Goal: Task Accomplishment & Management: Manage account settings

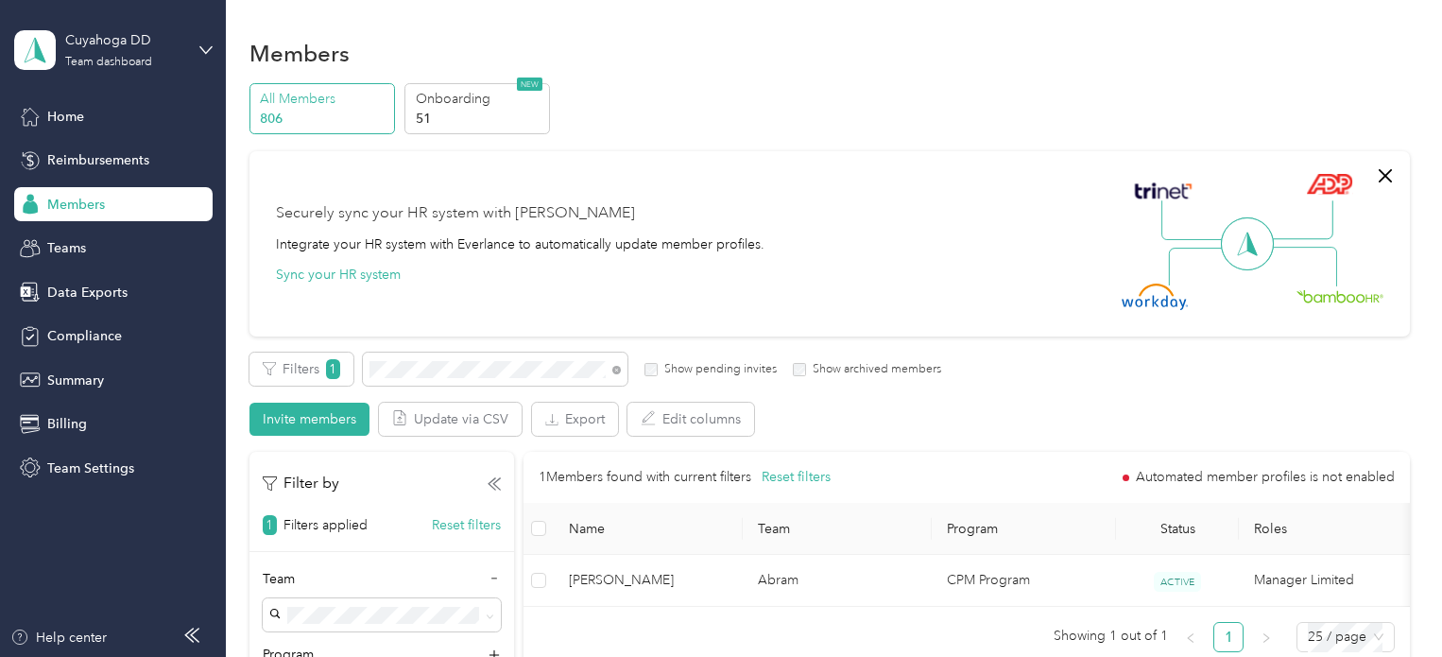
click at [659, 120] on div "All Members 806 Onboarding 51 NEW" at bounding box center [829, 109] width 1160 height 52
click at [616, 367] on icon at bounding box center [616, 370] width 9 height 9
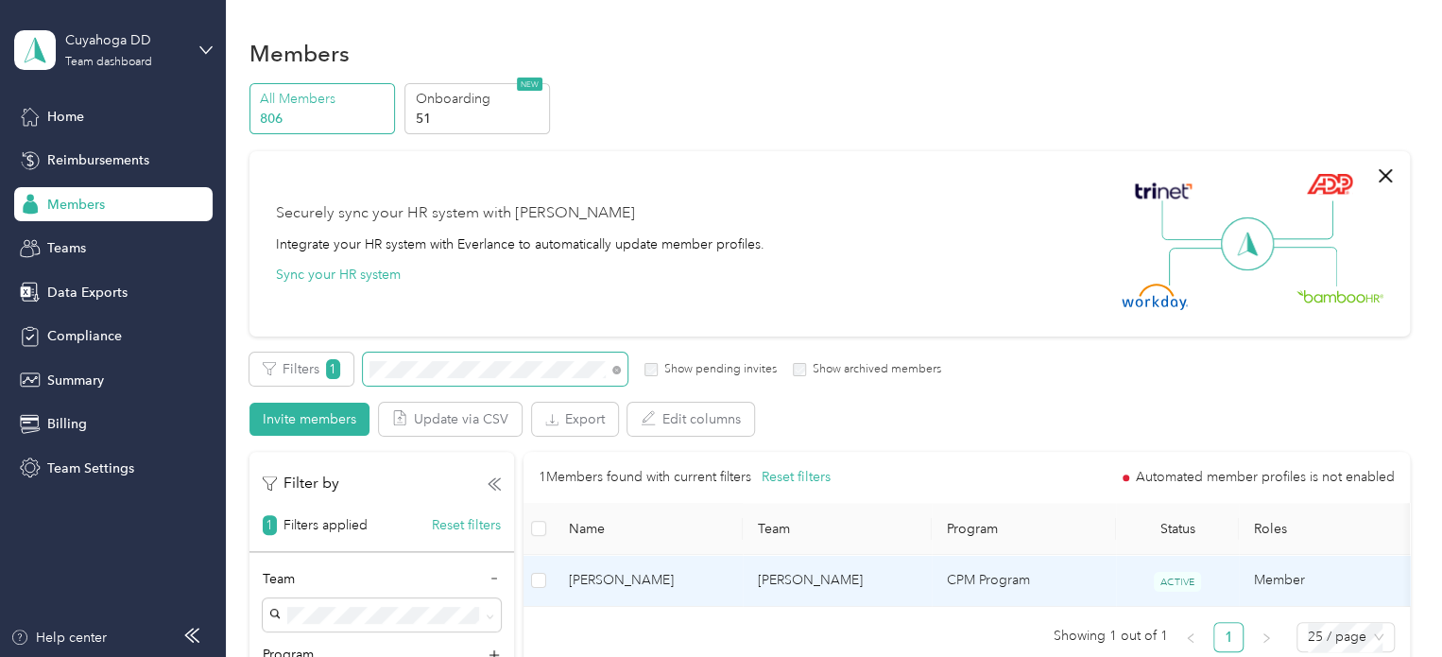
click at [824, 564] on td "[PERSON_NAME]" at bounding box center [836, 581] width 189 height 52
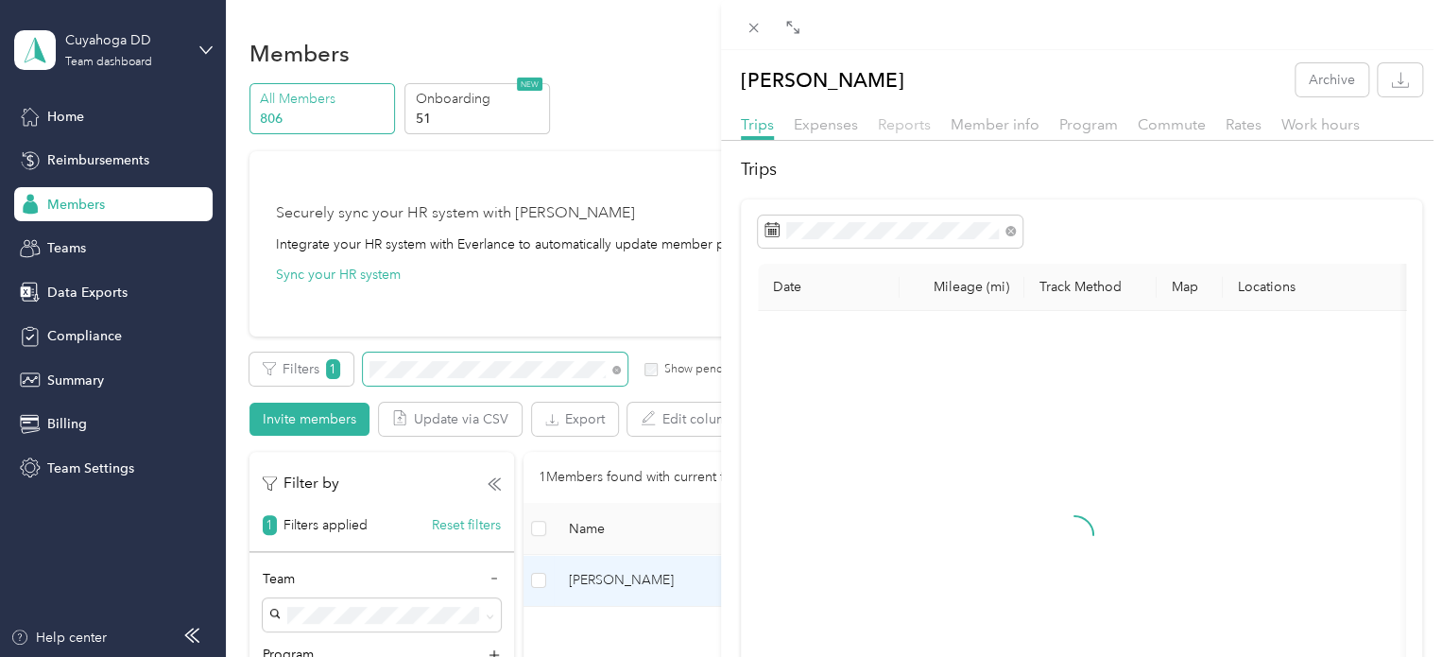
click at [896, 125] on span "Reports" at bounding box center [904, 124] width 53 height 18
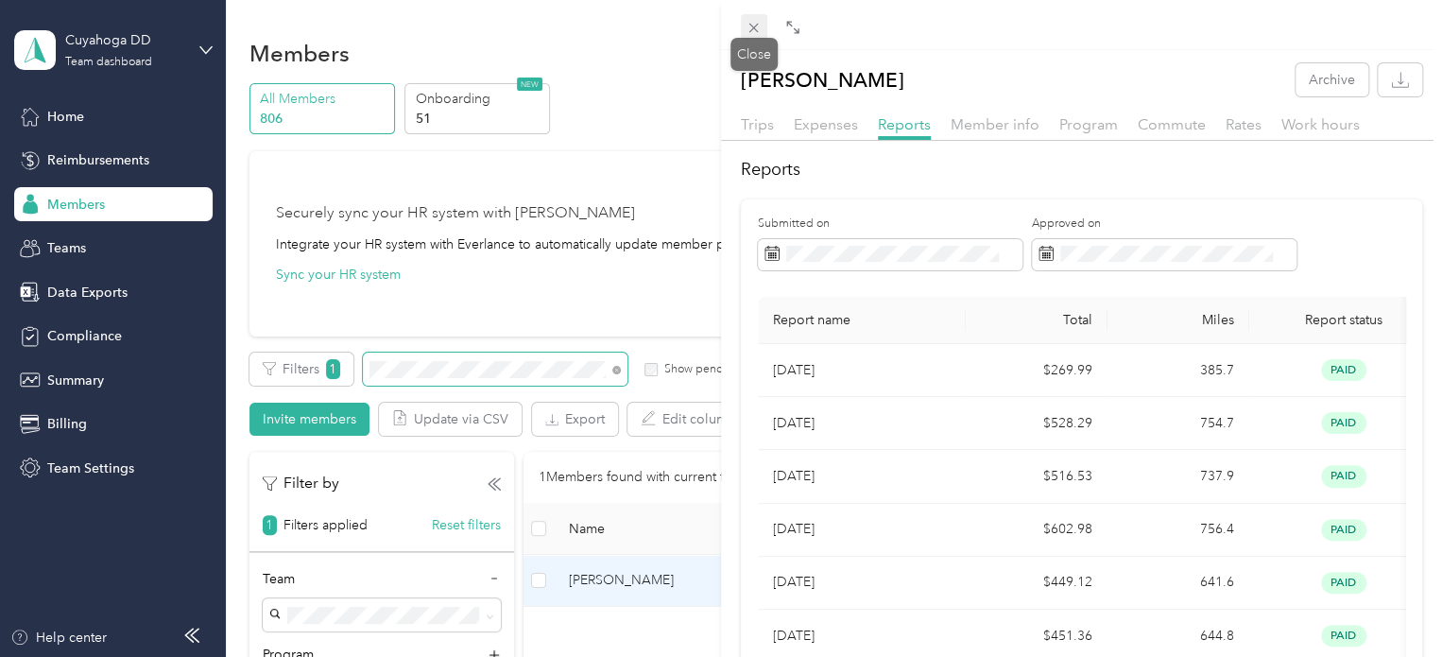
click at [748, 26] on icon at bounding box center [753, 28] width 16 height 16
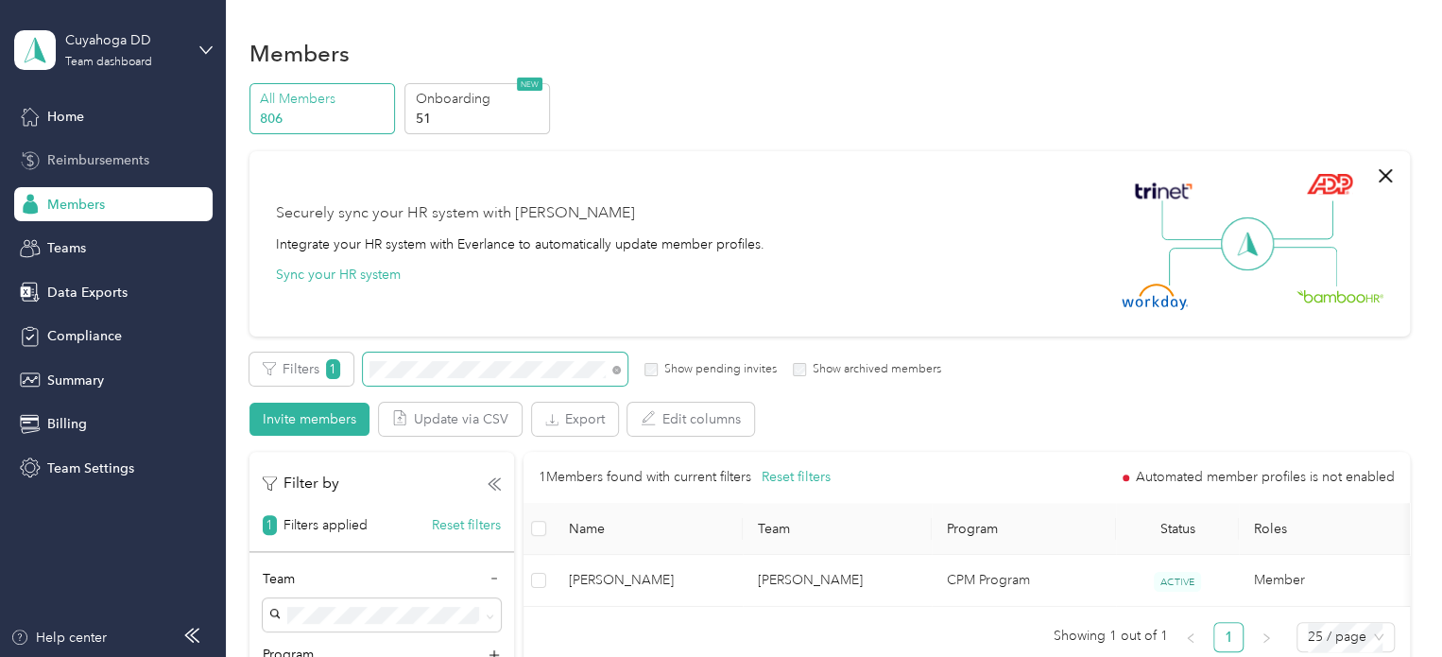
click at [79, 167] on span "Reimbursements" at bounding box center [98, 160] width 102 height 20
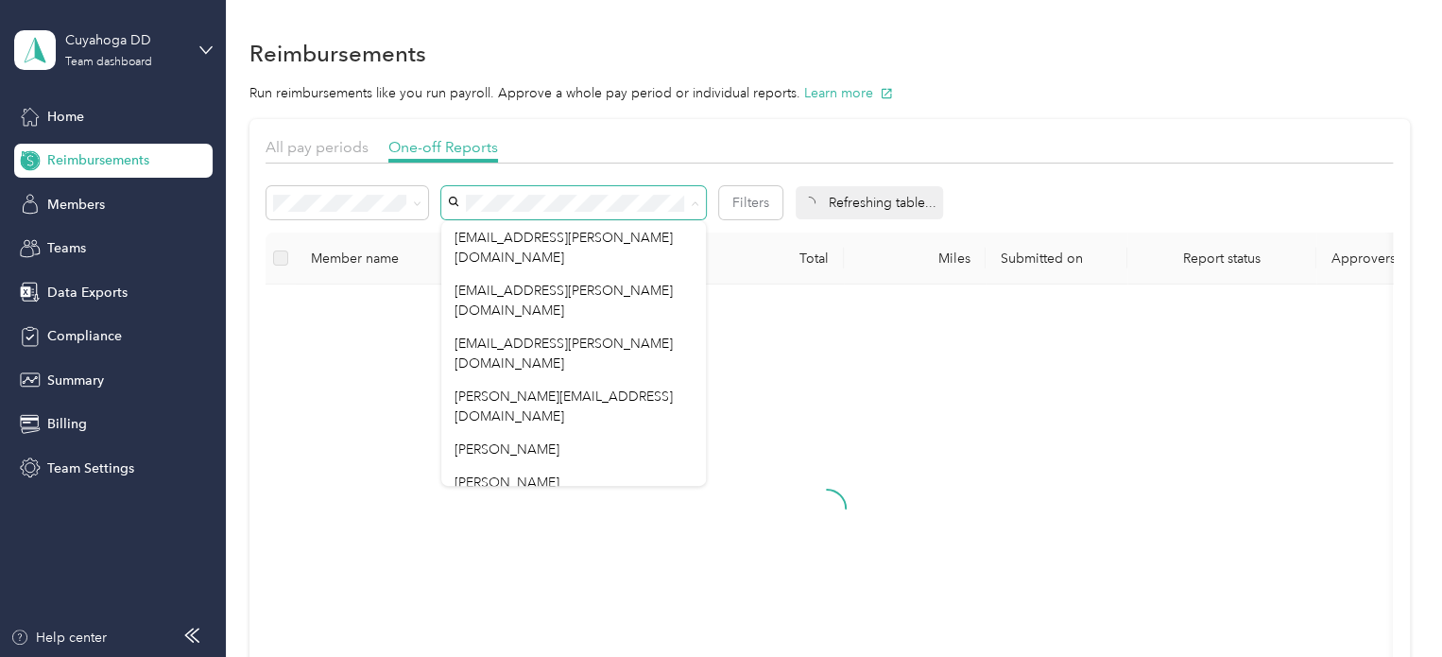
click at [588, 192] on span at bounding box center [573, 202] width 265 height 33
click at [593, 217] on span at bounding box center [573, 202] width 265 height 33
click at [626, 151] on div "All pay periods One-off Reports" at bounding box center [828, 149] width 1127 height 27
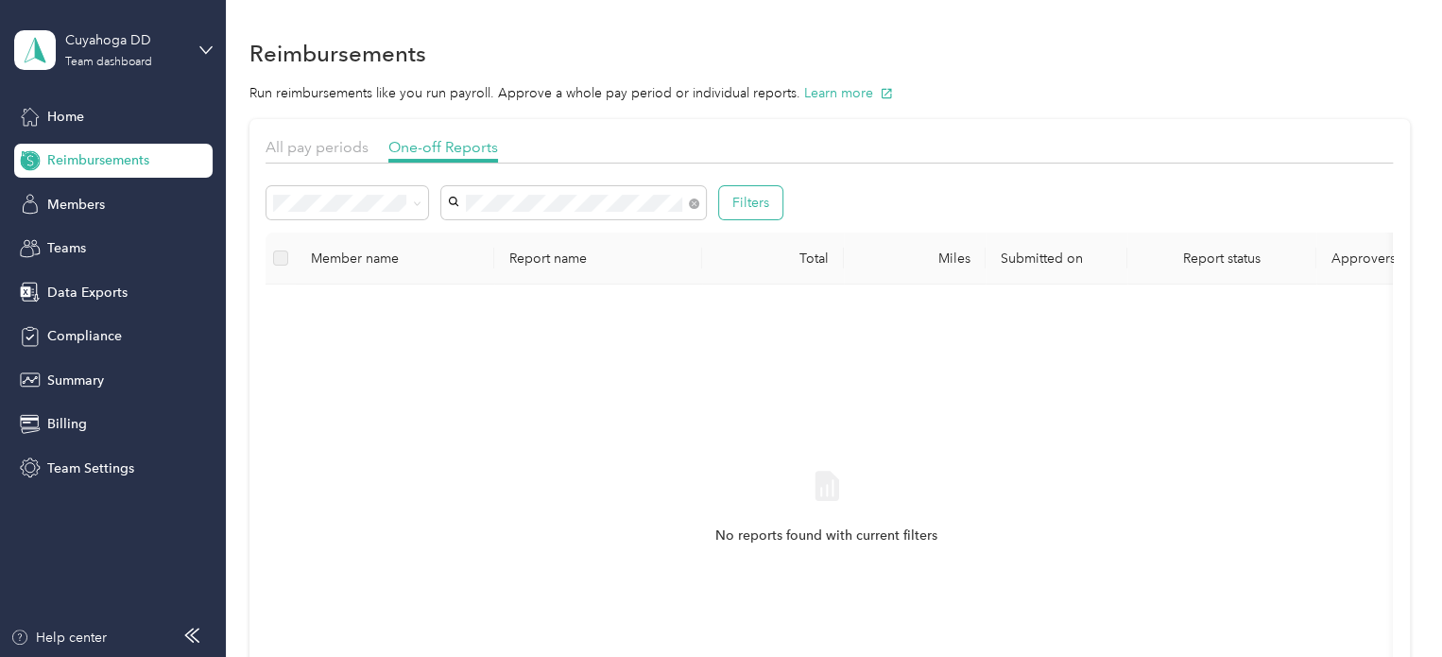
click at [744, 200] on button "Filters" at bounding box center [750, 202] width 63 height 33
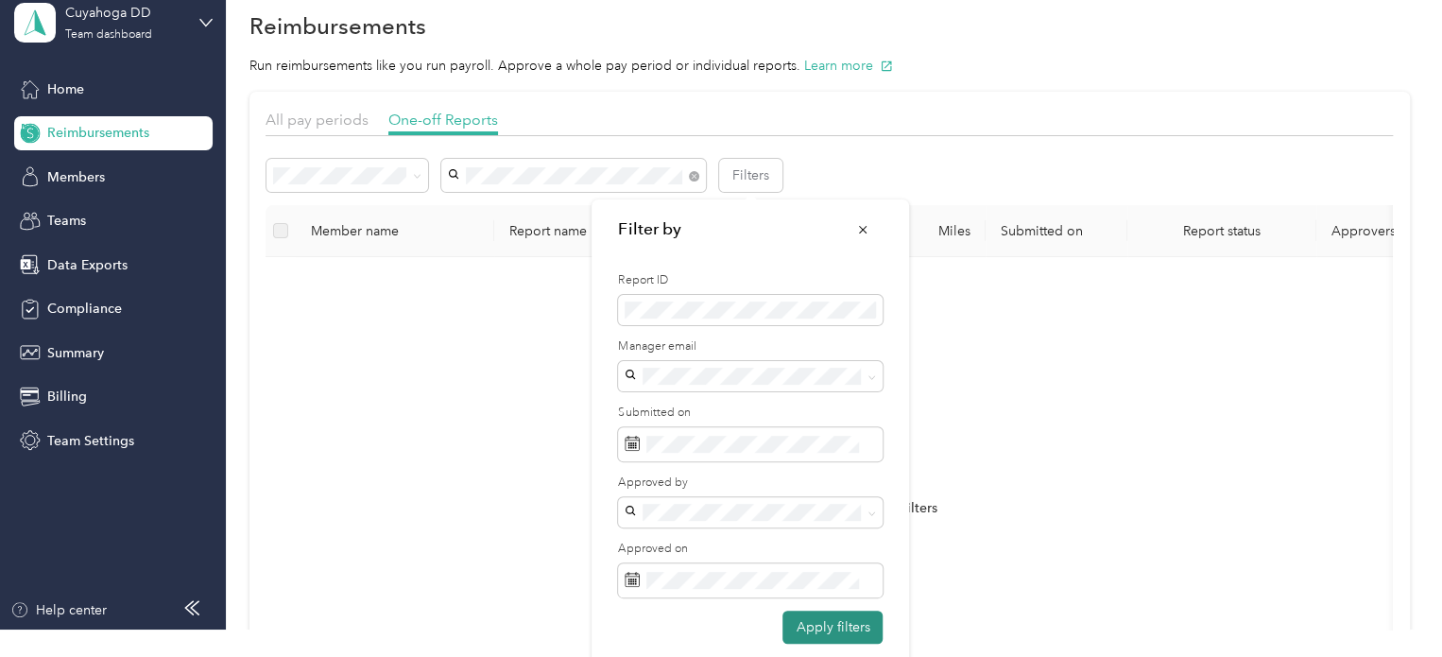
scroll to position [41, 0]
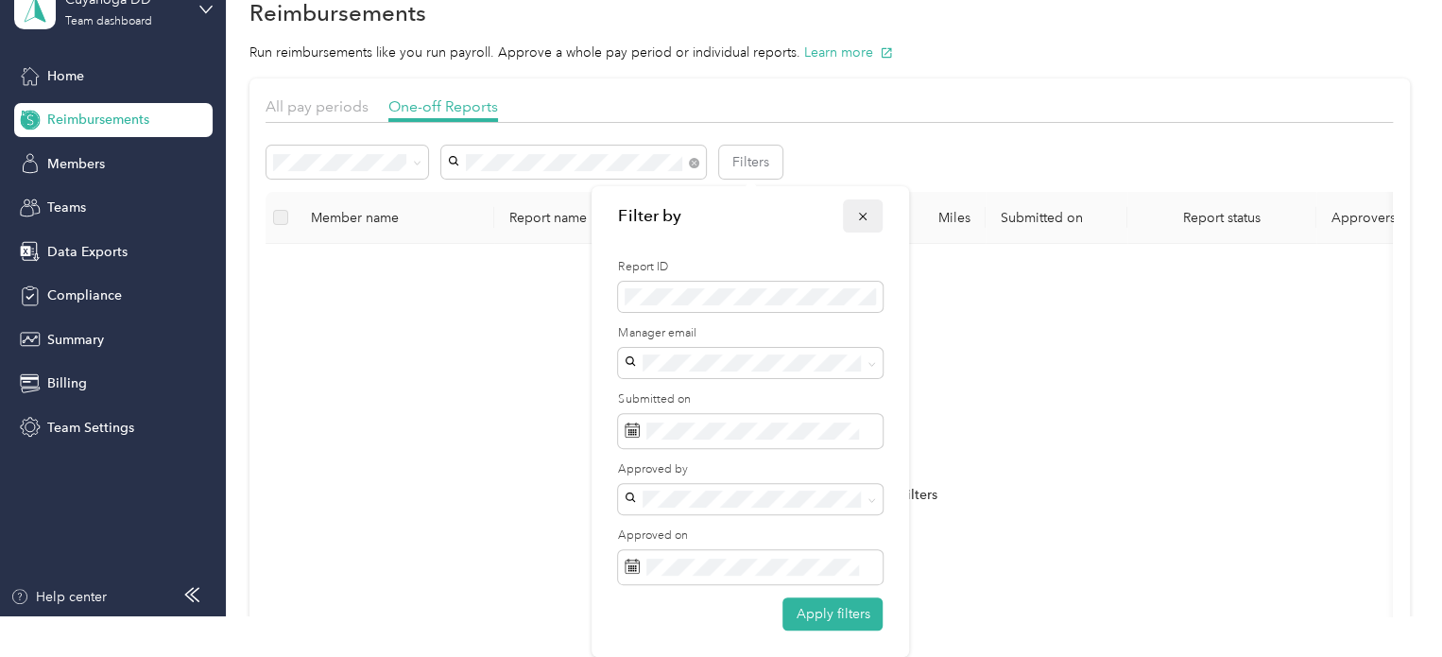
click at [863, 208] on span "button" at bounding box center [862, 216] width 13 height 16
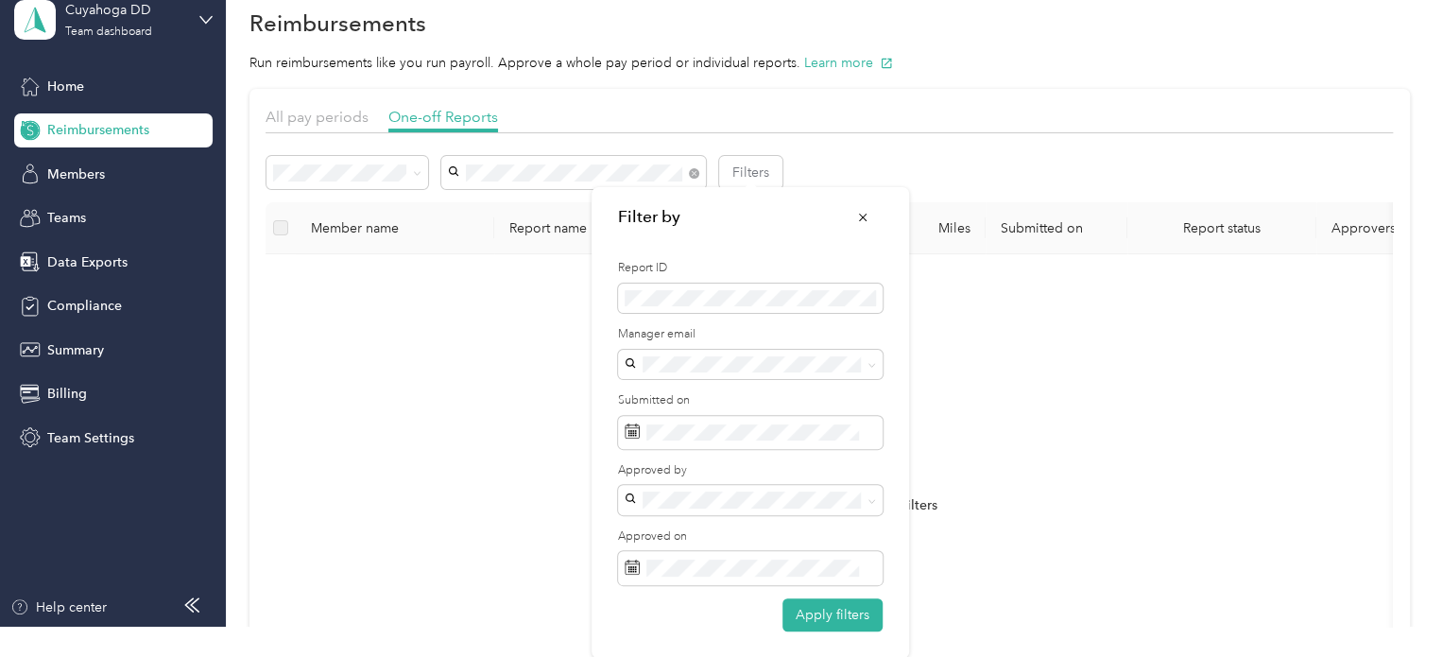
scroll to position [0, 0]
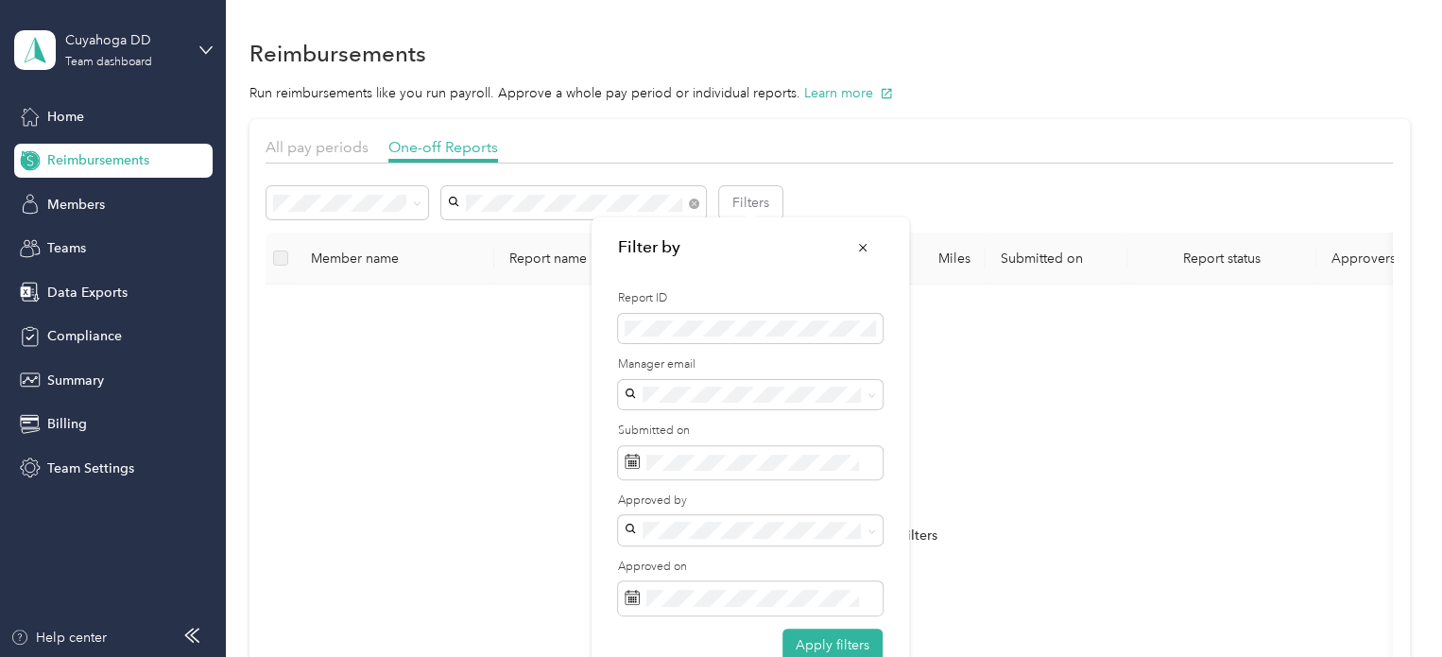
click at [853, 128] on section "All pay periods One-off Reports Filters Member name Report name Total Miles Sub…" at bounding box center [829, 450] width 1160 height 663
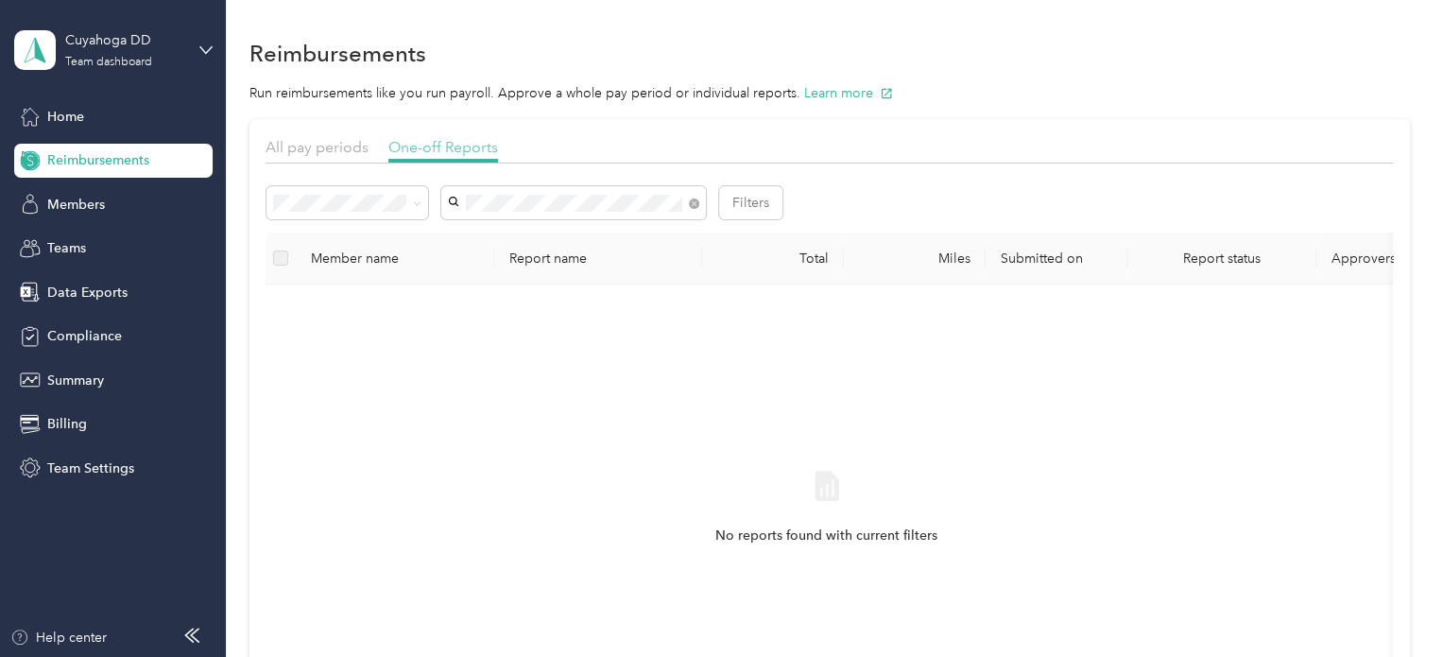
click at [452, 149] on span "One-off Reports" at bounding box center [443, 147] width 110 height 18
click at [691, 196] on span at bounding box center [694, 203] width 10 height 16
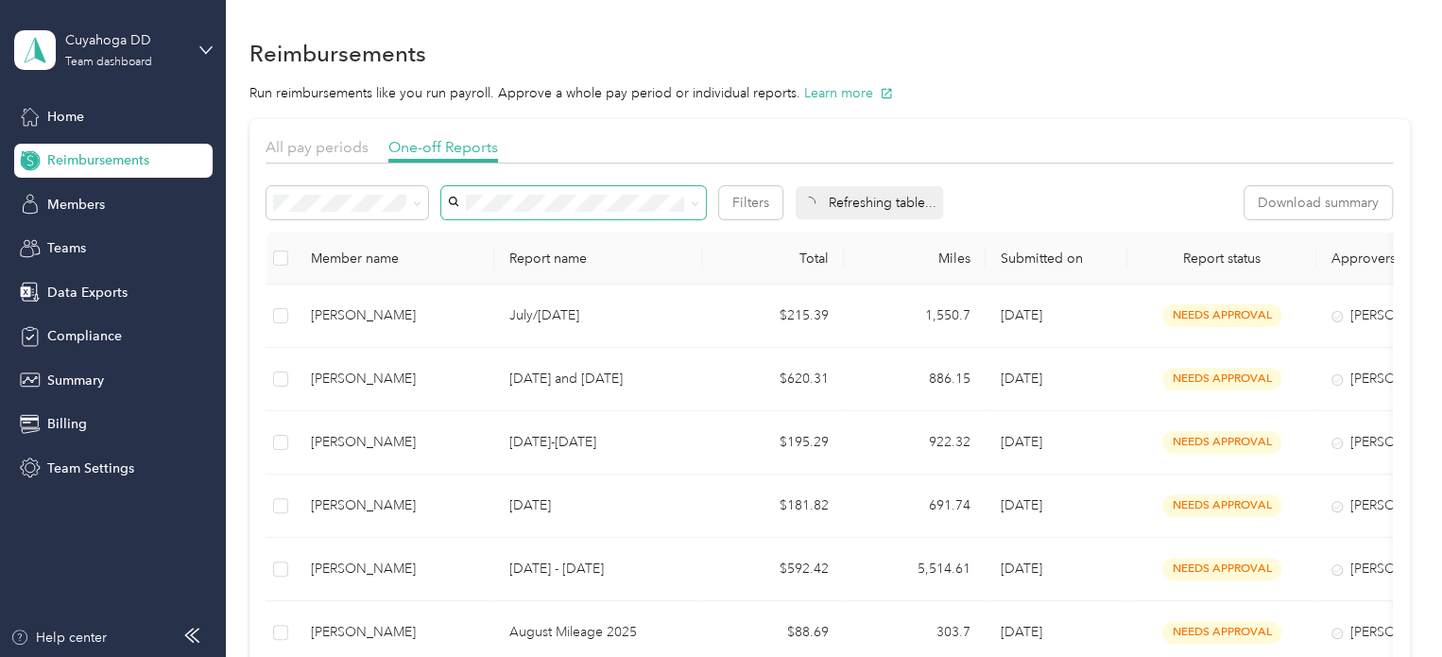
click at [535, 193] on span at bounding box center [573, 202] width 265 height 33
click at [554, 211] on span at bounding box center [573, 202] width 265 height 33
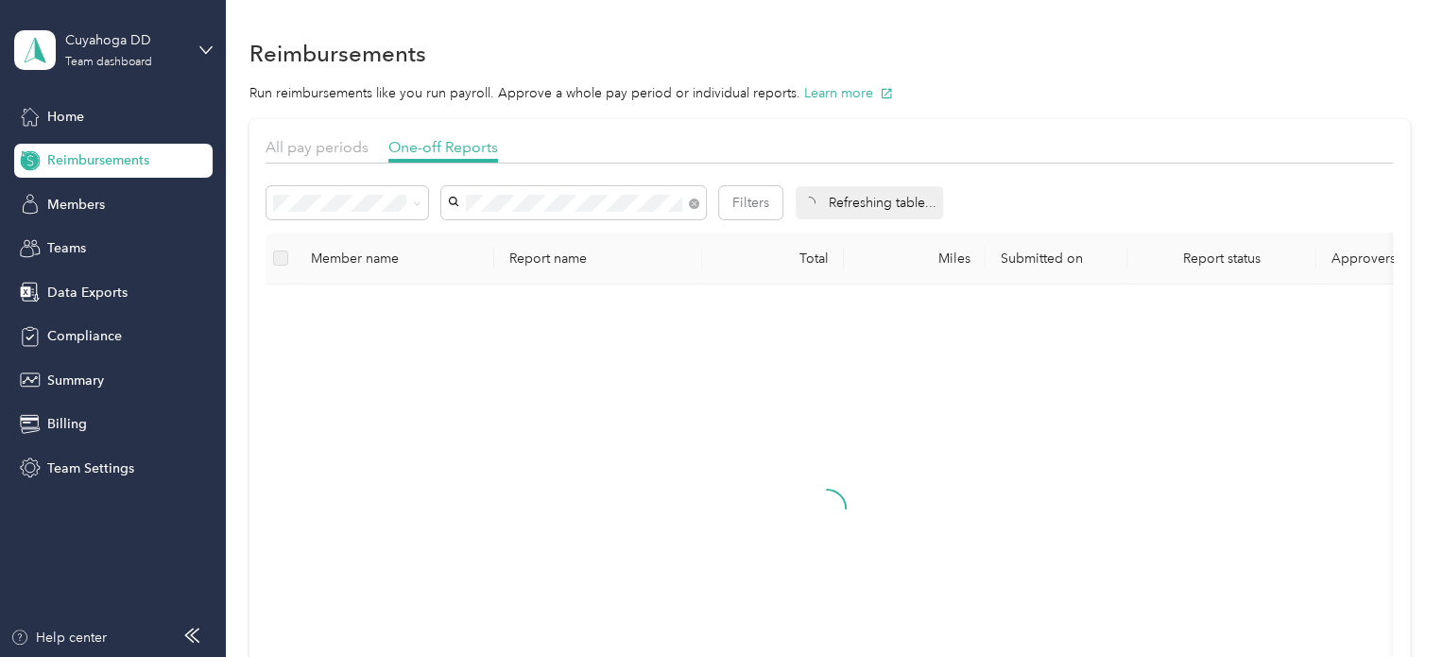
click at [552, 238] on div "[PERSON_NAME]" at bounding box center [573, 238] width 238 height 20
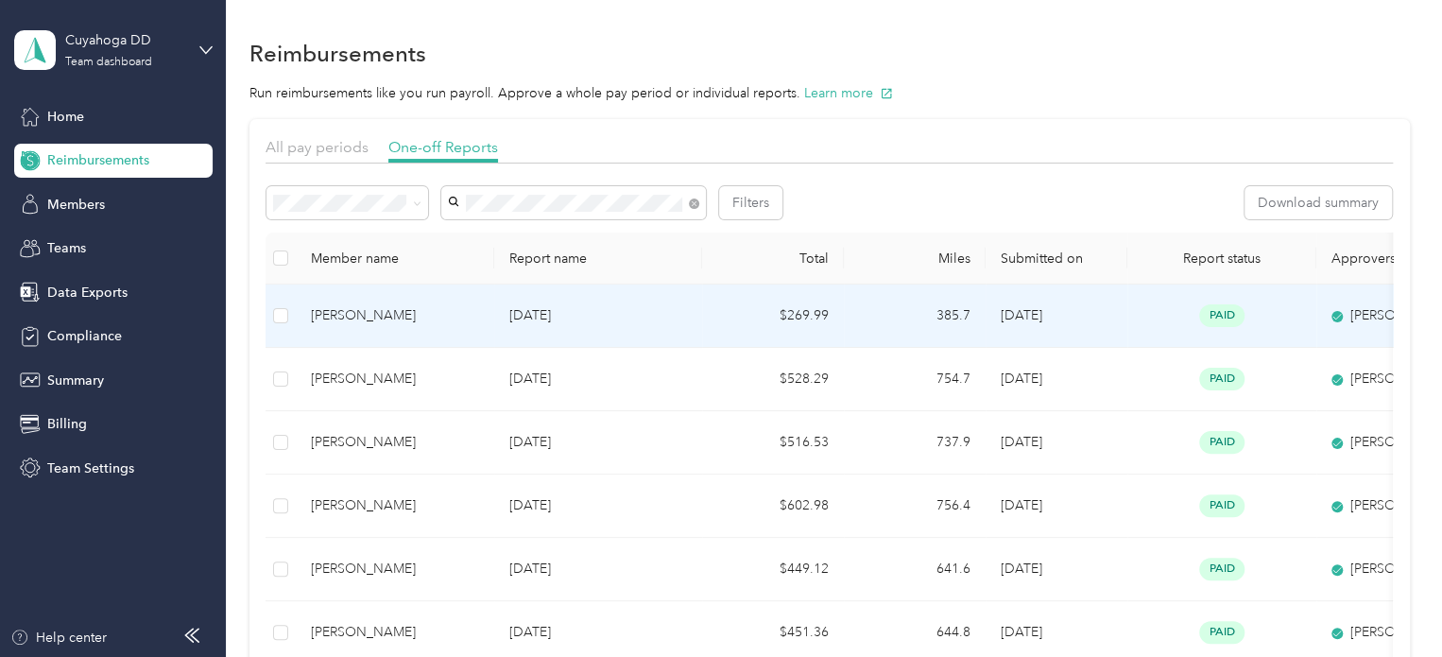
click at [714, 314] on td "$269.99" at bounding box center [773, 315] width 142 height 63
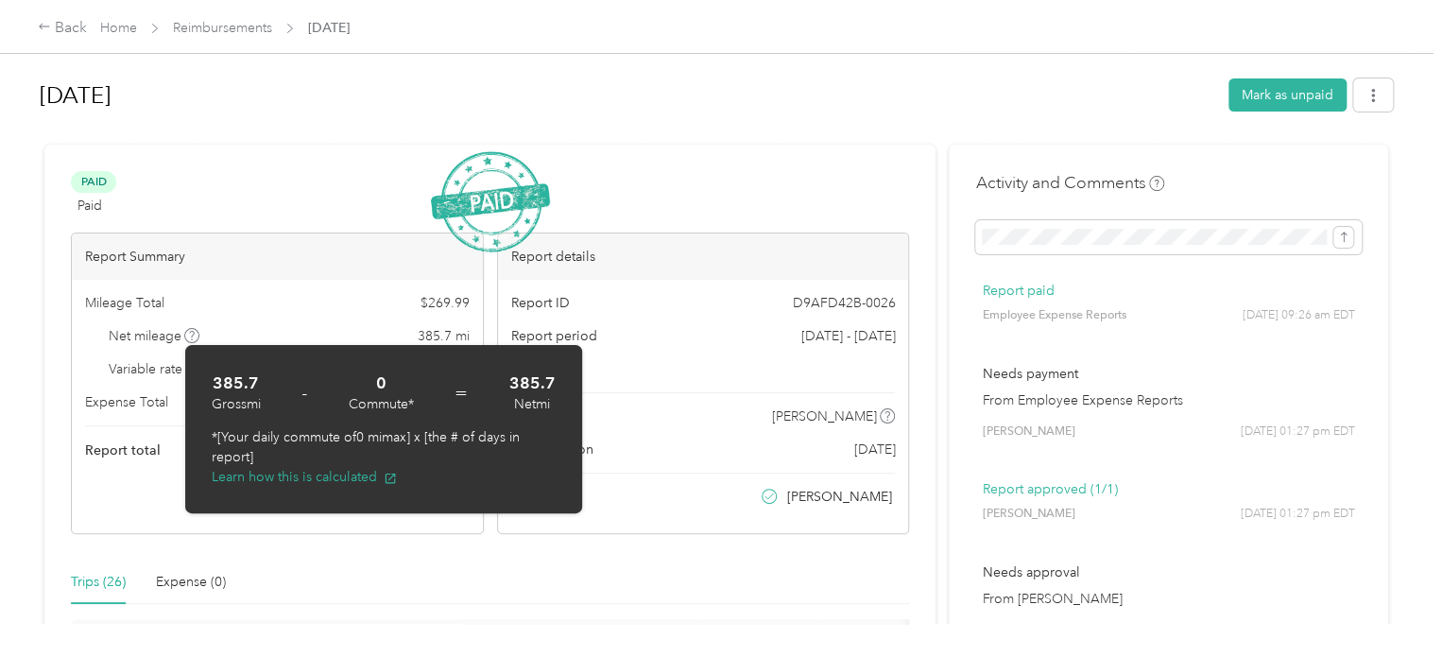
click at [713, 87] on h1 "[DATE]" at bounding box center [627, 95] width 1175 height 45
click at [701, 144] on div at bounding box center [716, 137] width 1353 height 20
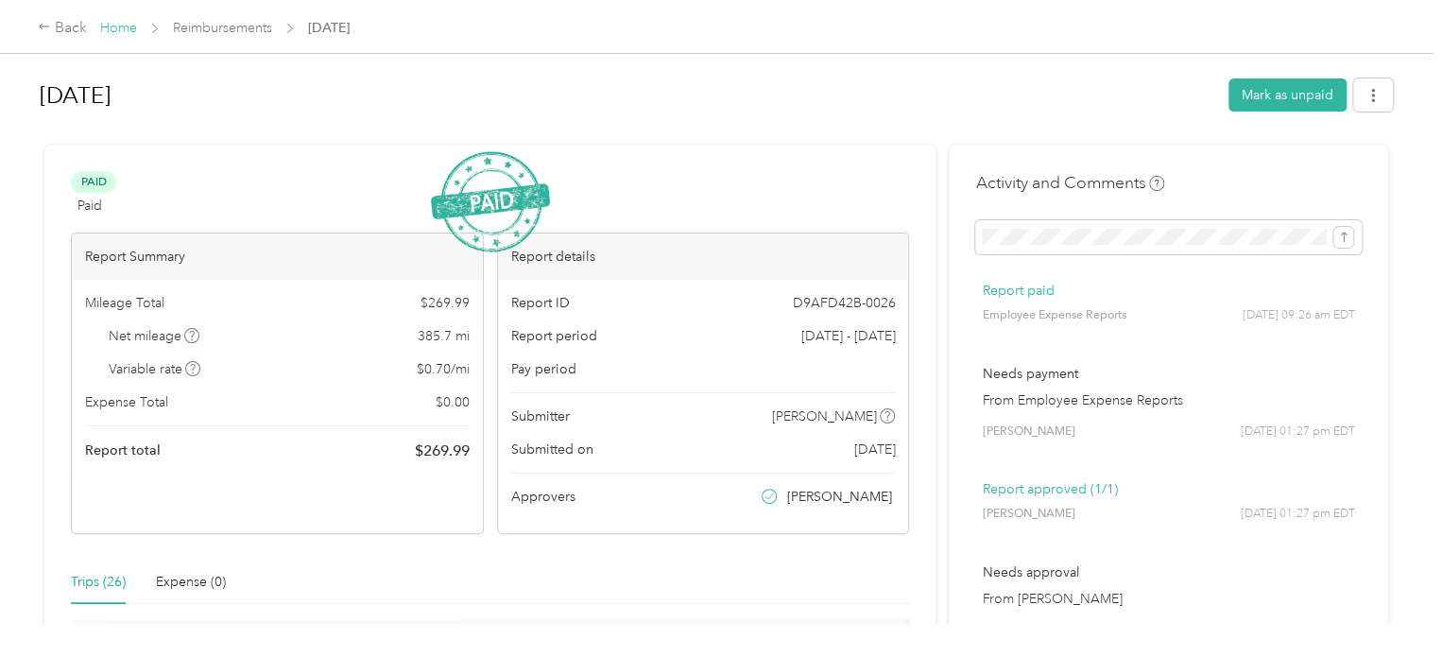
click at [115, 26] on link "Home" at bounding box center [118, 28] width 37 height 16
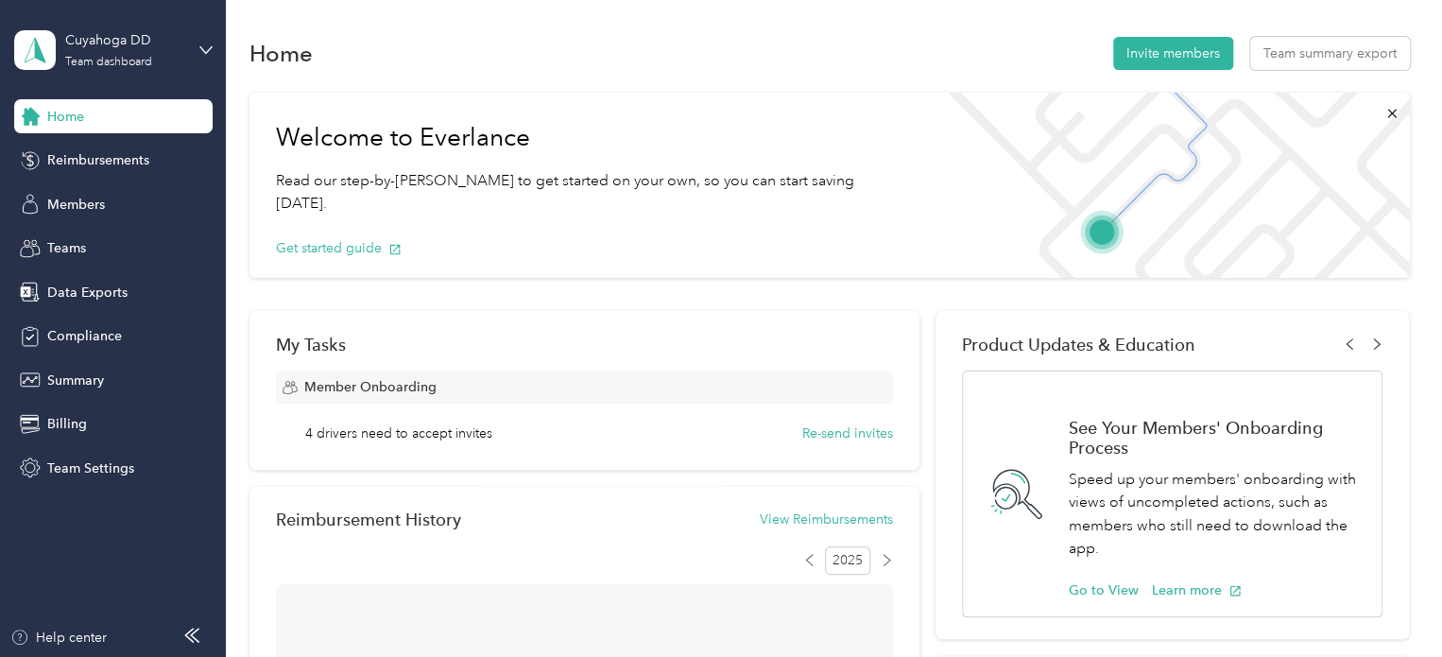
click at [540, 230] on div "Get started guide" at bounding box center [589, 248] width 627 height 66
click at [105, 147] on div "Reimbursements" at bounding box center [113, 161] width 198 height 34
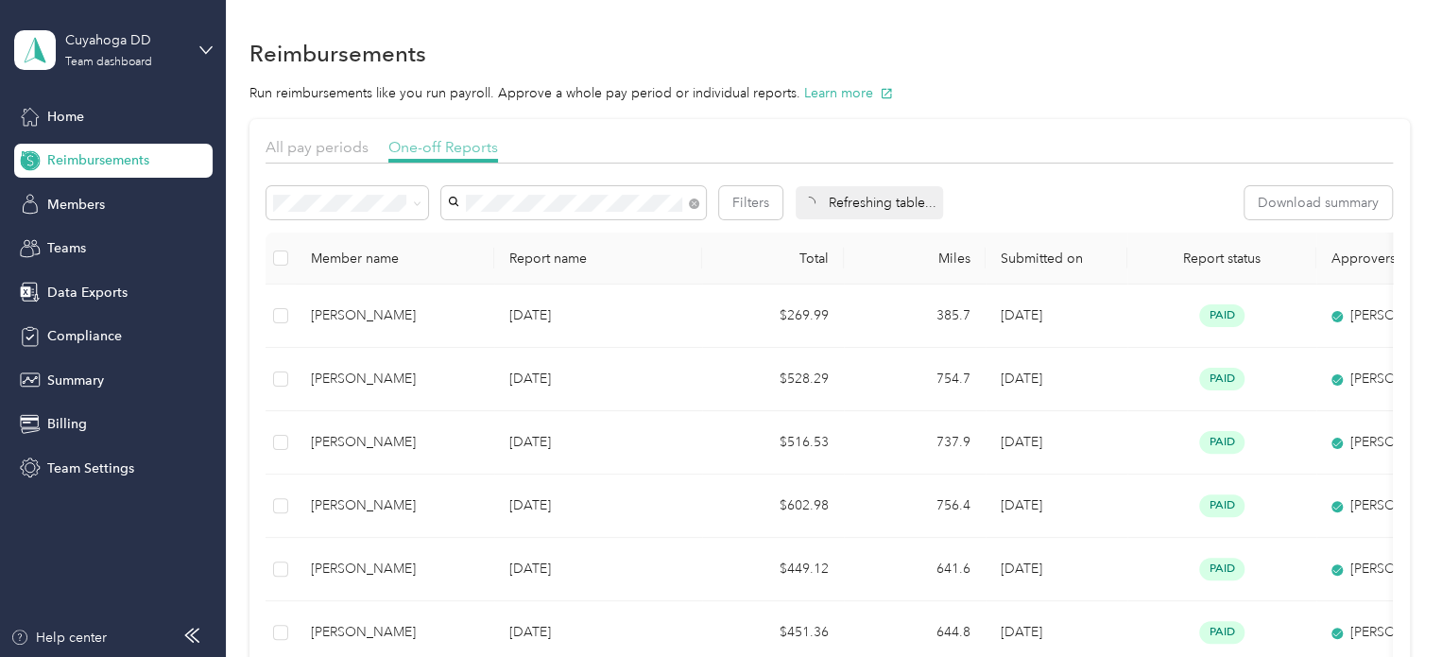
click at [426, 151] on span "One-off Reports" at bounding box center [443, 147] width 110 height 18
click at [623, 211] on span at bounding box center [573, 202] width 265 height 33
click at [406, 204] on span at bounding box center [413, 203] width 15 height 20
click at [410, 206] on span at bounding box center [413, 203] width 15 height 20
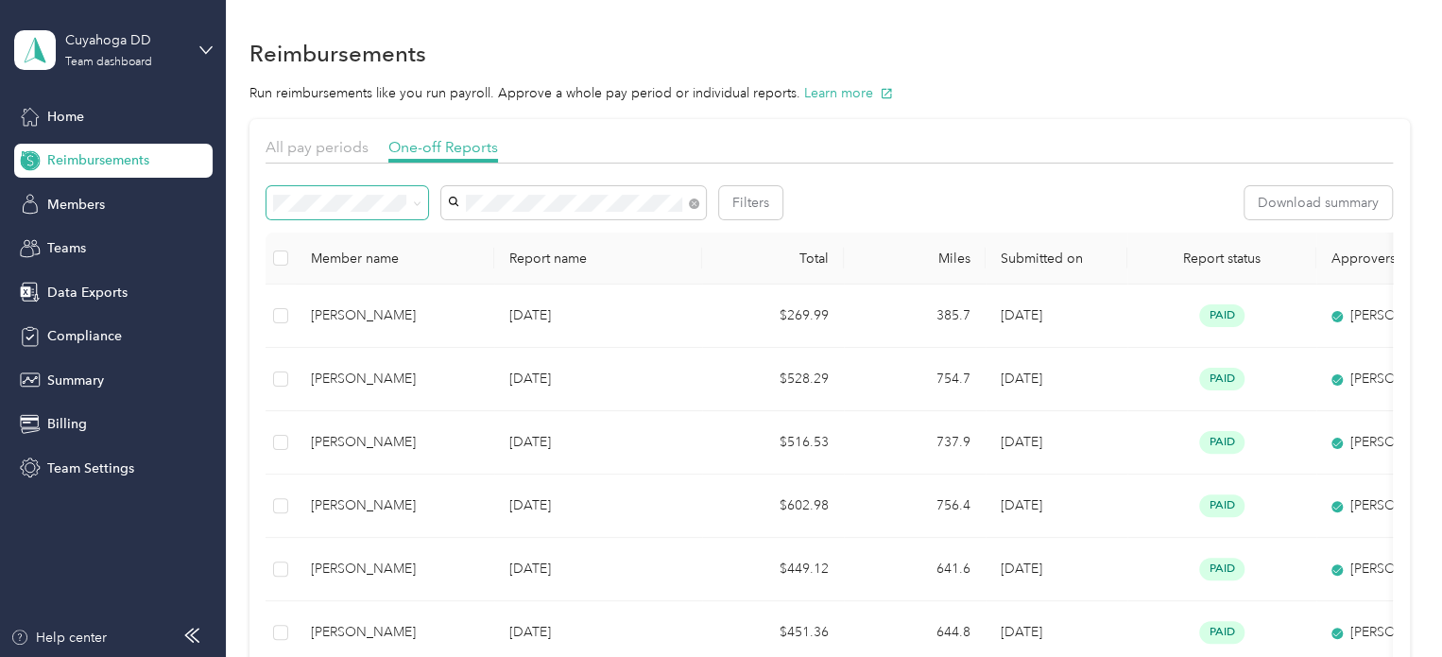
click at [411, 208] on span at bounding box center [413, 203] width 15 height 20
click at [417, 207] on icon at bounding box center [417, 203] width 9 height 9
click at [321, 360] on div "Rejected" at bounding box center [347, 362] width 135 height 20
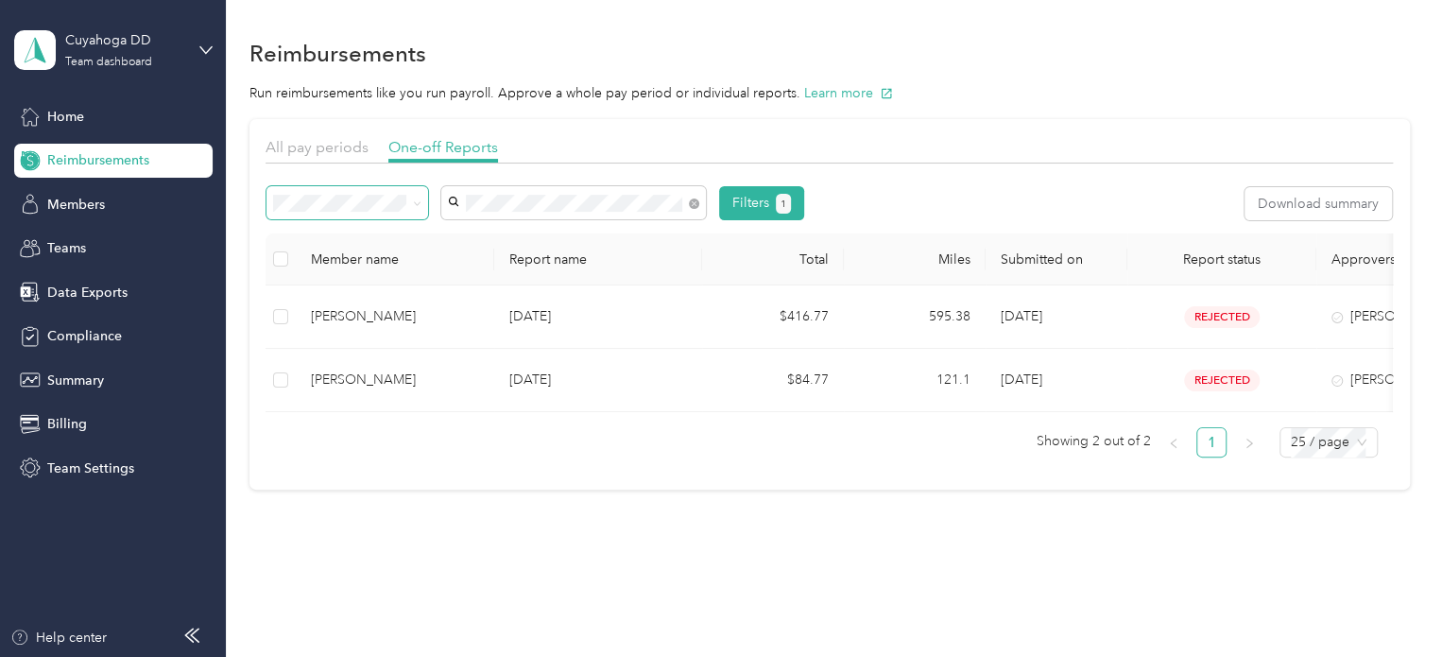
click at [407, 207] on span at bounding box center [413, 203] width 15 height 20
click at [418, 201] on icon at bounding box center [417, 203] width 9 height 9
click at [333, 230] on div "All" at bounding box center [347, 237] width 135 height 20
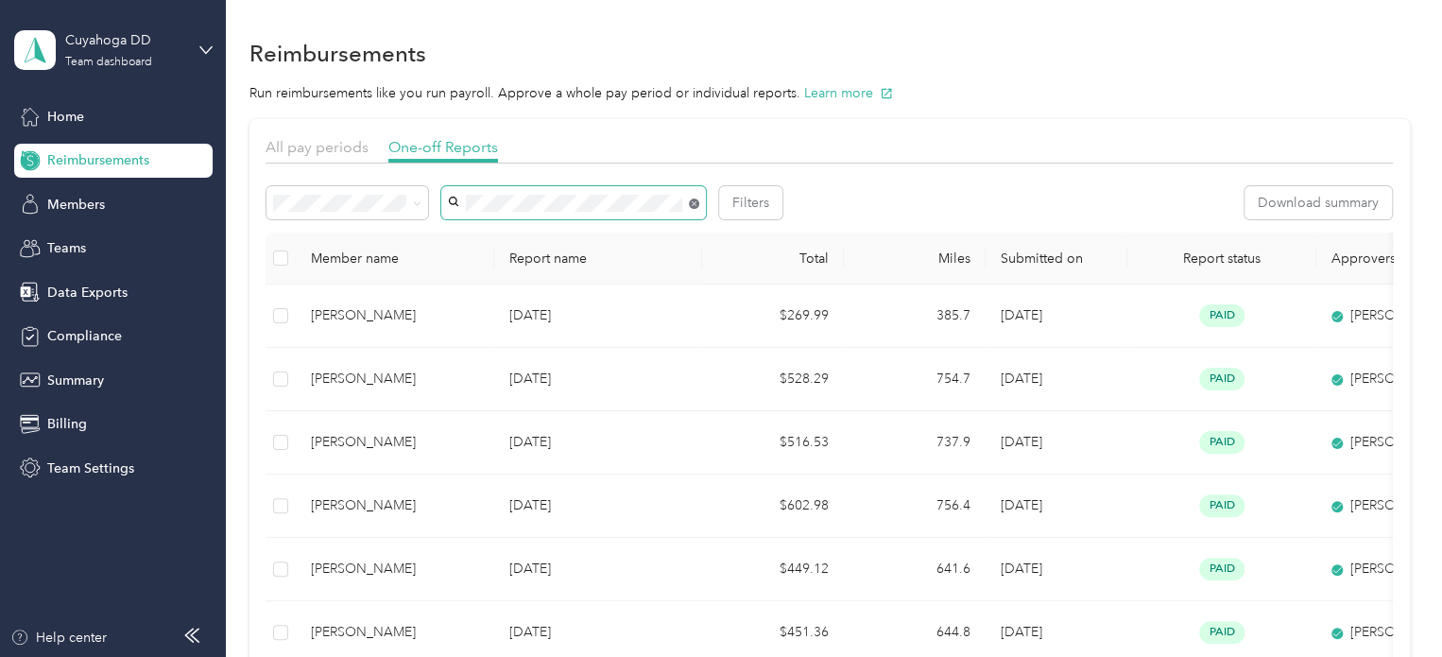
click at [691, 199] on icon at bounding box center [694, 203] width 10 height 10
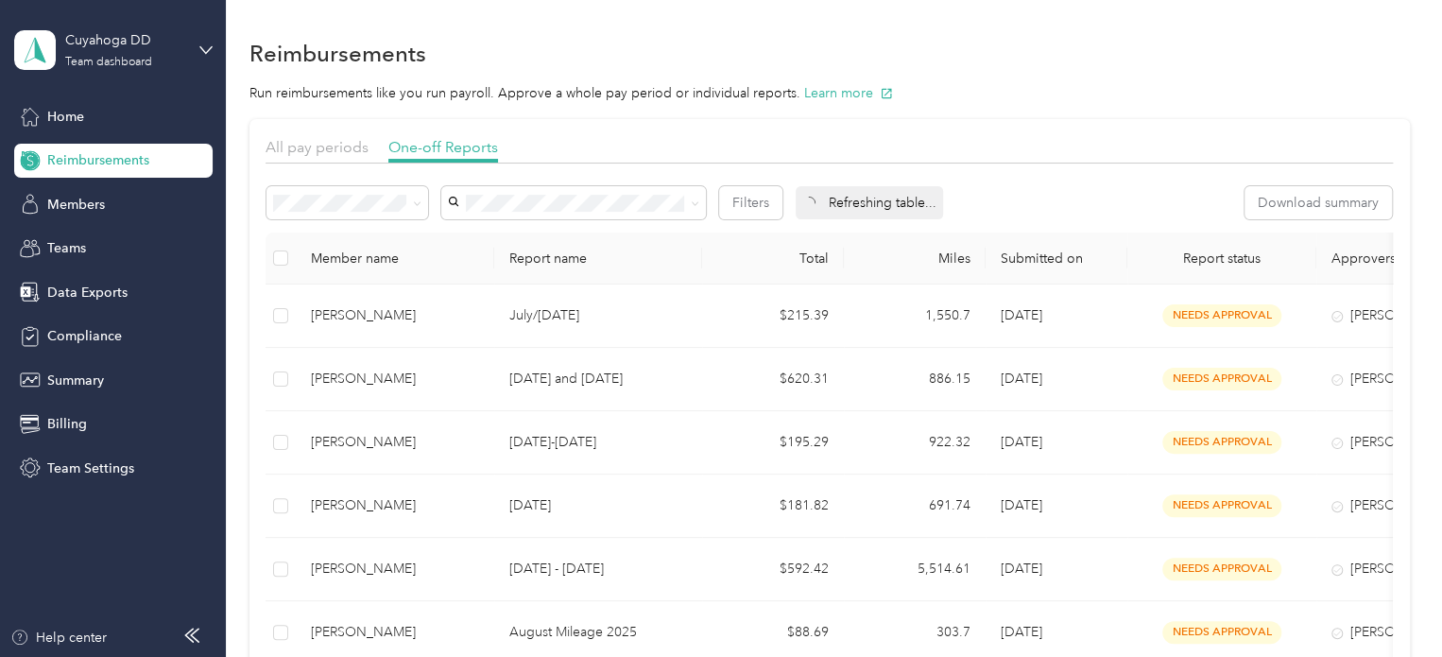
click at [593, 151] on div "All pay periods One-off Reports" at bounding box center [828, 149] width 1127 height 27
click at [60, 248] on span "Teams" at bounding box center [66, 248] width 39 height 20
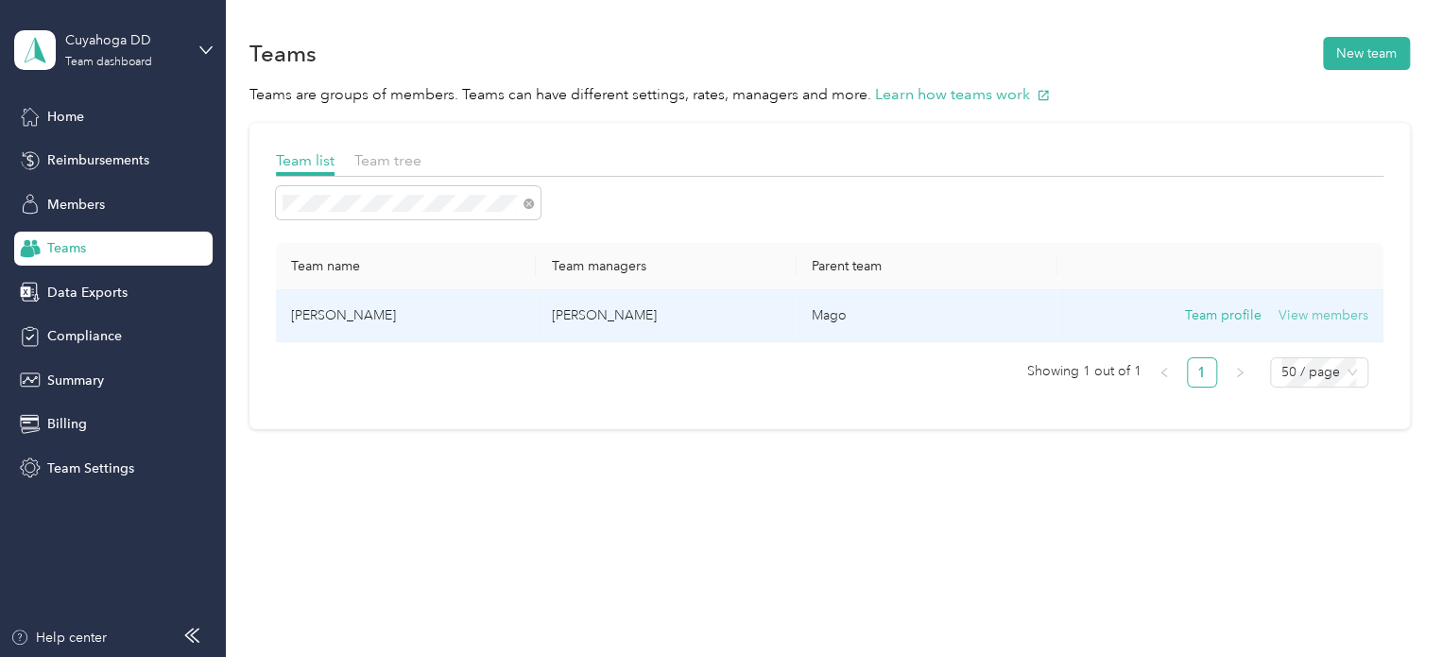
click at [1304, 310] on button "View members" at bounding box center [1323, 315] width 90 height 21
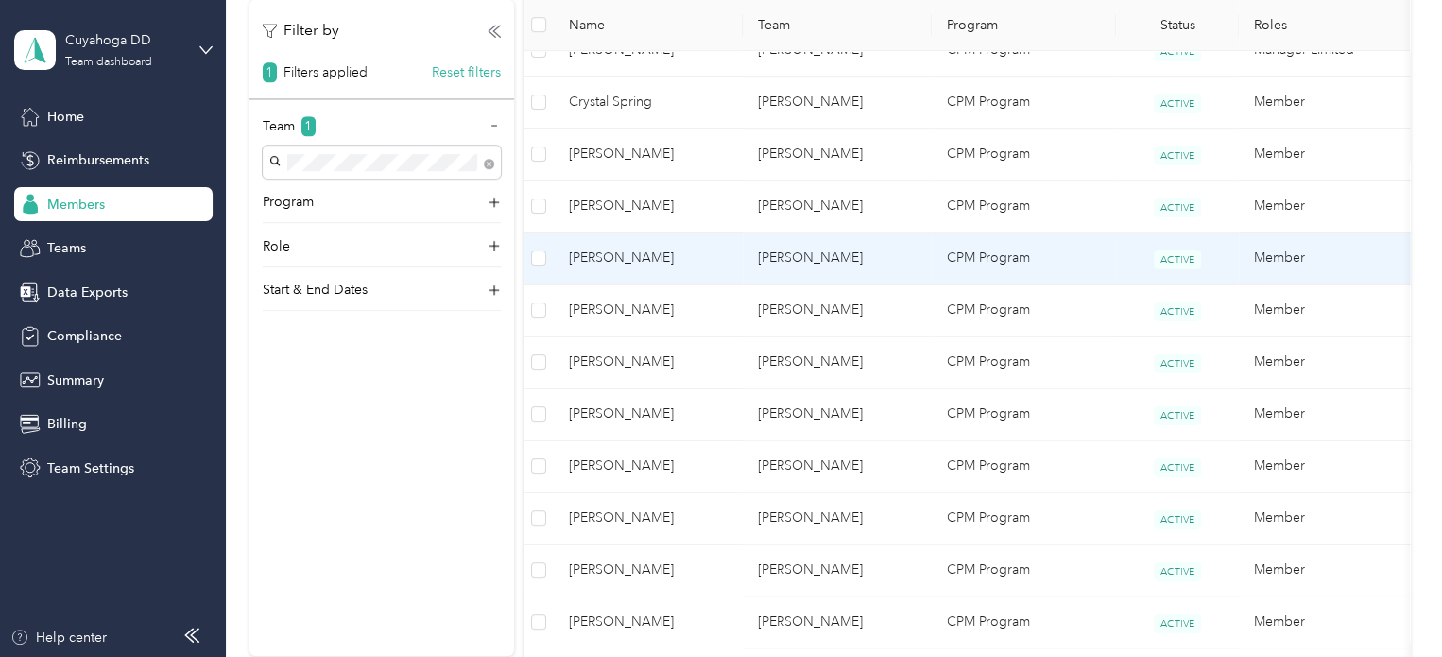
scroll to position [756, 0]
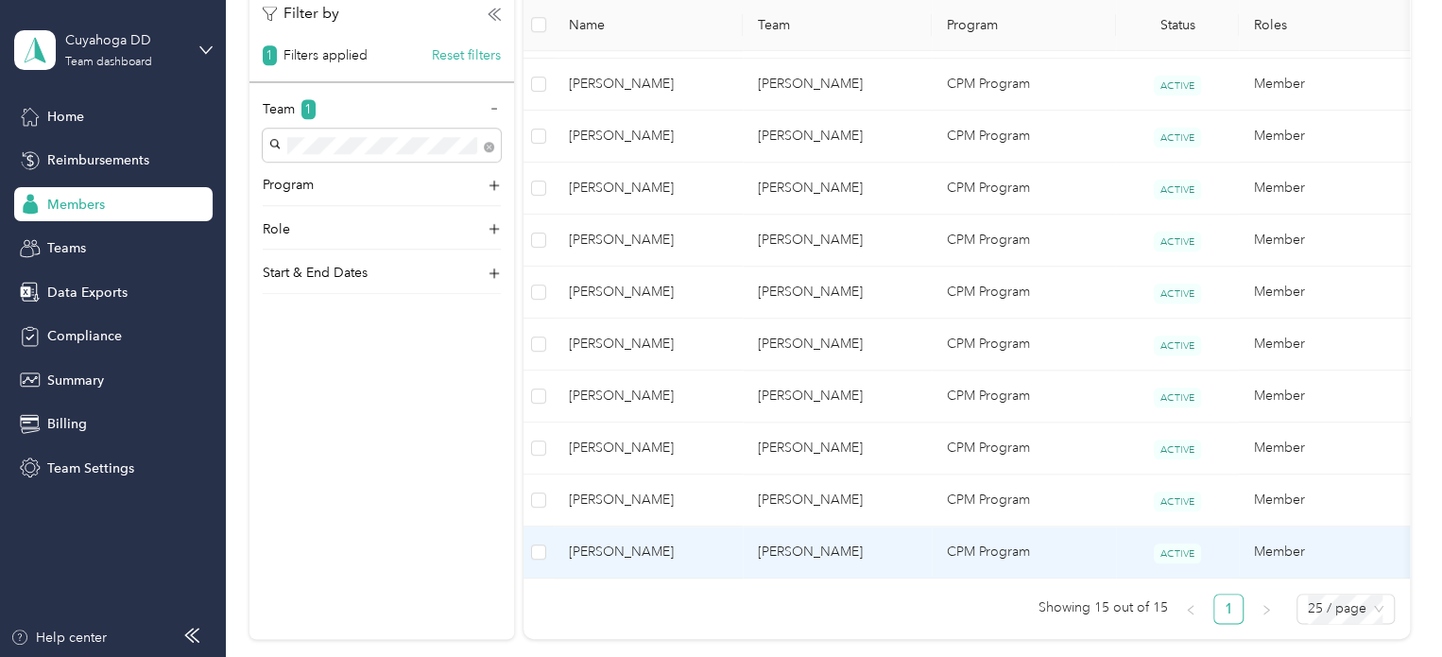
click at [879, 548] on td "[PERSON_NAME]" at bounding box center [836, 552] width 189 height 52
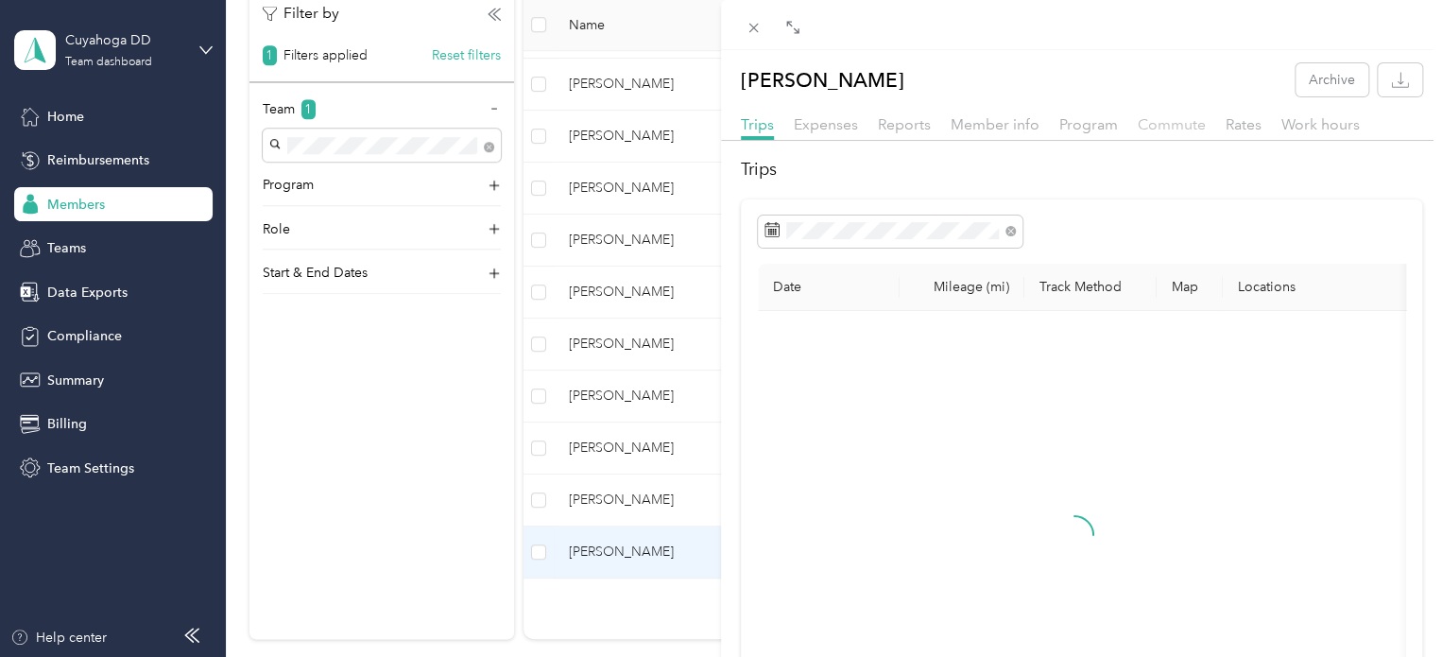
click at [1186, 131] on span "Commute" at bounding box center [1171, 124] width 68 height 18
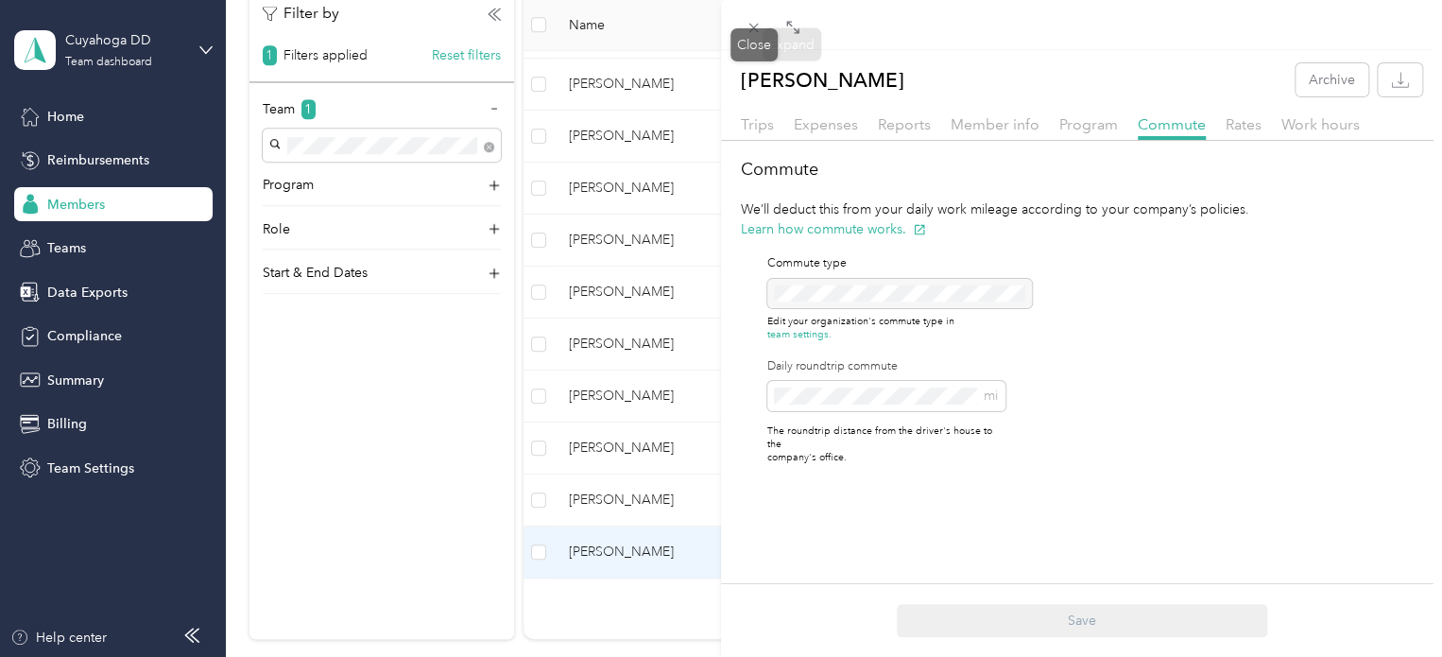
click at [759, 32] on icon at bounding box center [753, 28] width 16 height 16
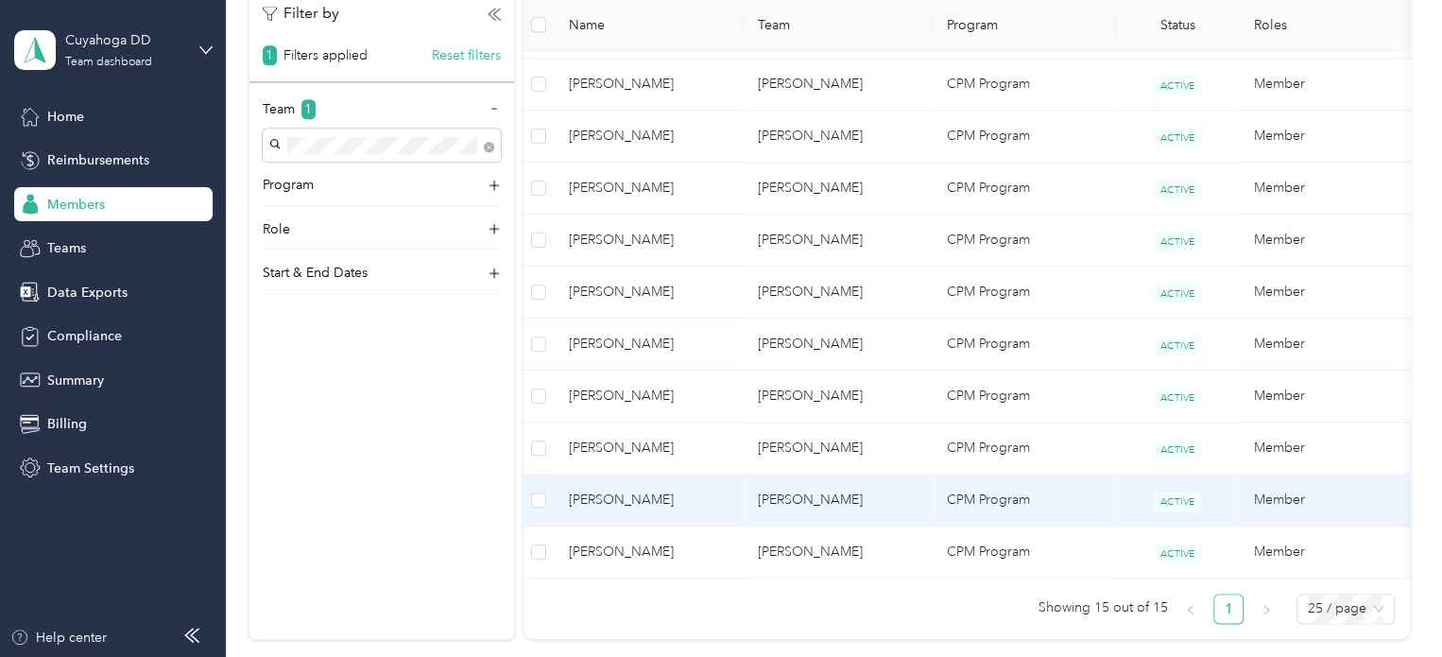
click at [853, 491] on td "[PERSON_NAME]" at bounding box center [836, 500] width 189 height 52
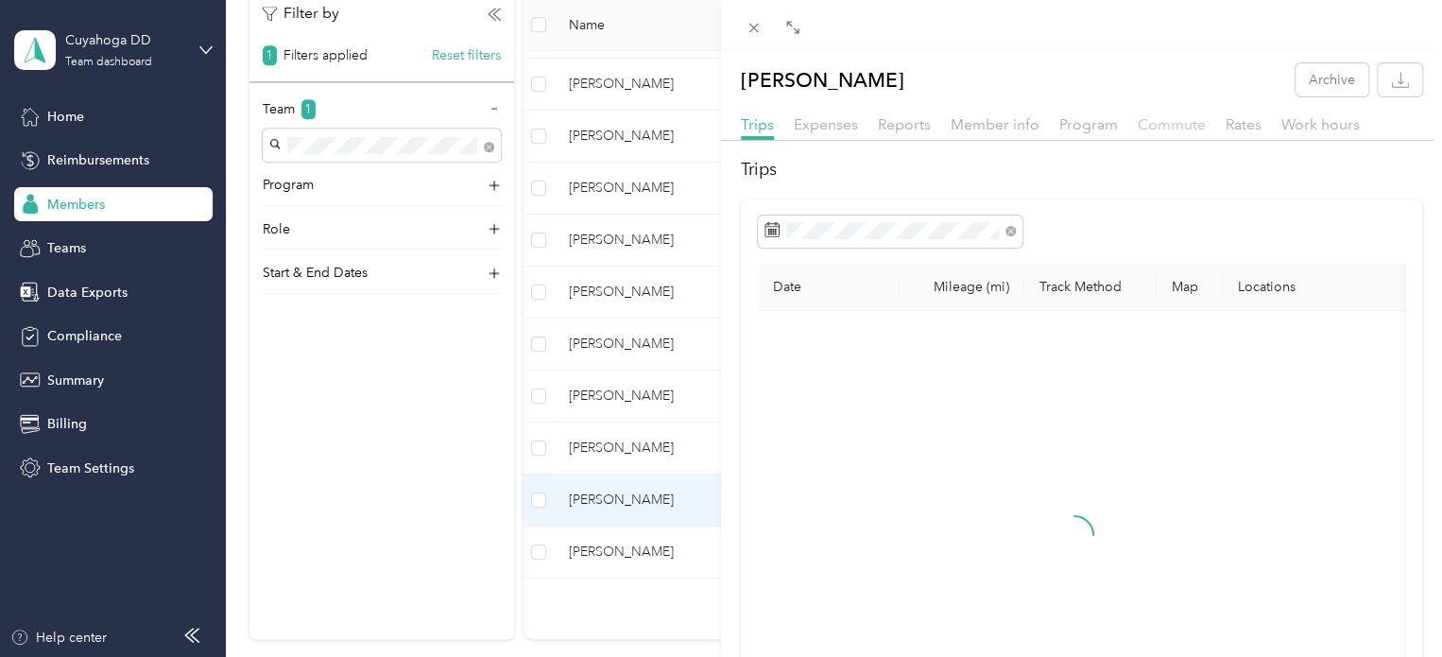
click at [1179, 120] on span "Commute" at bounding box center [1171, 124] width 68 height 18
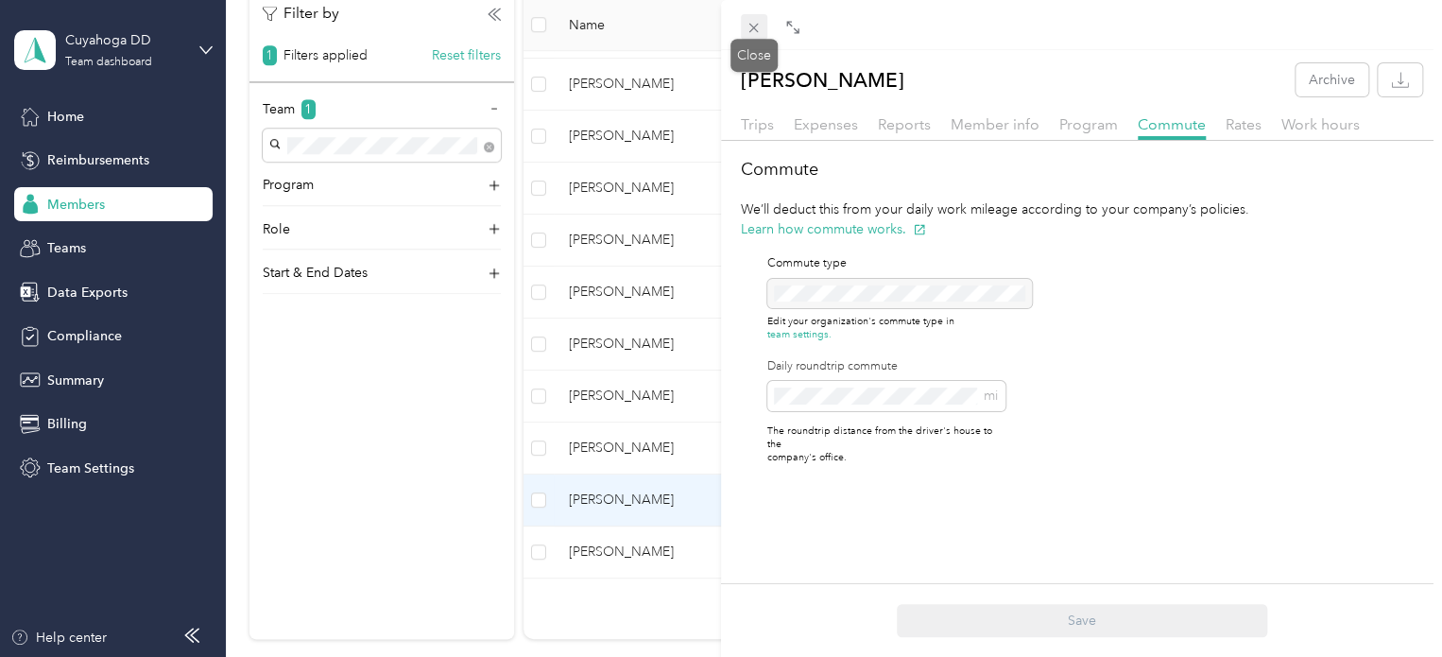
click at [762, 22] on span at bounding box center [754, 27] width 26 height 26
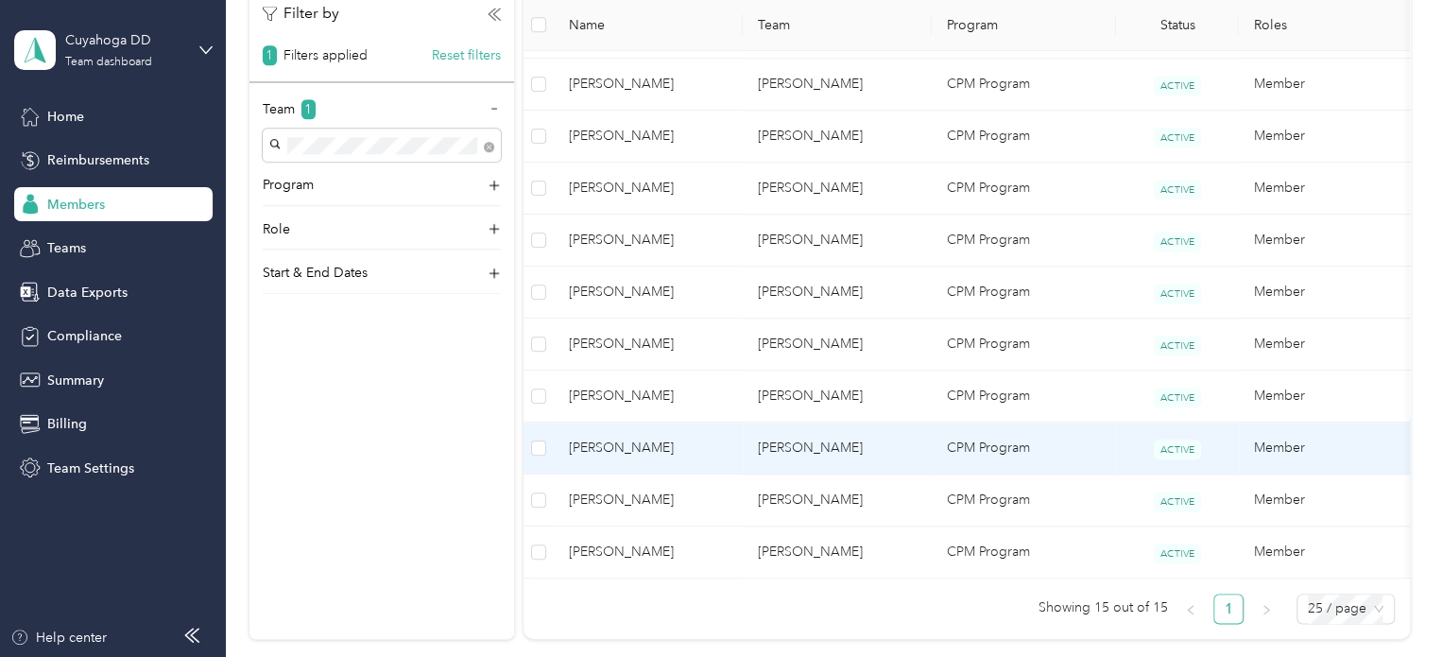
click at [716, 449] on span "[PERSON_NAME]" at bounding box center [648, 447] width 159 height 21
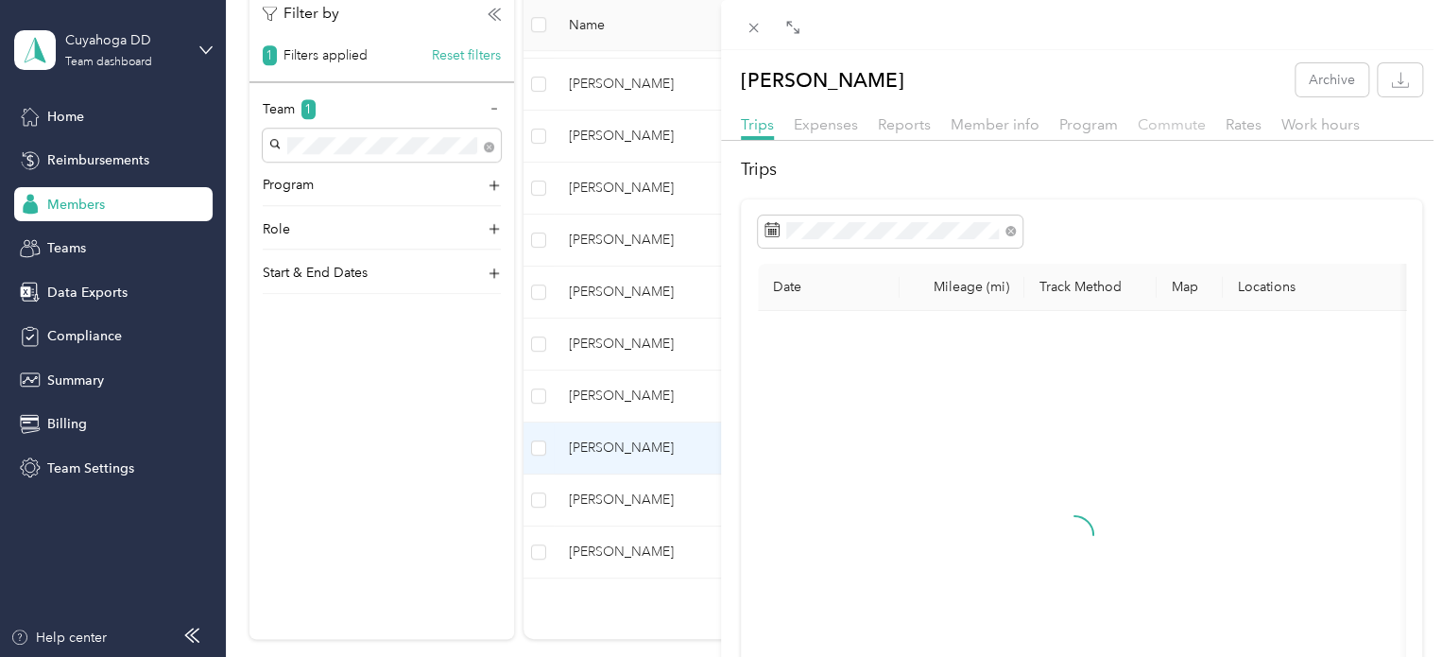
click at [1167, 120] on span "Commute" at bounding box center [1171, 124] width 68 height 18
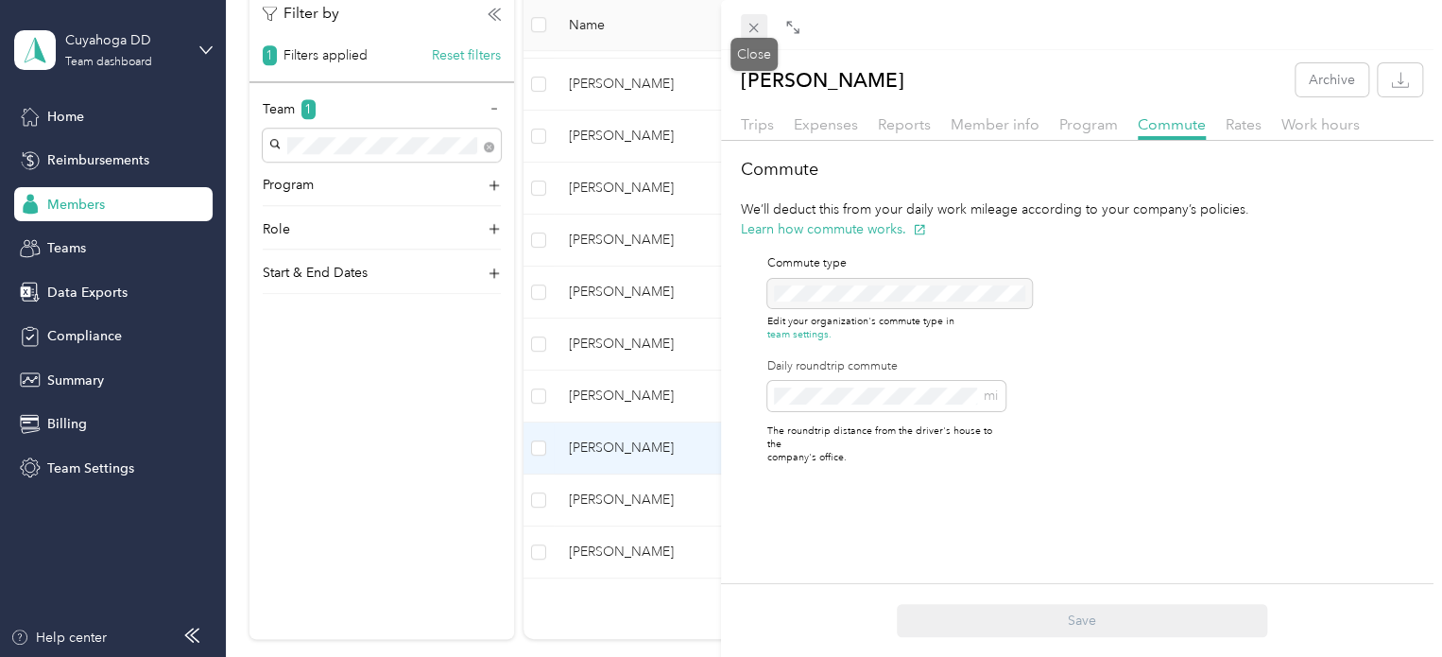
click at [759, 24] on icon at bounding box center [753, 28] width 16 height 16
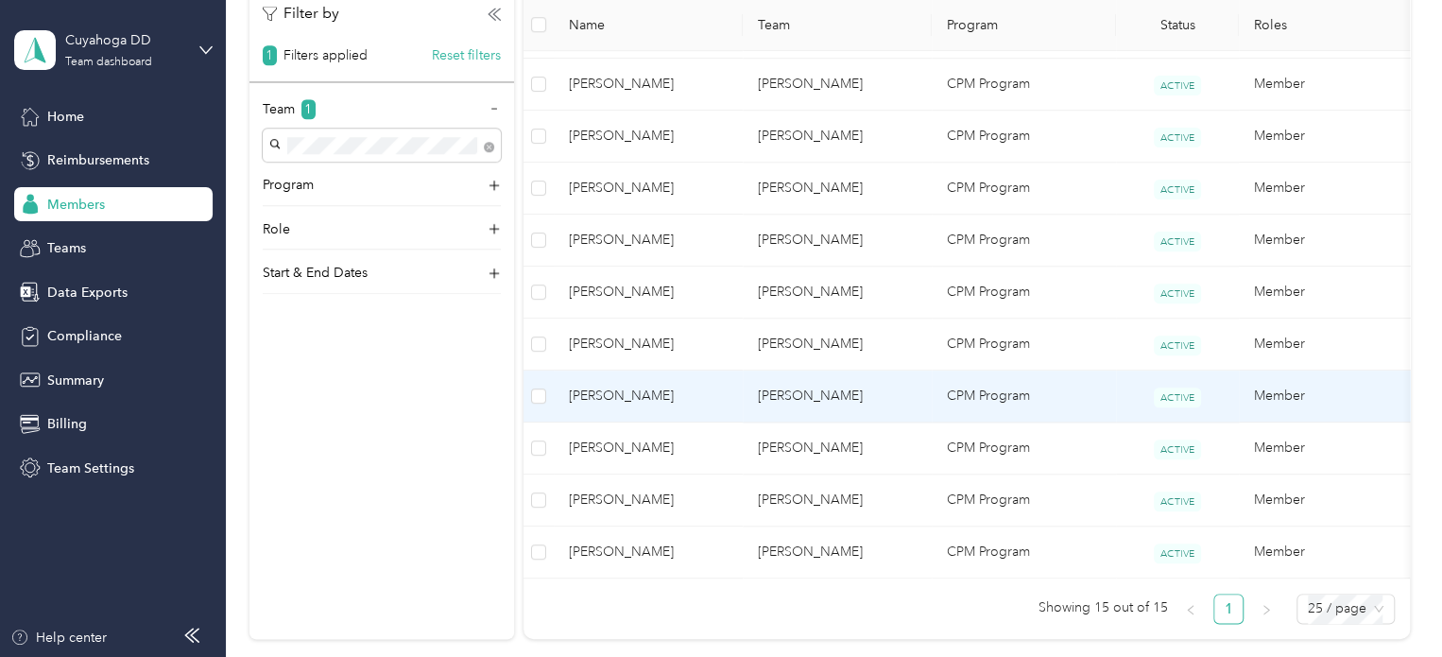
click at [674, 392] on span "[PERSON_NAME]" at bounding box center [648, 395] width 159 height 21
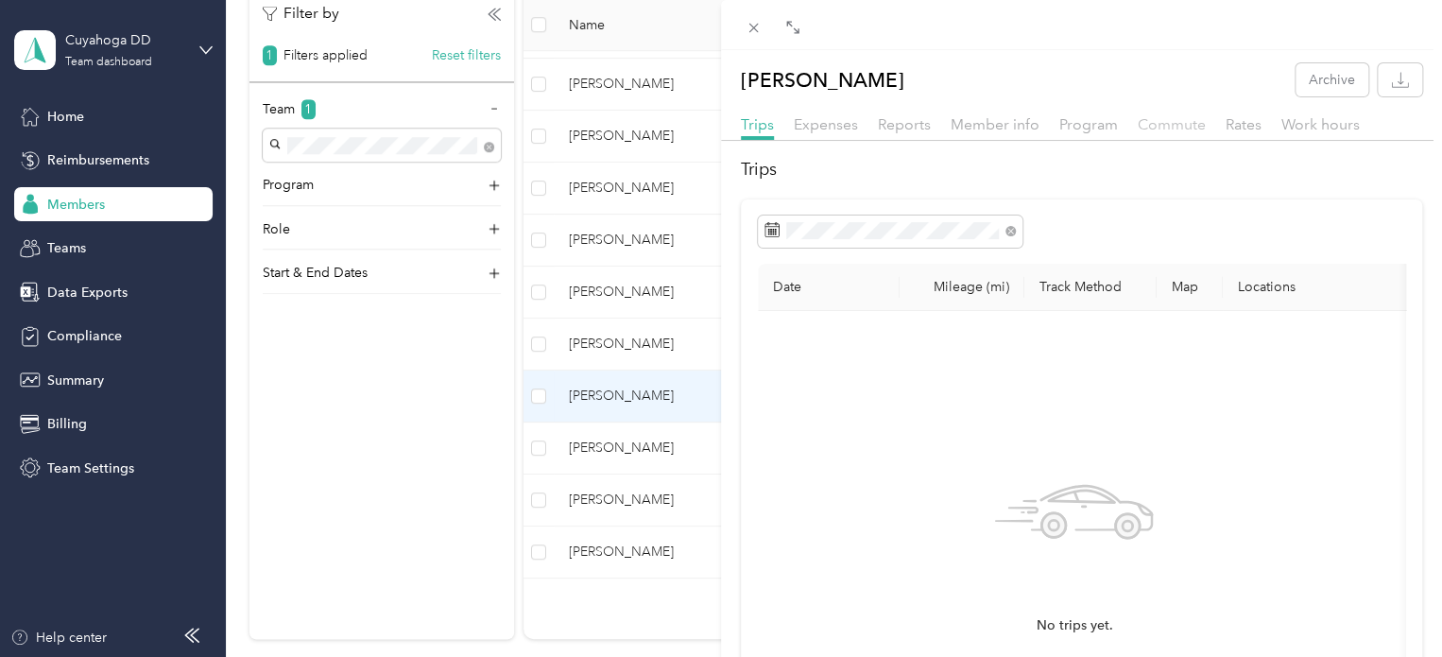
click at [1160, 127] on span "Commute" at bounding box center [1171, 124] width 68 height 18
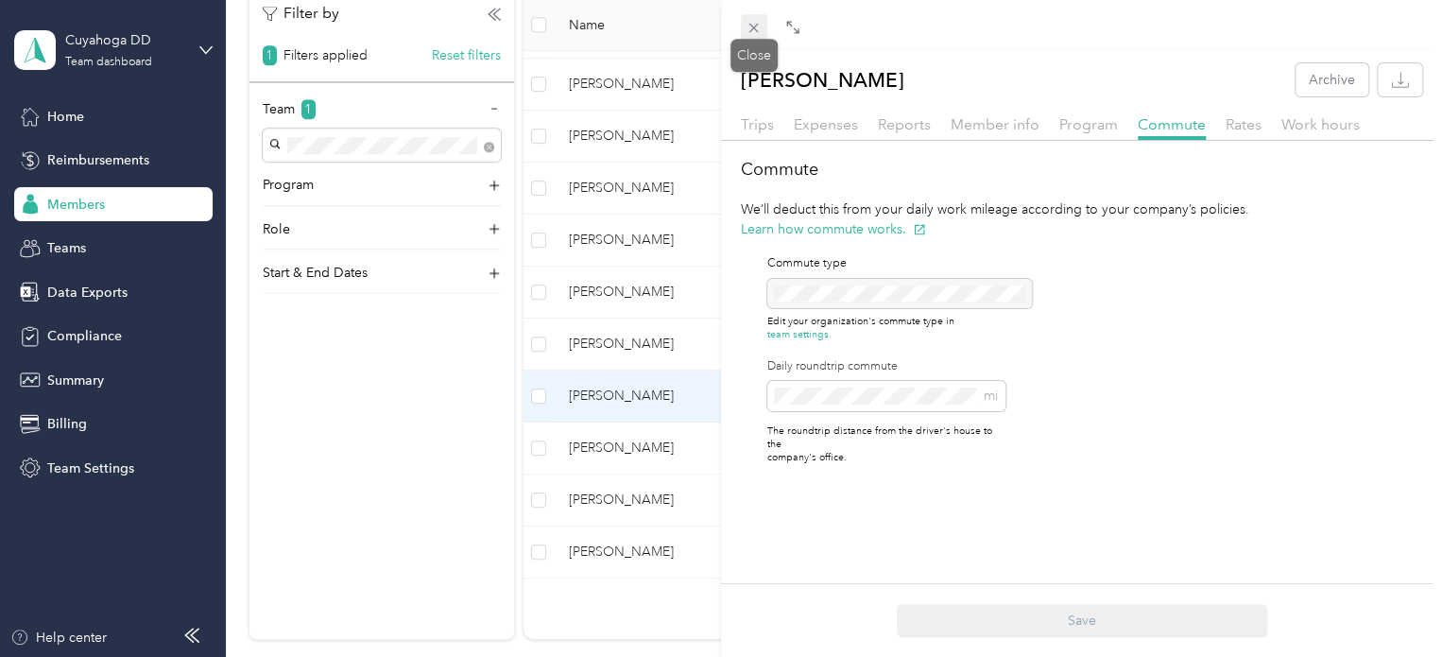
click at [750, 32] on icon at bounding box center [753, 28] width 16 height 16
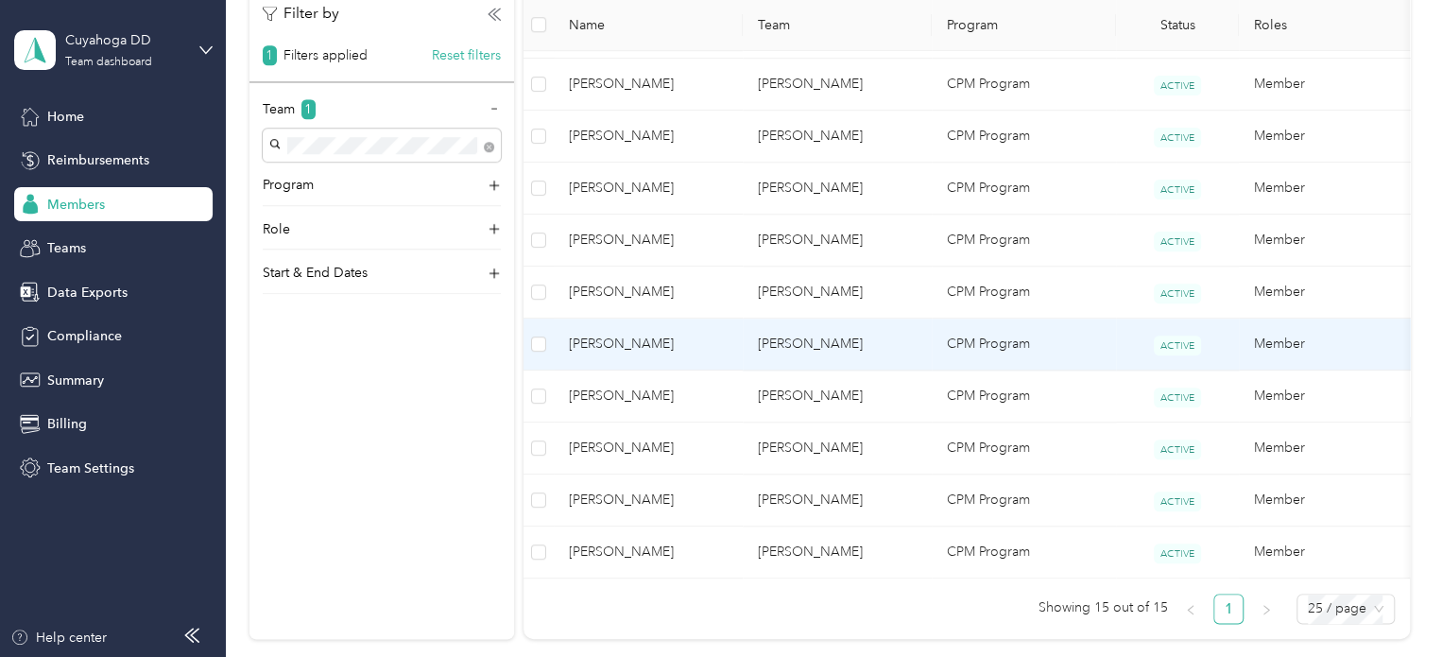
click at [690, 328] on td "[PERSON_NAME]" at bounding box center [648, 344] width 189 height 52
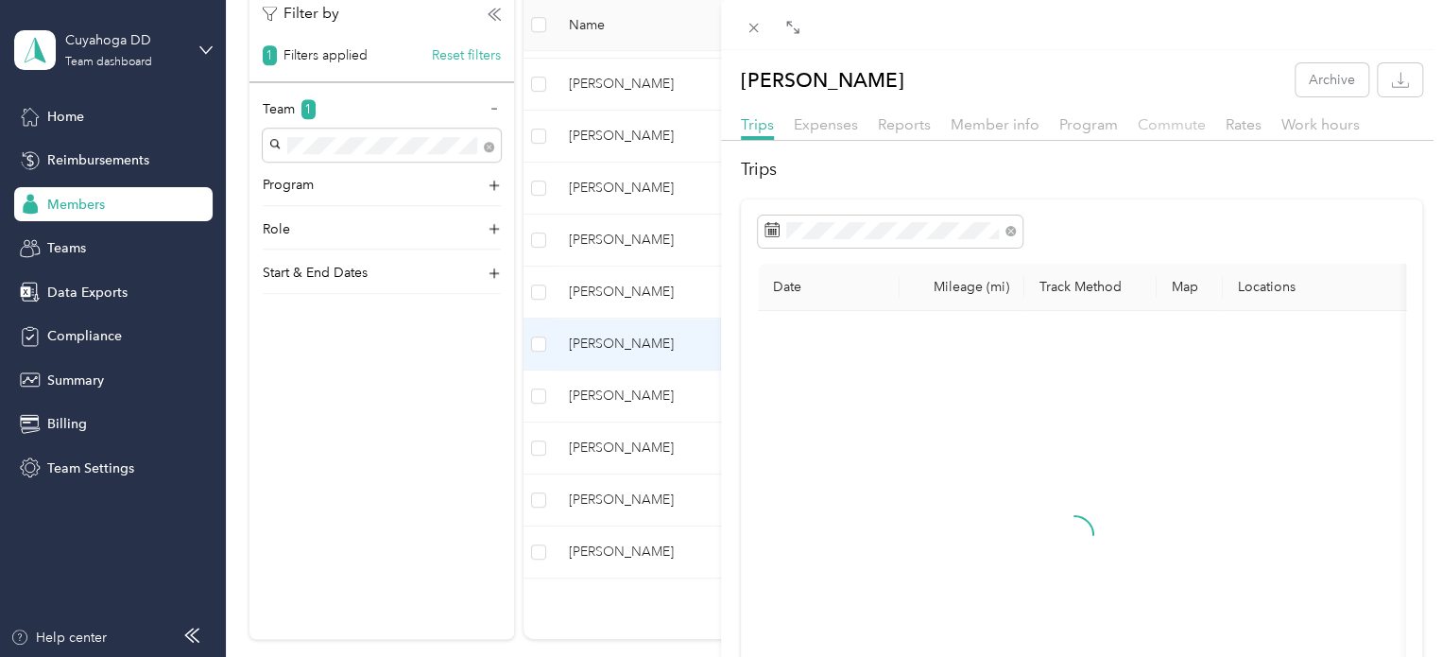
click at [1186, 124] on span "Commute" at bounding box center [1171, 124] width 68 height 18
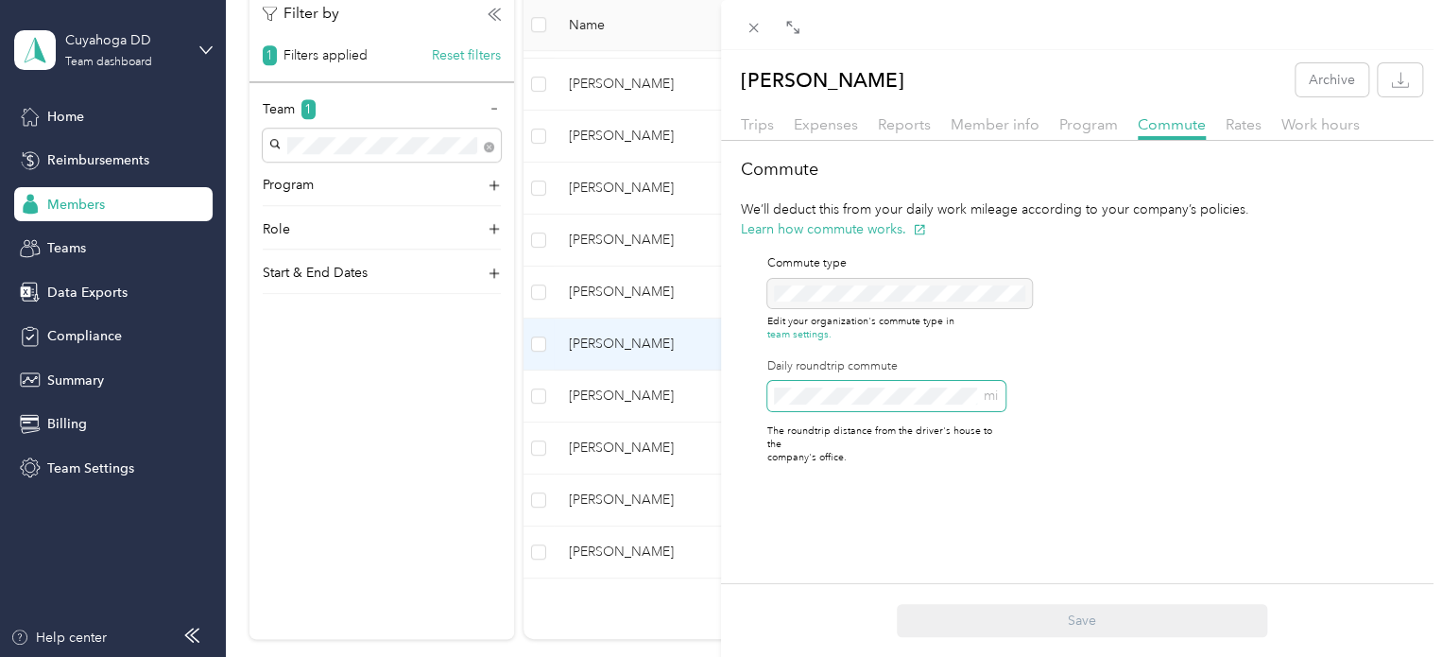
click at [721, 392] on div "Commute We’ll deduct this from your daily work mileage according to your compan…" at bounding box center [1081, 318] width 721 height 323
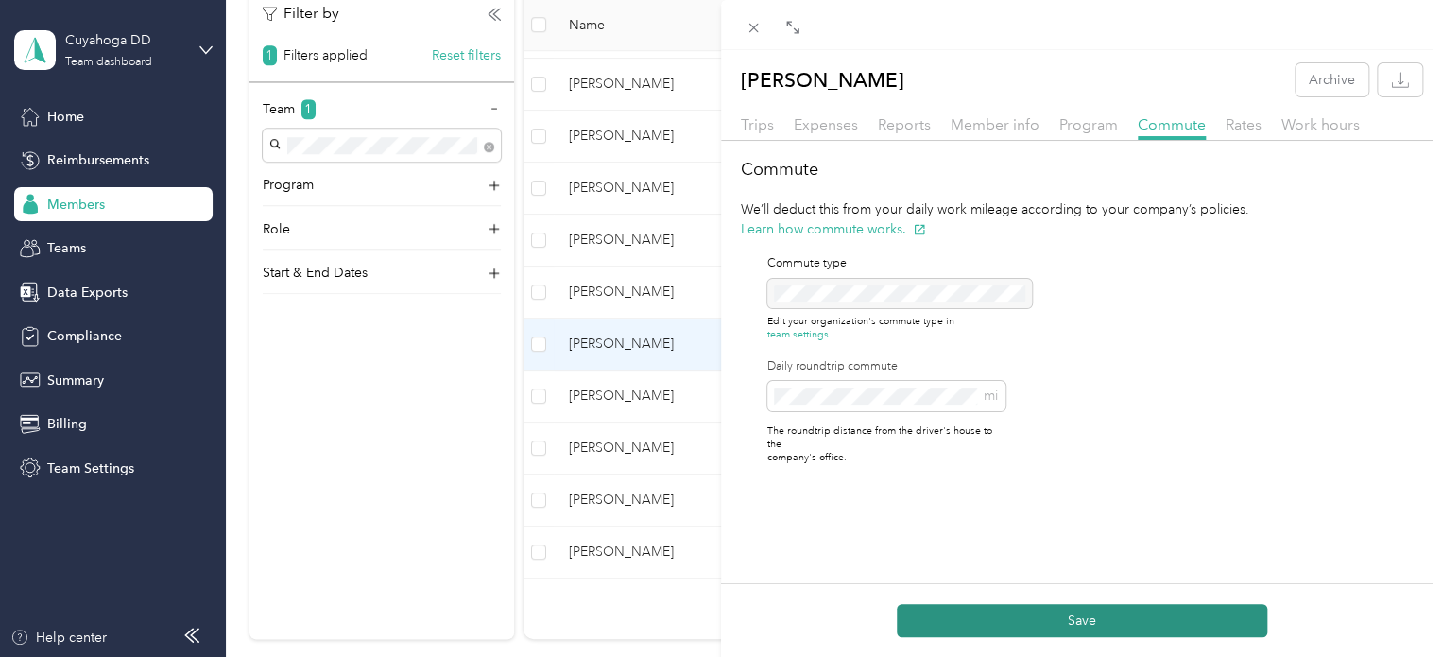
click at [1110, 627] on button "Save" at bounding box center [1081, 620] width 370 height 33
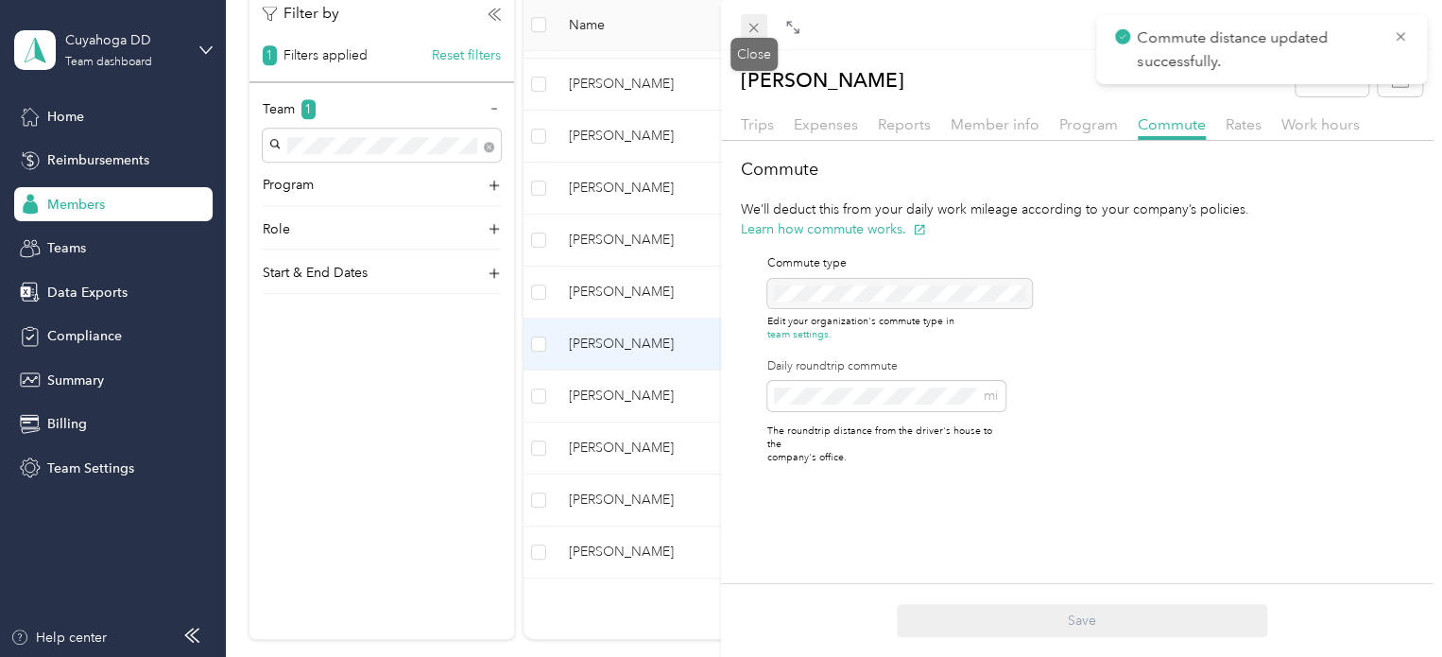
click at [763, 19] on span at bounding box center [754, 27] width 26 height 26
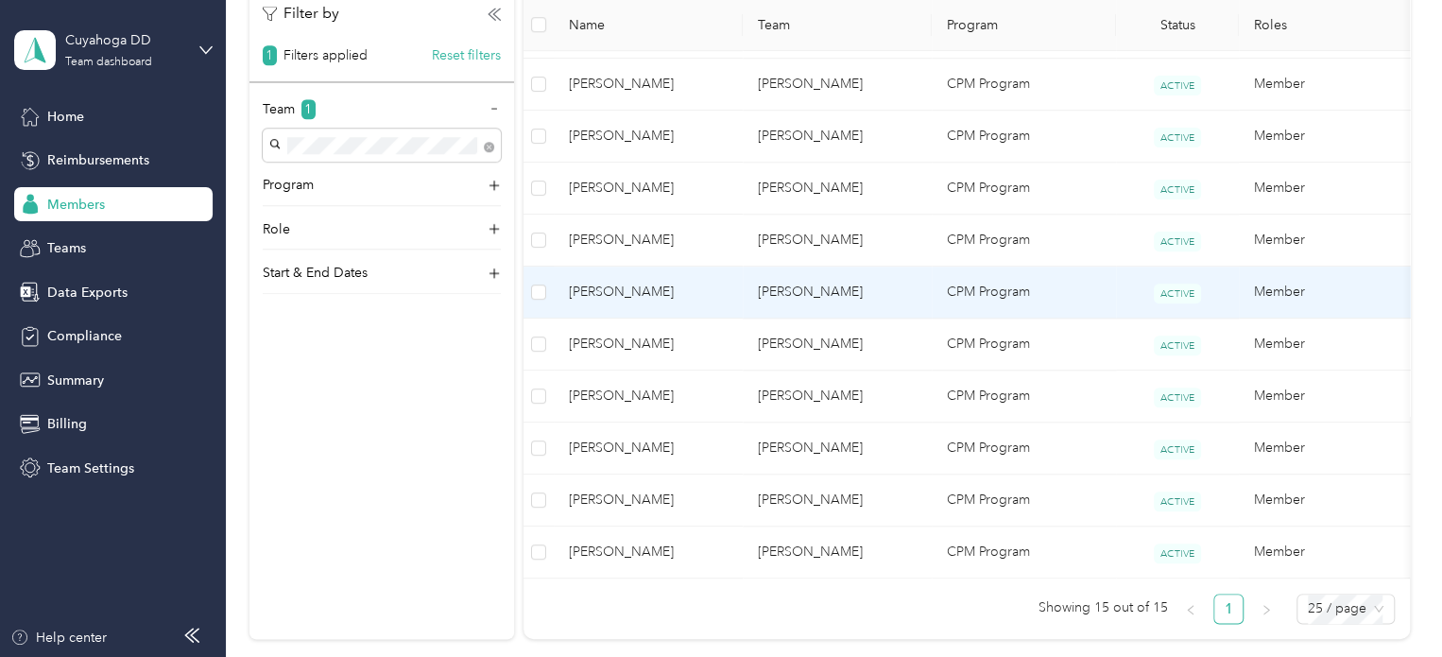
click at [710, 298] on span "[PERSON_NAME]" at bounding box center [648, 292] width 159 height 21
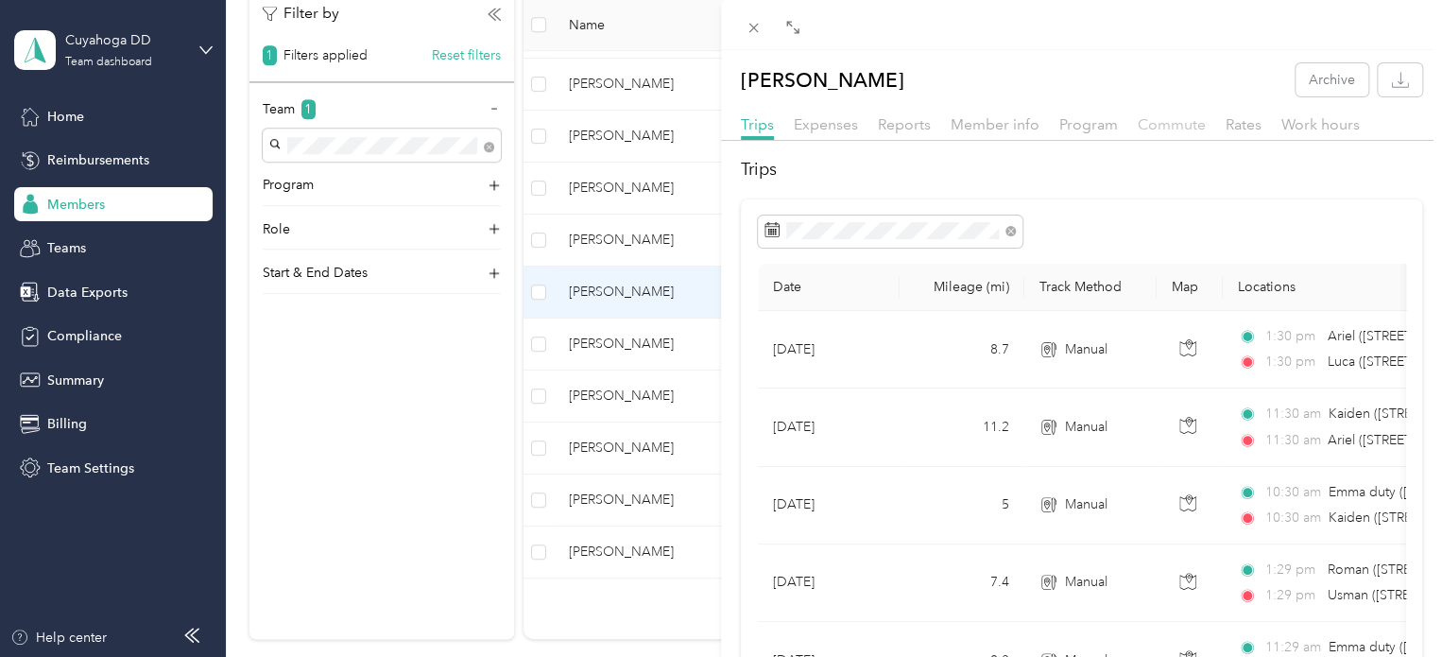
click at [1167, 120] on span "Commute" at bounding box center [1171, 124] width 68 height 18
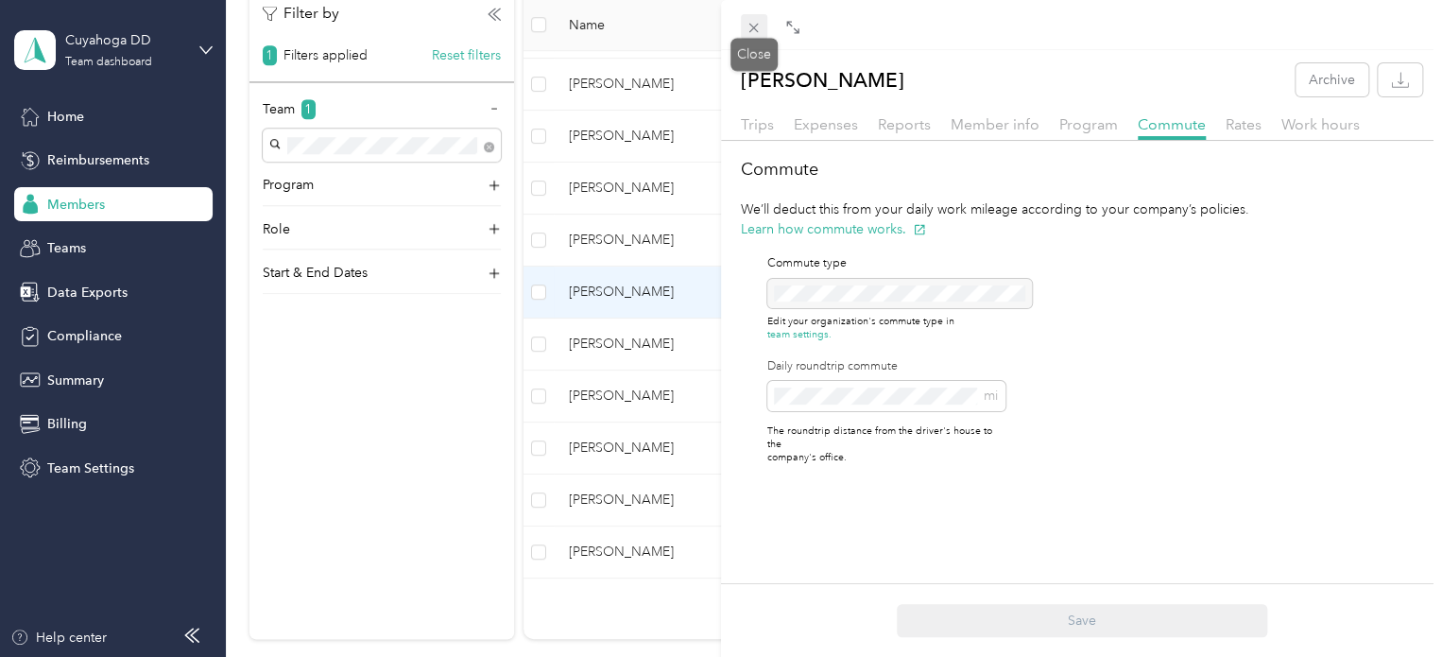
click at [756, 25] on icon at bounding box center [753, 28] width 16 height 16
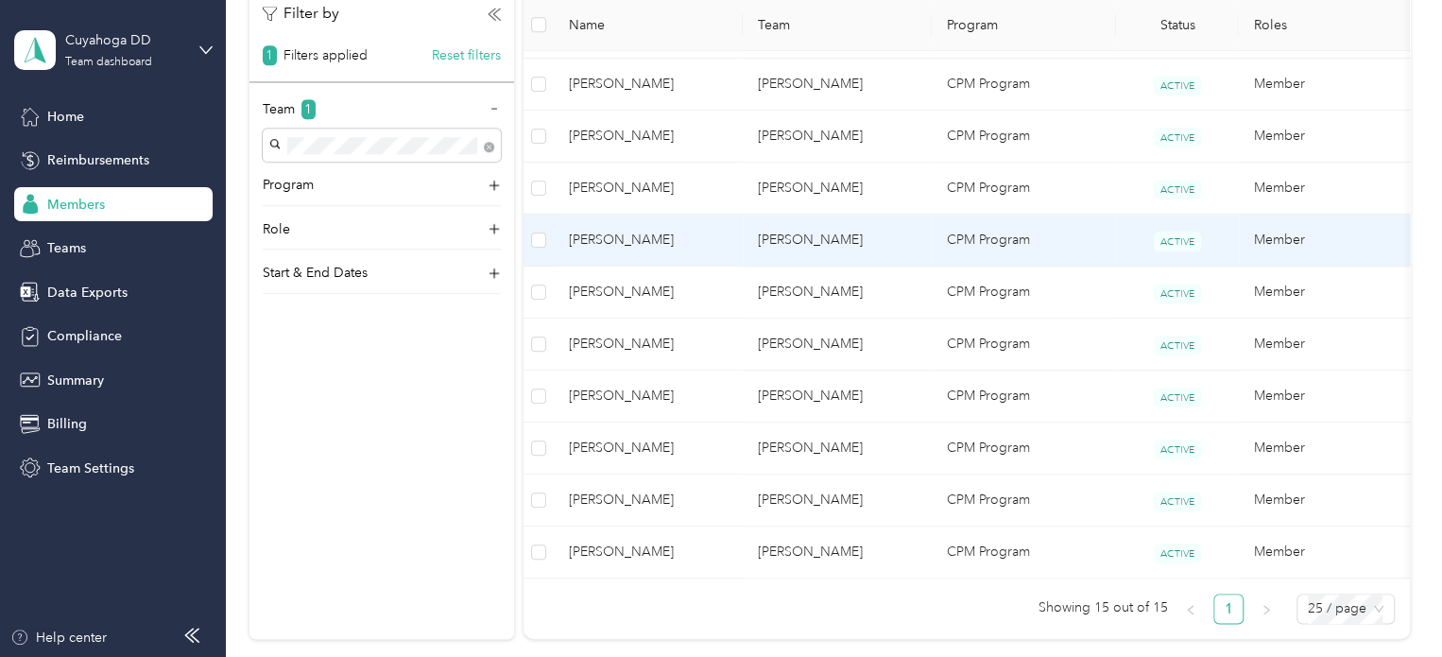
click at [722, 236] on span "[PERSON_NAME]" at bounding box center [648, 240] width 159 height 21
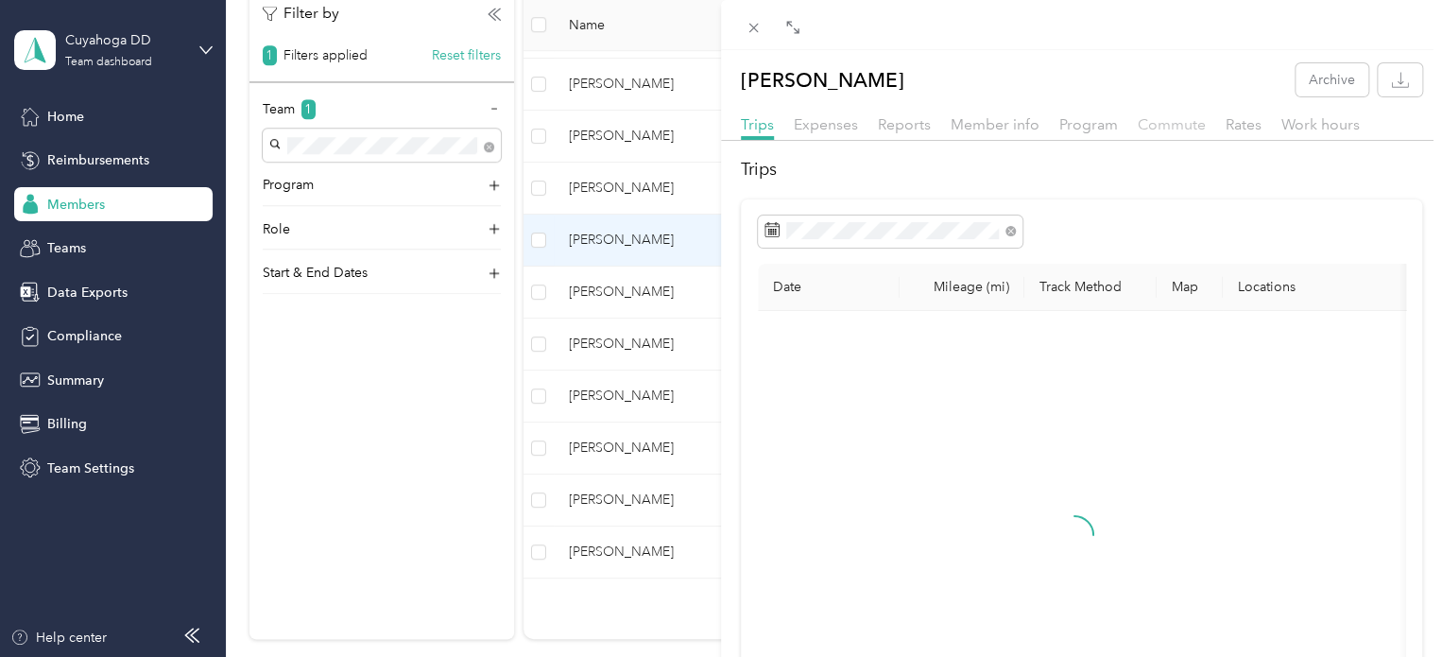
click at [1138, 120] on span "Commute" at bounding box center [1171, 124] width 68 height 18
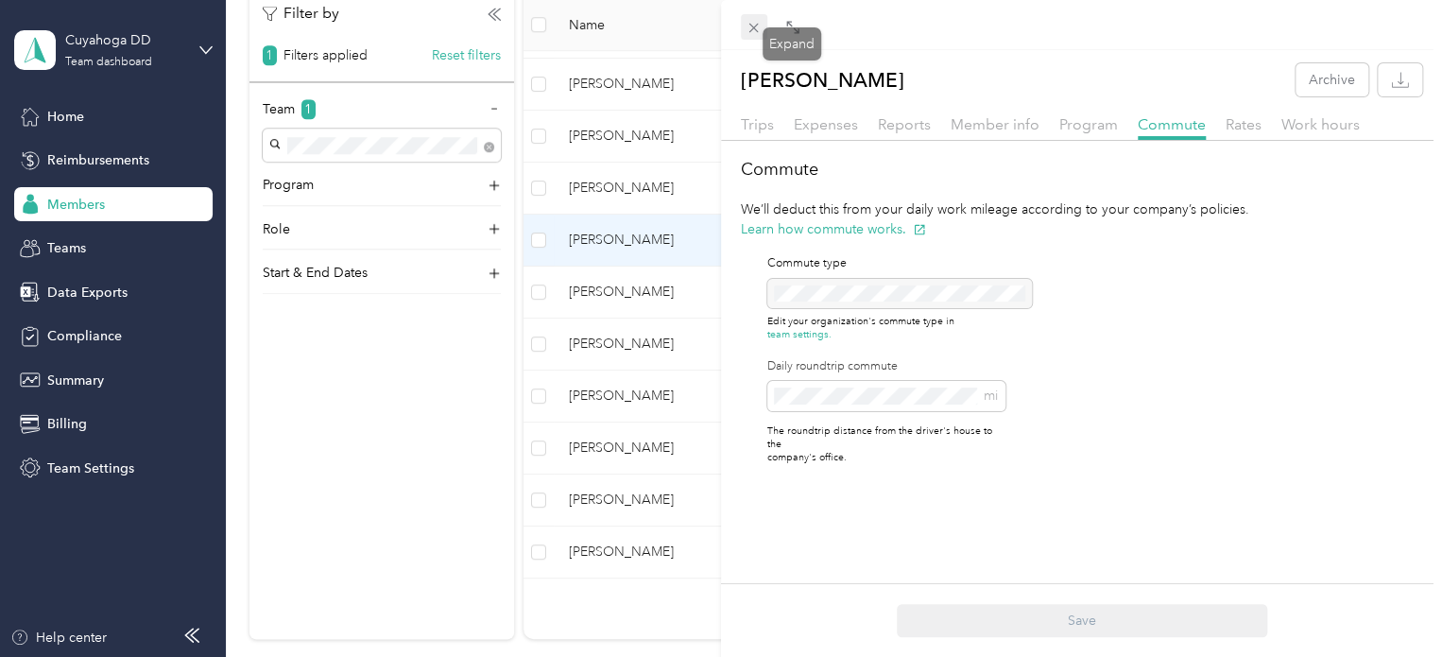
click at [752, 26] on icon at bounding box center [753, 28] width 16 height 16
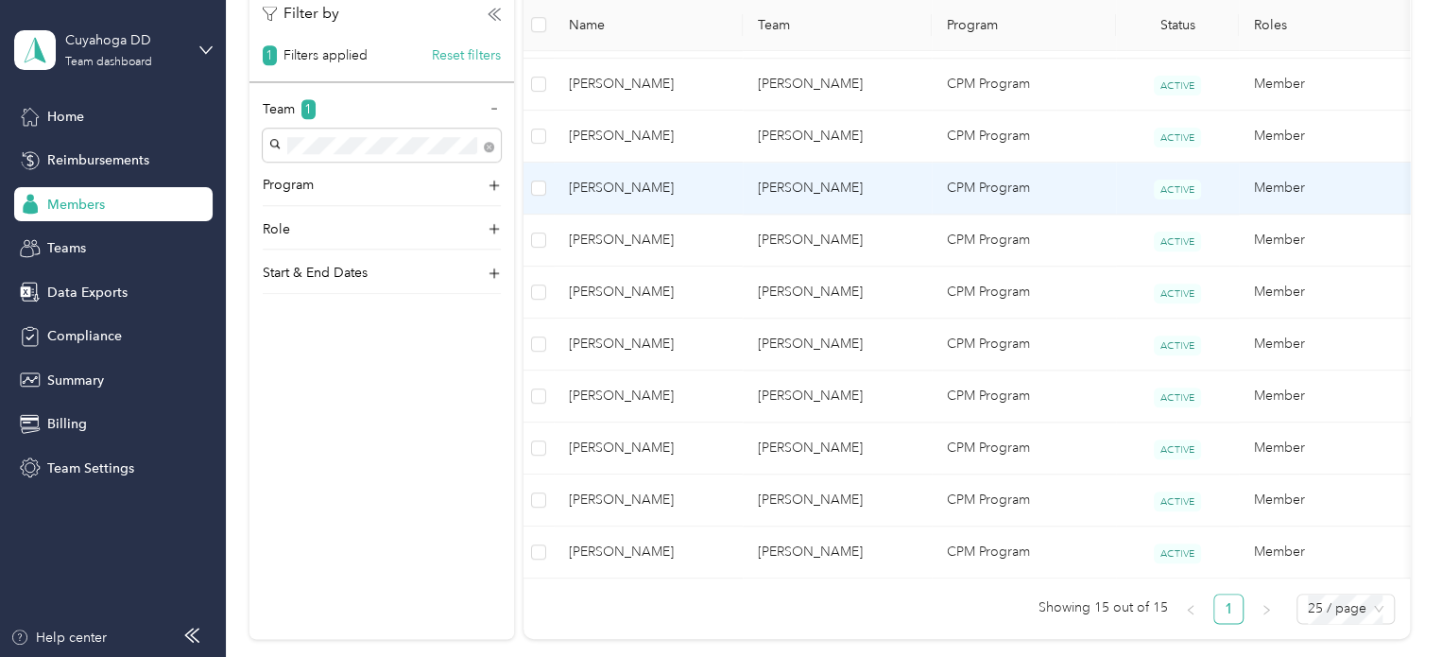
click at [695, 197] on td "[PERSON_NAME]" at bounding box center [648, 188] width 189 height 52
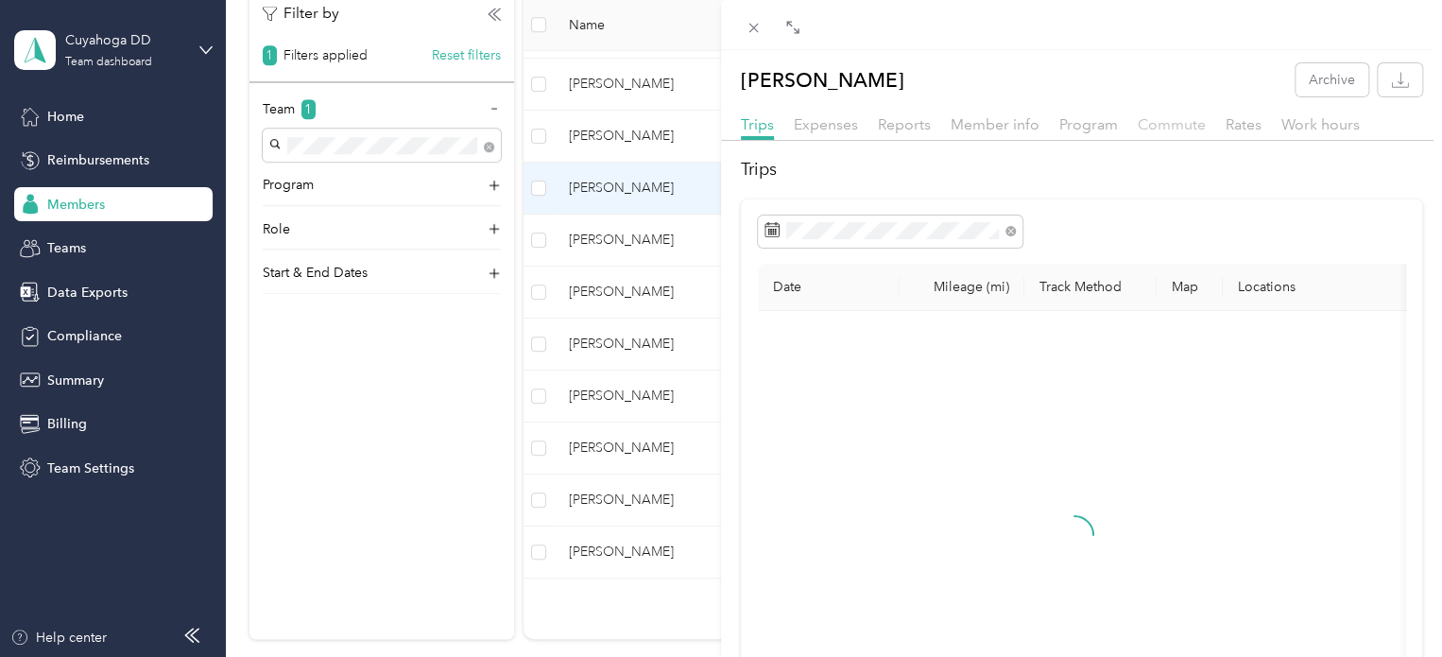
click at [1177, 126] on span "Commute" at bounding box center [1171, 124] width 68 height 18
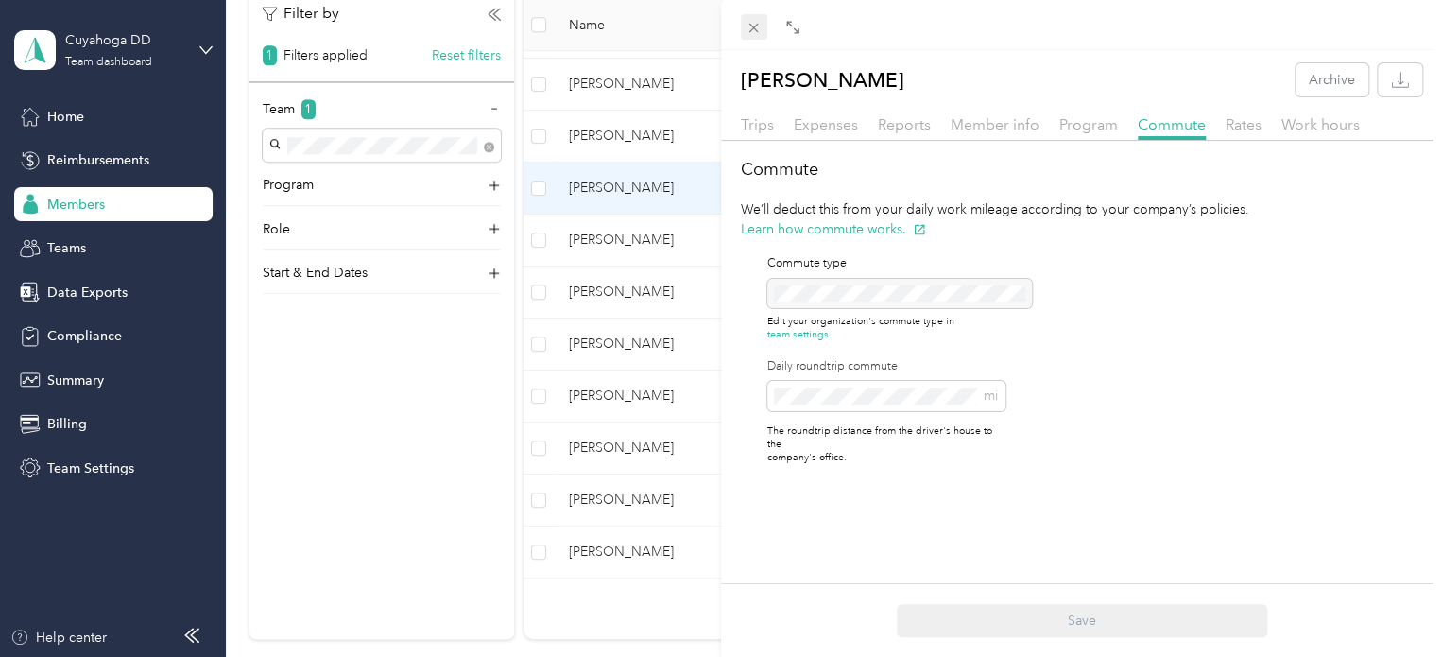
click at [758, 26] on icon at bounding box center [753, 28] width 16 height 16
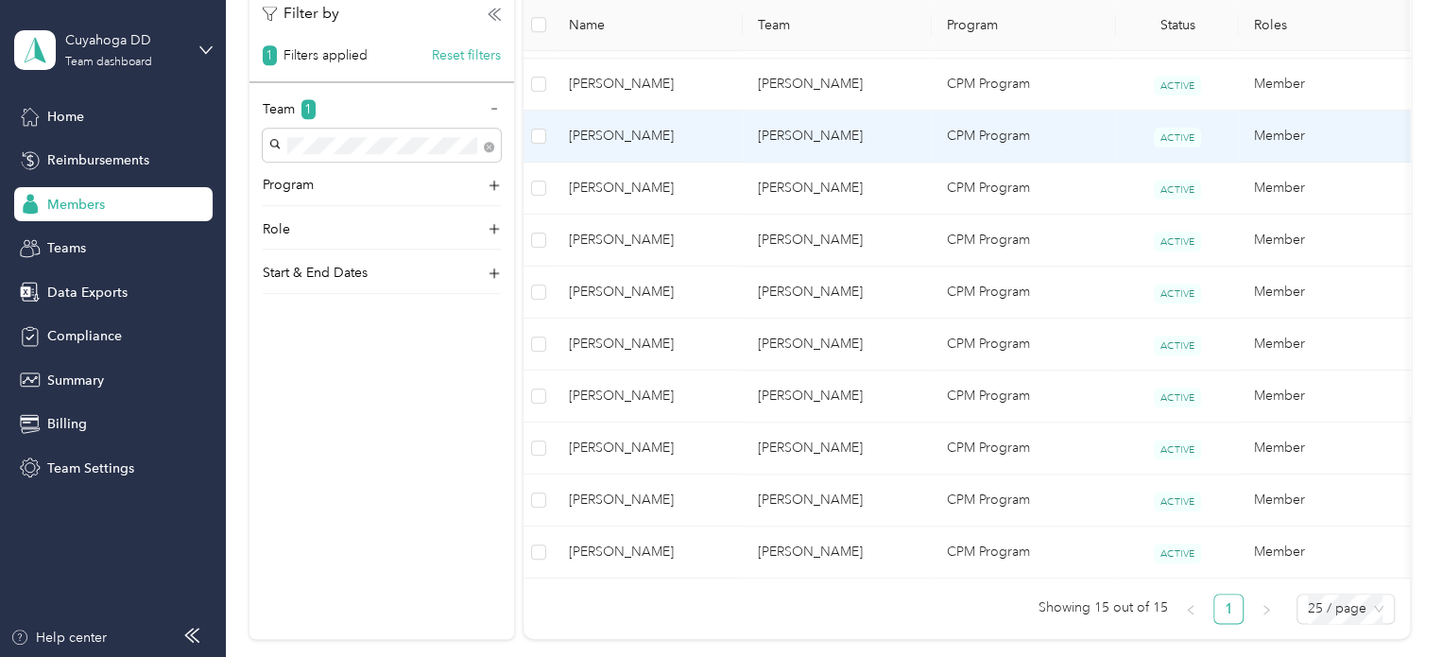
click at [710, 136] on span "[PERSON_NAME]" at bounding box center [648, 136] width 159 height 21
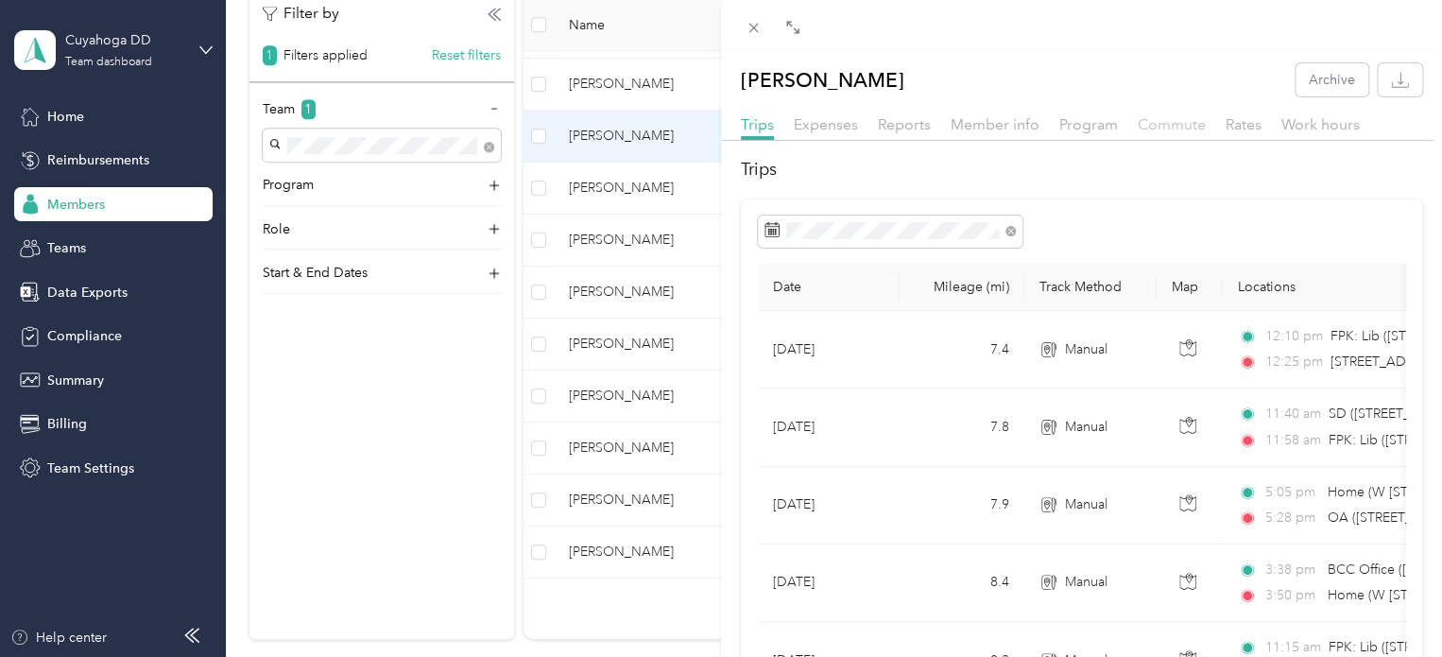
click at [1177, 124] on span "Commute" at bounding box center [1171, 124] width 68 height 18
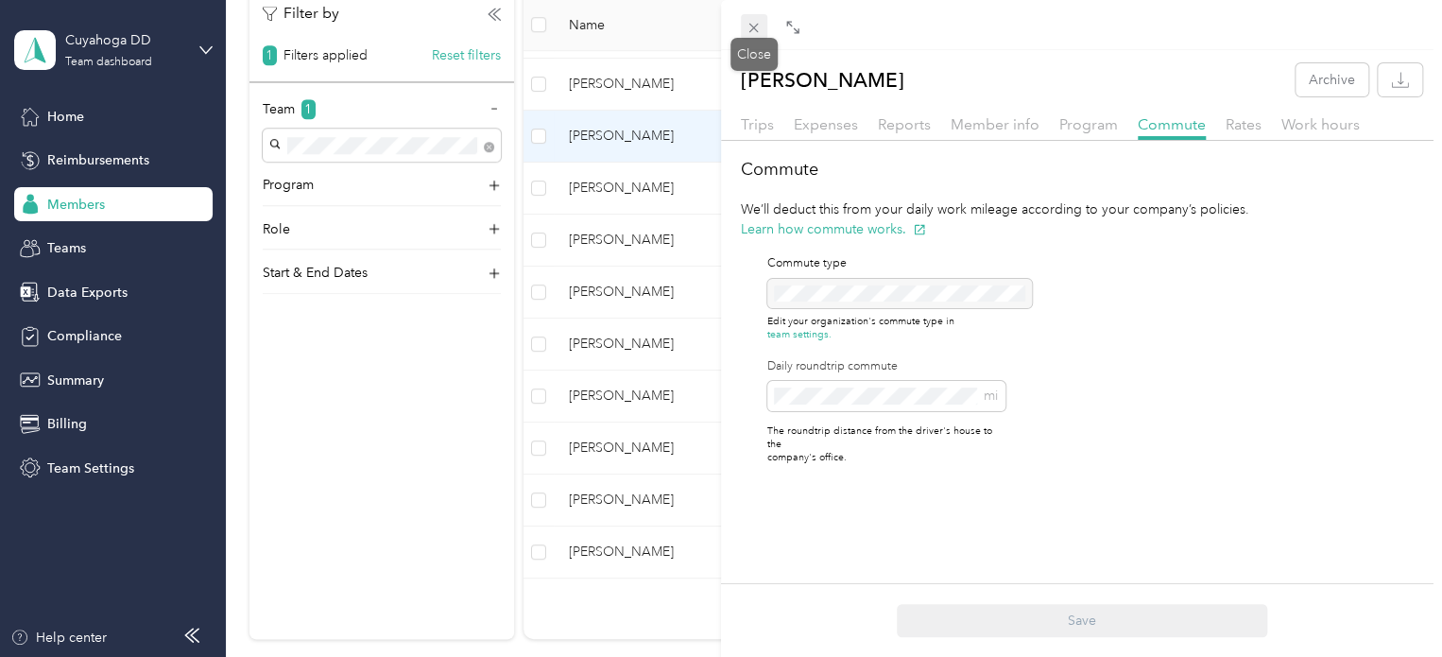
click at [754, 22] on icon at bounding box center [753, 28] width 16 height 16
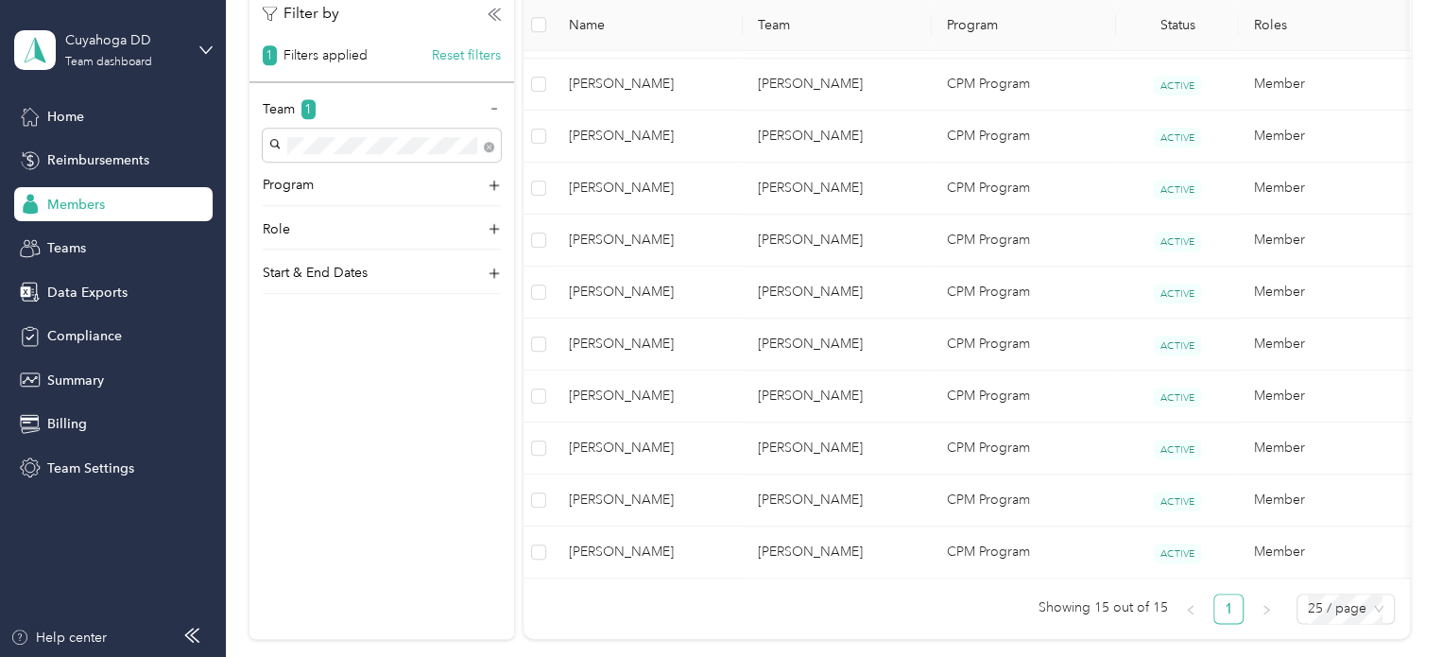
click at [702, 82] on span "[PERSON_NAME]" at bounding box center [648, 84] width 159 height 21
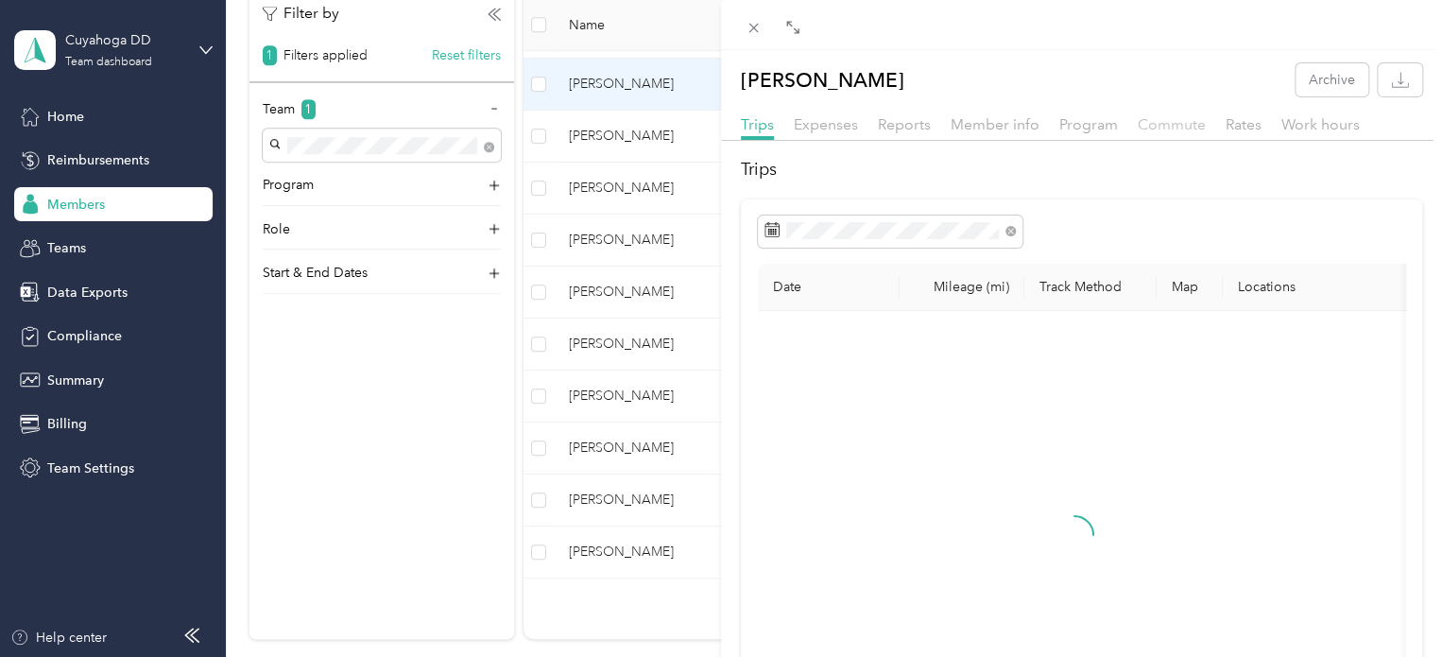
click at [1145, 122] on span "Commute" at bounding box center [1171, 124] width 68 height 18
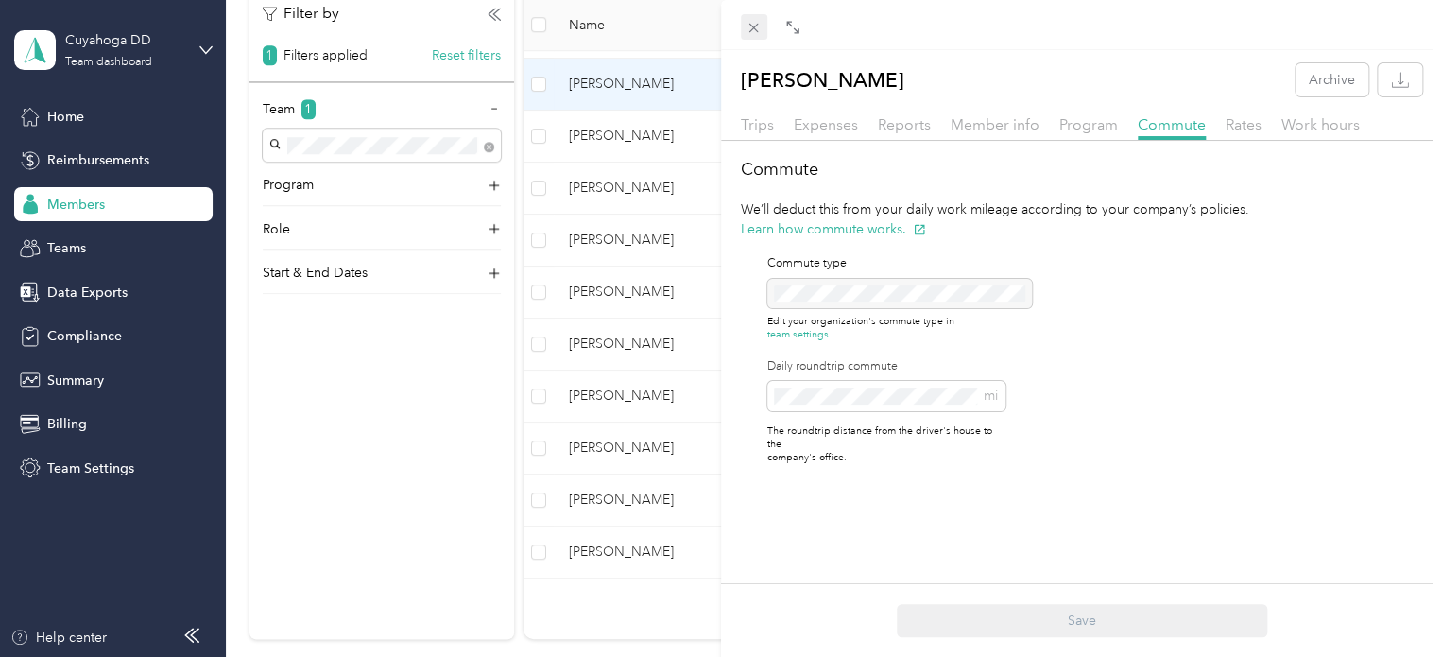
click at [753, 25] on icon at bounding box center [753, 28] width 16 height 16
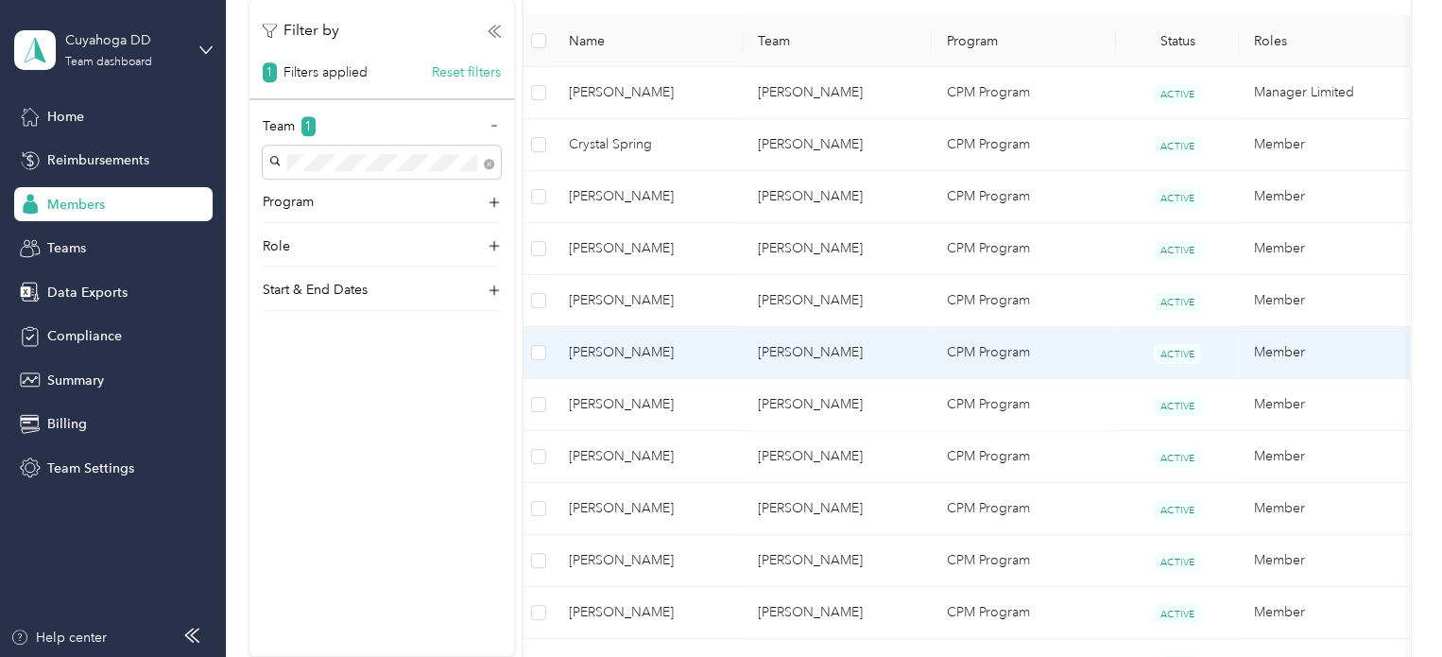
scroll to position [472, 0]
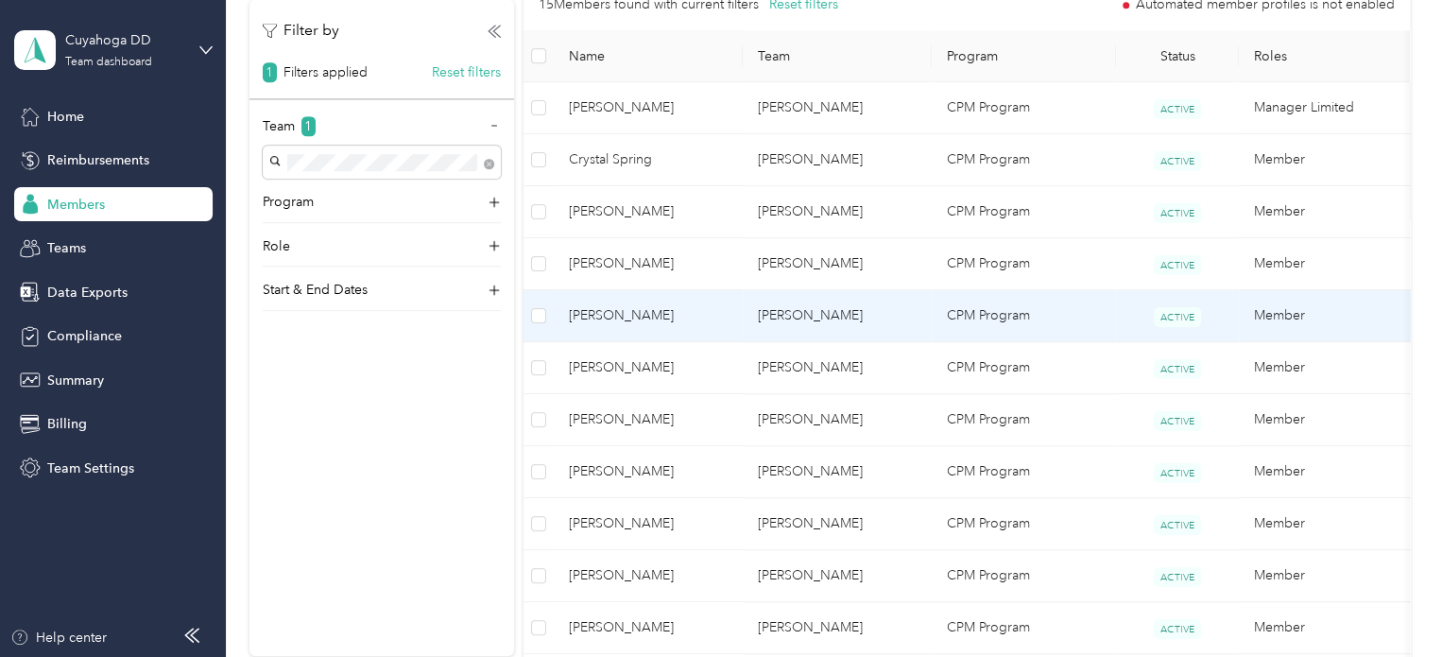
click at [712, 308] on span "[PERSON_NAME]" at bounding box center [648, 315] width 159 height 21
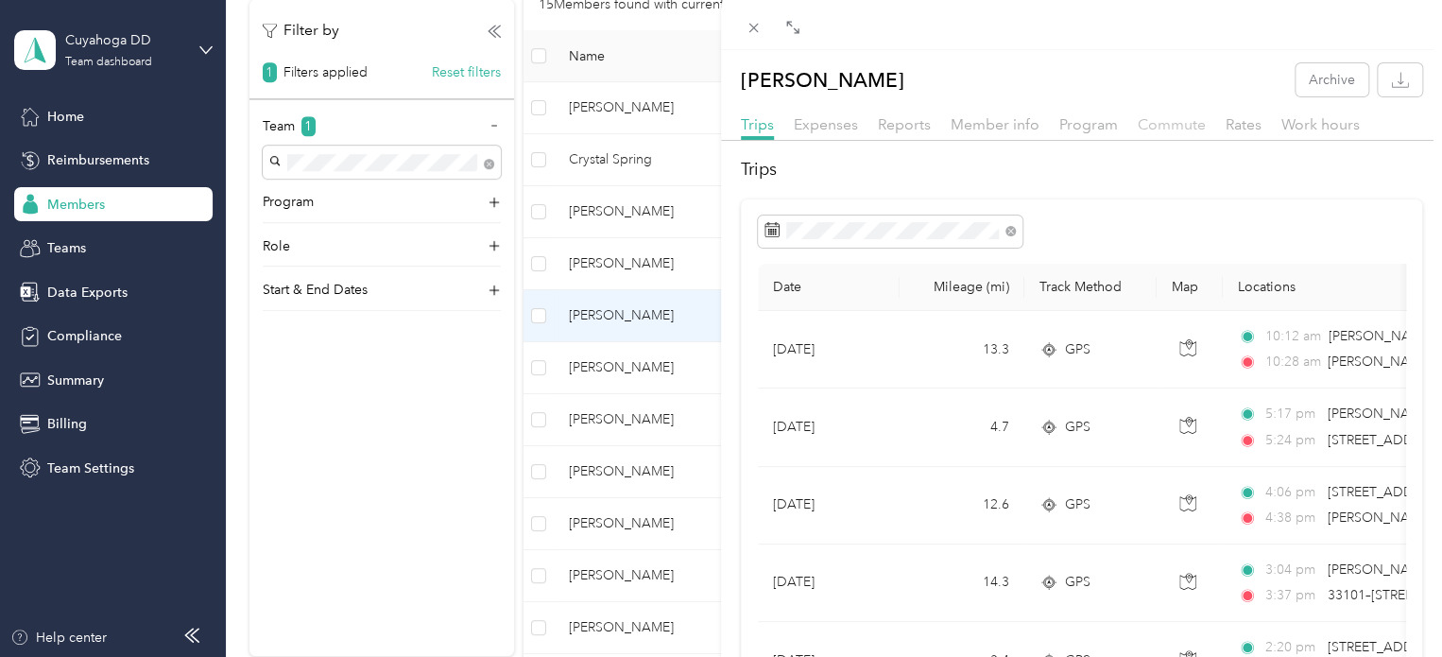
click at [1197, 127] on span "Commute" at bounding box center [1171, 124] width 68 height 18
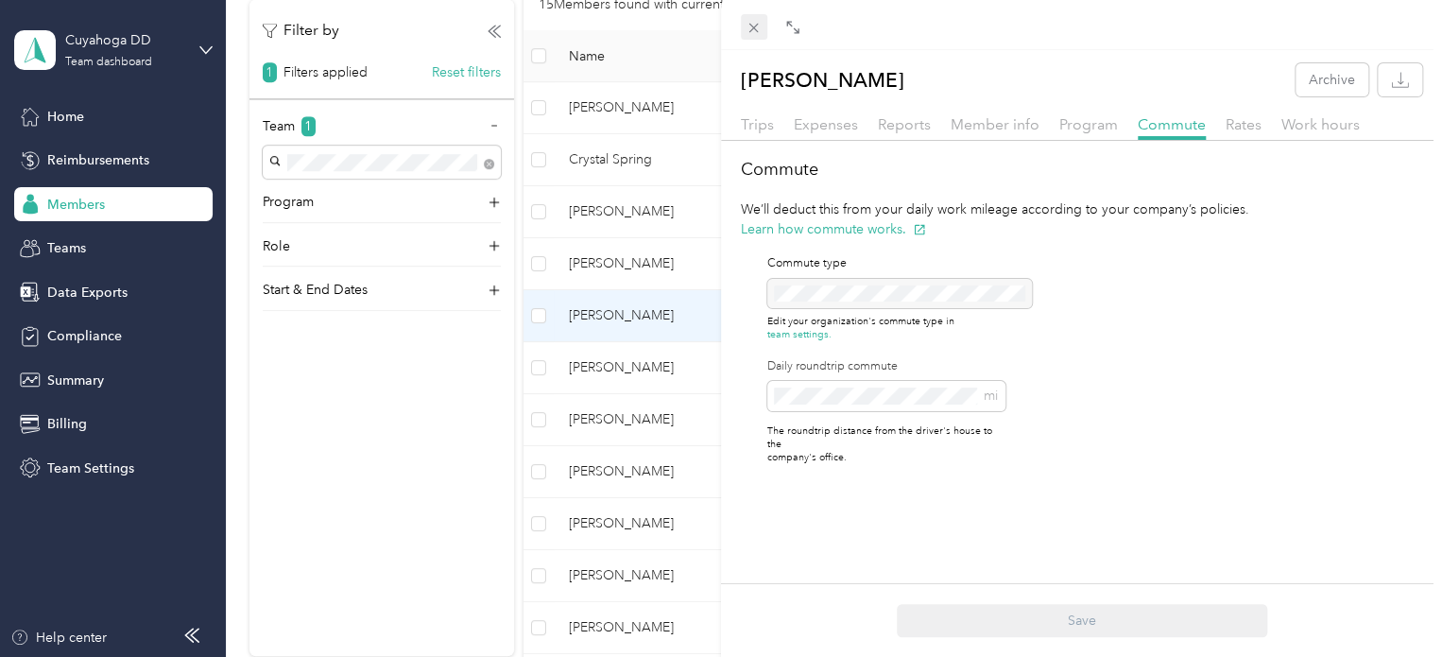
click at [758, 16] on span at bounding box center [754, 27] width 26 height 26
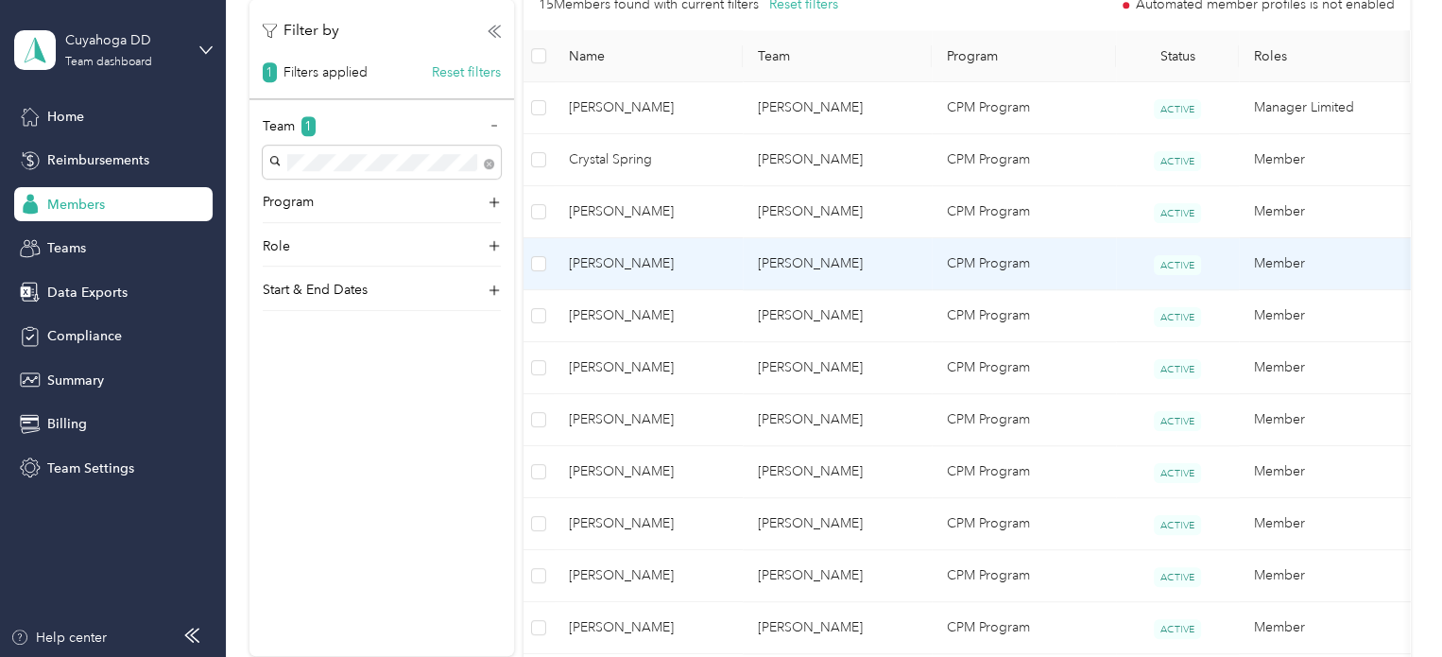
click at [736, 265] on td "[PERSON_NAME]" at bounding box center [648, 264] width 189 height 52
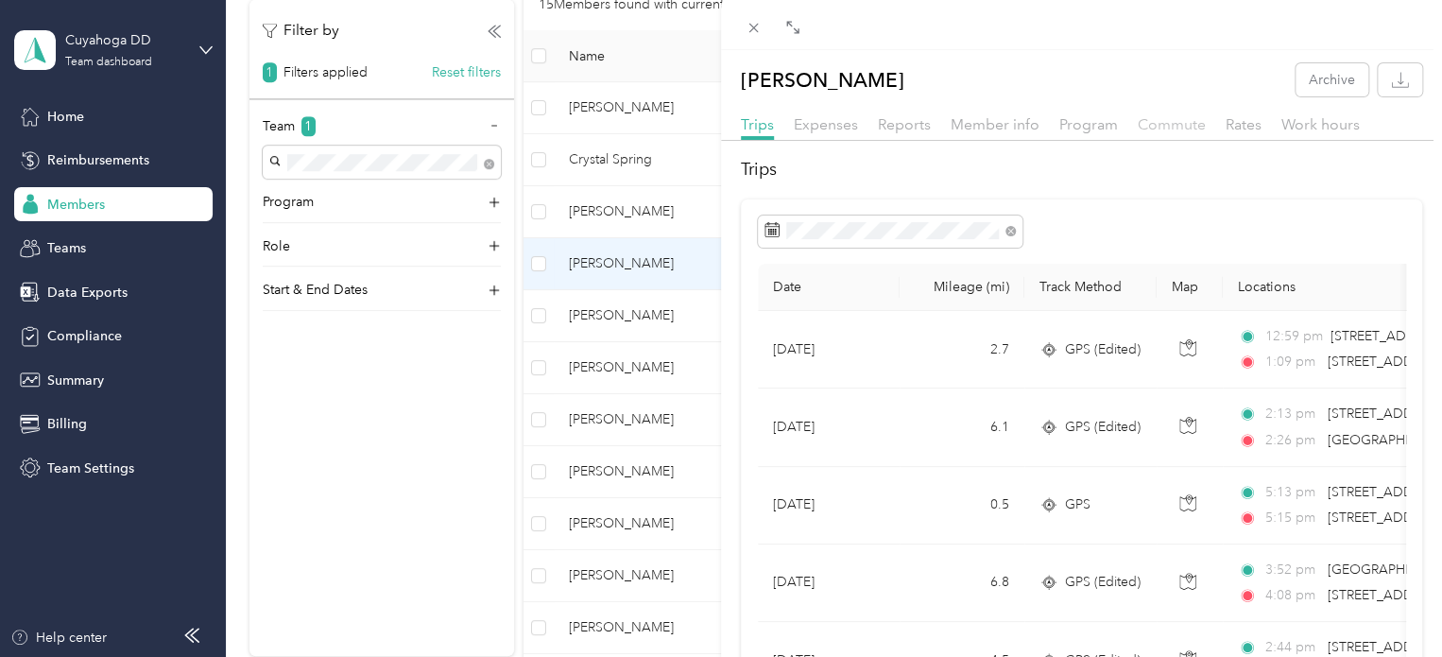
click at [1172, 128] on span "Commute" at bounding box center [1171, 124] width 68 height 18
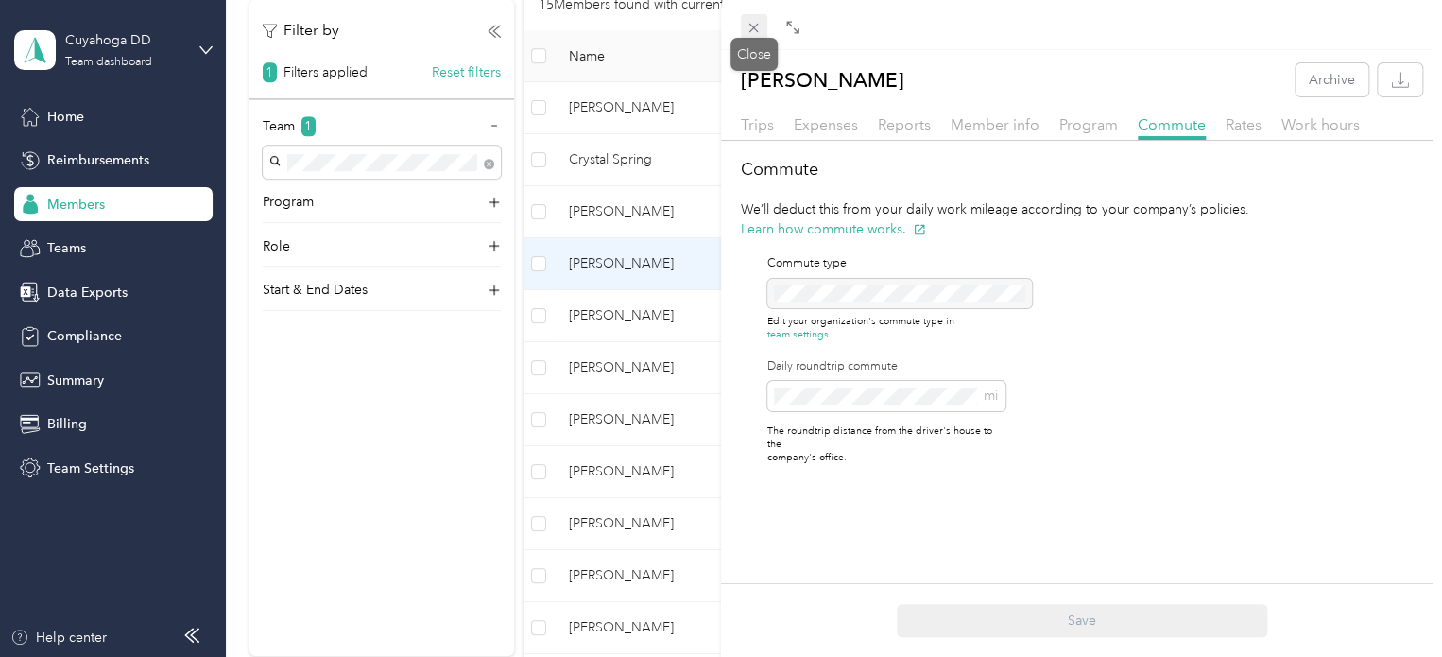
click at [755, 26] on icon at bounding box center [753, 28] width 9 height 9
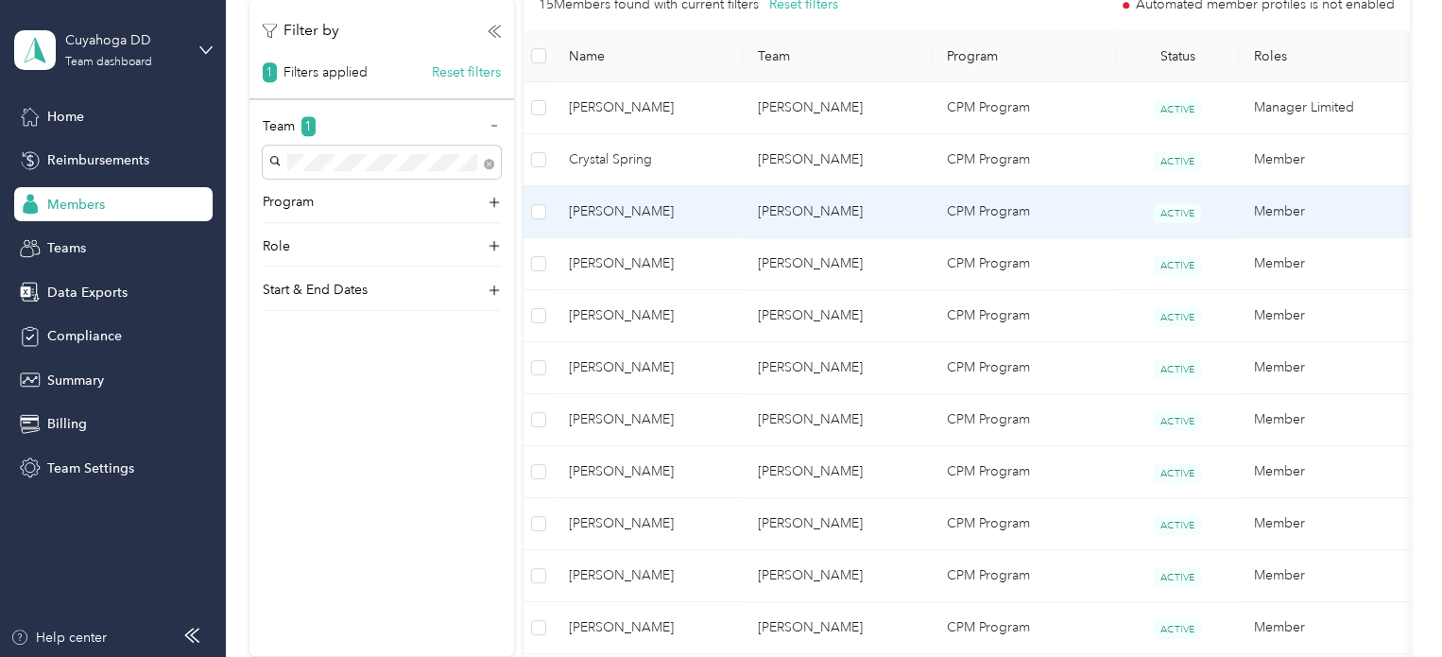
click at [665, 211] on span "[PERSON_NAME]" at bounding box center [648, 211] width 159 height 21
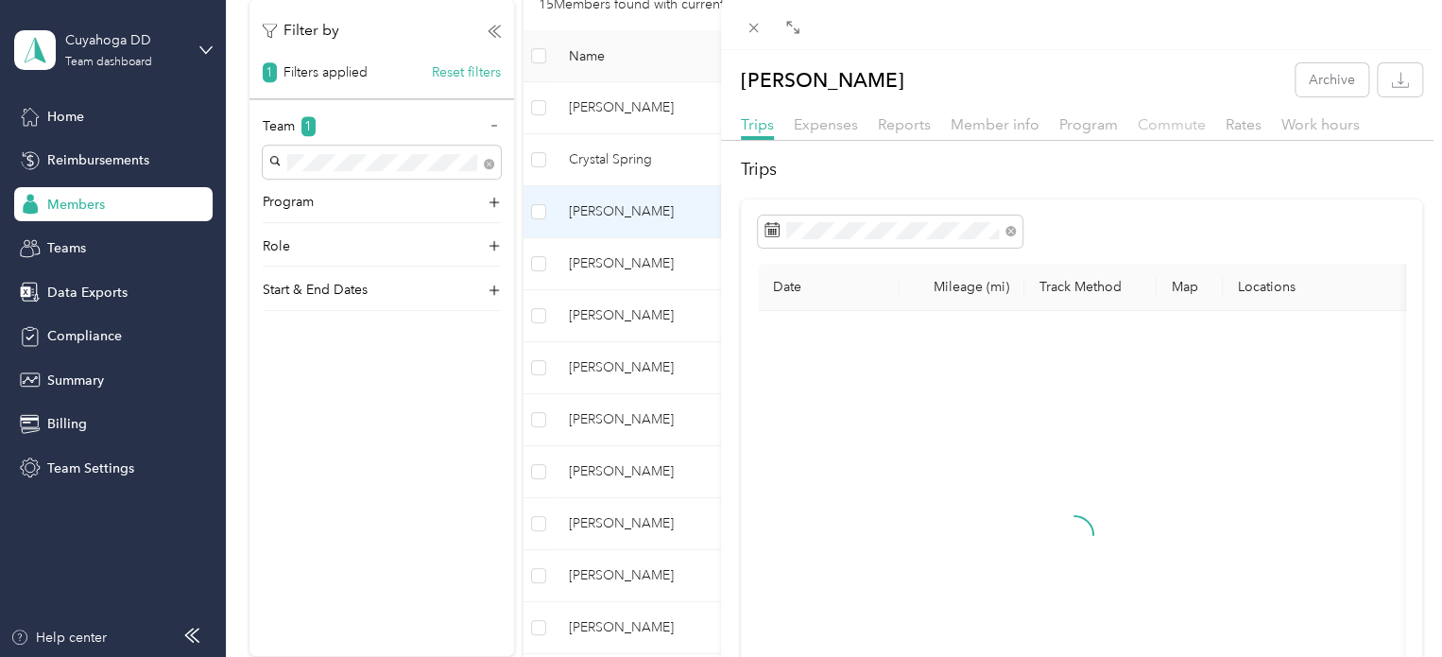
click at [1172, 120] on span "Commute" at bounding box center [1171, 124] width 68 height 18
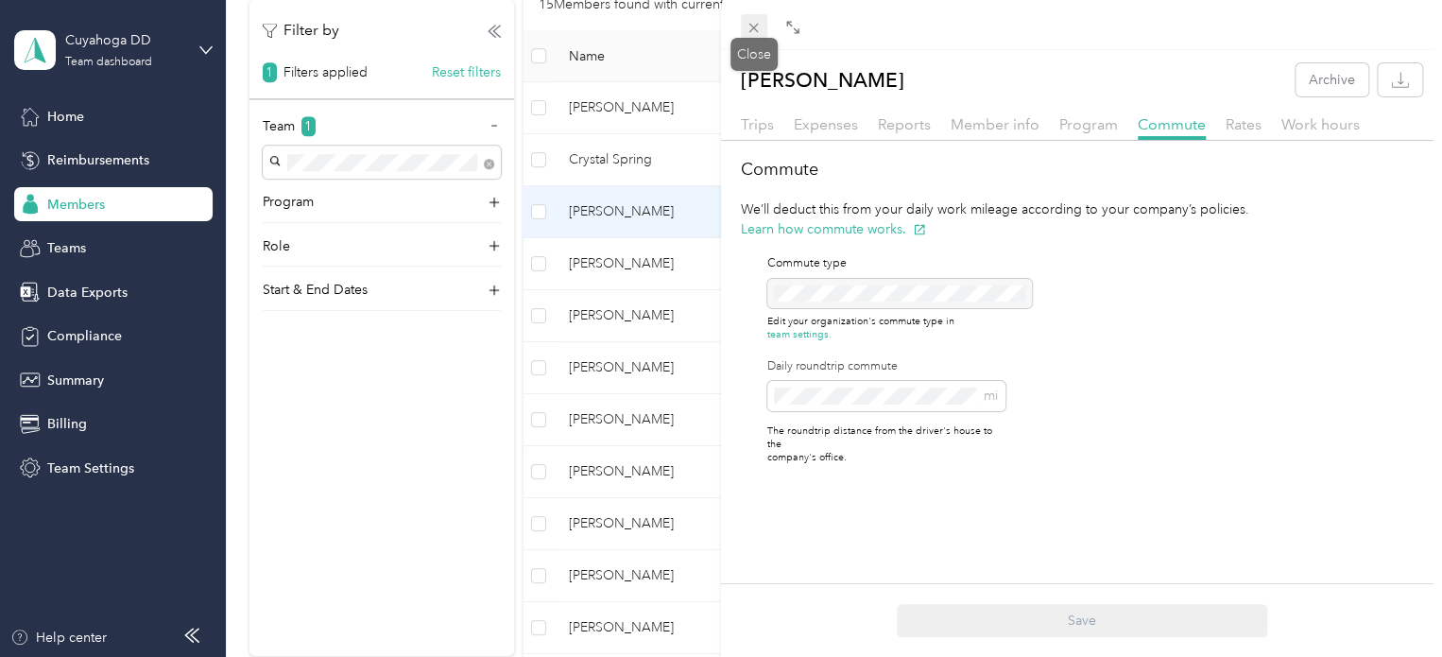
click at [756, 26] on icon at bounding box center [753, 28] width 16 height 16
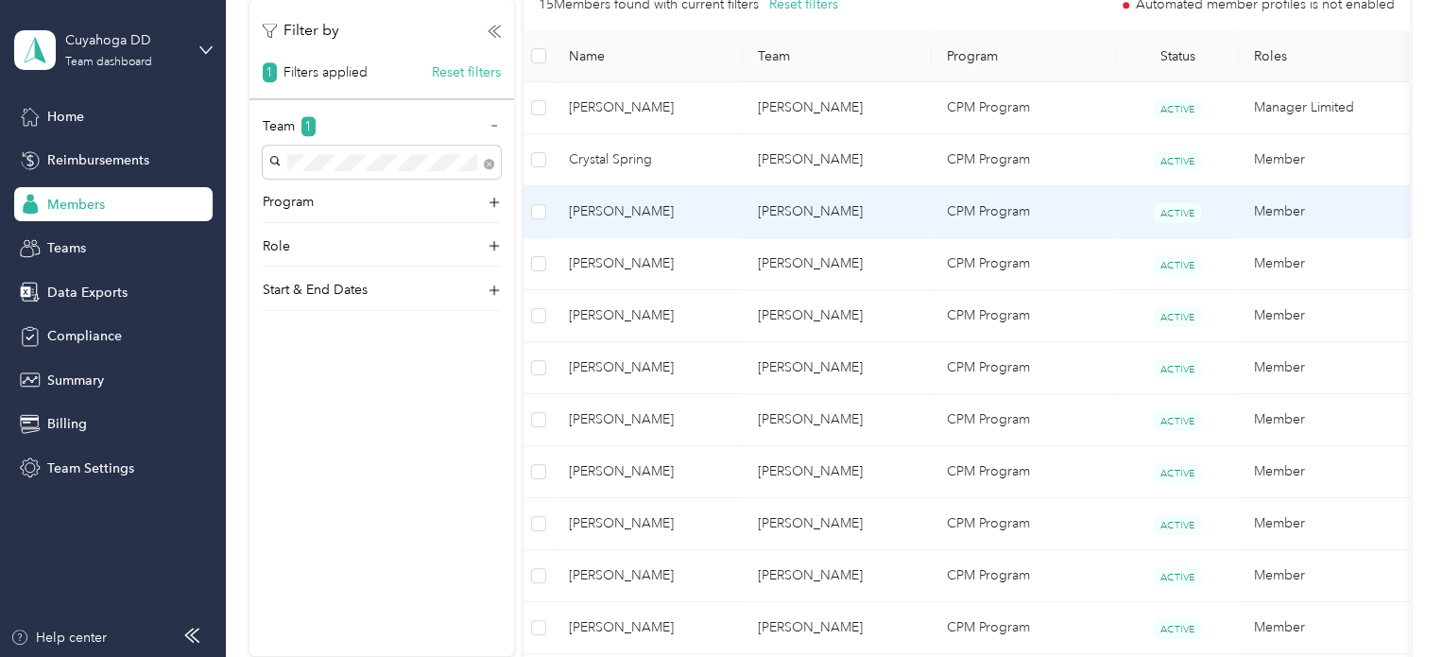
click at [696, 199] on td "[PERSON_NAME]" at bounding box center [648, 212] width 189 height 52
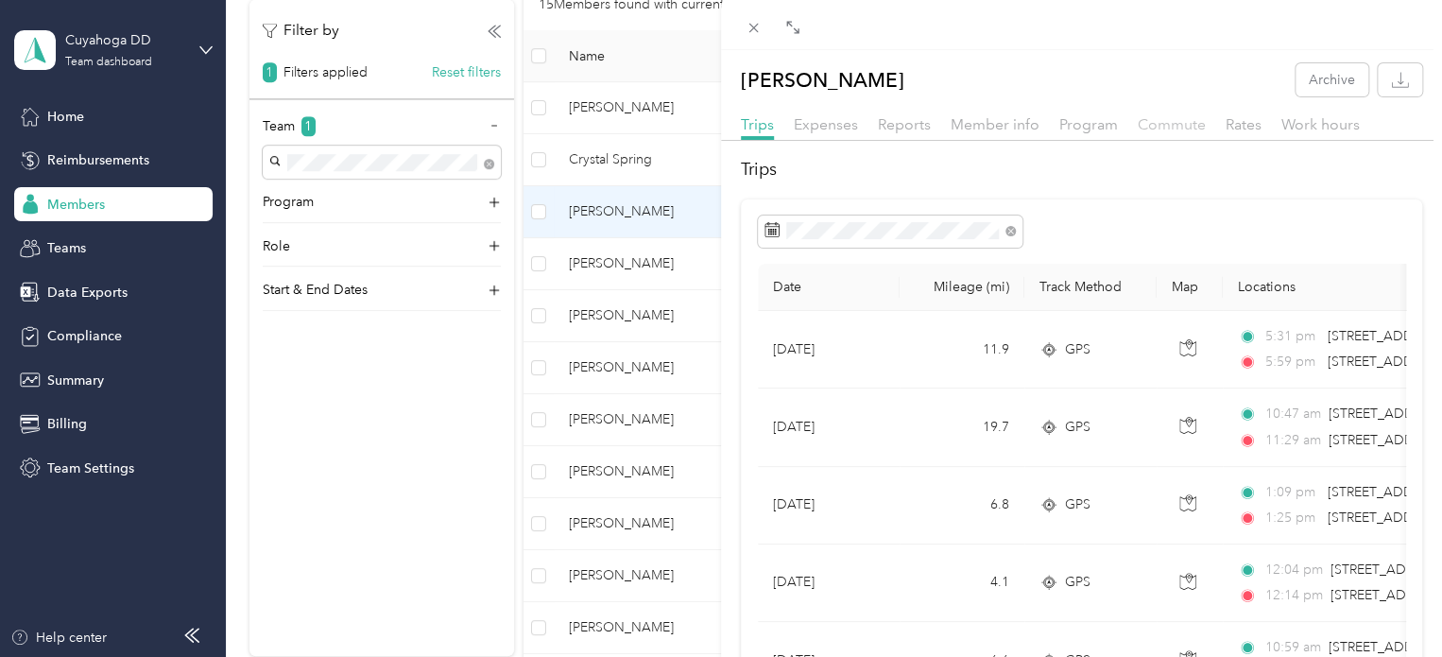
click at [1197, 124] on span "Commute" at bounding box center [1171, 124] width 68 height 18
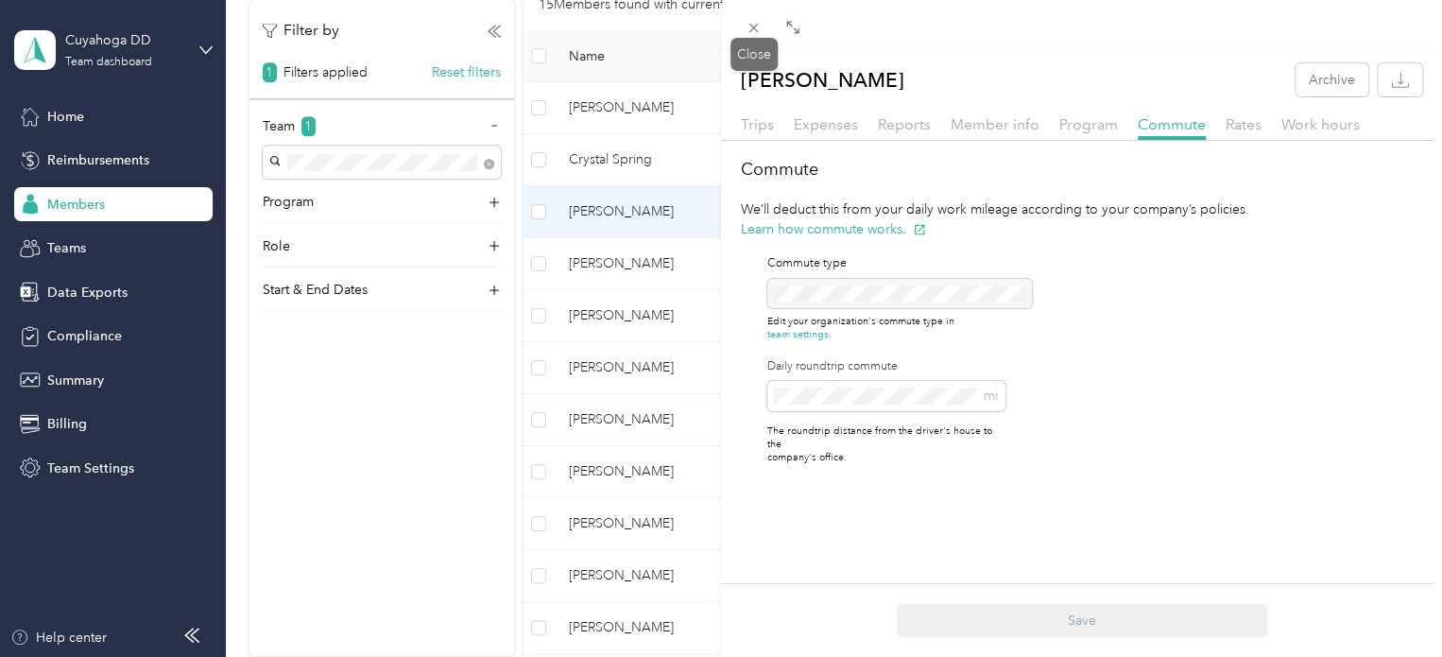
click at [766, 26] on div at bounding box center [754, 28] width 26 height 16
click at [763, 36] on span at bounding box center [754, 27] width 26 height 26
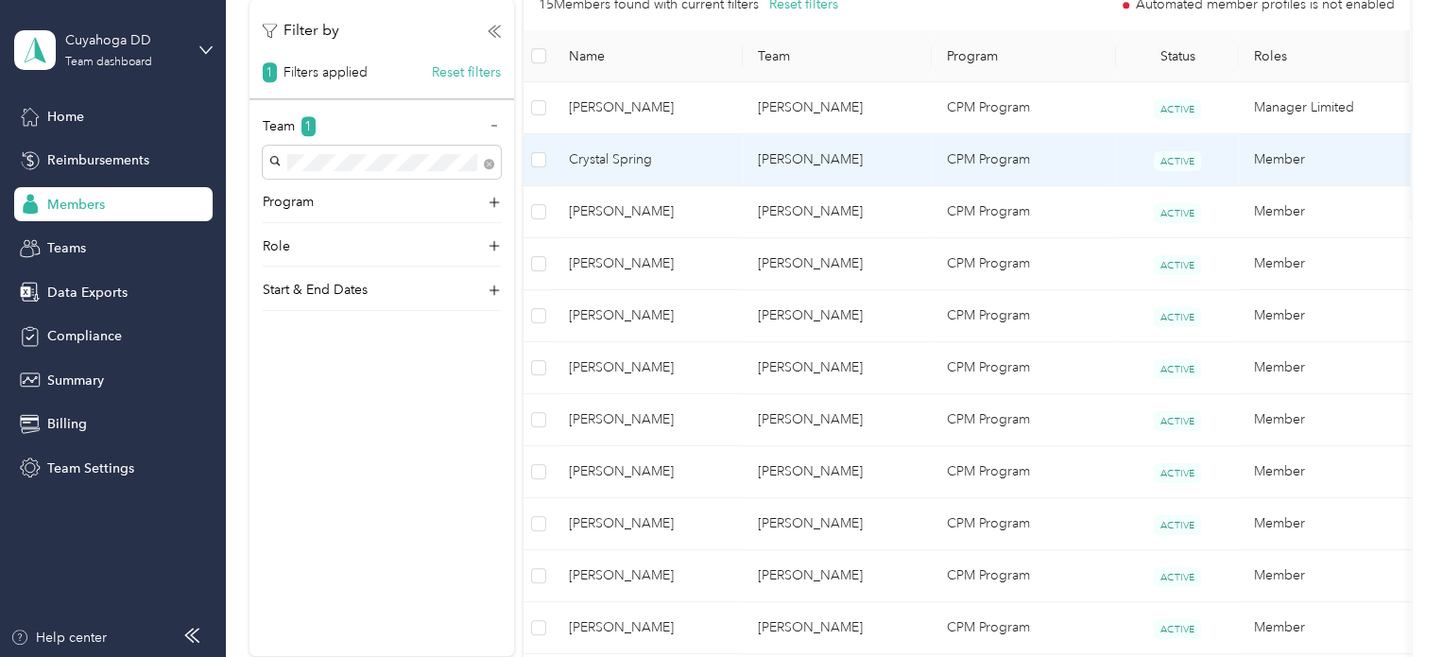
click at [704, 158] on span "Crystal Spring" at bounding box center [648, 159] width 159 height 21
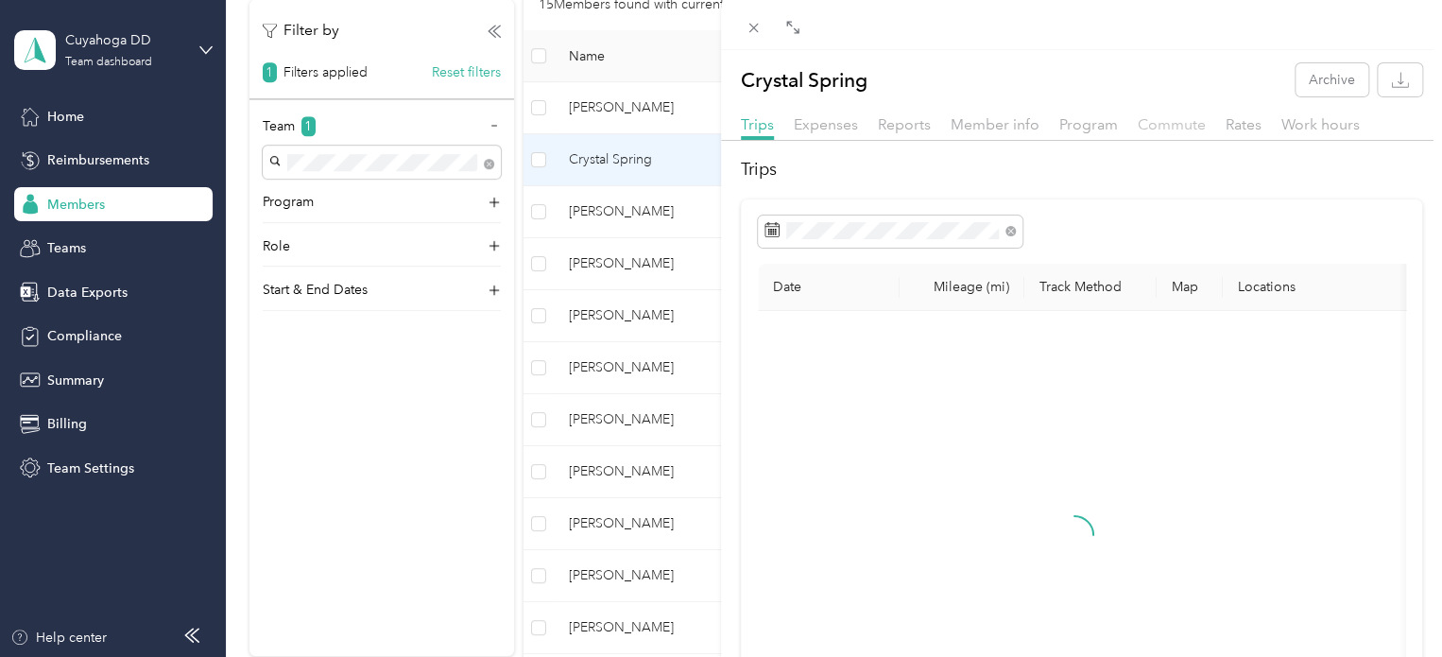
click at [1184, 123] on span "Commute" at bounding box center [1171, 124] width 68 height 18
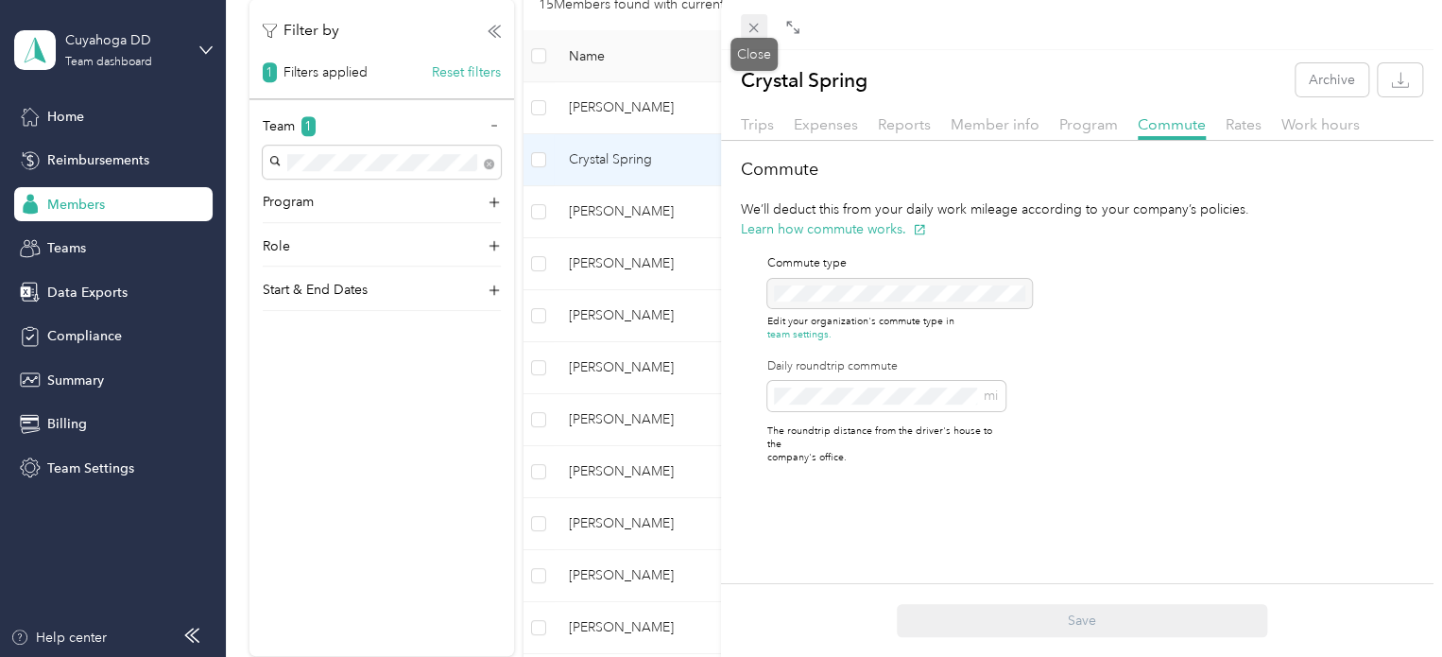
click at [757, 14] on span at bounding box center [754, 27] width 26 height 26
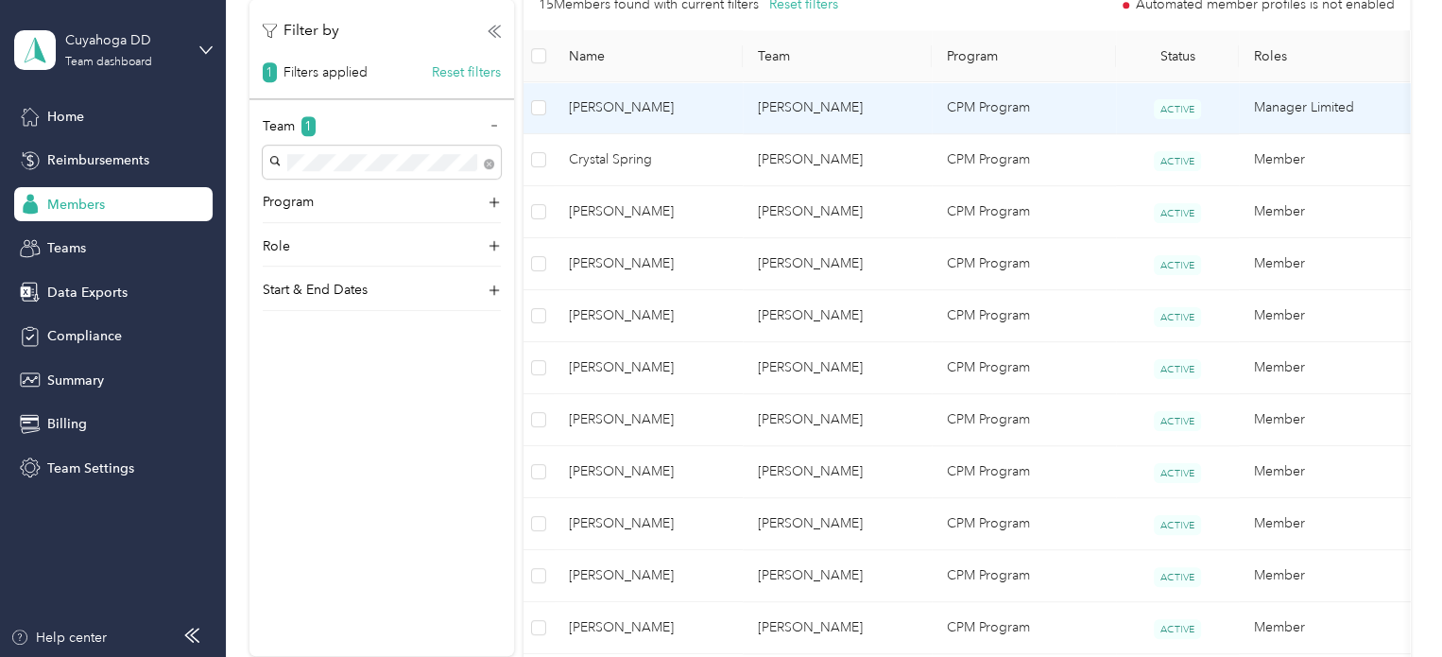
click at [667, 110] on span "[PERSON_NAME]" at bounding box center [648, 107] width 159 height 21
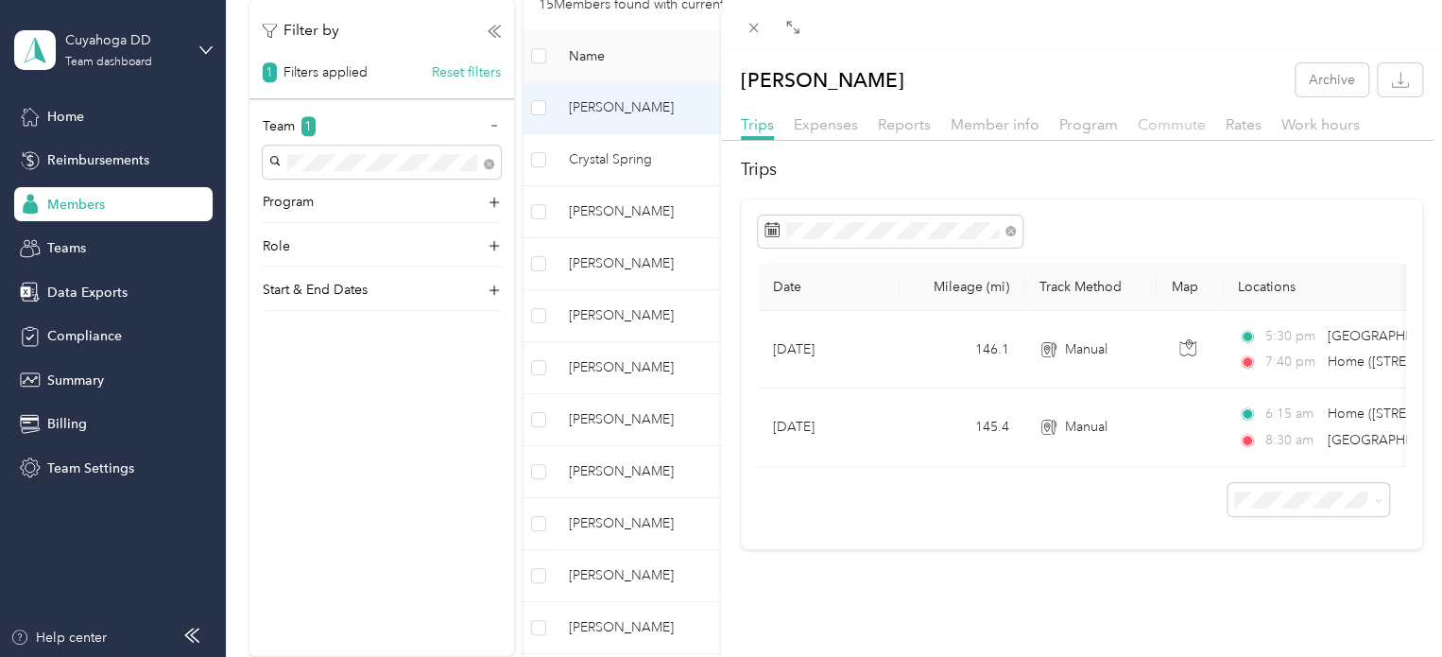
click at [1179, 130] on span "Commute" at bounding box center [1171, 124] width 68 height 18
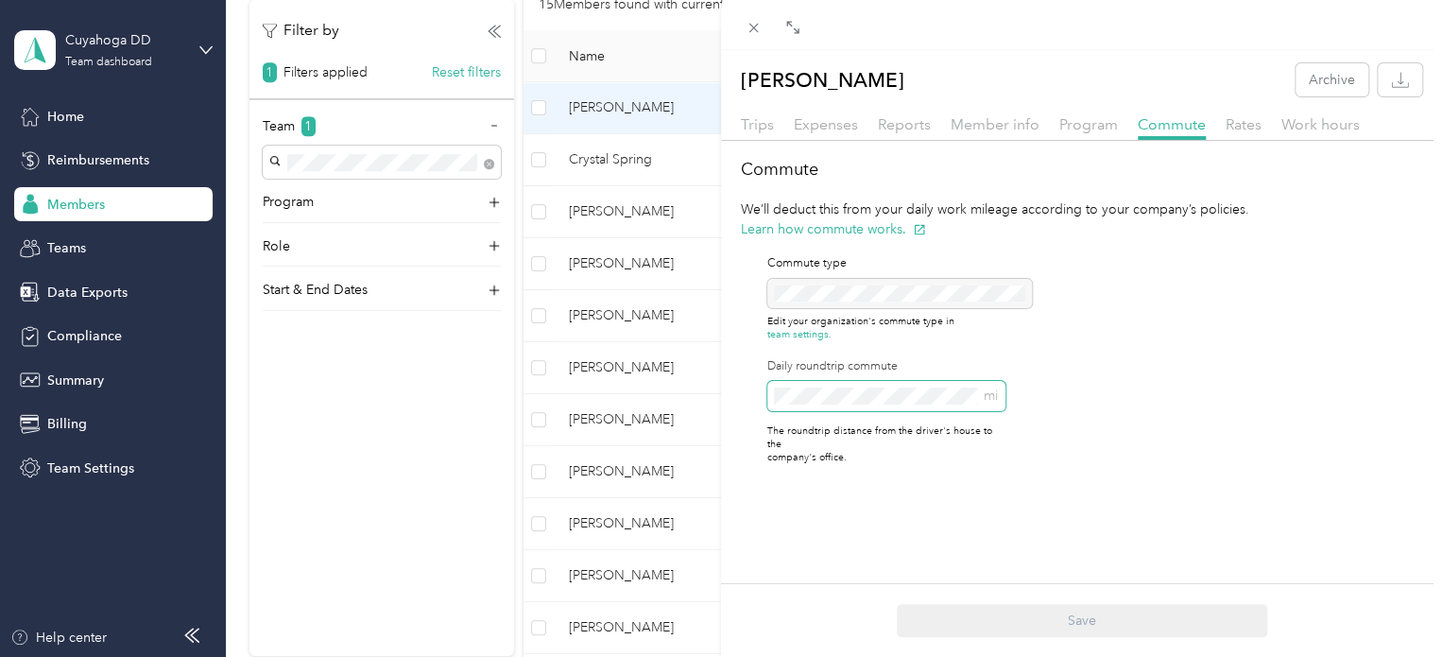
click at [669, 397] on div "[PERSON_NAME] Archive Trips Expenses Reports Member info Program Commute Rates …" at bounding box center [721, 328] width 1442 height 657
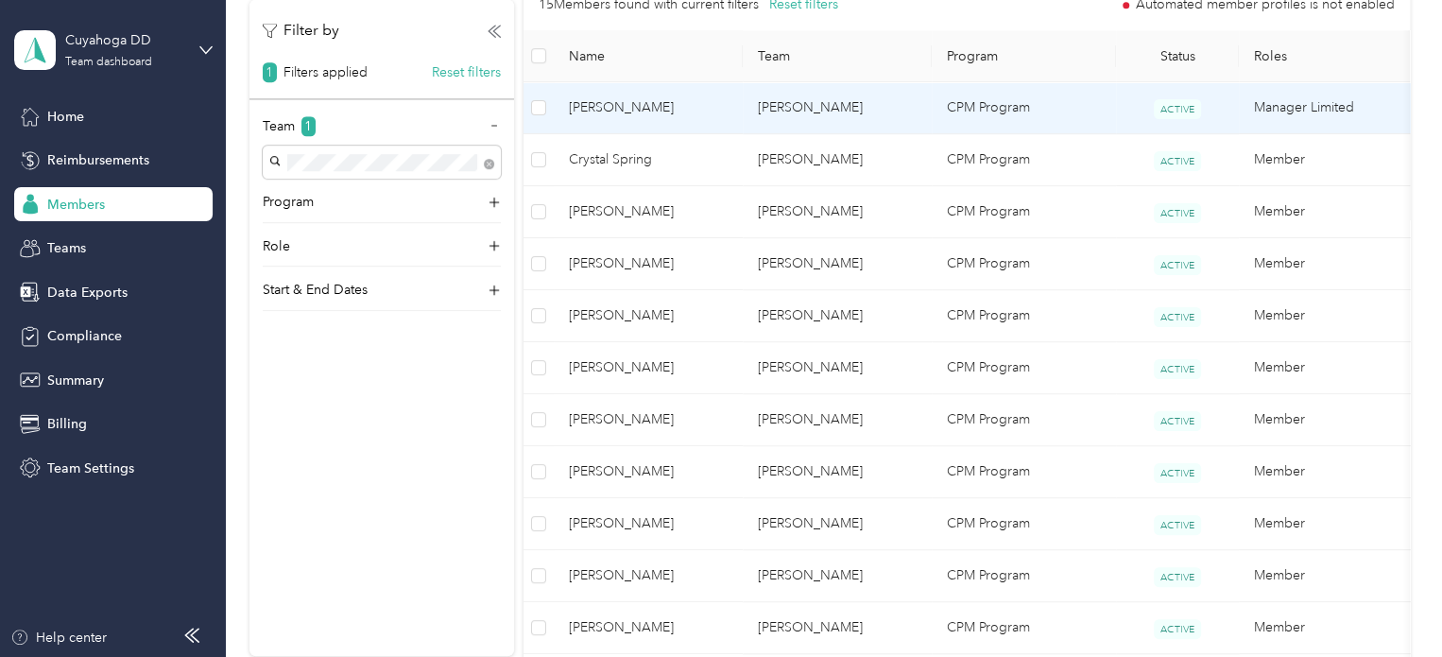
click at [821, 112] on td "[PERSON_NAME]" at bounding box center [836, 108] width 189 height 52
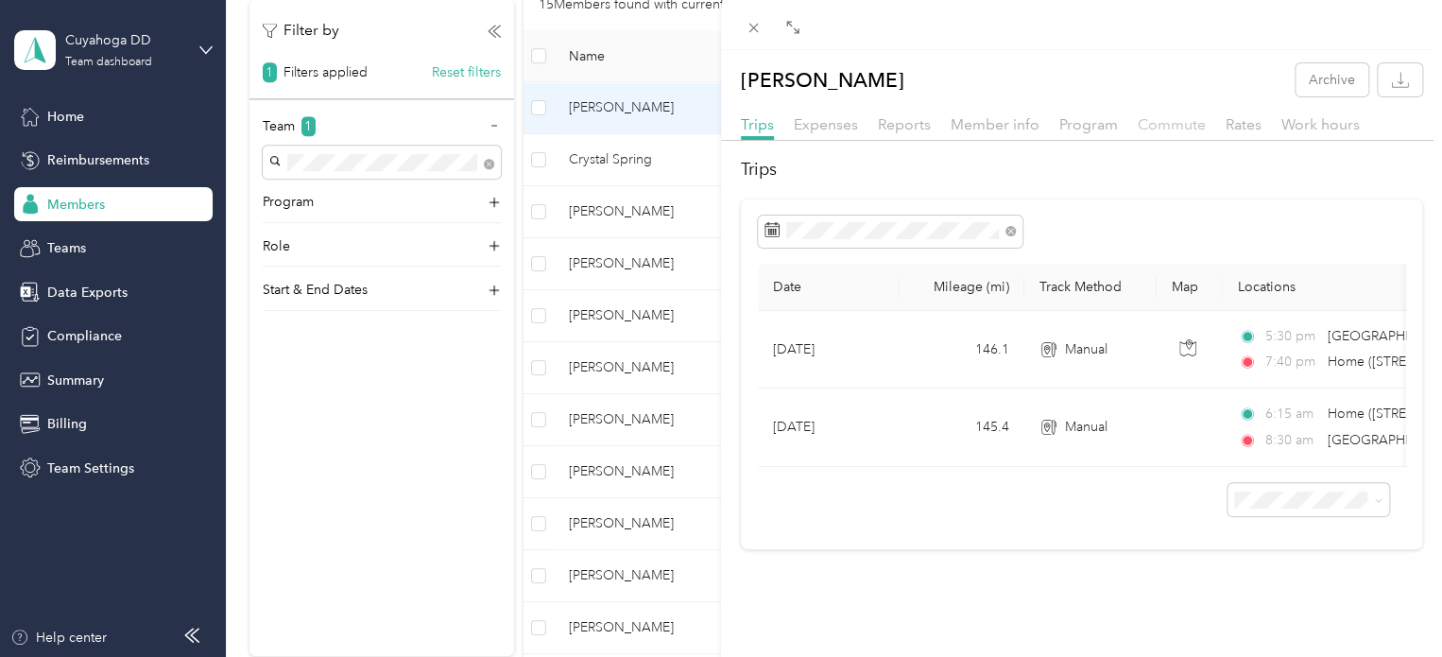
click at [1176, 128] on span "Commute" at bounding box center [1171, 124] width 68 height 18
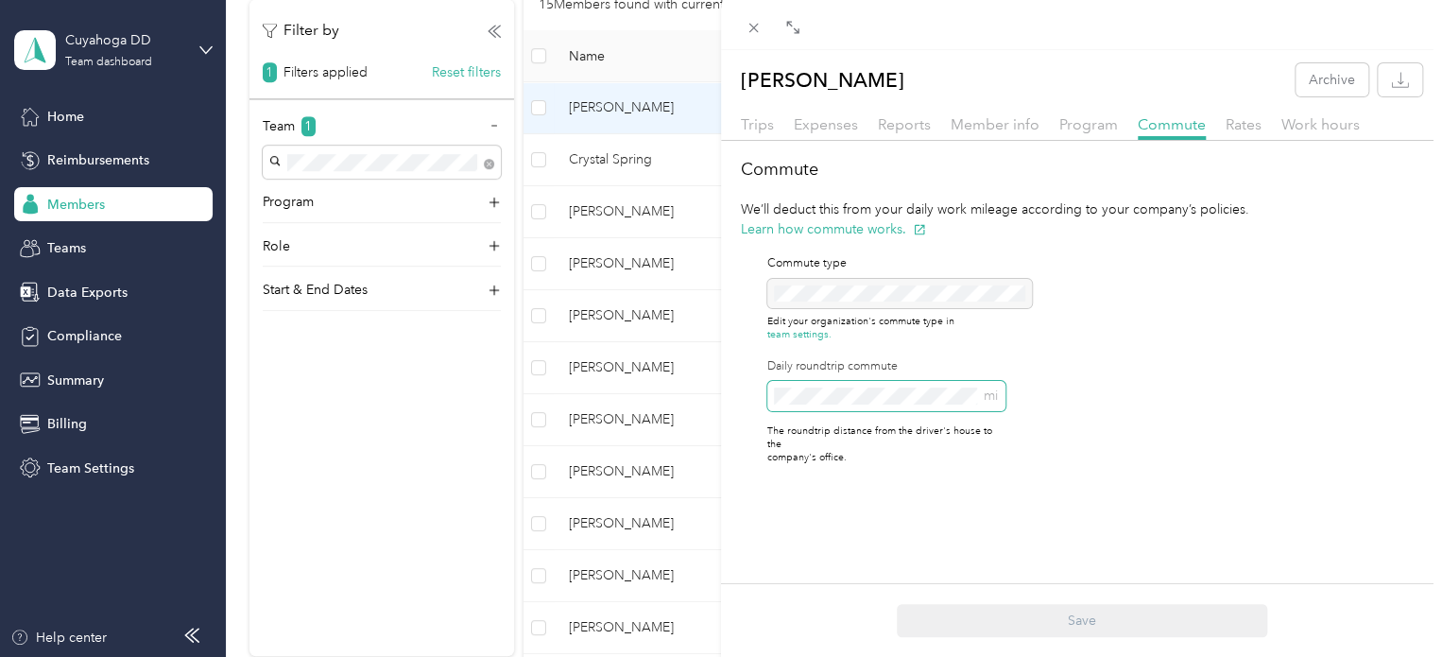
click at [735, 401] on div "Commute We’ll deduct this from your daily work mileage according to your compan…" at bounding box center [1081, 318] width 721 height 323
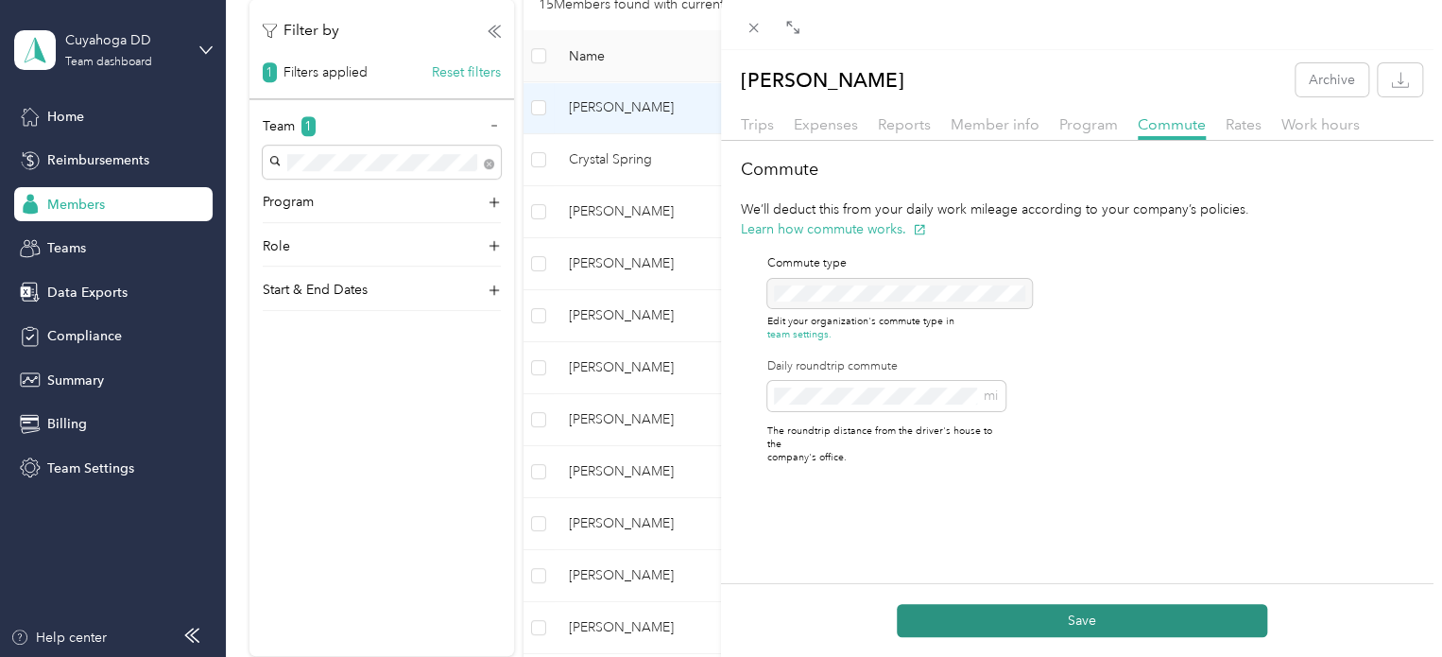
click at [1121, 614] on button "Save" at bounding box center [1081, 620] width 370 height 33
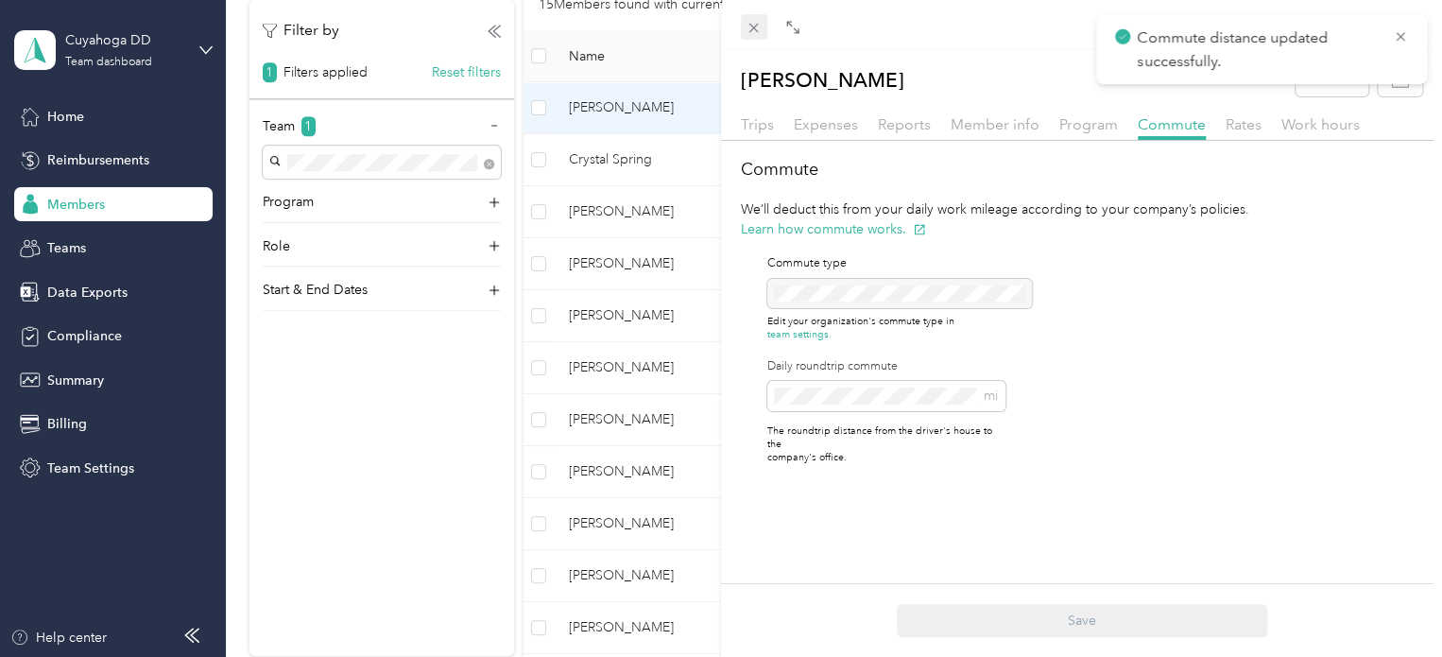
click at [756, 35] on icon at bounding box center [753, 28] width 16 height 16
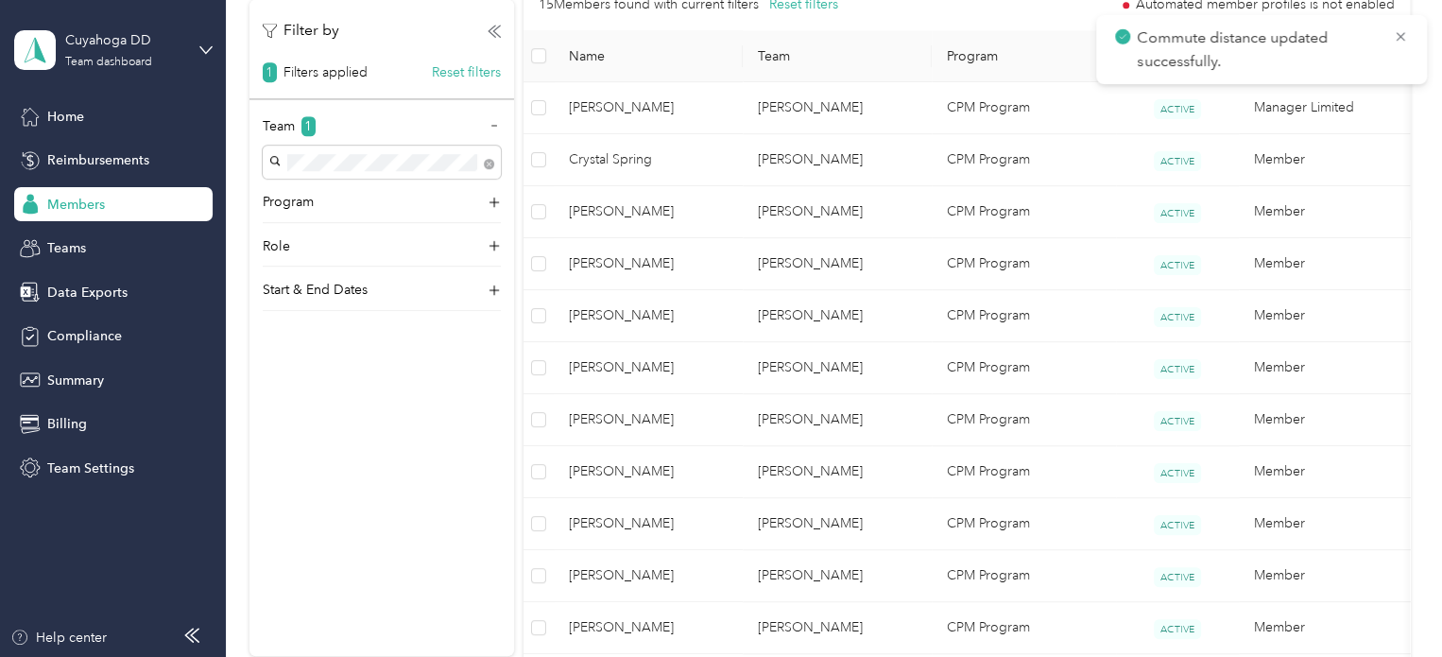
click at [714, 162] on span "Crystal Spring" at bounding box center [648, 159] width 159 height 21
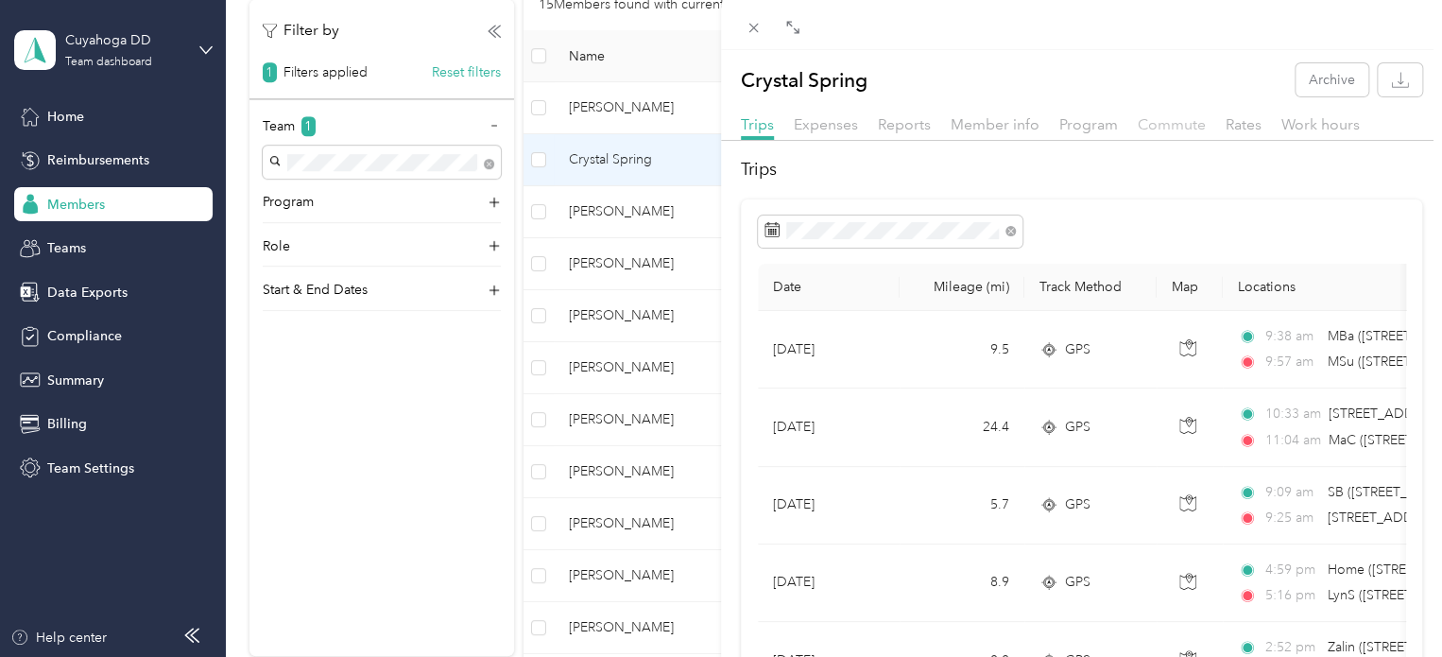
click at [1194, 122] on span "Commute" at bounding box center [1171, 124] width 68 height 18
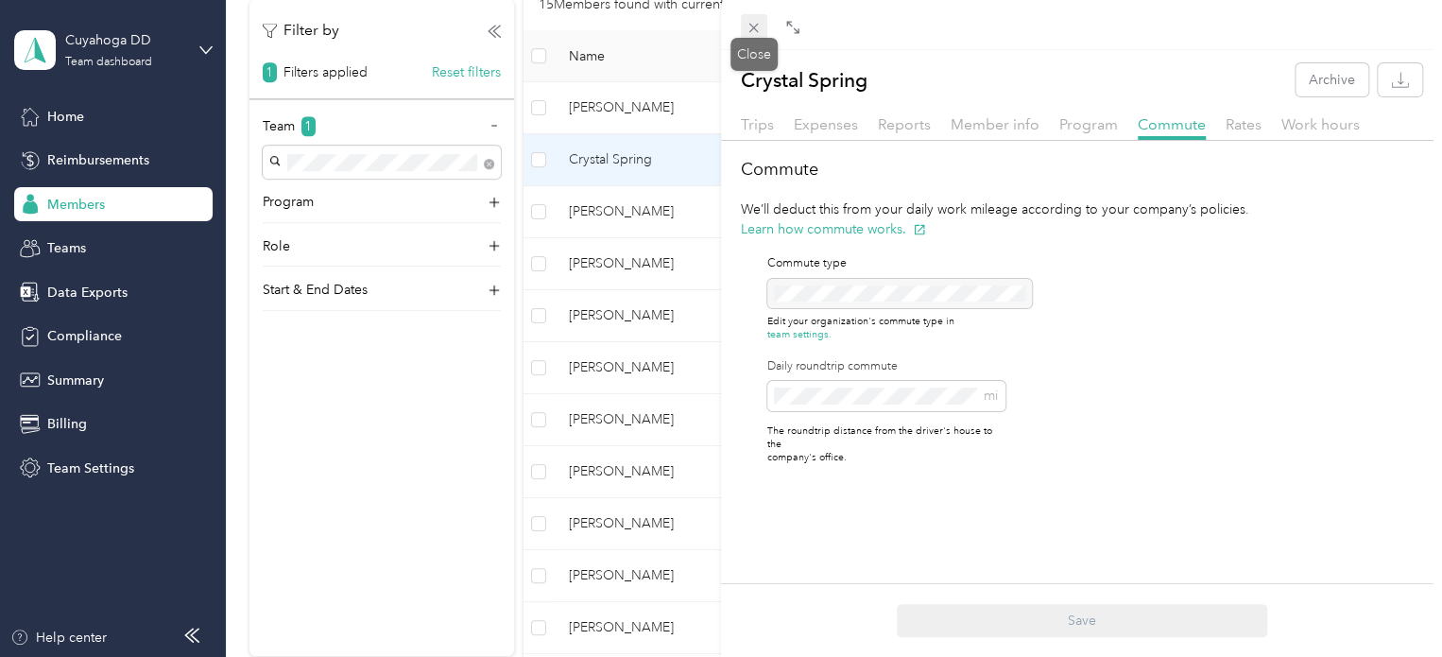
click at [754, 33] on icon at bounding box center [753, 28] width 16 height 16
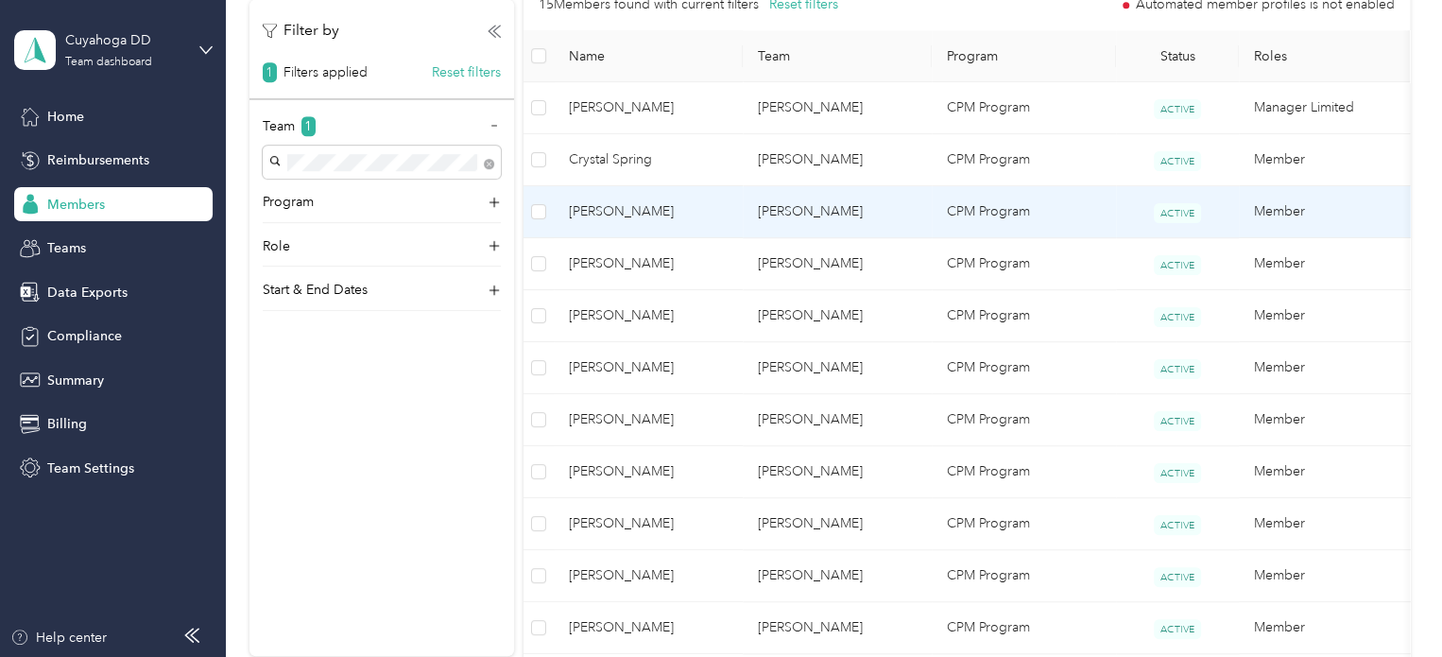
click at [688, 214] on span "[PERSON_NAME]" at bounding box center [648, 211] width 159 height 21
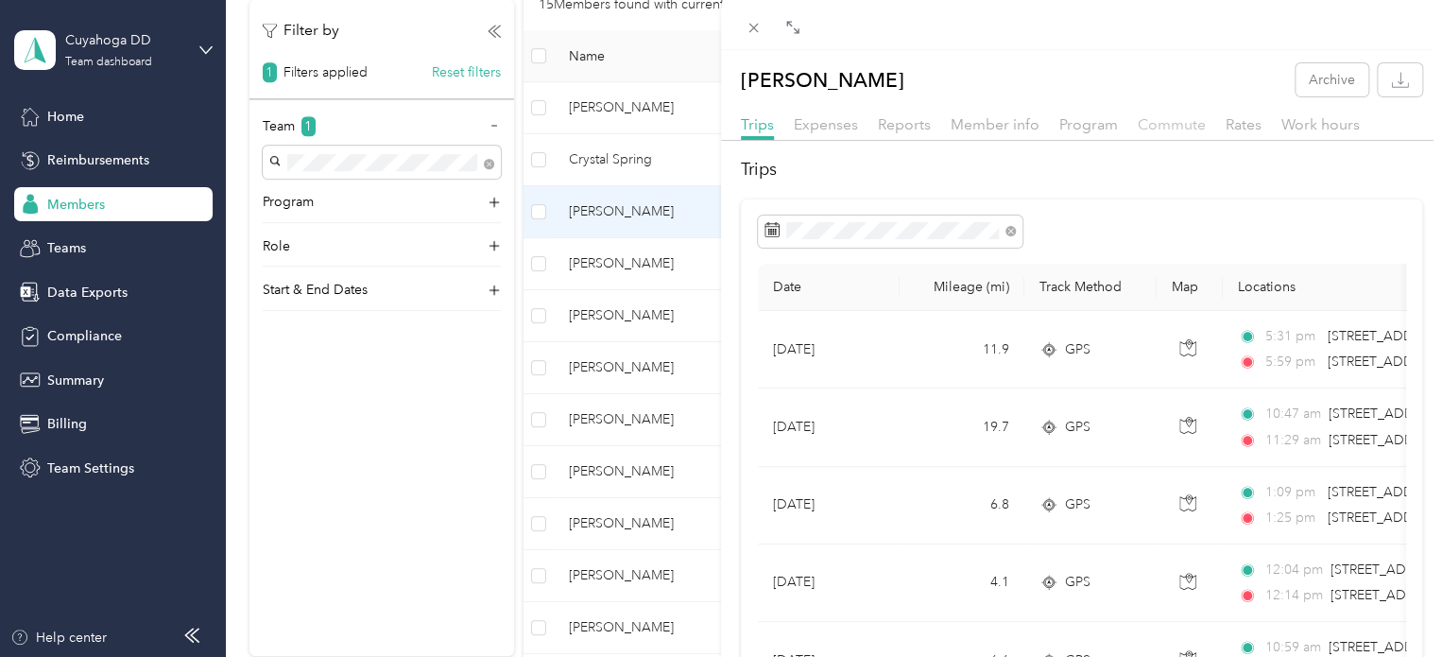
click at [1167, 132] on span "Commute" at bounding box center [1171, 124] width 68 height 18
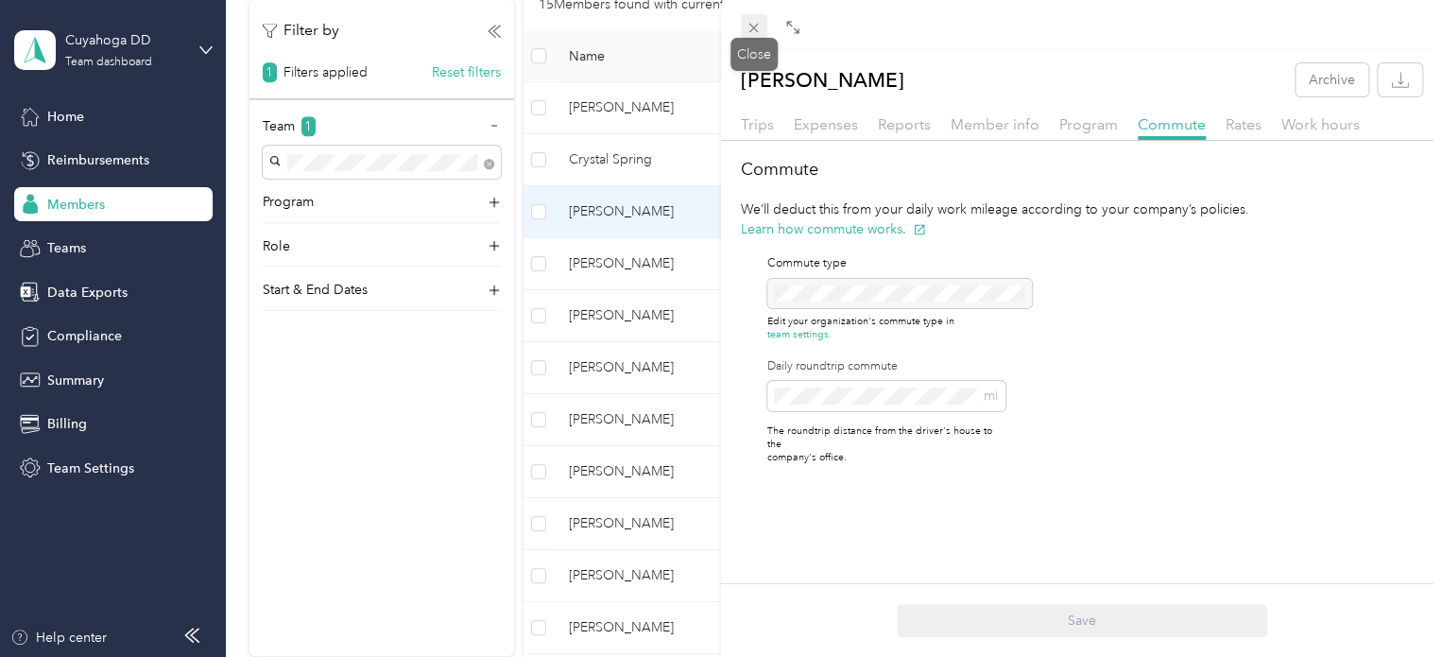
click at [757, 33] on icon at bounding box center [753, 28] width 16 height 16
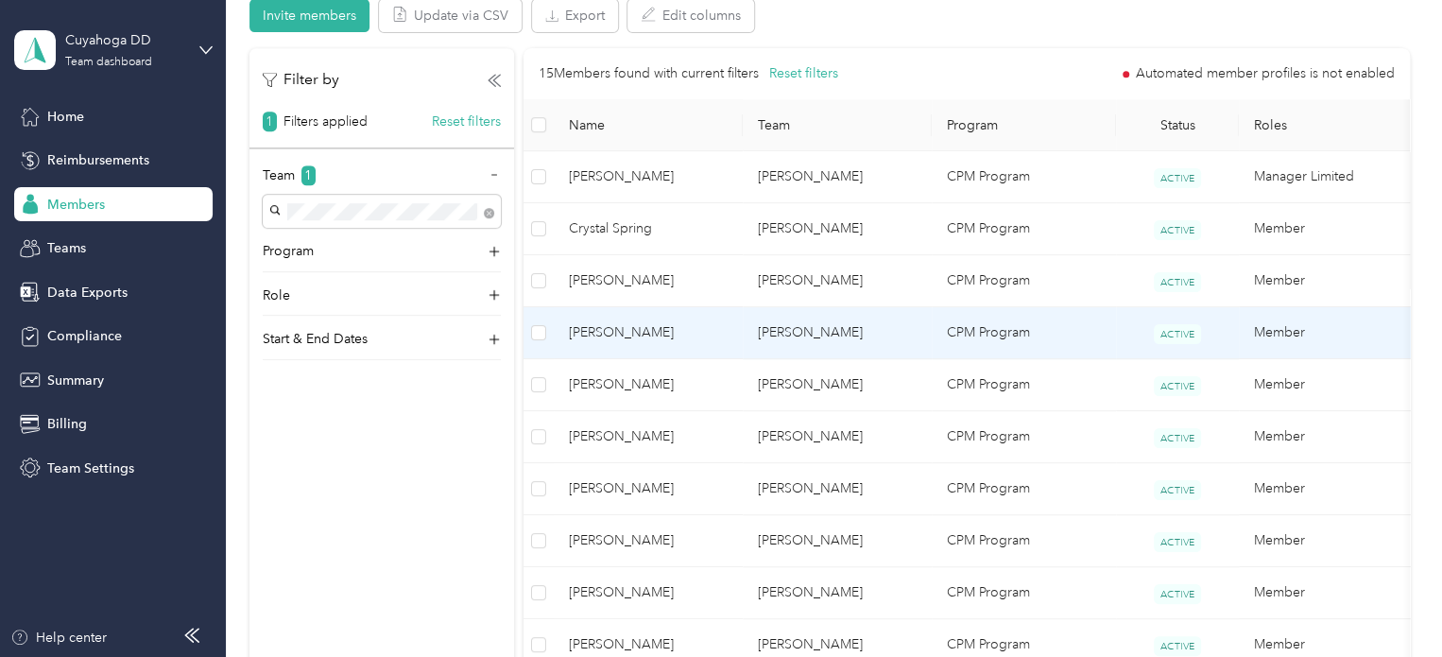
scroll to position [189, 0]
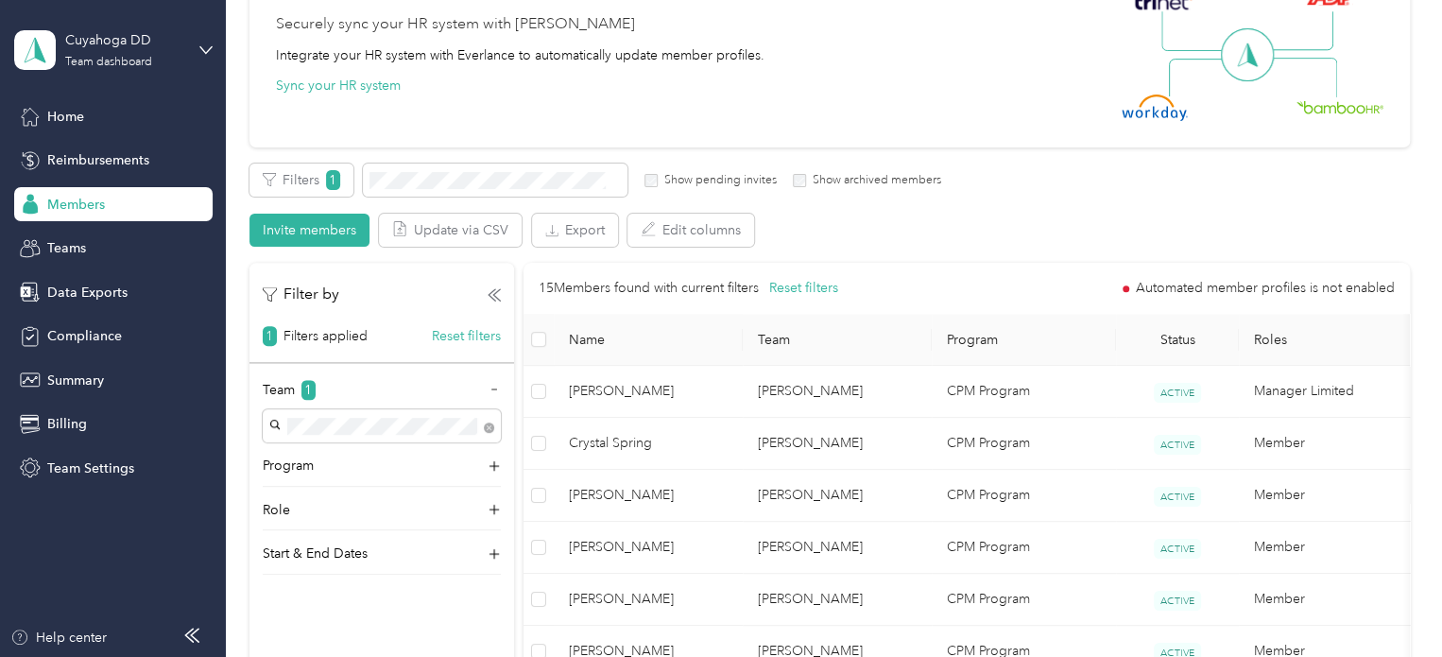
click at [810, 242] on div "Filters 1 Show pending invites Show archived members Invite members Update via …" at bounding box center [829, 204] width 1160 height 83
click at [476, 334] on button "Reset filters" at bounding box center [466, 336] width 69 height 20
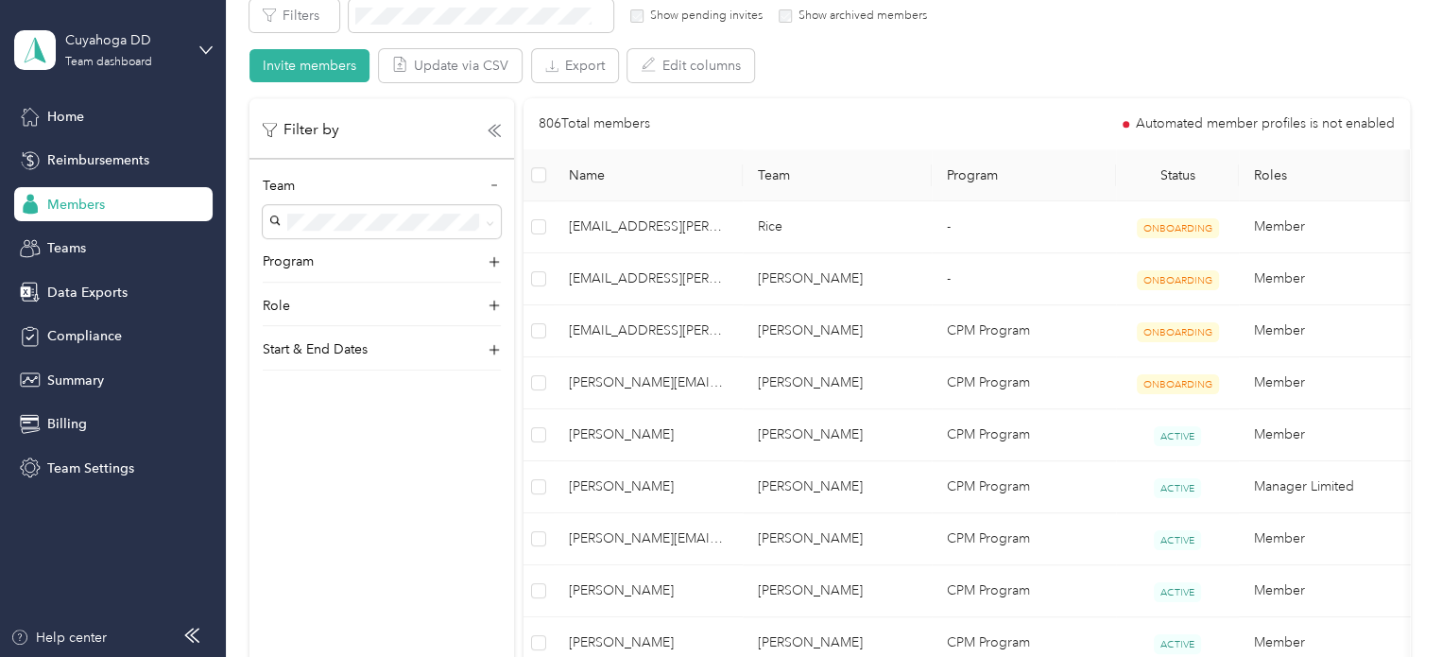
scroll to position [378, 0]
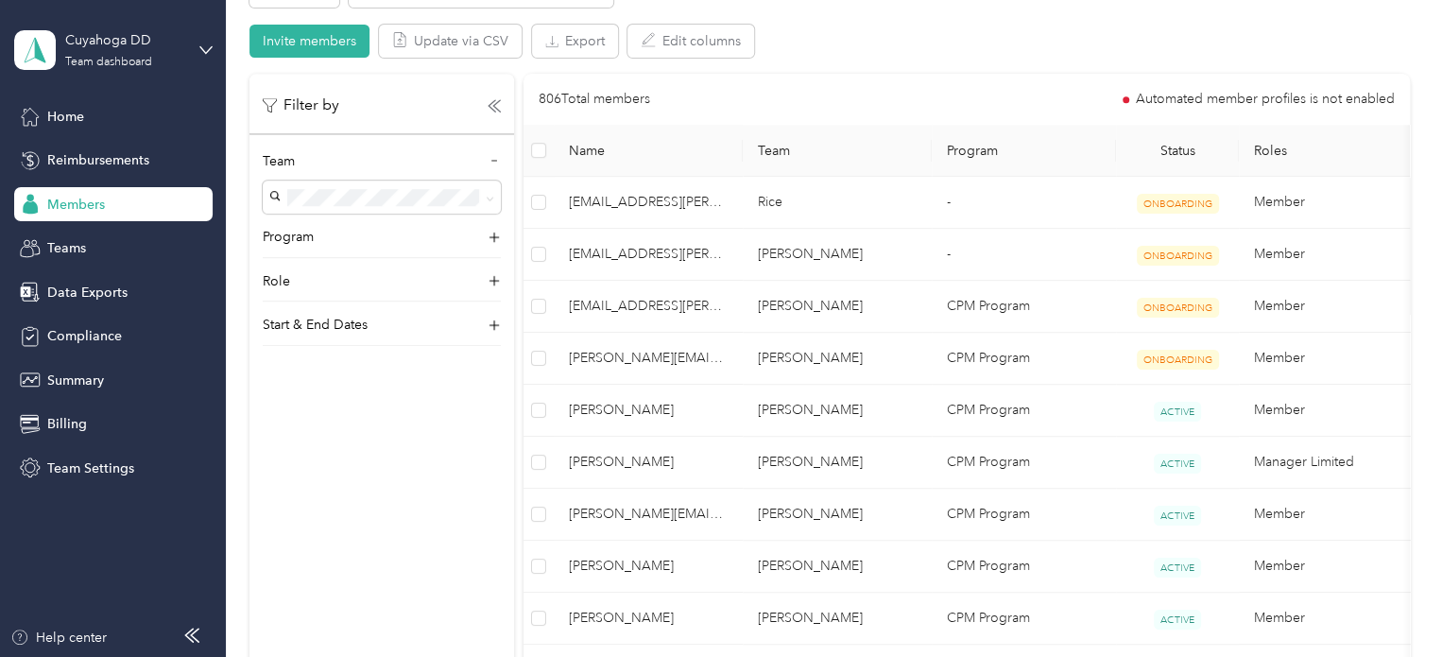
click at [306, 435] on div "Filter by Team Program Role Start & End Dates" at bounding box center [381, 402] width 265 height 657
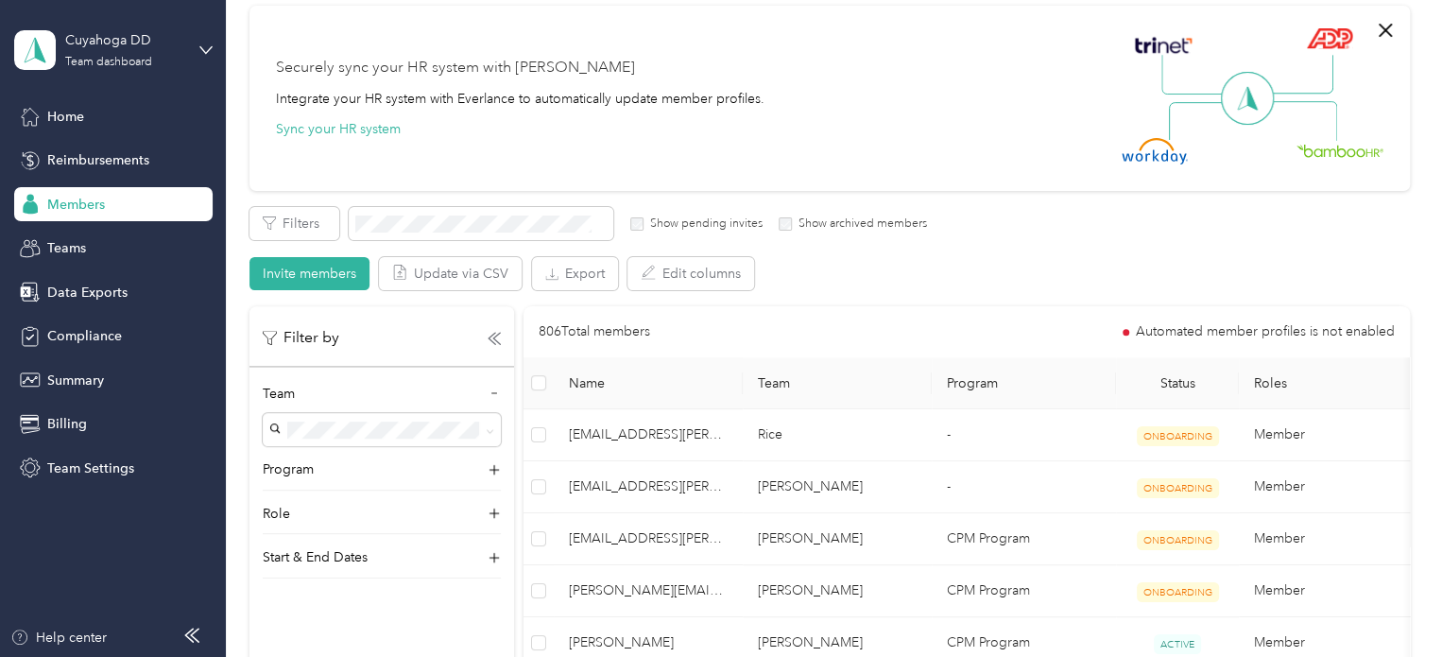
scroll to position [0, 0]
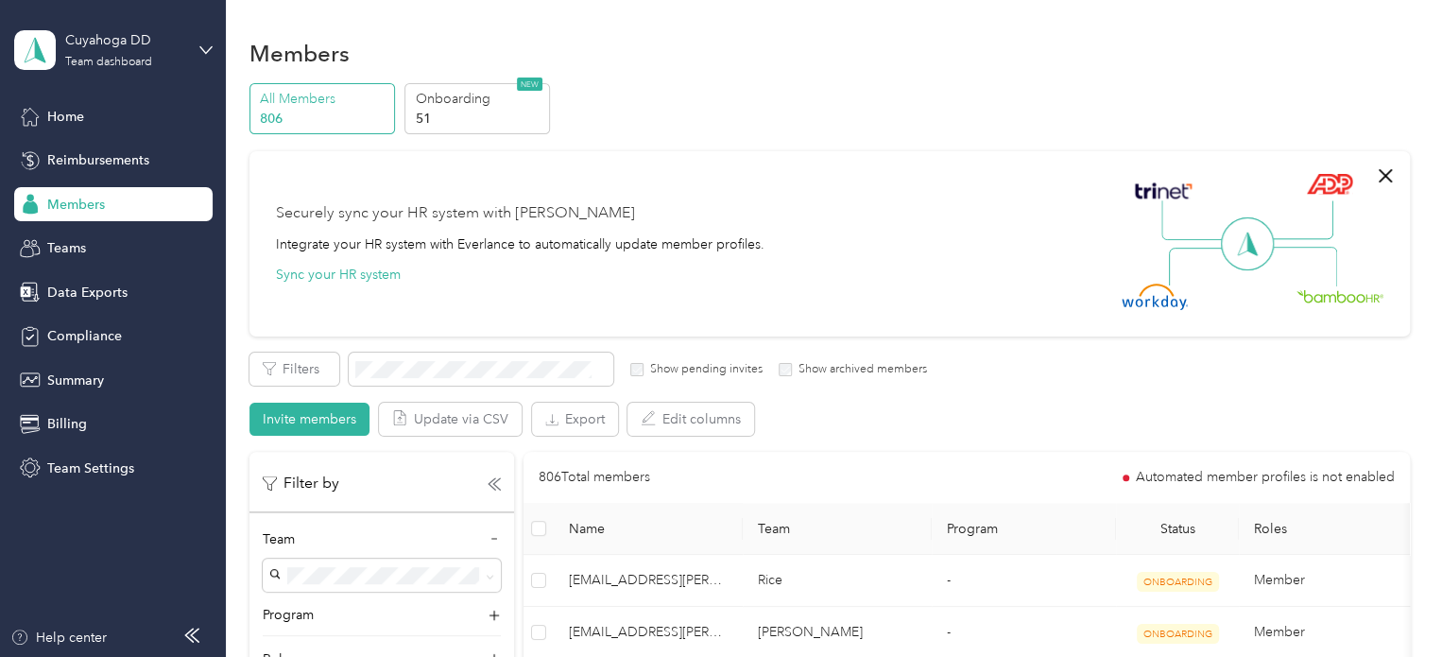
click at [818, 265] on div "Securely sync your HR system with Everlance Integrate your HR system with Everl…" at bounding box center [821, 244] width 1090 height 132
click at [828, 231] on div "Securely sync your HR system with Everlance Integrate your HR system with Everl…" at bounding box center [821, 244] width 1090 height 132
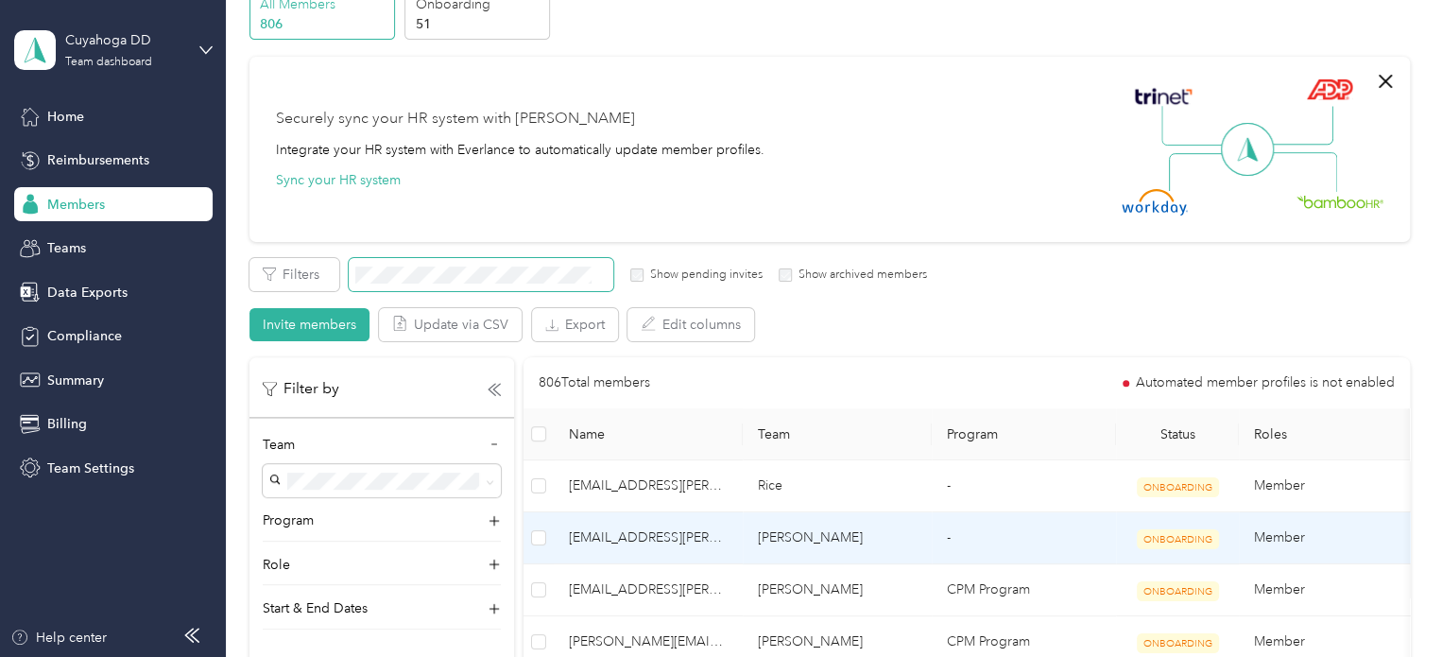
scroll to position [472, 0]
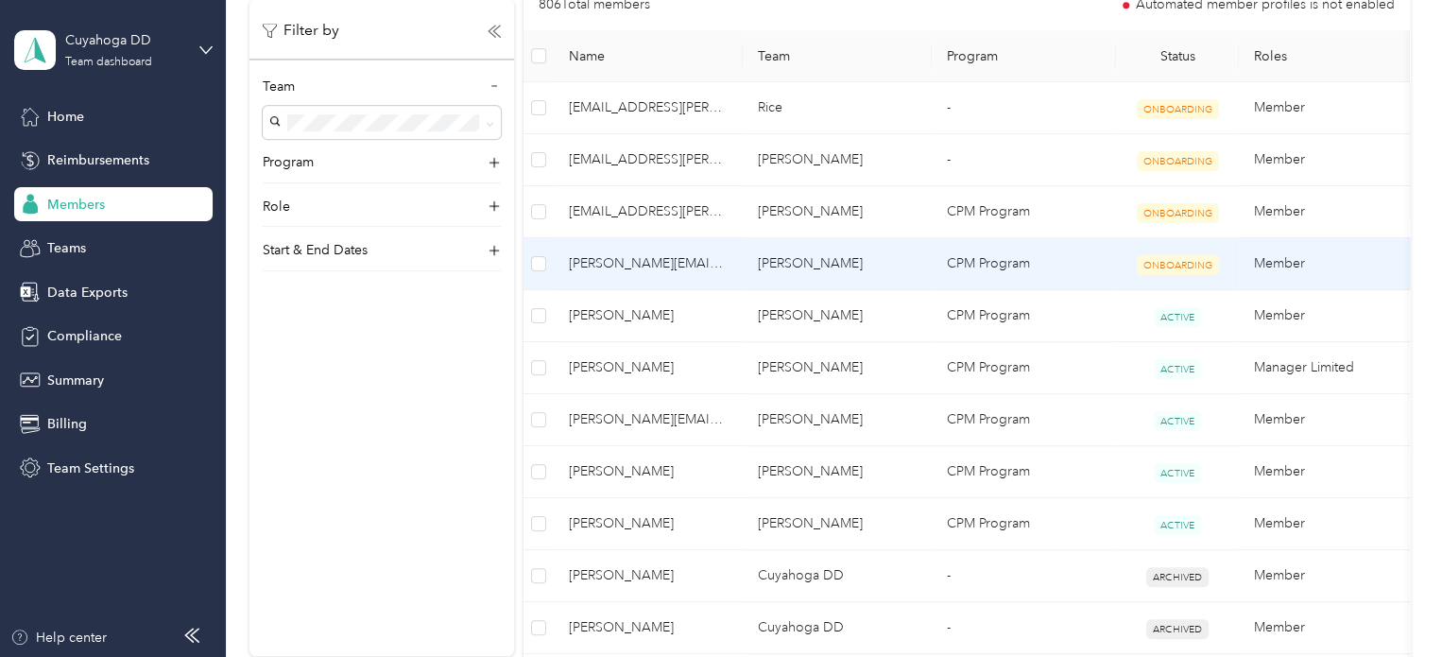
click at [851, 273] on td "[PERSON_NAME]" at bounding box center [836, 264] width 189 height 52
click at [854, 269] on td "[PERSON_NAME]" at bounding box center [836, 264] width 189 height 52
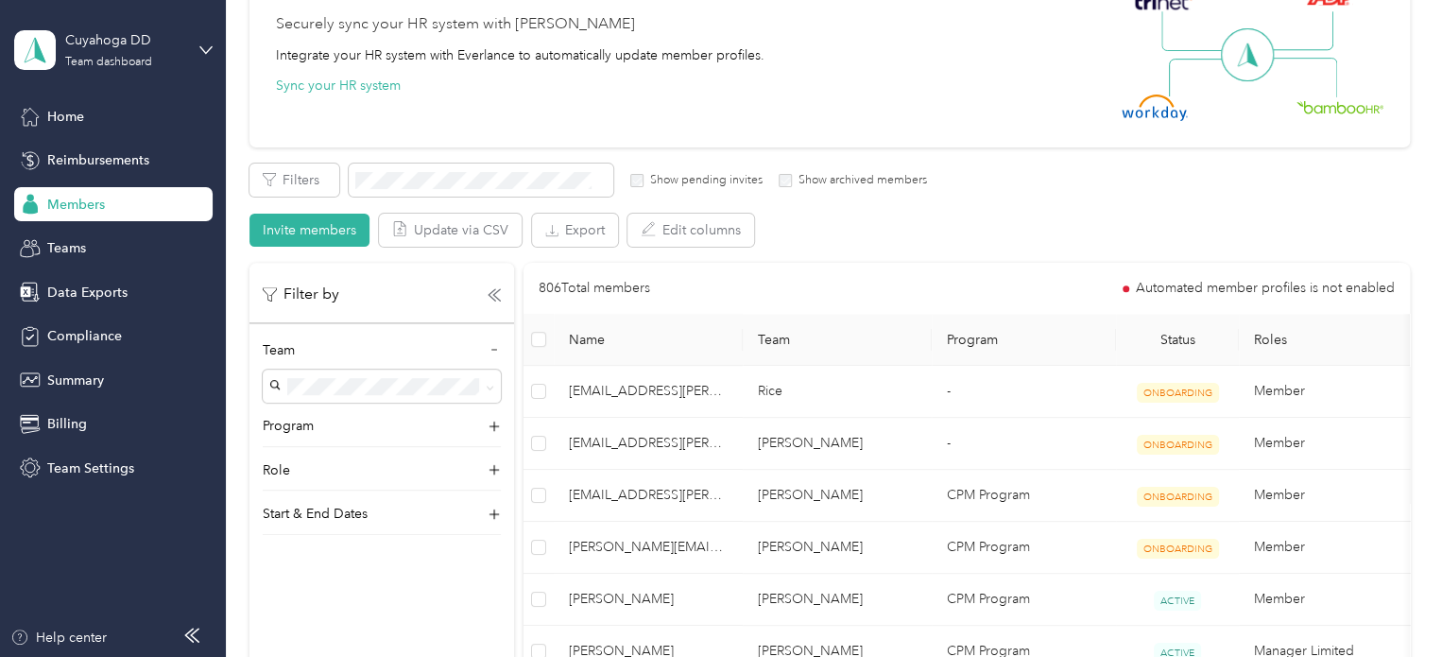
click at [888, 207] on div "Filters Show pending invites Show archived members Invite members Update via CS…" at bounding box center [829, 204] width 1160 height 83
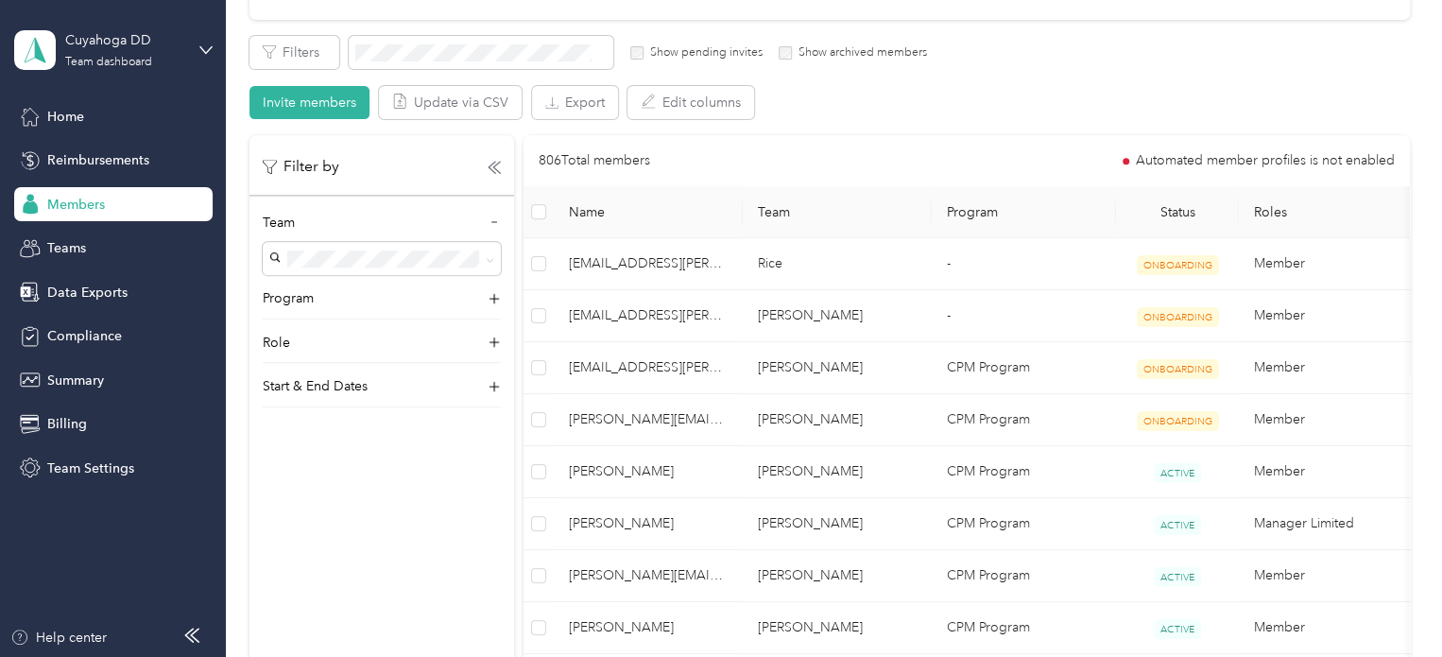
scroll to position [472, 0]
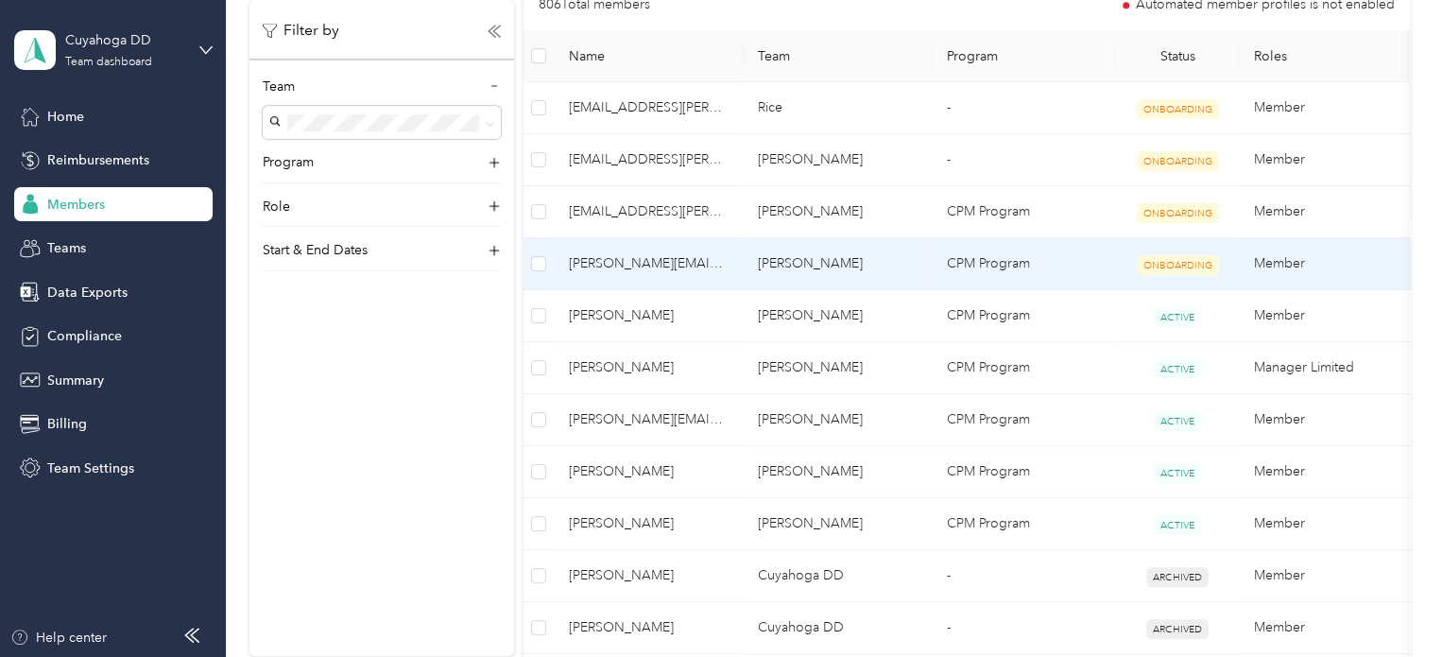
click at [886, 276] on td "[PERSON_NAME]" at bounding box center [836, 264] width 189 height 52
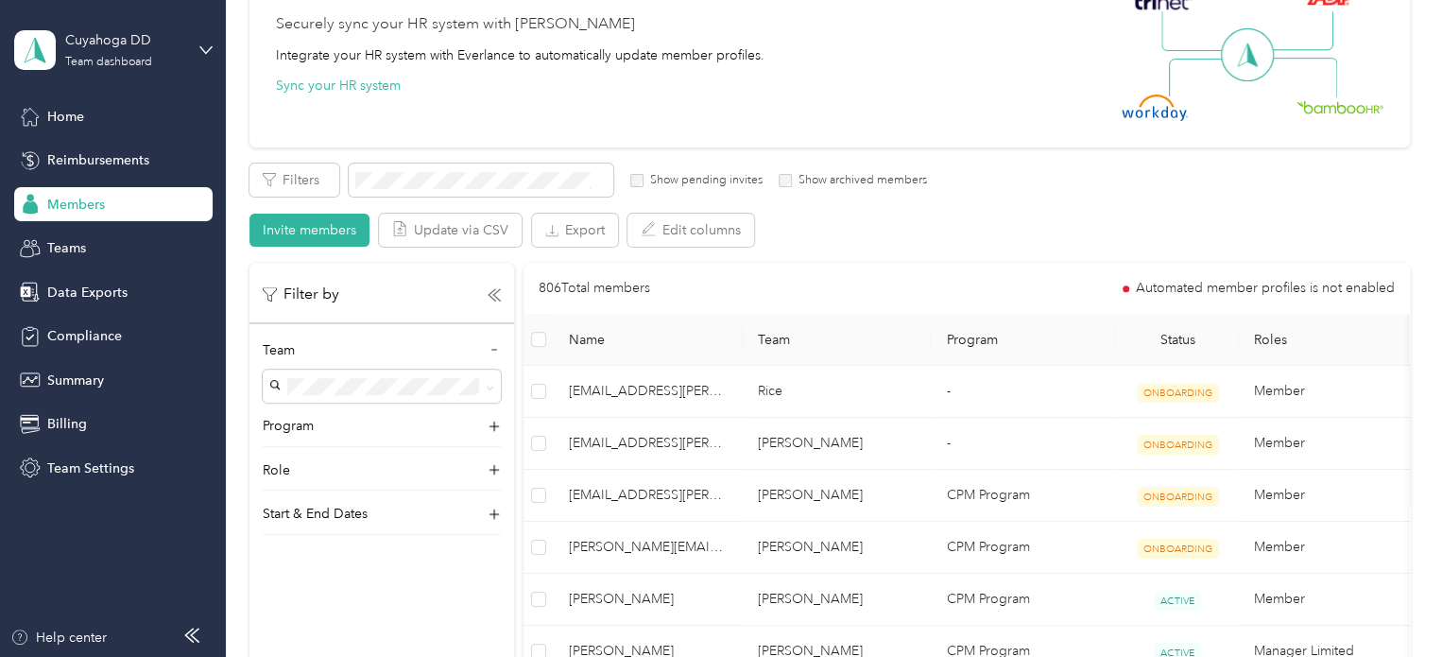
click at [498, 285] on div "Filter by" at bounding box center [382, 294] width 238 height 24
click at [495, 291] on icon at bounding box center [493, 294] width 13 height 13
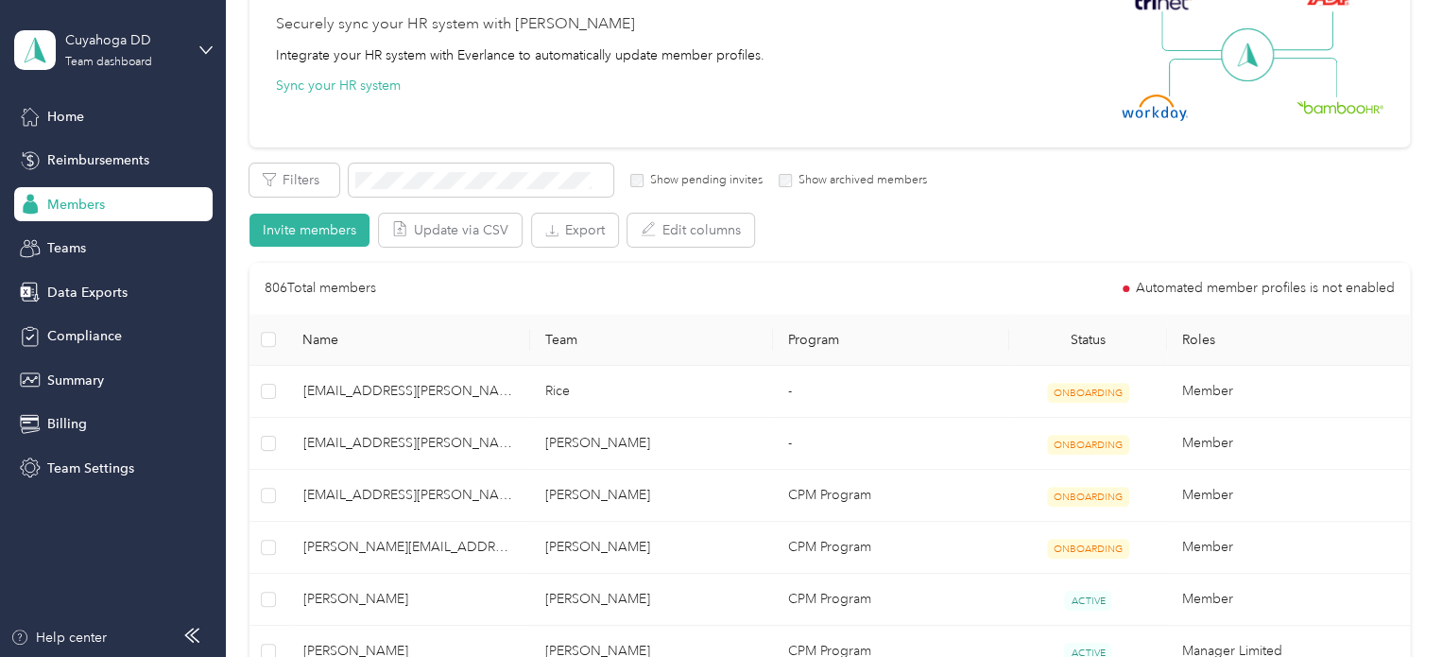
click at [989, 184] on div "Filters Show pending invites Show archived members Invite members Update via CS…" at bounding box center [829, 204] width 1160 height 83
click at [74, 247] on span "Teams" at bounding box center [66, 248] width 39 height 20
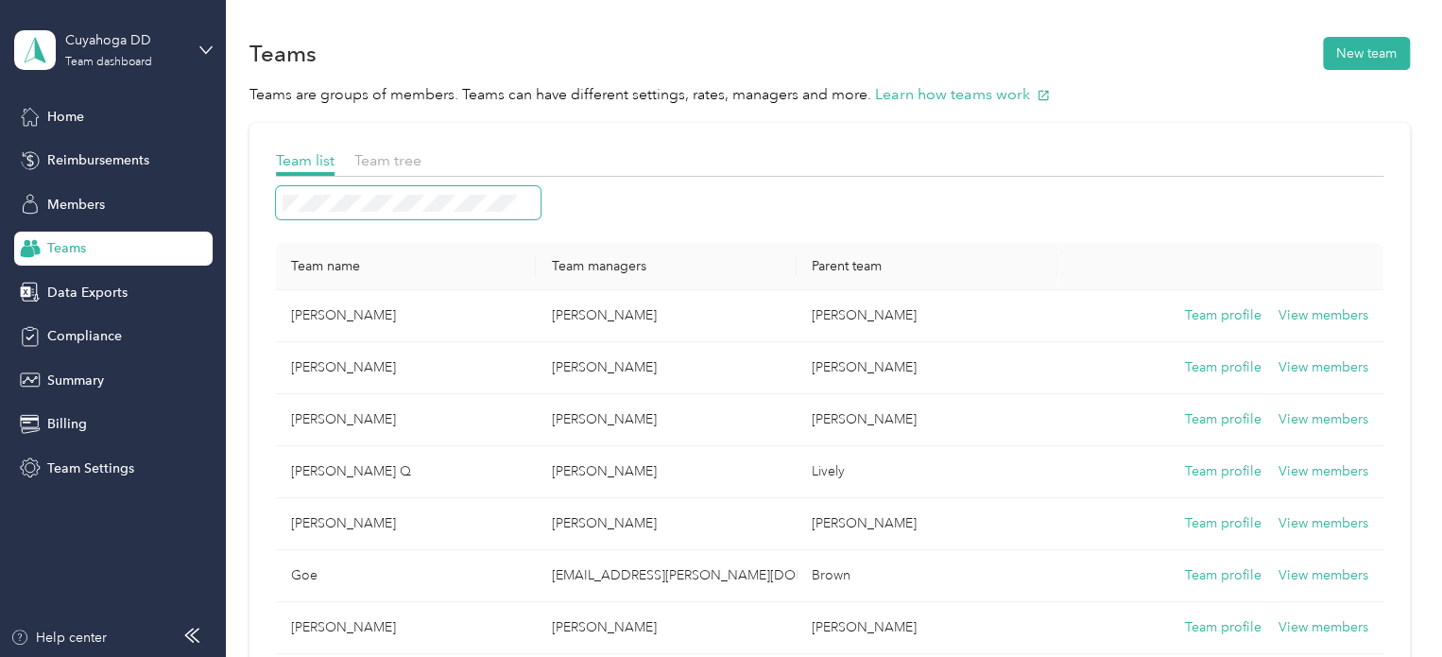
click at [391, 207] on span at bounding box center [408, 202] width 265 height 33
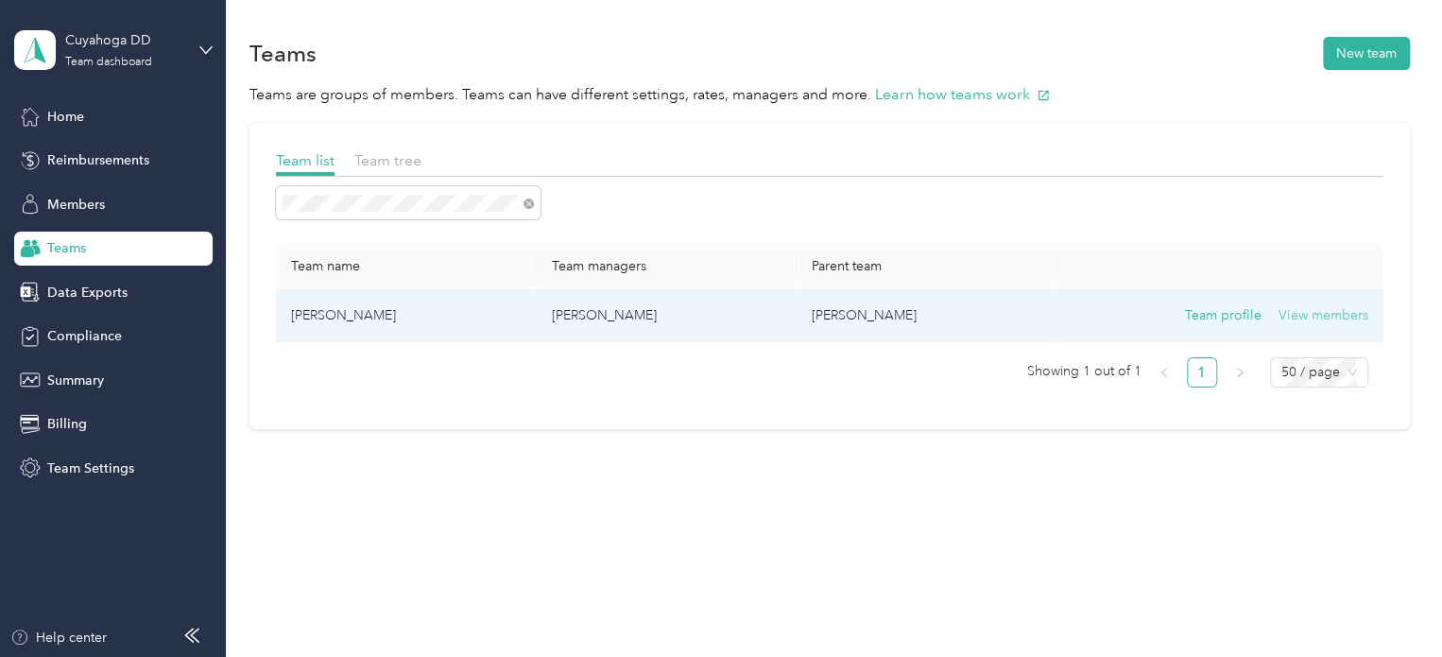
click at [1327, 311] on button "View members" at bounding box center [1323, 315] width 90 height 21
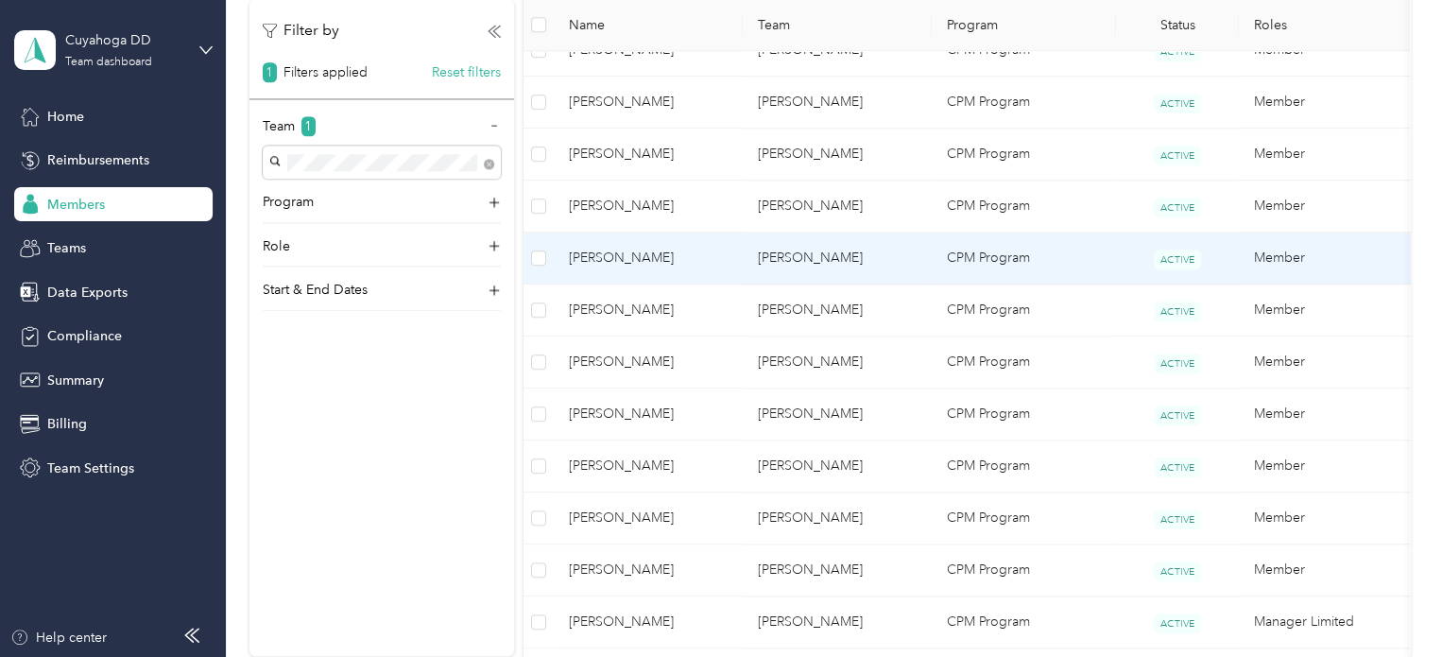
scroll to position [1323, 0]
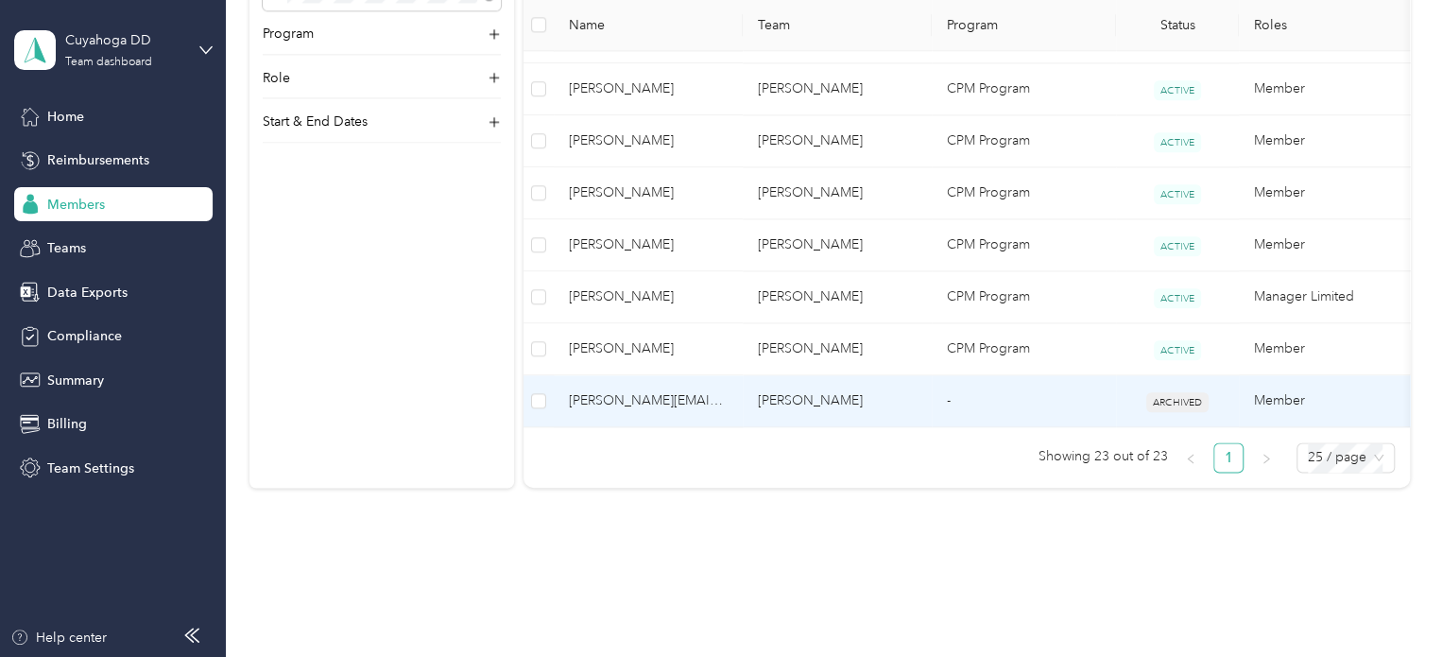
click at [862, 392] on td "[PERSON_NAME]" at bounding box center [836, 401] width 189 height 52
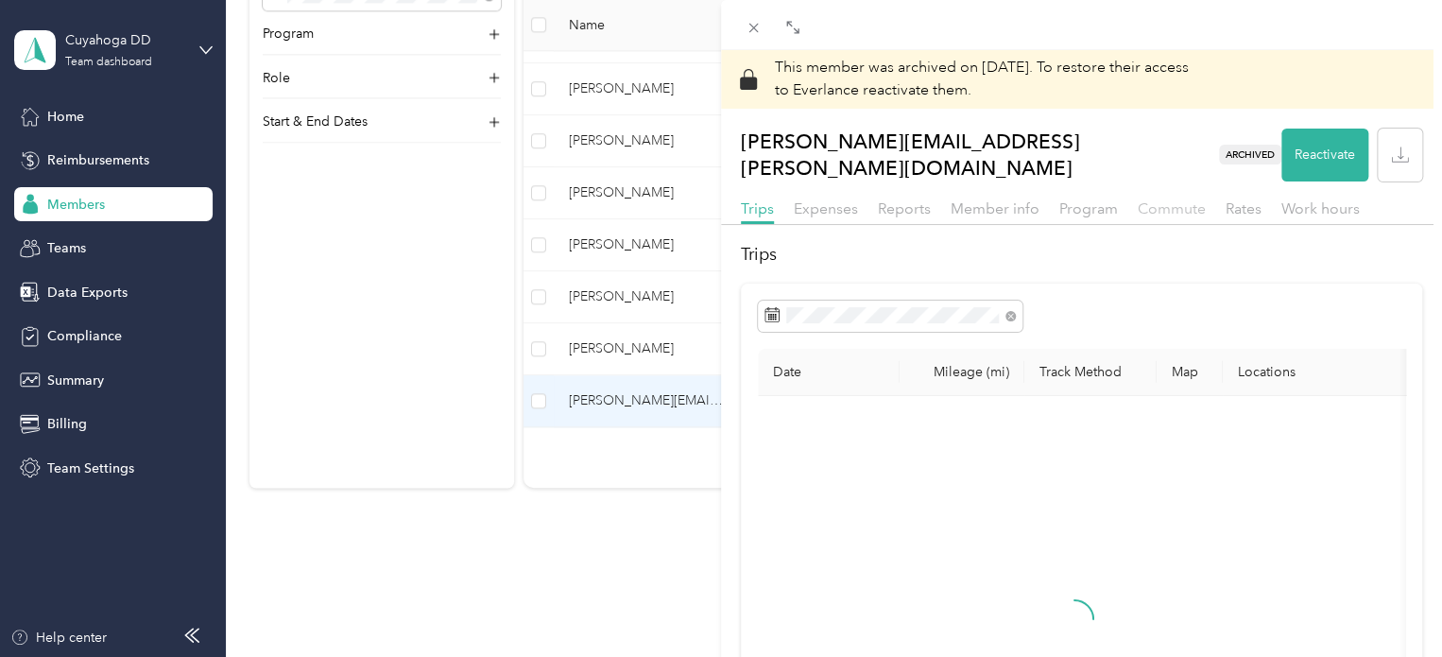
click at [1169, 199] on span "Commute" at bounding box center [1171, 208] width 68 height 18
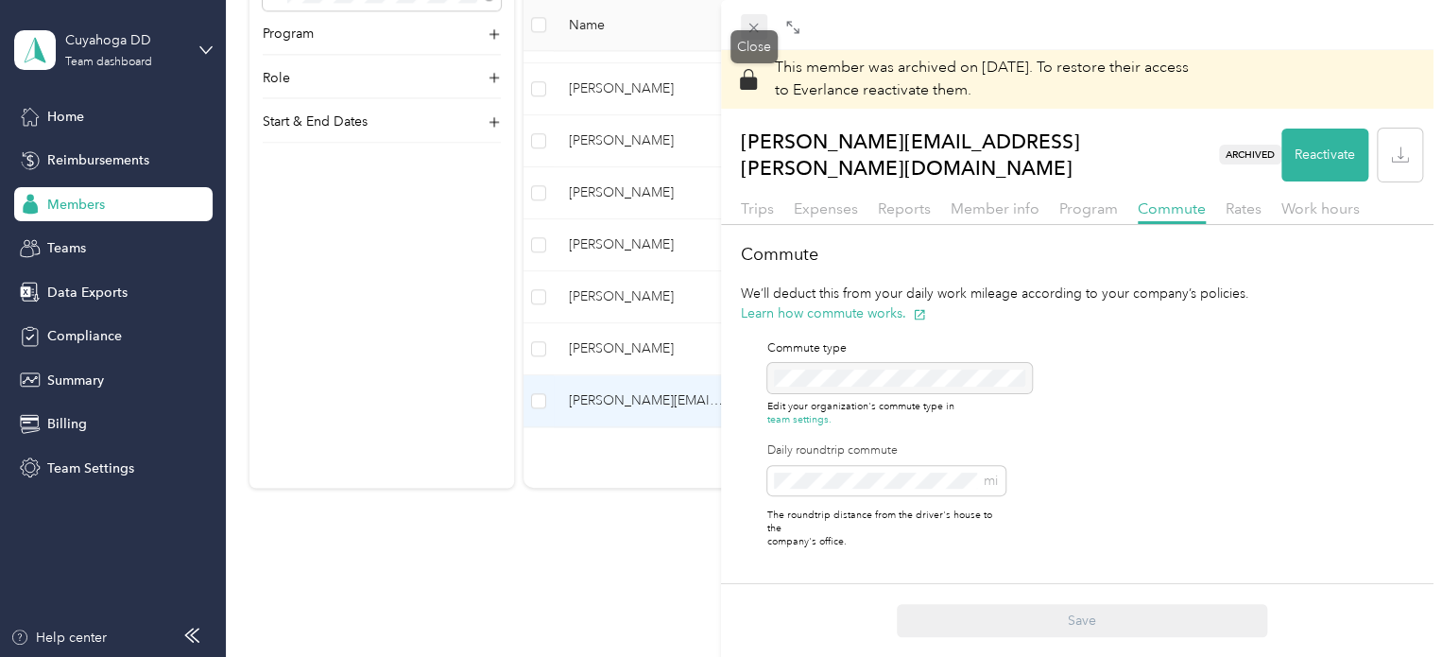
click at [758, 16] on span at bounding box center [754, 27] width 26 height 26
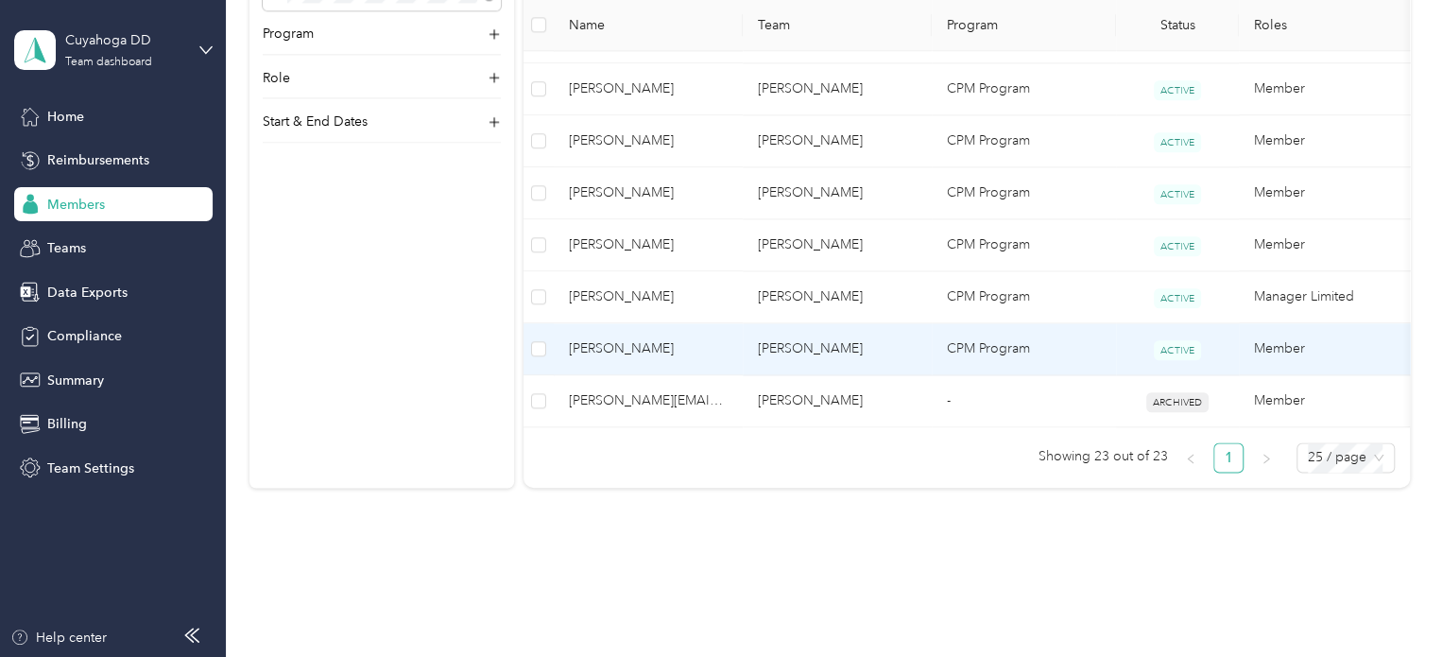
click at [683, 356] on td "[PERSON_NAME]" at bounding box center [648, 349] width 189 height 52
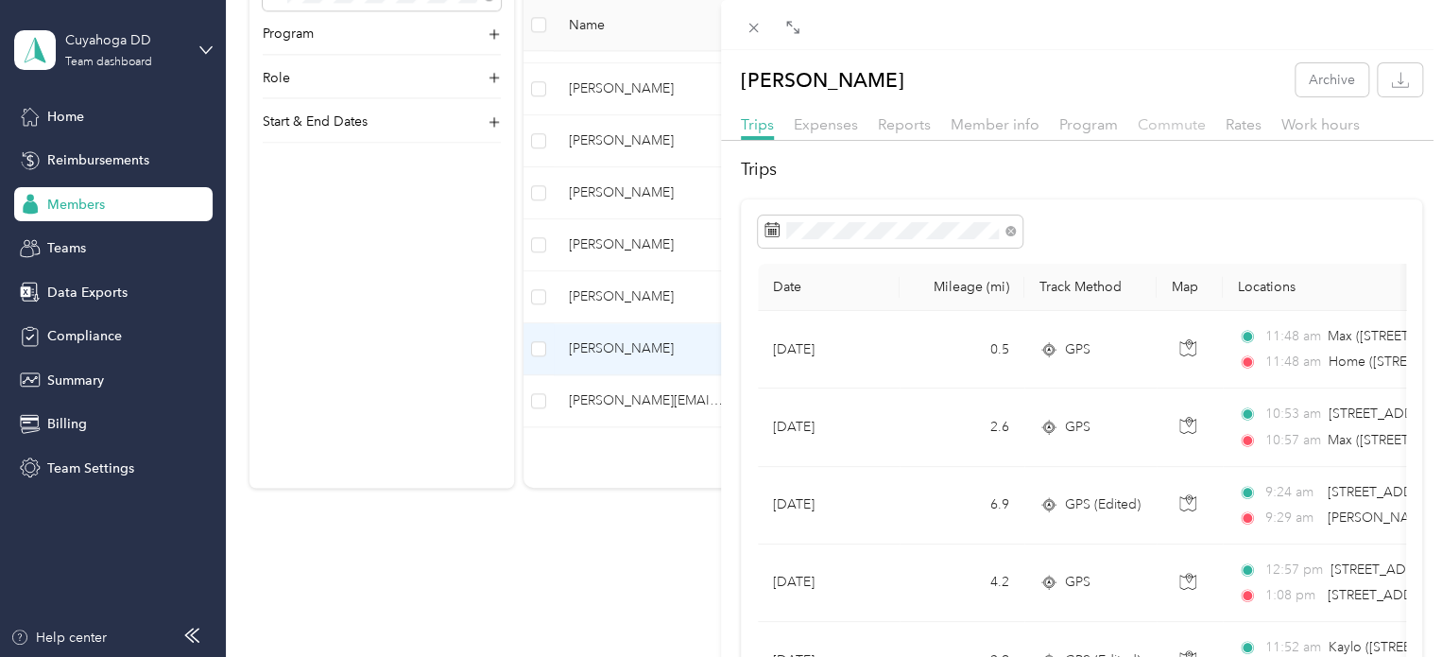
click at [1188, 124] on span "Commute" at bounding box center [1171, 124] width 68 height 18
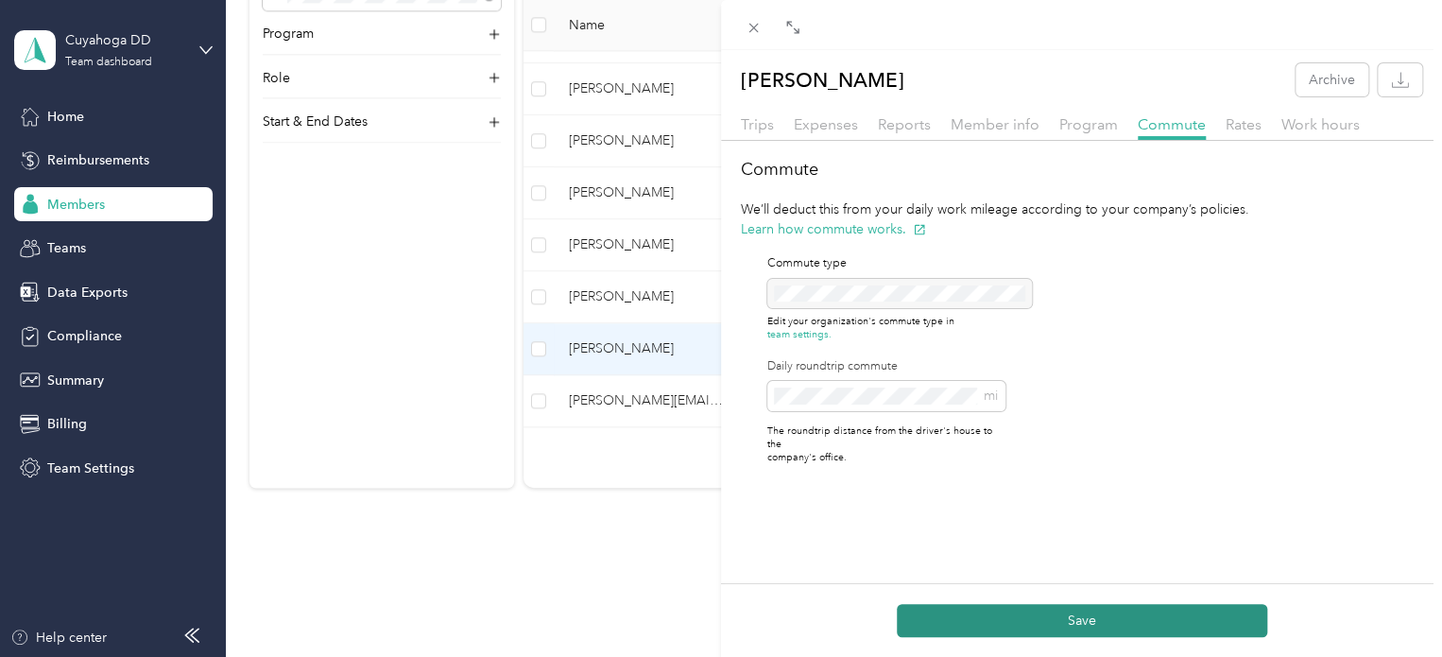
click at [1078, 607] on button "Save" at bounding box center [1081, 620] width 370 height 33
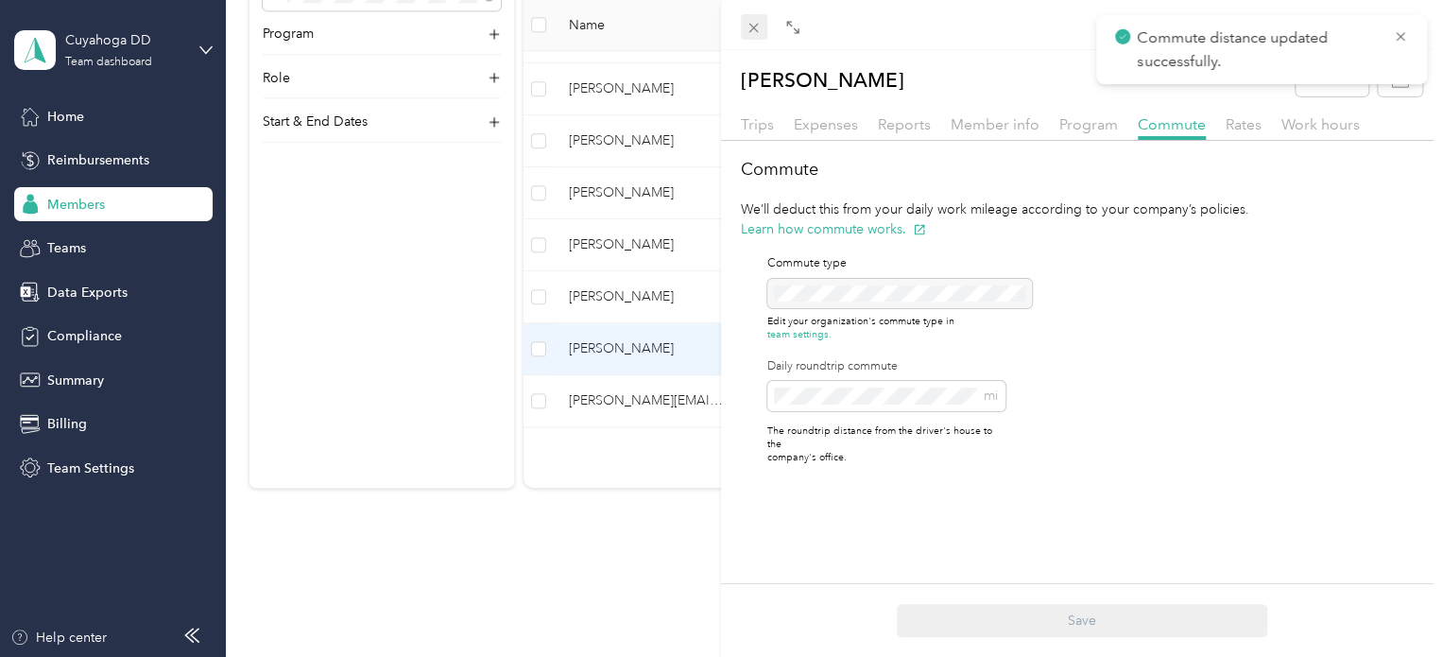
click at [759, 35] on icon at bounding box center [753, 28] width 16 height 16
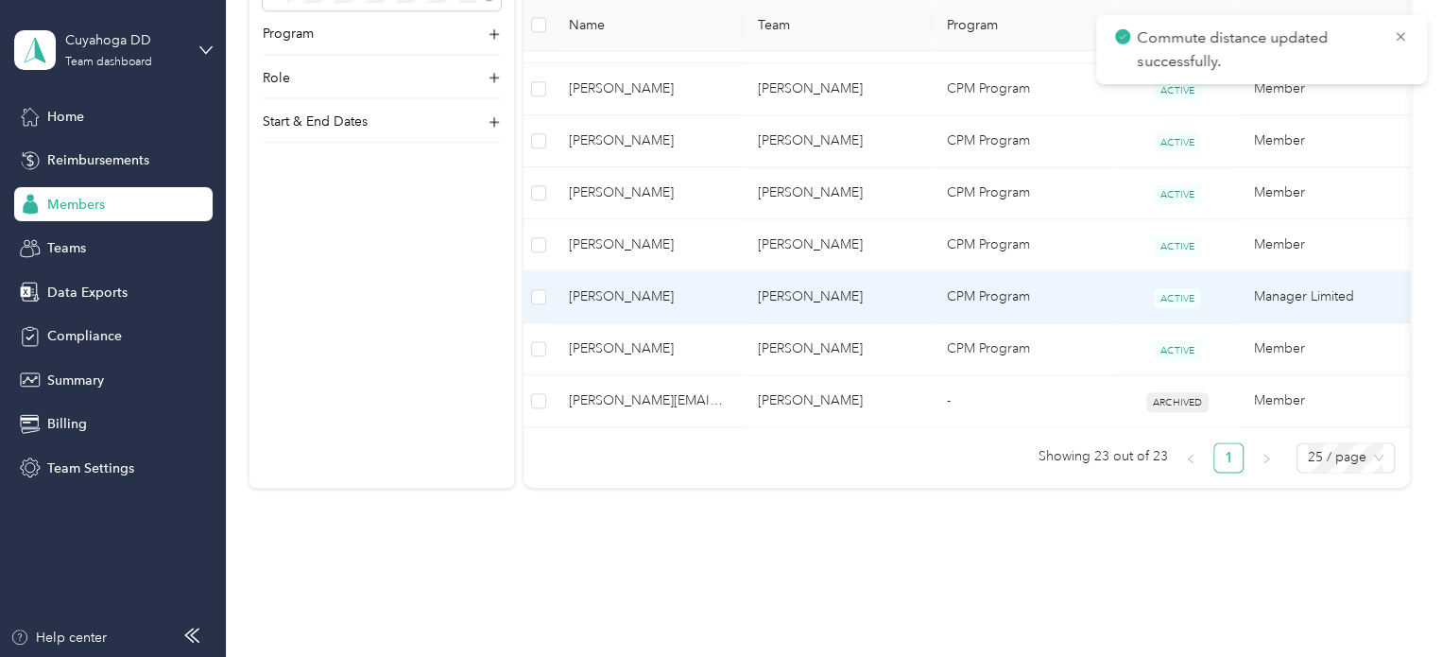
click at [696, 281] on td "[PERSON_NAME]" at bounding box center [648, 297] width 189 height 52
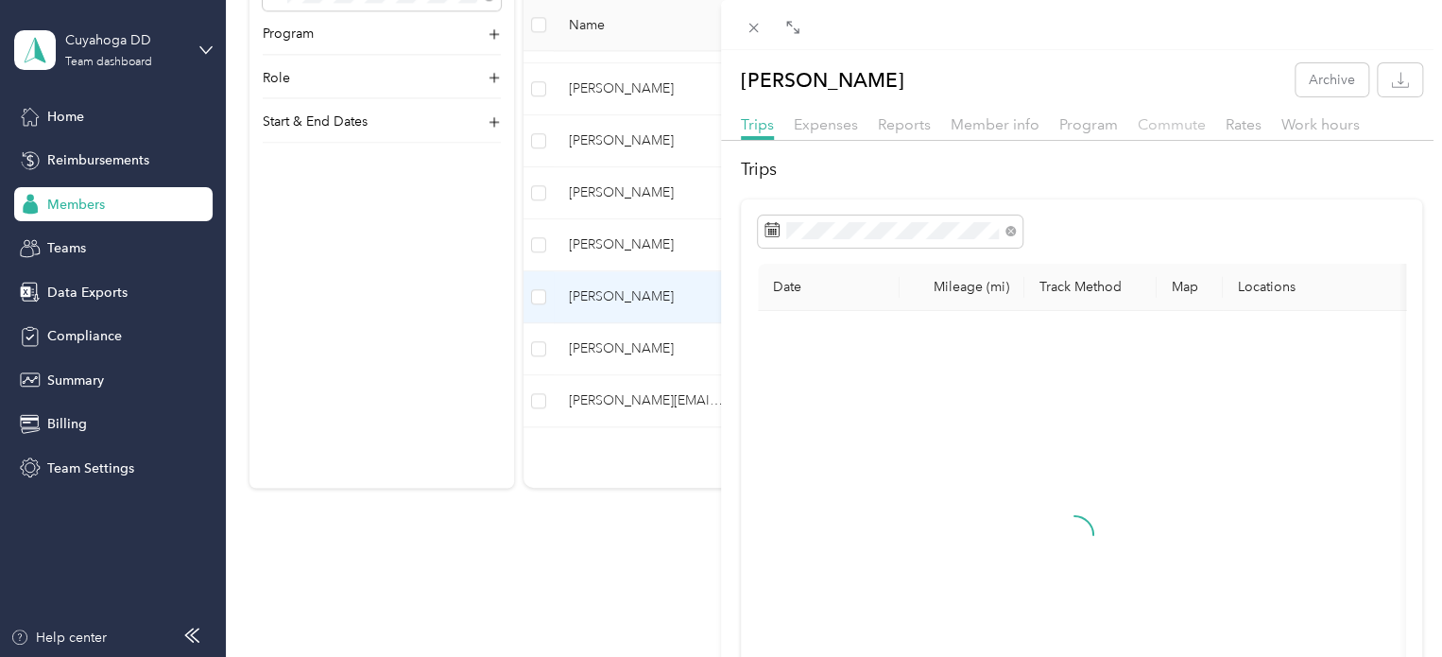
click at [1160, 120] on span "Commute" at bounding box center [1171, 124] width 68 height 18
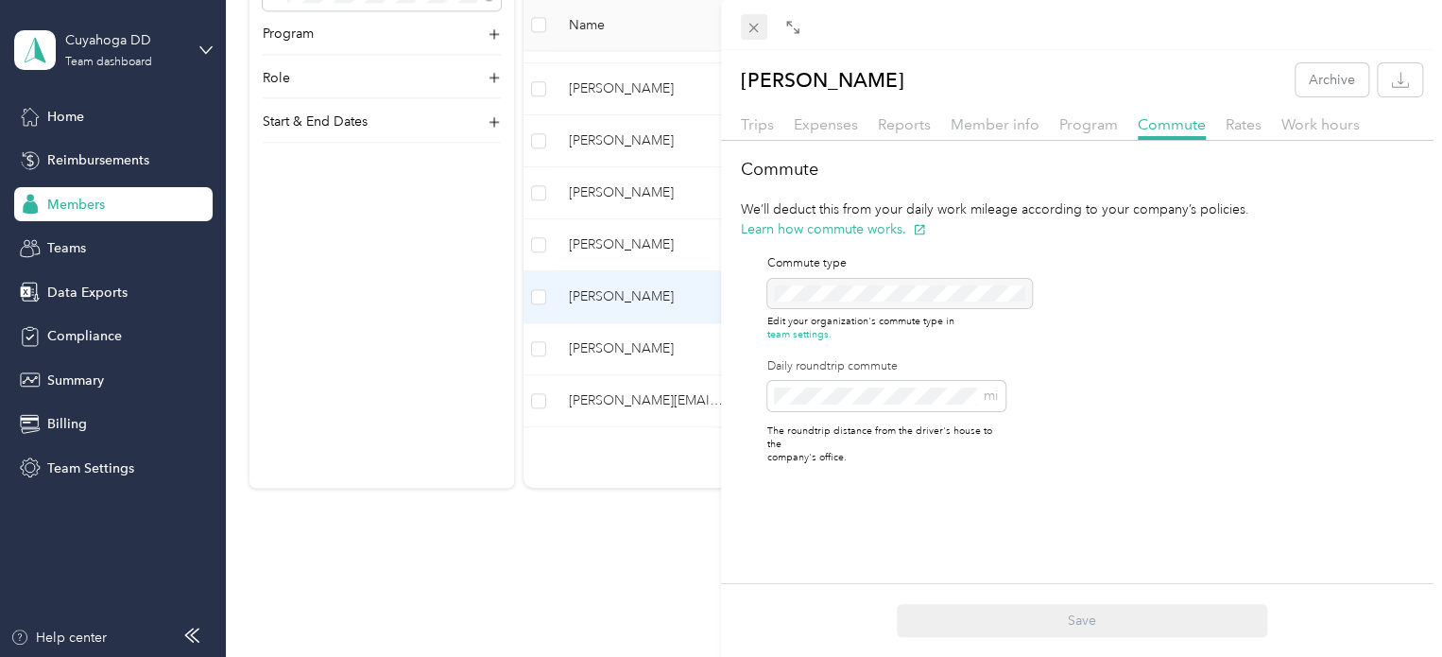
click at [748, 26] on icon at bounding box center [753, 28] width 16 height 16
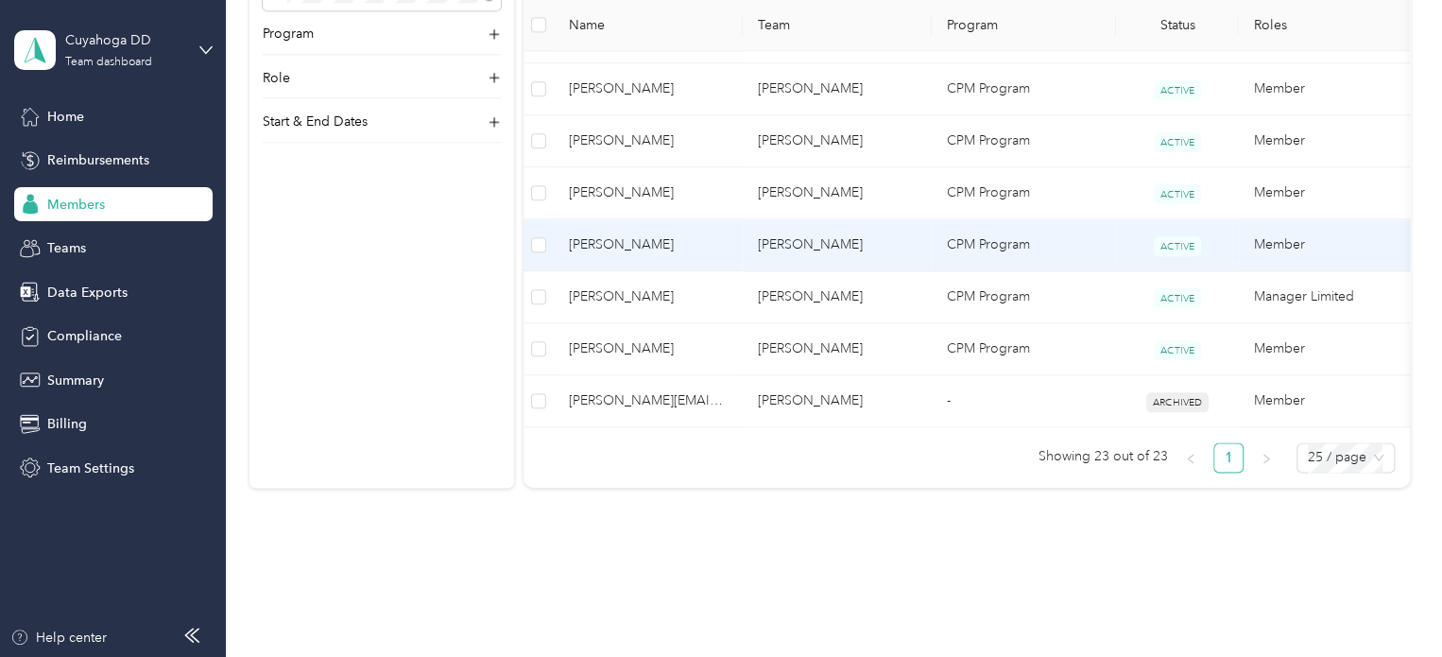
click at [709, 241] on span "[PERSON_NAME]" at bounding box center [648, 244] width 159 height 21
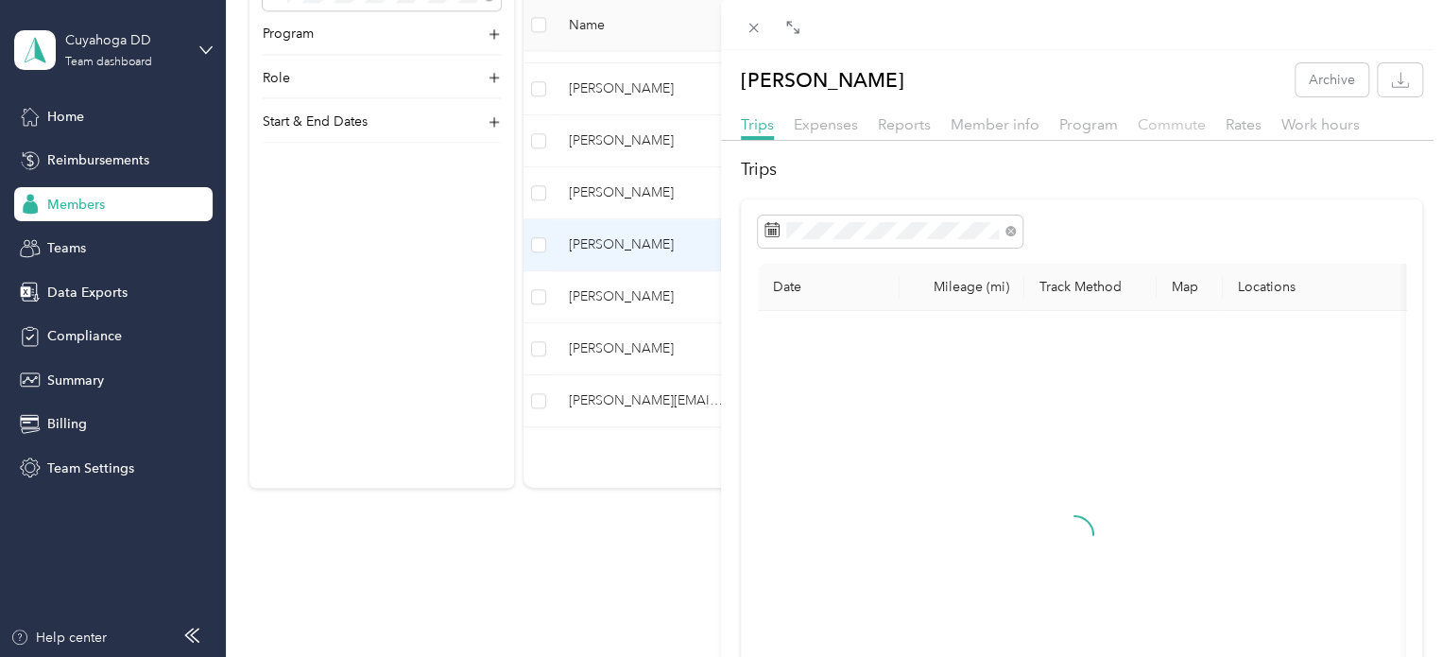
click at [1152, 124] on span "Commute" at bounding box center [1171, 124] width 68 height 18
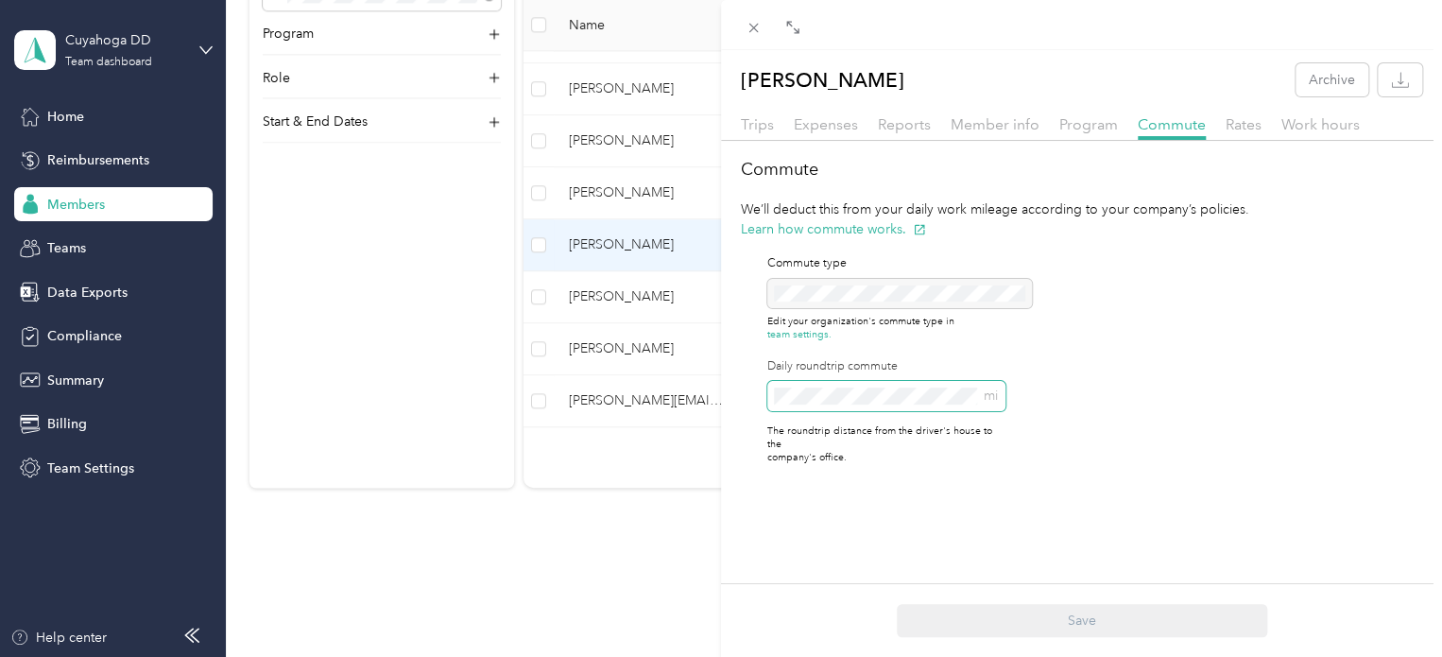
click at [661, 401] on div "[PERSON_NAME] Archive Trips Expenses Reports Member info Program Commute Rates …" at bounding box center [721, 328] width 1442 height 657
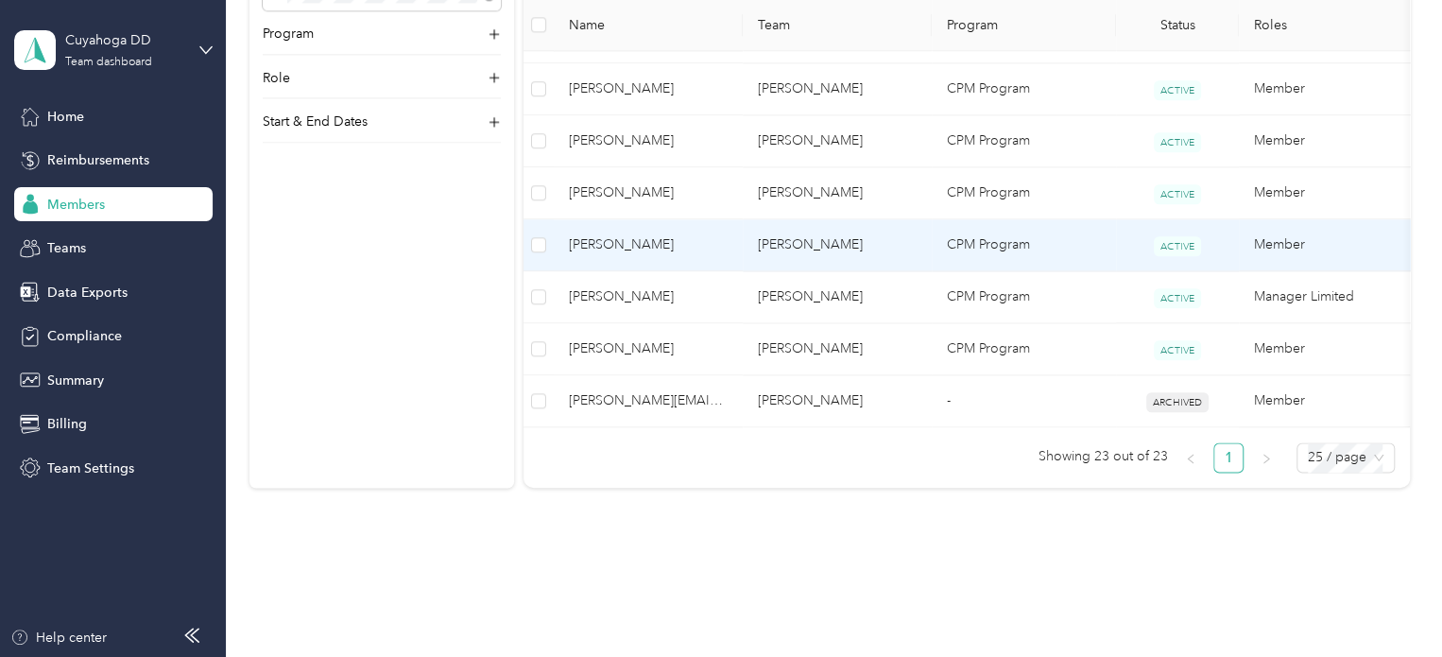
click at [815, 230] on td "[PERSON_NAME]" at bounding box center [836, 245] width 189 height 52
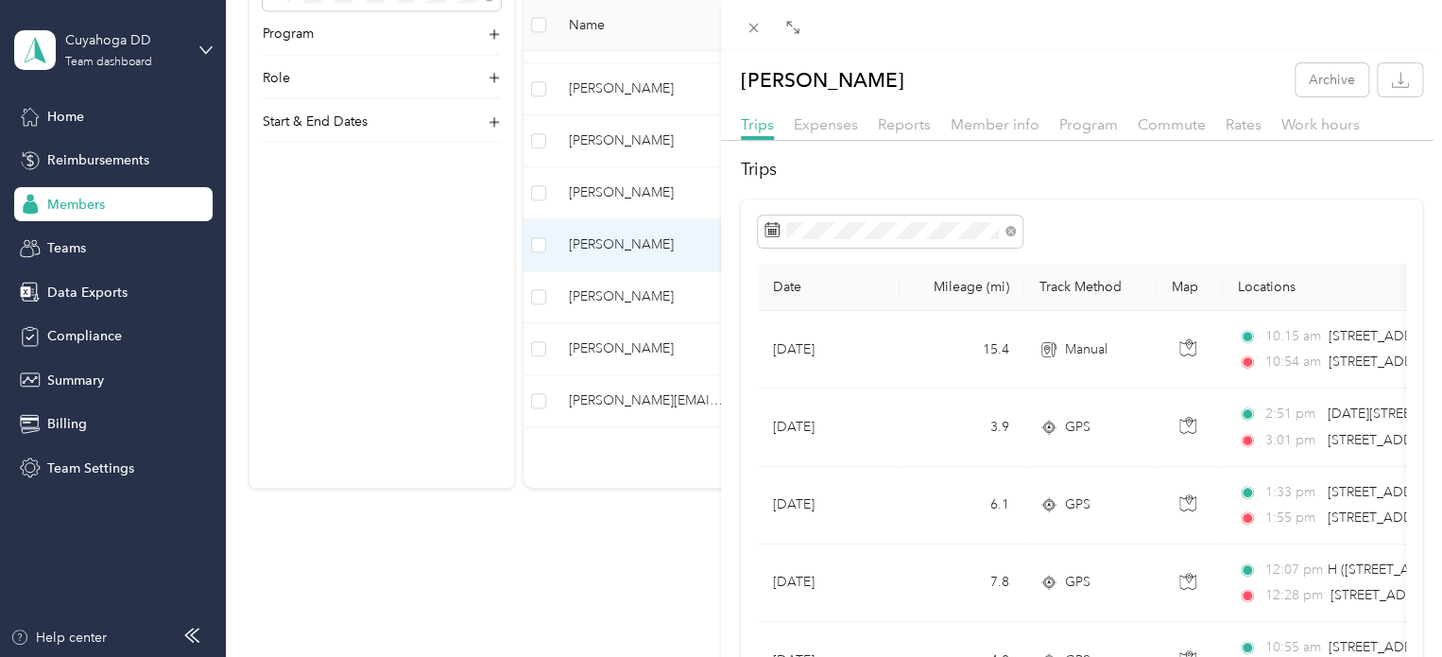
click at [1162, 137] on div "Trips Expenses Reports Member info Program Commute Rates Work hours" at bounding box center [1081, 126] width 721 height 27
click at [1164, 129] on span "Commute" at bounding box center [1171, 124] width 68 height 18
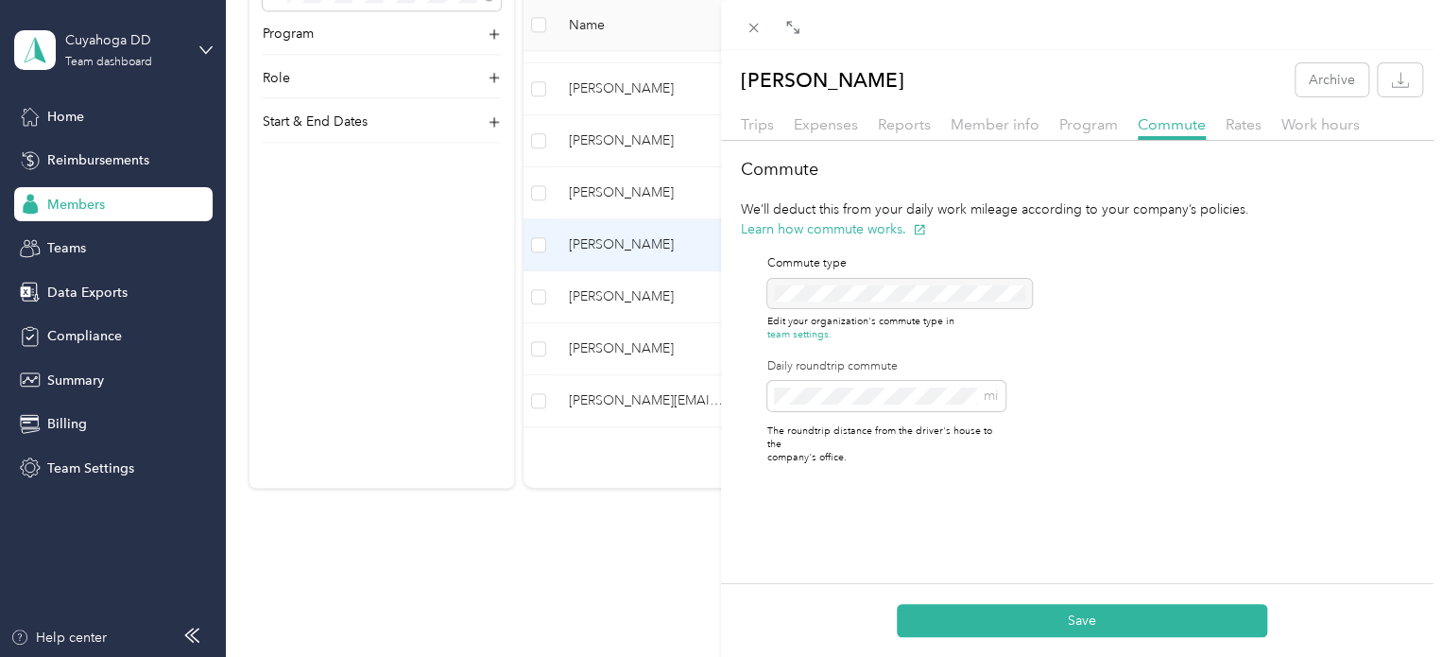
drag, startPoint x: 1066, startPoint y: 606, endPoint x: 953, endPoint y: 551, distance: 125.5
click at [1066, 606] on button "Save" at bounding box center [1081, 620] width 370 height 33
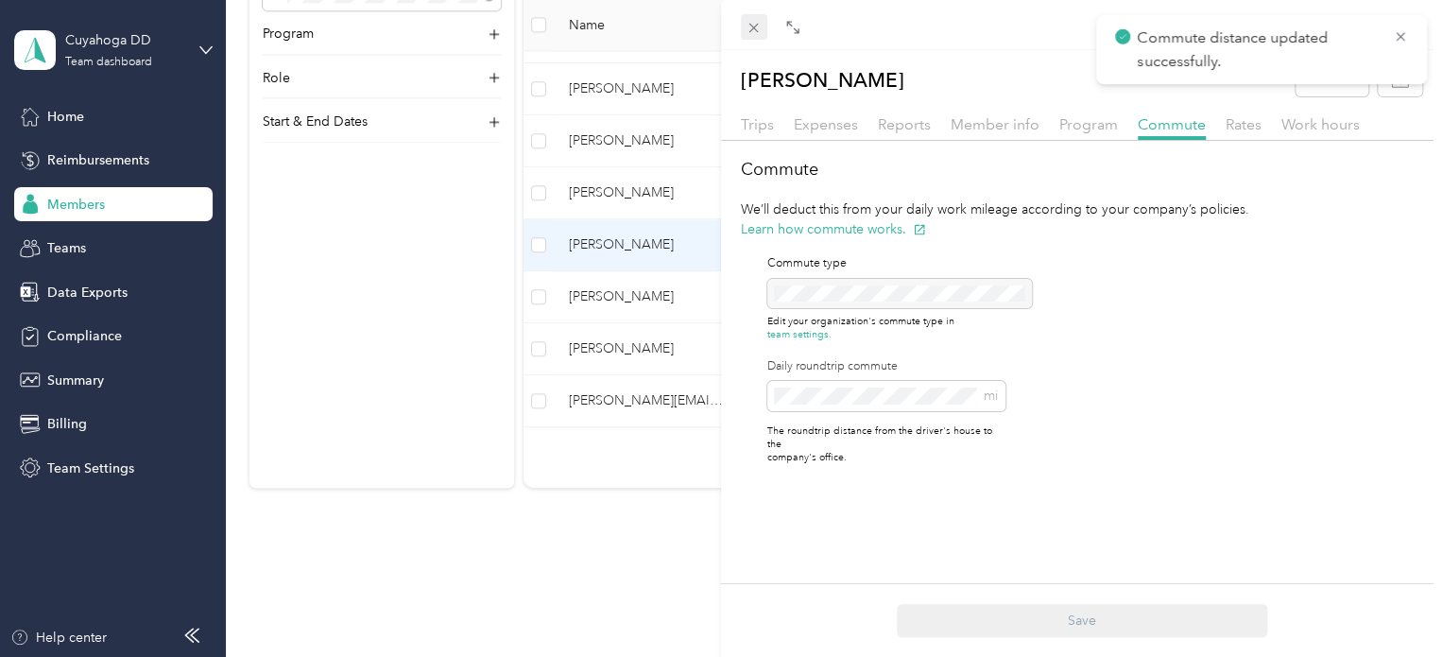
click at [747, 31] on icon at bounding box center [753, 28] width 16 height 16
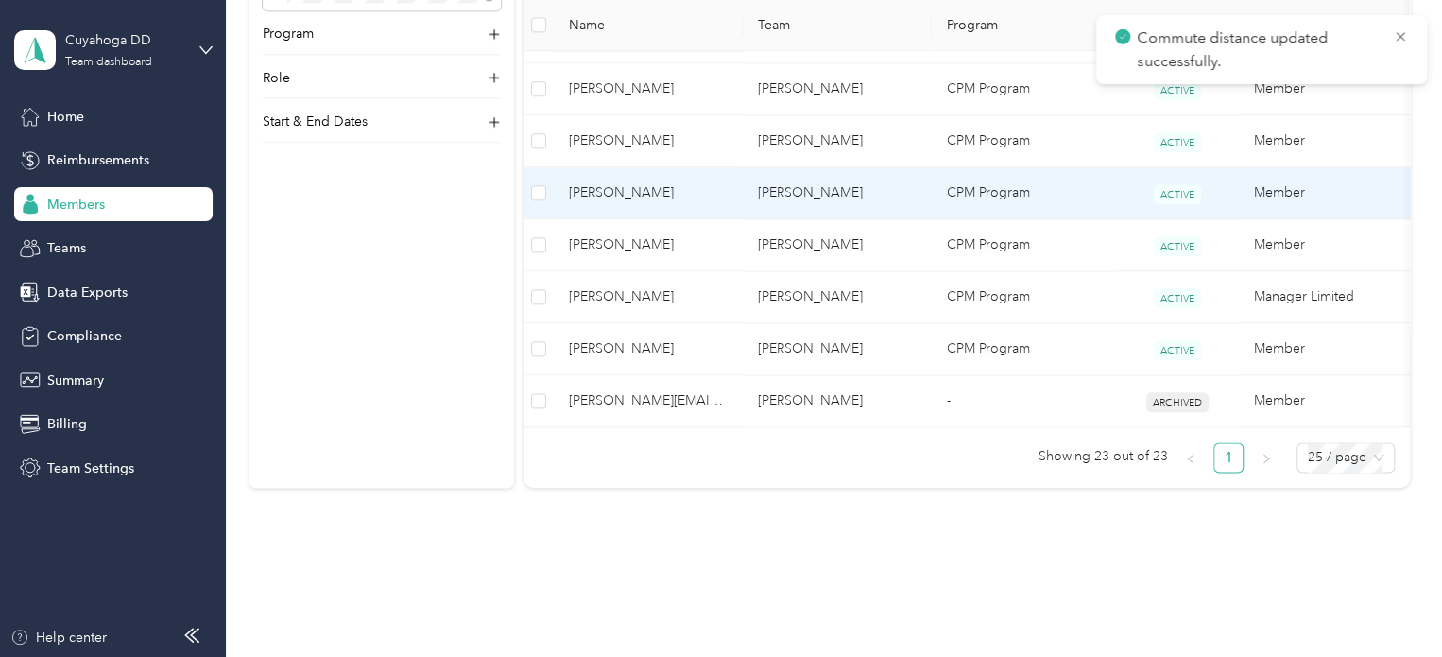
click at [715, 178] on td "[PERSON_NAME]" at bounding box center [648, 193] width 189 height 52
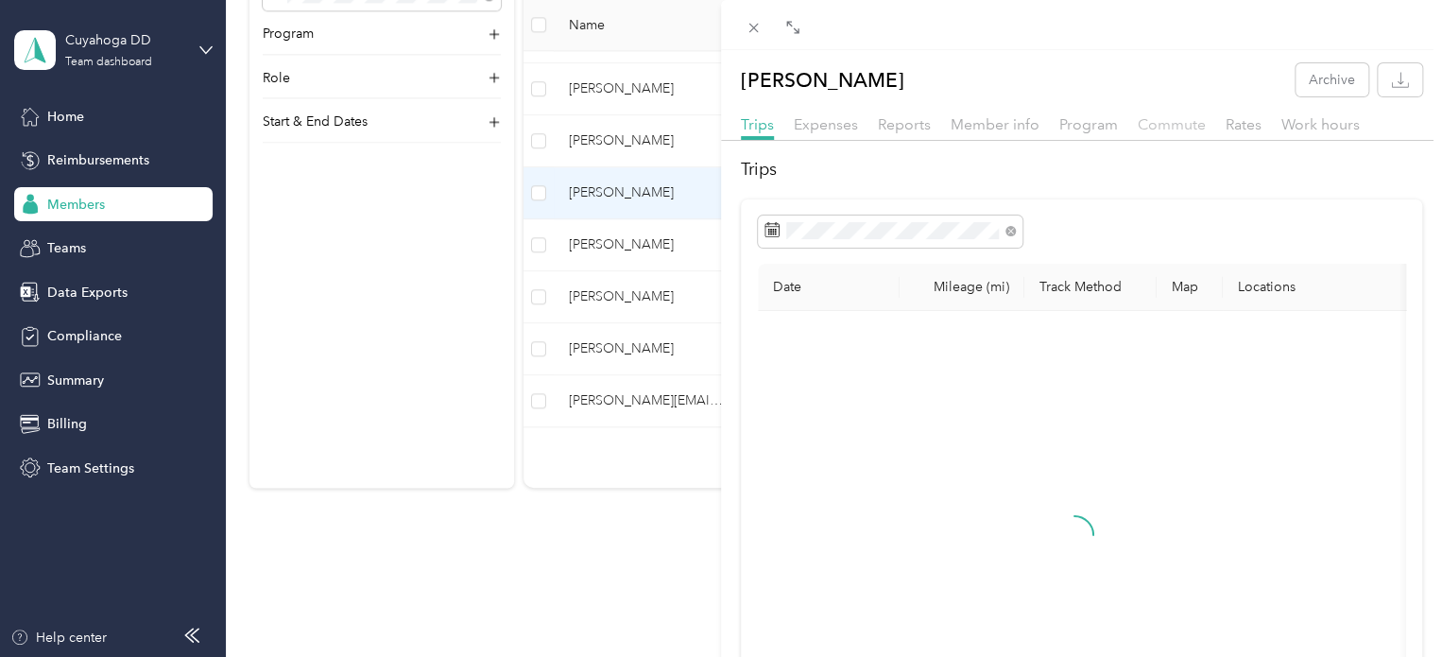
click at [1156, 122] on span "Commute" at bounding box center [1171, 124] width 68 height 18
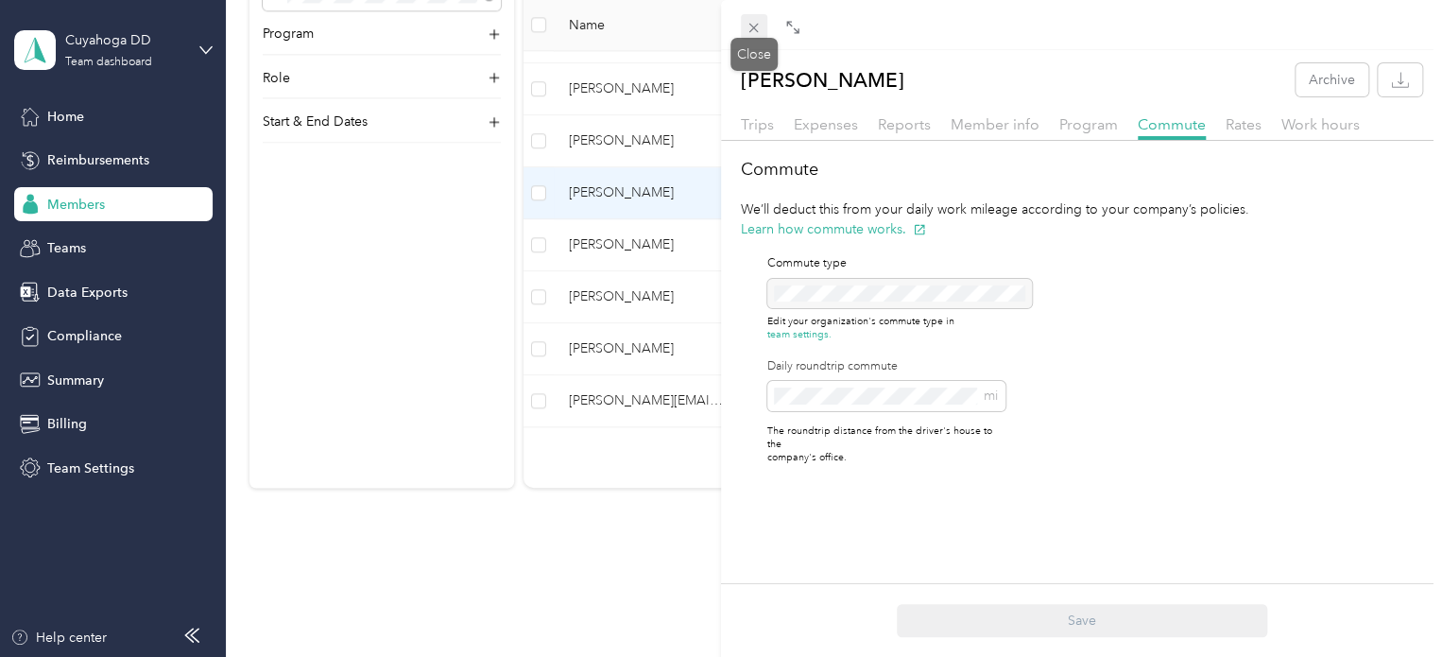
click at [757, 20] on icon at bounding box center [753, 28] width 16 height 16
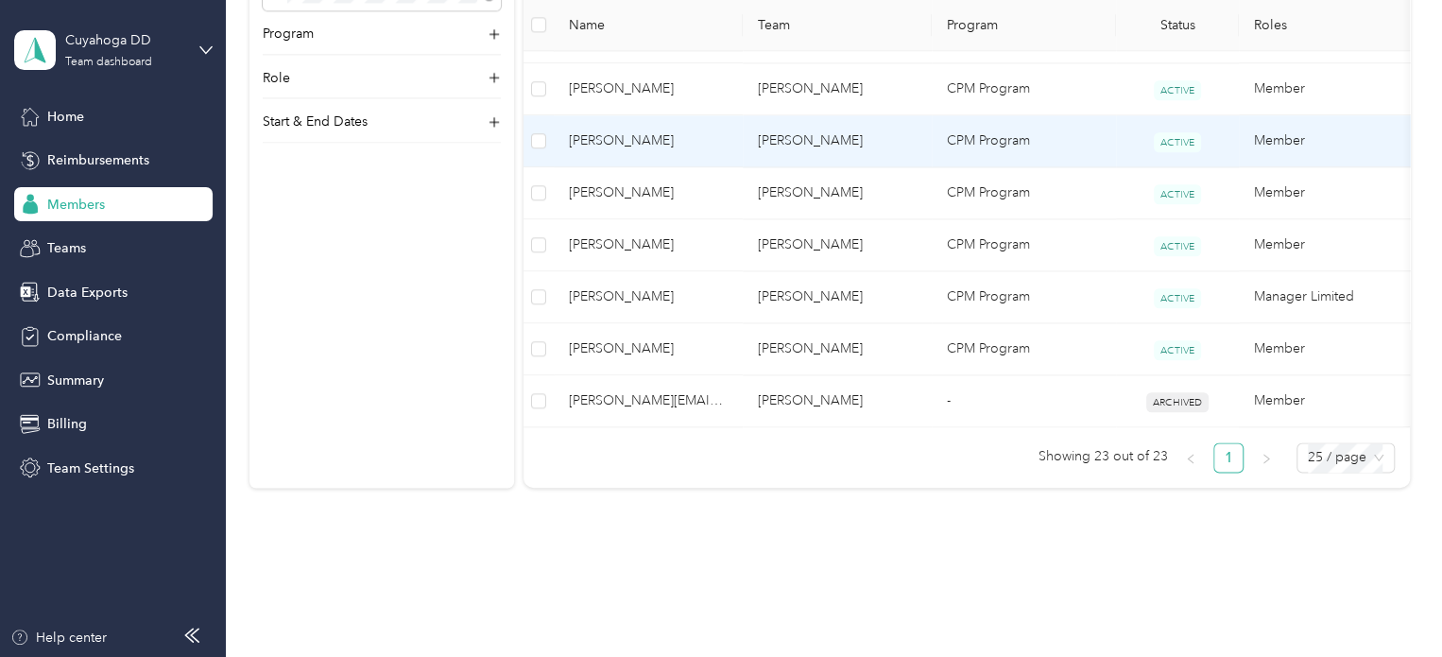
click at [709, 144] on span "[PERSON_NAME]" at bounding box center [648, 140] width 159 height 21
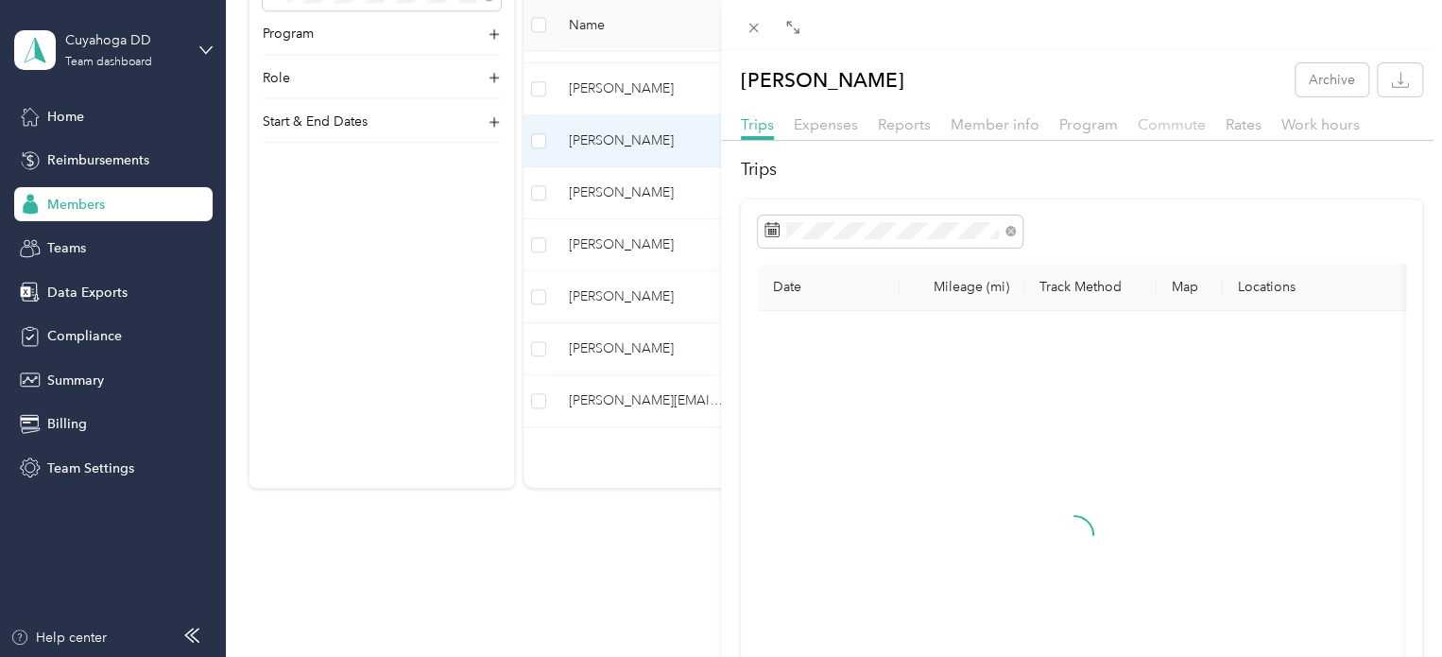
click at [1159, 128] on span "Commute" at bounding box center [1171, 124] width 68 height 18
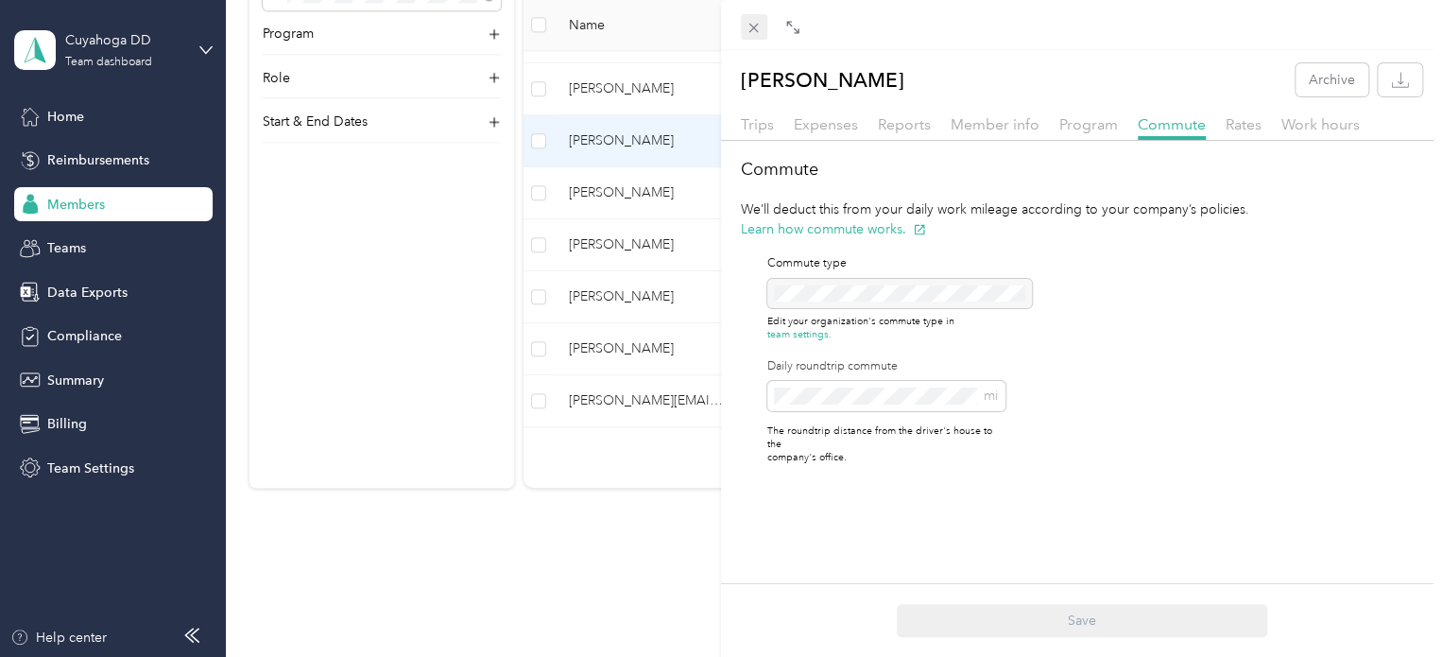
click at [748, 33] on icon at bounding box center [753, 28] width 16 height 16
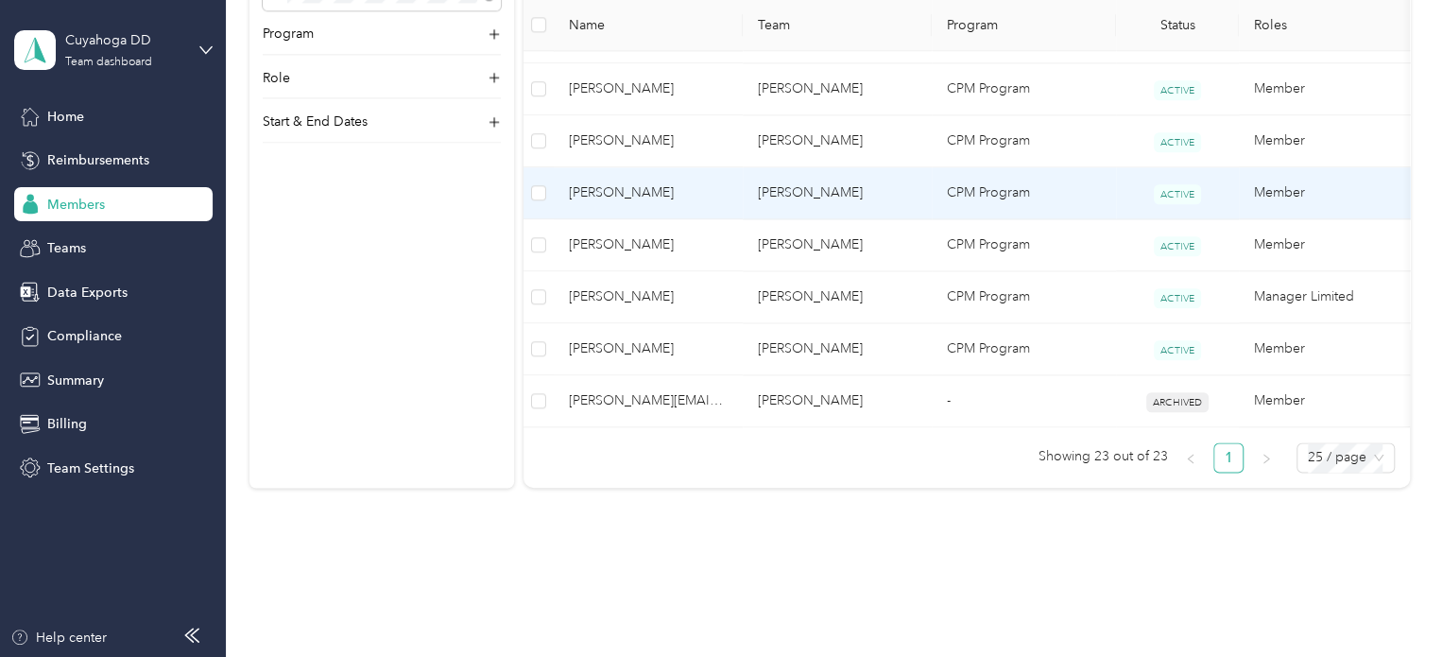
click at [832, 180] on td "[PERSON_NAME]" at bounding box center [836, 193] width 189 height 52
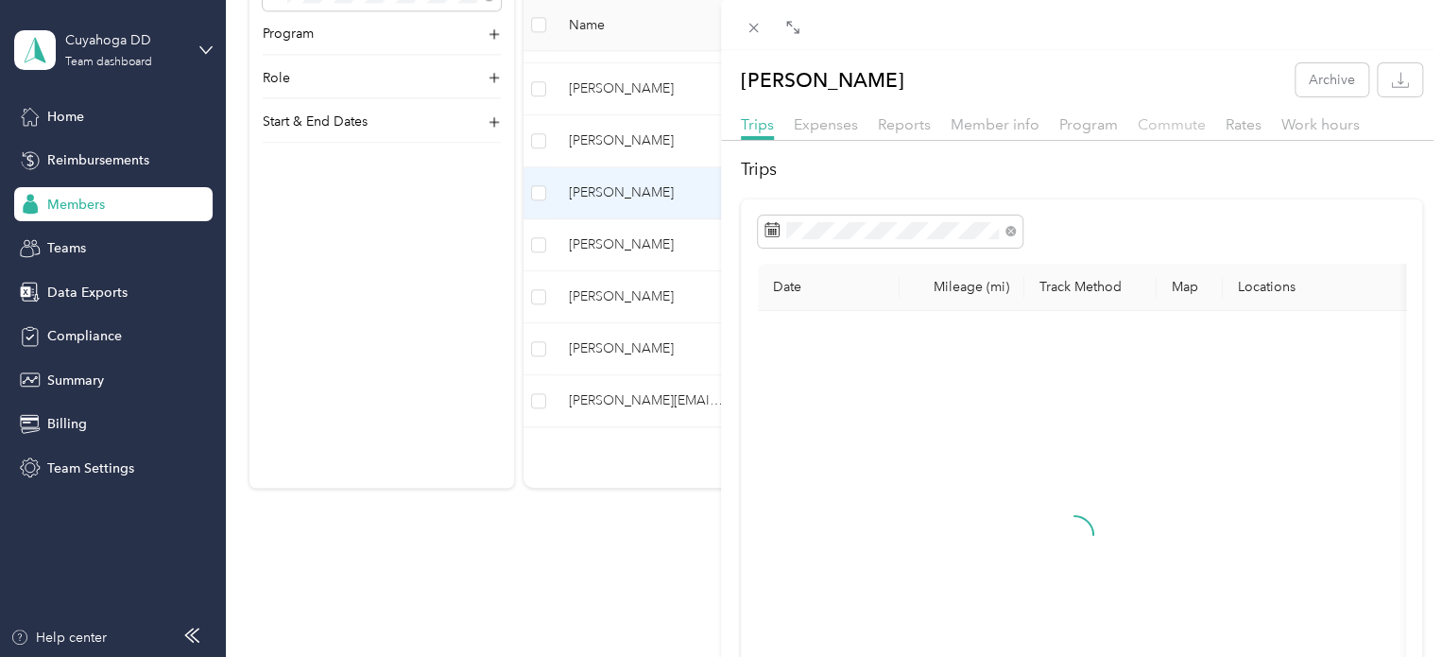
click at [1171, 124] on span "Commute" at bounding box center [1171, 124] width 68 height 18
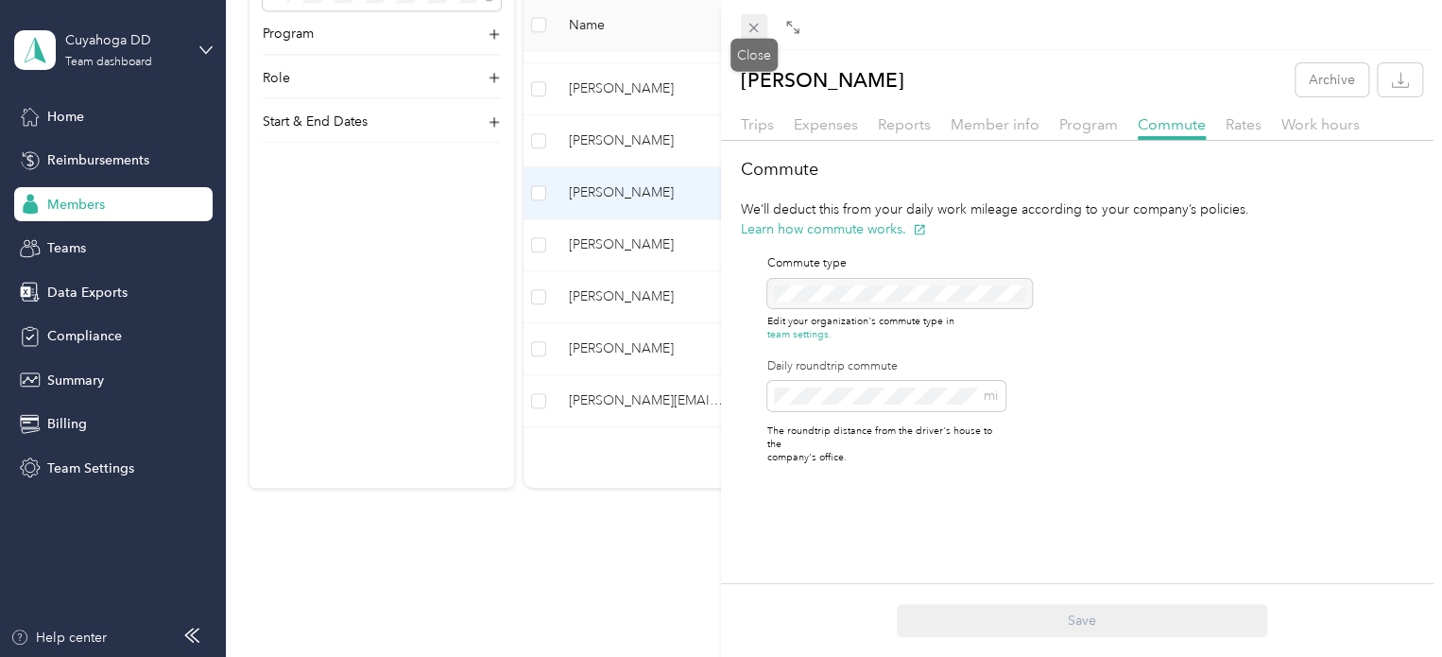
click at [754, 27] on icon at bounding box center [753, 28] width 9 height 9
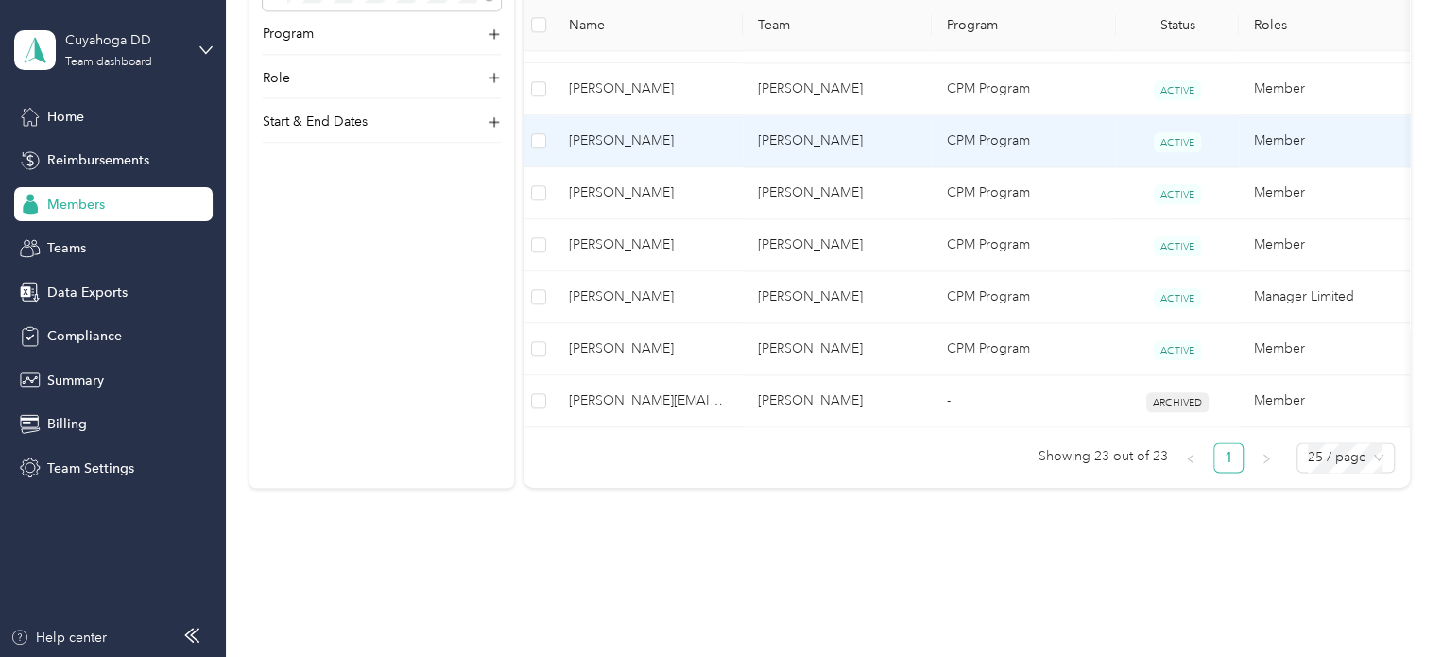
click at [801, 133] on td "[PERSON_NAME]" at bounding box center [836, 141] width 189 height 52
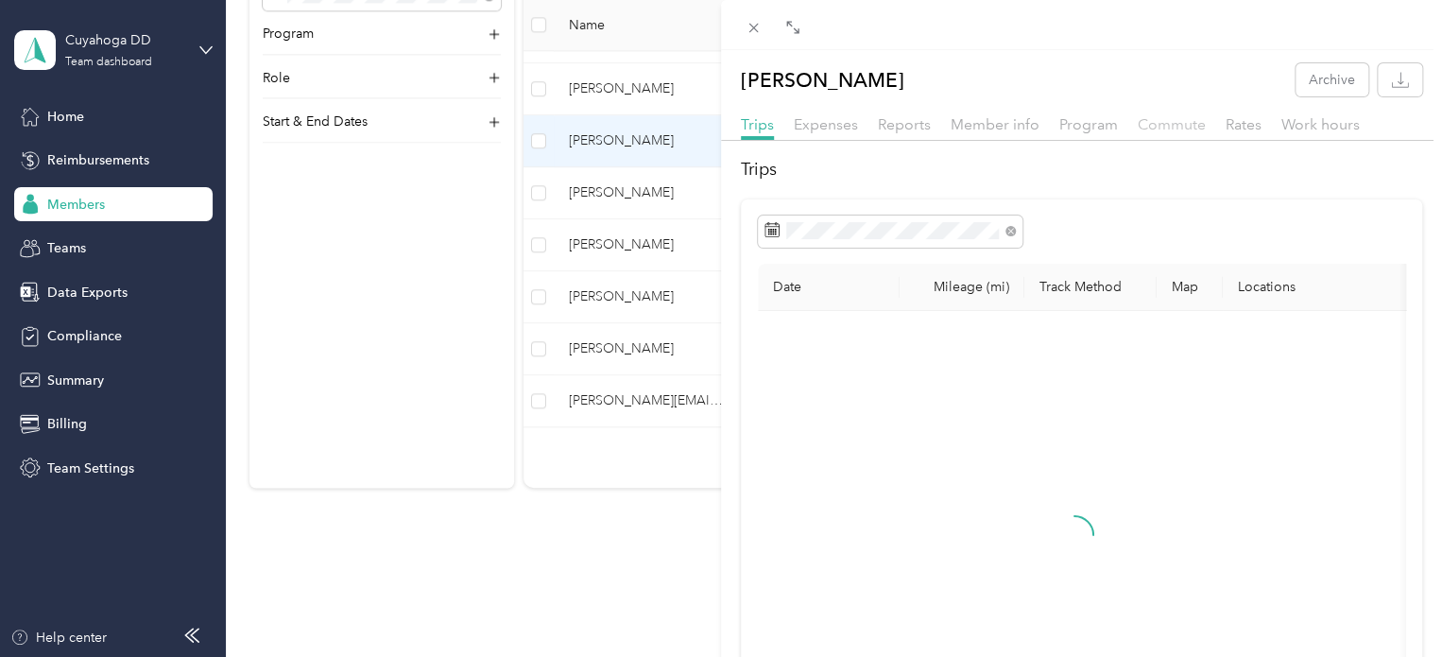
click at [1170, 127] on span "Commute" at bounding box center [1171, 124] width 68 height 18
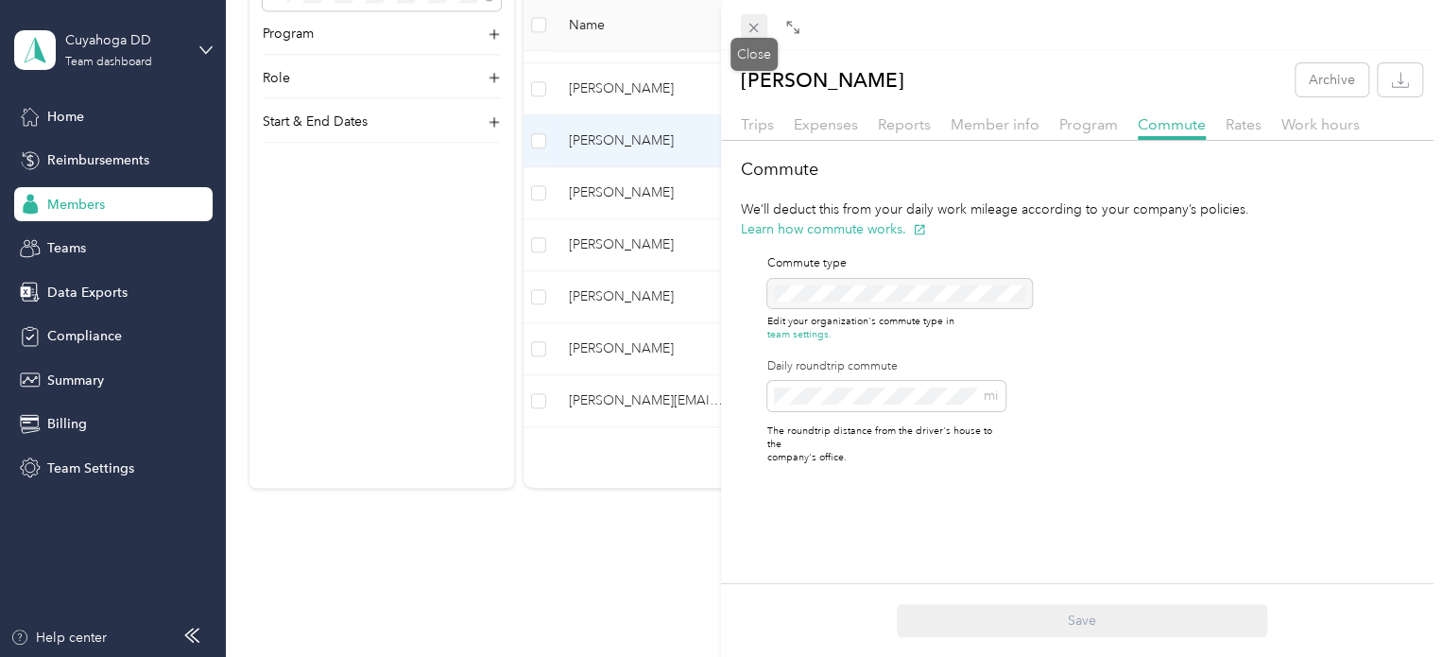
click at [752, 18] on span at bounding box center [754, 27] width 26 height 26
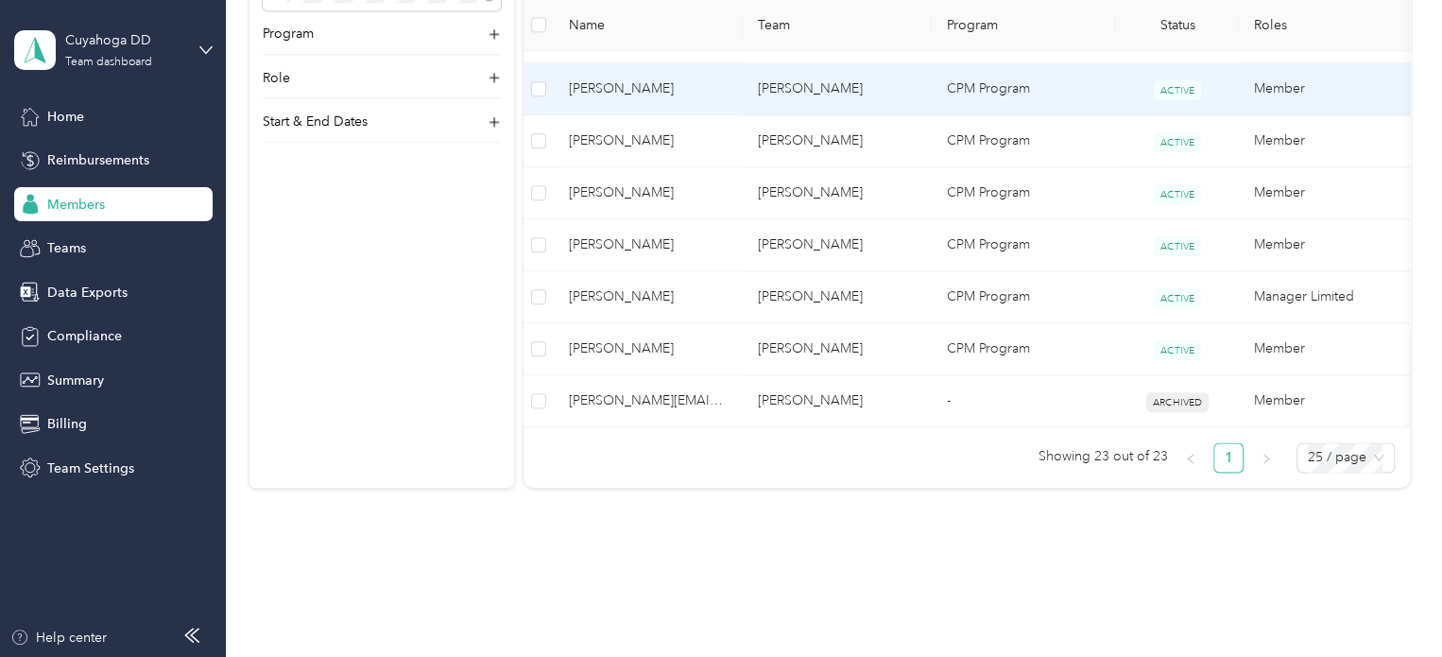
click at [740, 84] on td "[PERSON_NAME]" at bounding box center [648, 89] width 189 height 52
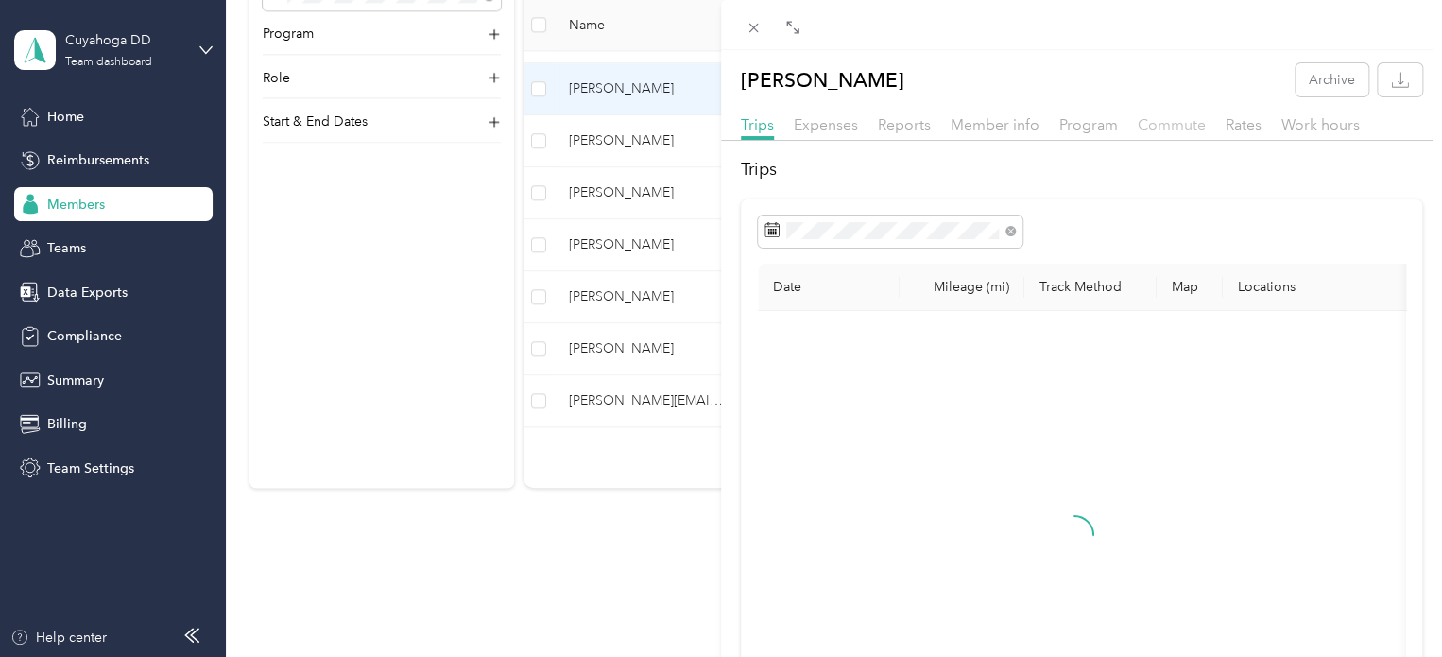
click at [1180, 124] on span "Commute" at bounding box center [1171, 124] width 68 height 18
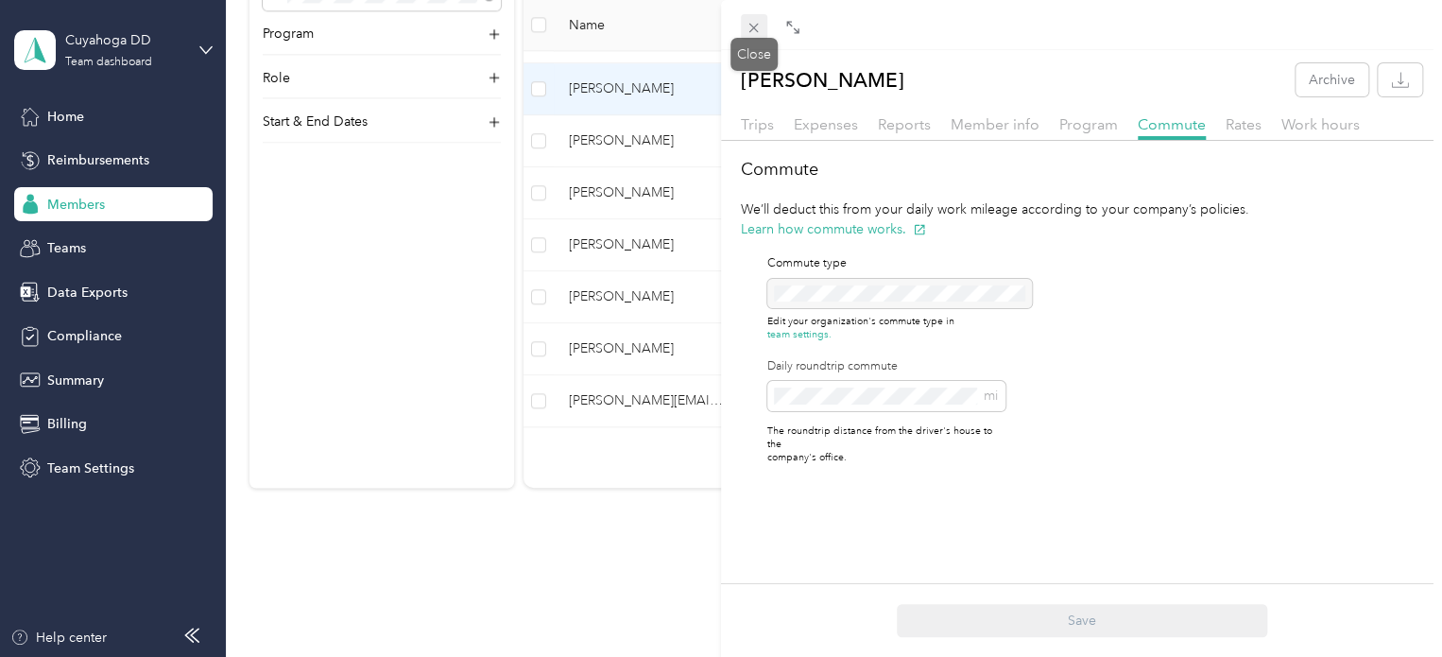
click at [745, 22] on icon at bounding box center [753, 28] width 16 height 16
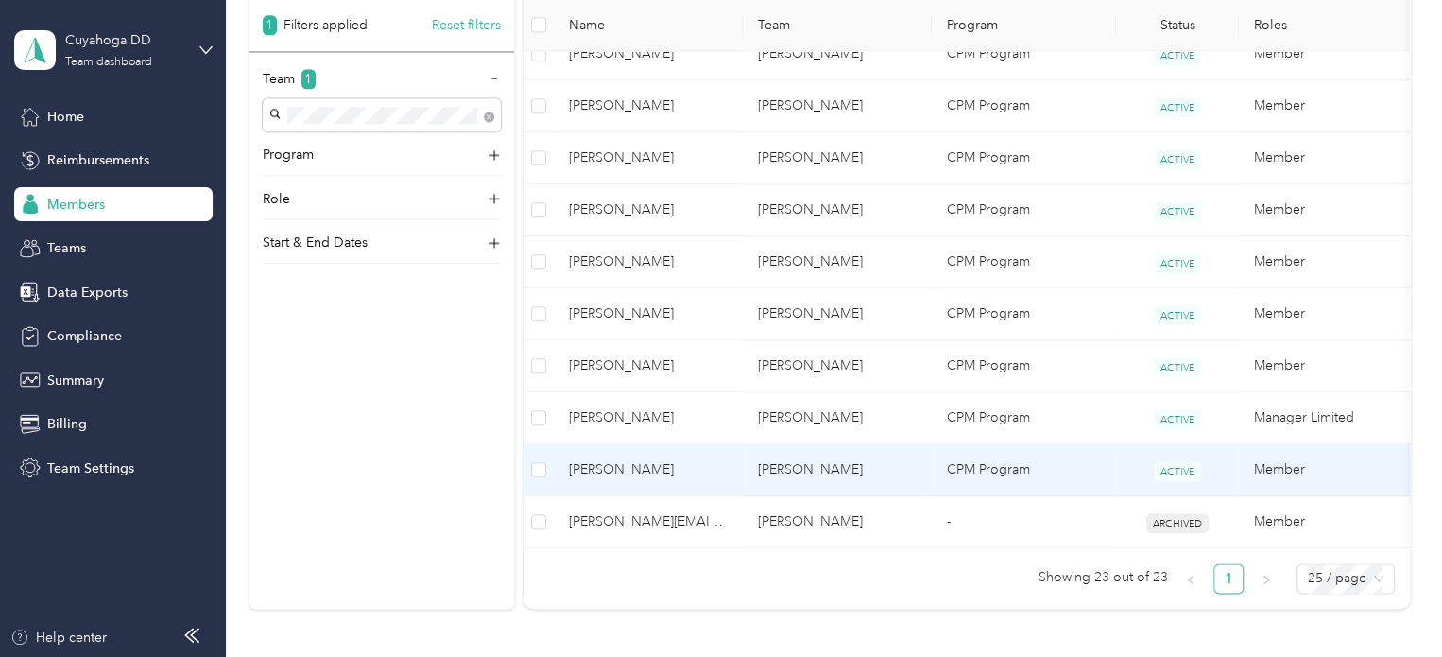
scroll to position [1039, 0]
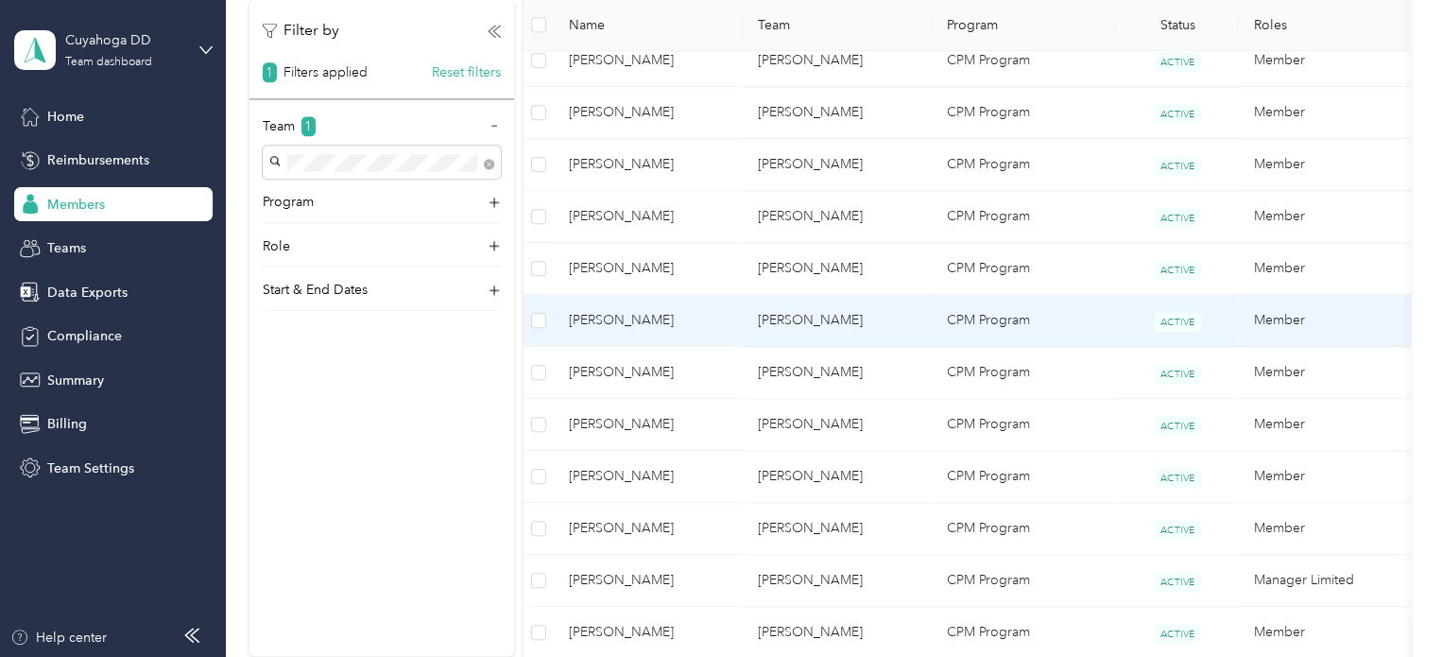
click at [767, 316] on td "[PERSON_NAME]" at bounding box center [836, 321] width 189 height 52
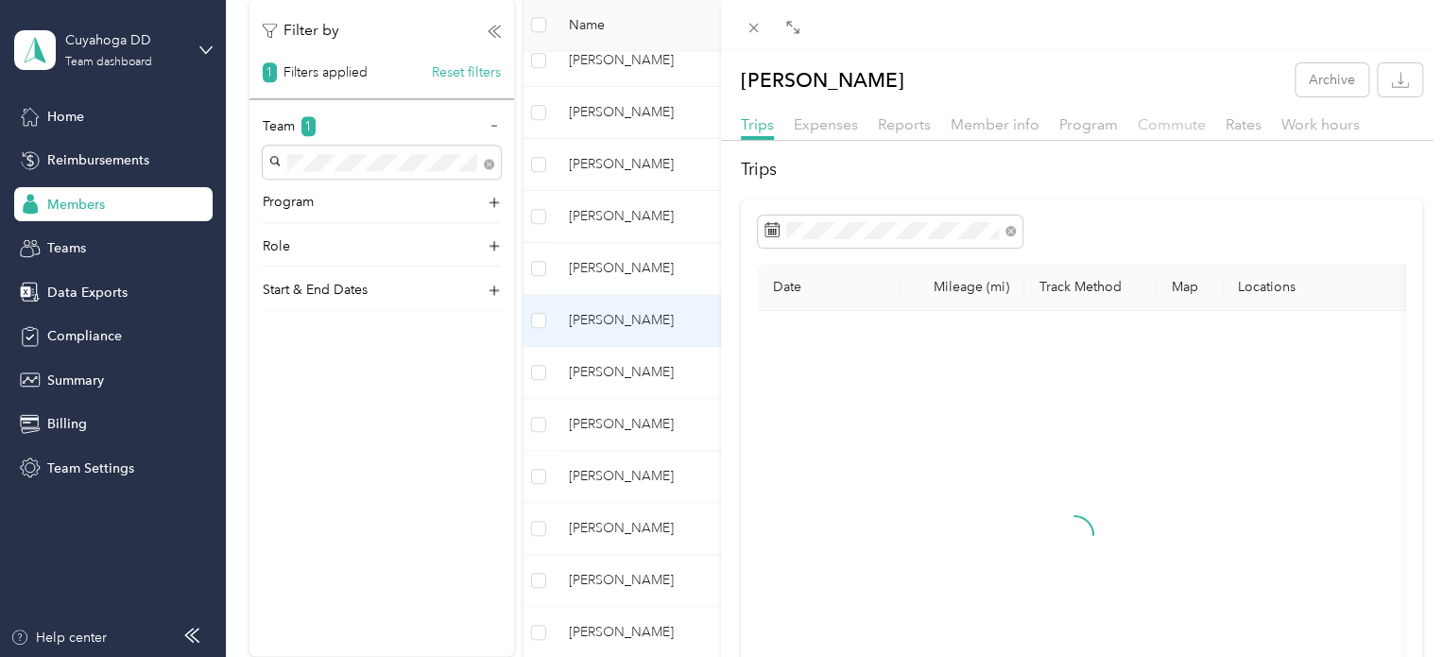
click at [1149, 118] on span "Commute" at bounding box center [1171, 124] width 68 height 18
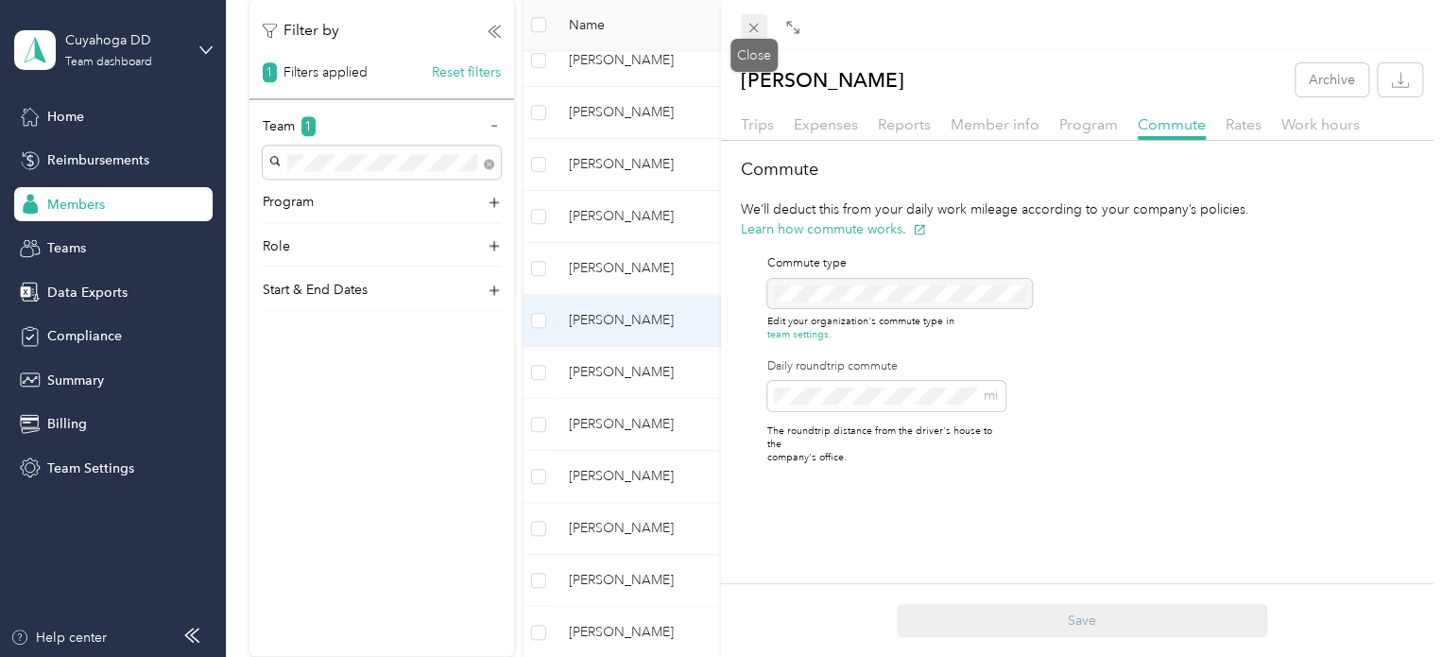
click at [748, 29] on icon at bounding box center [753, 28] width 16 height 16
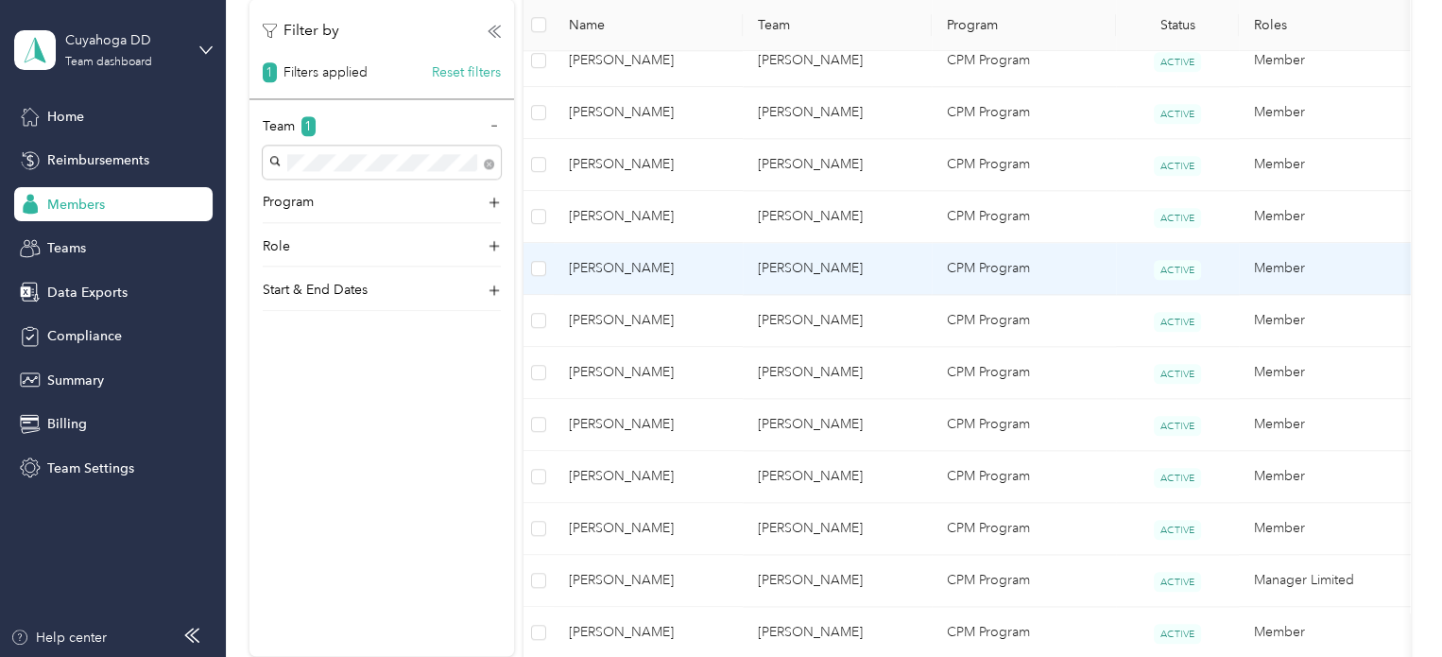
click at [703, 252] on td "[PERSON_NAME]" at bounding box center [648, 269] width 189 height 52
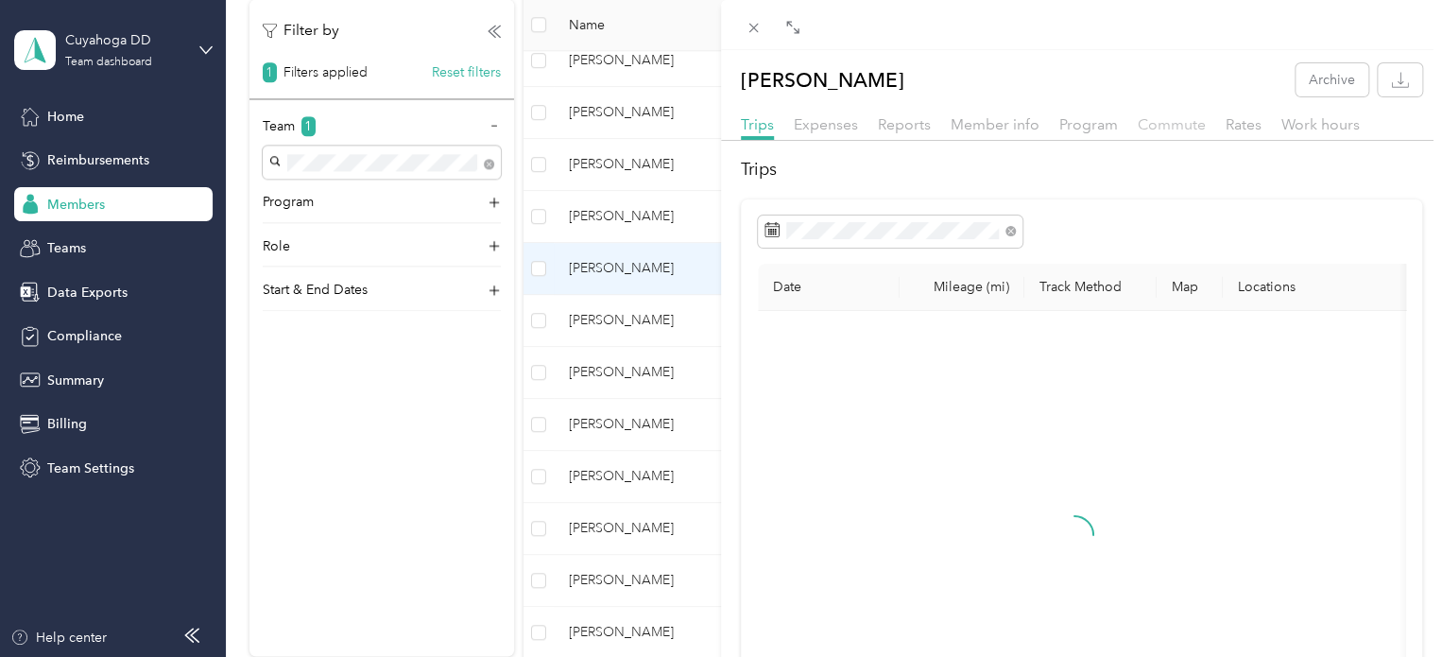
click at [1147, 124] on span "Commute" at bounding box center [1171, 124] width 68 height 18
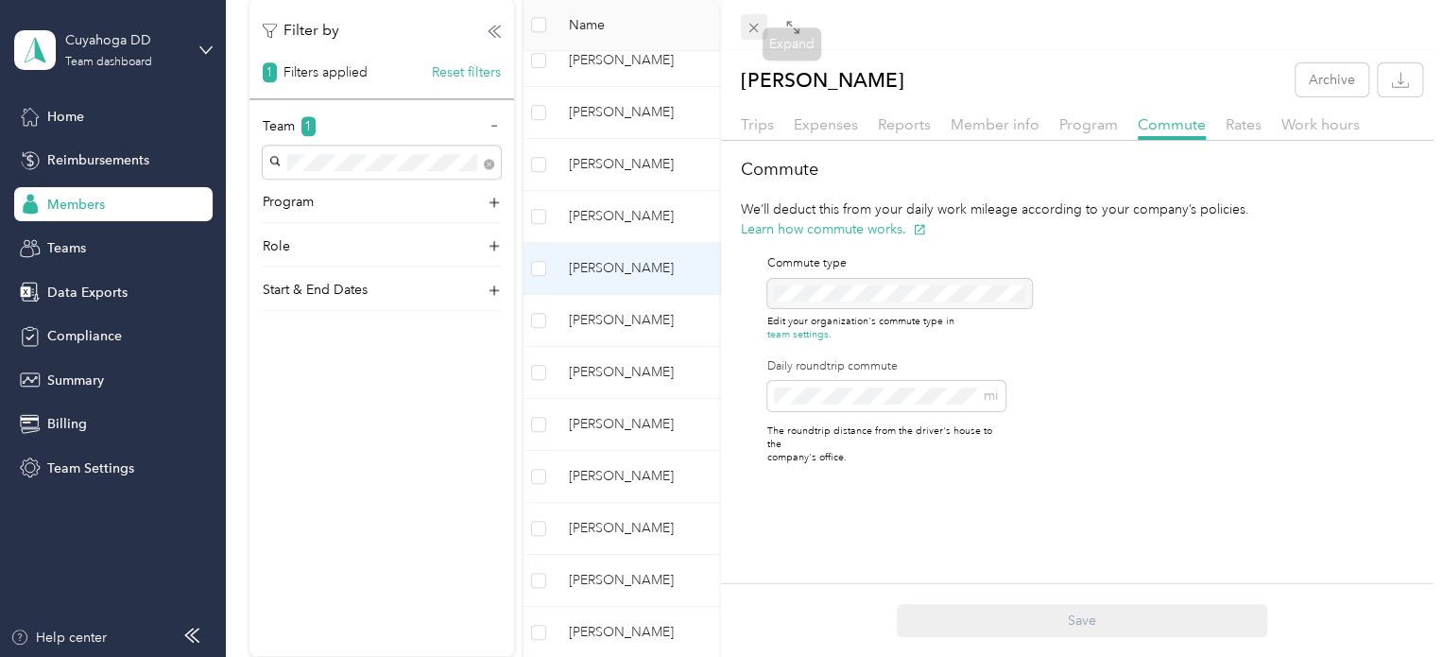
click at [746, 18] on span at bounding box center [754, 27] width 26 height 26
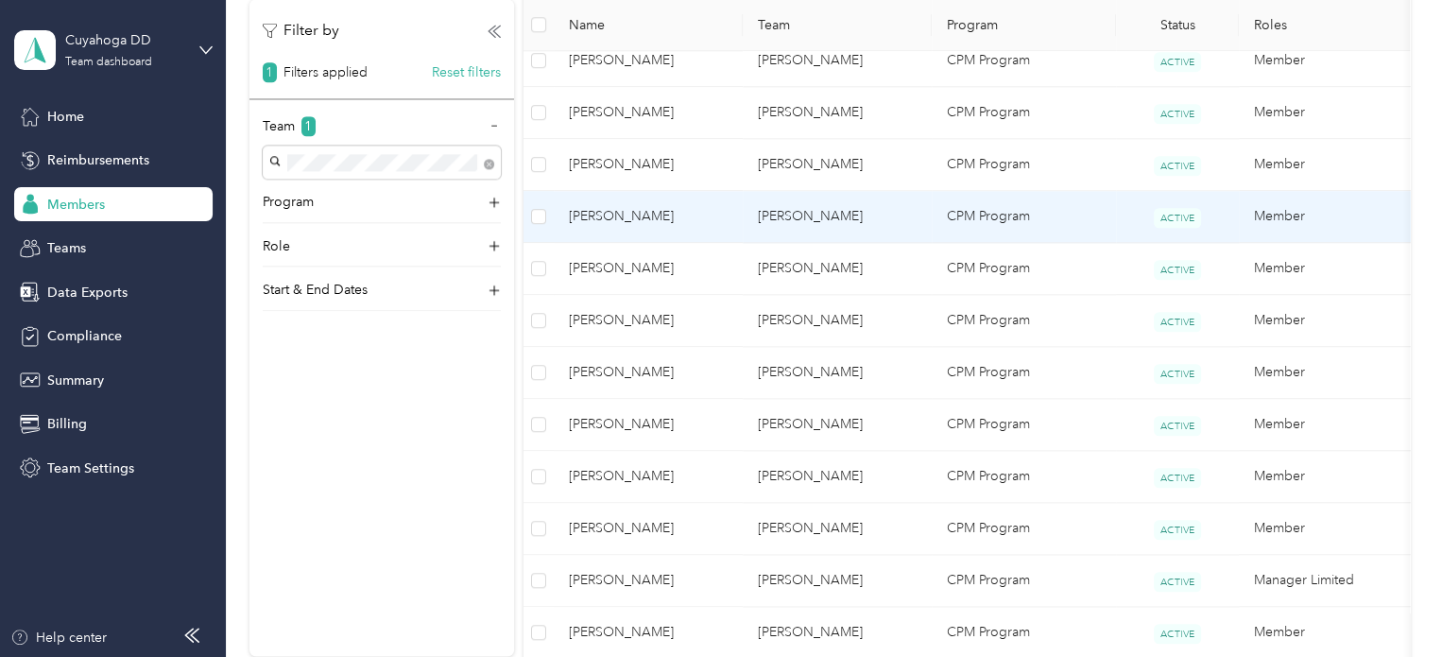
click at [684, 225] on td "[PERSON_NAME]" at bounding box center [648, 217] width 189 height 52
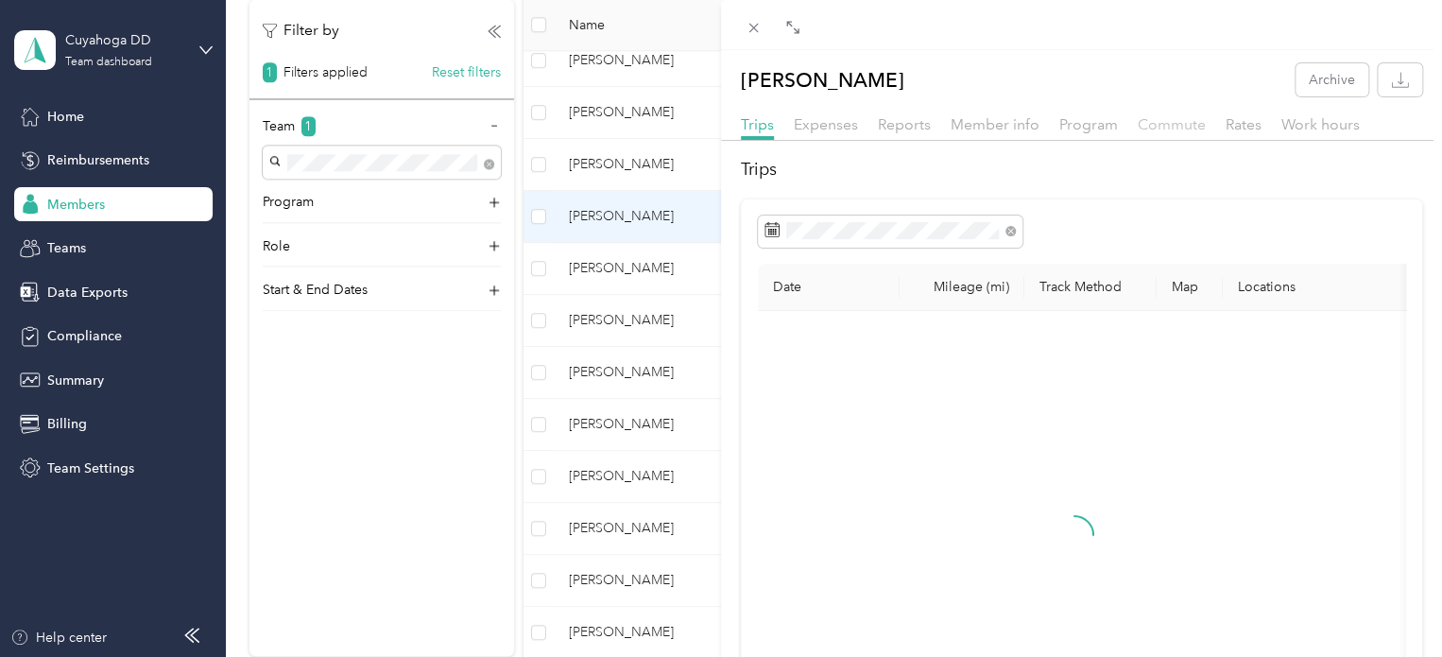
click at [1172, 120] on span "Commute" at bounding box center [1171, 124] width 68 height 18
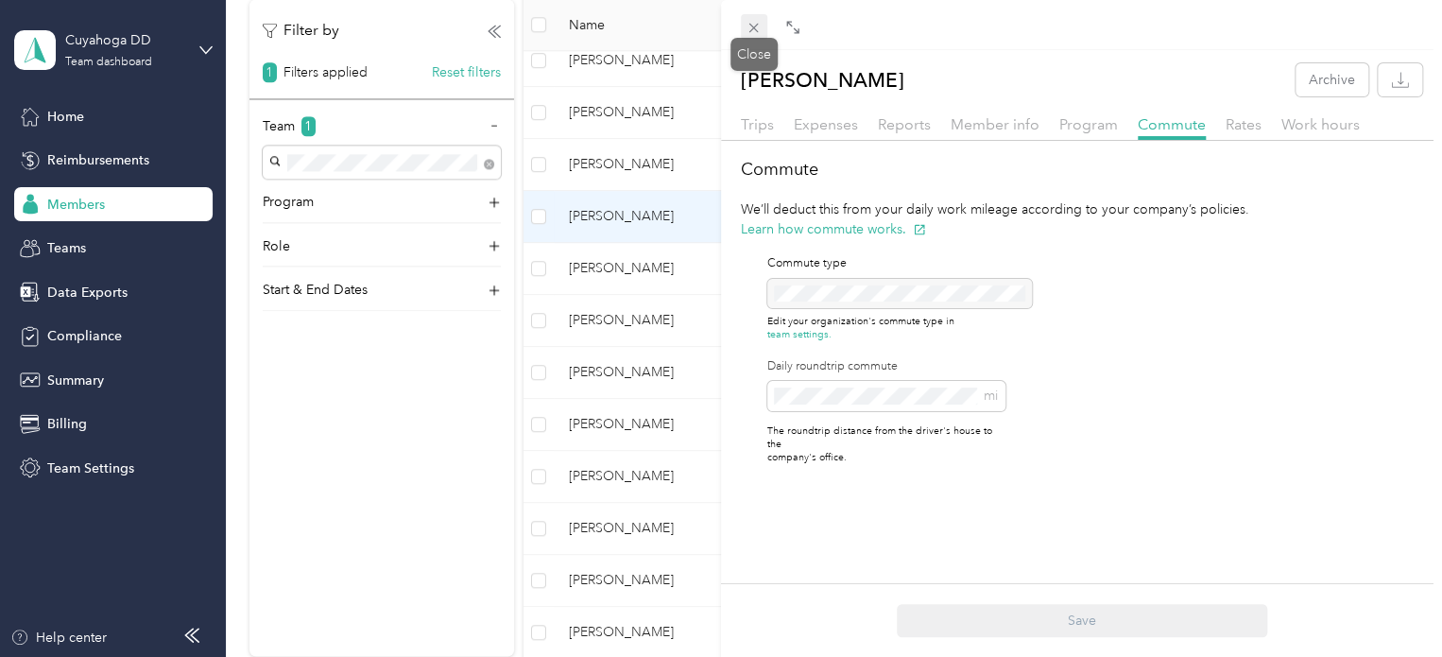
click at [756, 26] on icon at bounding box center [753, 28] width 9 height 9
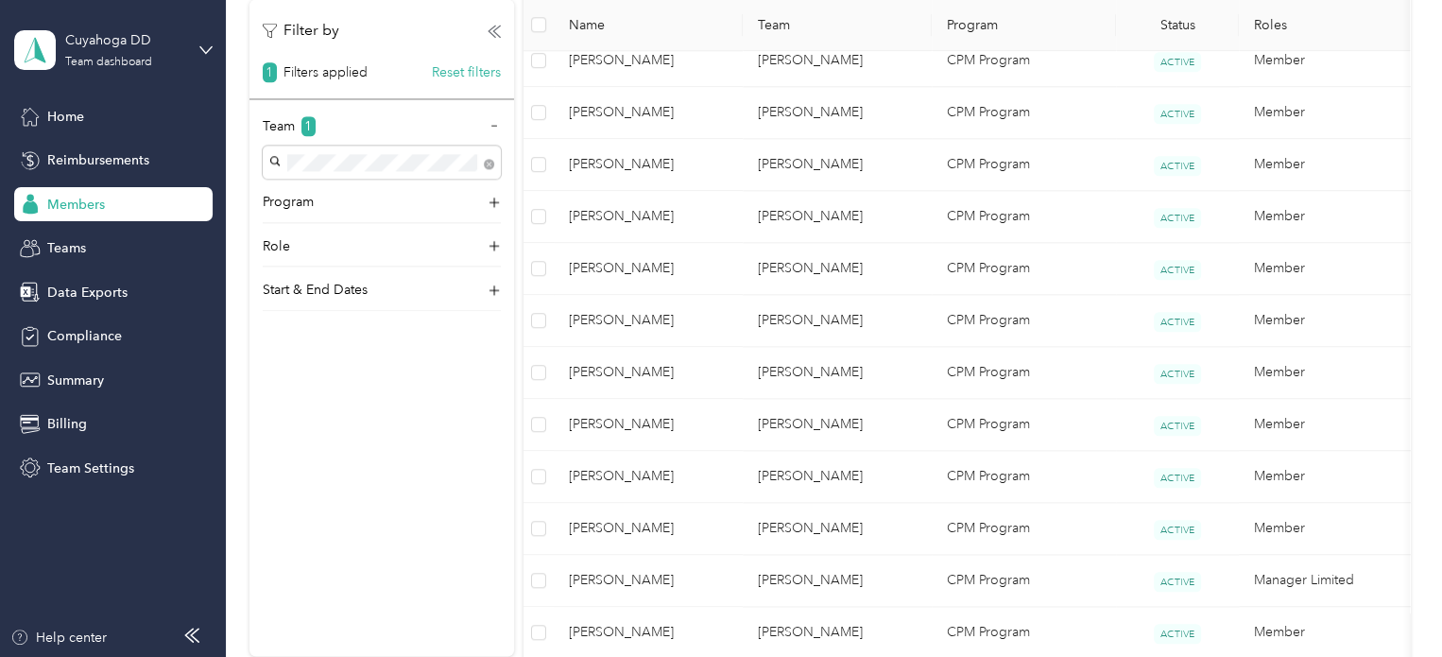
click at [731, 154] on td "[PERSON_NAME]" at bounding box center [648, 165] width 189 height 52
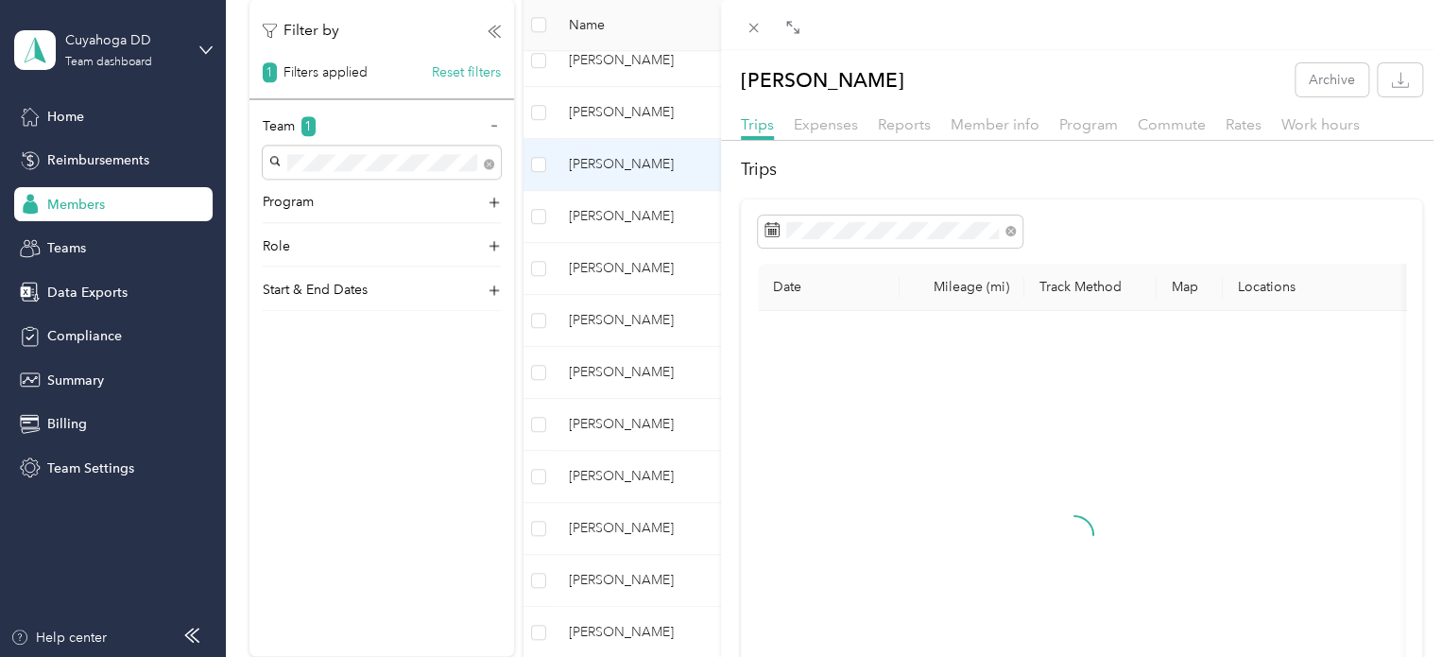
click at [1152, 113] on div "Commute" at bounding box center [1171, 125] width 68 height 24
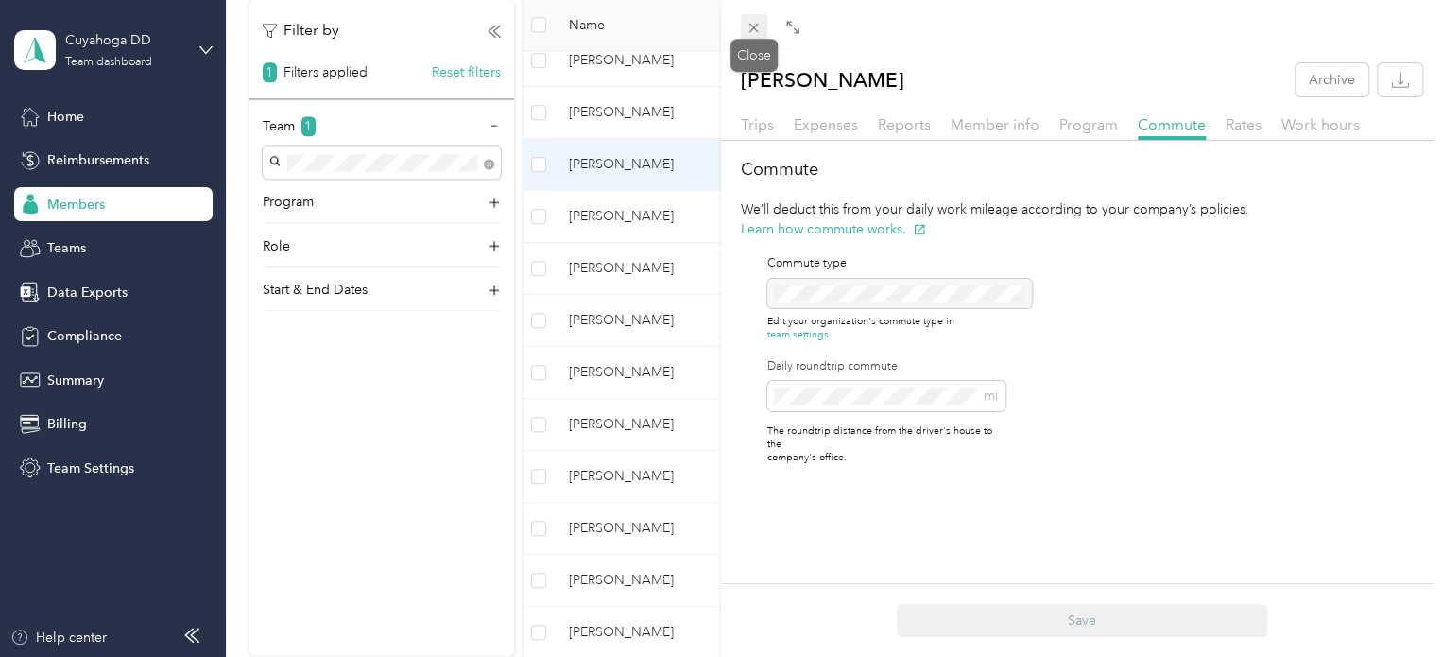
click at [750, 20] on icon at bounding box center [753, 28] width 16 height 16
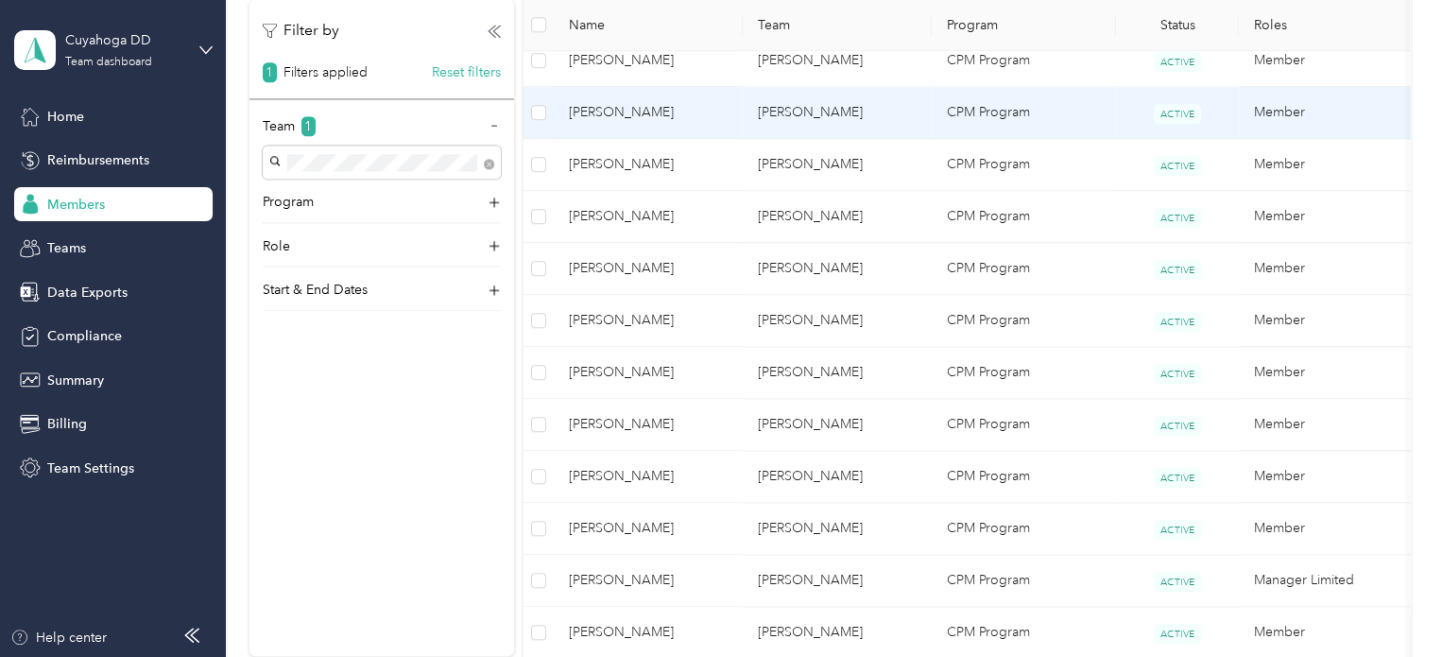
click at [714, 95] on td "[PERSON_NAME]" at bounding box center [648, 113] width 189 height 52
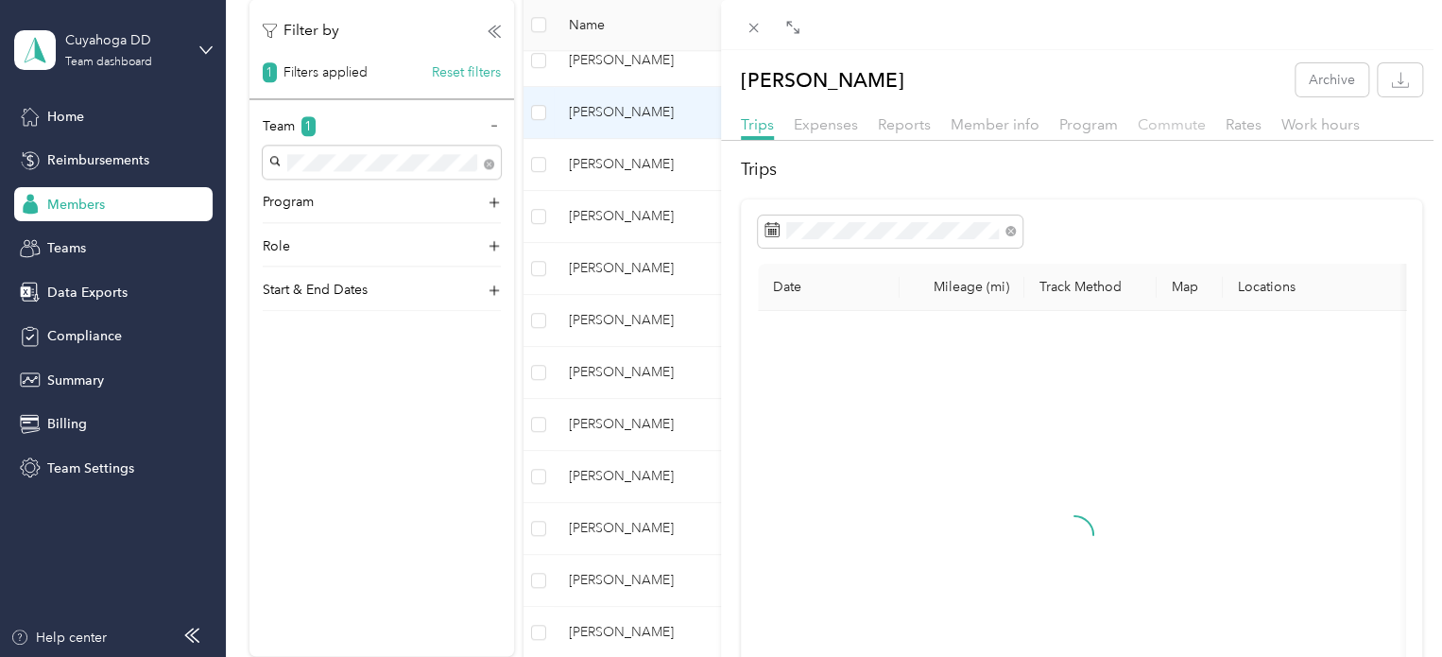
click at [1169, 122] on span "Commute" at bounding box center [1171, 124] width 68 height 18
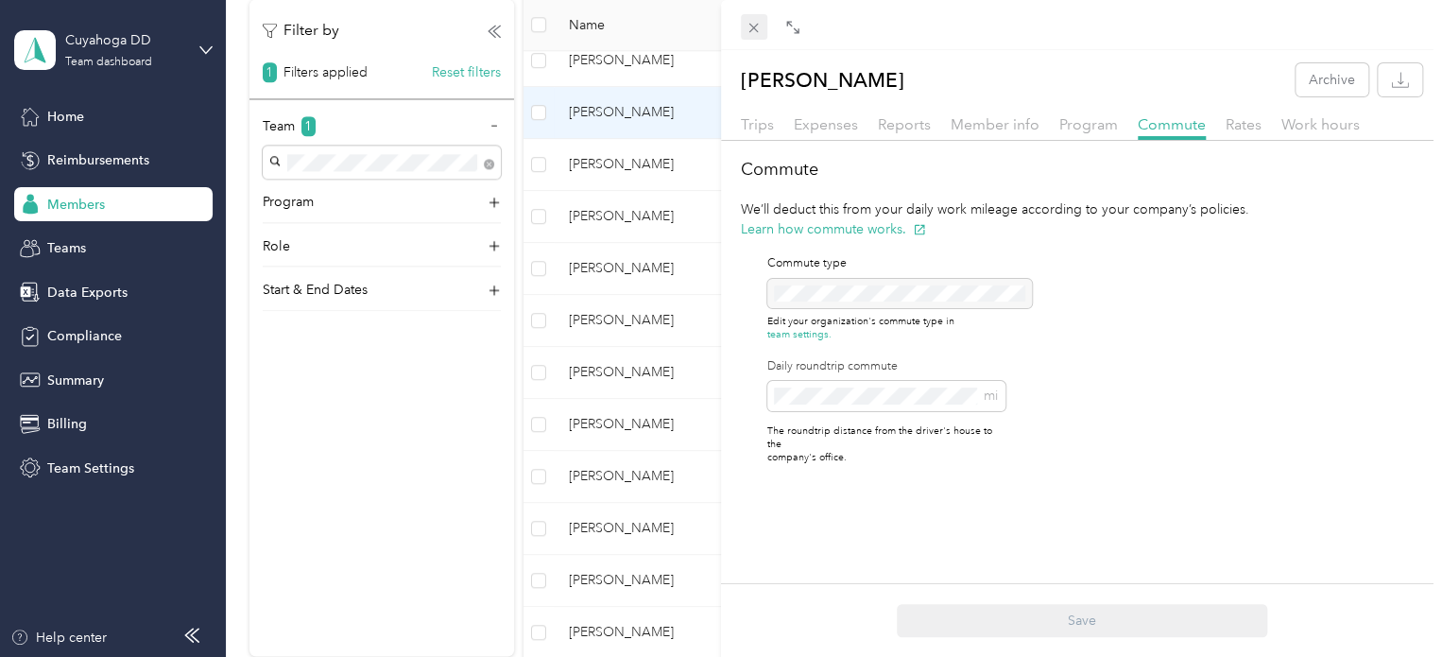
click at [750, 21] on icon at bounding box center [753, 28] width 16 height 16
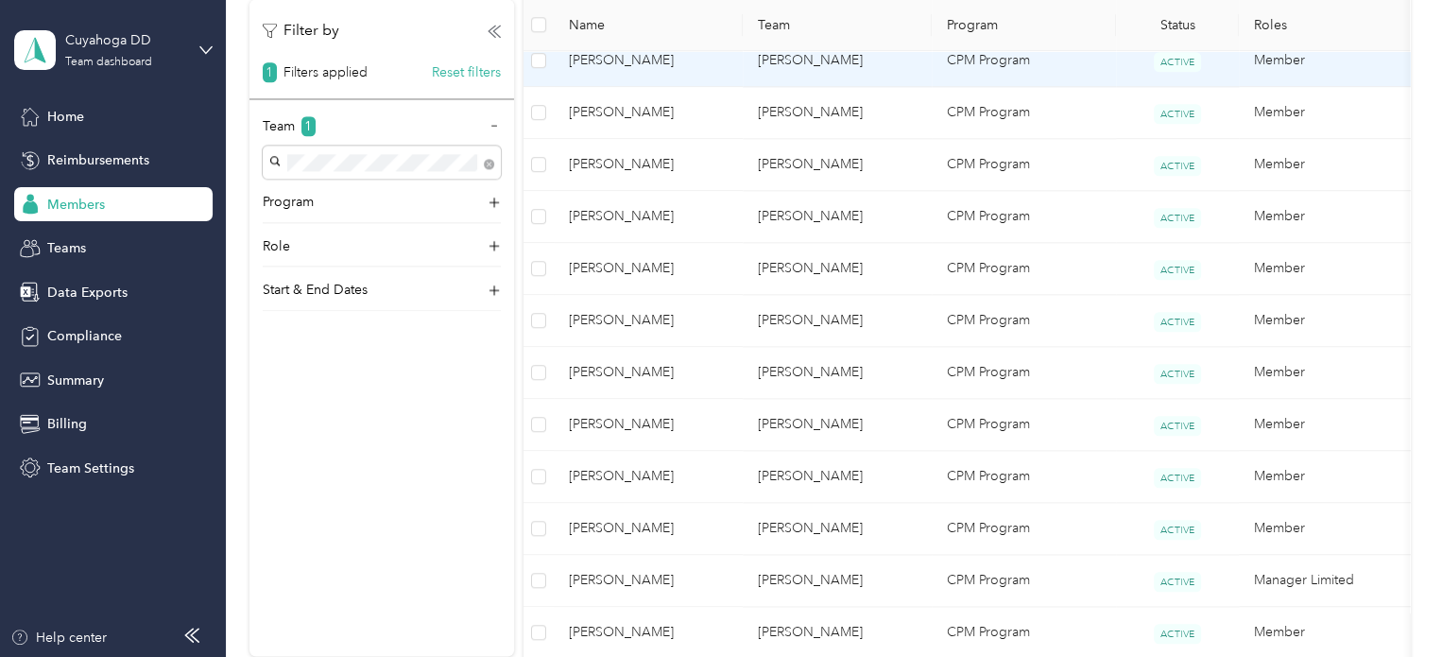
click at [712, 61] on span "[PERSON_NAME]" at bounding box center [648, 60] width 159 height 21
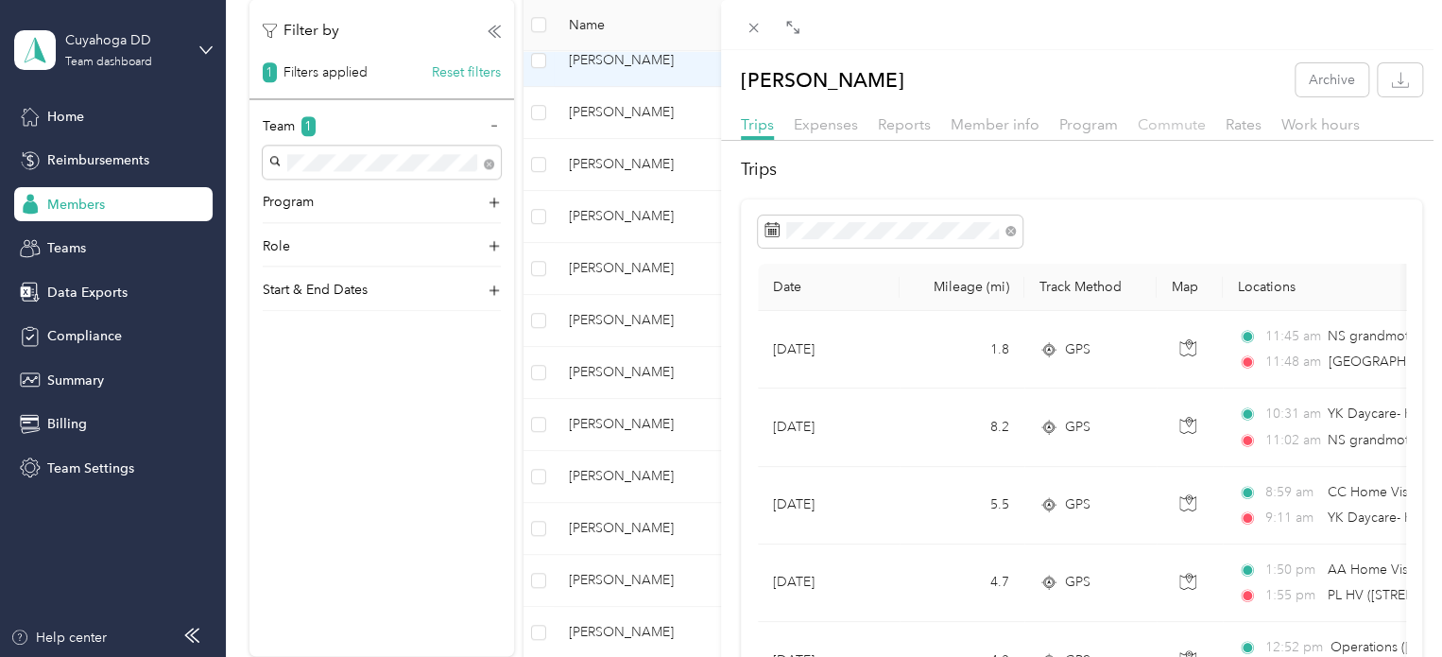
click at [1148, 118] on span "Commute" at bounding box center [1171, 124] width 68 height 18
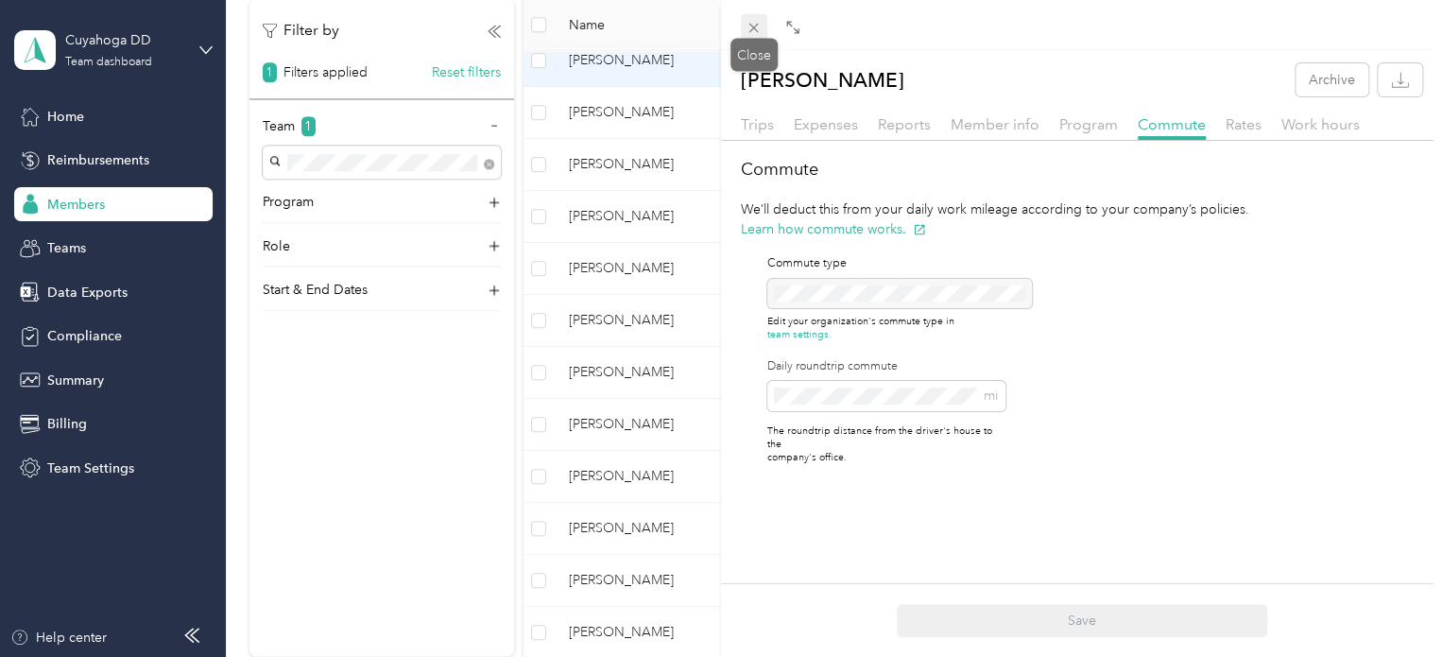
click at [756, 20] on icon at bounding box center [753, 28] width 16 height 16
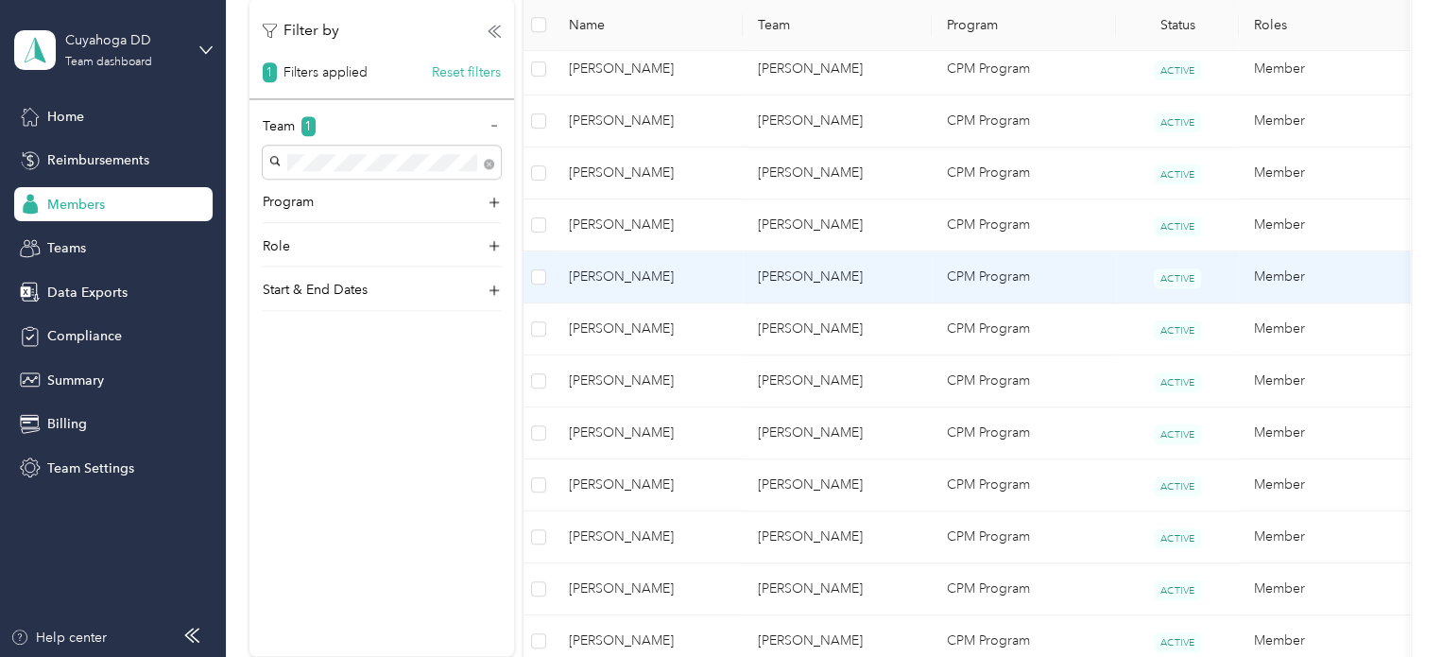
scroll to position [661, 0]
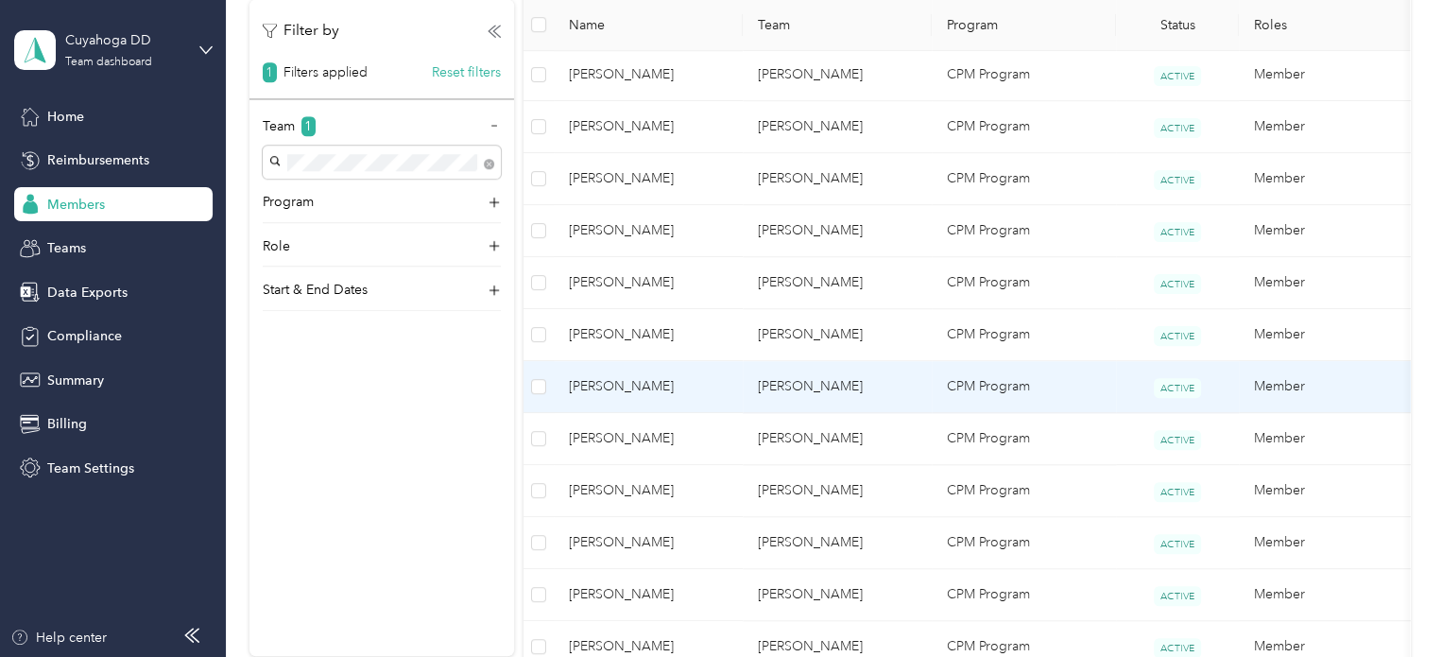
click at [667, 366] on td "[PERSON_NAME]" at bounding box center [648, 387] width 189 height 52
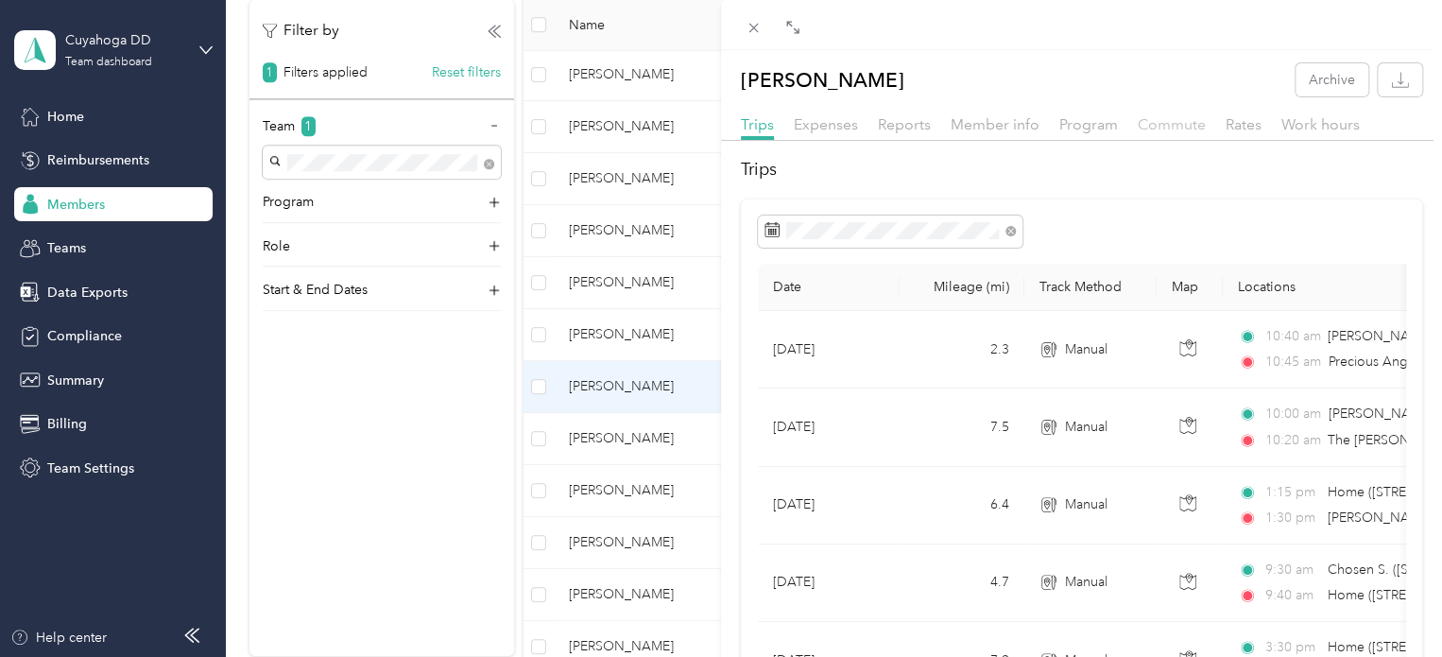
click at [1169, 119] on span "Commute" at bounding box center [1171, 124] width 68 height 18
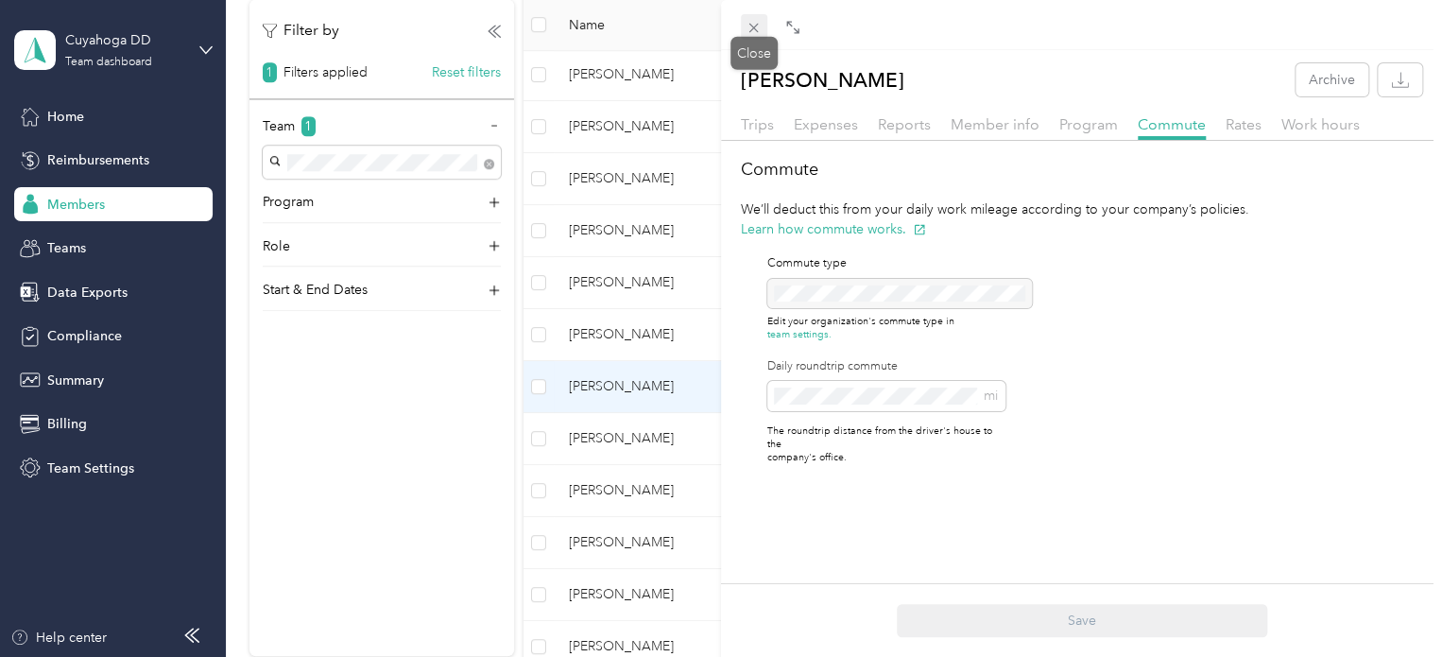
click at [752, 28] on icon at bounding box center [753, 28] width 9 height 9
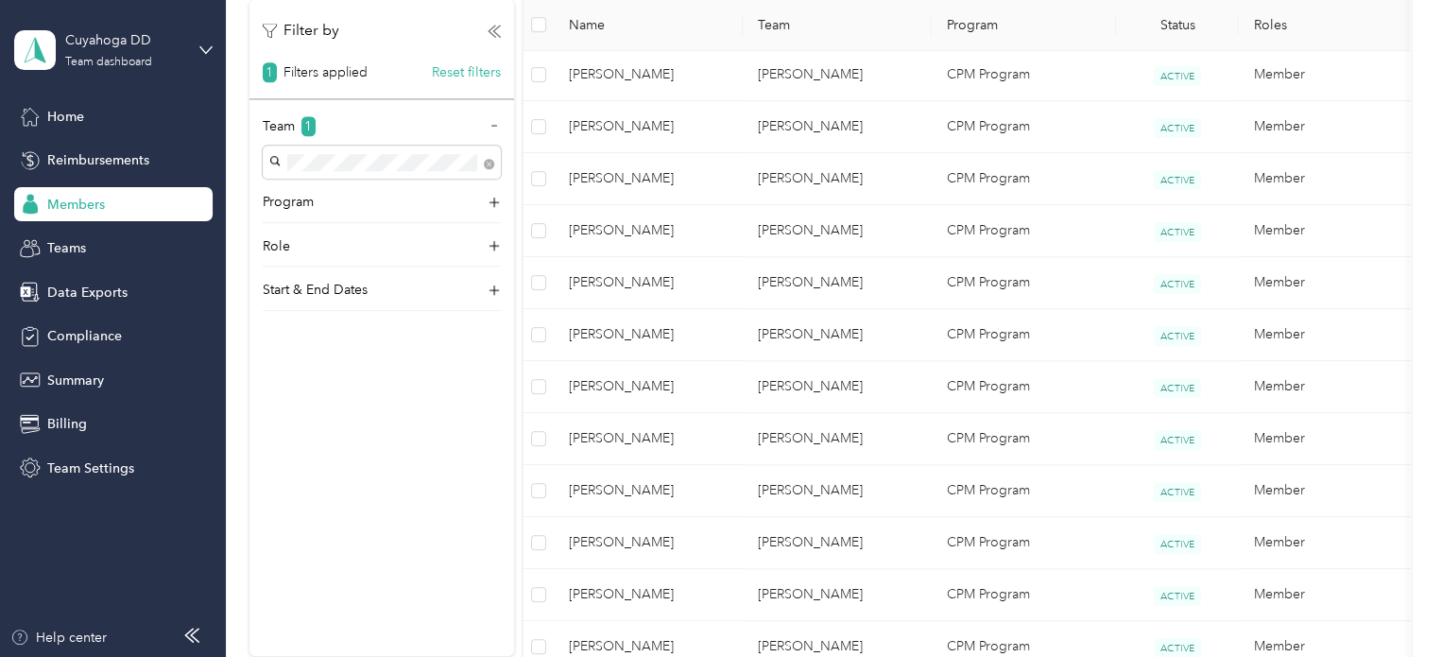
click at [700, 318] on td "[PERSON_NAME]" at bounding box center [648, 335] width 189 height 52
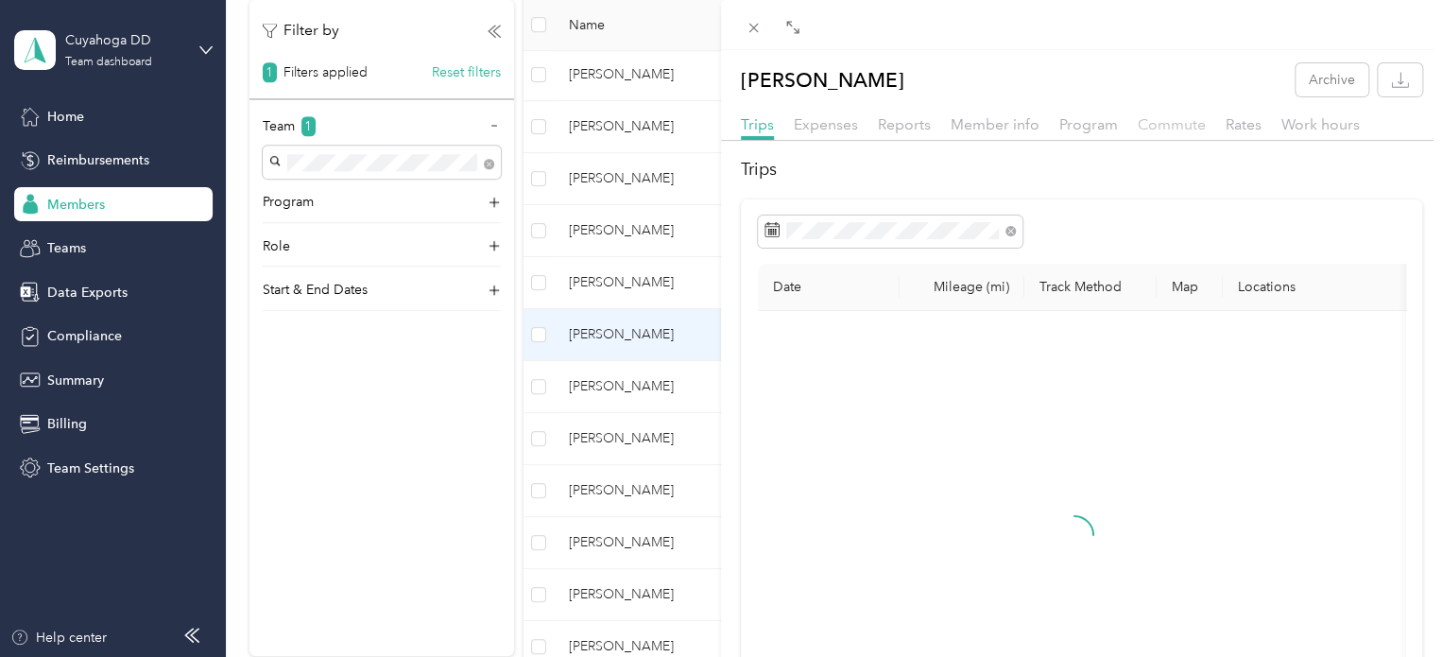
click at [1179, 130] on span "Commute" at bounding box center [1171, 124] width 68 height 18
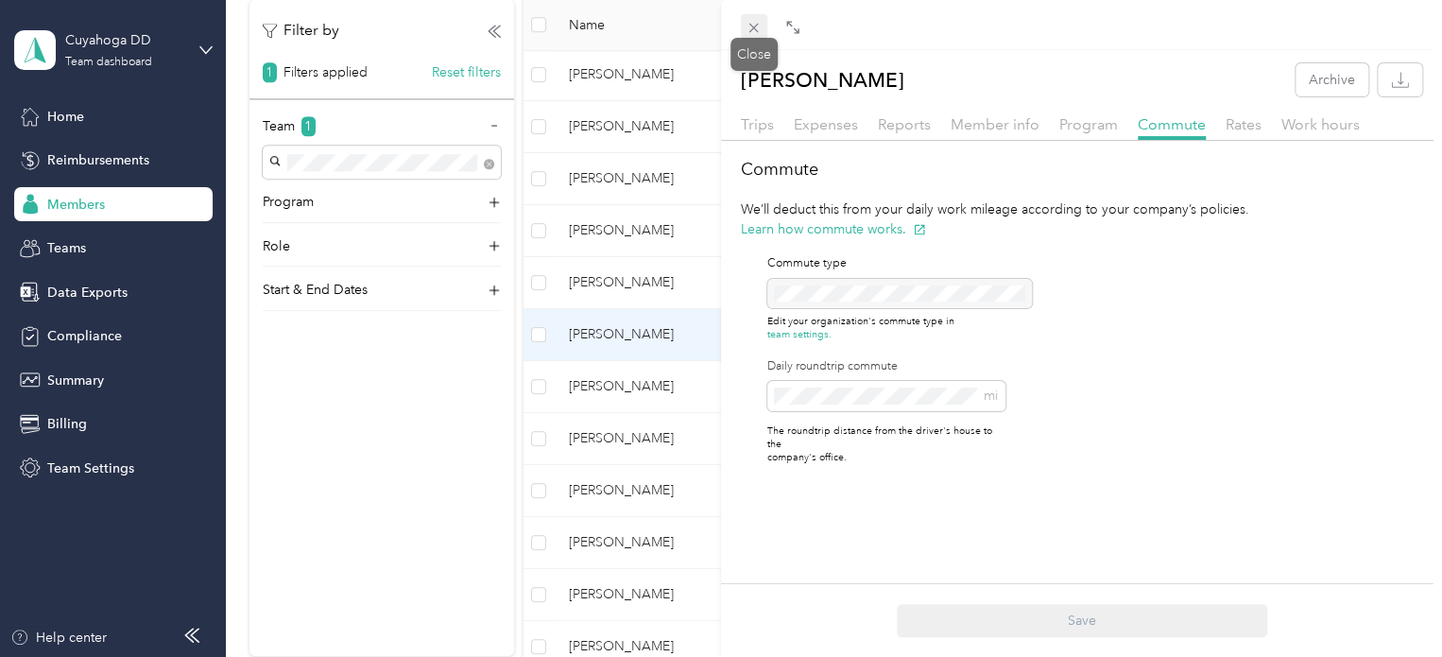
click at [759, 29] on icon at bounding box center [753, 28] width 16 height 16
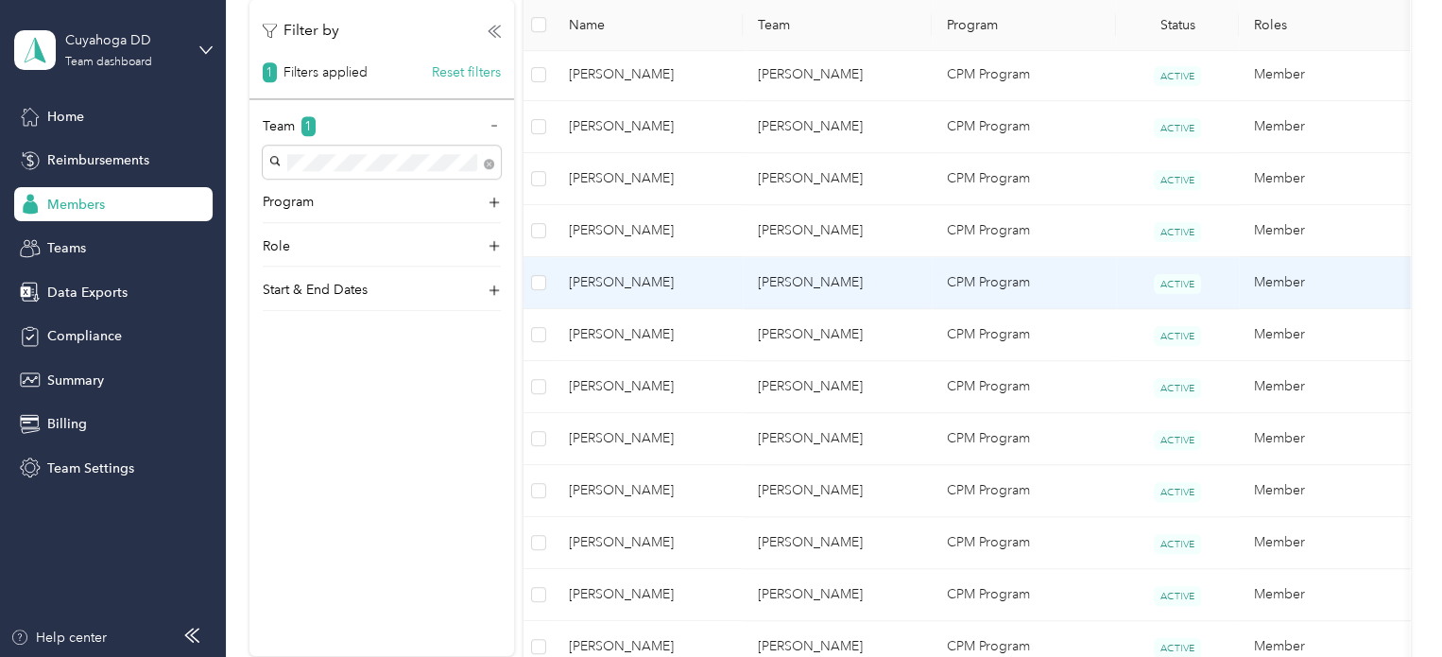
click at [736, 280] on td "[PERSON_NAME]" at bounding box center [648, 283] width 189 height 52
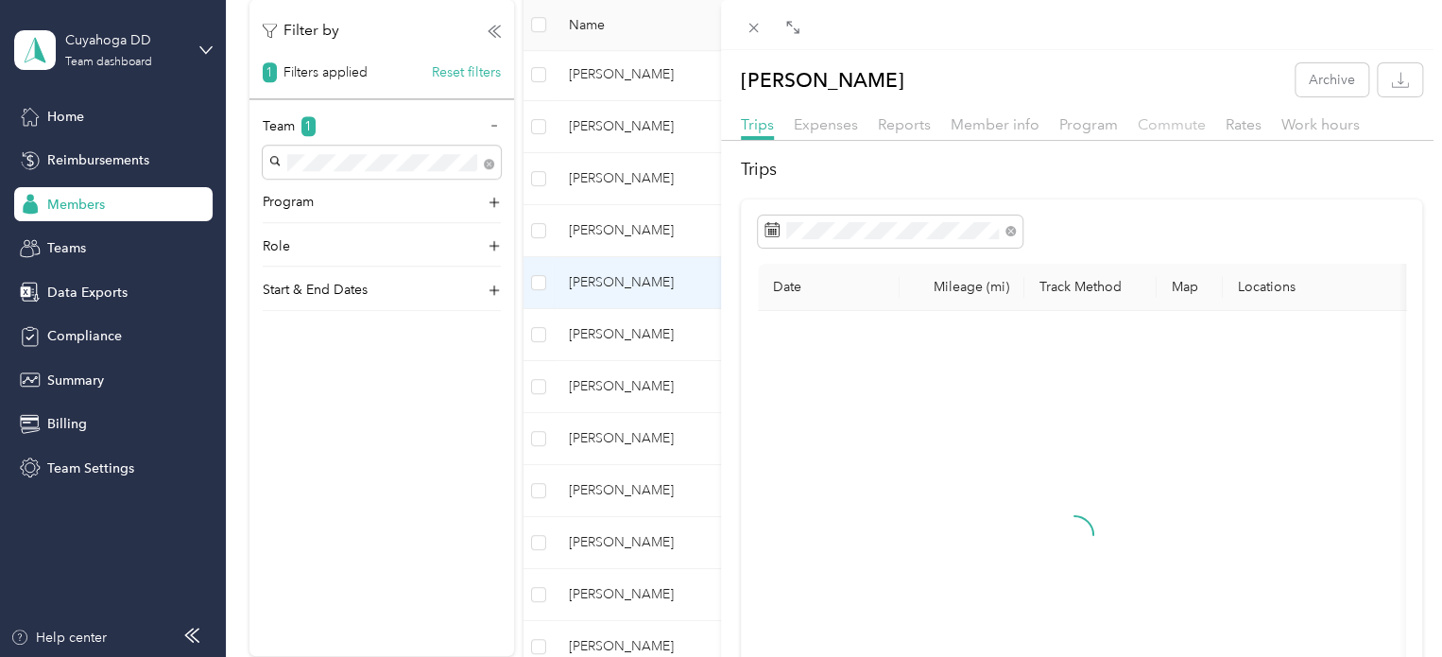
click at [1152, 130] on span "Commute" at bounding box center [1171, 124] width 68 height 18
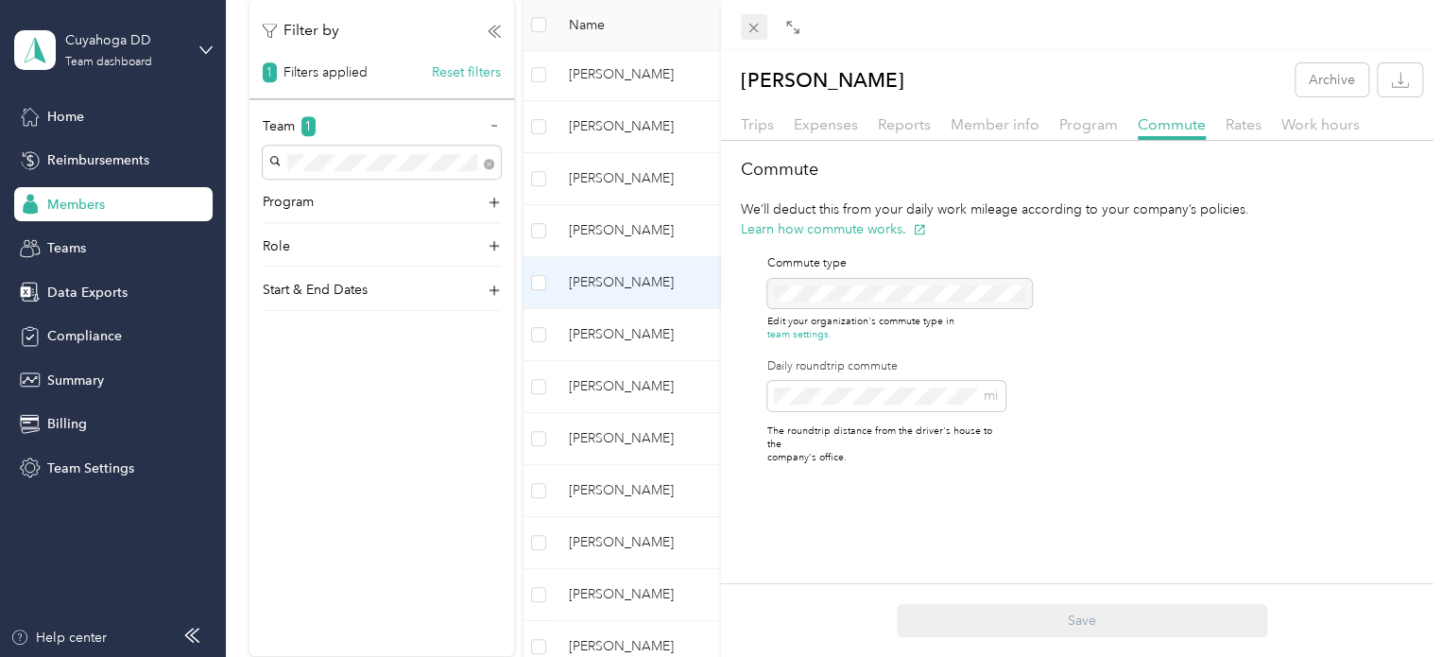
click at [762, 18] on span at bounding box center [754, 27] width 26 height 26
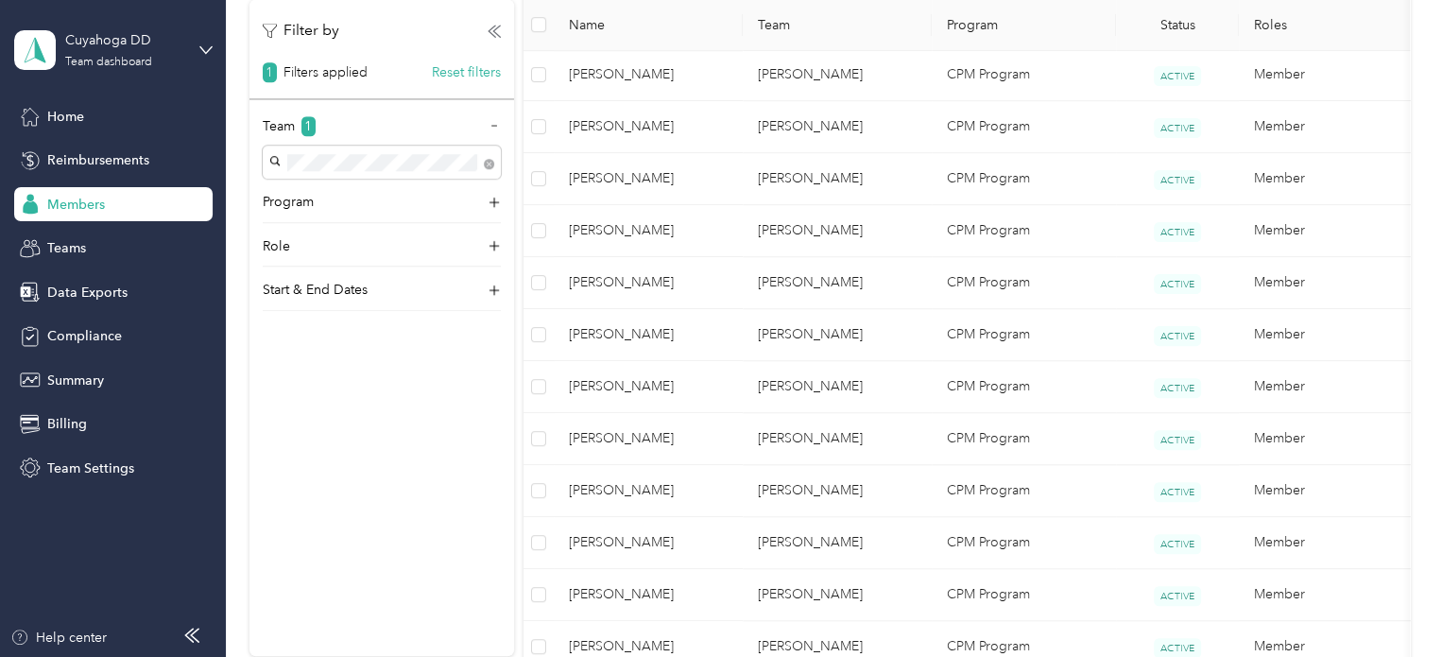
click at [705, 234] on span "[PERSON_NAME]" at bounding box center [648, 230] width 159 height 21
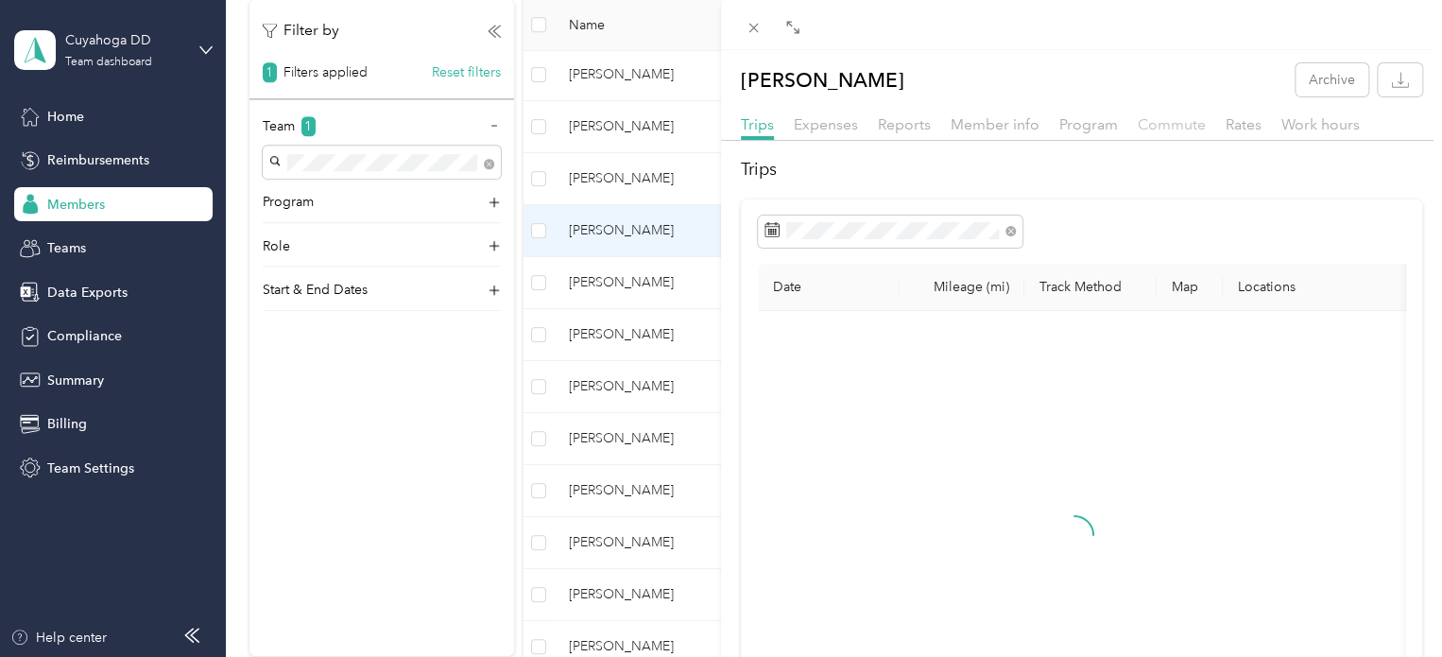
click at [1155, 120] on span "Commute" at bounding box center [1171, 124] width 68 height 18
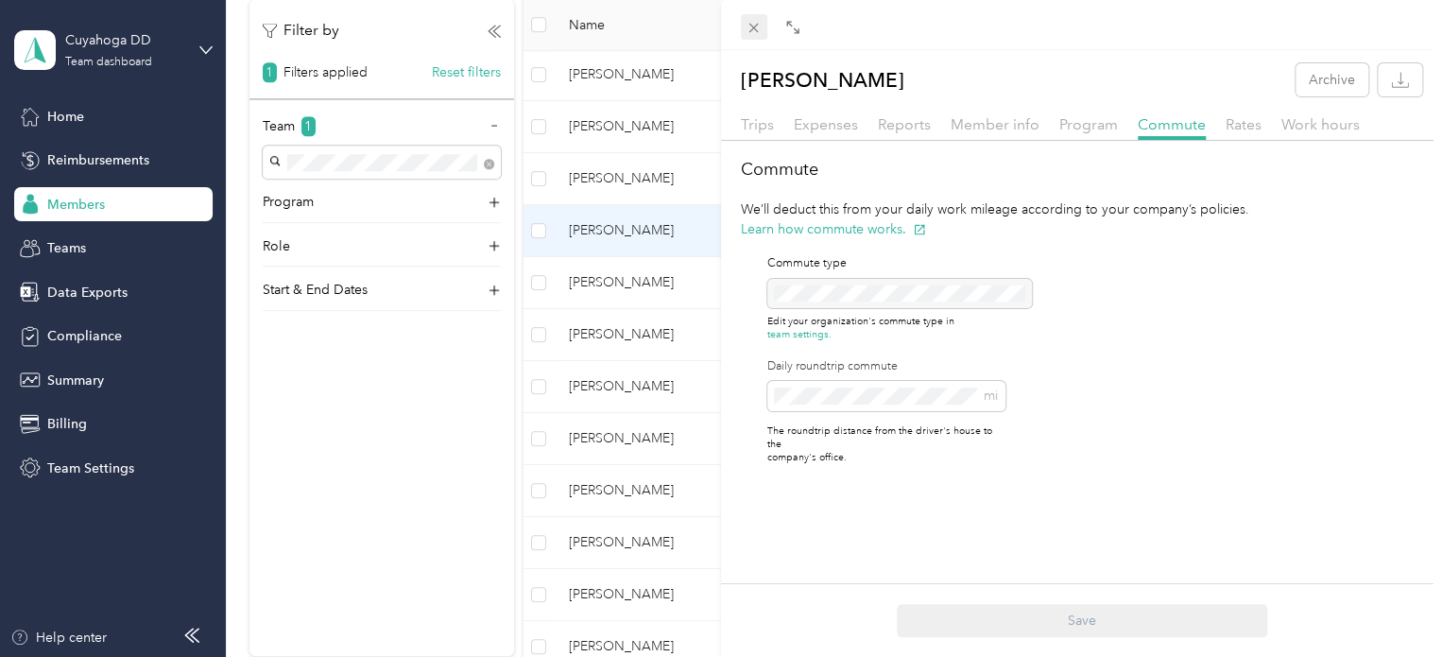
click at [747, 25] on icon at bounding box center [753, 28] width 16 height 16
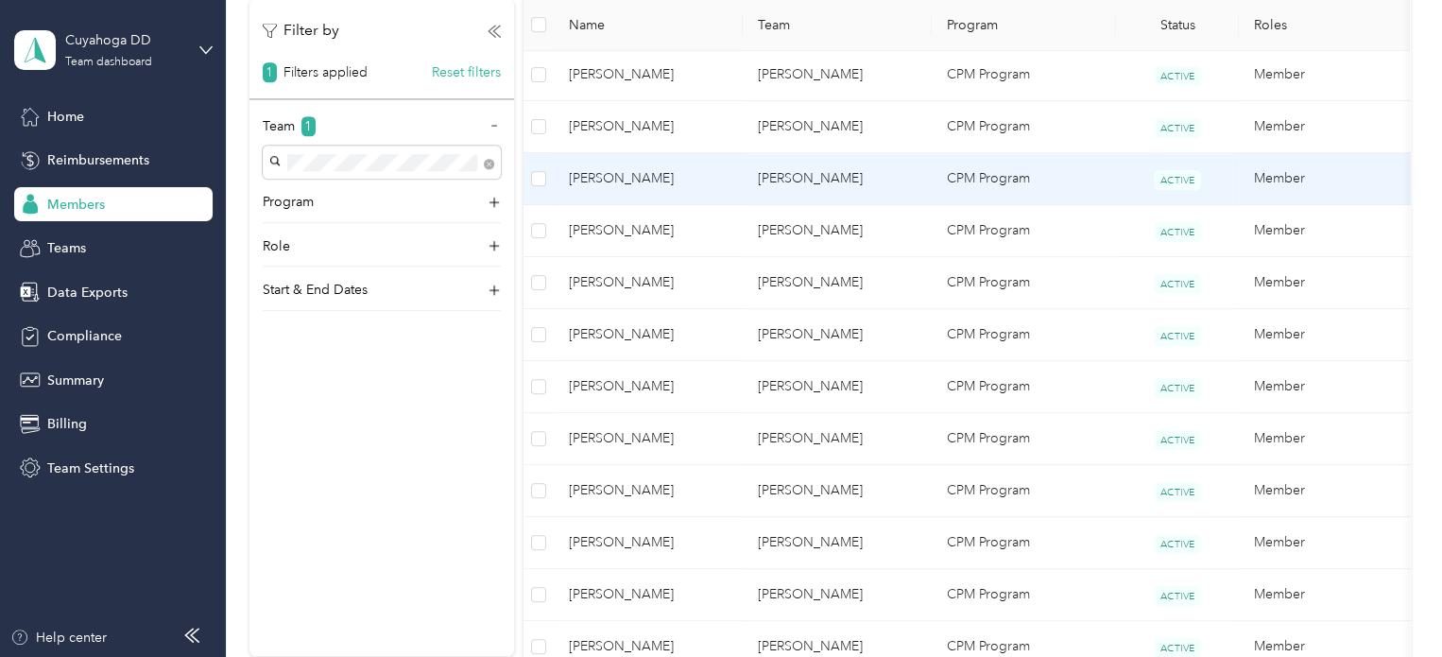
click at [710, 174] on span "[PERSON_NAME]" at bounding box center [648, 178] width 159 height 21
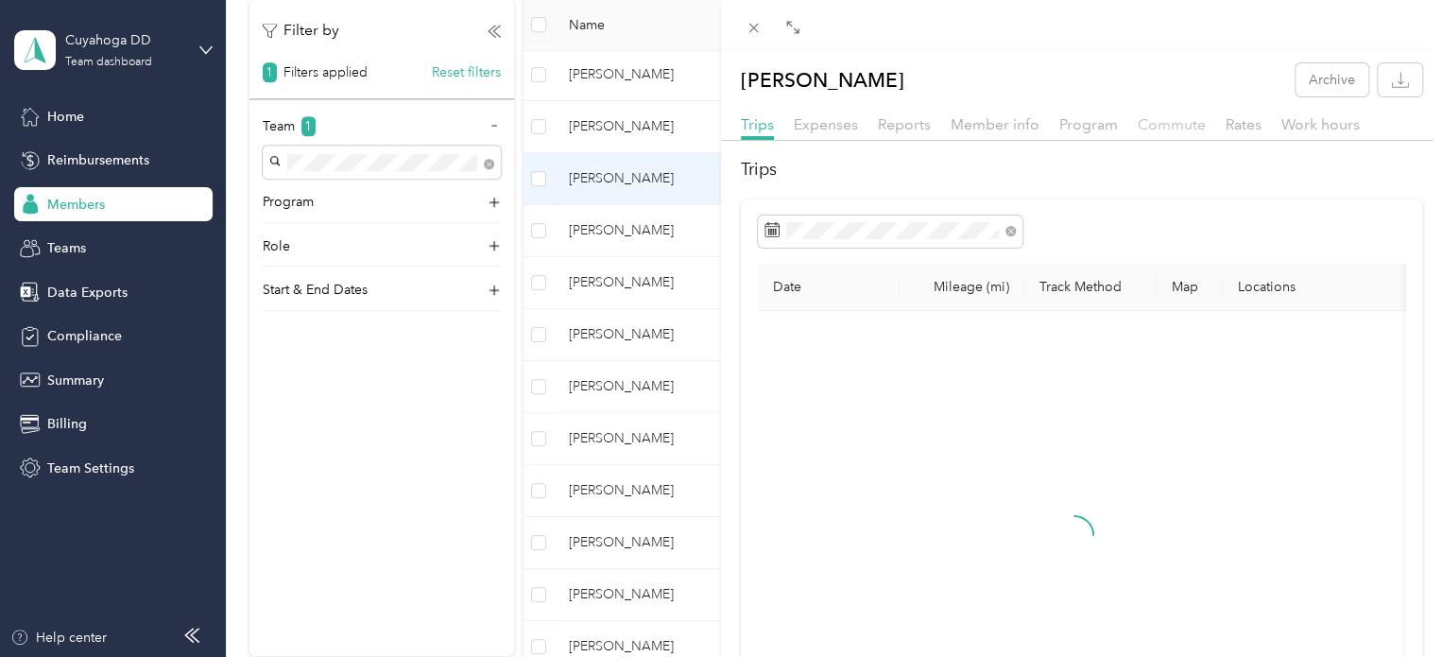
click at [1174, 126] on span "Commute" at bounding box center [1171, 124] width 68 height 18
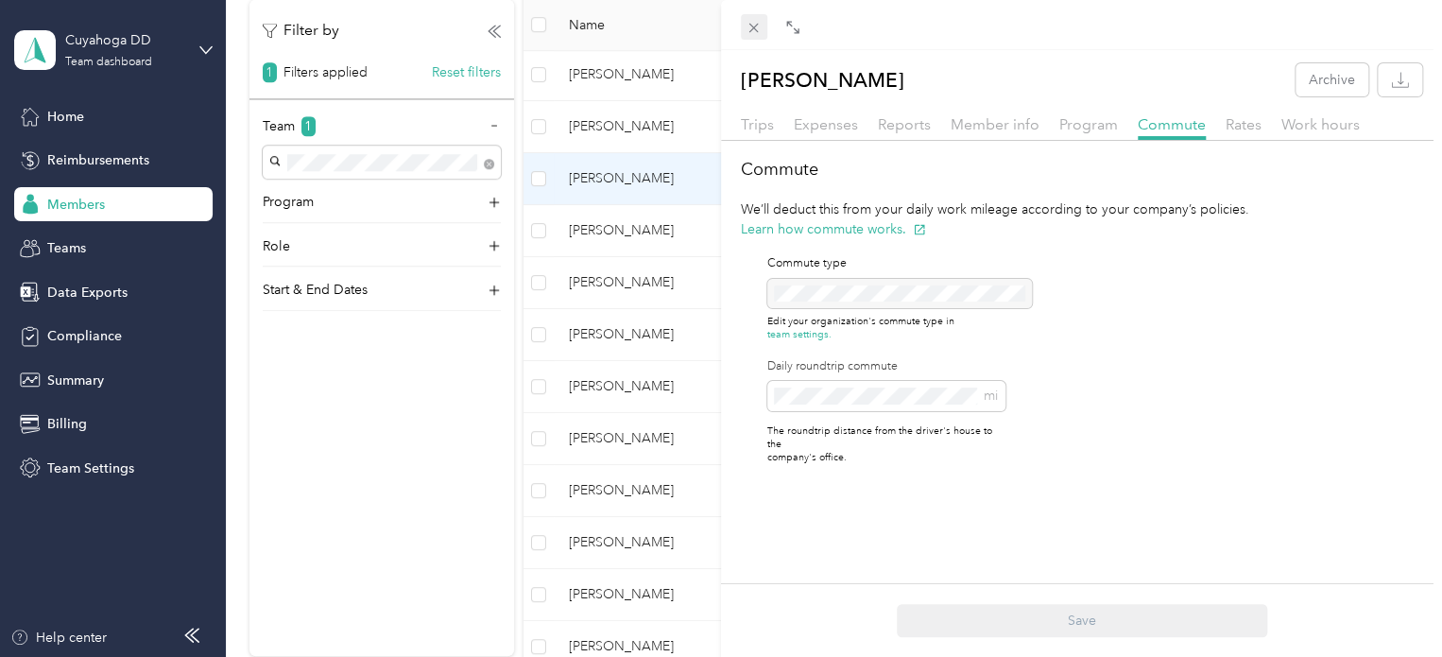
click at [758, 20] on icon at bounding box center [753, 28] width 16 height 16
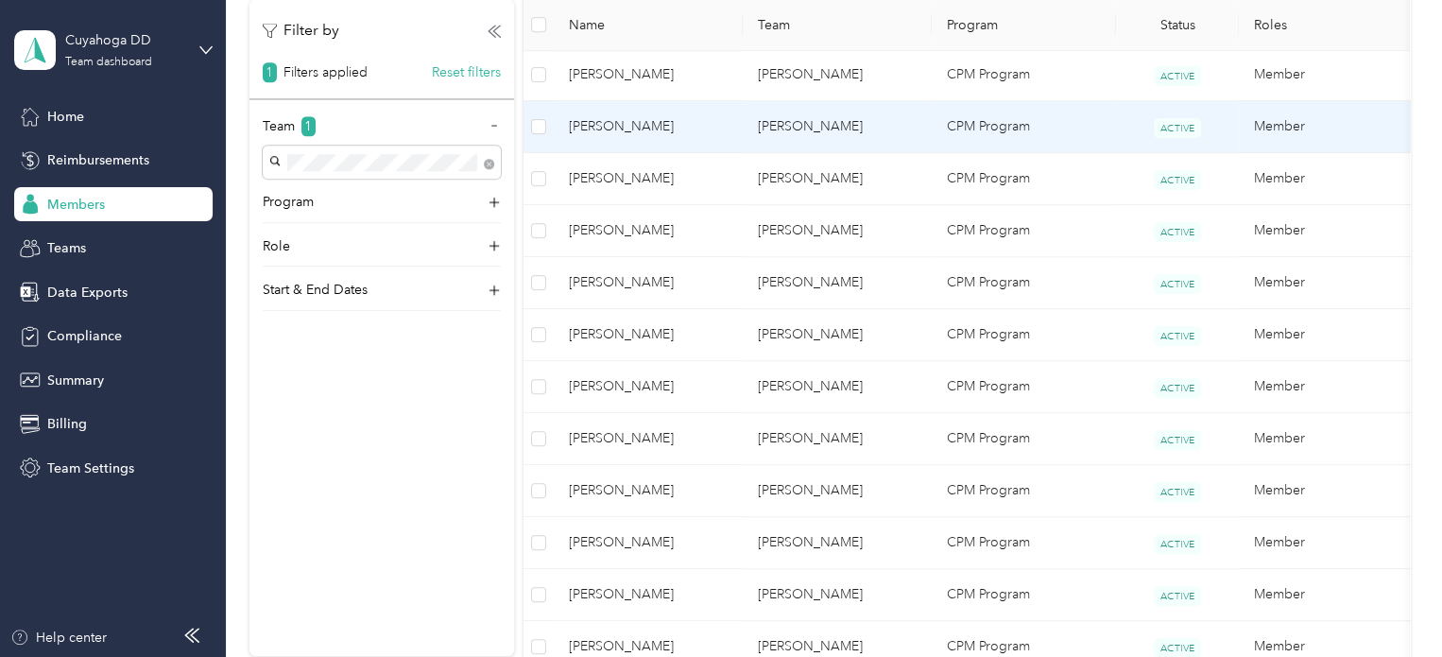
click at [765, 122] on td "[PERSON_NAME]" at bounding box center [836, 127] width 189 height 52
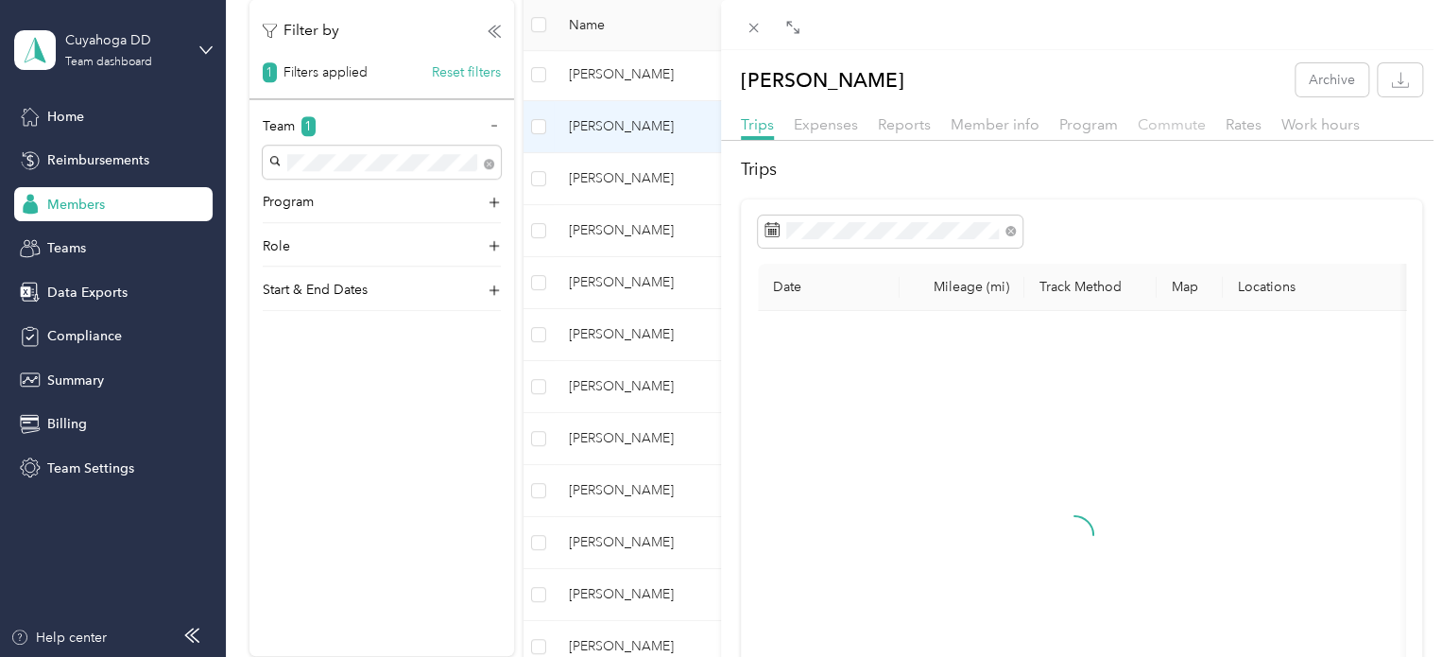
click at [1147, 124] on span "Commute" at bounding box center [1171, 124] width 68 height 18
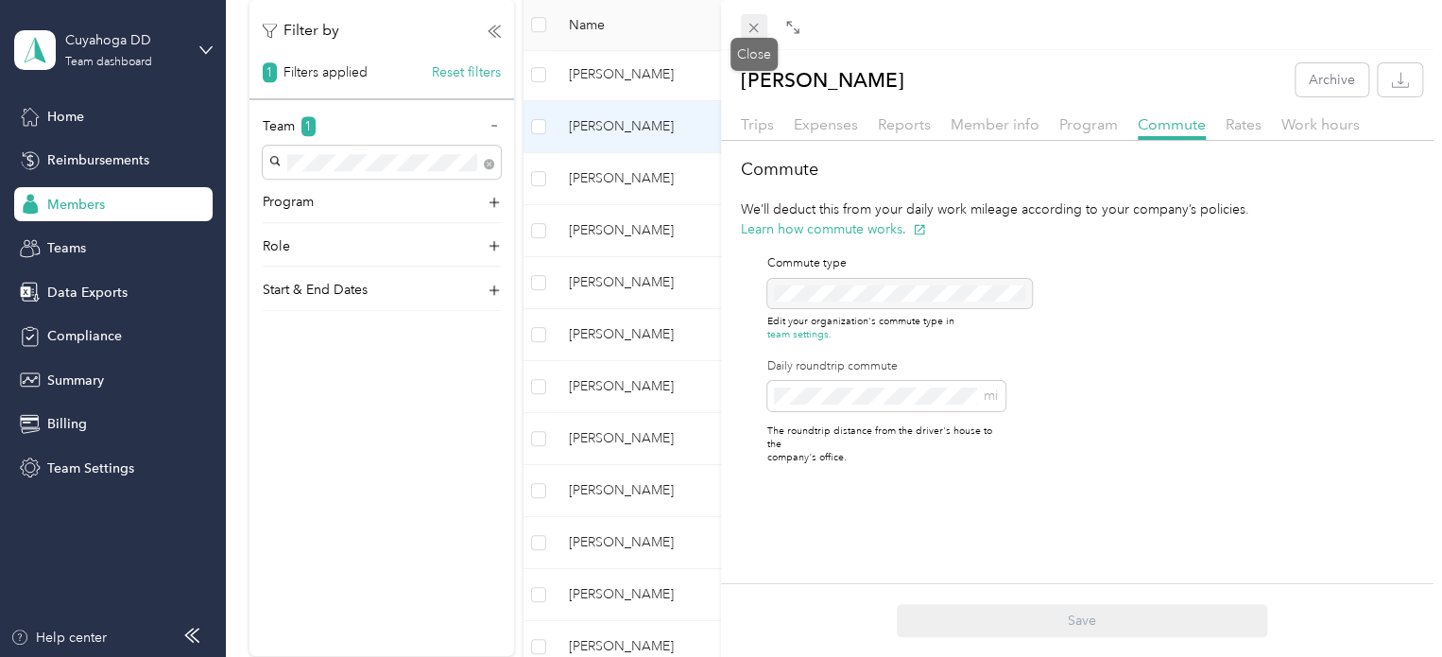
click at [759, 33] on icon at bounding box center [753, 28] width 16 height 16
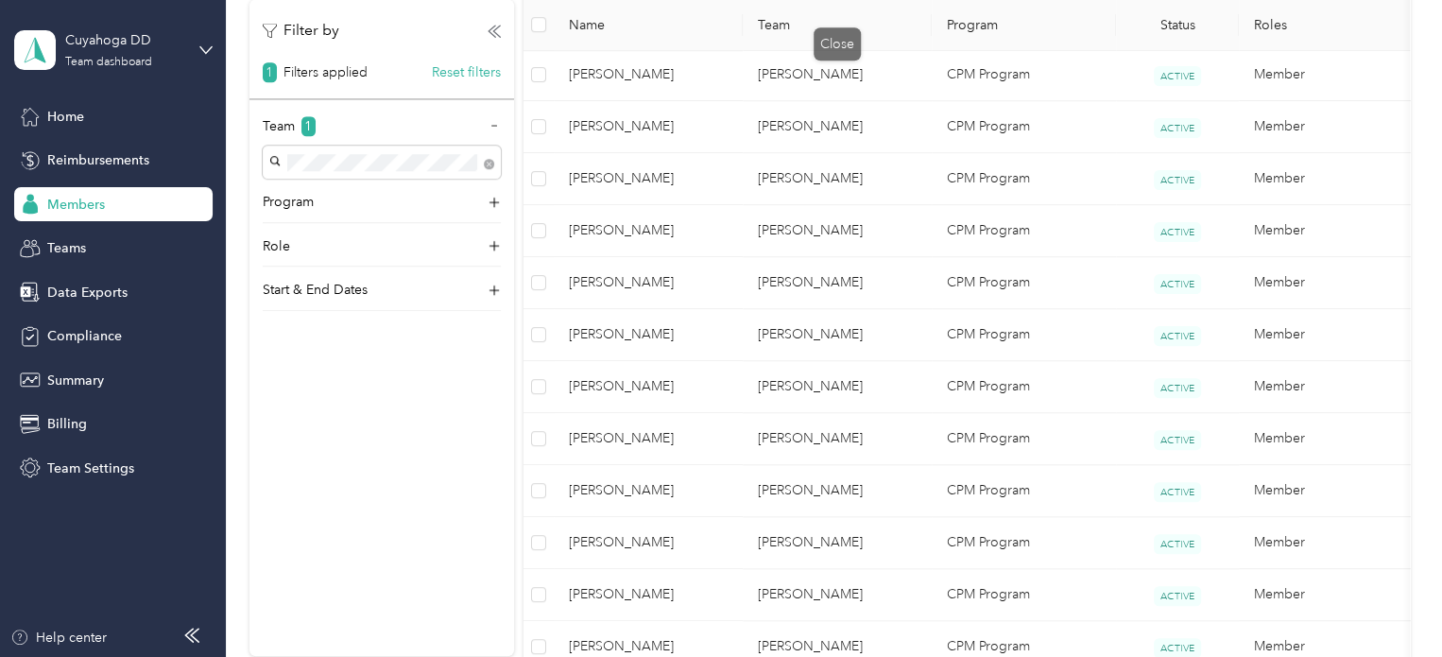
click at [722, 70] on div at bounding box center [721, 328] width 1442 height 657
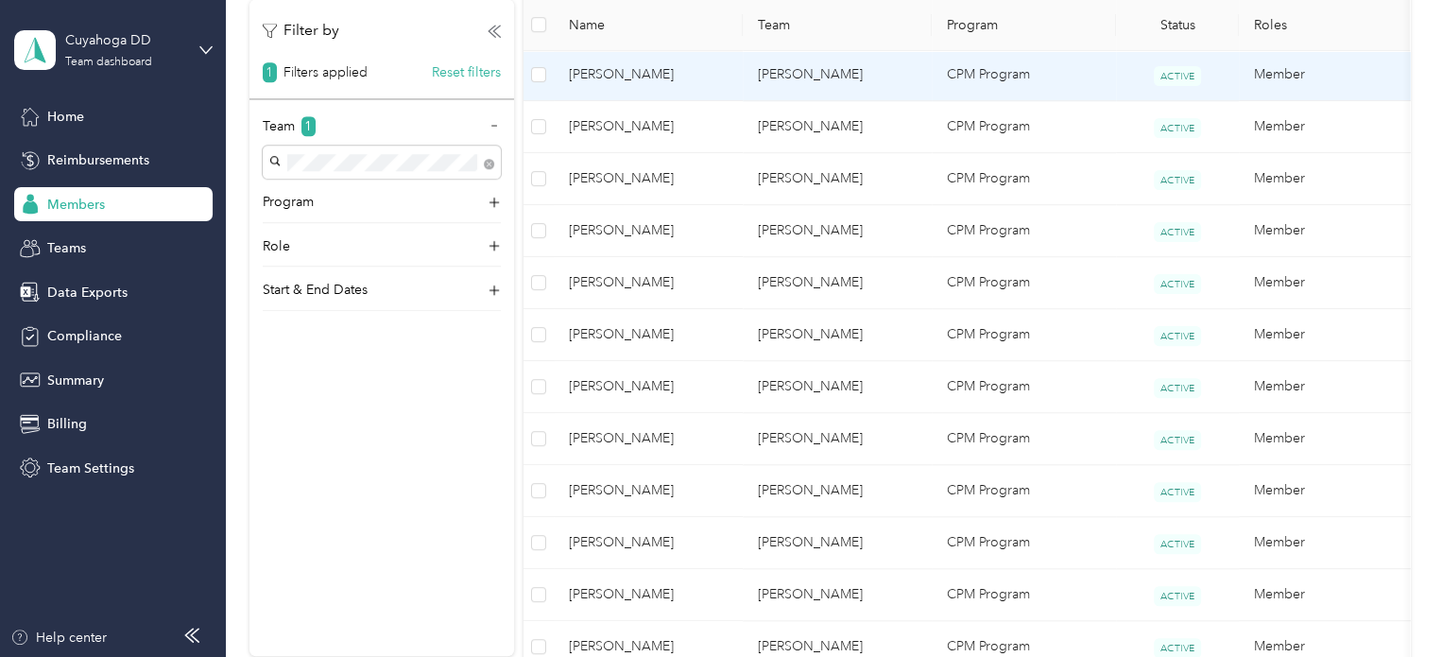
click at [722, 70] on span "[PERSON_NAME]" at bounding box center [648, 74] width 159 height 21
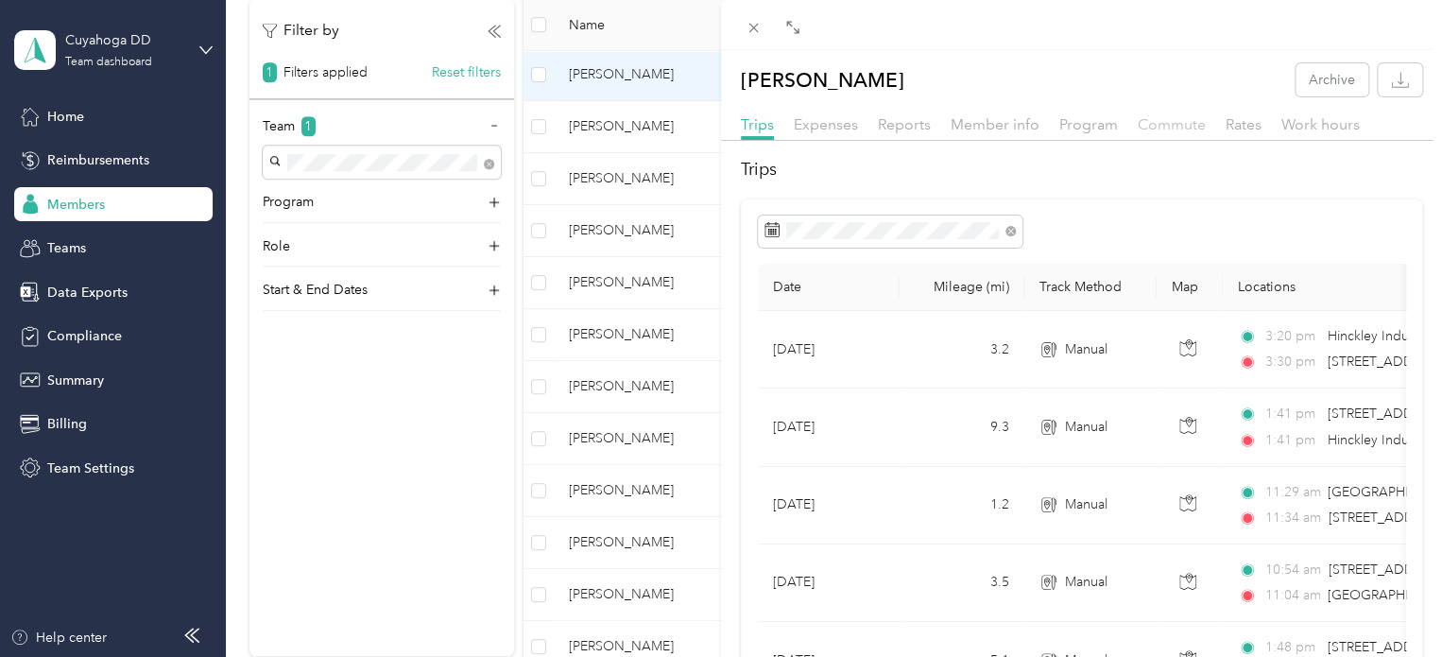
click at [1173, 128] on span "Commute" at bounding box center [1171, 124] width 68 height 18
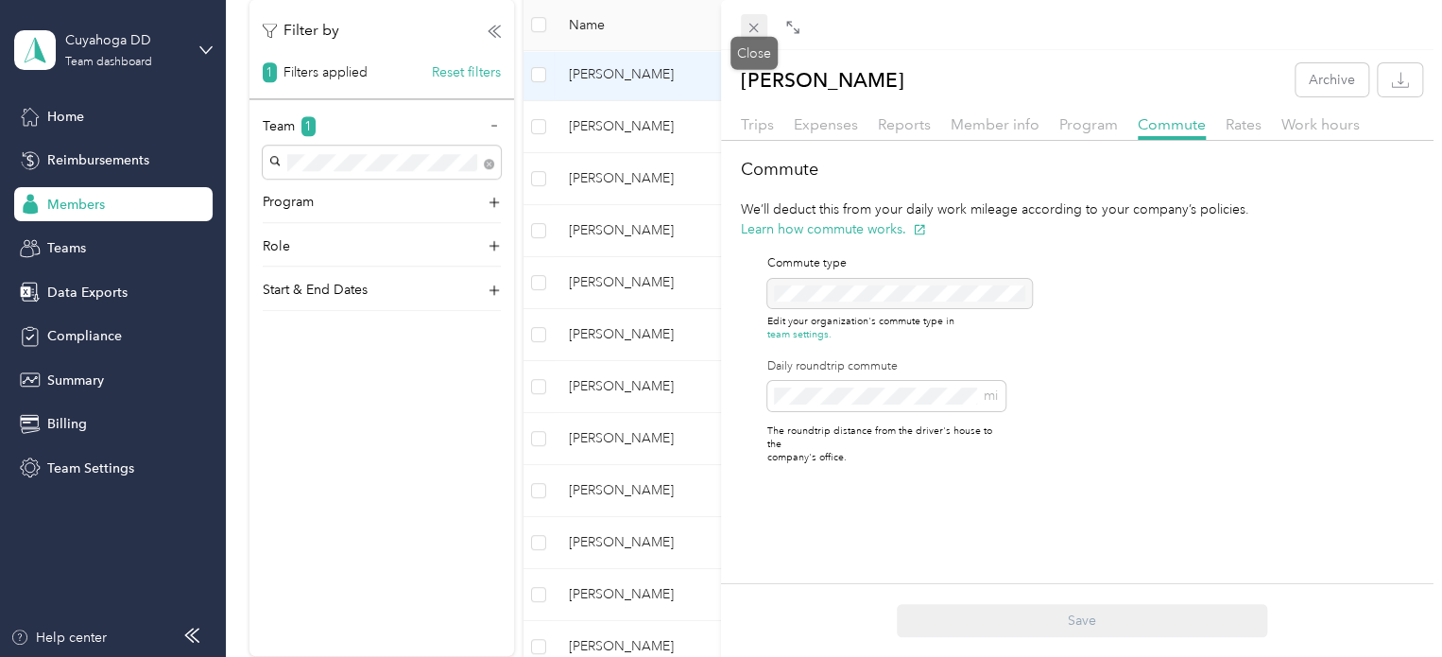
click at [749, 33] on icon at bounding box center [753, 28] width 16 height 16
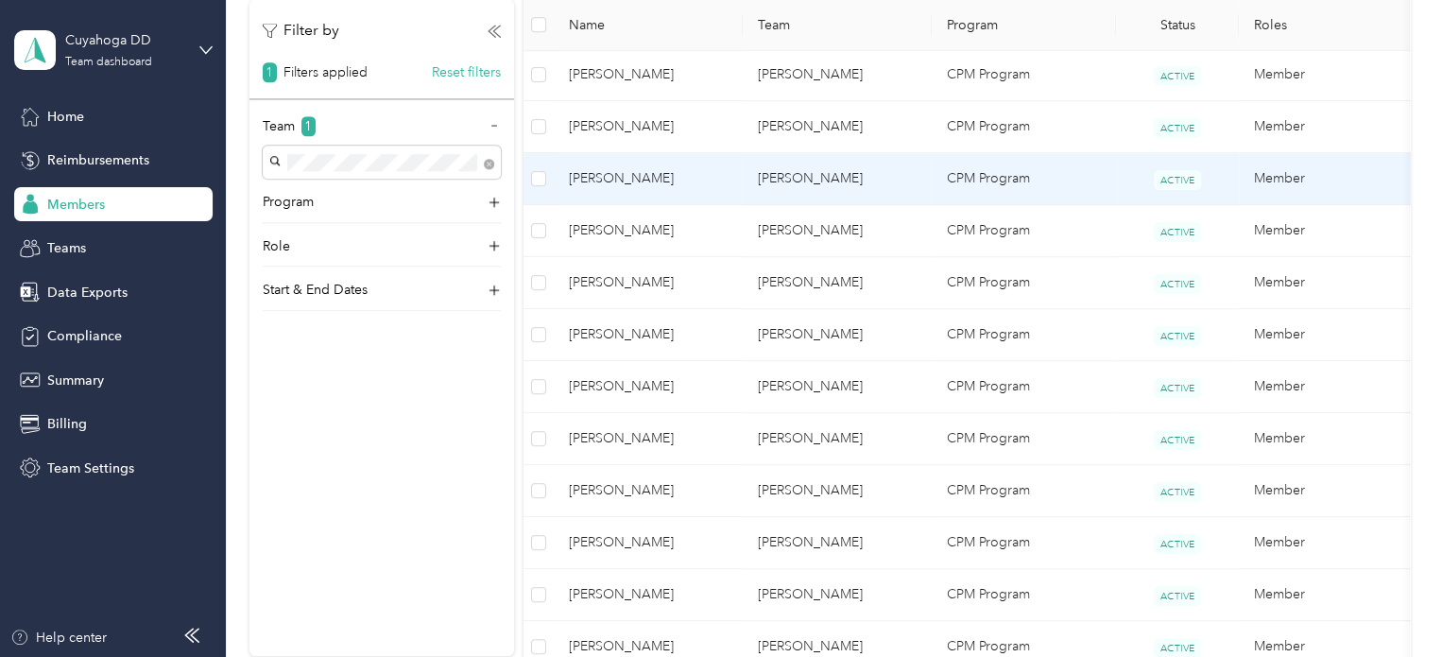
click at [756, 162] on td "[PERSON_NAME]" at bounding box center [836, 179] width 189 height 52
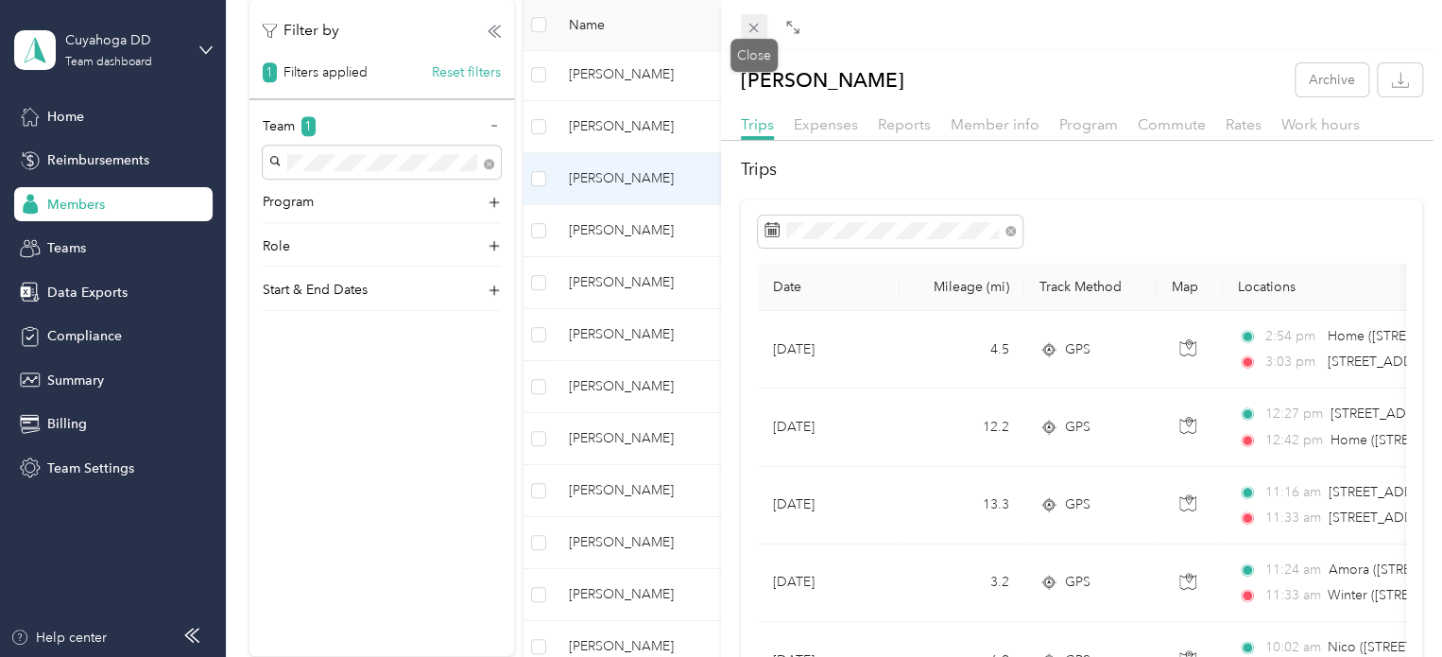
click at [751, 22] on icon at bounding box center [753, 28] width 16 height 16
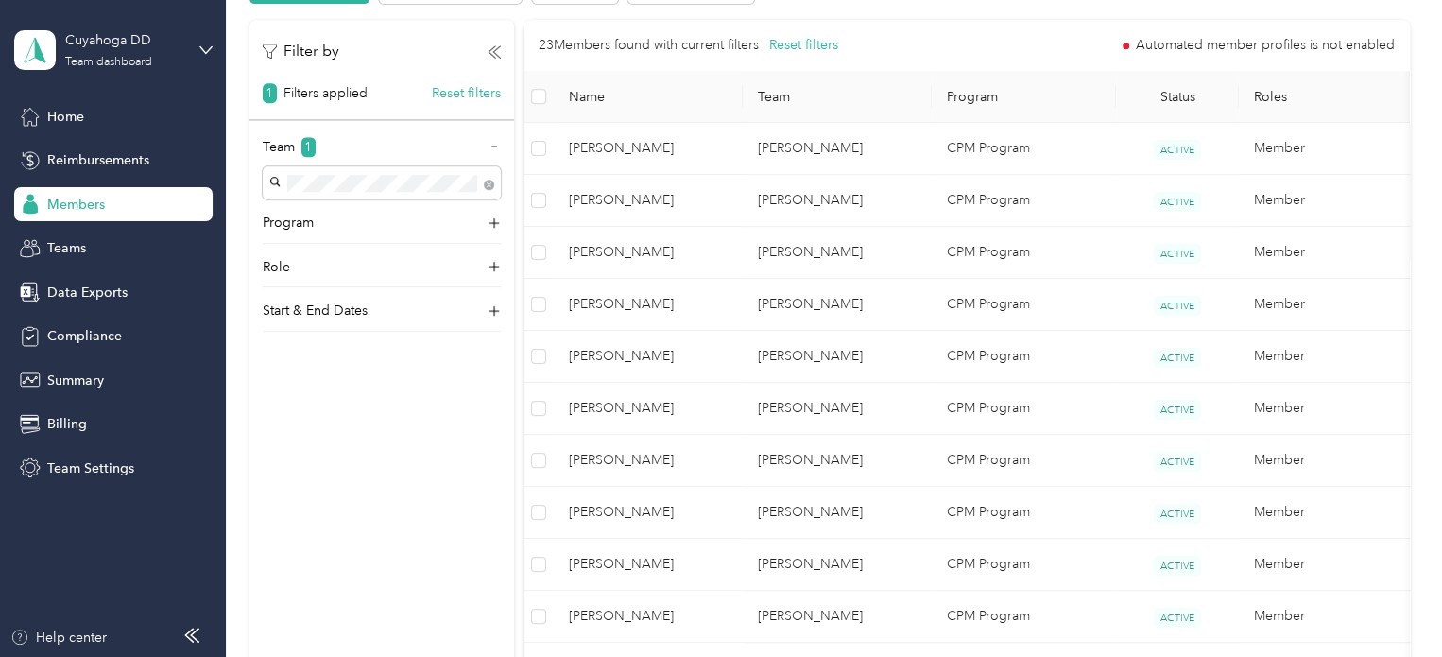
scroll to position [467, 0]
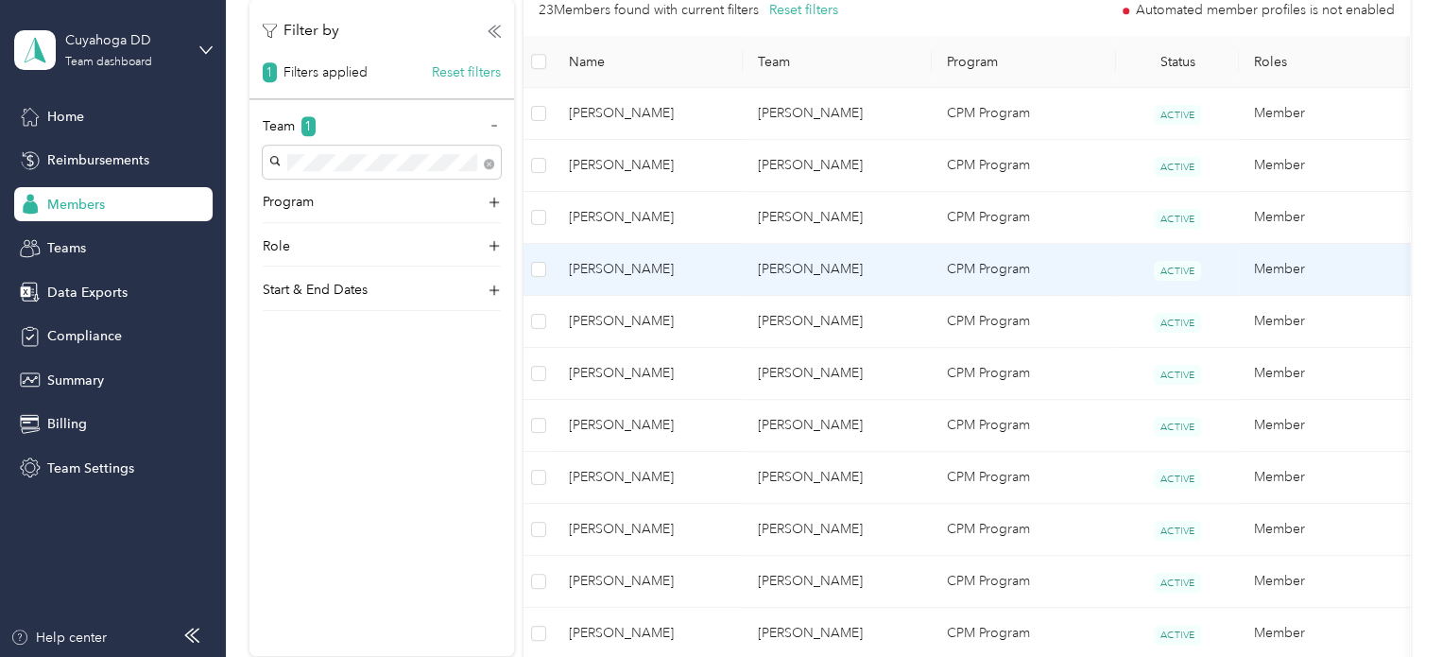
click at [716, 254] on td "[PERSON_NAME]" at bounding box center [648, 270] width 189 height 52
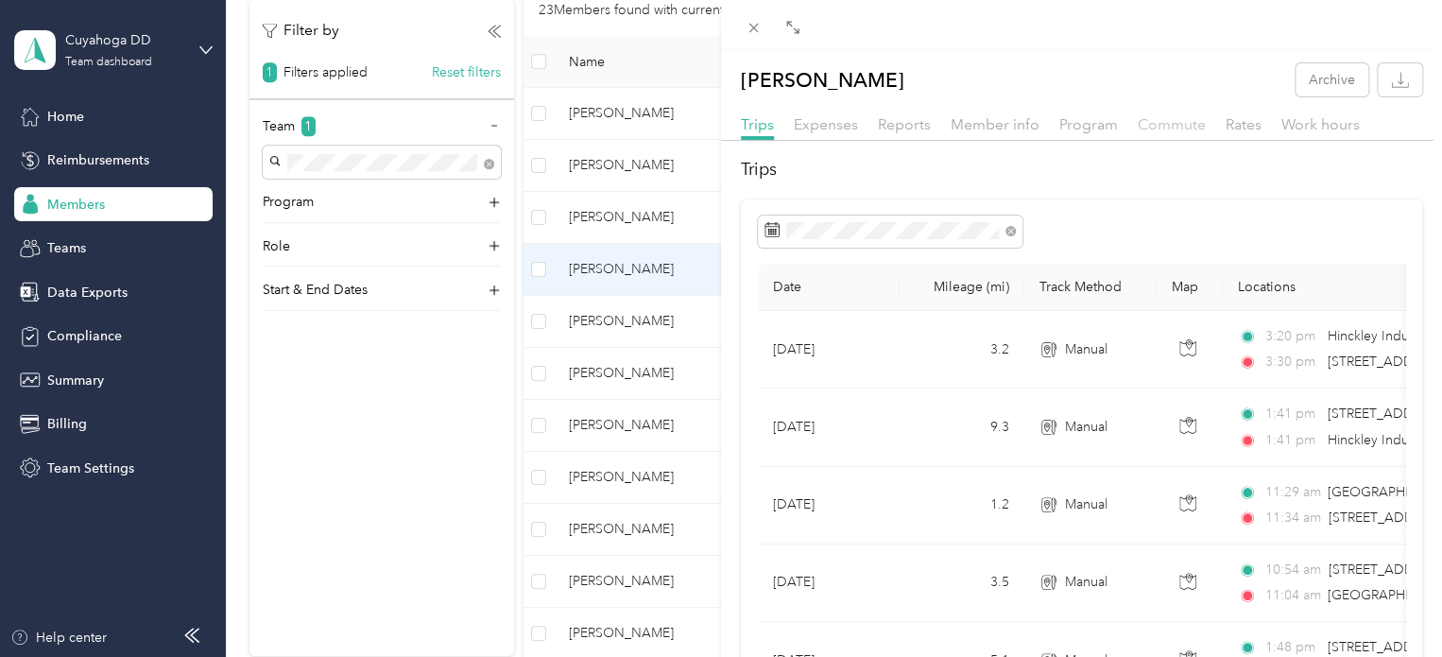
click at [1186, 125] on span "Commute" at bounding box center [1171, 124] width 68 height 18
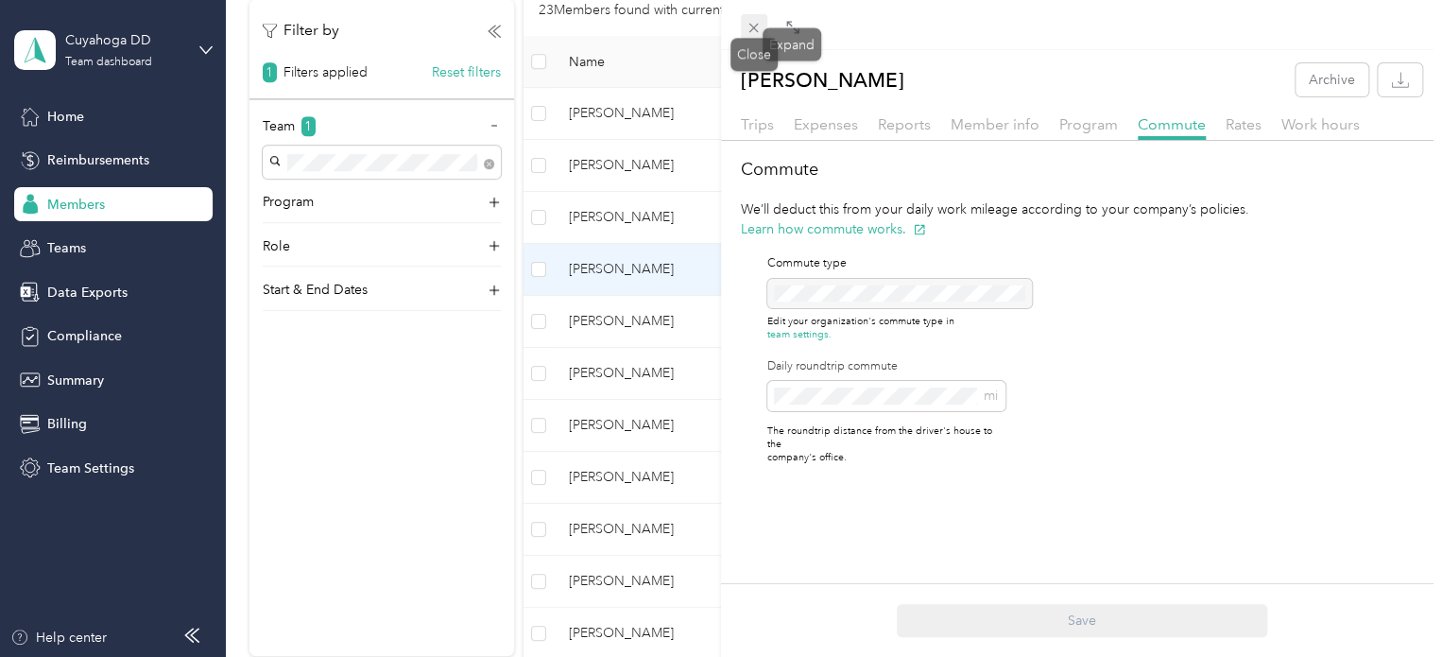
click at [758, 30] on icon at bounding box center [753, 28] width 16 height 16
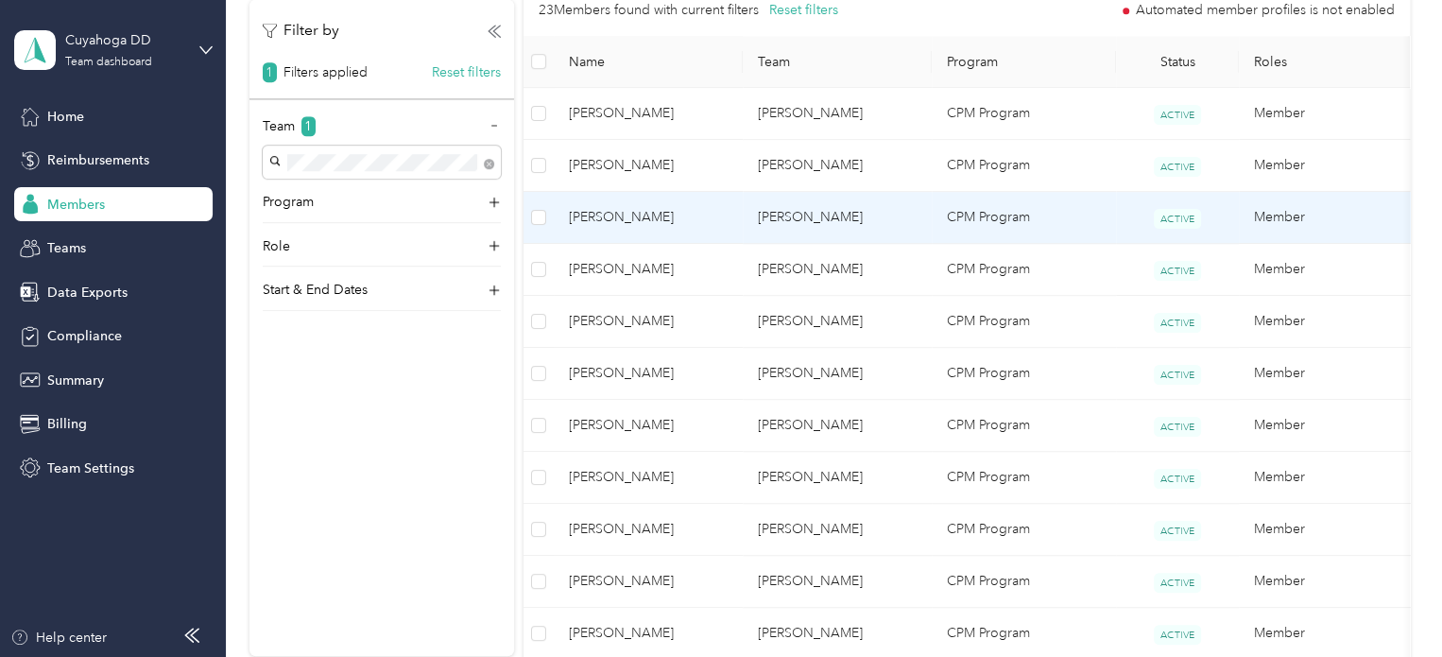
click at [717, 201] on td "[PERSON_NAME]" at bounding box center [648, 218] width 189 height 52
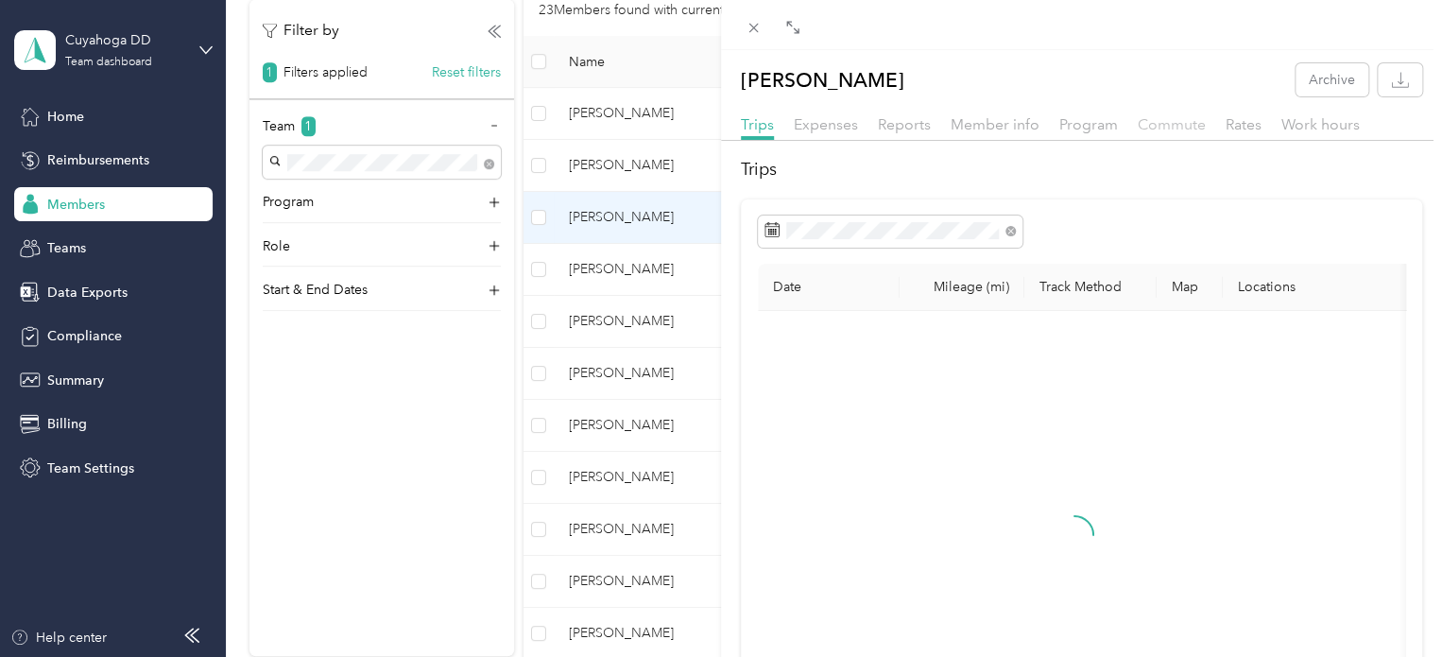
click at [1165, 120] on span "Commute" at bounding box center [1171, 124] width 68 height 18
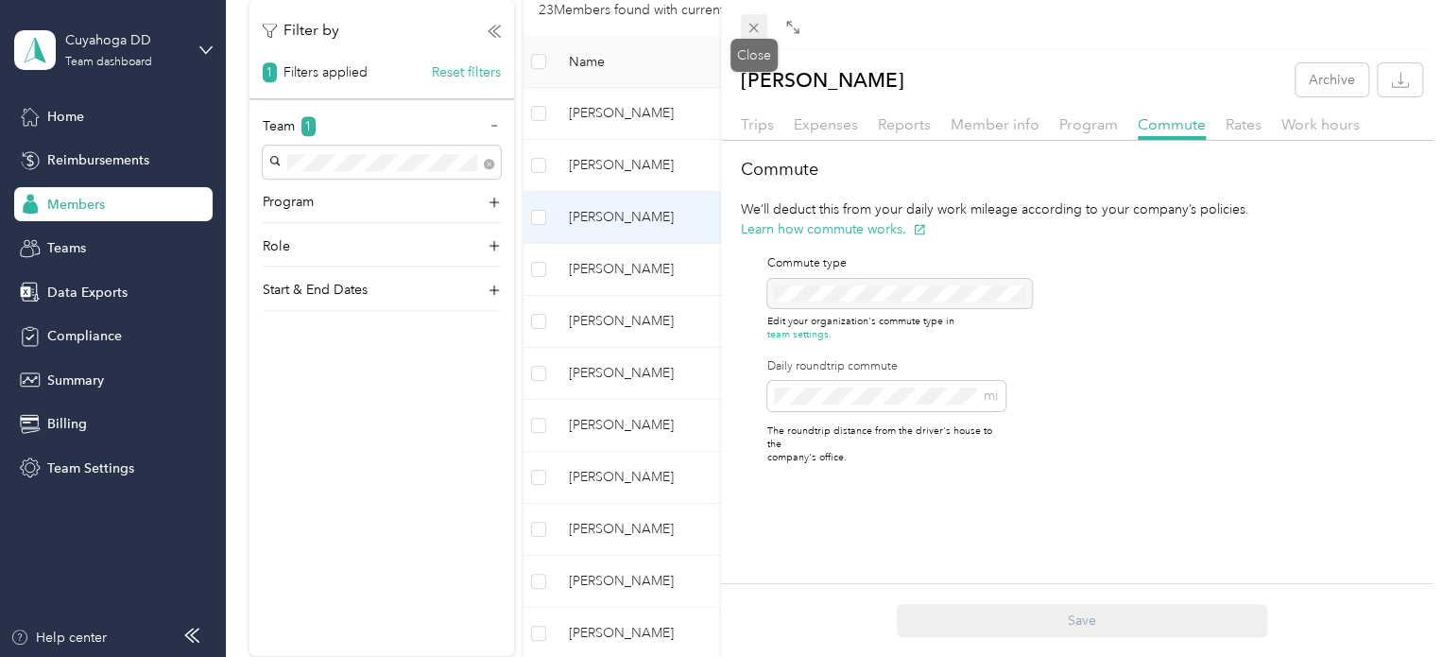
click at [752, 28] on icon at bounding box center [753, 28] width 9 height 9
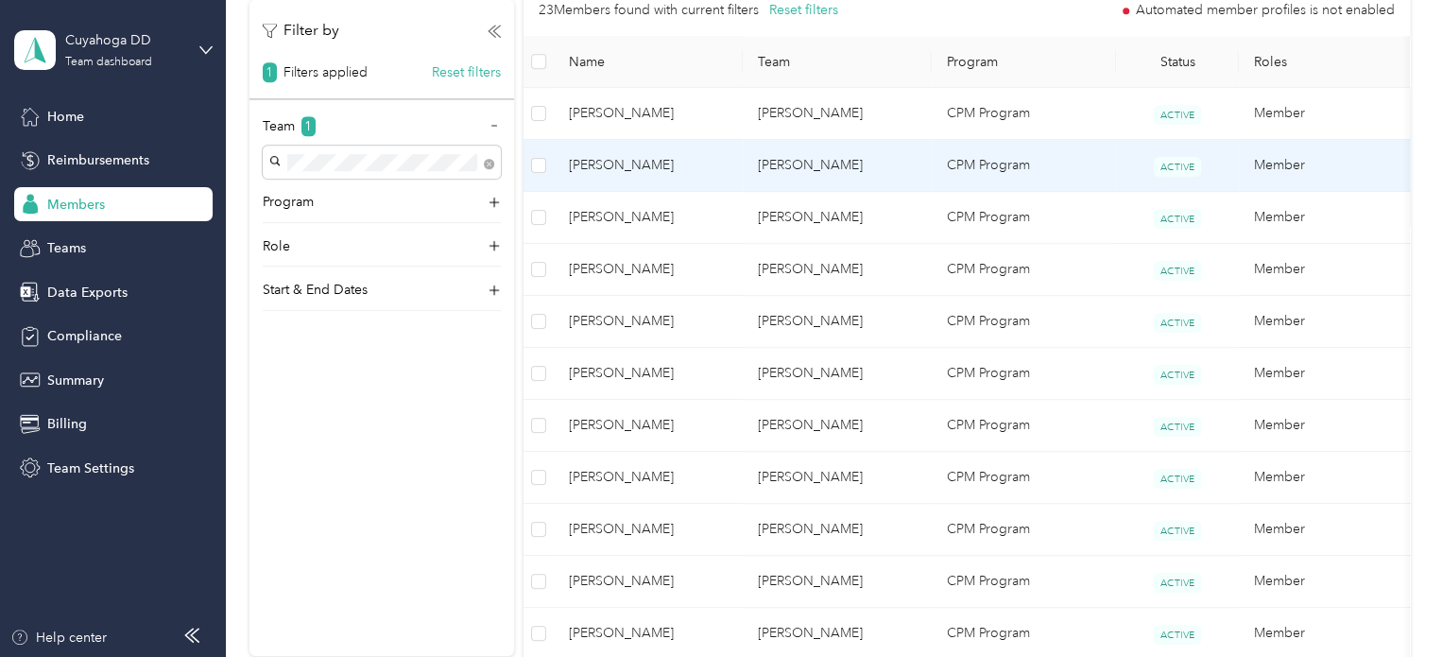
click at [1087, 167] on td "CPM Program" at bounding box center [1023, 166] width 184 height 52
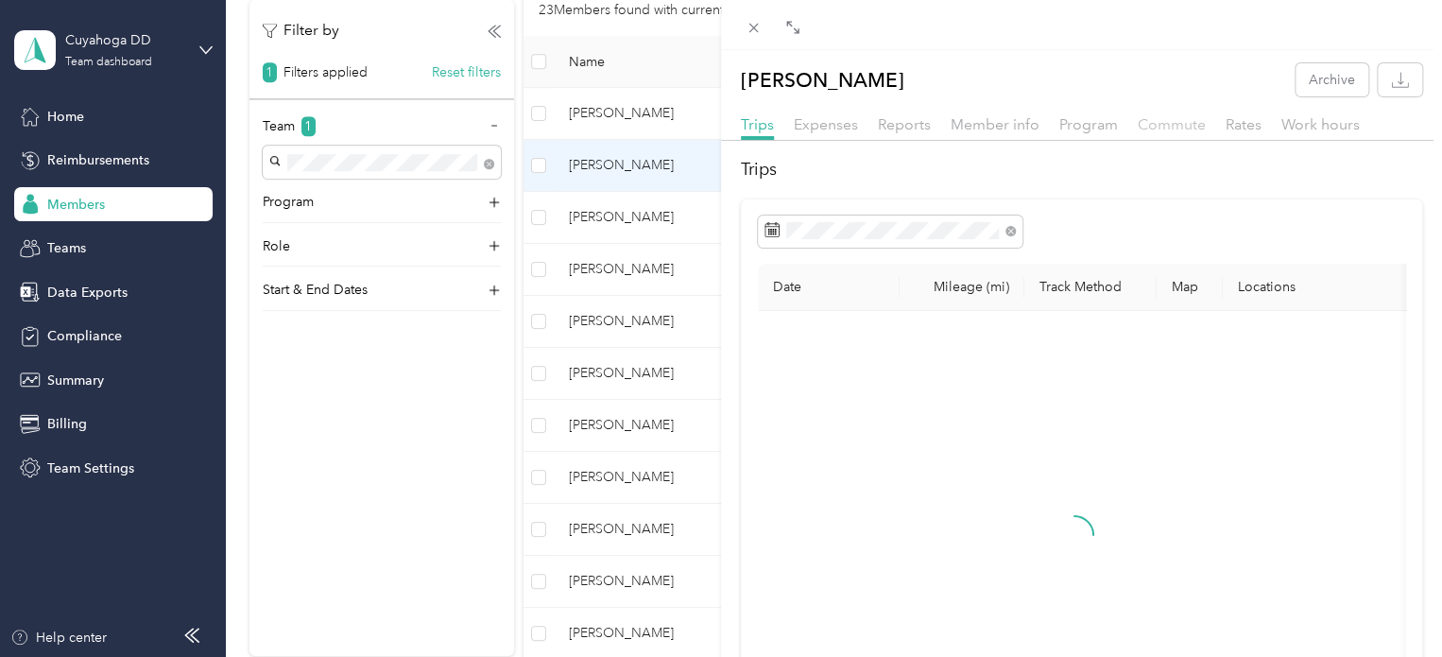
click at [1190, 129] on span "Commute" at bounding box center [1171, 124] width 68 height 18
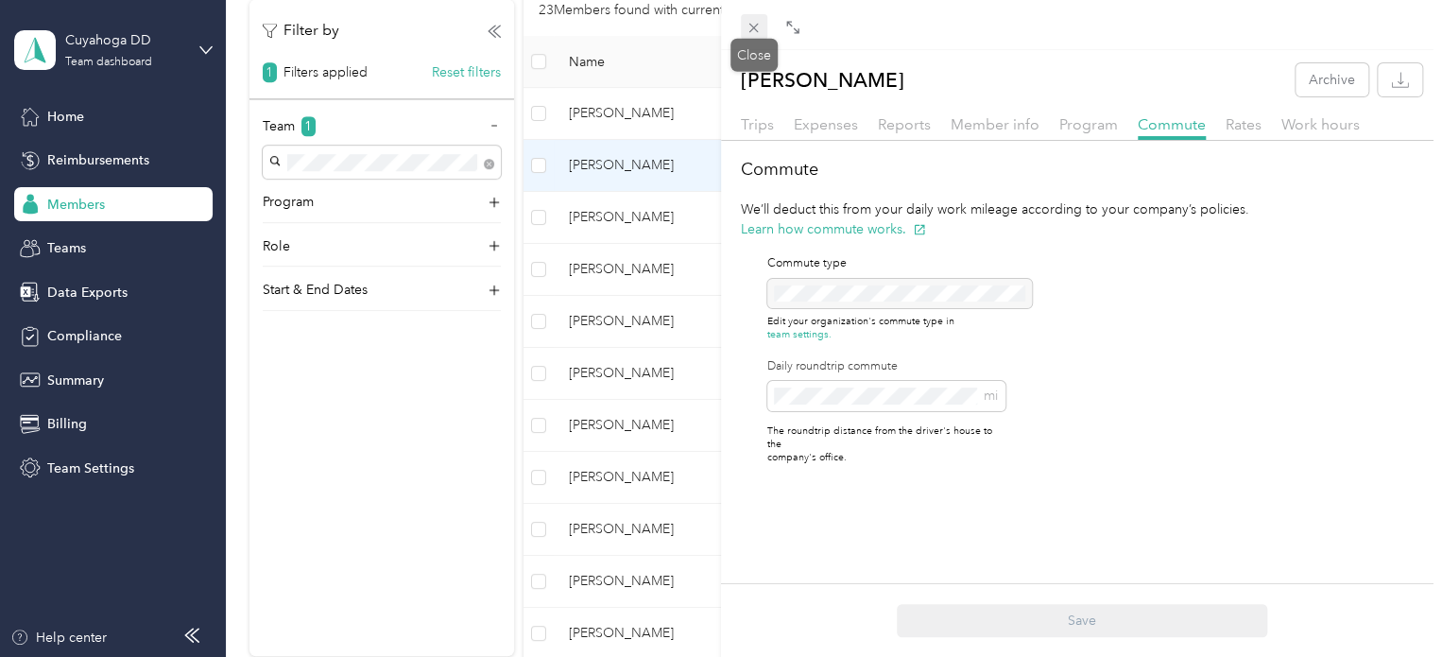
click at [754, 36] on icon at bounding box center [753, 28] width 16 height 16
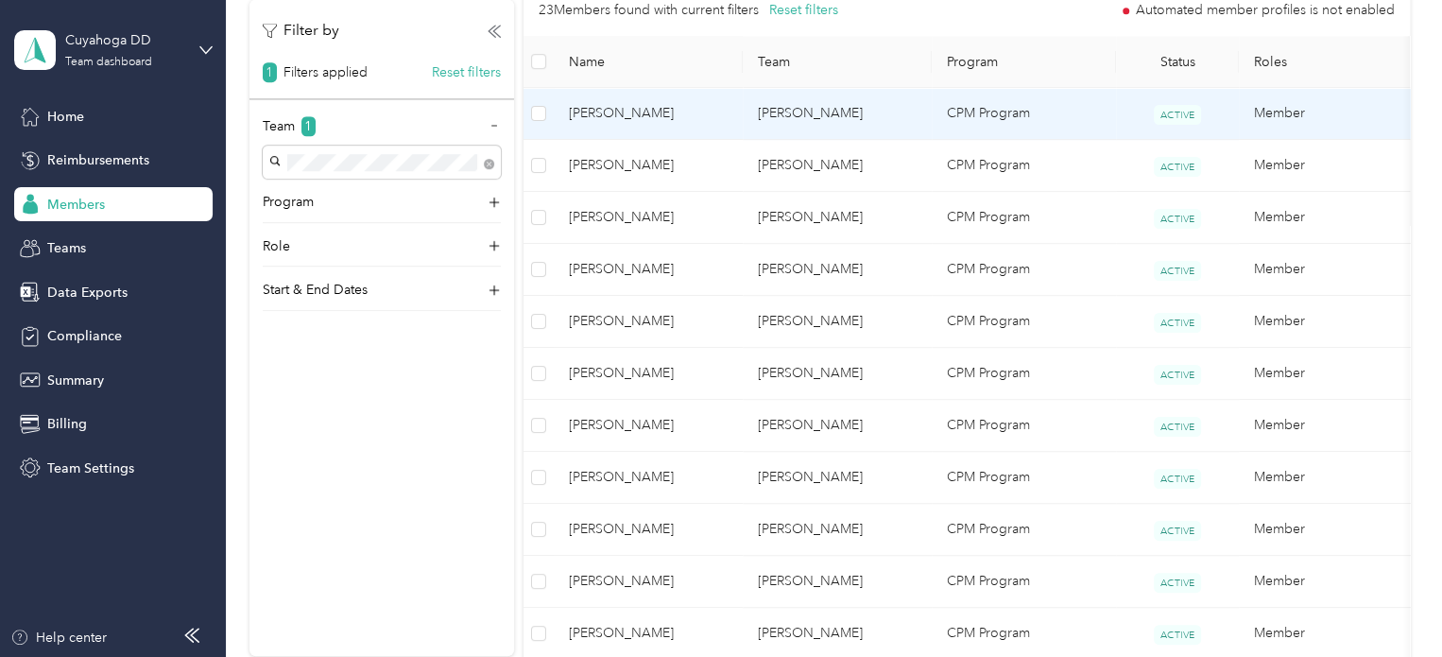
click at [828, 107] on td "[PERSON_NAME]" at bounding box center [836, 114] width 189 height 52
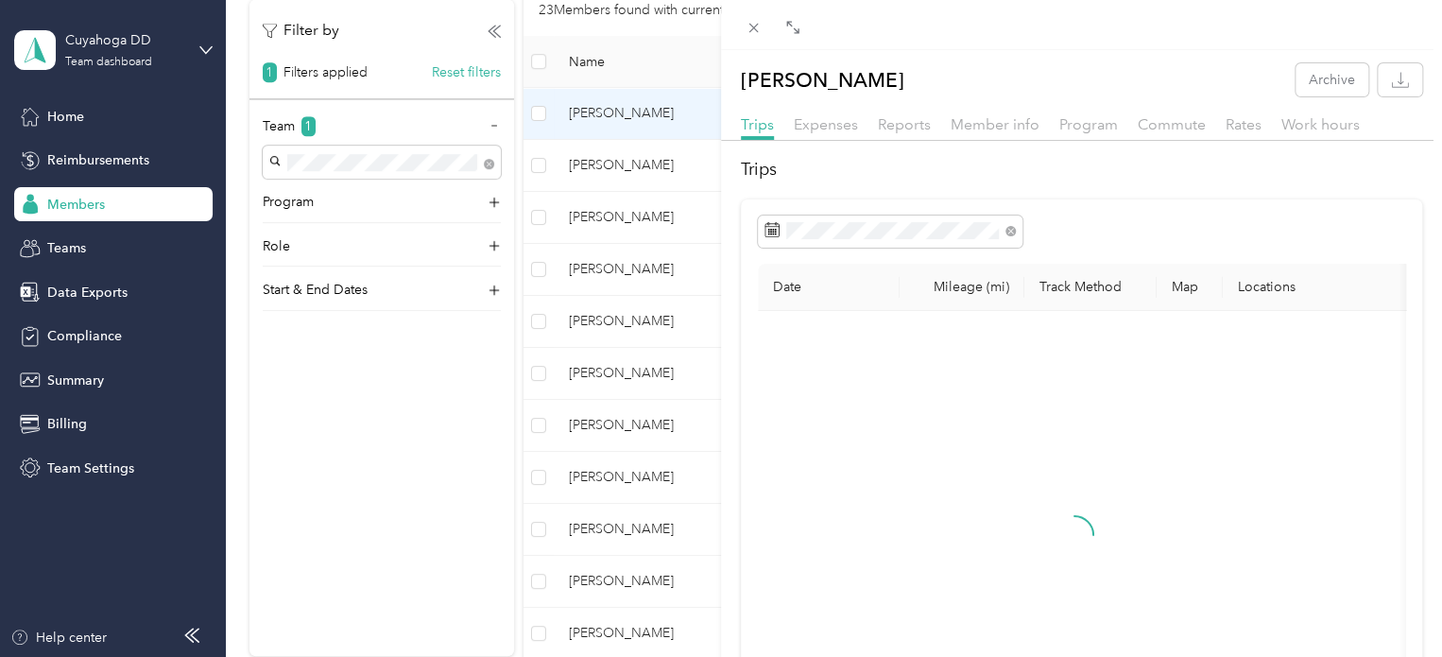
click at [1163, 133] on div "Commute" at bounding box center [1171, 125] width 68 height 24
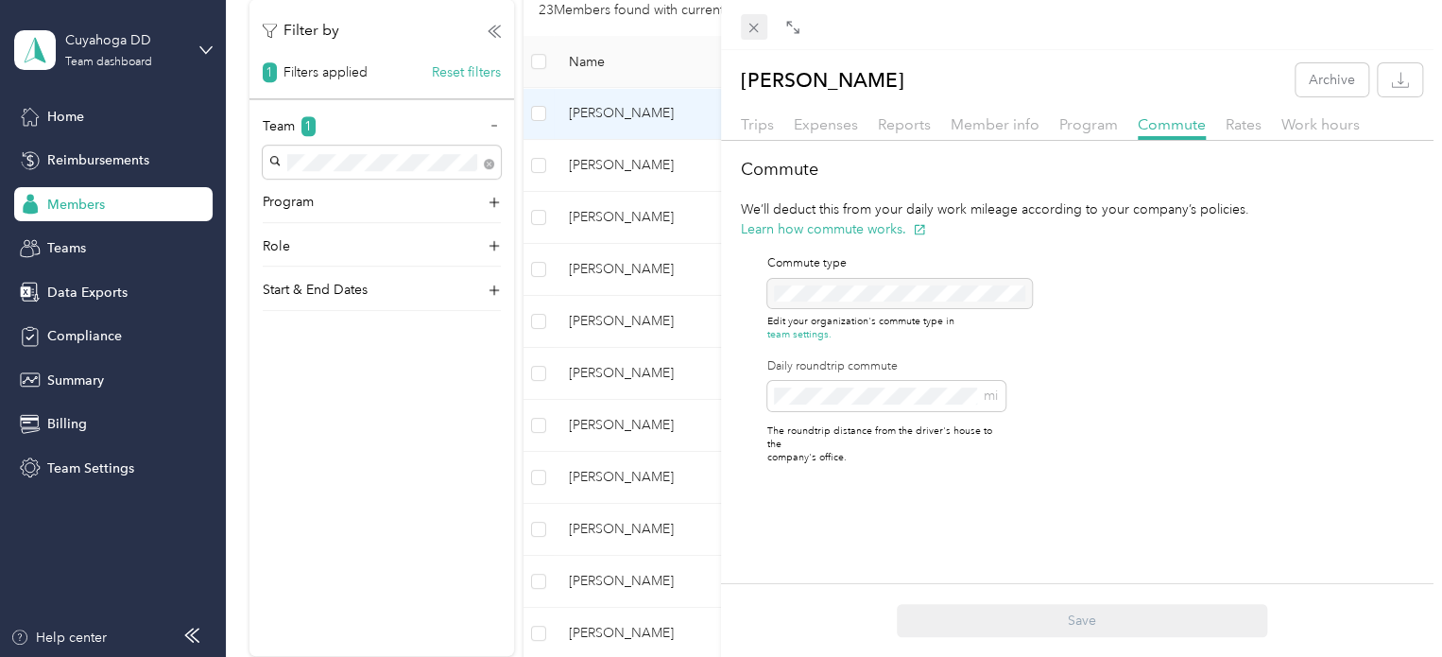
click at [752, 26] on icon at bounding box center [753, 28] width 16 height 16
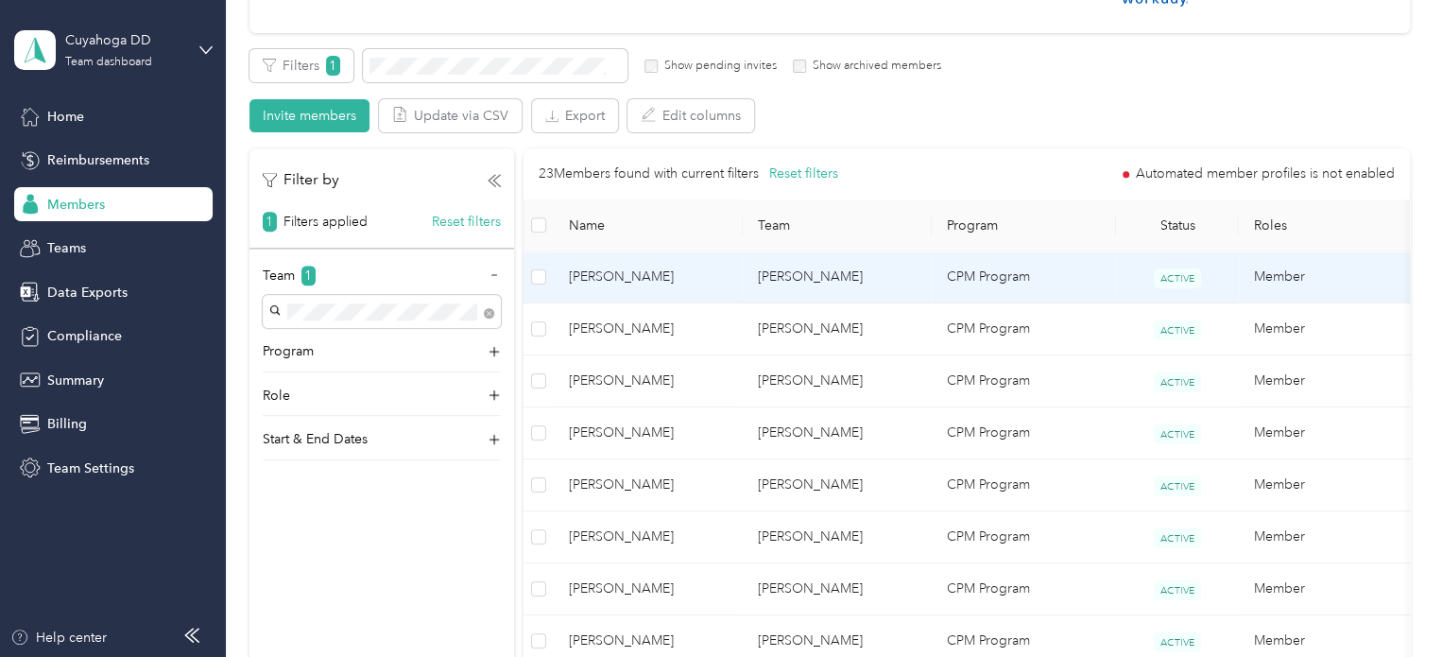
scroll to position [89, 0]
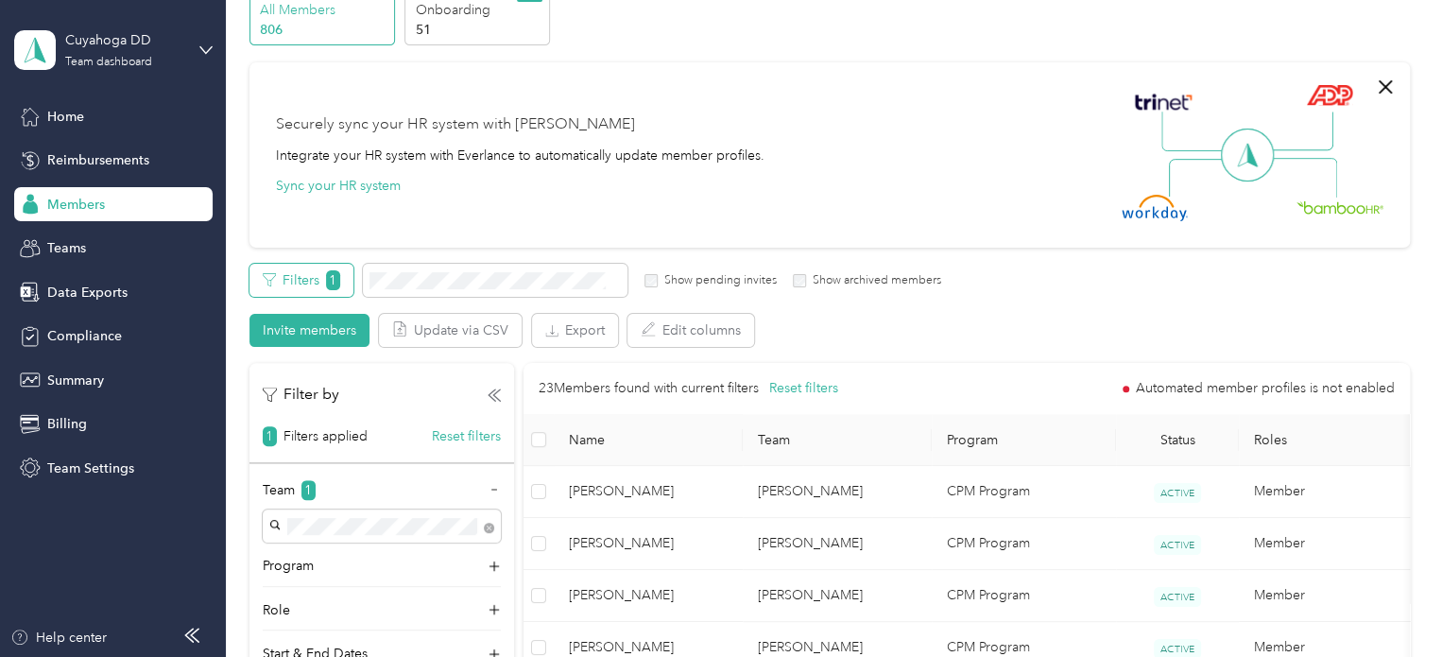
click at [350, 273] on button "Filters 1" at bounding box center [301, 280] width 104 height 33
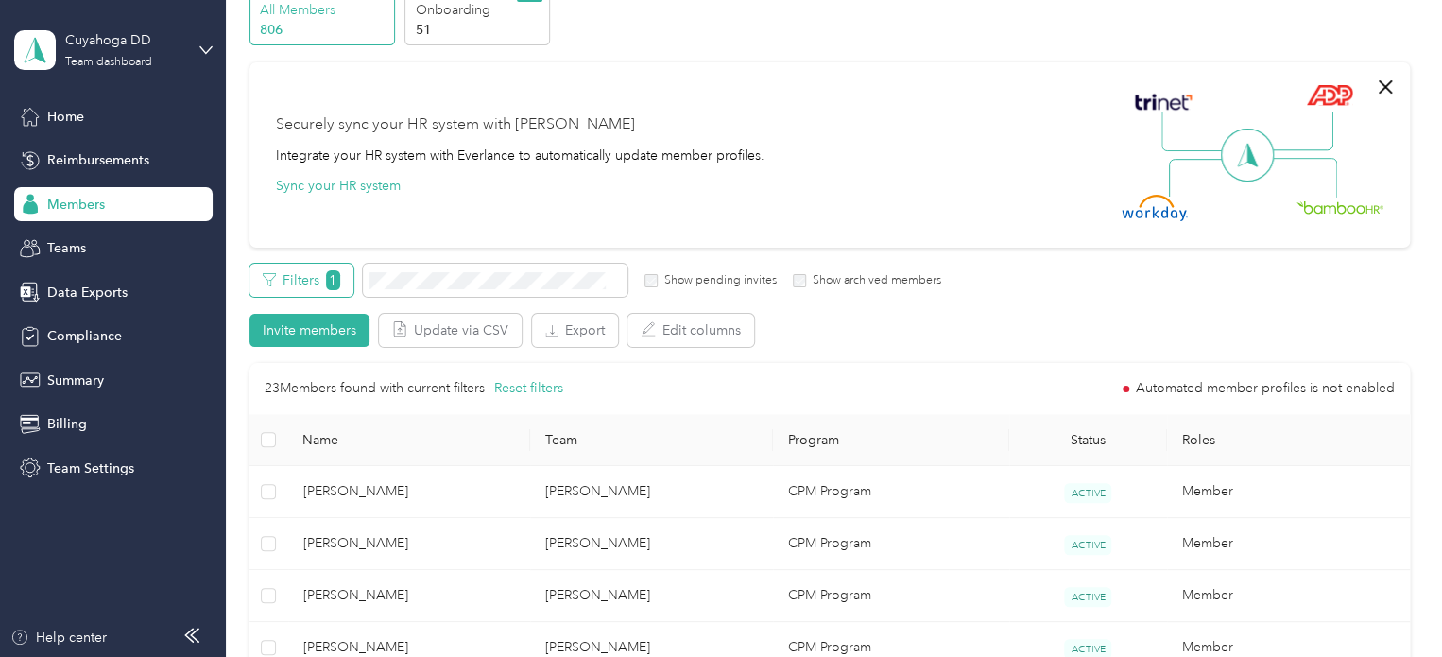
click at [333, 274] on span "1" at bounding box center [333, 280] width 14 height 20
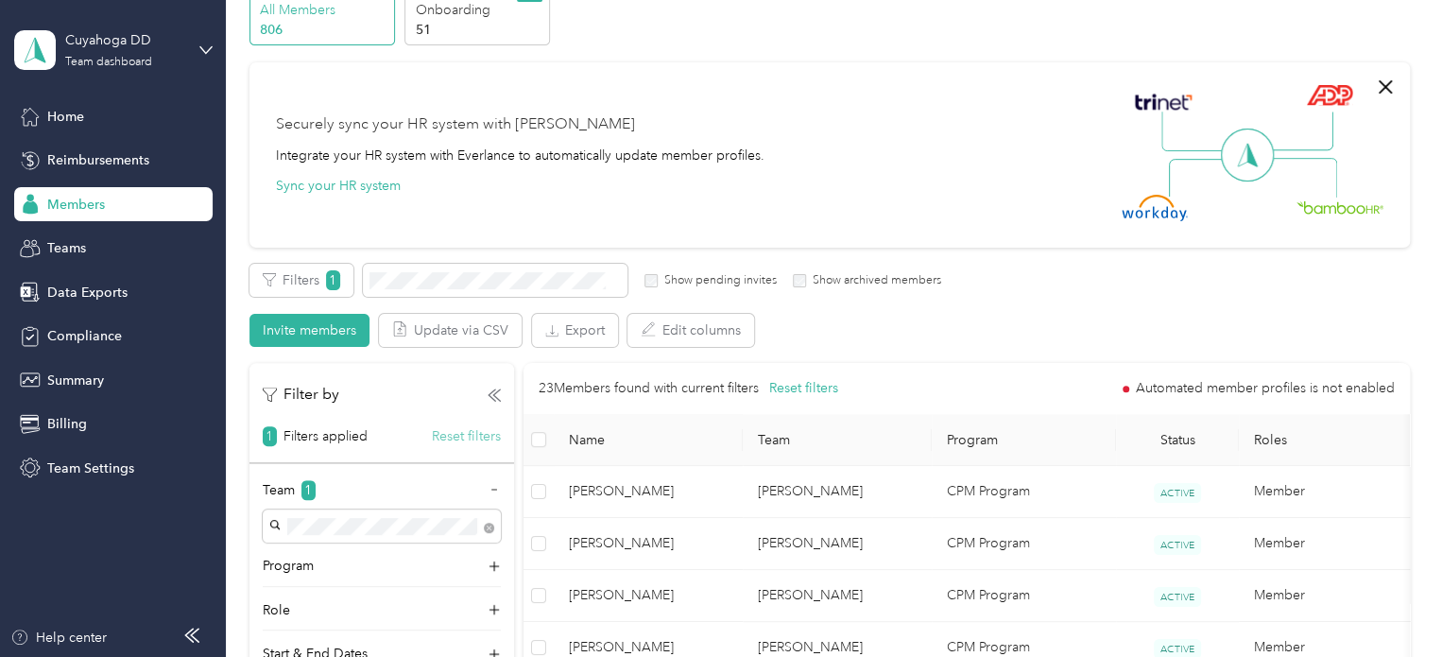
click at [465, 439] on button "Reset filters" at bounding box center [466, 436] width 69 height 20
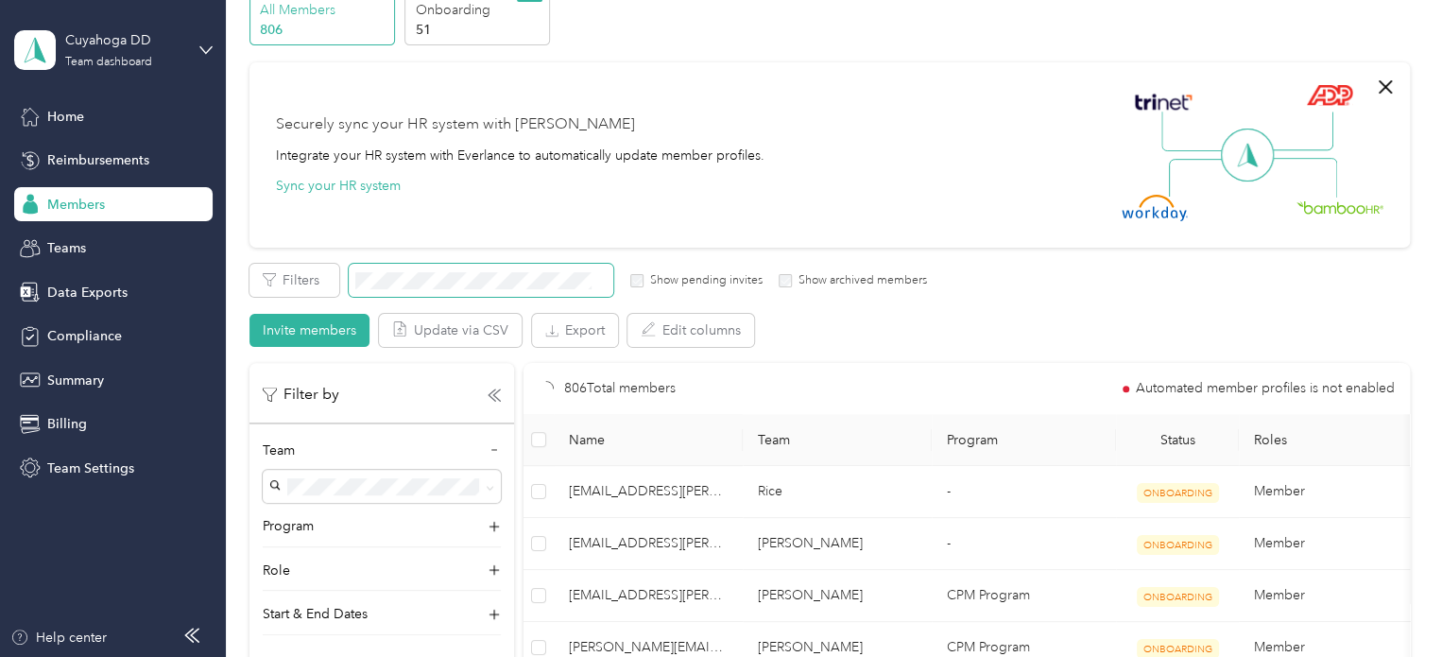
click at [441, 288] on span at bounding box center [481, 280] width 265 height 33
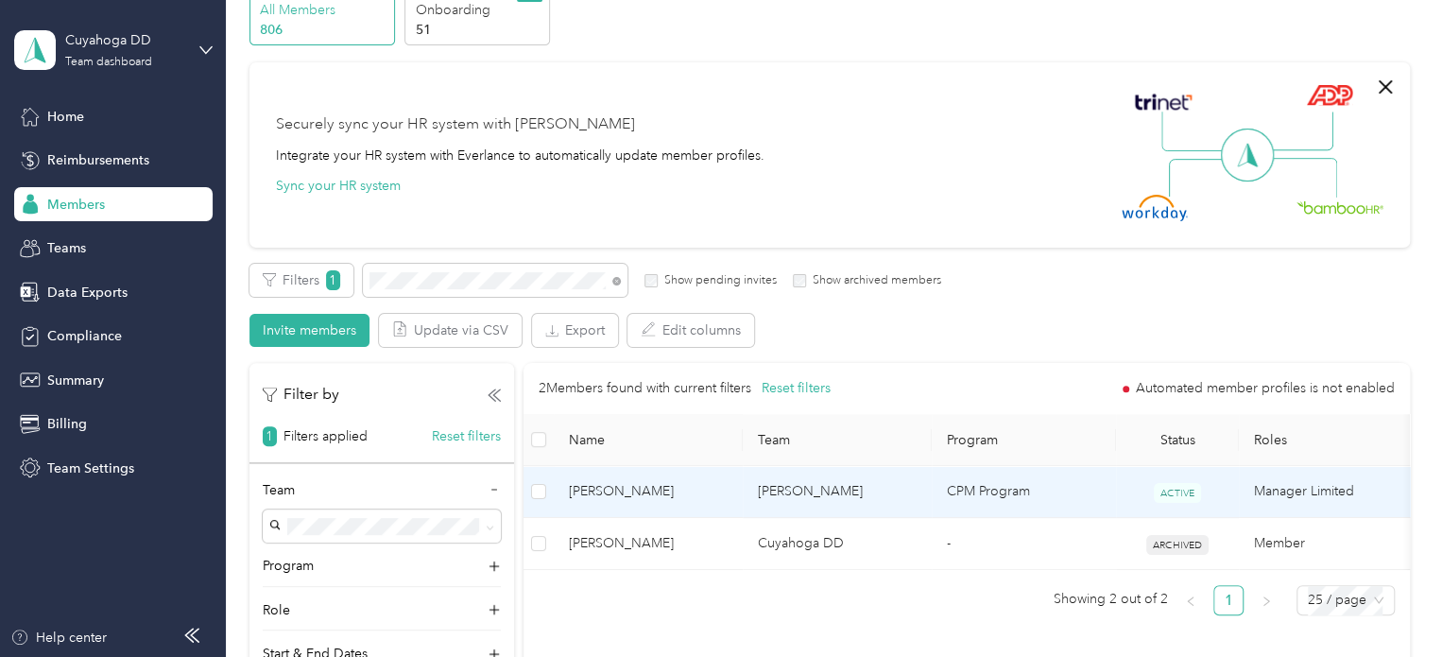
click at [903, 508] on td "[PERSON_NAME]" at bounding box center [836, 492] width 189 height 52
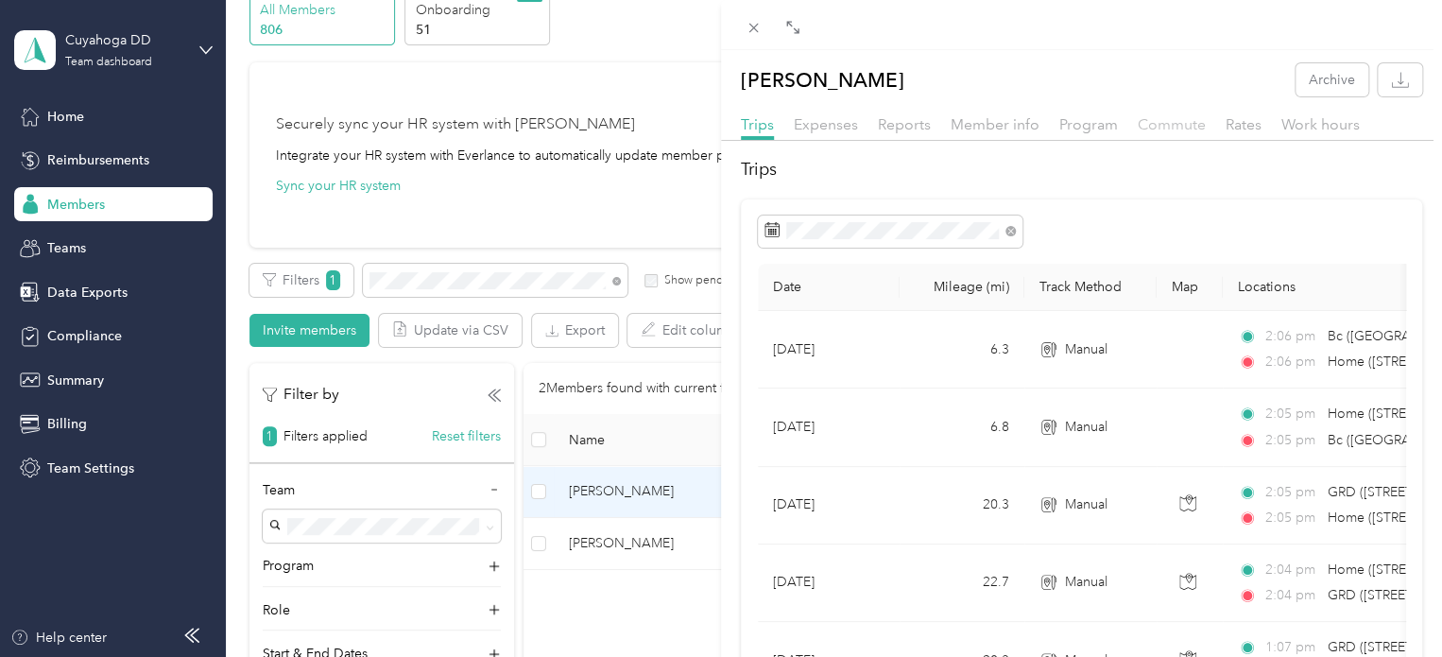
click at [1164, 131] on span "Commute" at bounding box center [1171, 124] width 68 height 18
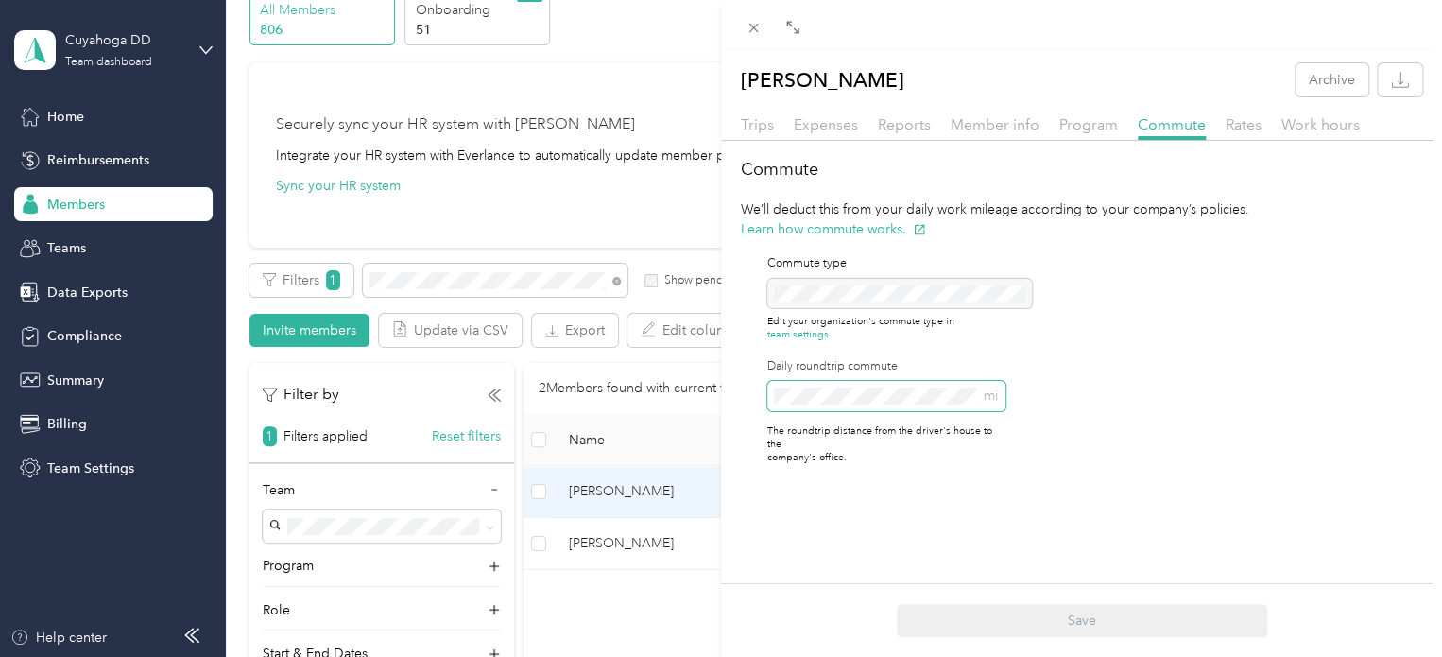
click at [574, 430] on div "[PERSON_NAME] Archive Trips Expenses Reports Member info Program Commute Rates …" at bounding box center [721, 328] width 1442 height 657
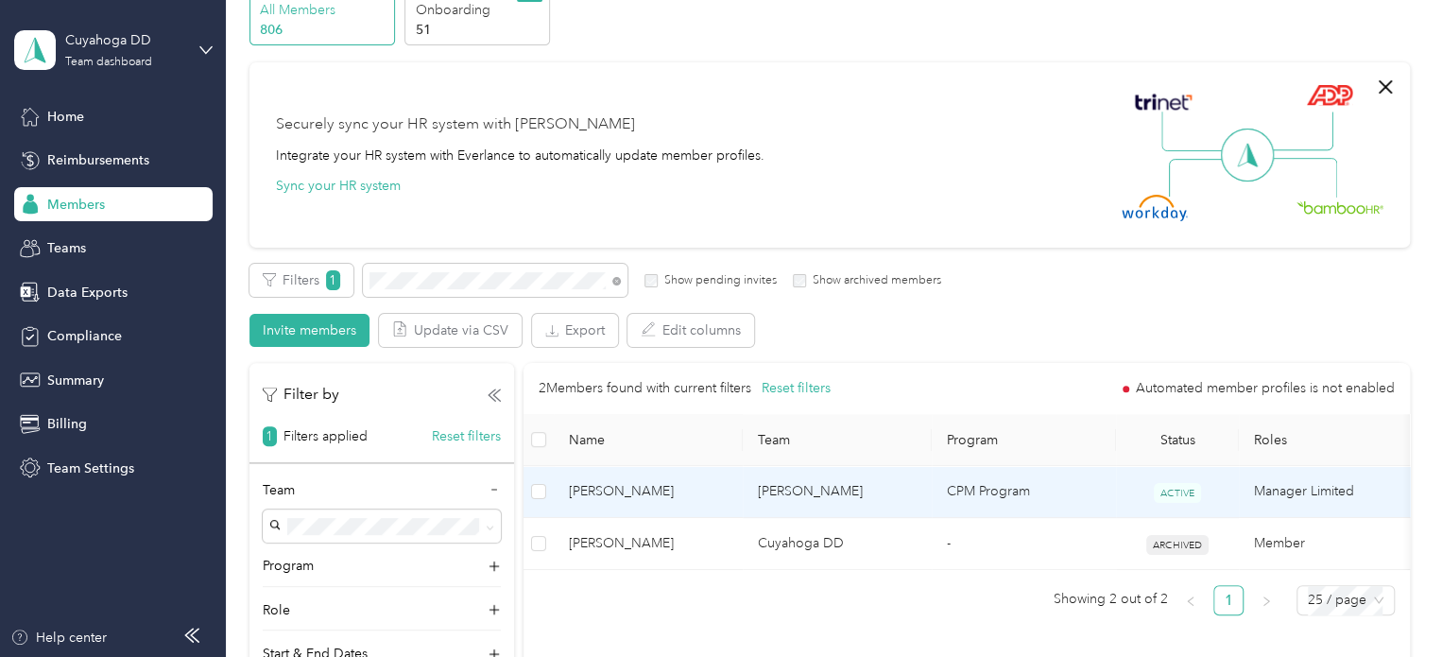
click at [621, 500] on span "[PERSON_NAME]" at bounding box center [648, 491] width 159 height 21
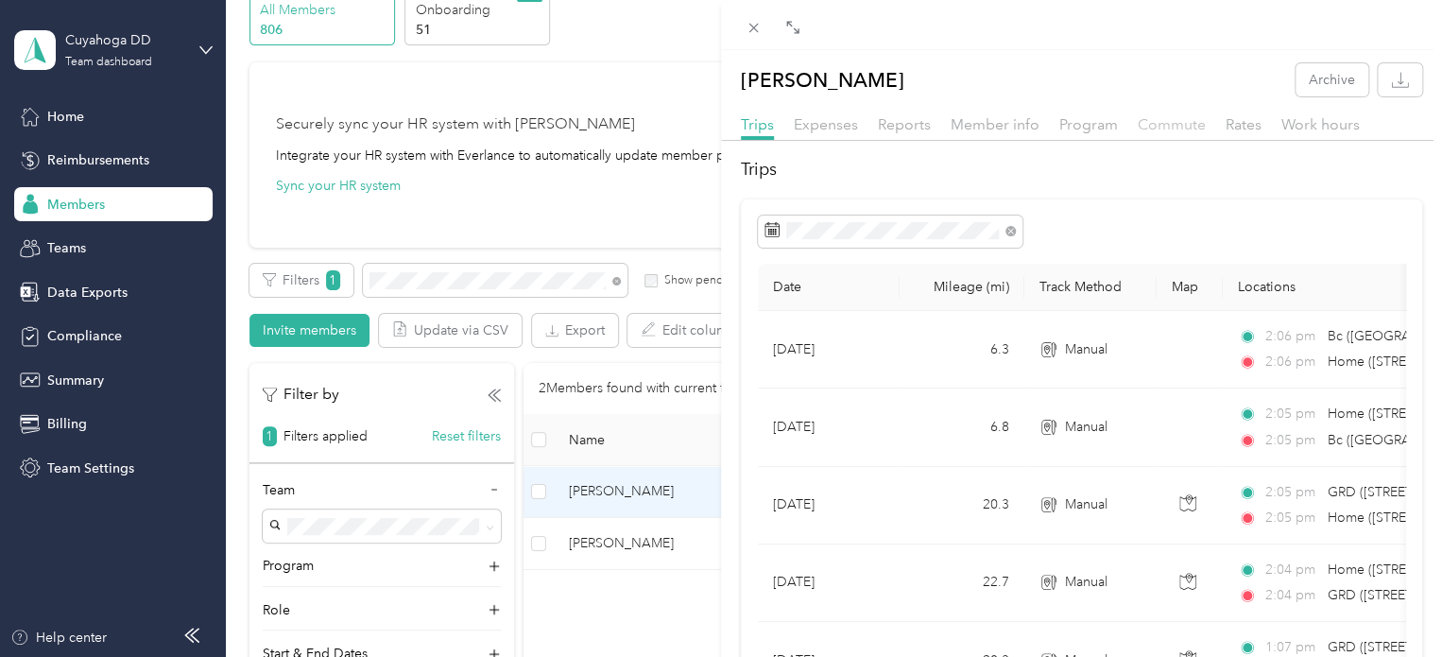
click at [1156, 130] on span "Commute" at bounding box center [1171, 124] width 68 height 18
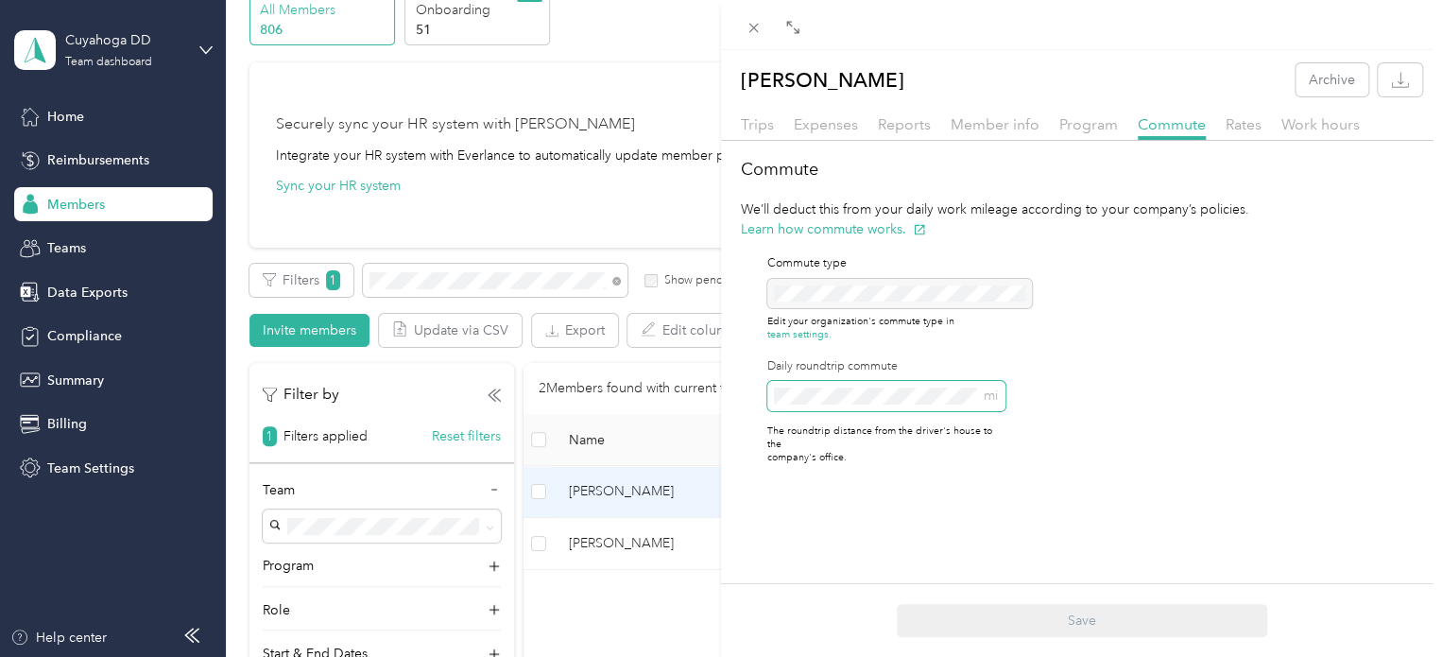
click at [689, 392] on div "[PERSON_NAME] Archive Trips Expenses Reports Member info Program Commute Rates …" at bounding box center [721, 328] width 1442 height 657
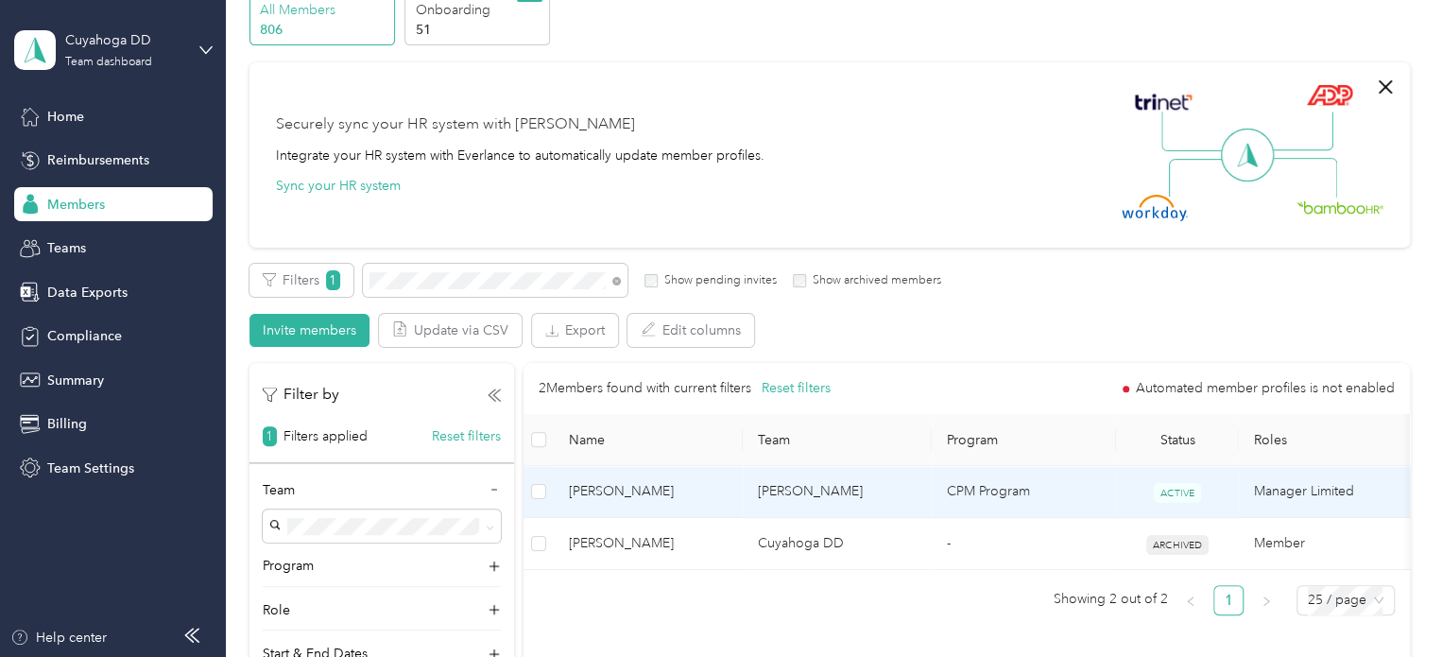
click at [667, 488] on span "[PERSON_NAME]" at bounding box center [648, 491] width 159 height 21
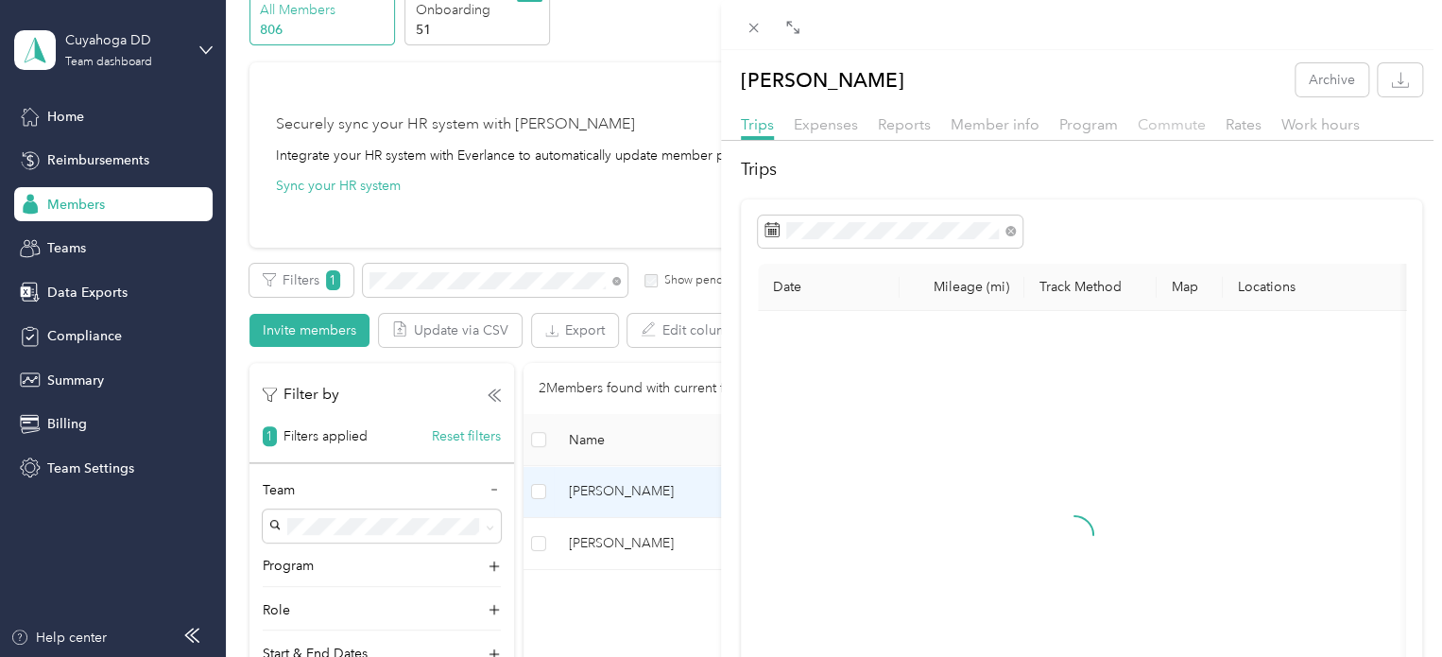
click at [1165, 130] on span "Commute" at bounding box center [1171, 124] width 68 height 18
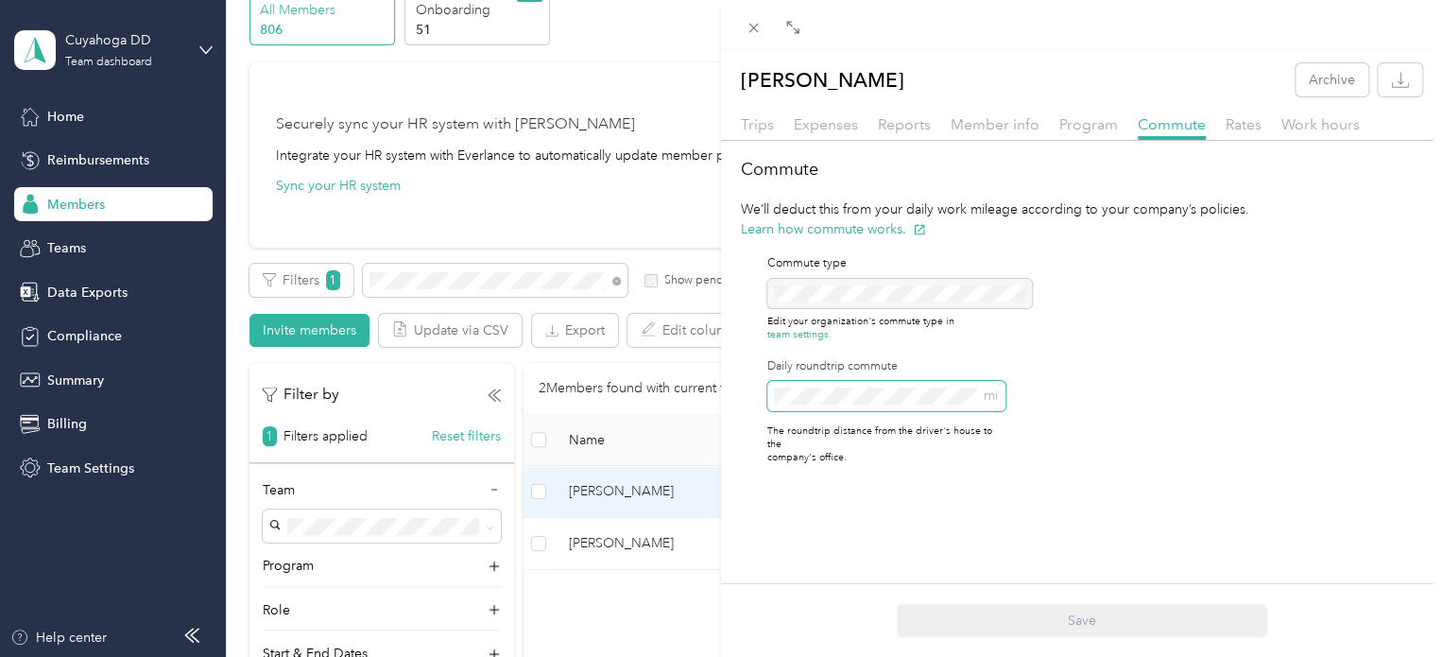
click at [721, 392] on div "Commute We’ll deduct this from your daily work mileage according to your compan…" at bounding box center [1081, 318] width 721 height 323
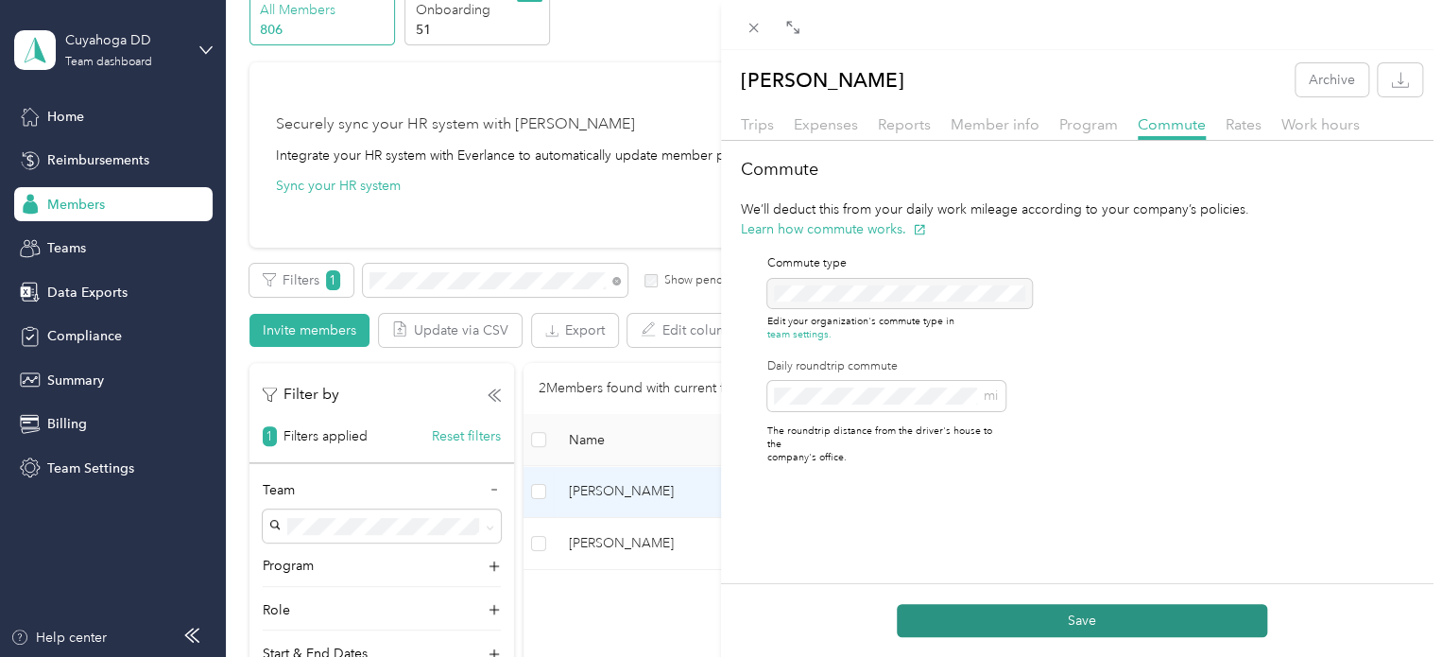
click at [1088, 616] on button "Save" at bounding box center [1081, 620] width 370 height 33
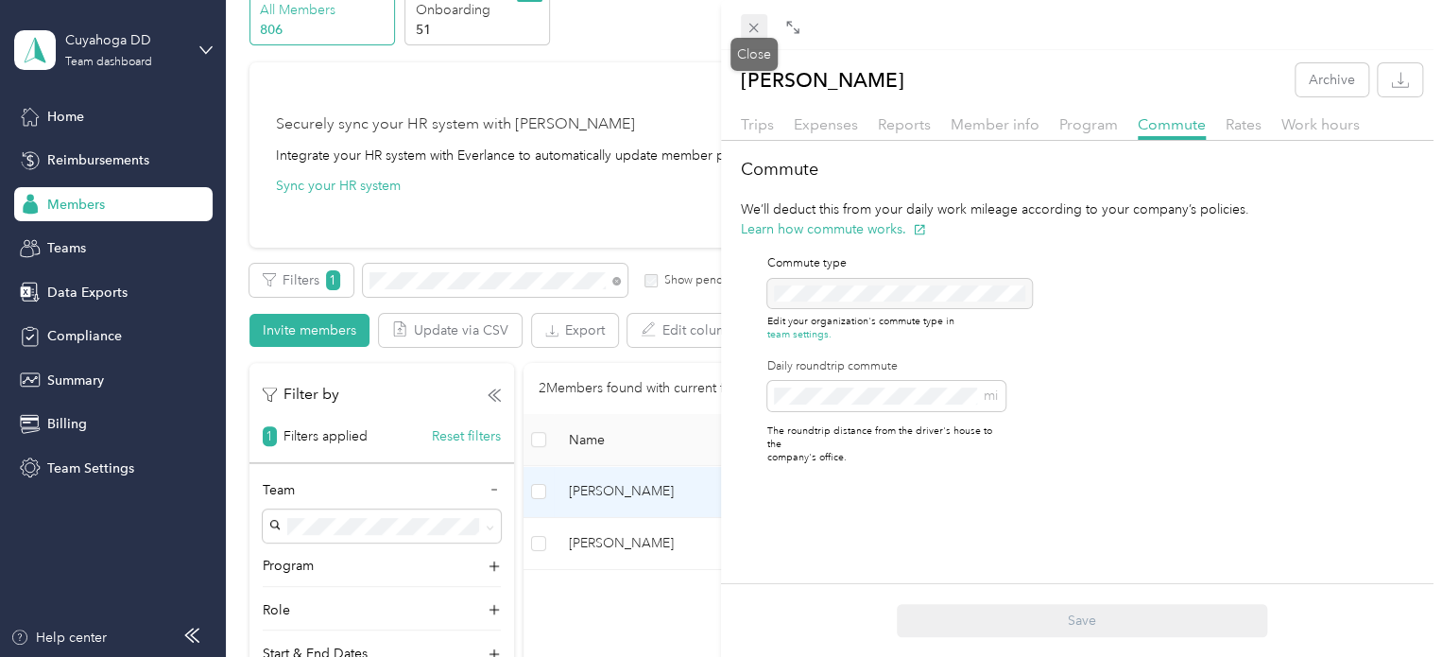
click at [752, 29] on icon at bounding box center [753, 28] width 9 height 9
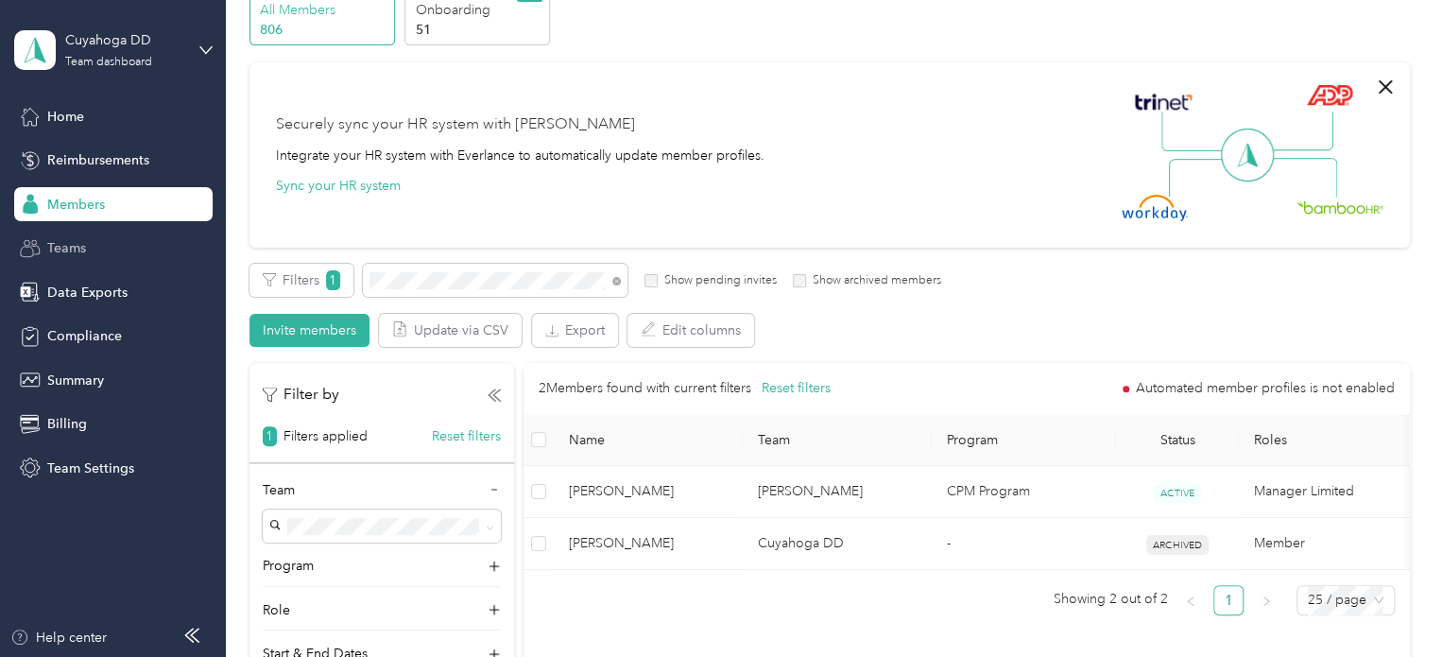
click at [48, 255] on span "Teams" at bounding box center [66, 248] width 39 height 20
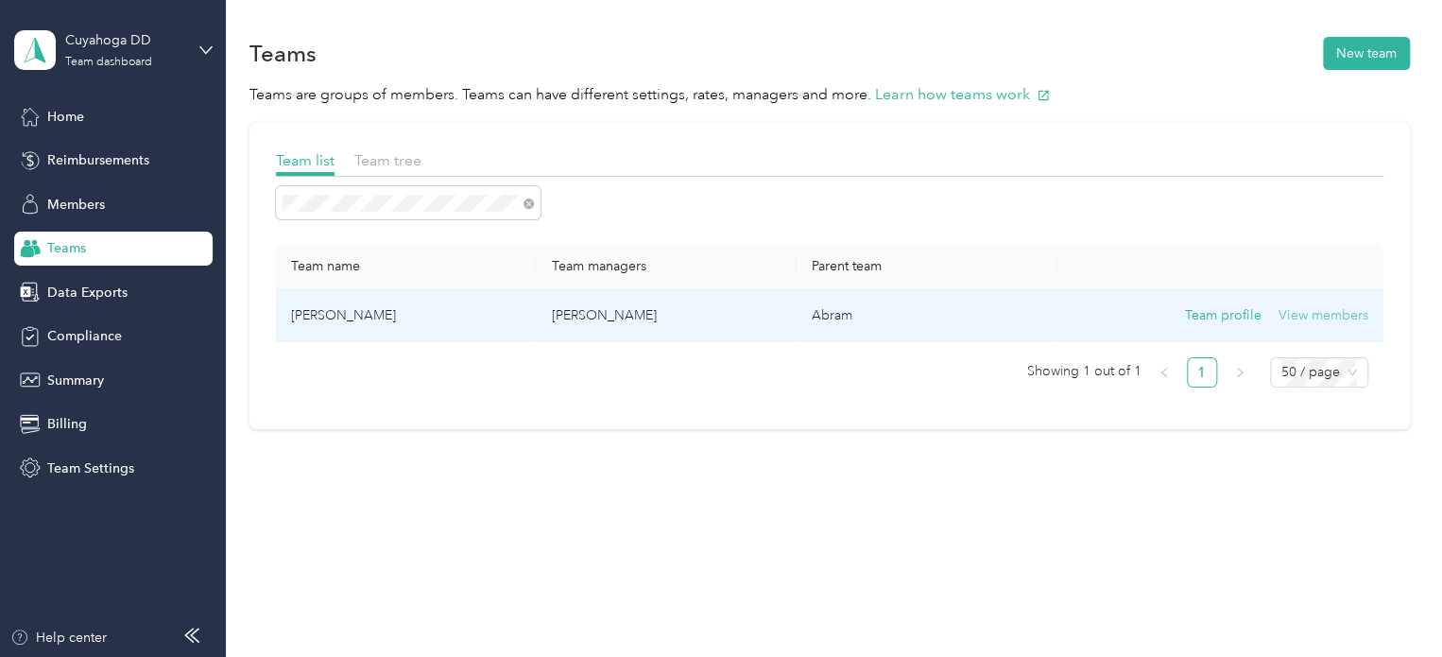
click at [1331, 309] on button "View members" at bounding box center [1323, 315] width 90 height 21
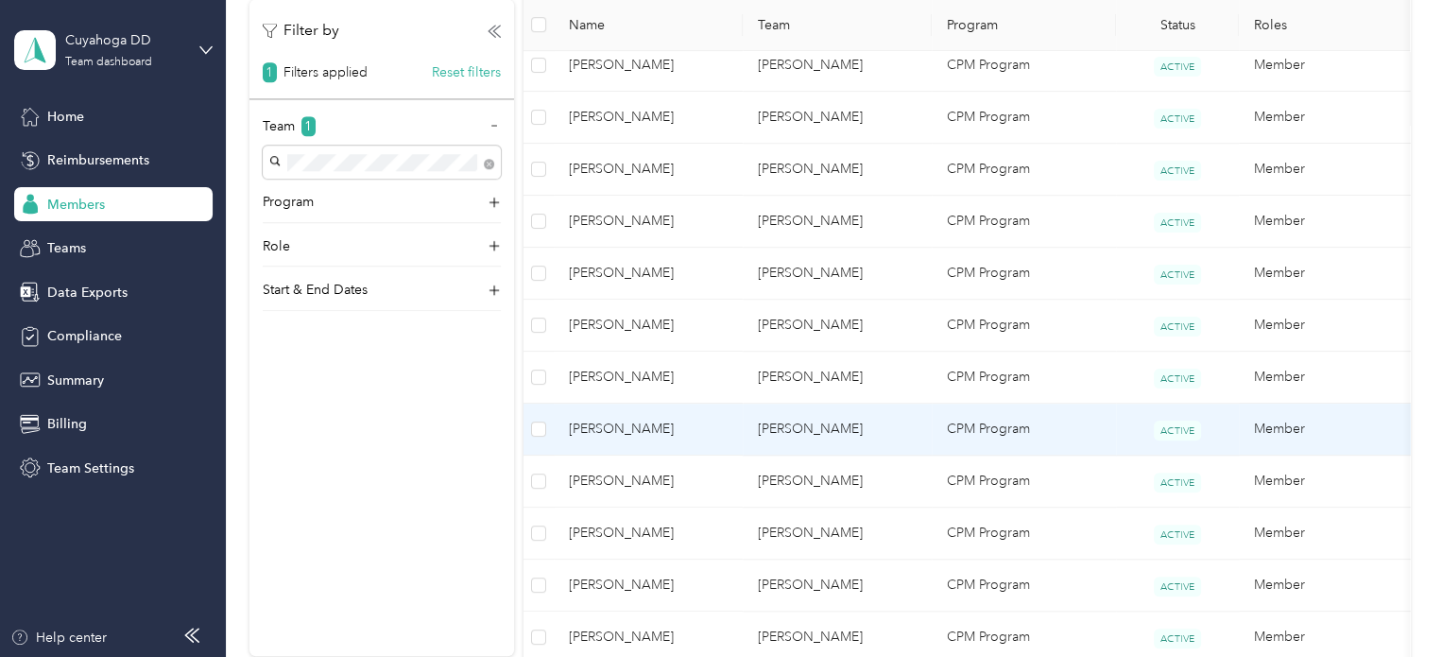
scroll to position [1039, 0]
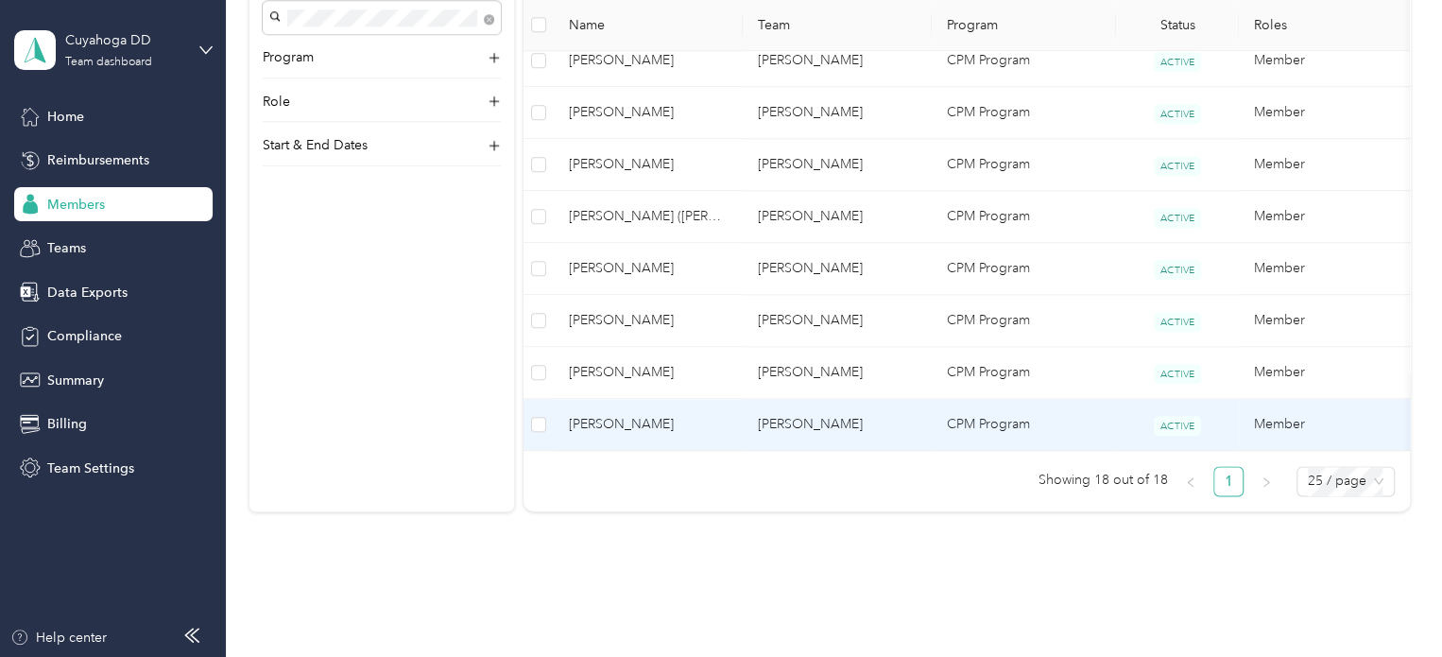
click at [874, 414] on td "[PERSON_NAME]" at bounding box center [836, 425] width 189 height 52
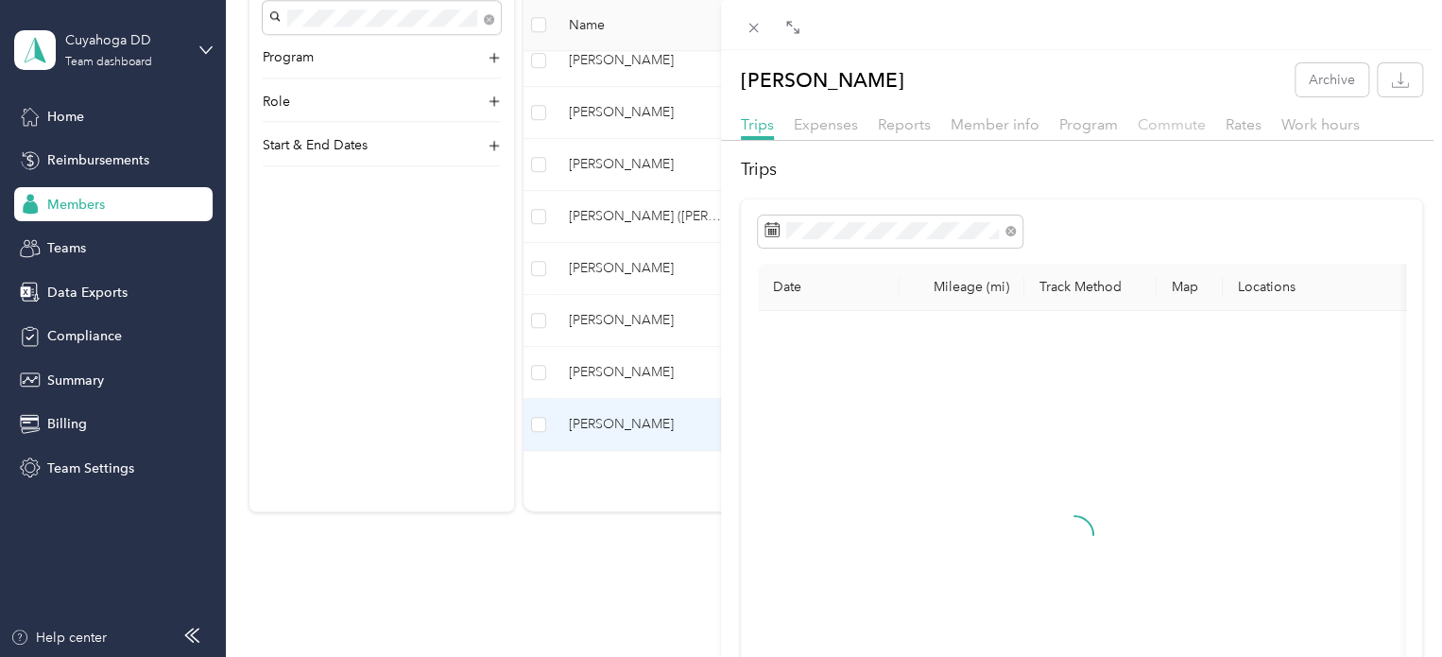
click at [1156, 129] on span "Commute" at bounding box center [1171, 124] width 68 height 18
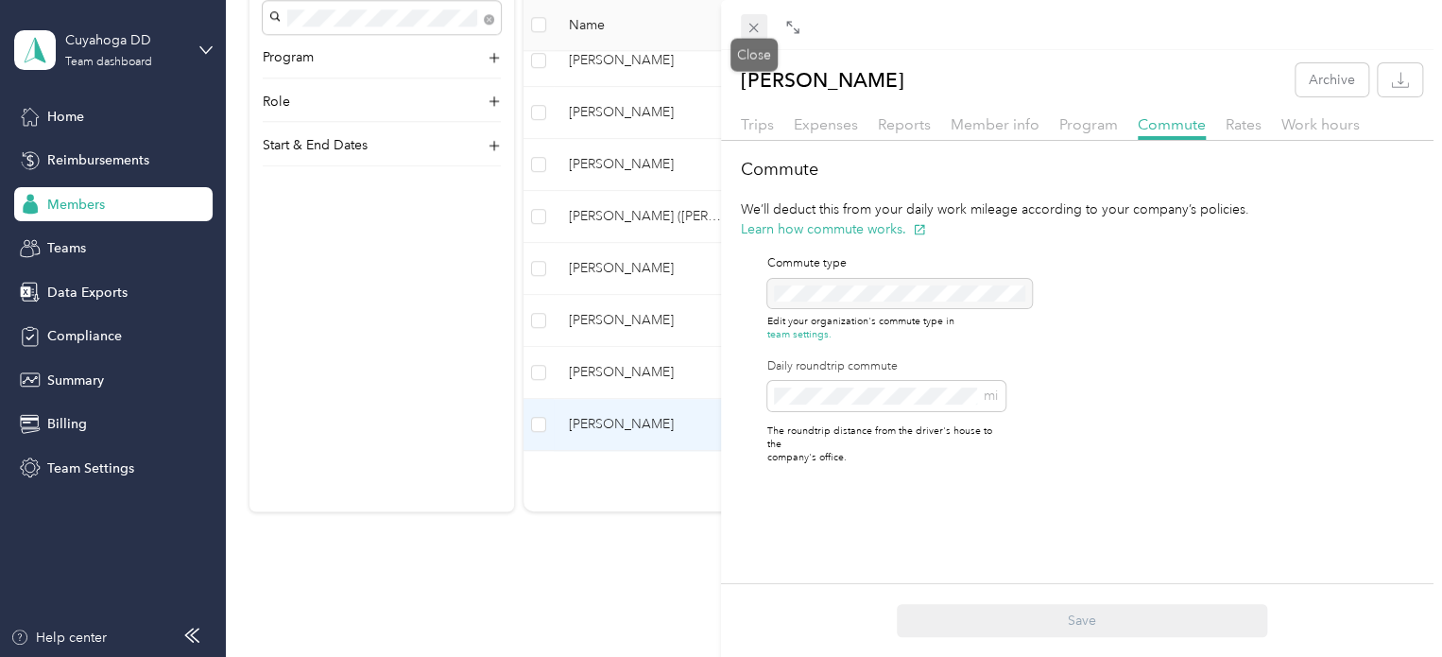
click at [751, 29] on icon at bounding box center [753, 28] width 9 height 9
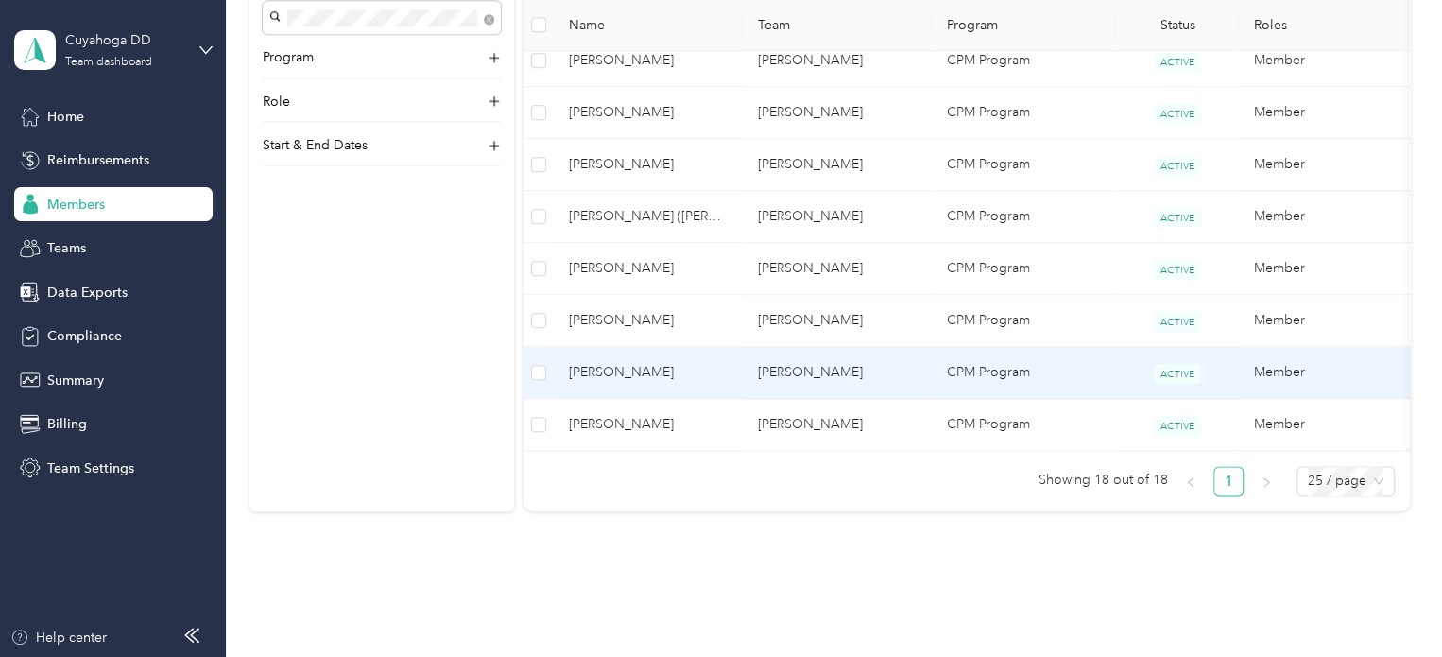
click at [756, 372] on td "[PERSON_NAME]" at bounding box center [836, 373] width 189 height 52
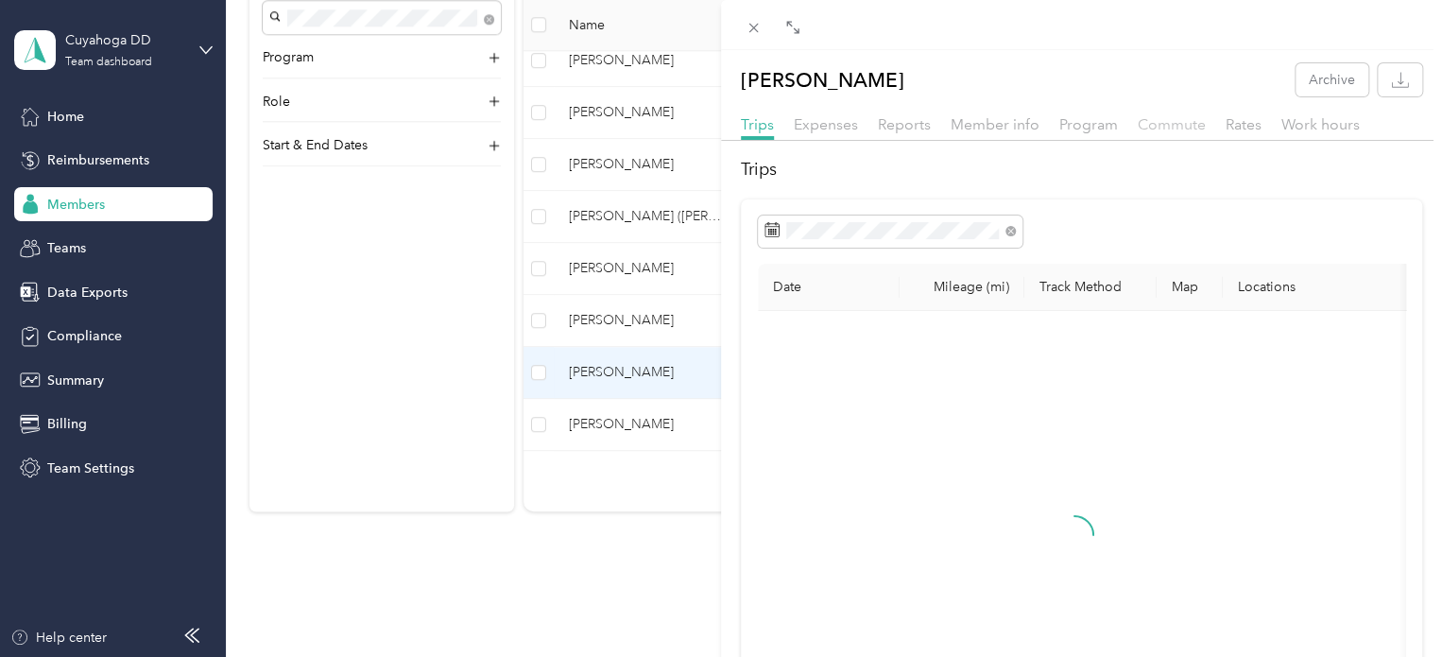
click at [1152, 122] on span "Commute" at bounding box center [1171, 124] width 68 height 18
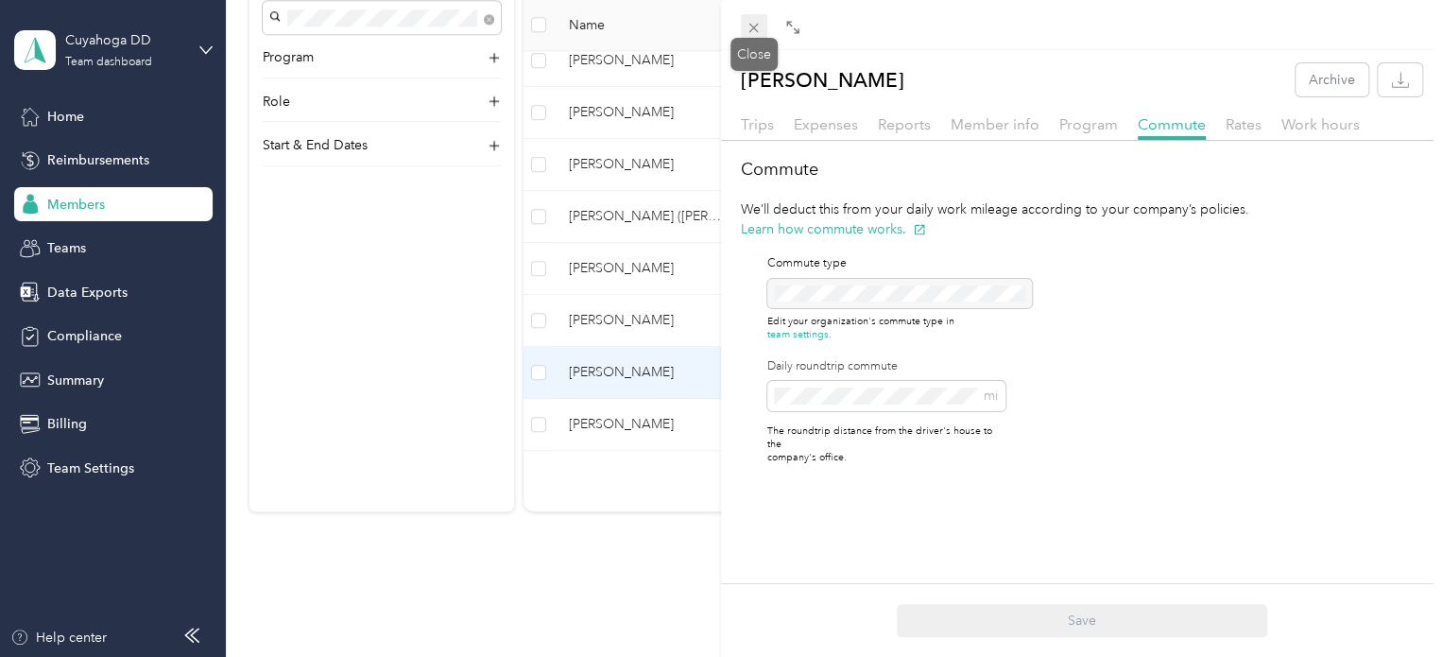
click at [752, 22] on icon at bounding box center [753, 28] width 16 height 16
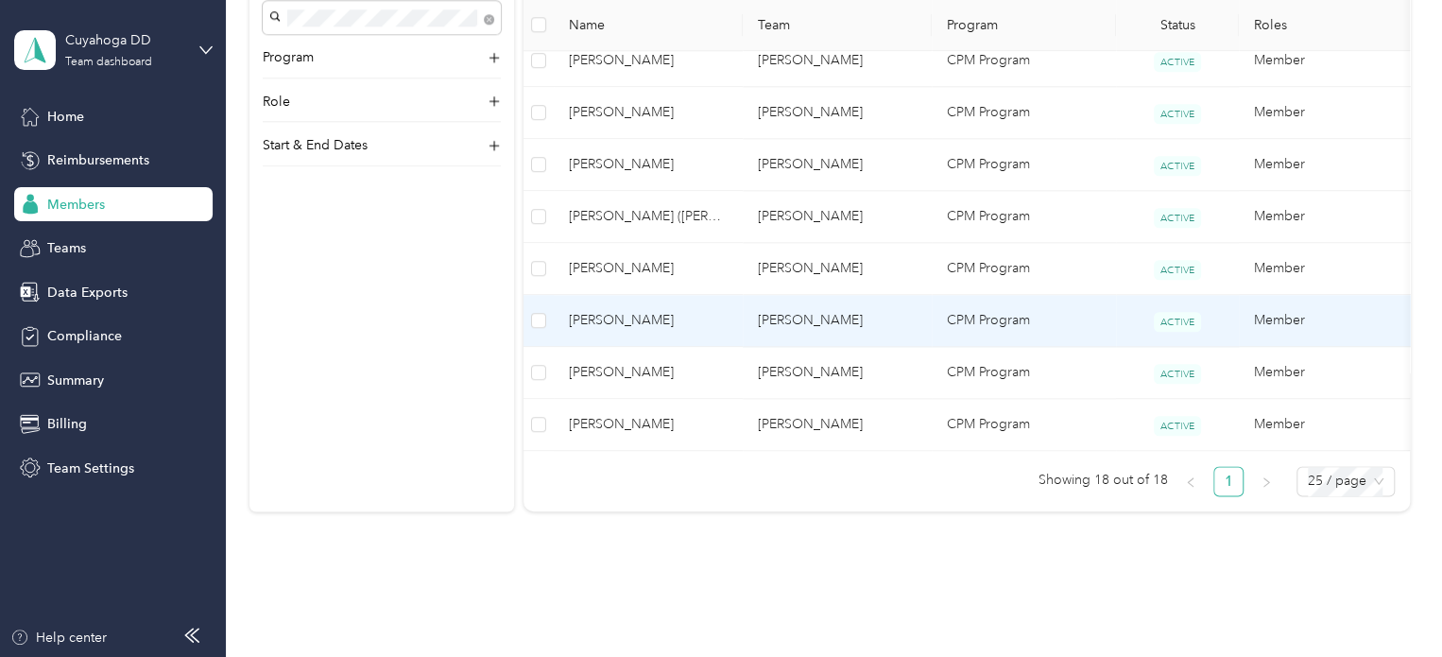
click at [674, 310] on span "[PERSON_NAME]" at bounding box center [648, 320] width 159 height 21
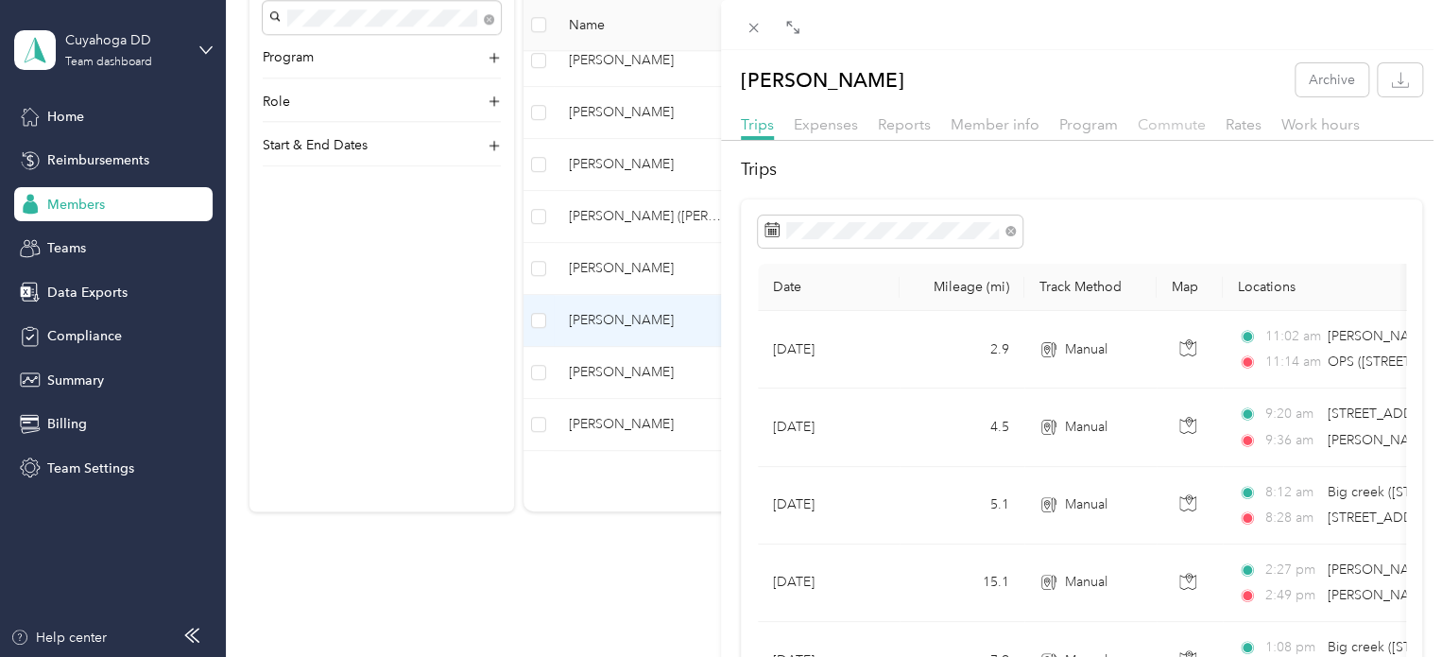
click at [1171, 123] on span "Commute" at bounding box center [1171, 124] width 68 height 18
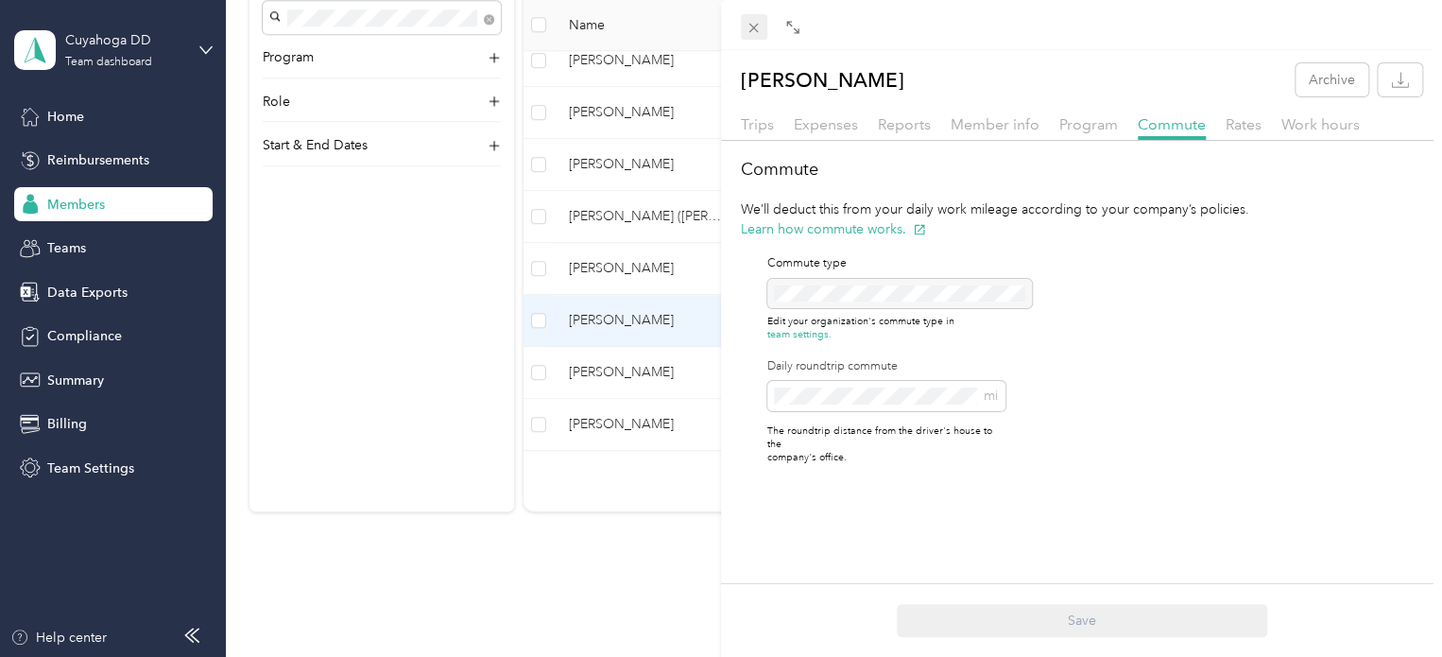
click at [759, 25] on icon at bounding box center [753, 28] width 16 height 16
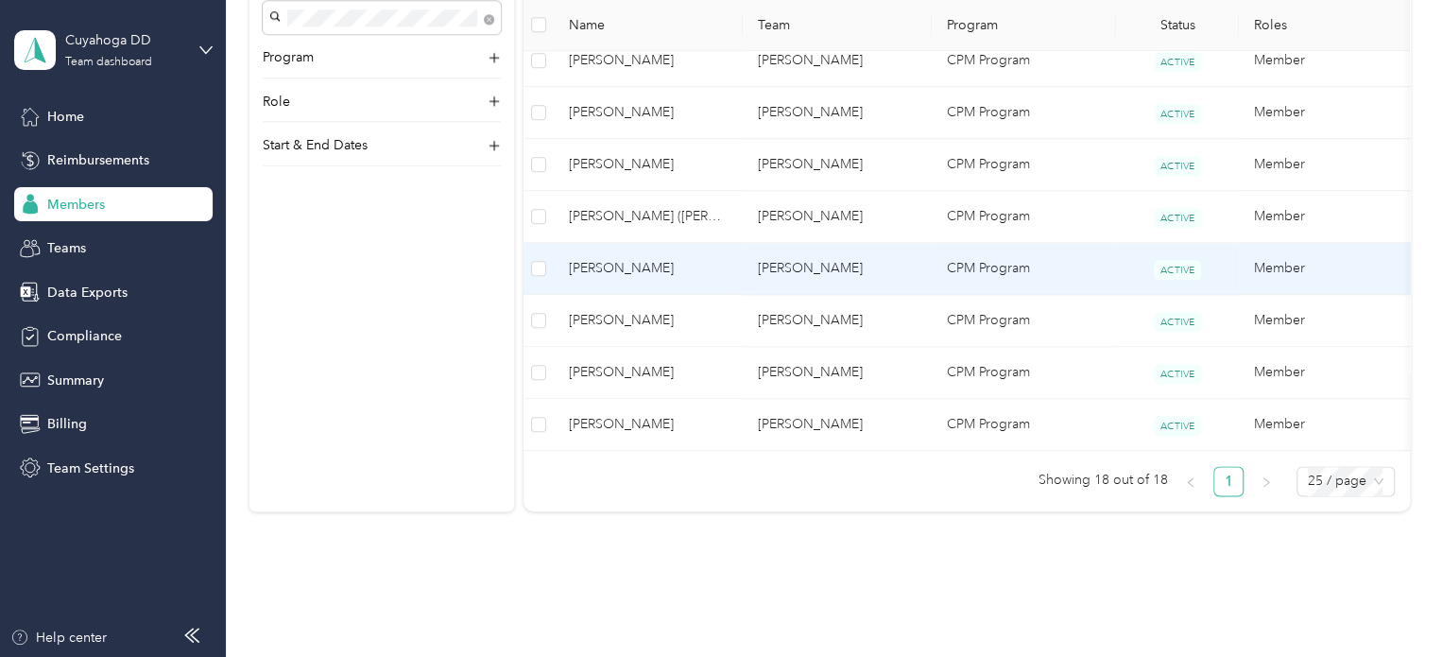
click at [688, 275] on span "[PERSON_NAME]" at bounding box center [648, 268] width 159 height 21
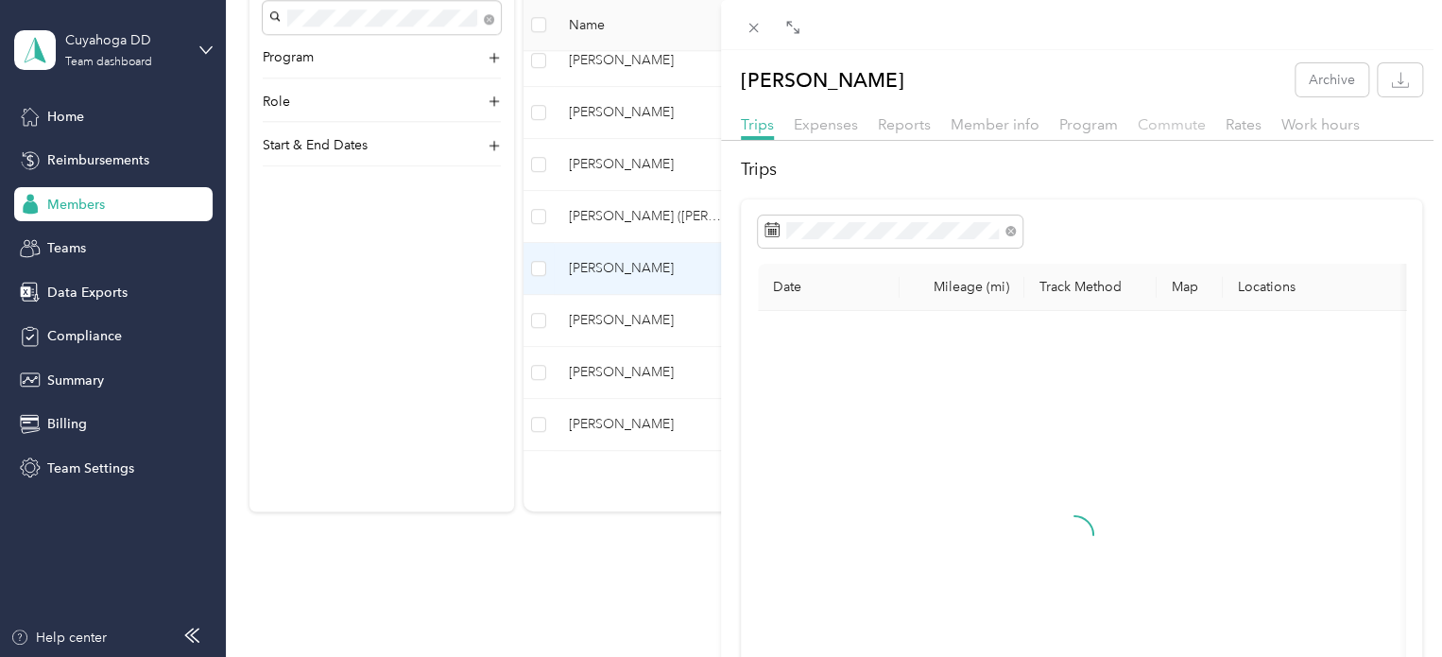
click at [1171, 116] on span "Commute" at bounding box center [1171, 124] width 68 height 18
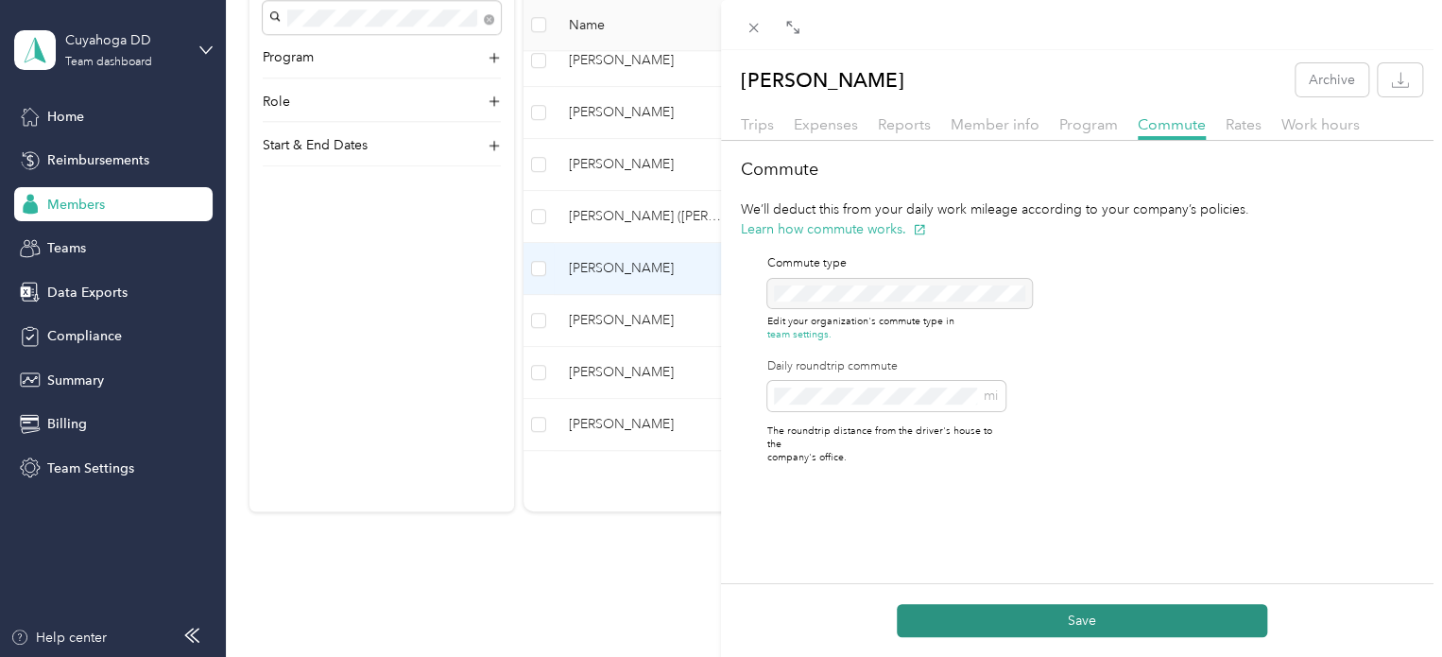
click at [1039, 606] on button "Save" at bounding box center [1081, 620] width 370 height 33
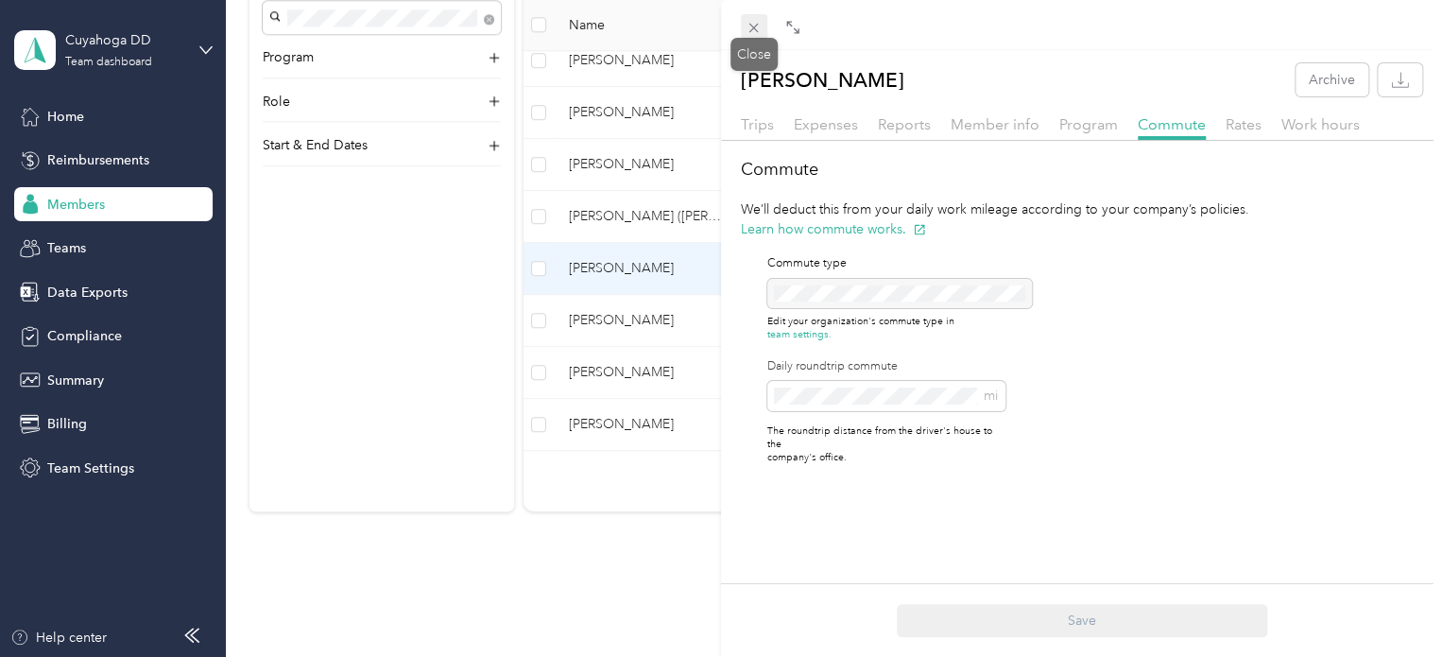
click at [757, 20] on icon at bounding box center [753, 28] width 16 height 16
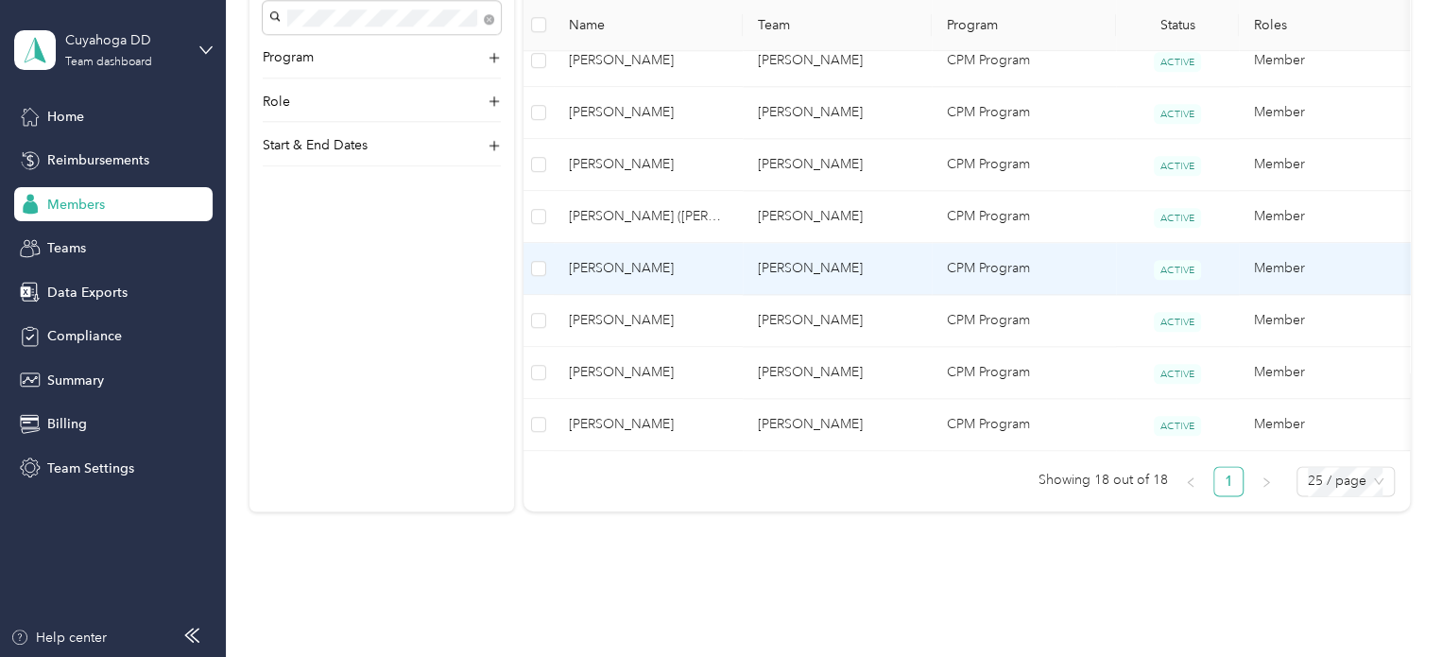
click at [722, 271] on span "[PERSON_NAME]" at bounding box center [648, 268] width 159 height 21
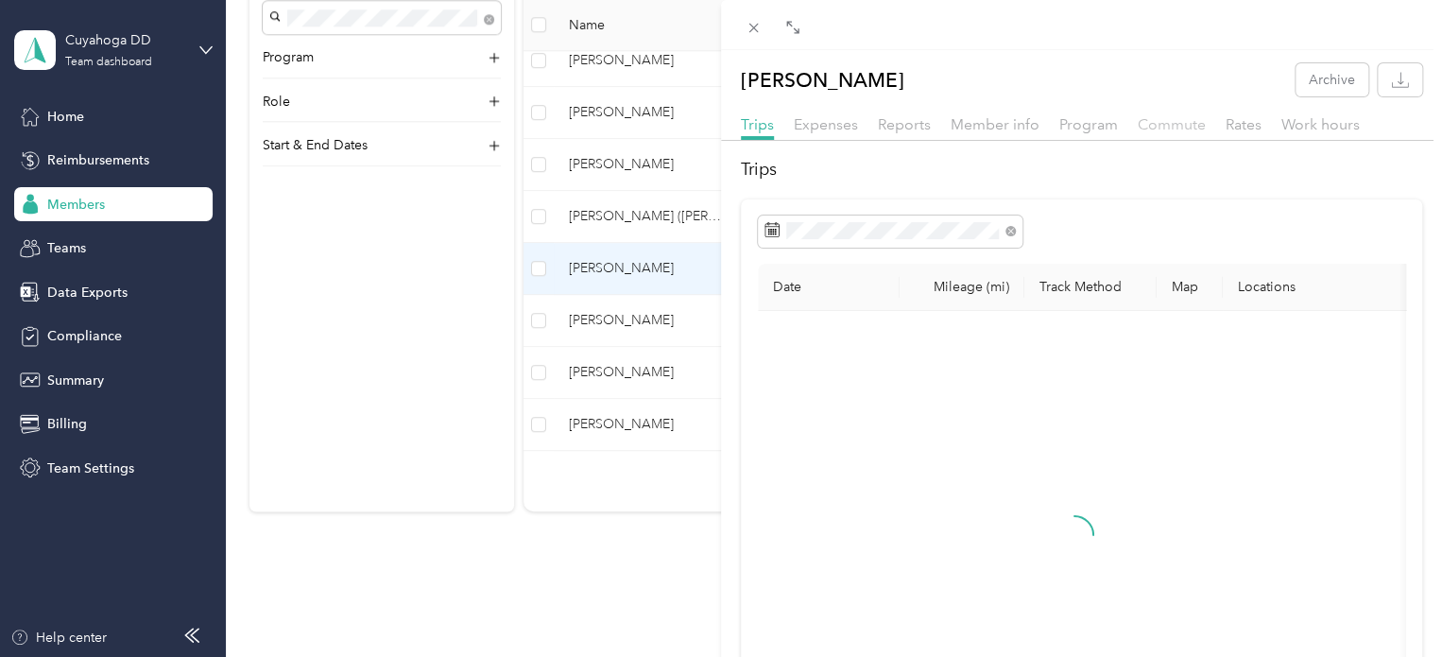
click at [1170, 112] on div "[PERSON_NAME] Archive Trips Expenses Reports Member info Program Commute Rates …" at bounding box center [1081, 468] width 721 height 811
click at [1170, 130] on span "Commute" at bounding box center [1171, 124] width 68 height 18
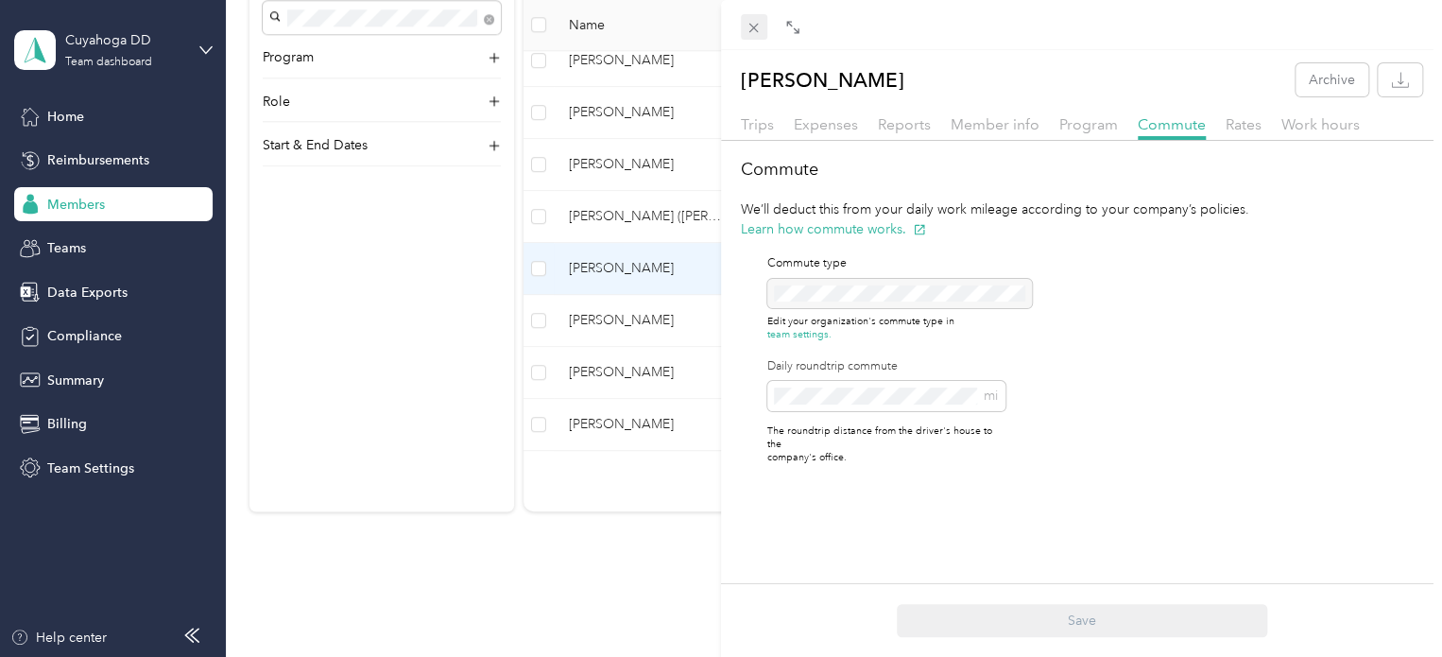
click at [754, 31] on icon at bounding box center [753, 28] width 16 height 16
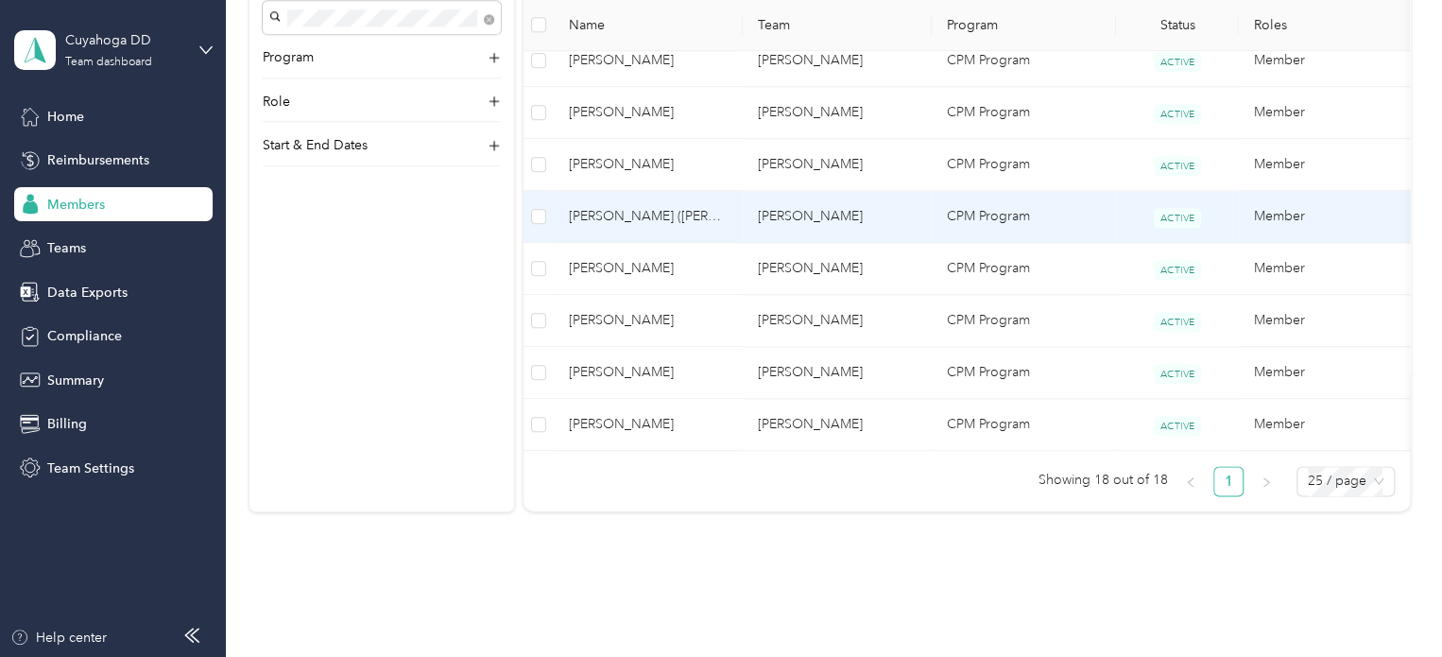
click at [726, 213] on span "[PERSON_NAME] ([PERSON_NAME]) [PERSON_NAME]" at bounding box center [648, 216] width 159 height 21
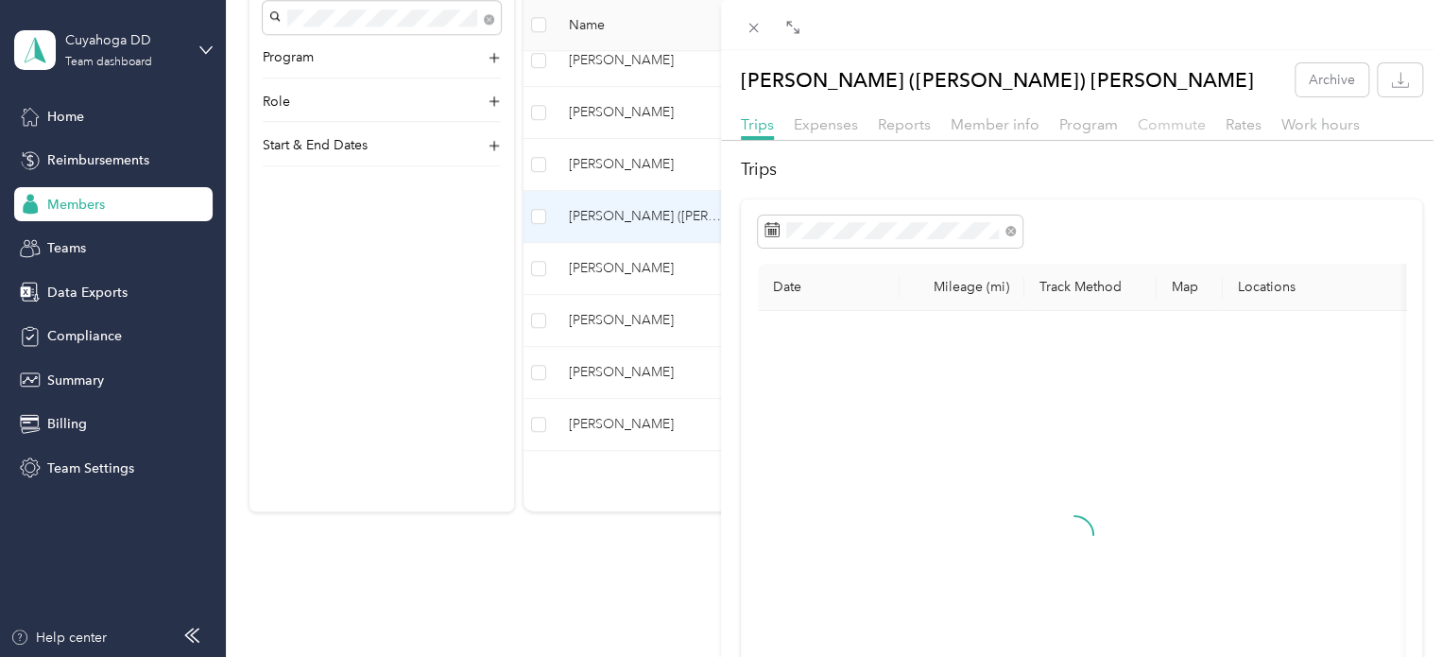
click at [1178, 118] on span "Commute" at bounding box center [1171, 124] width 68 height 18
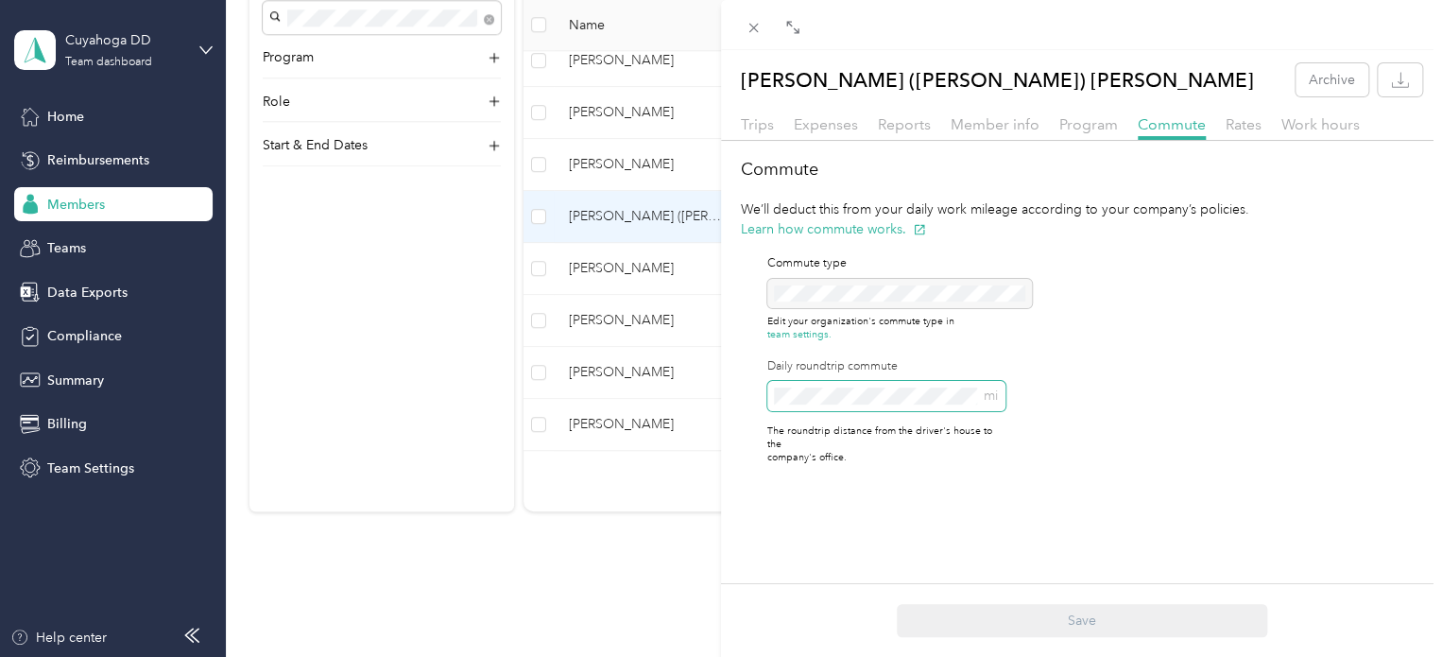
click at [851, 406] on span "mi" at bounding box center [886, 396] width 238 height 30
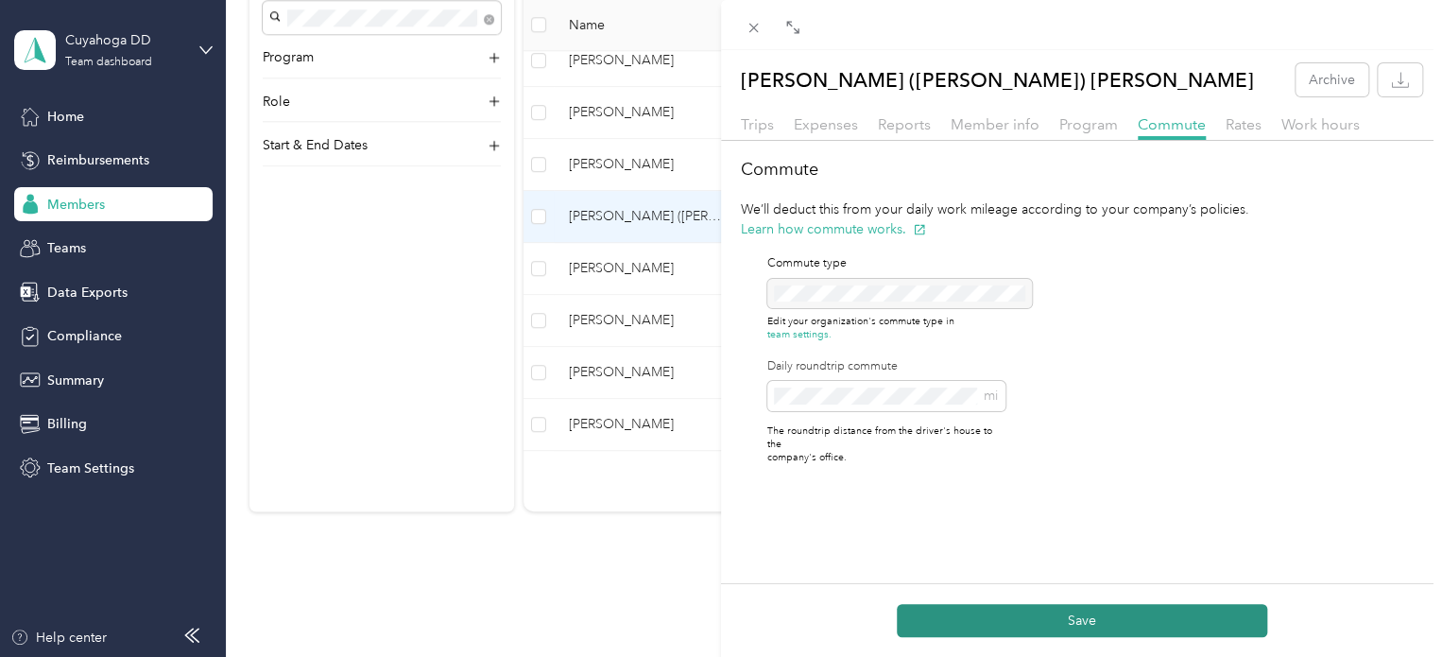
click at [1050, 619] on button "Save" at bounding box center [1081, 620] width 370 height 33
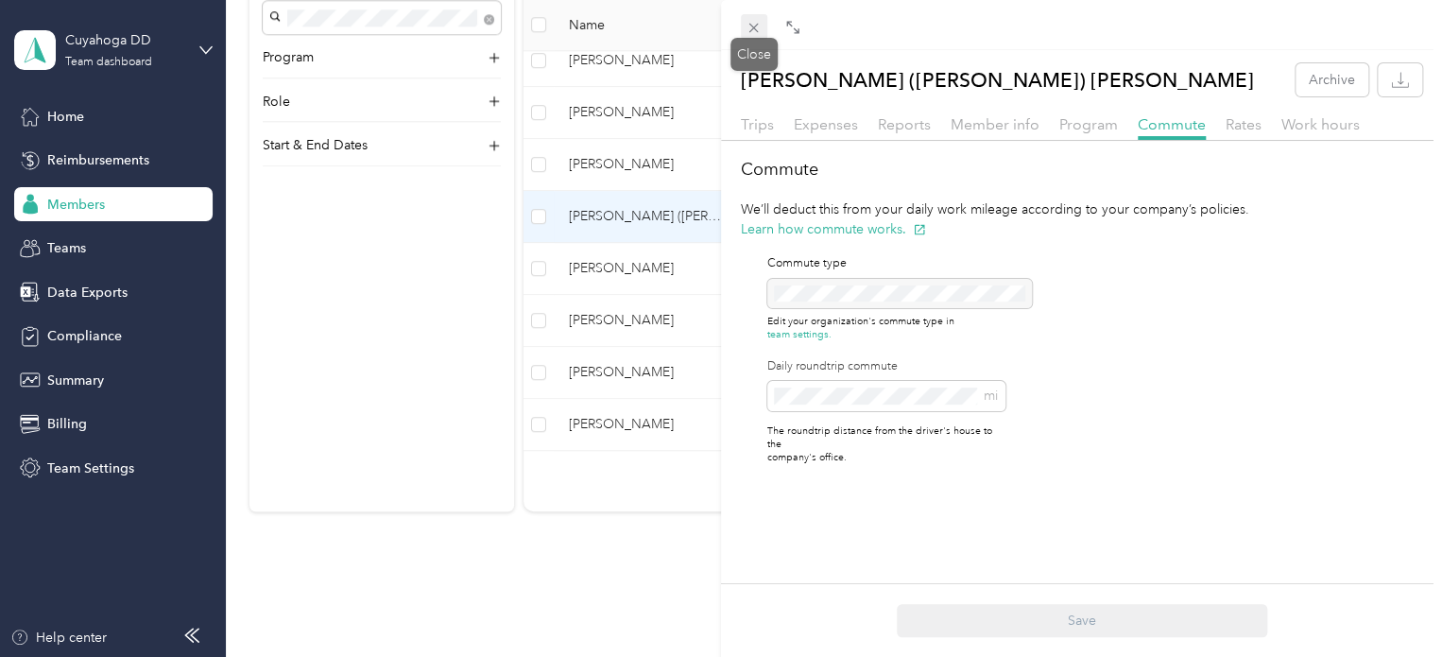
click at [750, 29] on icon at bounding box center [753, 28] width 16 height 16
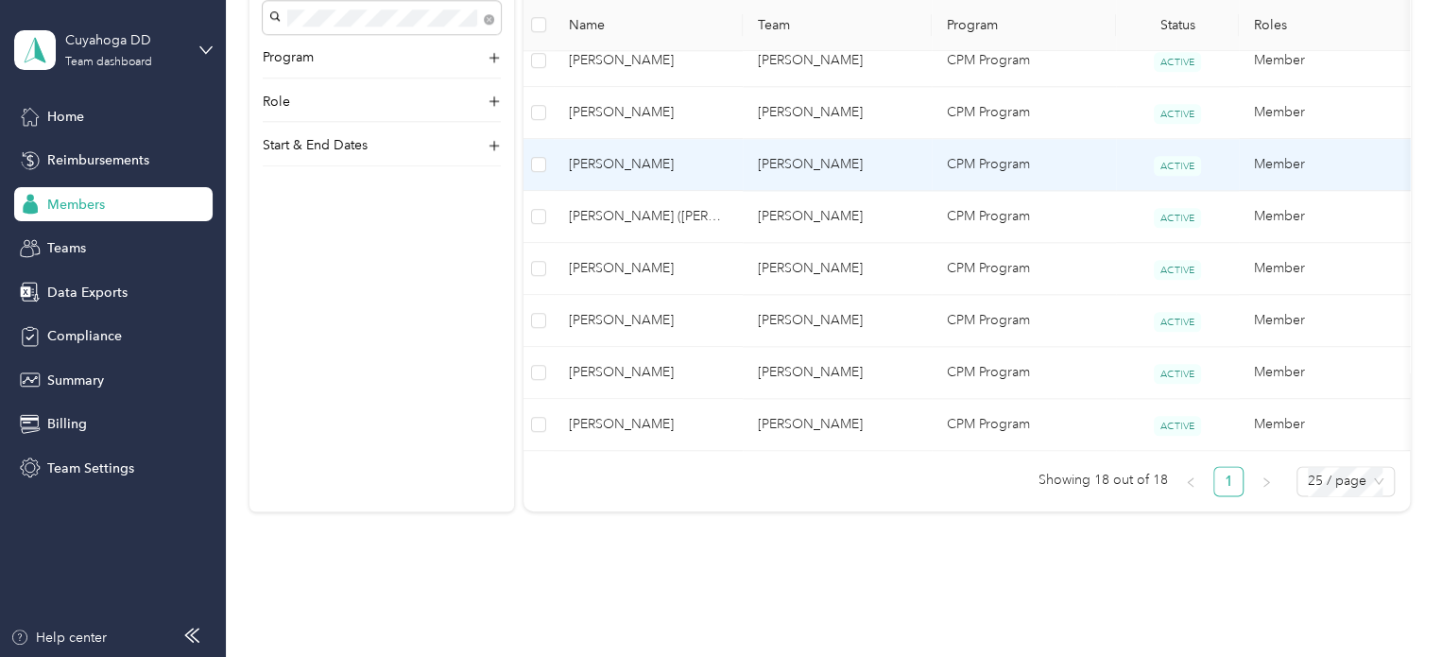
click at [710, 158] on span "[PERSON_NAME]" at bounding box center [648, 164] width 159 height 21
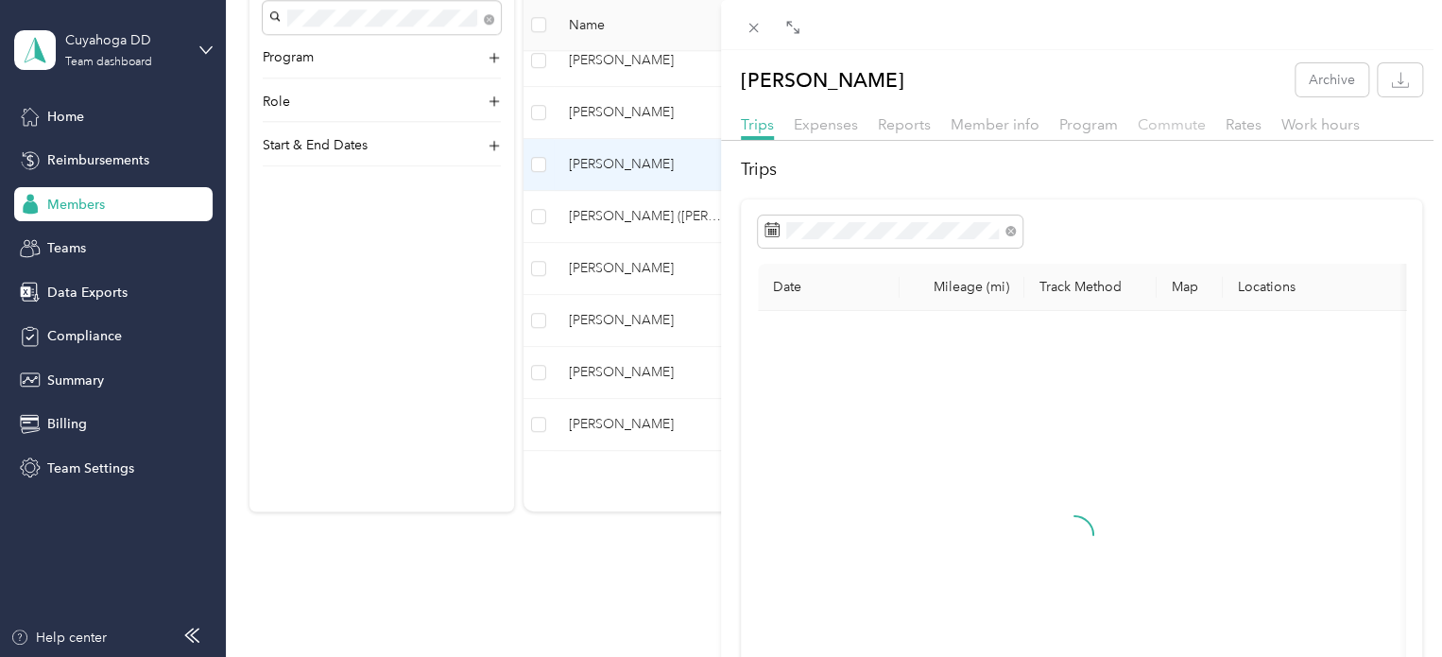
click at [1174, 117] on span "Commute" at bounding box center [1171, 124] width 68 height 18
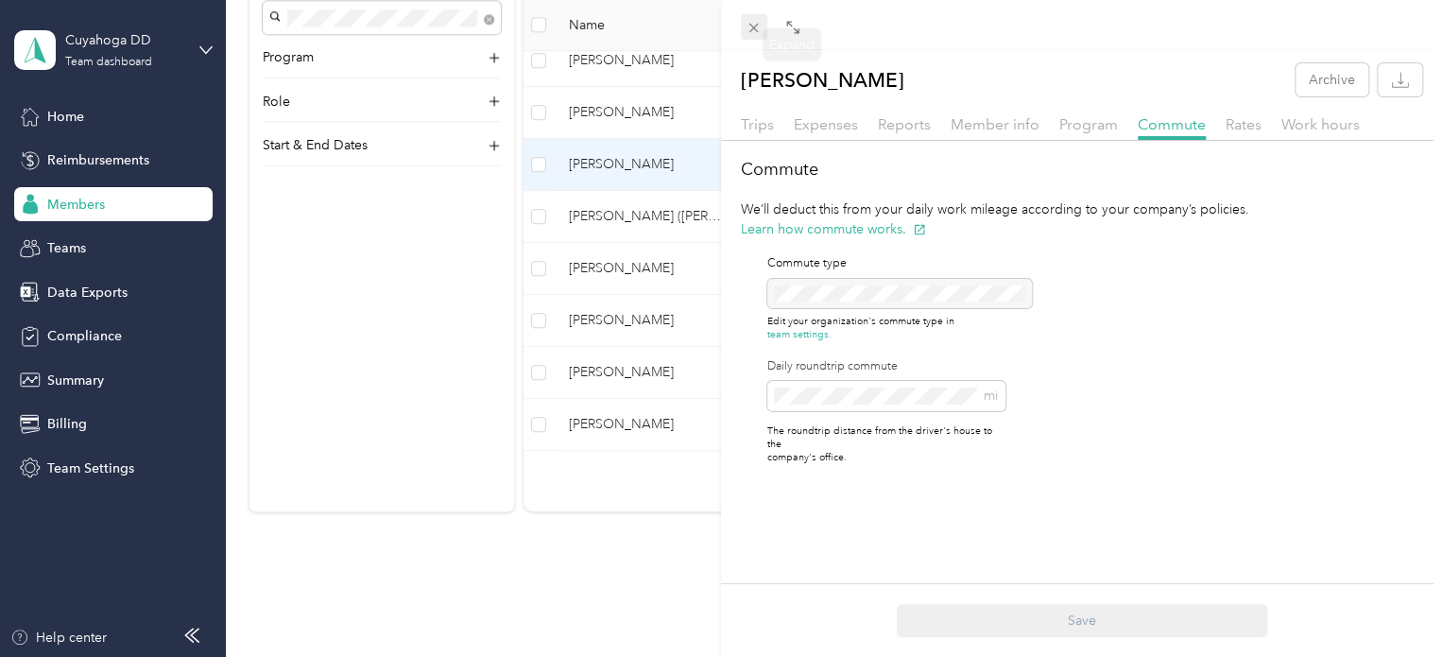
click at [752, 30] on icon at bounding box center [753, 28] width 16 height 16
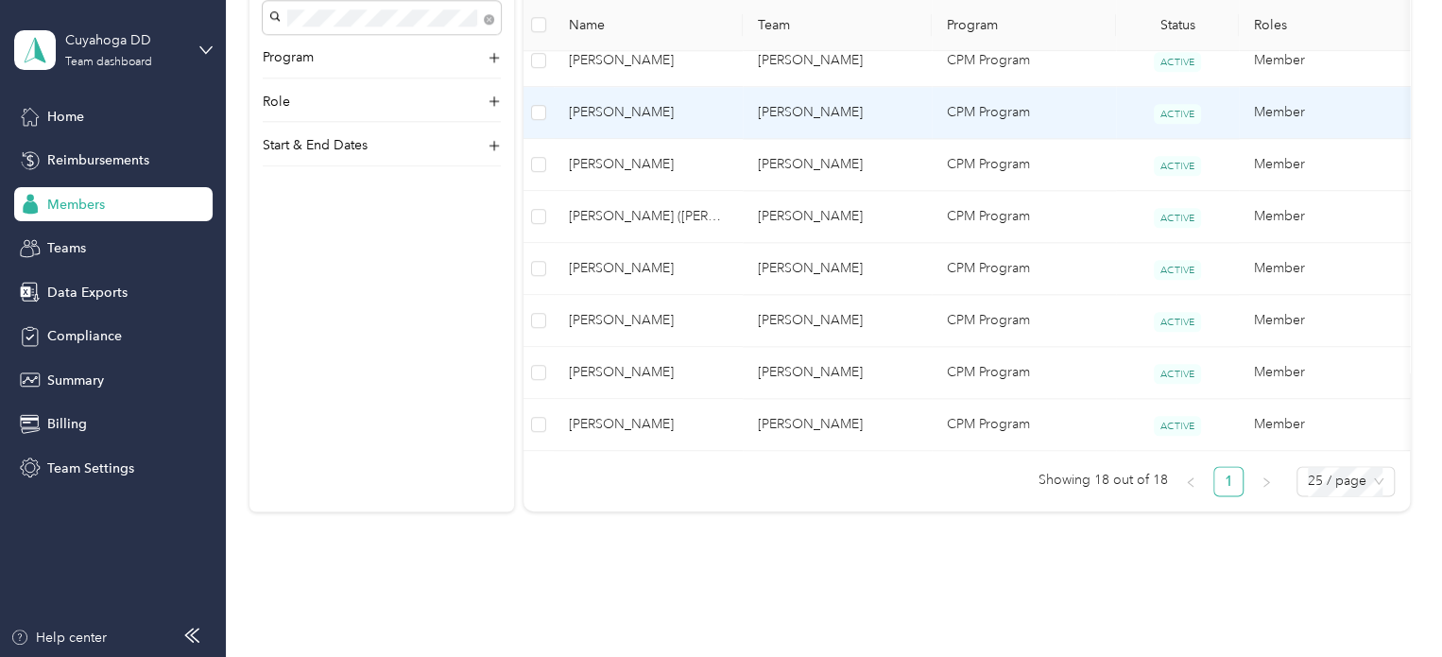
click at [718, 119] on span "[PERSON_NAME]" at bounding box center [648, 112] width 159 height 21
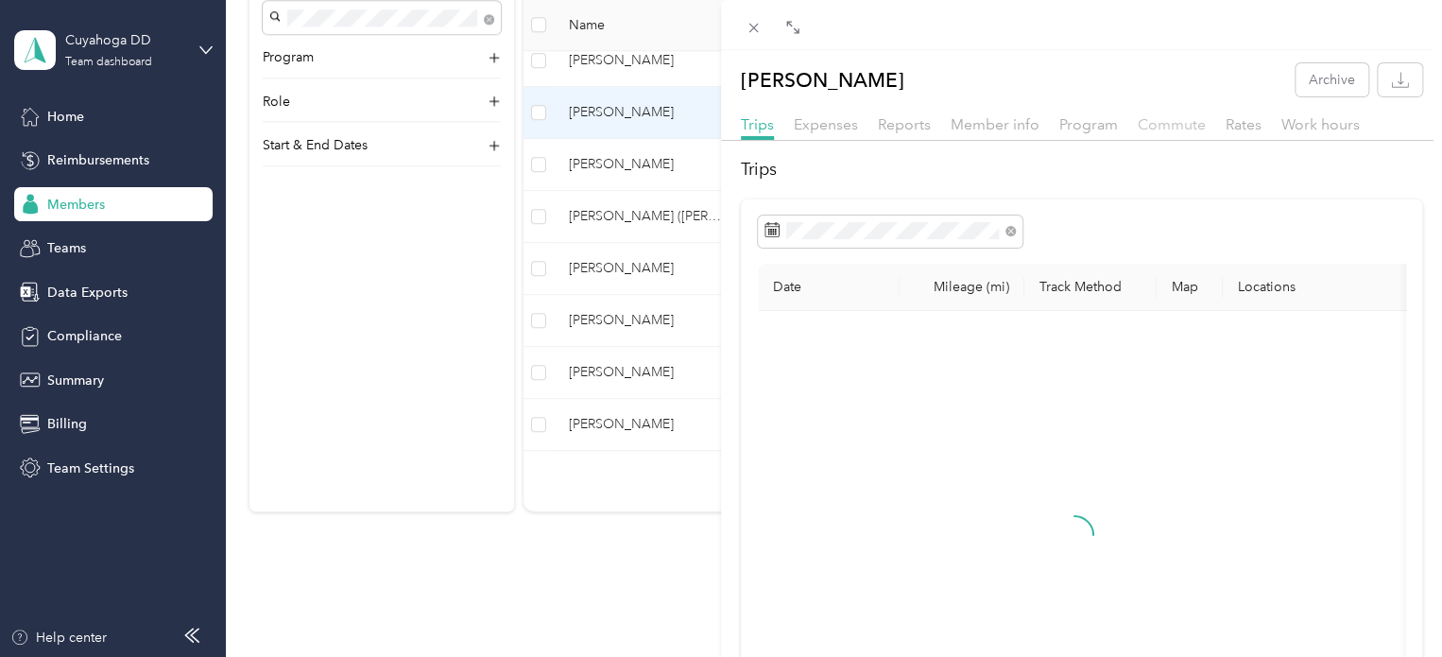
click at [1150, 127] on span "Commute" at bounding box center [1171, 124] width 68 height 18
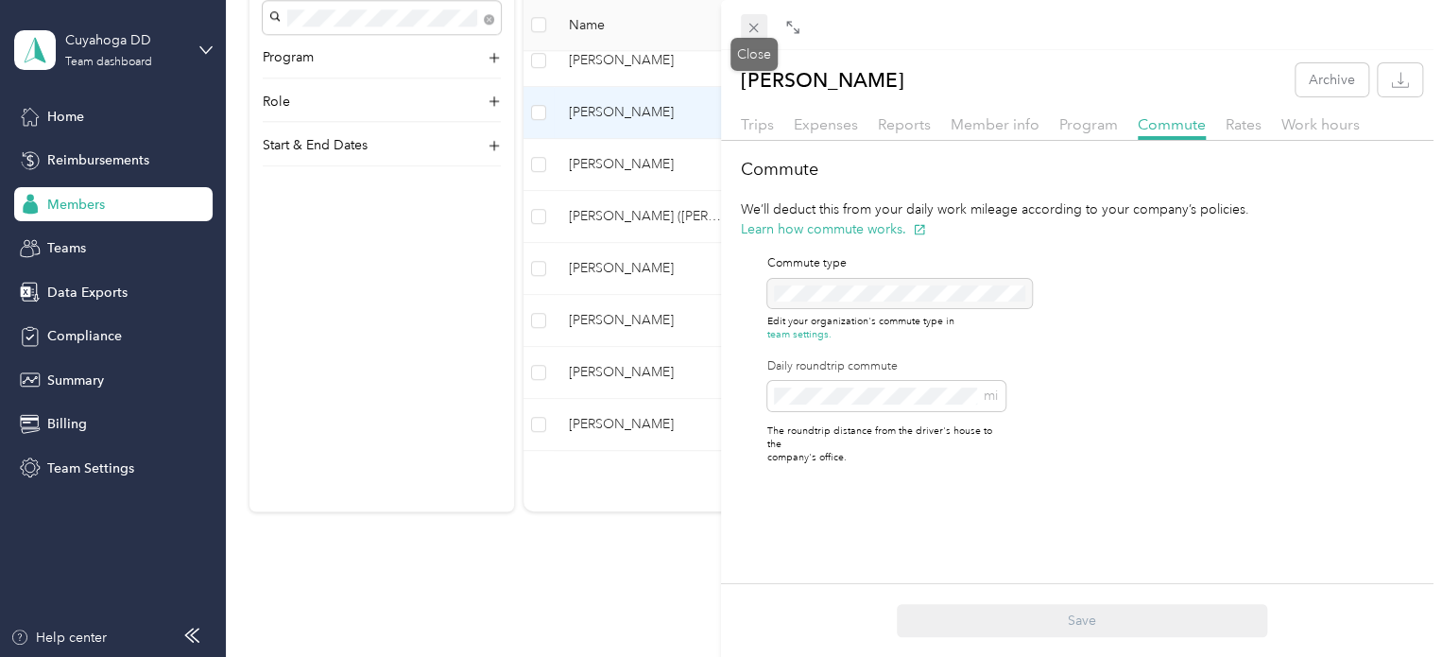
click at [752, 27] on icon at bounding box center [753, 28] width 9 height 9
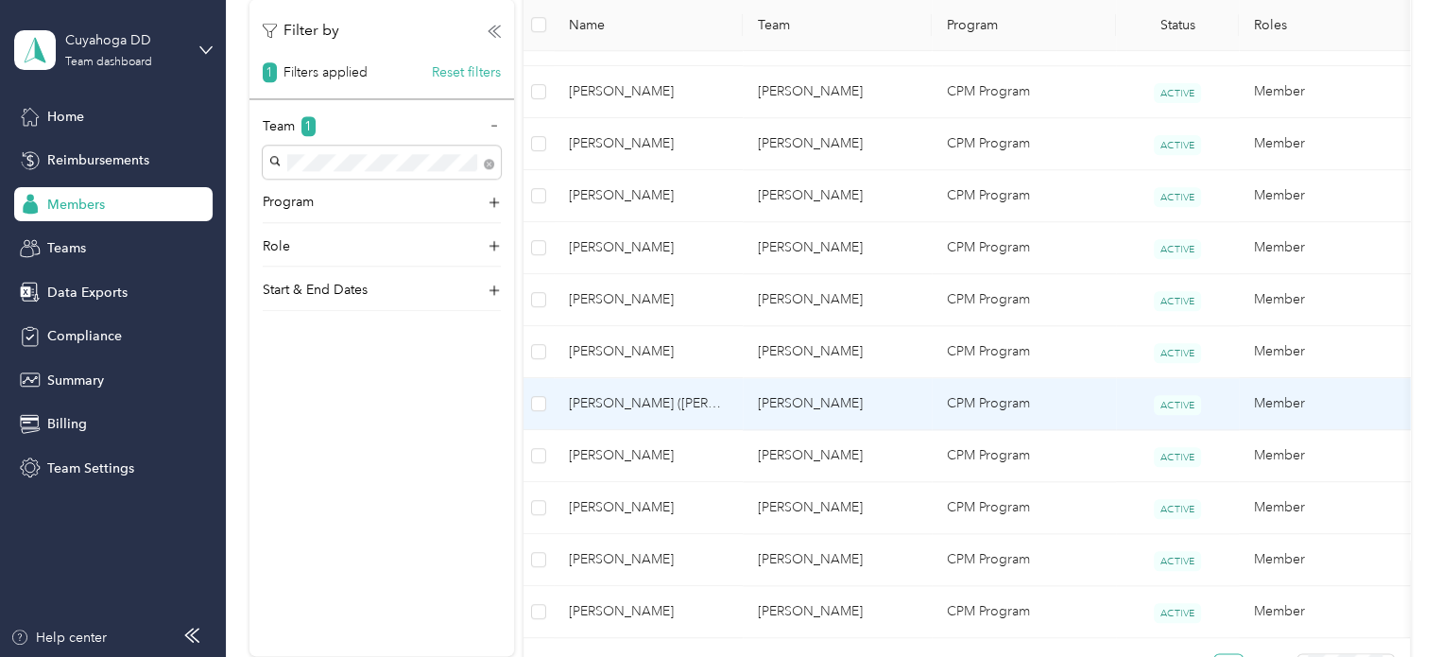
scroll to position [850, 0]
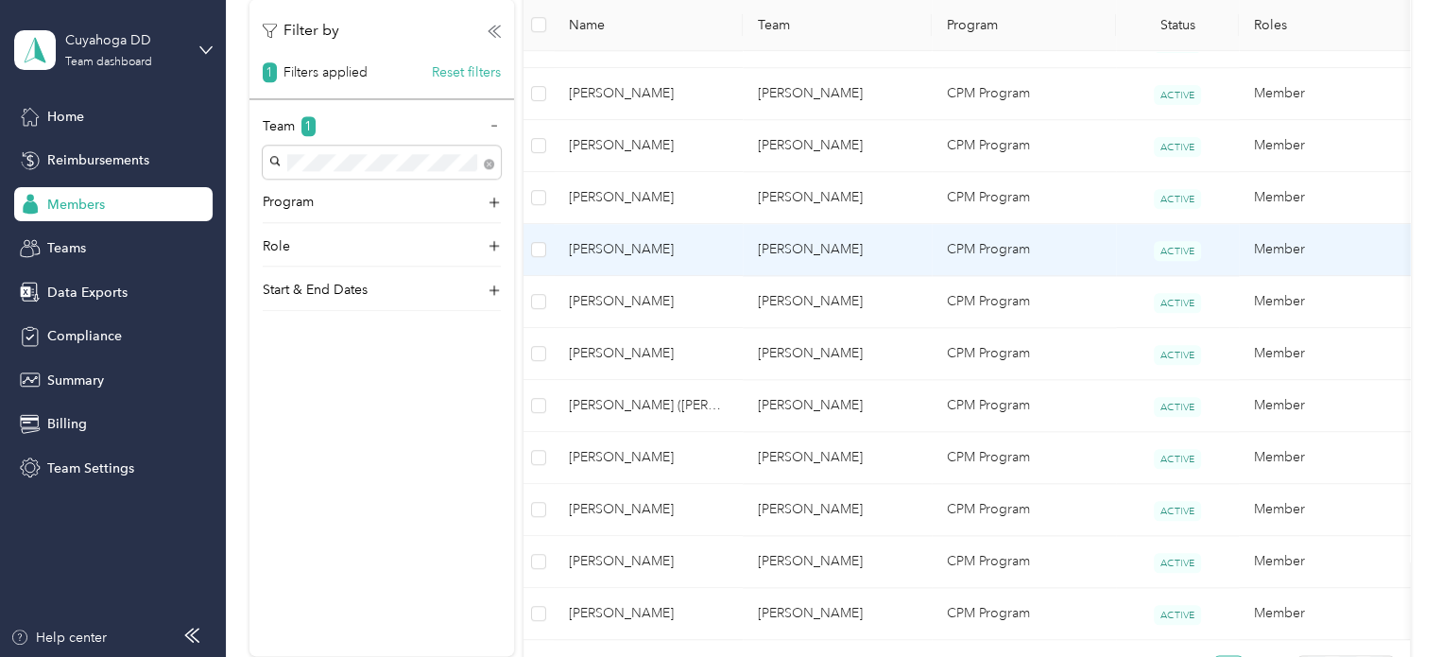
click at [831, 247] on td "[PERSON_NAME]" at bounding box center [836, 250] width 189 height 52
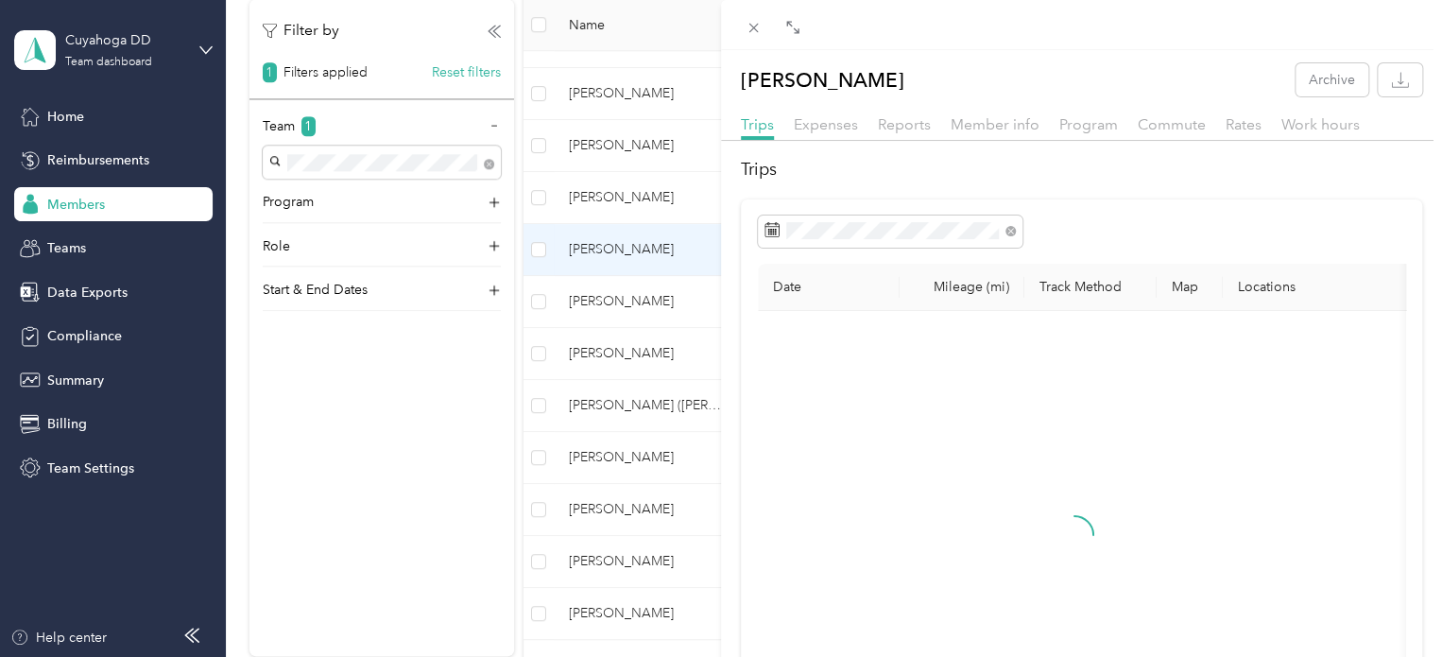
click at [1195, 133] on div "Commute" at bounding box center [1171, 125] width 68 height 24
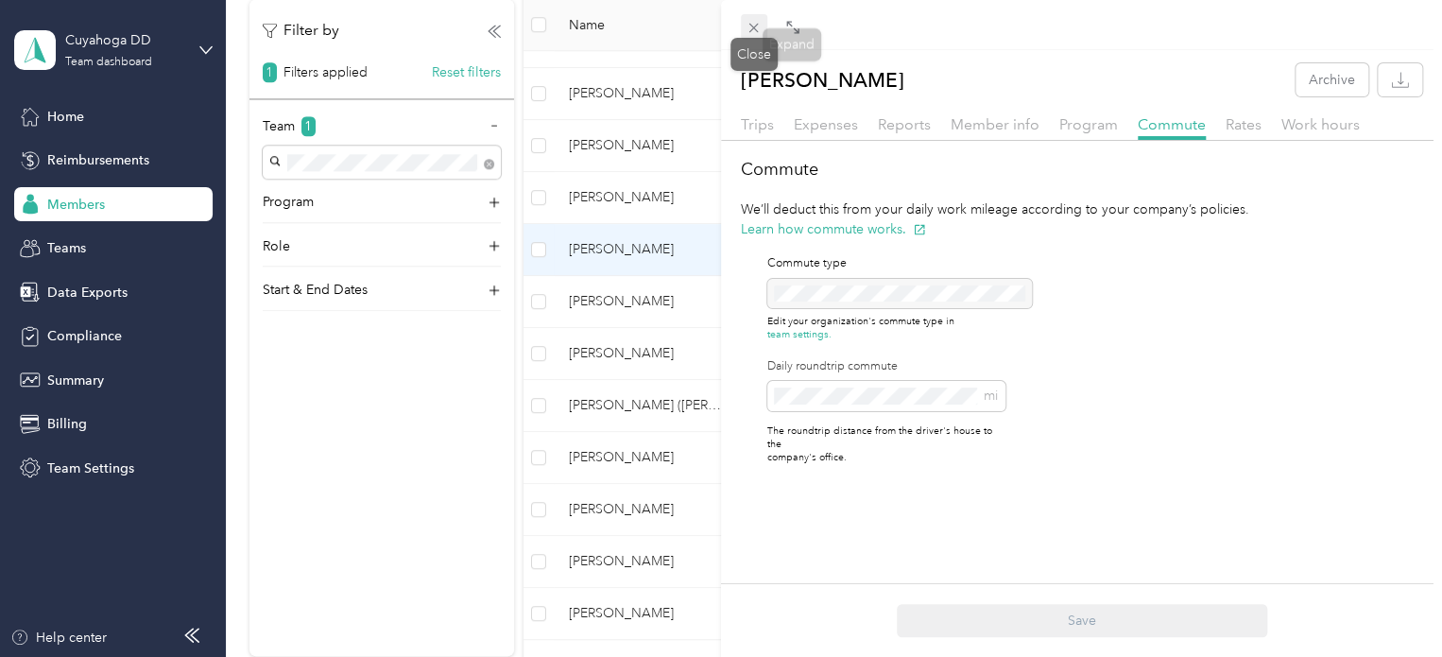
click at [759, 25] on icon at bounding box center [753, 28] width 16 height 16
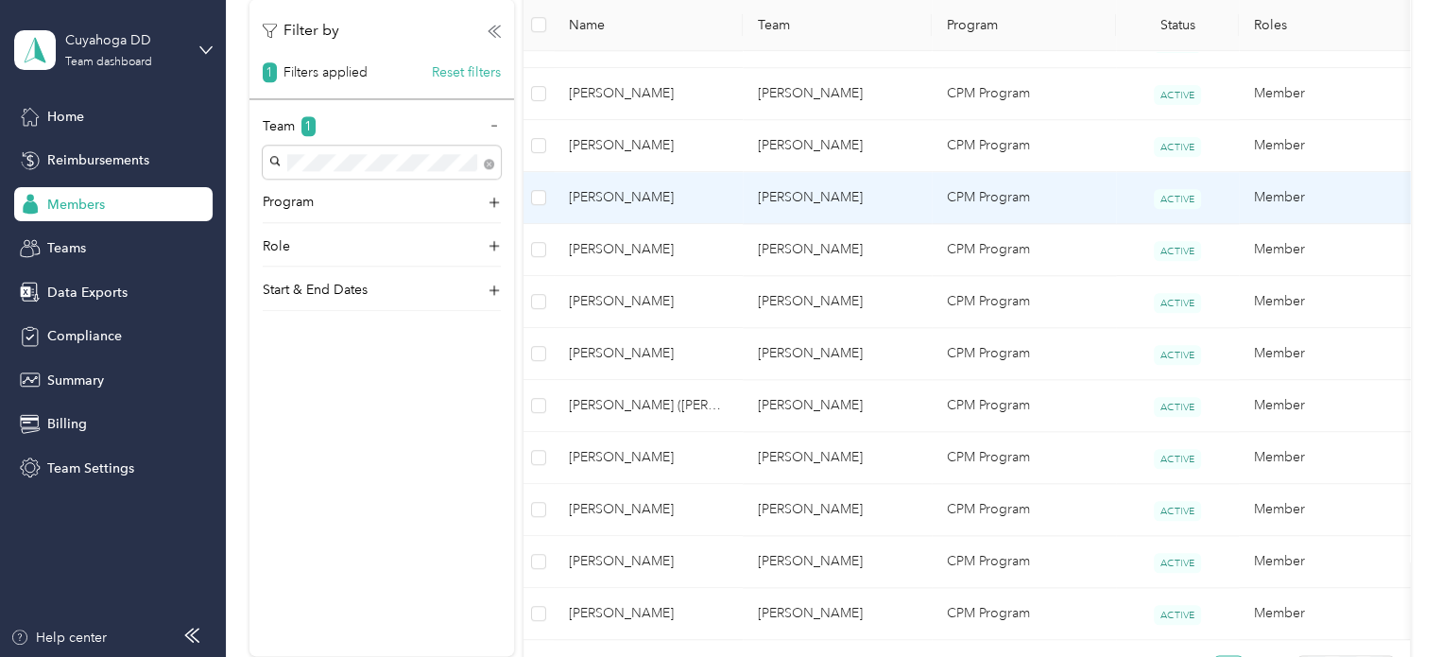
click at [769, 191] on td "[PERSON_NAME]" at bounding box center [836, 198] width 189 height 52
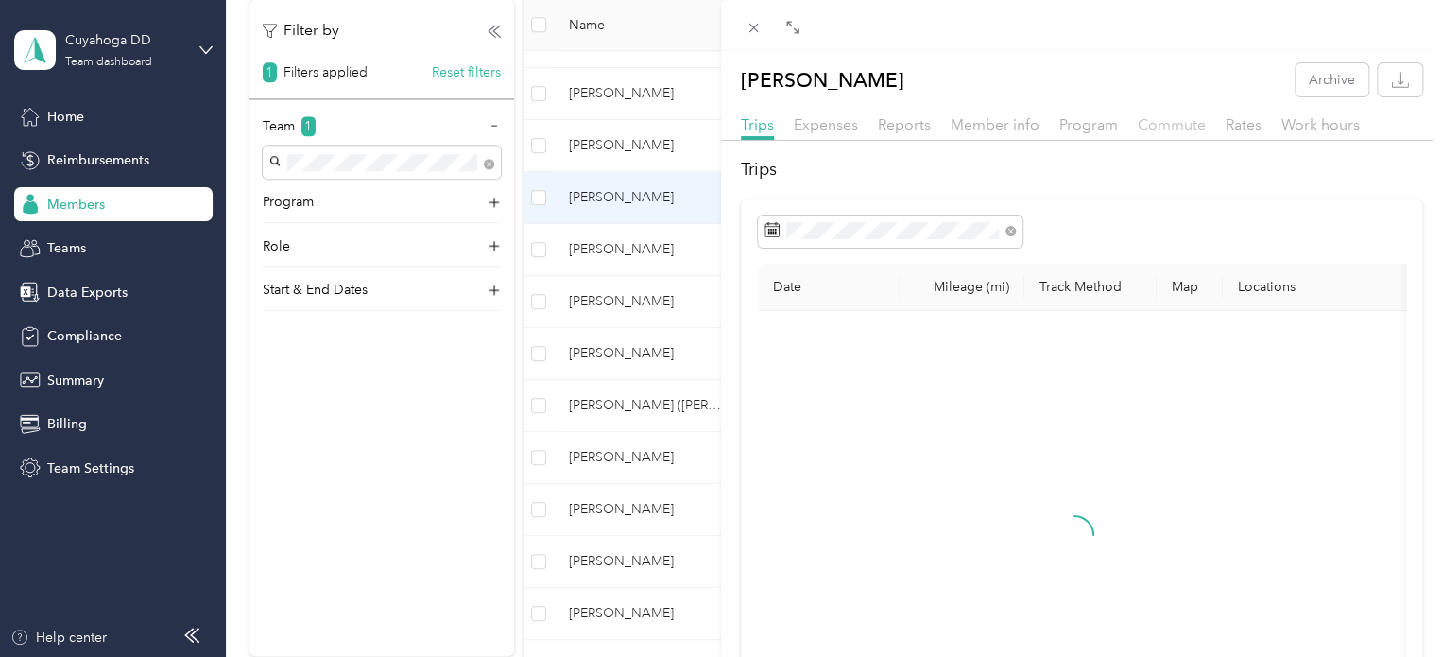
click at [1169, 122] on span "Commute" at bounding box center [1171, 124] width 68 height 18
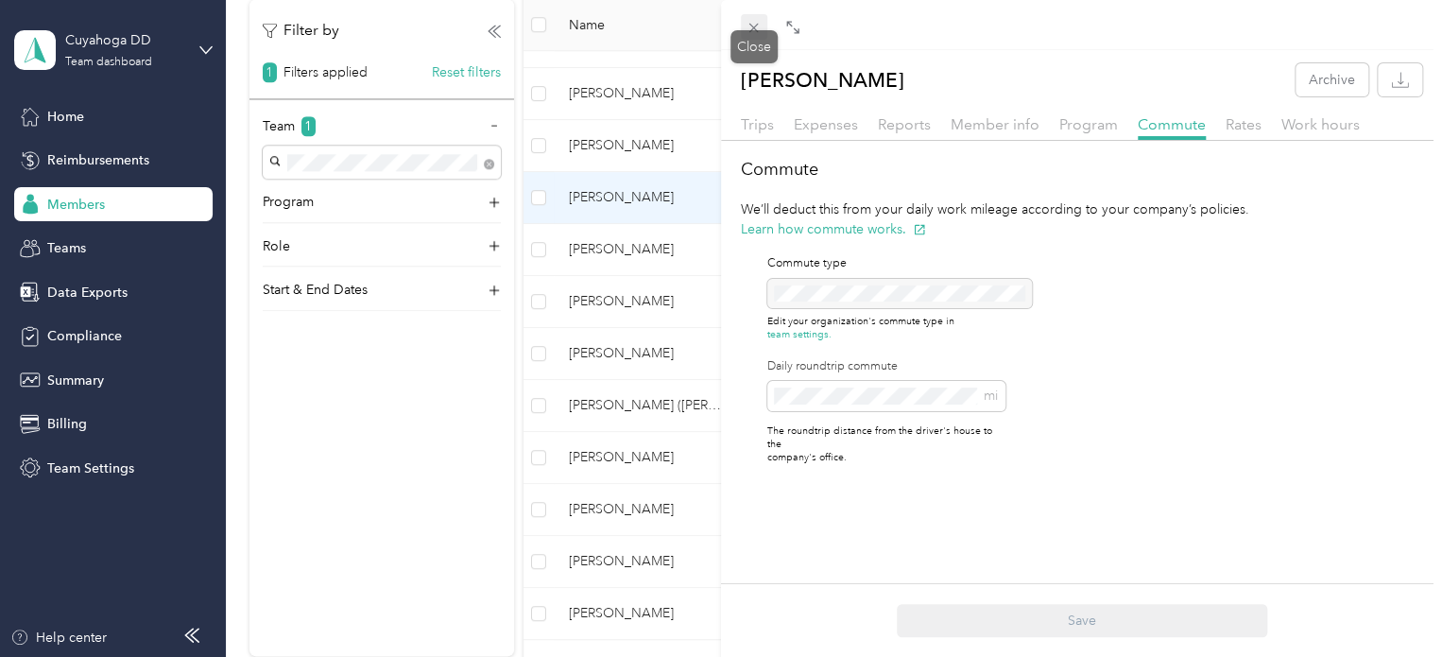
click at [752, 29] on icon at bounding box center [753, 28] width 16 height 16
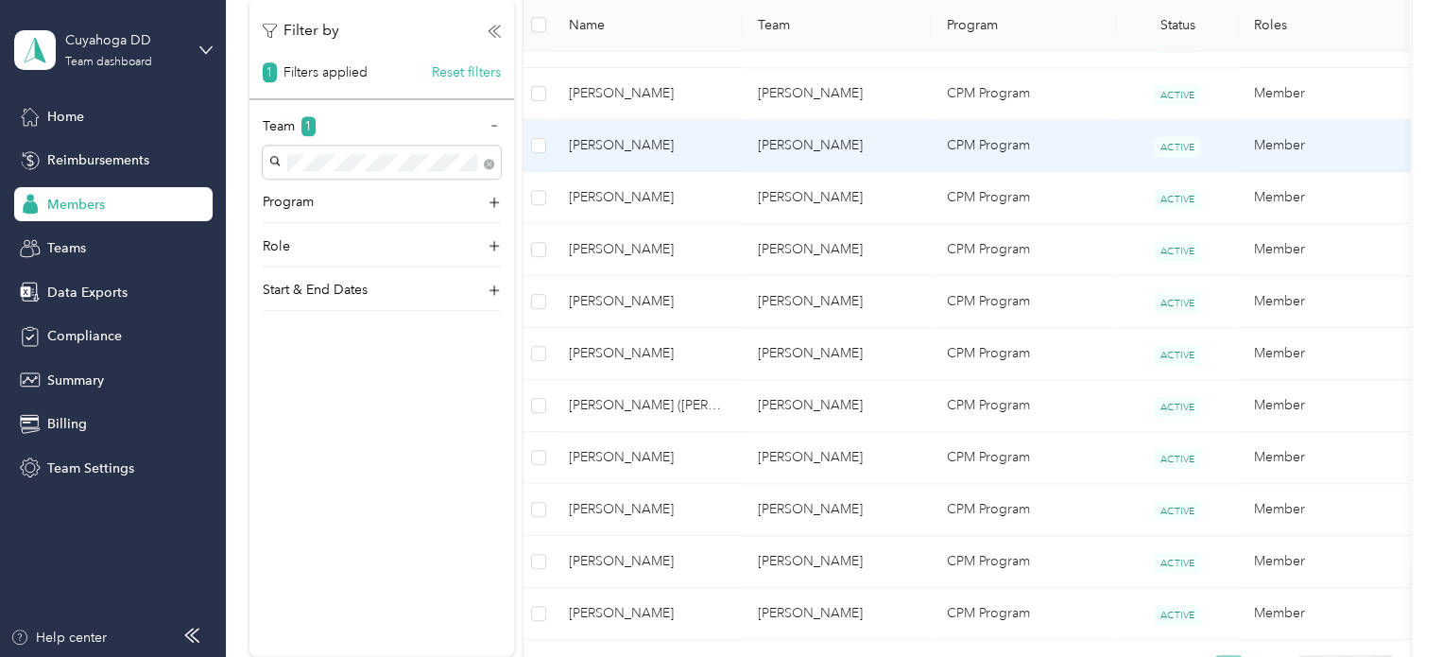
click at [694, 145] on span "[PERSON_NAME]" at bounding box center [648, 145] width 159 height 21
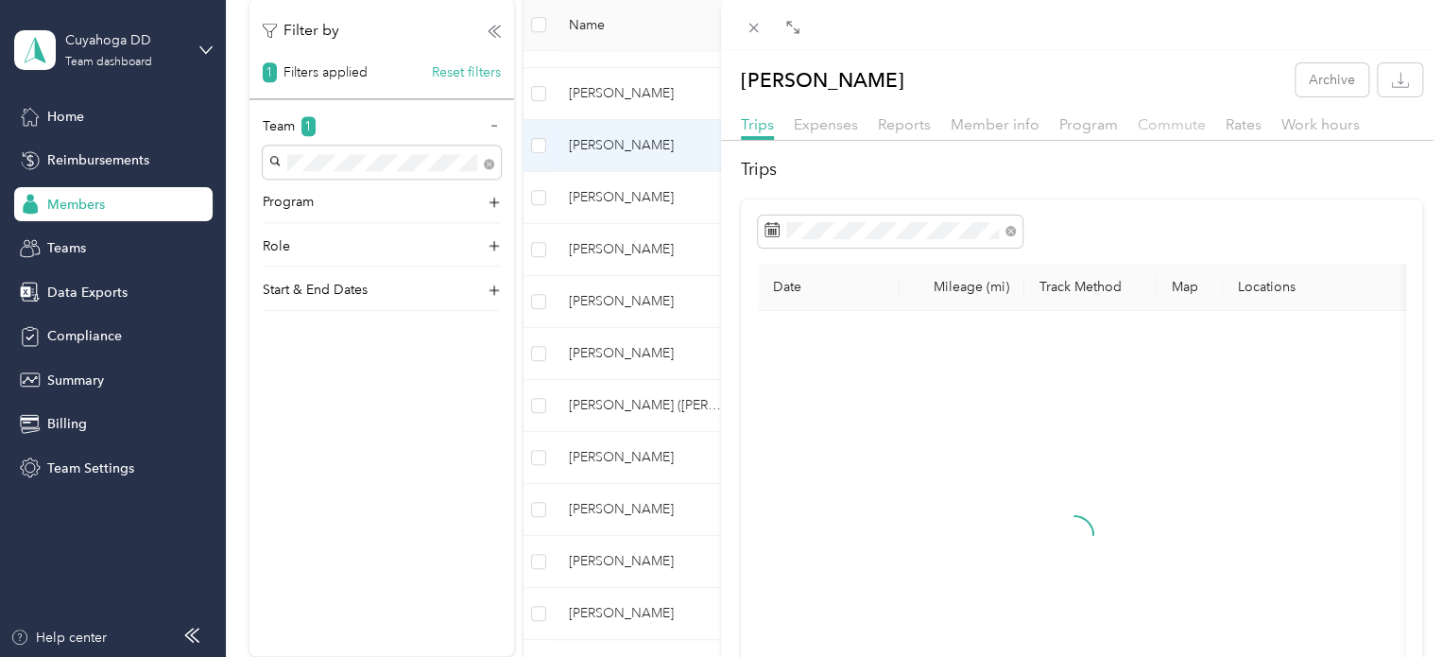
click at [1168, 128] on span "Commute" at bounding box center [1171, 124] width 68 height 18
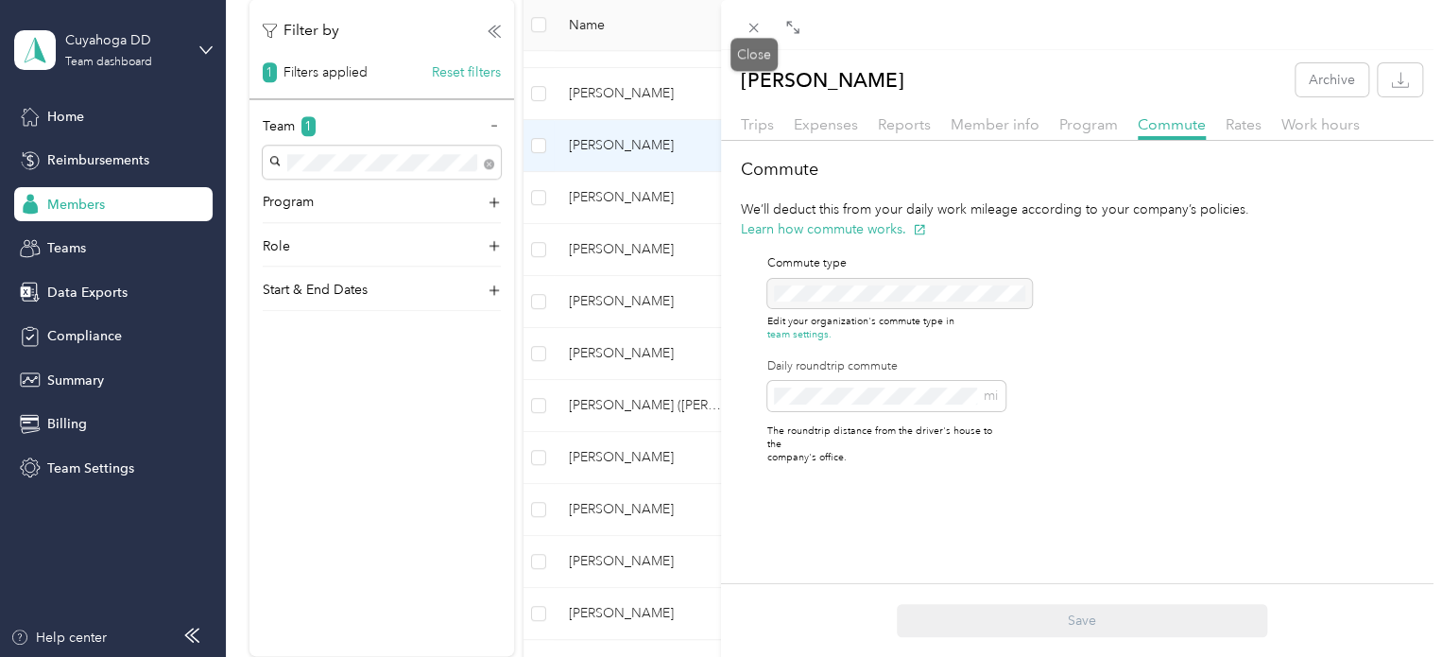
click at [760, 35] on icon at bounding box center [753, 28] width 16 height 16
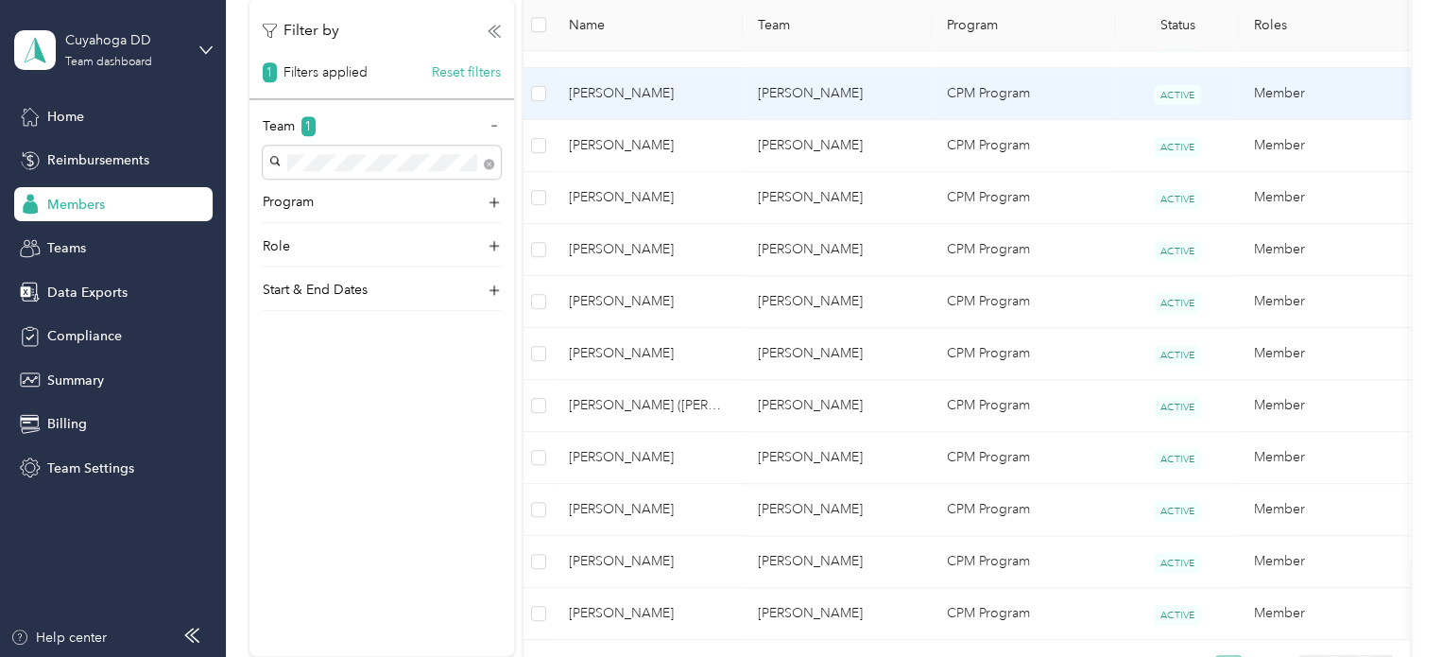
click at [755, 96] on td "[PERSON_NAME]" at bounding box center [836, 94] width 189 height 52
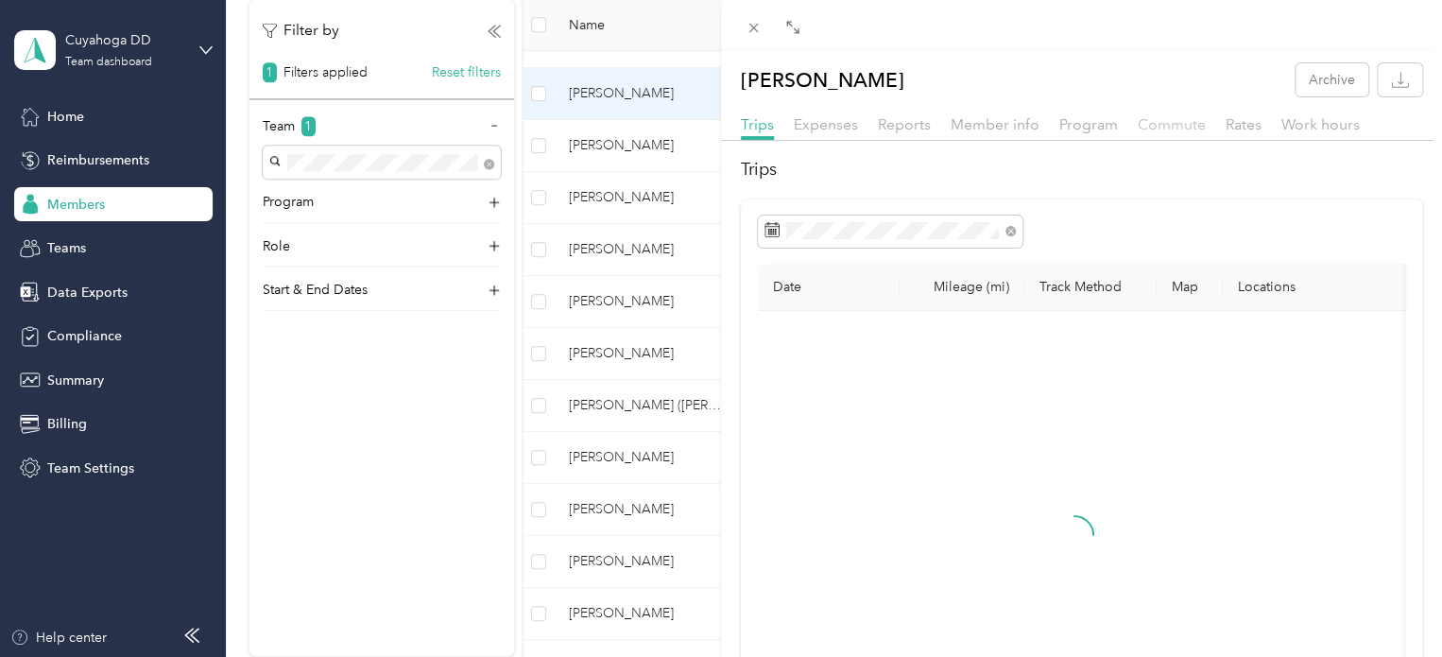
click at [1174, 126] on span "Commute" at bounding box center [1171, 124] width 68 height 18
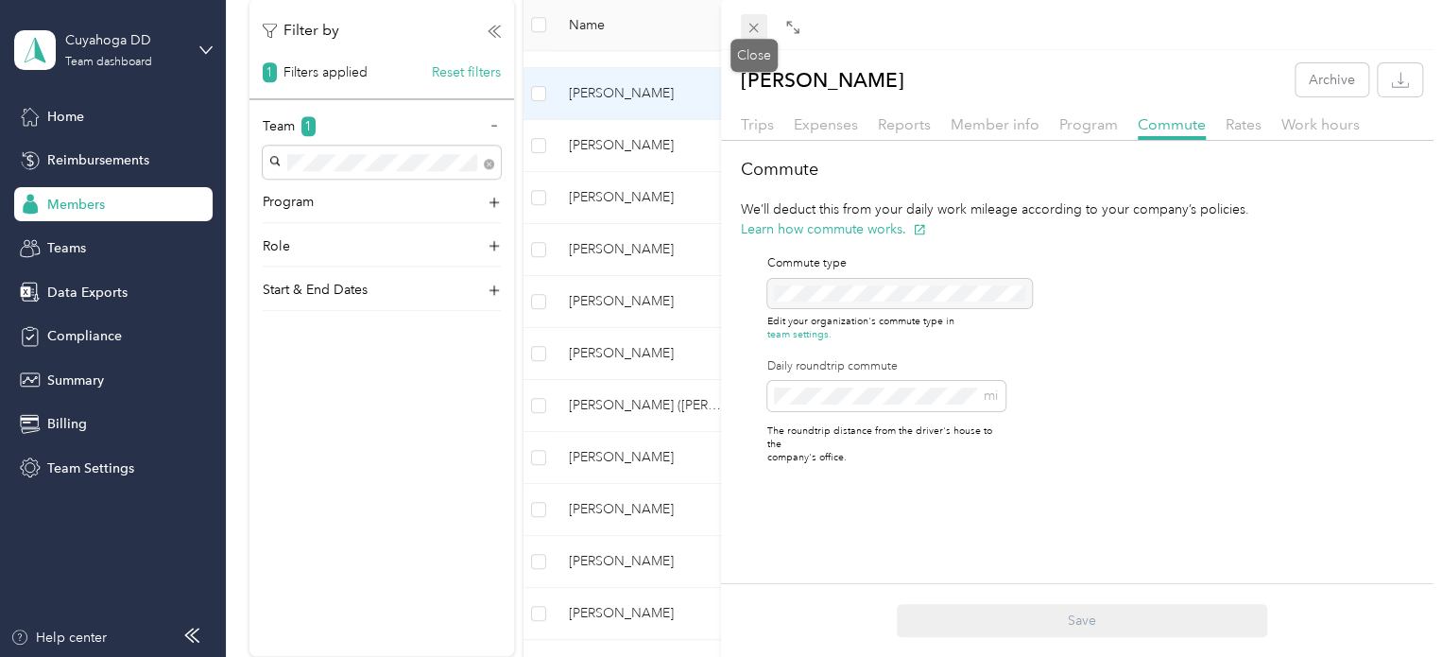
click at [751, 29] on icon at bounding box center [753, 28] width 9 height 9
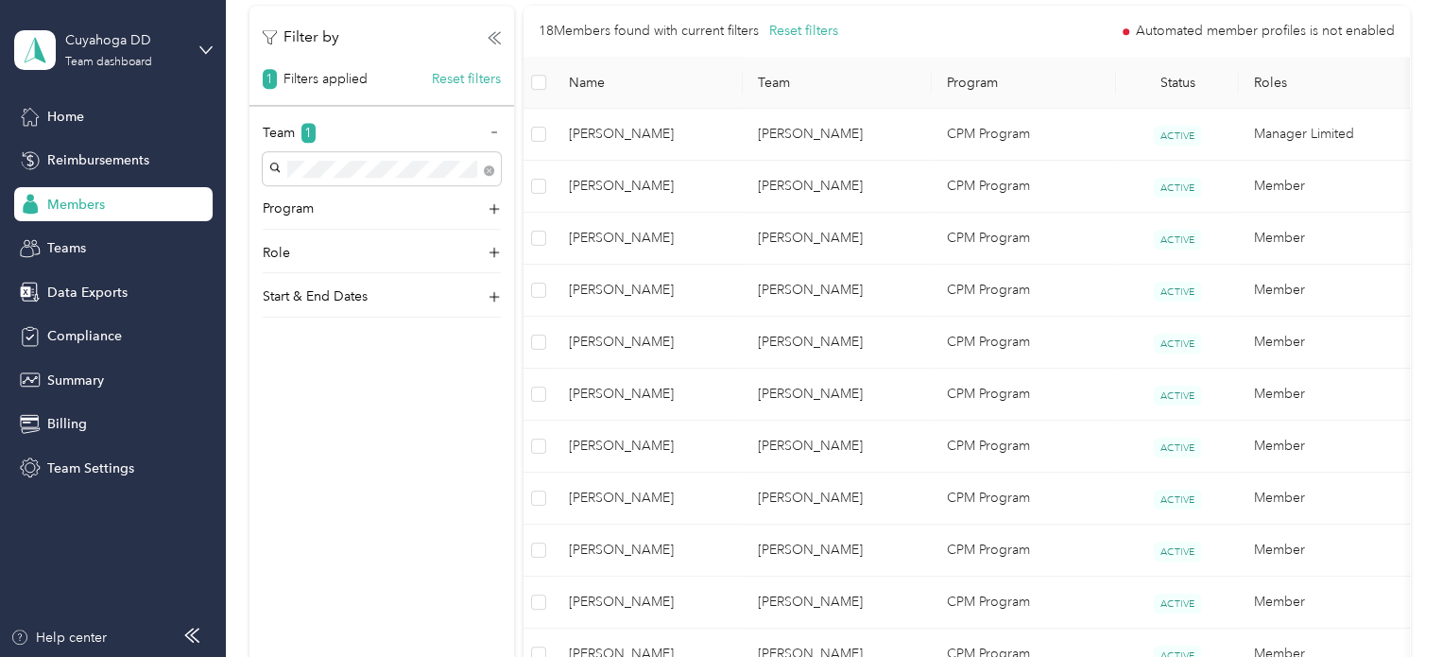
scroll to position [385, 0]
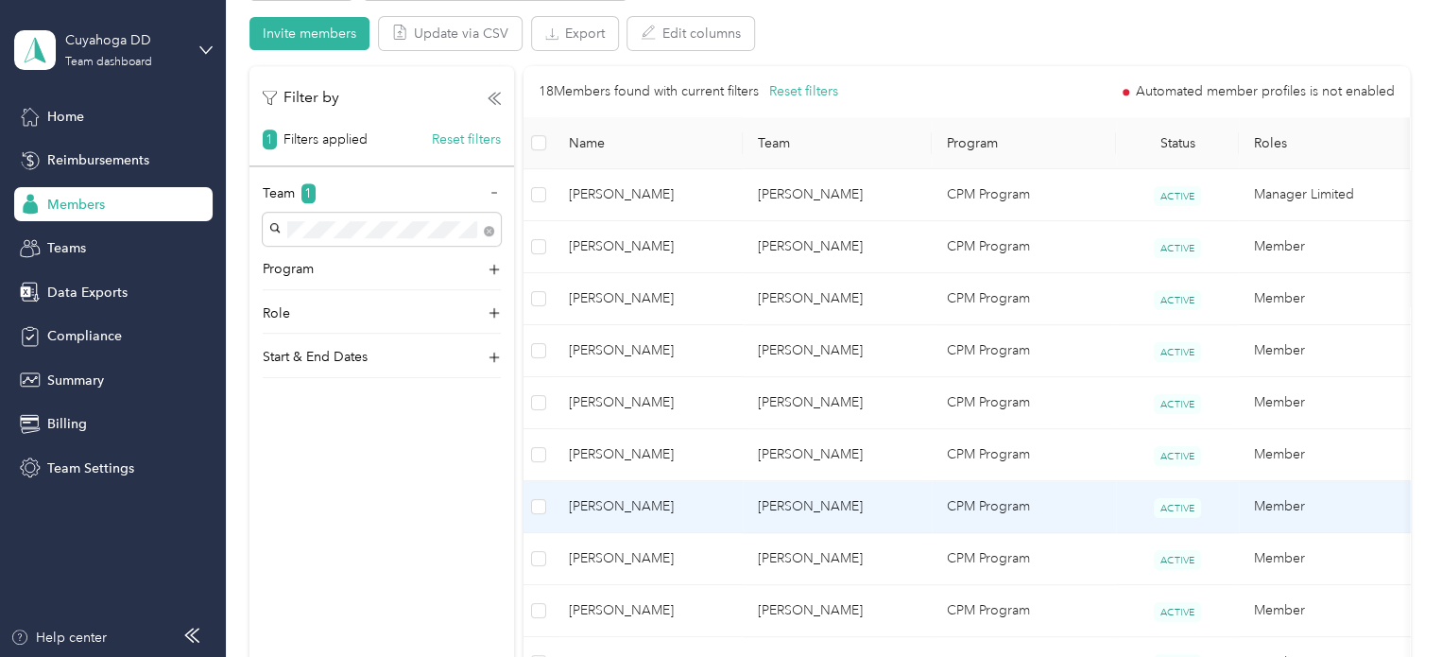
click at [756, 505] on td "[PERSON_NAME]" at bounding box center [836, 507] width 189 height 52
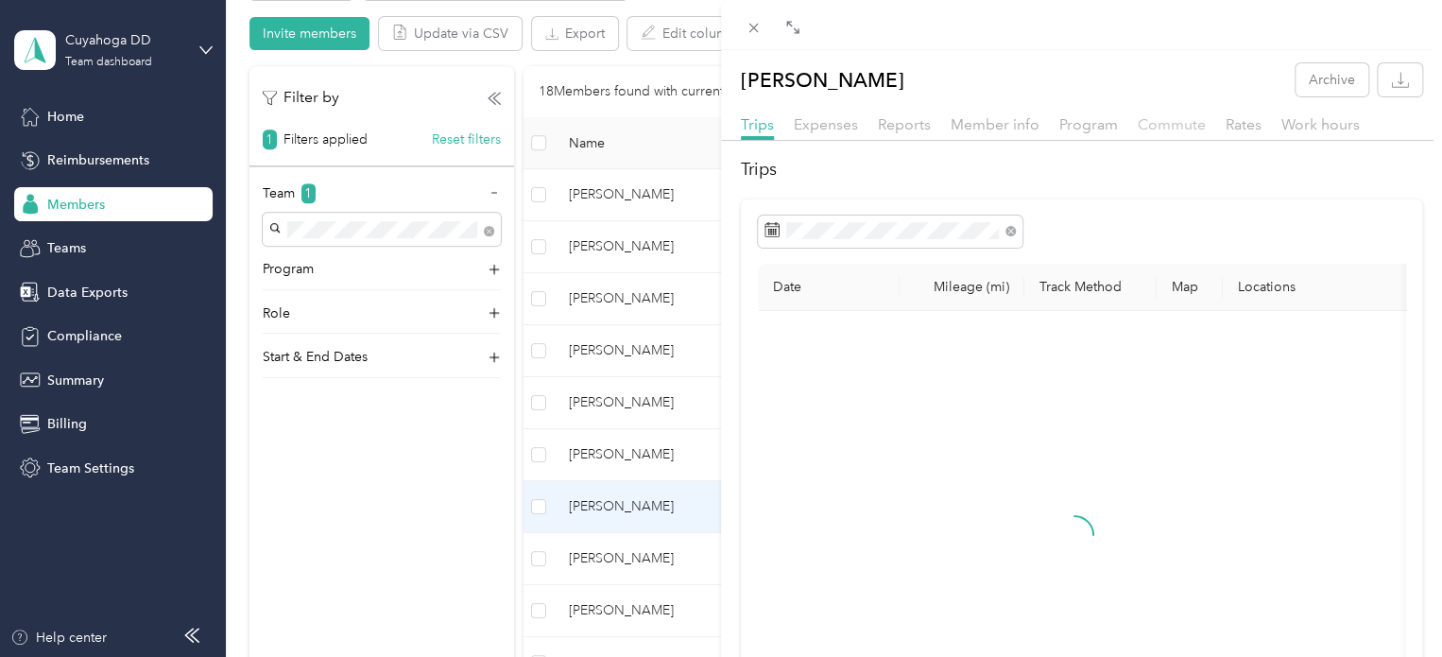
click at [1161, 131] on span "Commute" at bounding box center [1171, 124] width 68 height 18
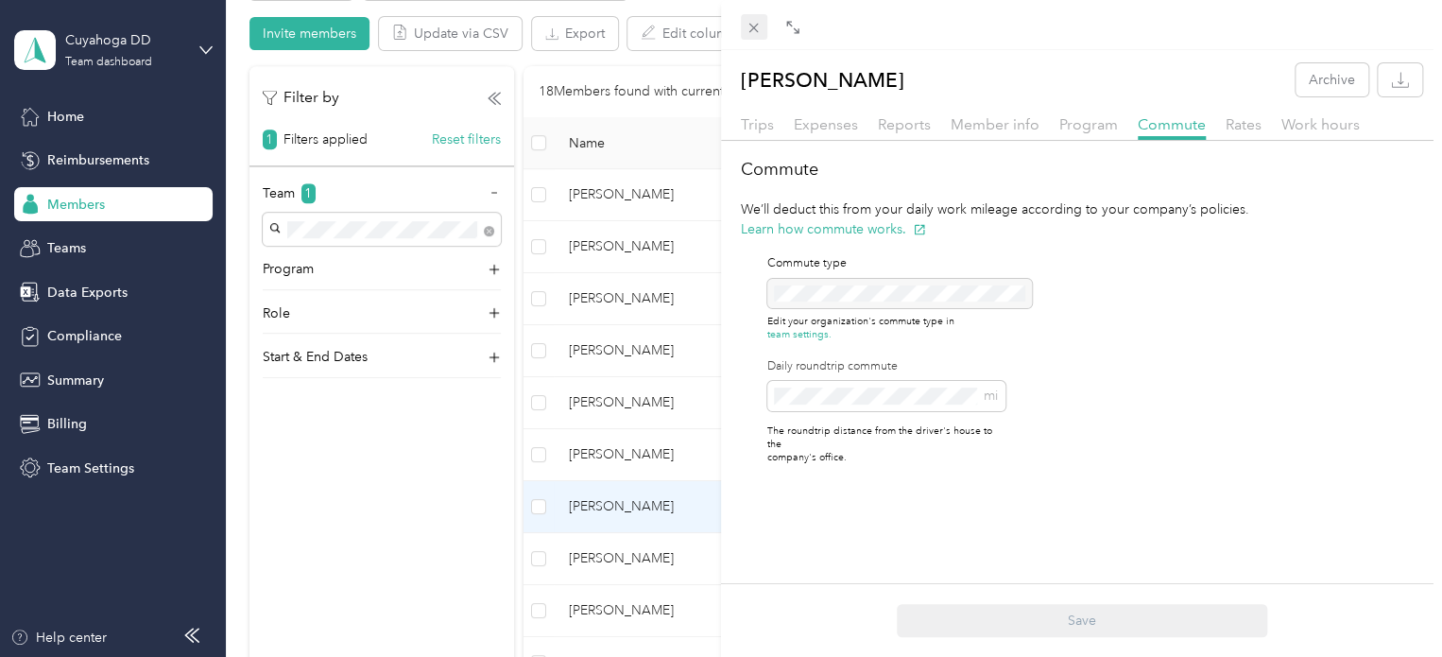
click at [750, 24] on icon at bounding box center [753, 28] width 16 height 16
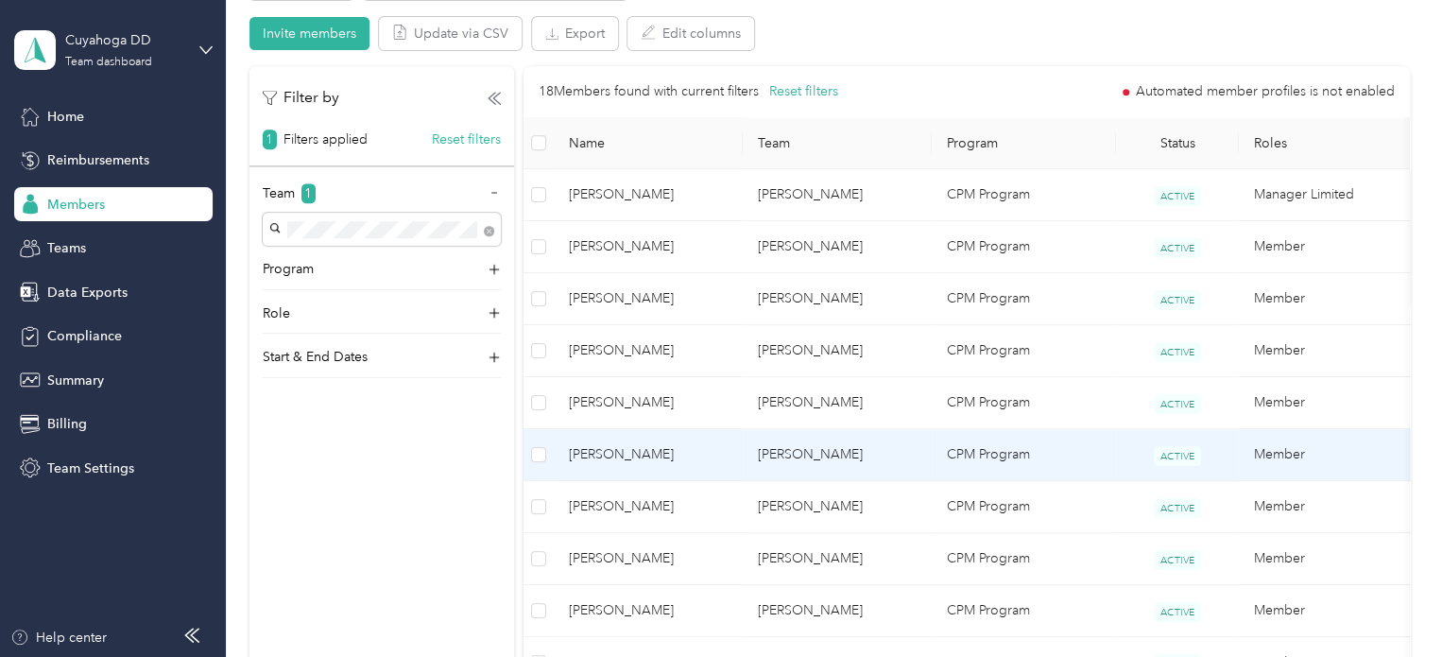
click at [695, 445] on span "[PERSON_NAME]" at bounding box center [648, 454] width 159 height 21
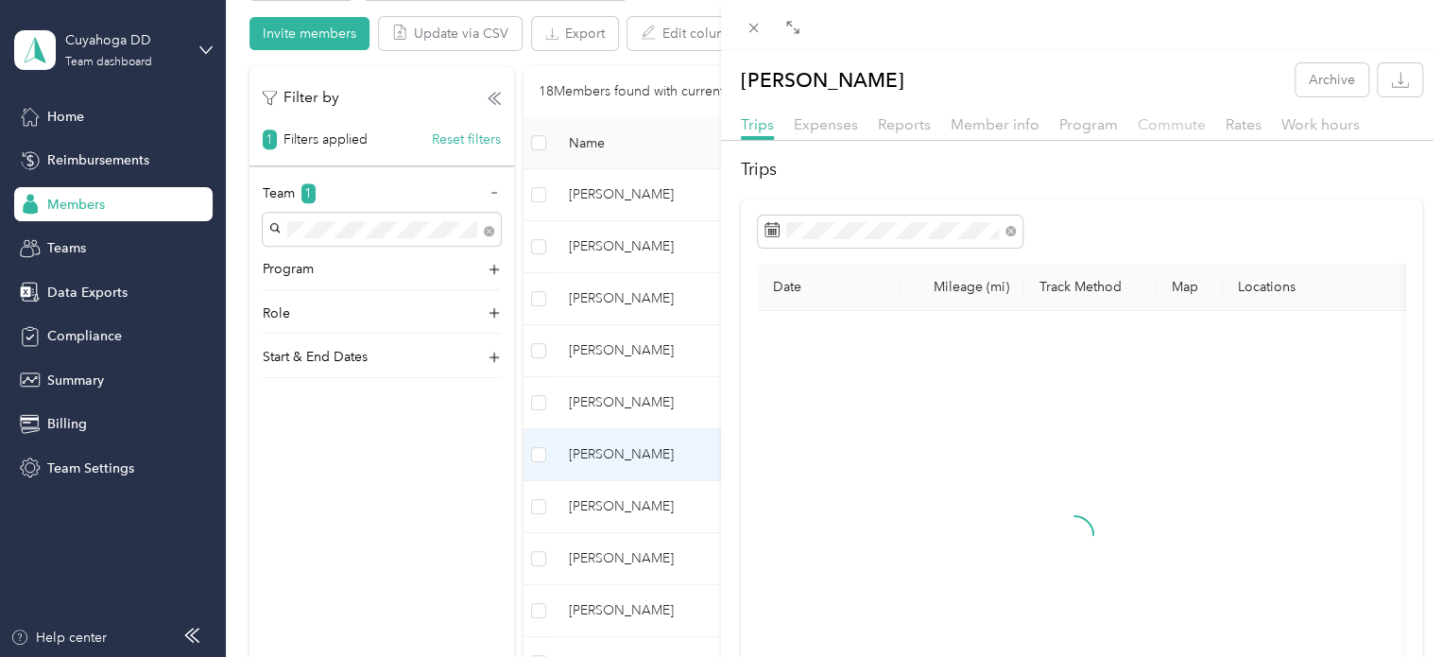
click at [1169, 117] on span "Commute" at bounding box center [1171, 124] width 68 height 18
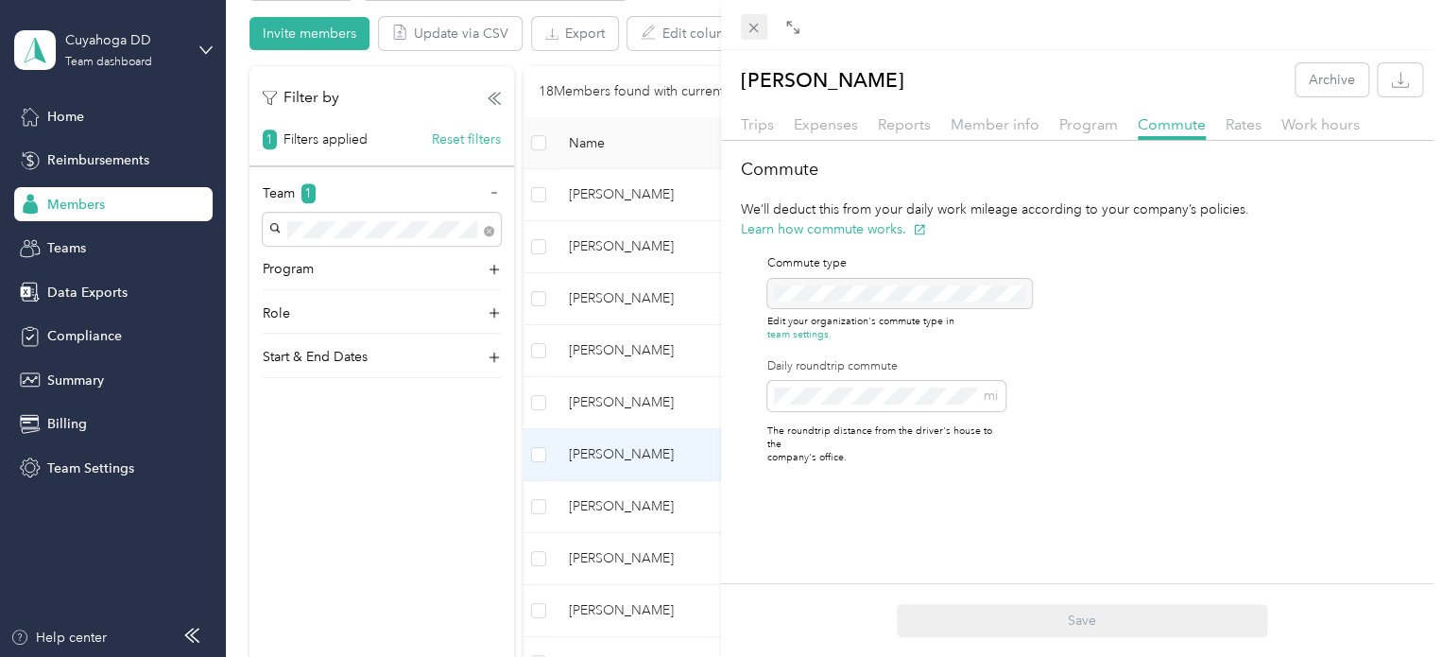
click at [750, 26] on icon at bounding box center [753, 28] width 16 height 16
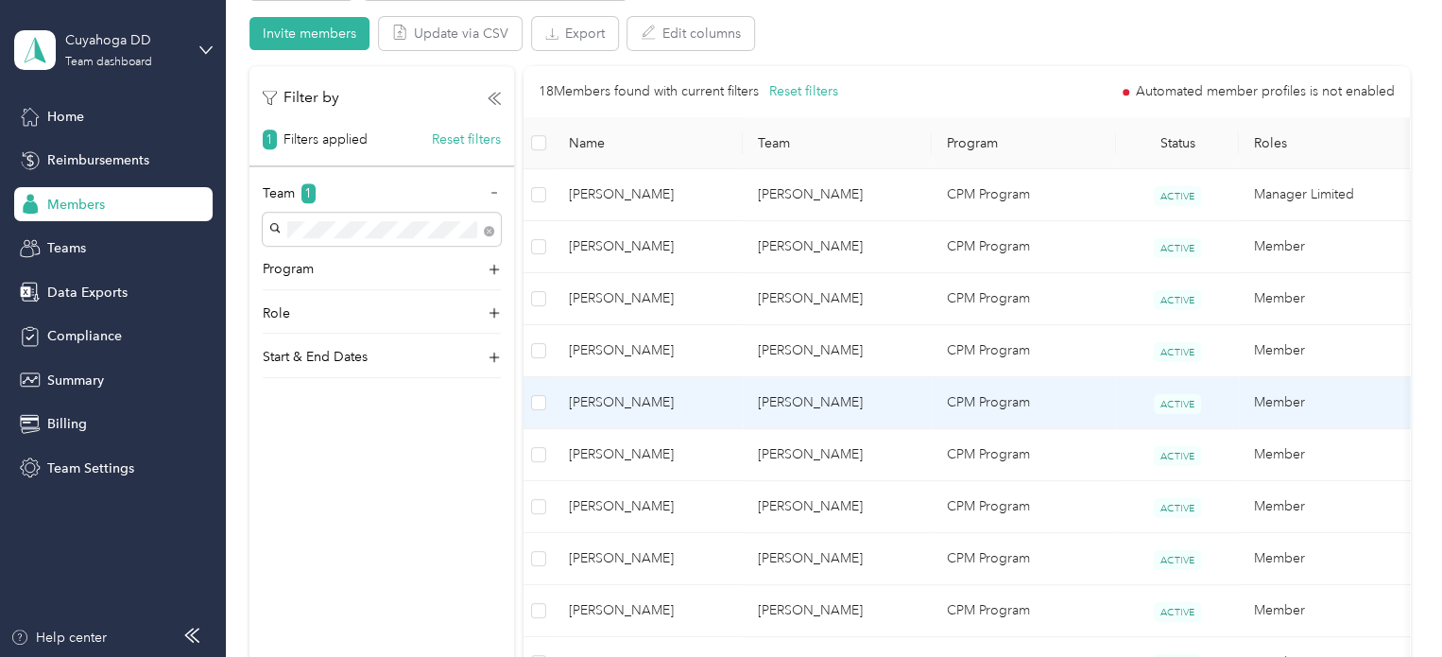
click at [691, 405] on span "[PERSON_NAME]" at bounding box center [648, 402] width 159 height 21
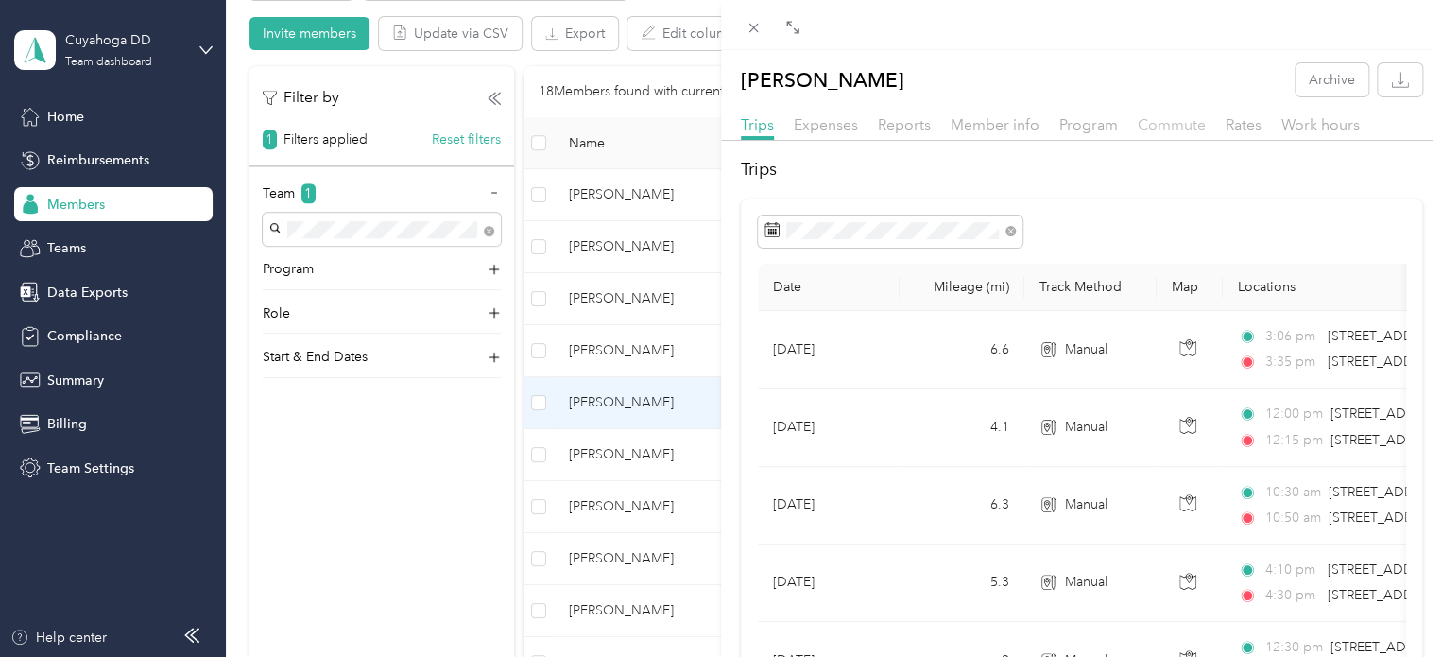
click at [1164, 122] on span "Commute" at bounding box center [1171, 124] width 68 height 18
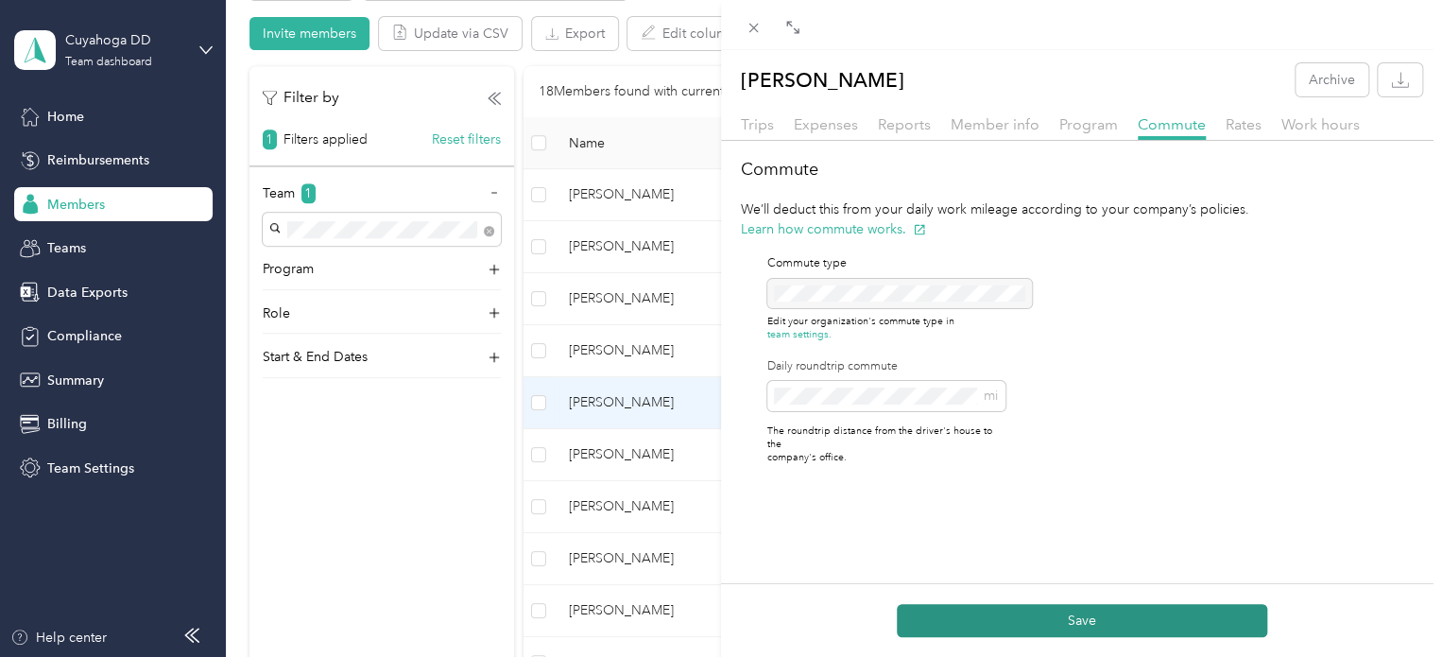
click at [1069, 612] on button "Save" at bounding box center [1081, 620] width 370 height 33
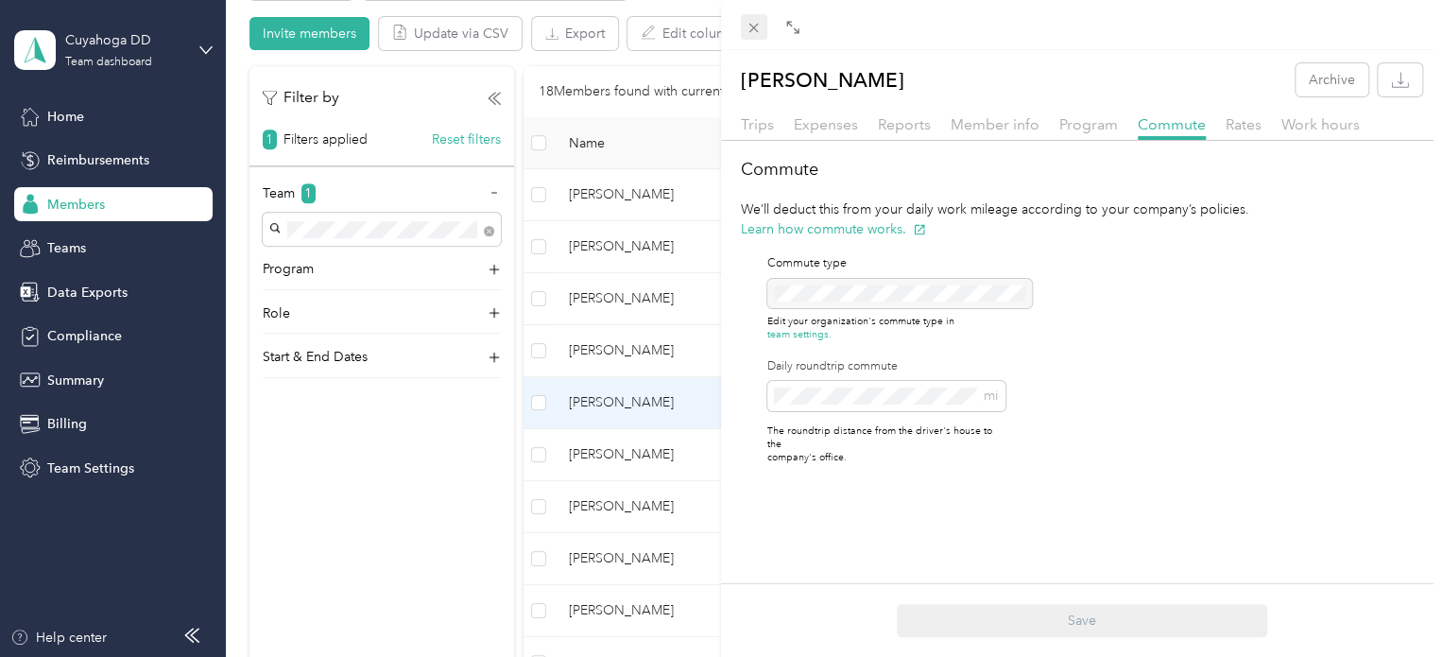
click at [759, 33] on icon at bounding box center [753, 28] width 16 height 16
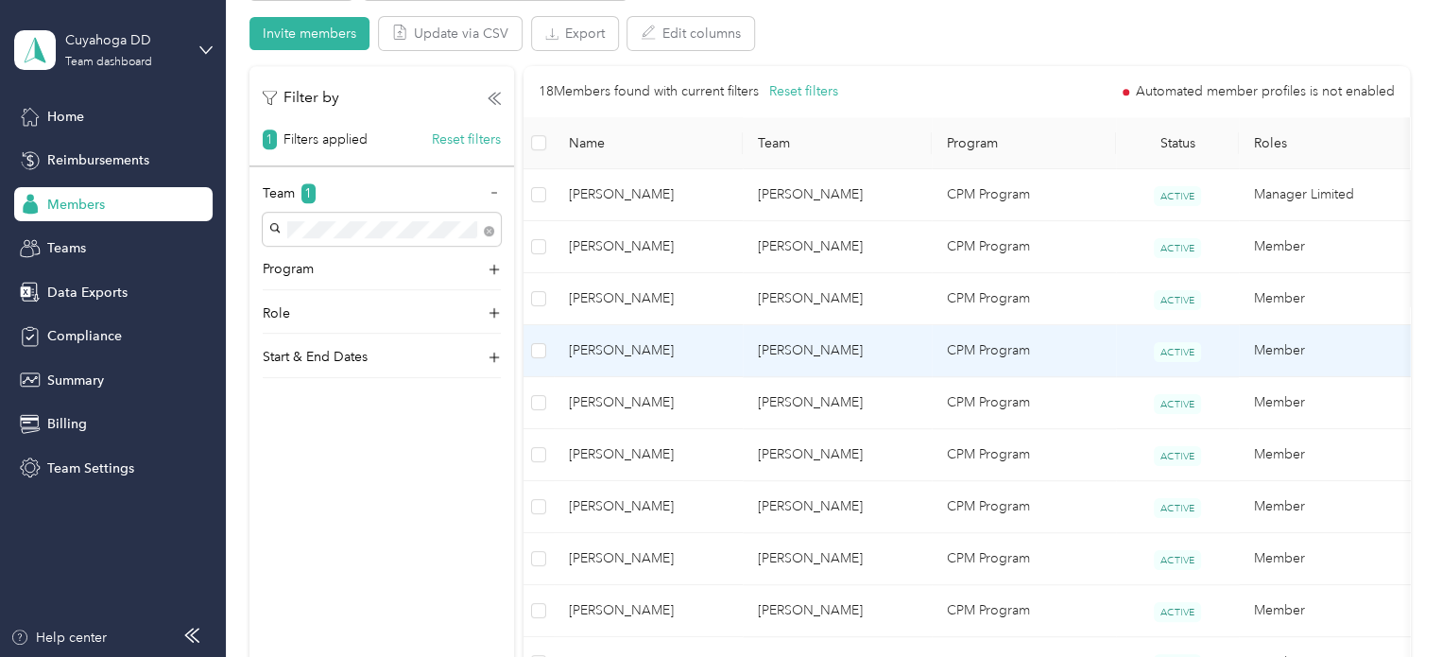
click at [717, 351] on span "[PERSON_NAME]" at bounding box center [648, 350] width 159 height 21
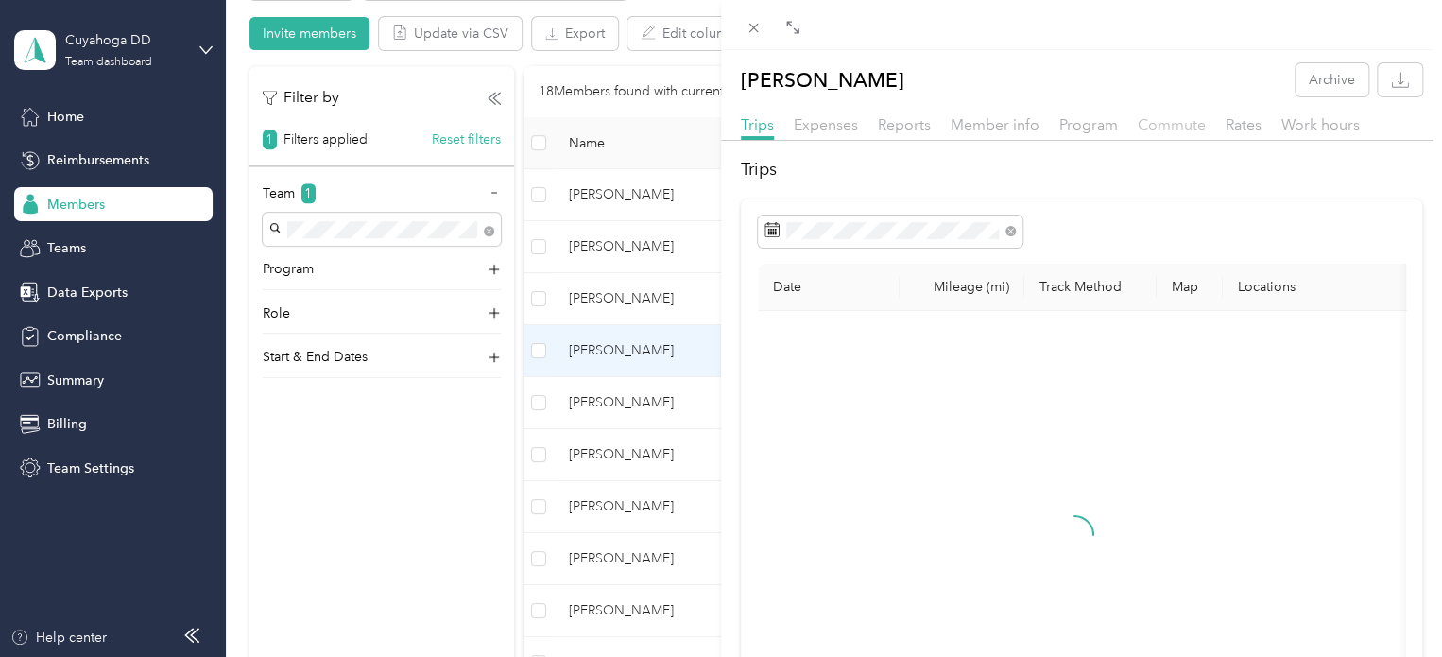
click at [1153, 124] on span "Commute" at bounding box center [1171, 124] width 68 height 18
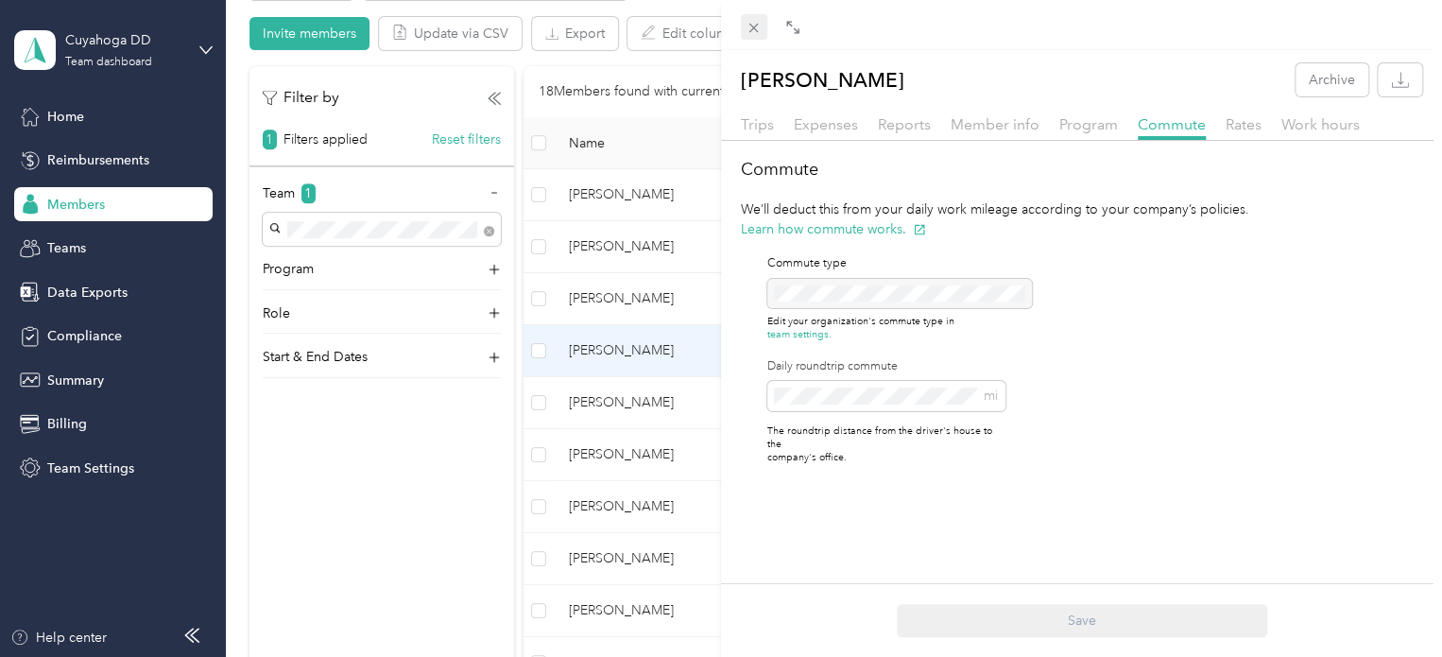
click at [756, 27] on icon at bounding box center [753, 28] width 16 height 16
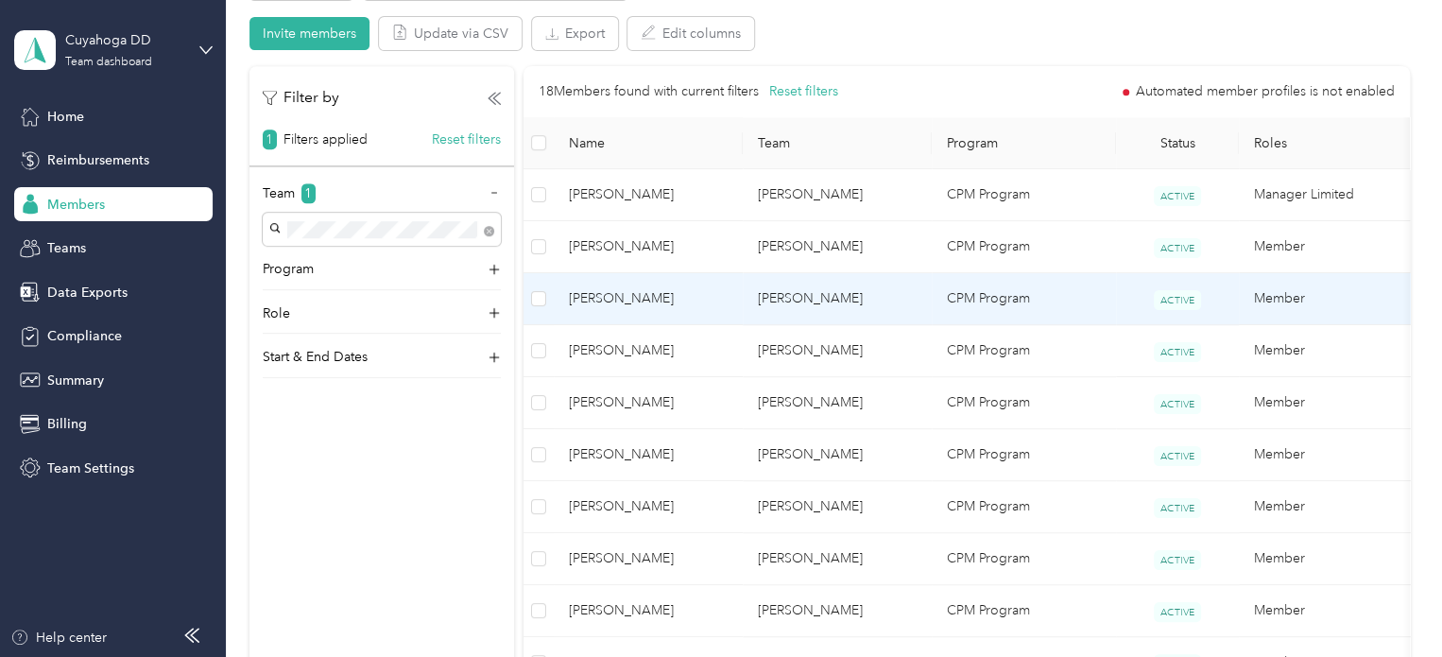
click at [707, 279] on td "[PERSON_NAME]" at bounding box center [648, 299] width 189 height 52
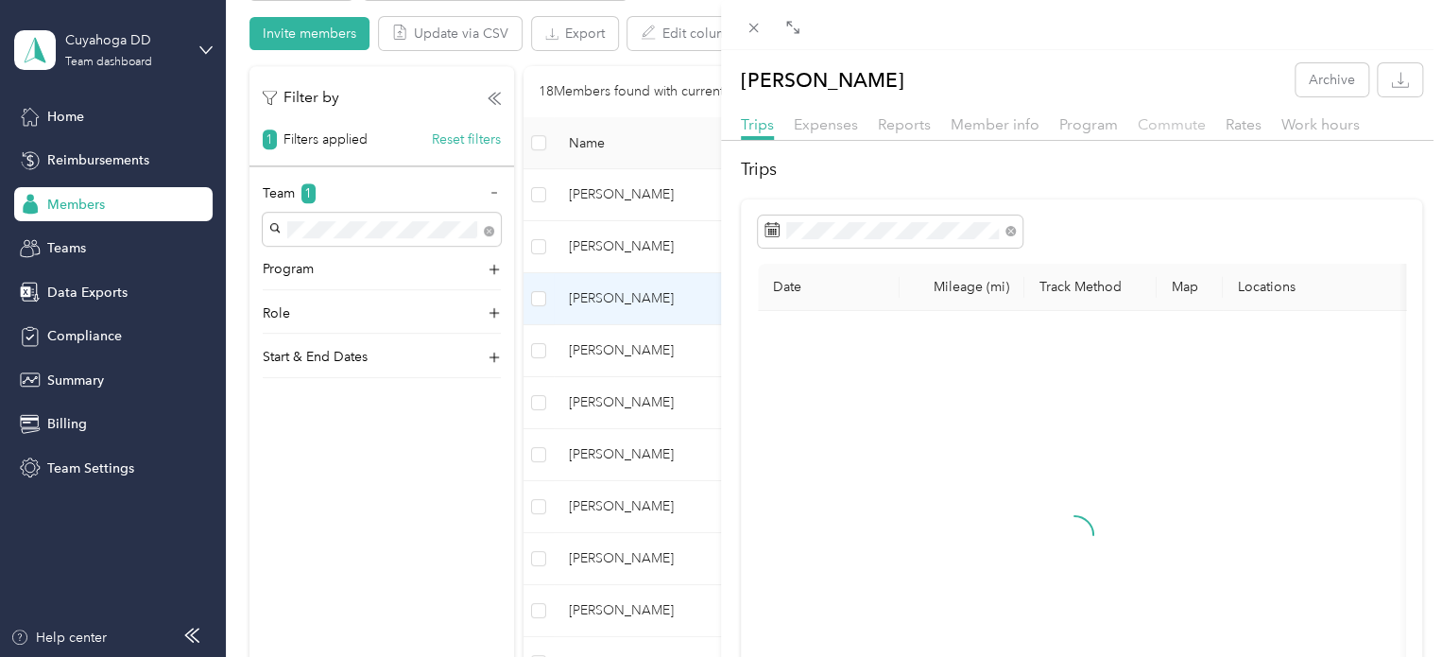
click at [1159, 122] on span "Commute" at bounding box center [1171, 124] width 68 height 18
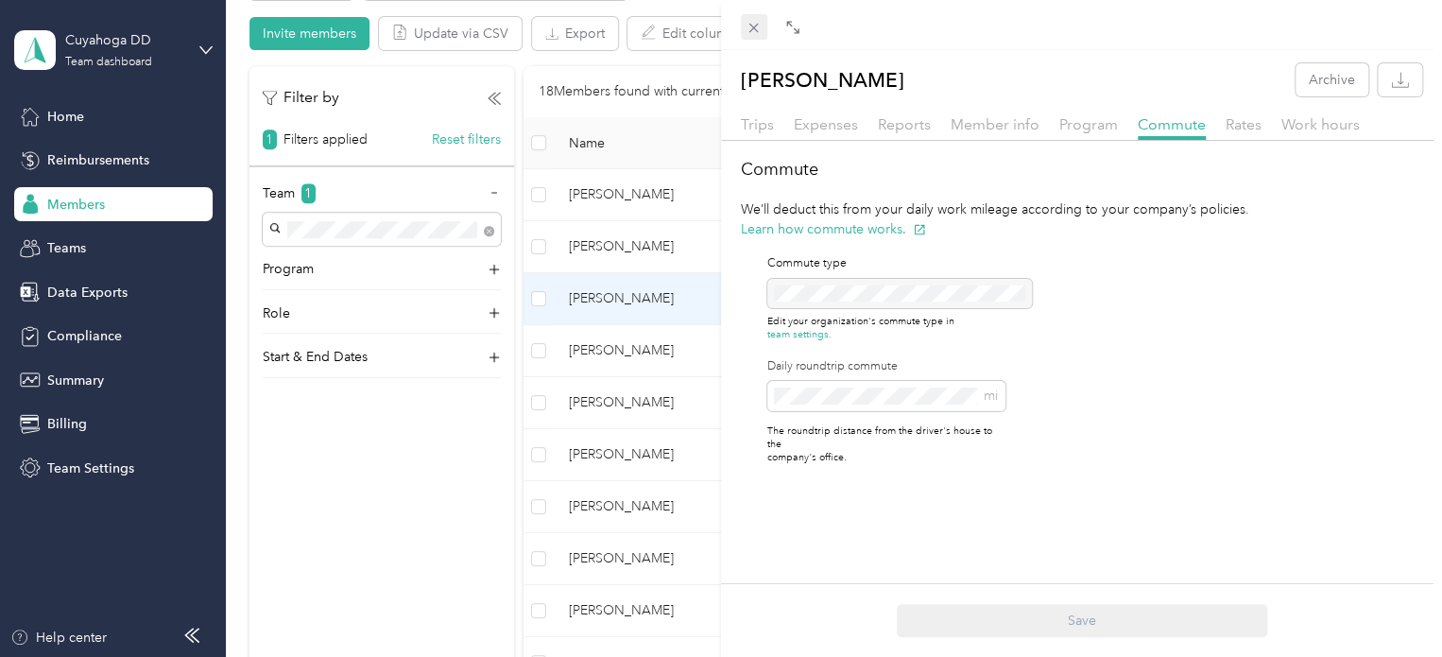
click at [752, 26] on icon at bounding box center [753, 28] width 16 height 16
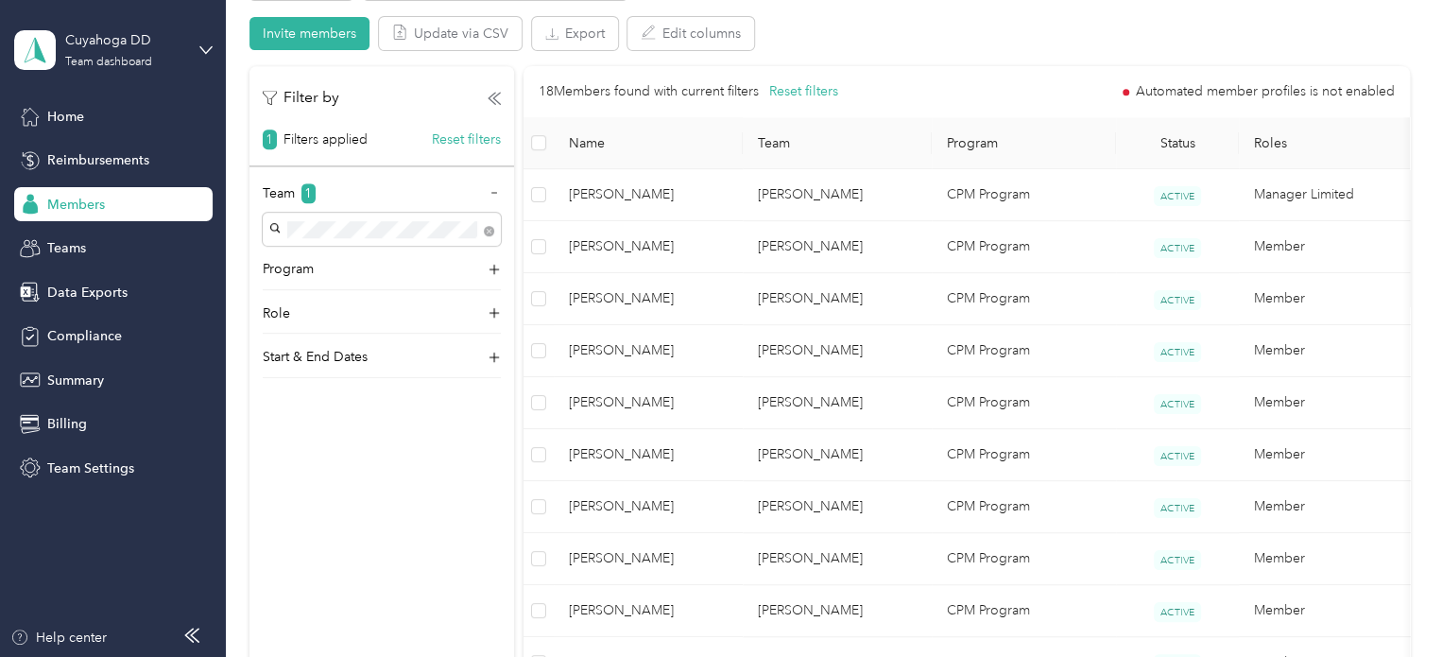
click at [679, 238] on span "[PERSON_NAME]" at bounding box center [648, 246] width 159 height 21
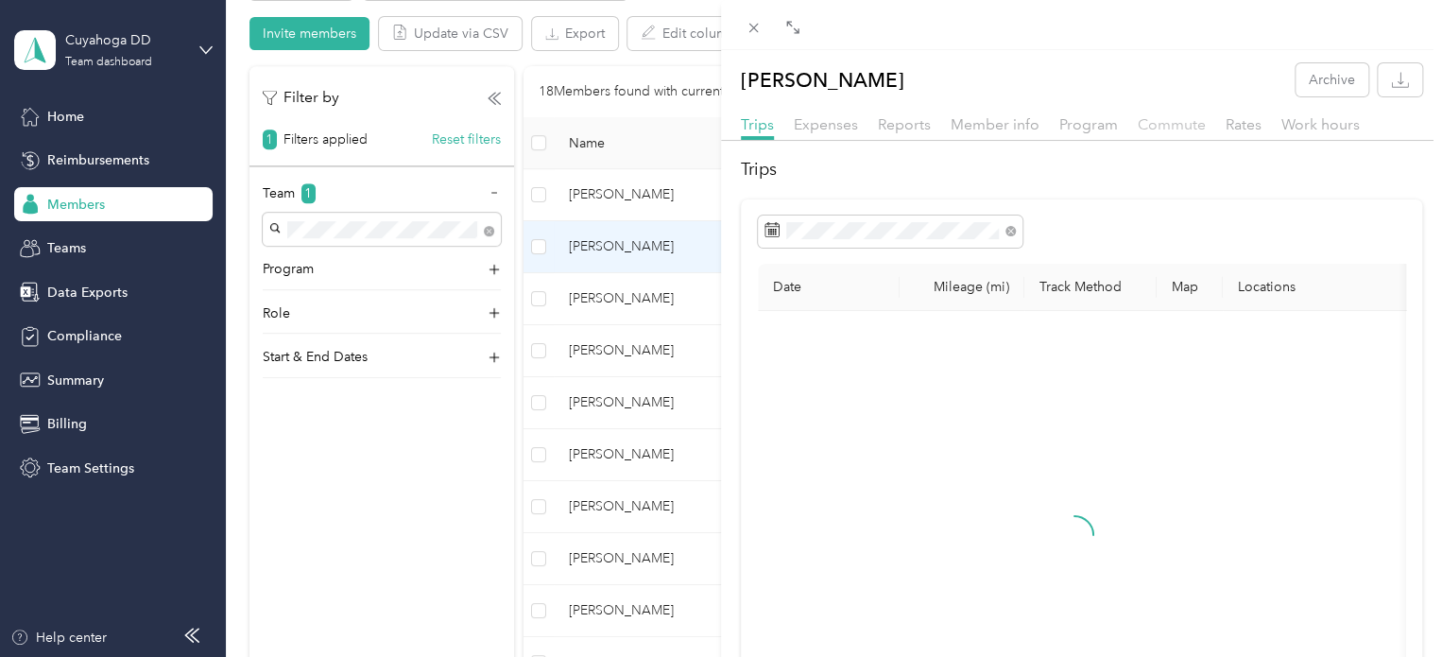
click at [1178, 117] on span "Commute" at bounding box center [1171, 124] width 68 height 18
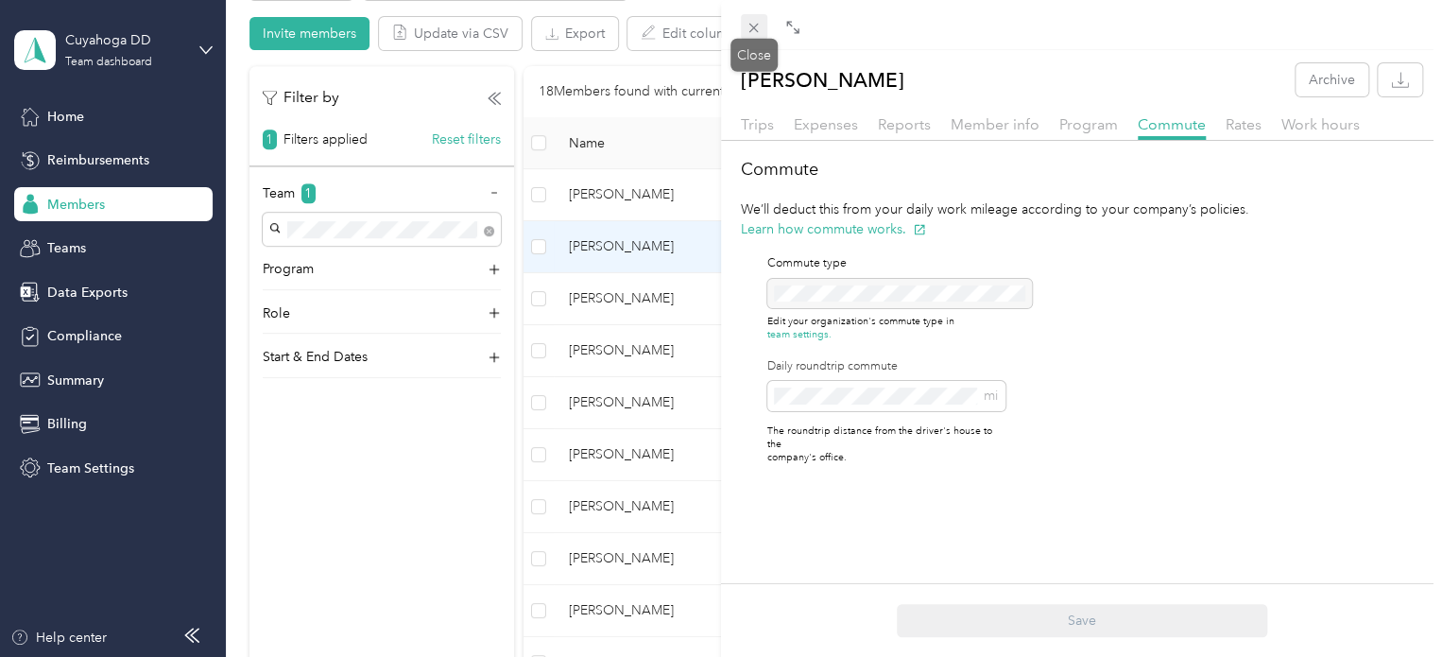
click at [757, 30] on icon at bounding box center [753, 28] width 16 height 16
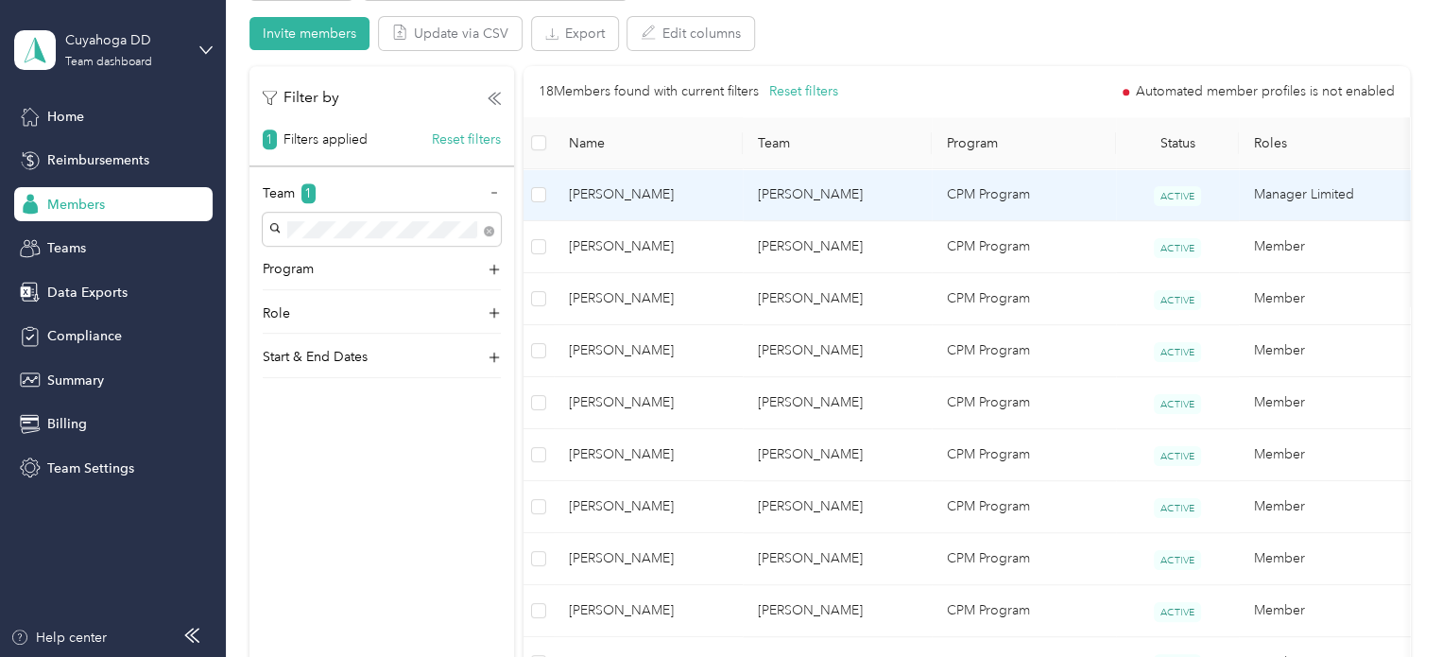
click at [710, 188] on span "[PERSON_NAME]" at bounding box center [648, 194] width 159 height 21
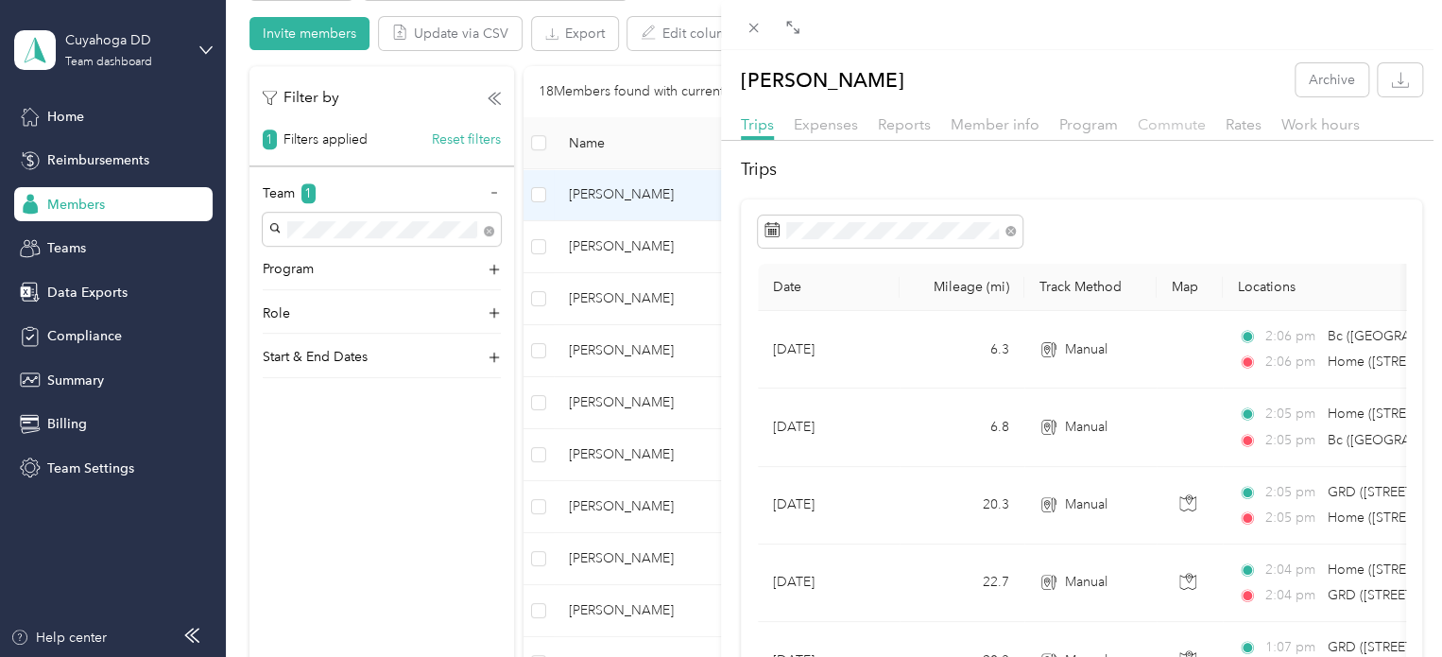
click at [1178, 128] on span "Commute" at bounding box center [1171, 124] width 68 height 18
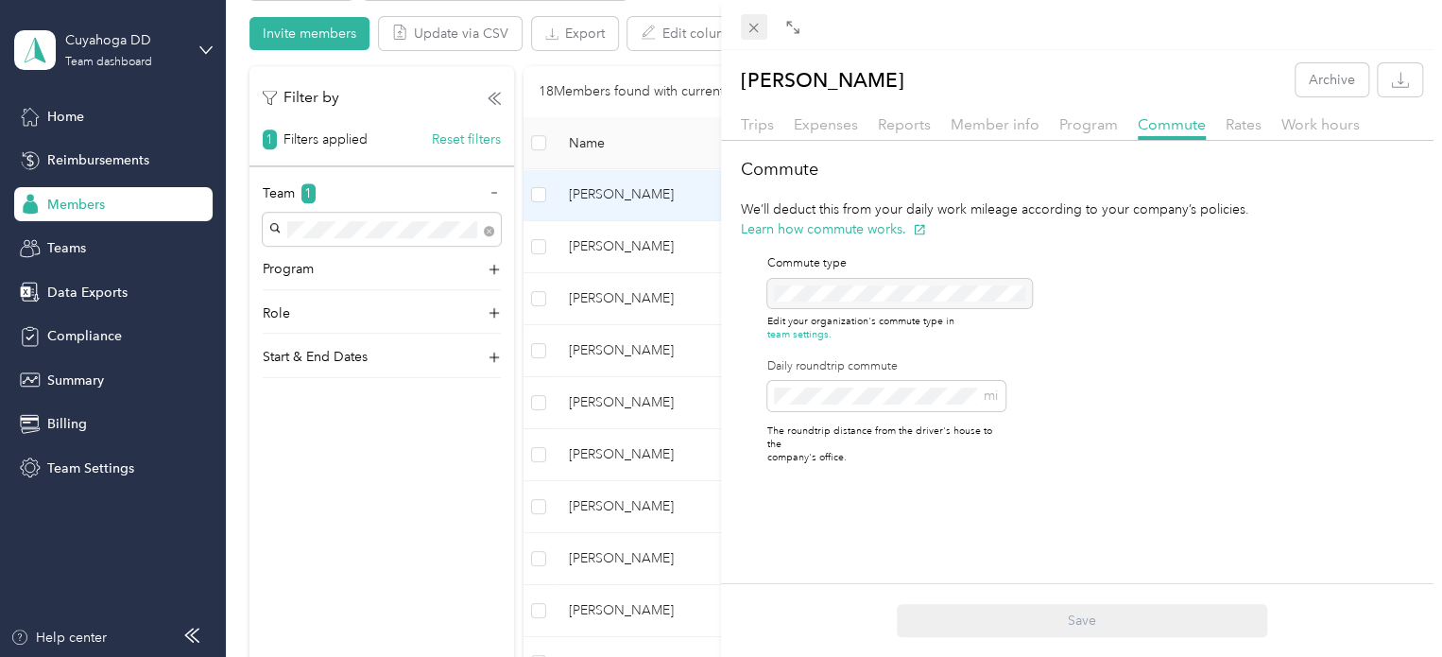
click at [756, 23] on icon at bounding box center [753, 28] width 16 height 16
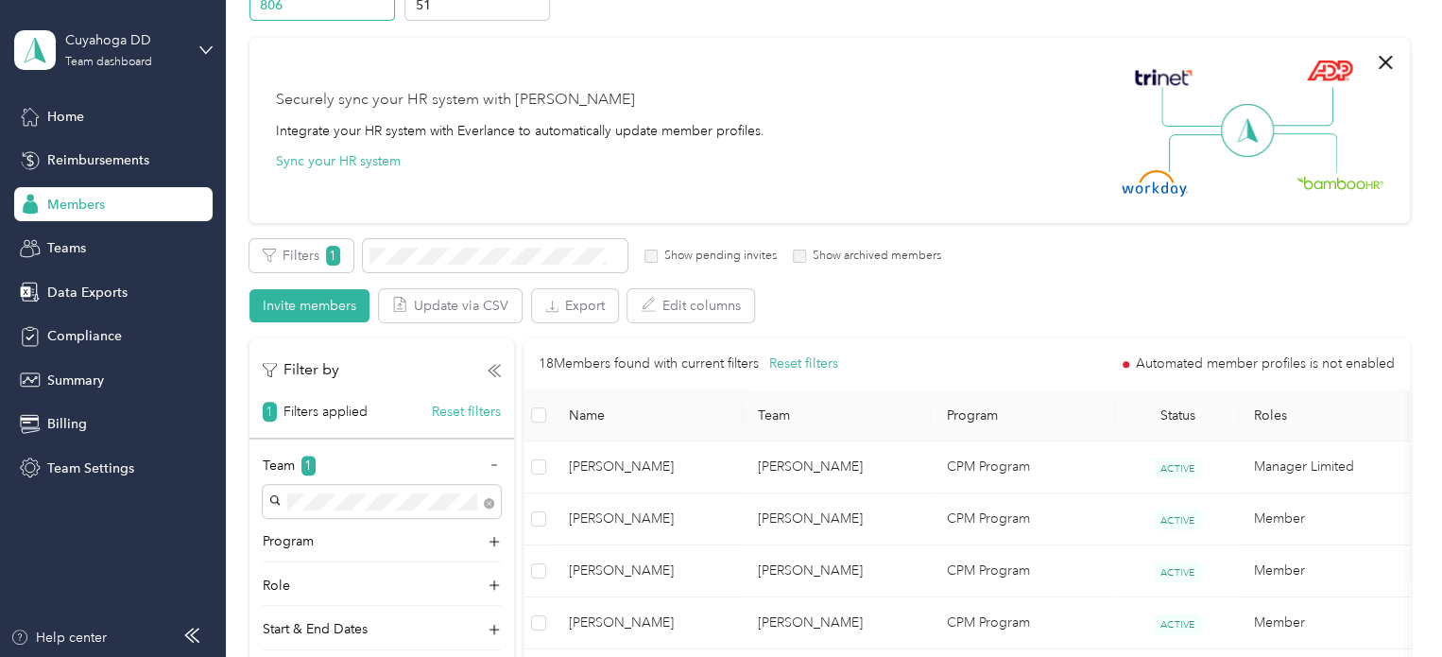
scroll to position [102, 0]
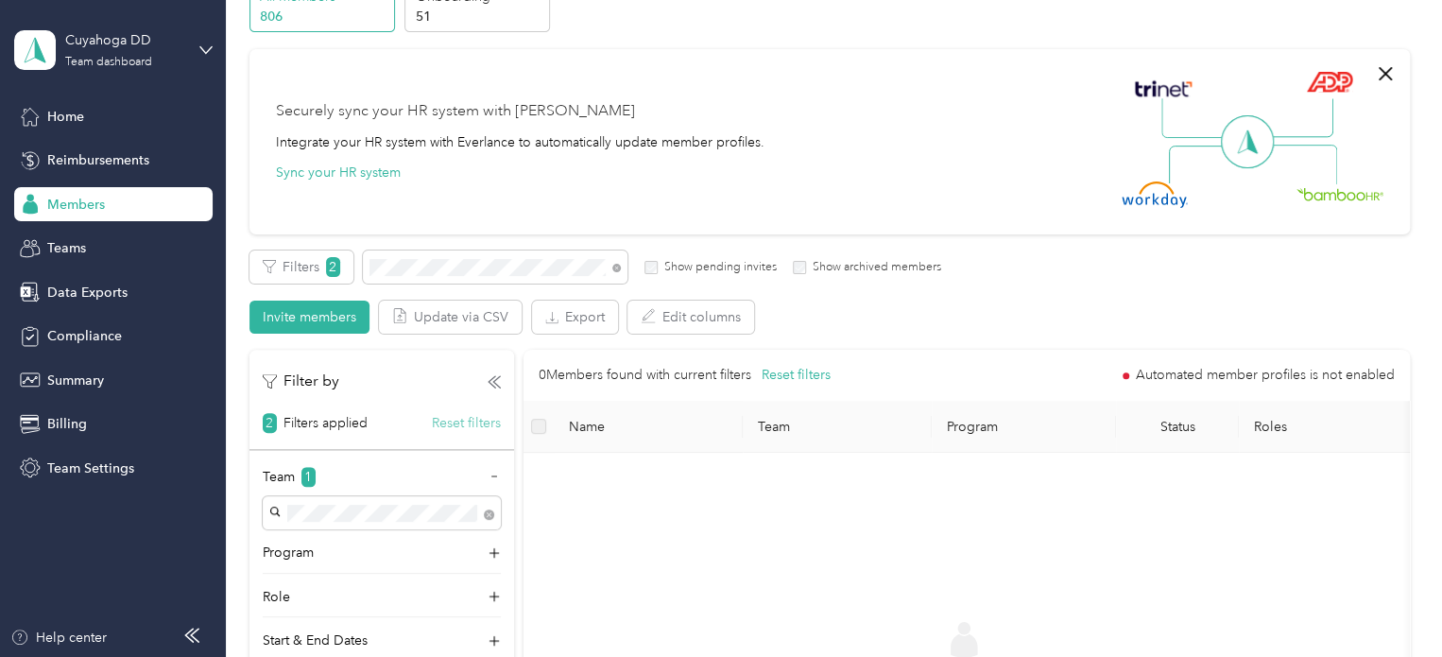
click at [453, 422] on button "Reset filters" at bounding box center [466, 423] width 69 height 20
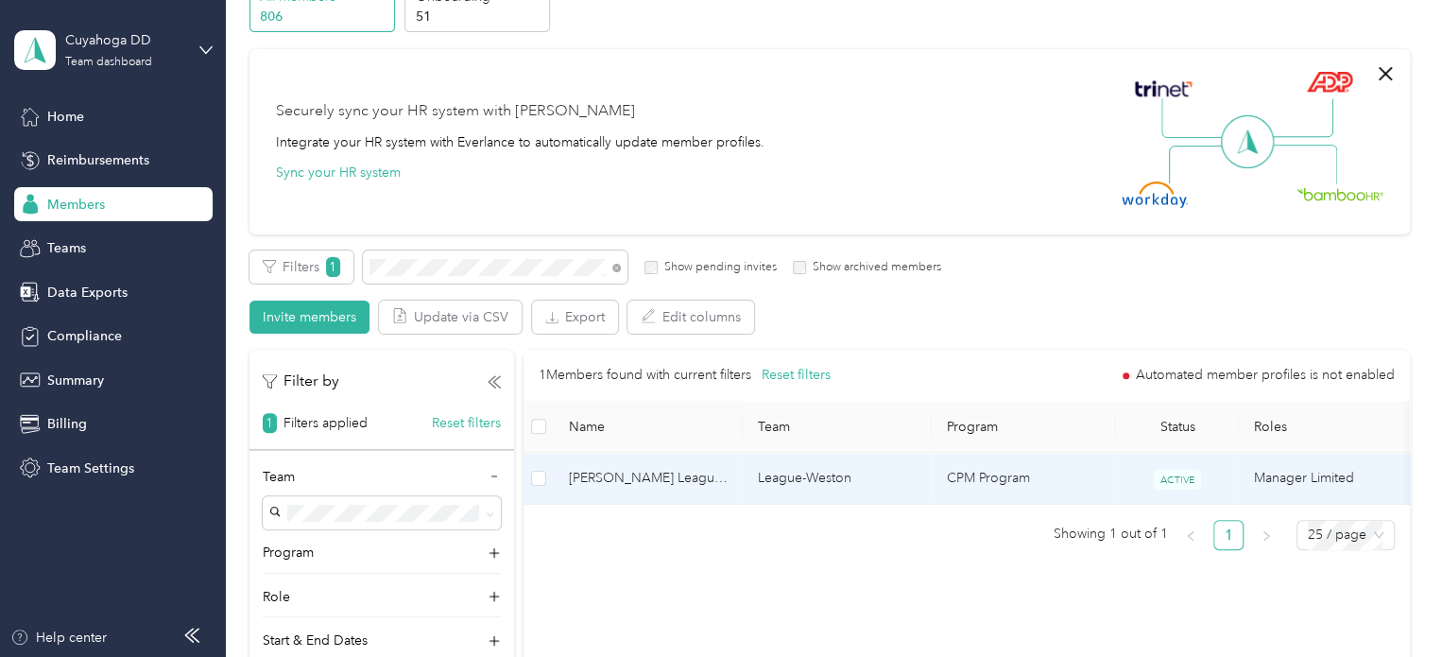
click at [900, 475] on td "League-Weston" at bounding box center [836, 478] width 189 height 52
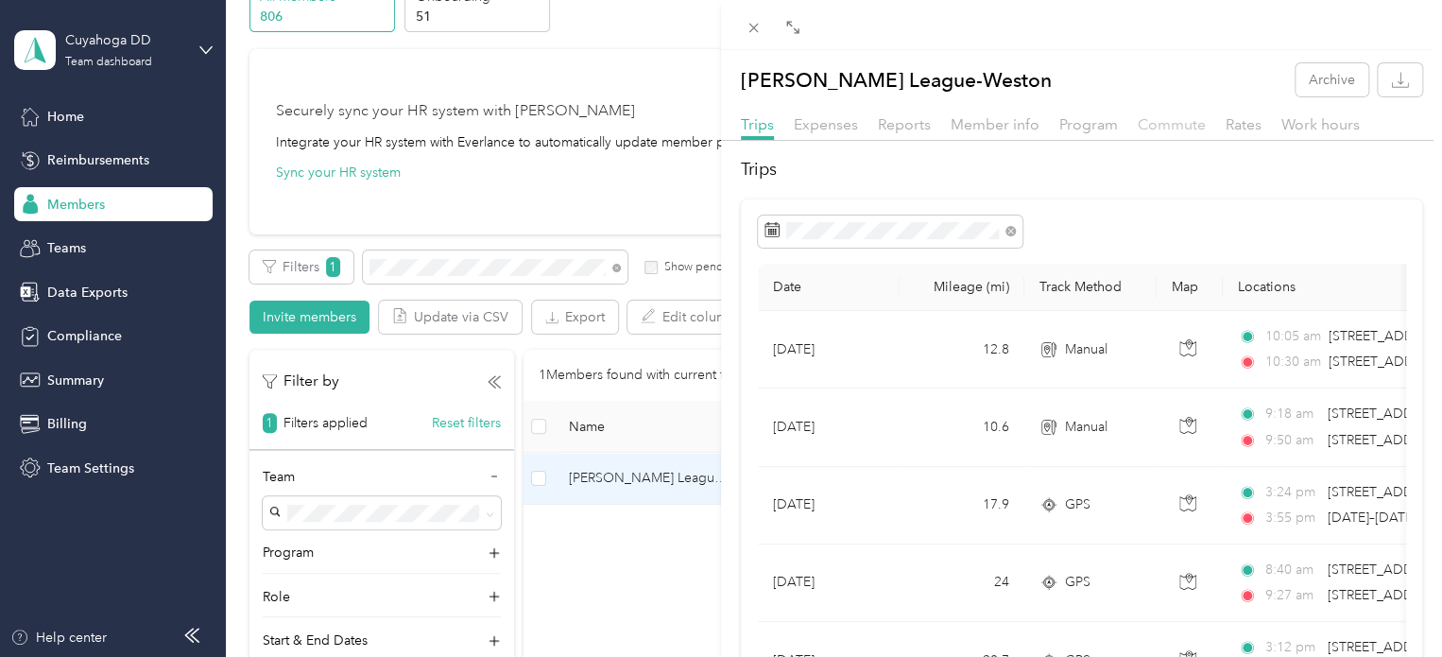
click at [1170, 126] on span "Commute" at bounding box center [1171, 124] width 68 height 18
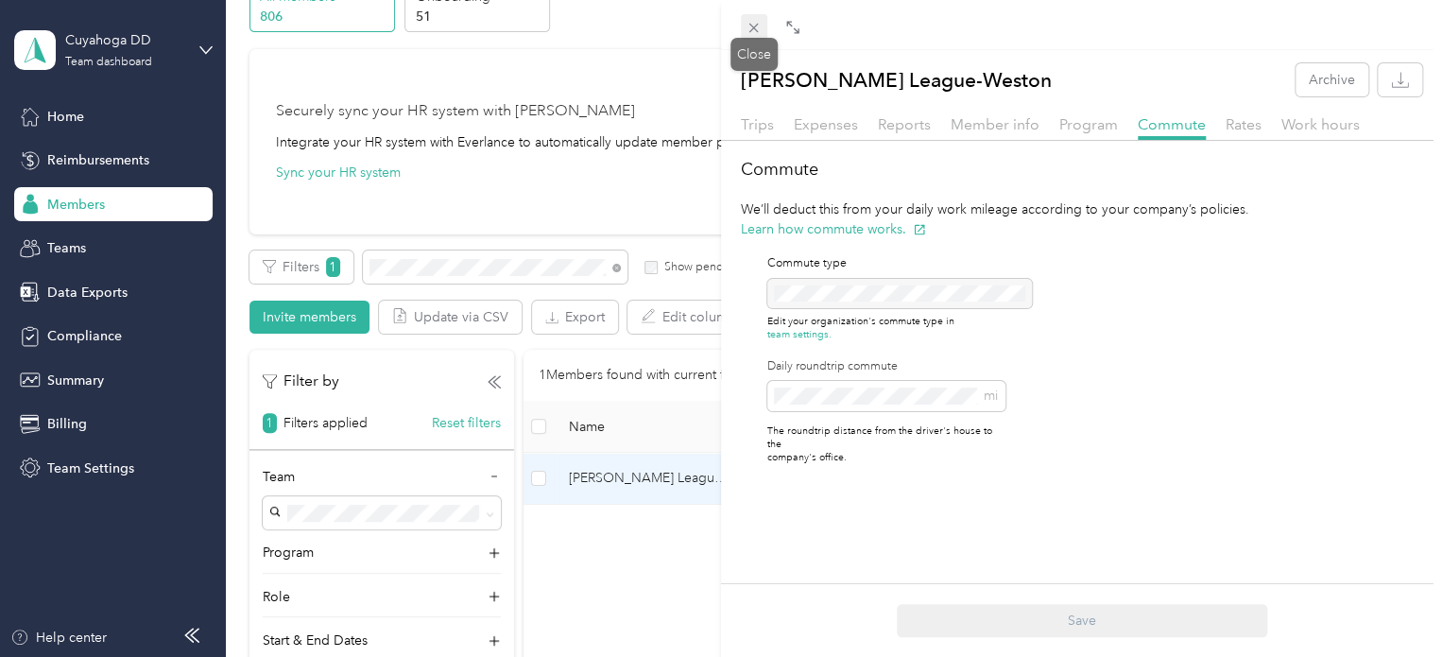
click at [758, 33] on icon at bounding box center [753, 28] width 16 height 16
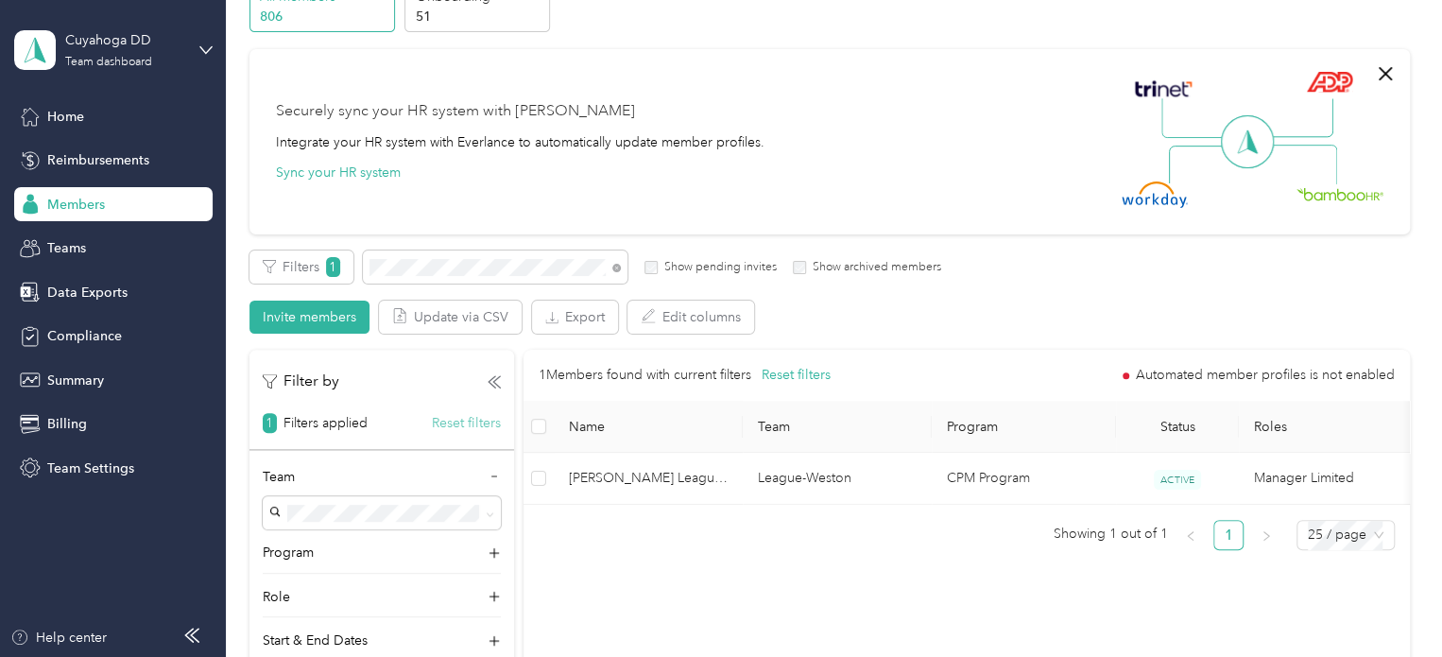
click at [450, 416] on button "Reset filters" at bounding box center [466, 423] width 69 height 20
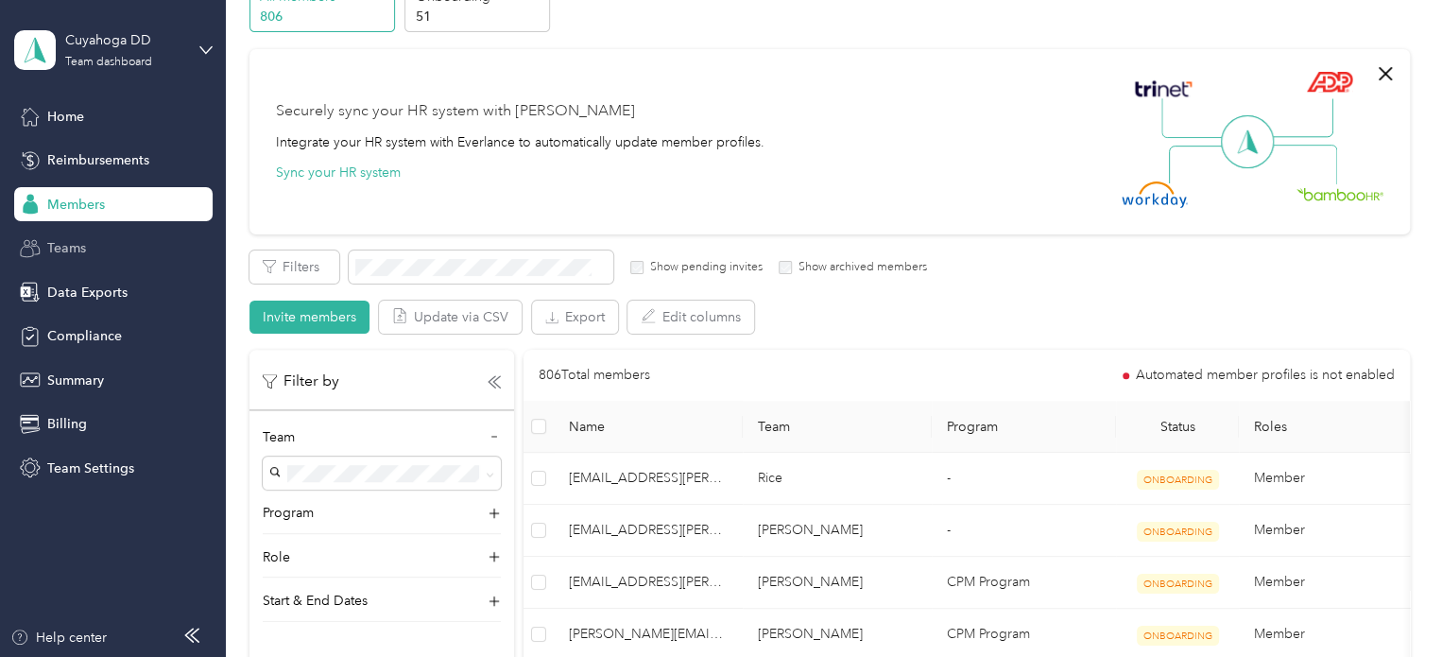
click at [62, 246] on span "Teams" at bounding box center [66, 248] width 39 height 20
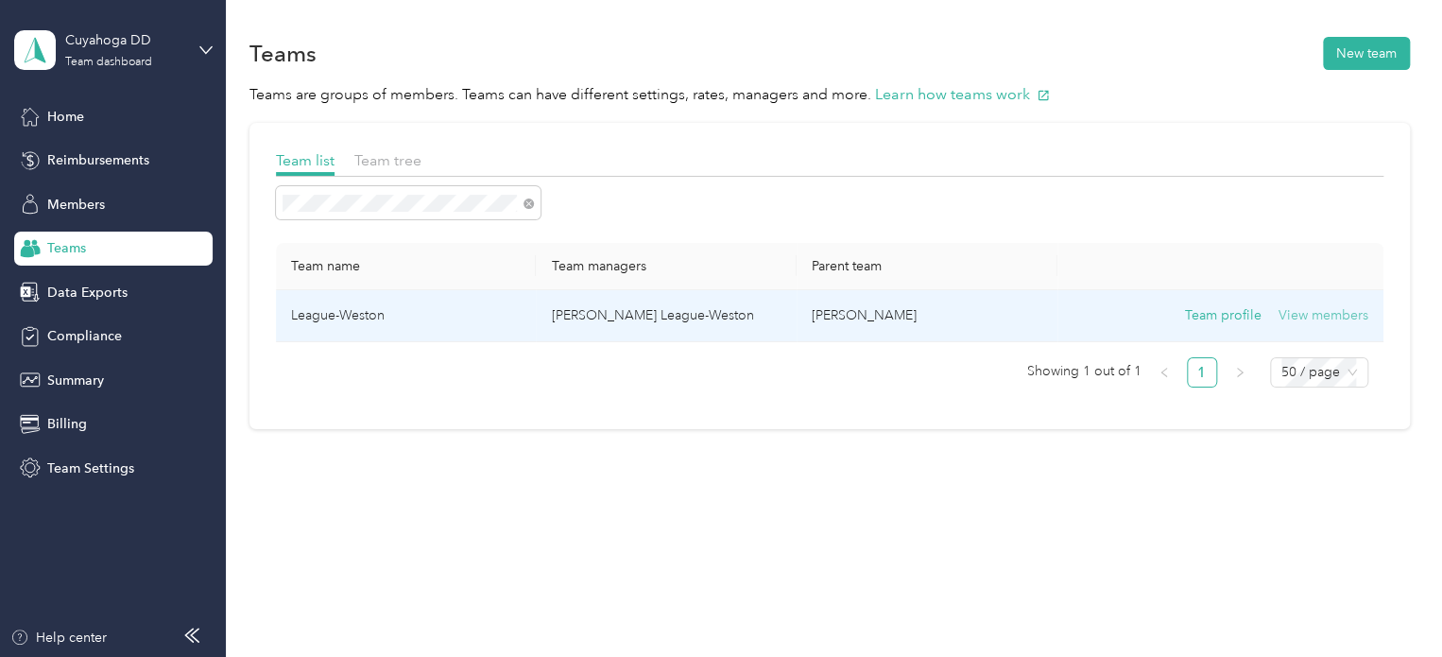
click at [1363, 305] on button "View members" at bounding box center [1323, 315] width 90 height 21
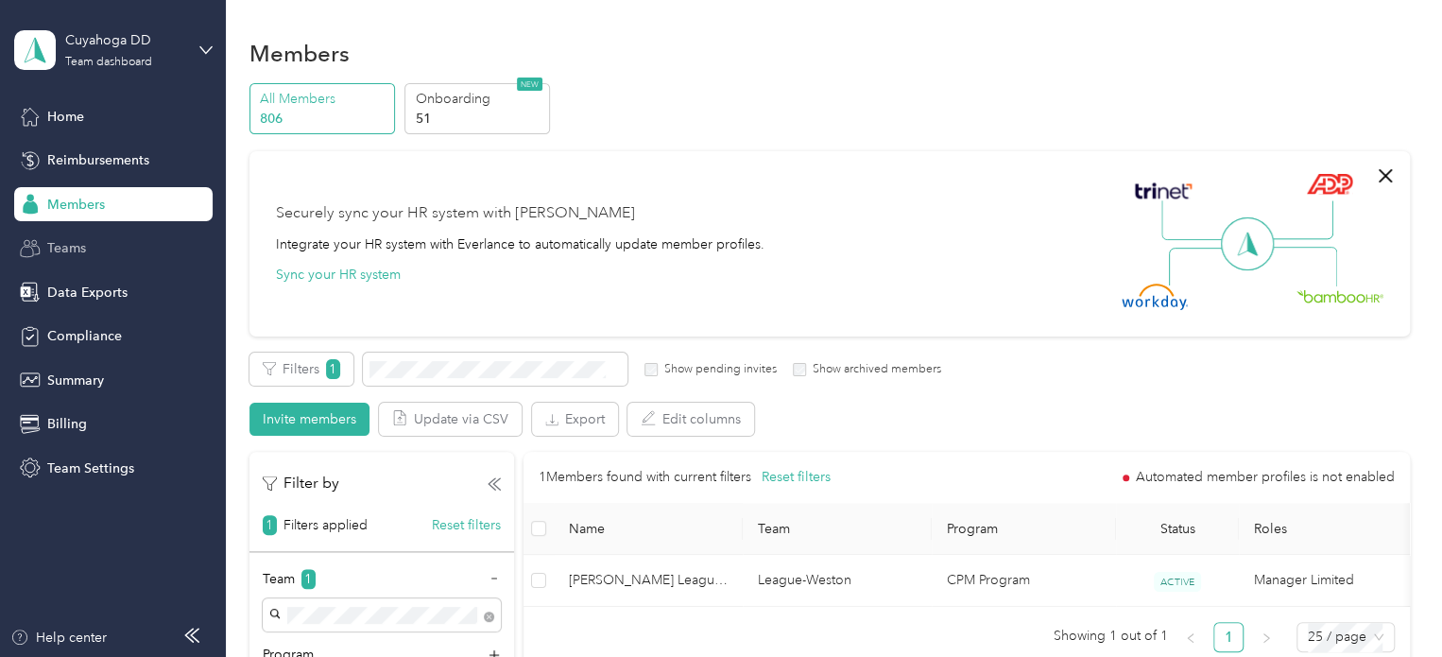
click at [107, 242] on div "Teams" at bounding box center [113, 248] width 198 height 34
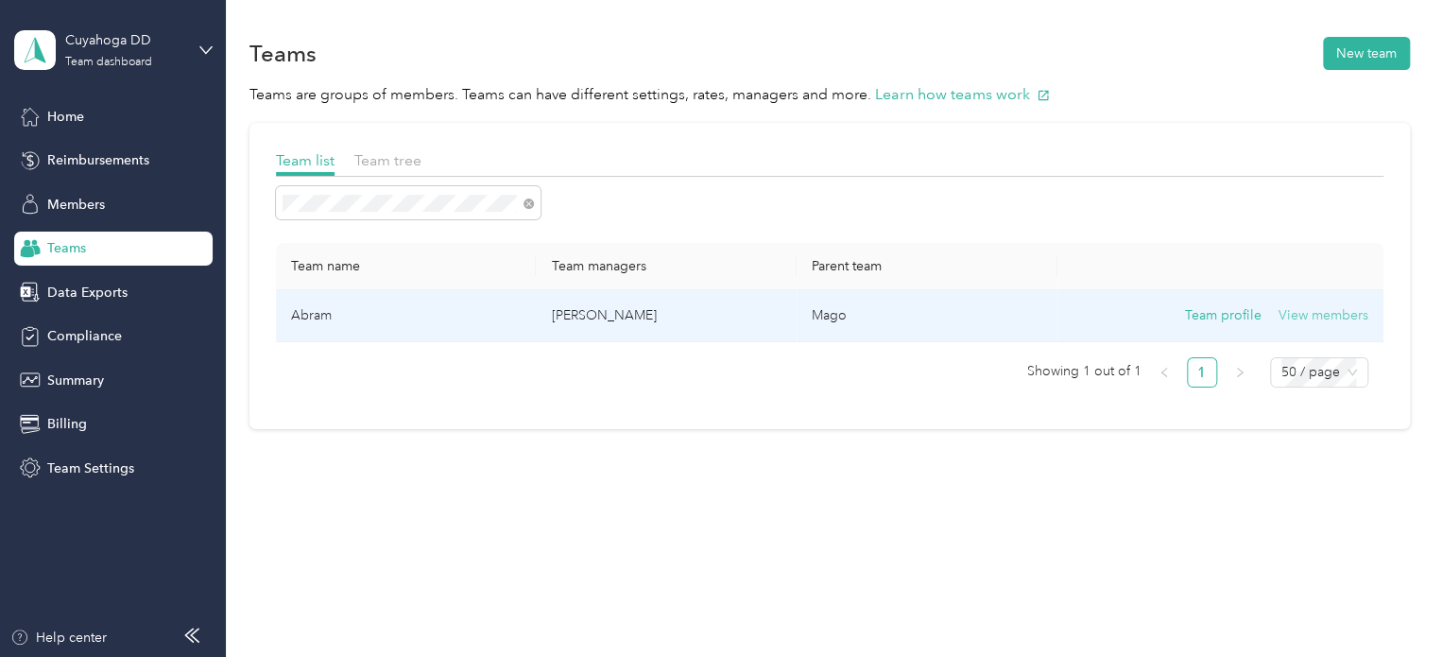
click at [1304, 312] on button "View members" at bounding box center [1323, 315] width 90 height 21
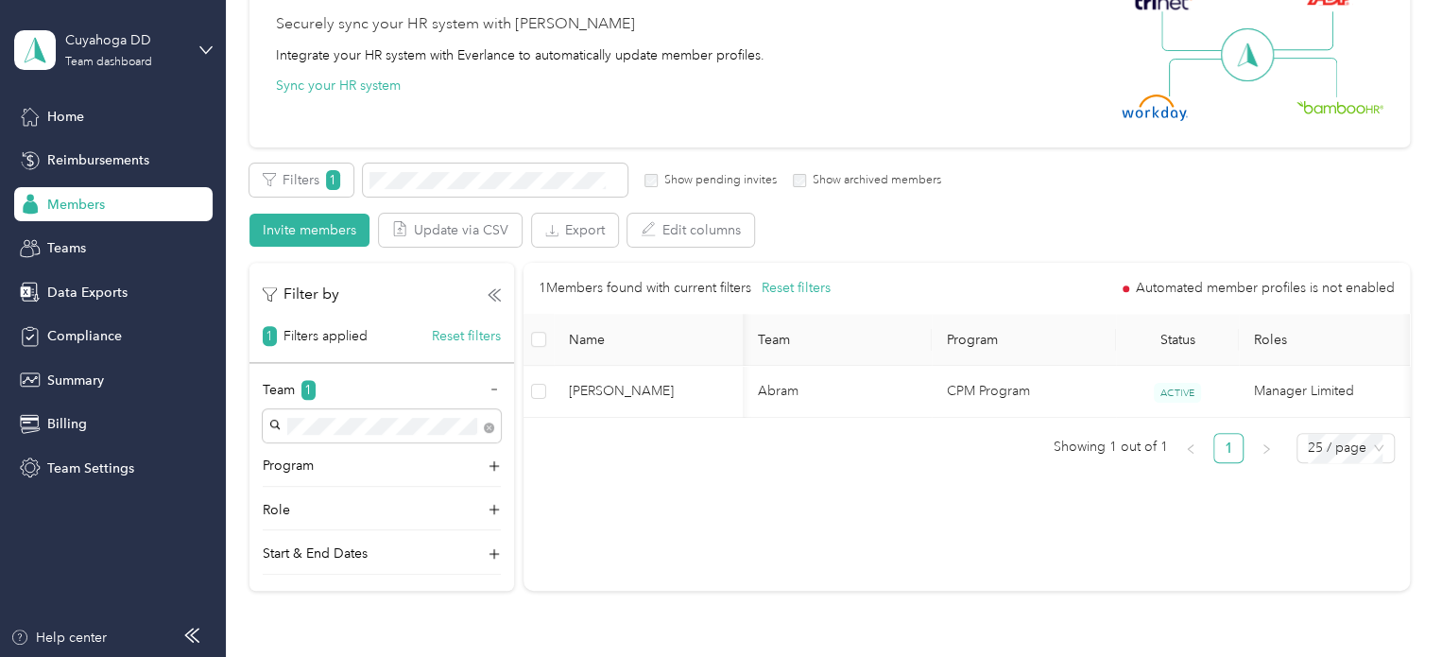
scroll to position [0, 23]
click at [79, 252] on span "Teams" at bounding box center [66, 248] width 39 height 20
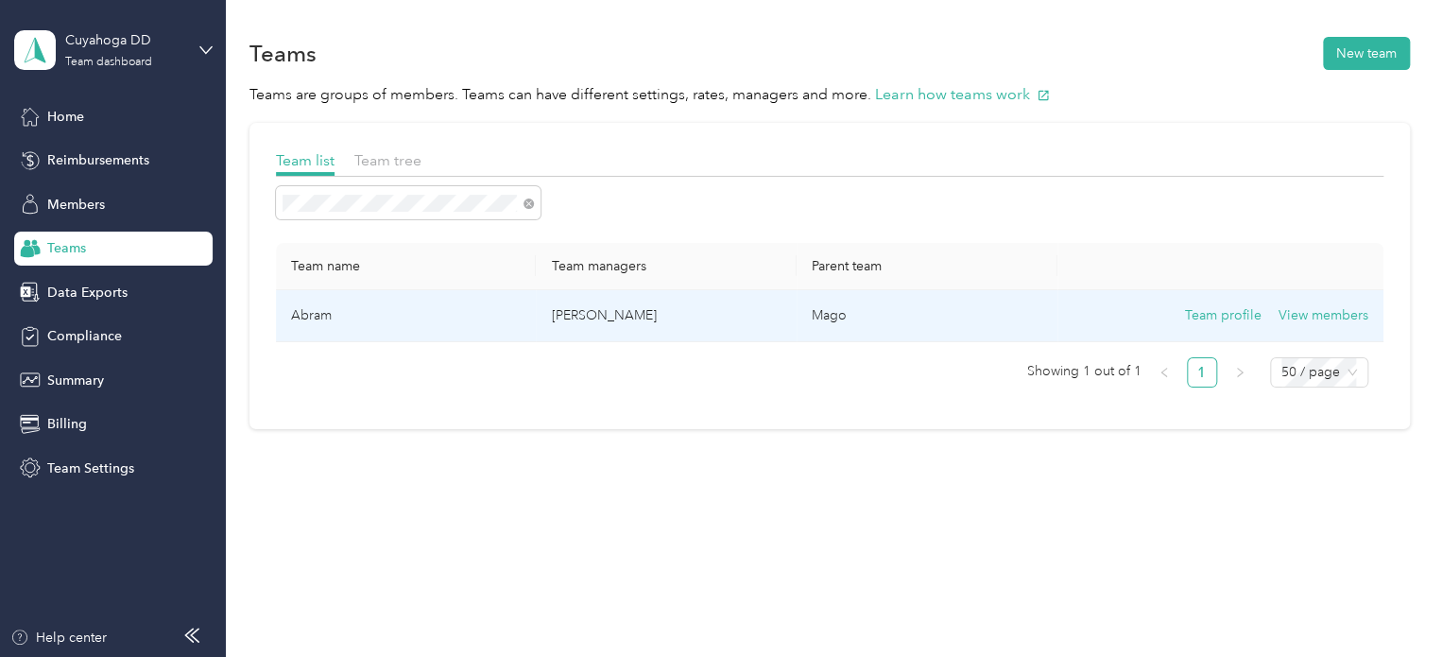
click at [1288, 295] on td "Team profile View members" at bounding box center [1220, 316] width 326 height 52
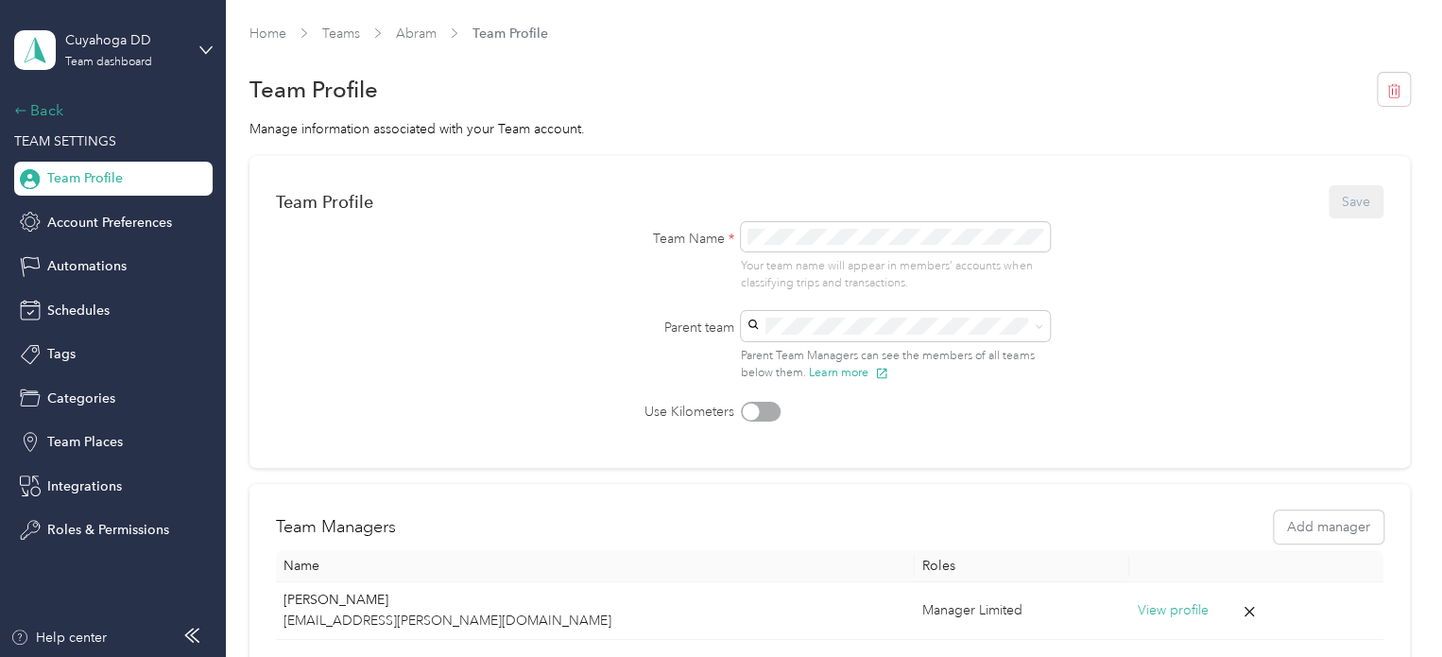
click at [48, 107] on div "Back" at bounding box center [108, 110] width 189 height 23
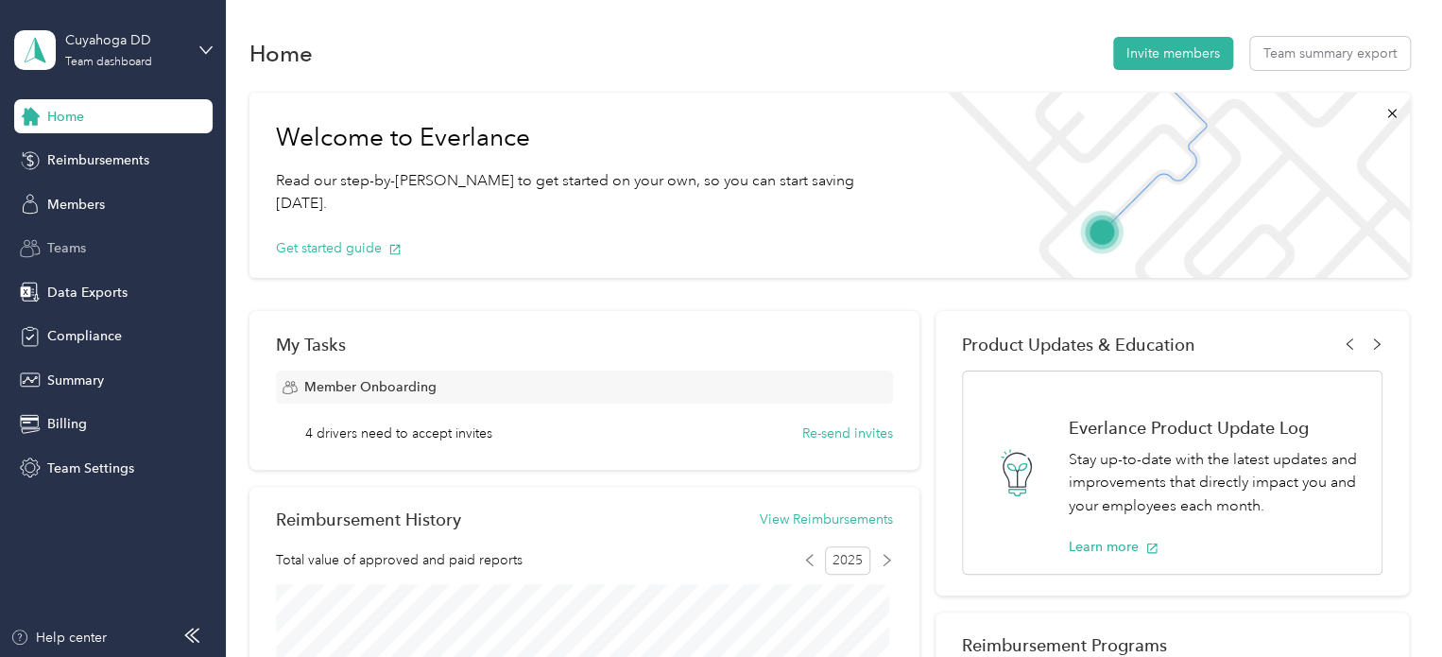
click at [64, 249] on span "Teams" at bounding box center [66, 248] width 39 height 20
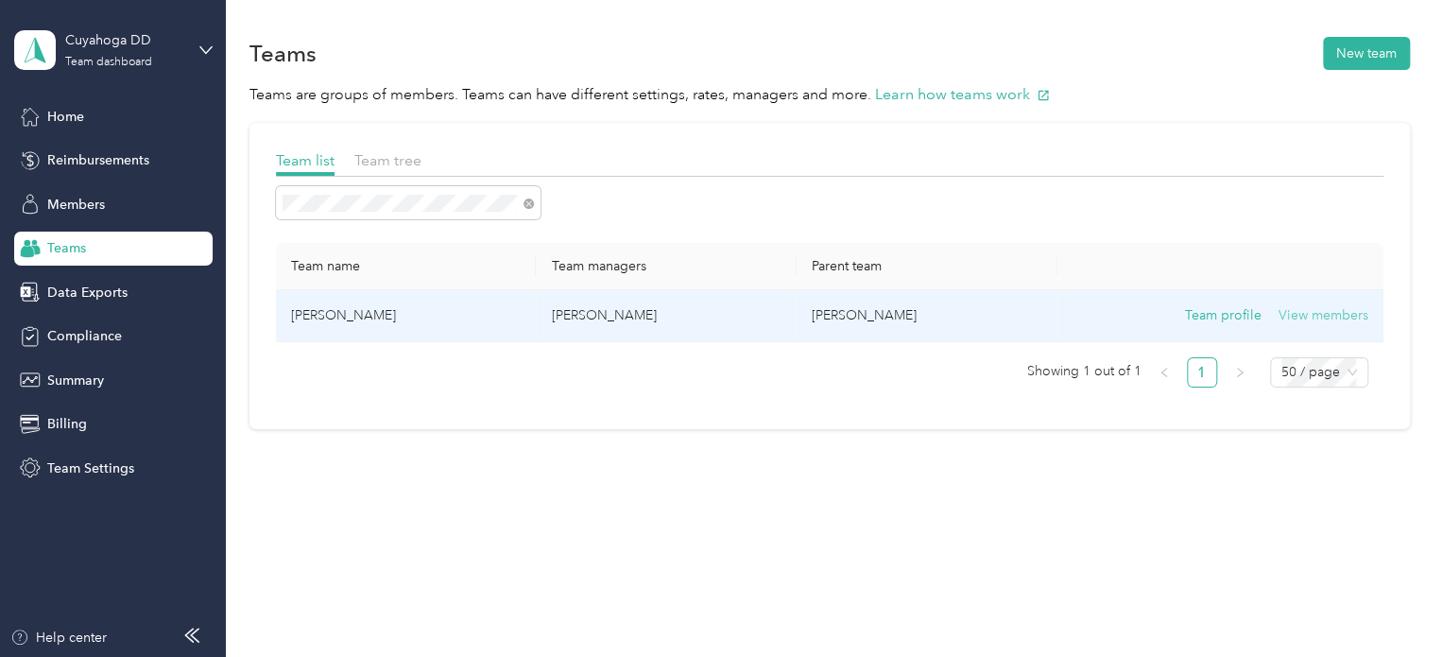
click at [1292, 311] on button "View members" at bounding box center [1323, 315] width 90 height 21
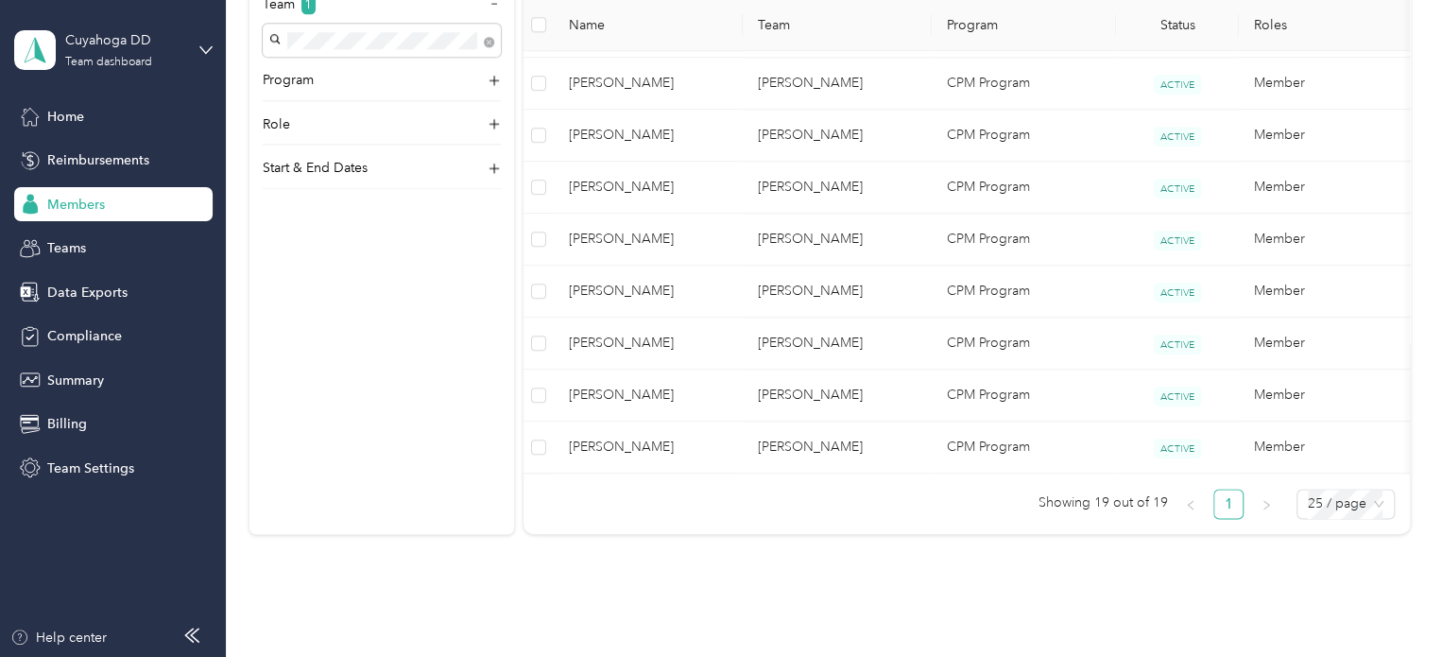
scroll to position [979, 0]
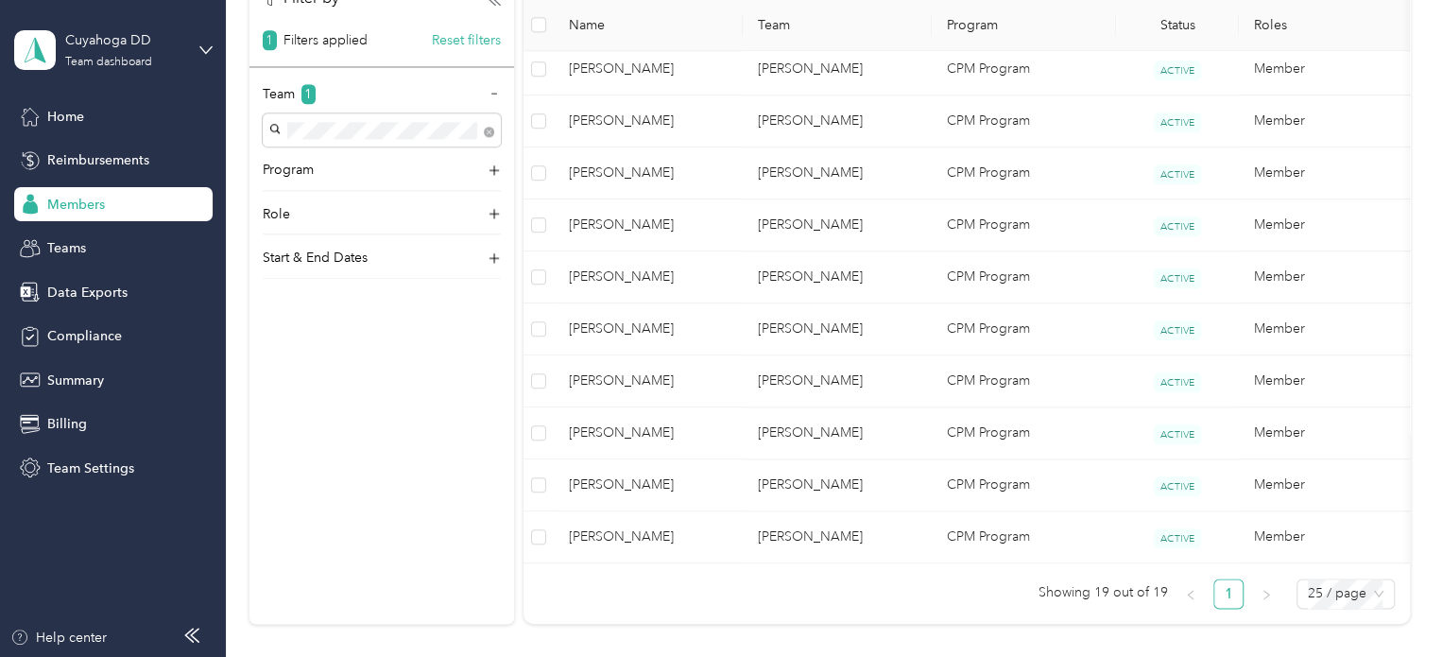
click at [58, 142] on div "Home Reimbursements Members Teams Data Exports Compliance Summary Billing Team …" at bounding box center [113, 291] width 198 height 385
click at [58, 159] on span "Reimbursements" at bounding box center [98, 160] width 102 height 20
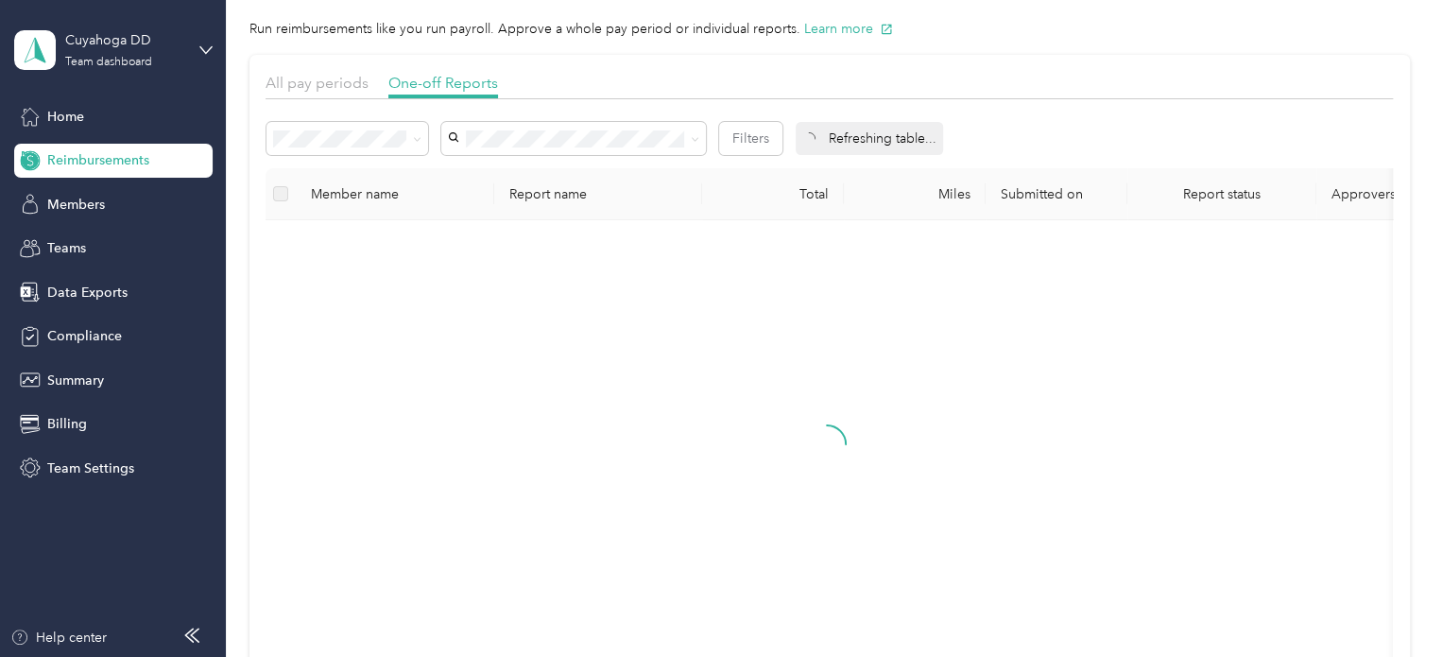
scroll to position [50, 0]
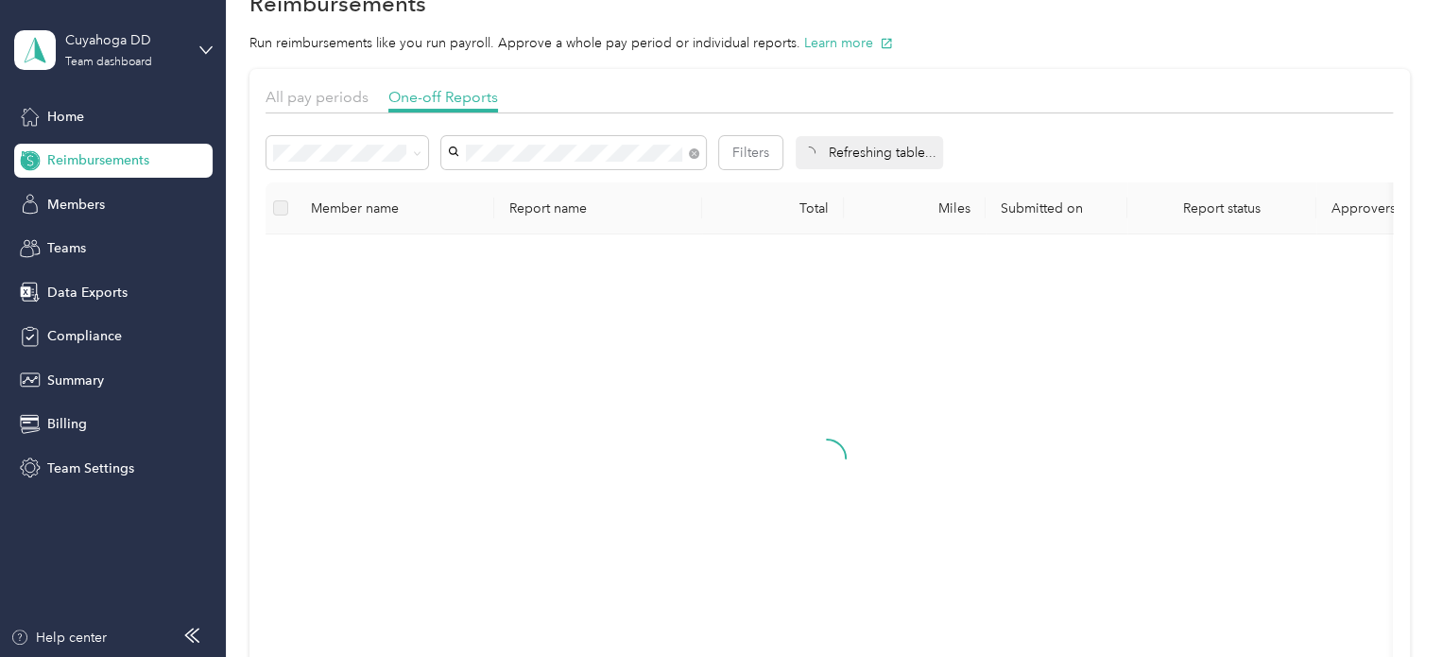
click at [572, 194] on li "[PERSON_NAME]" at bounding box center [573, 186] width 265 height 33
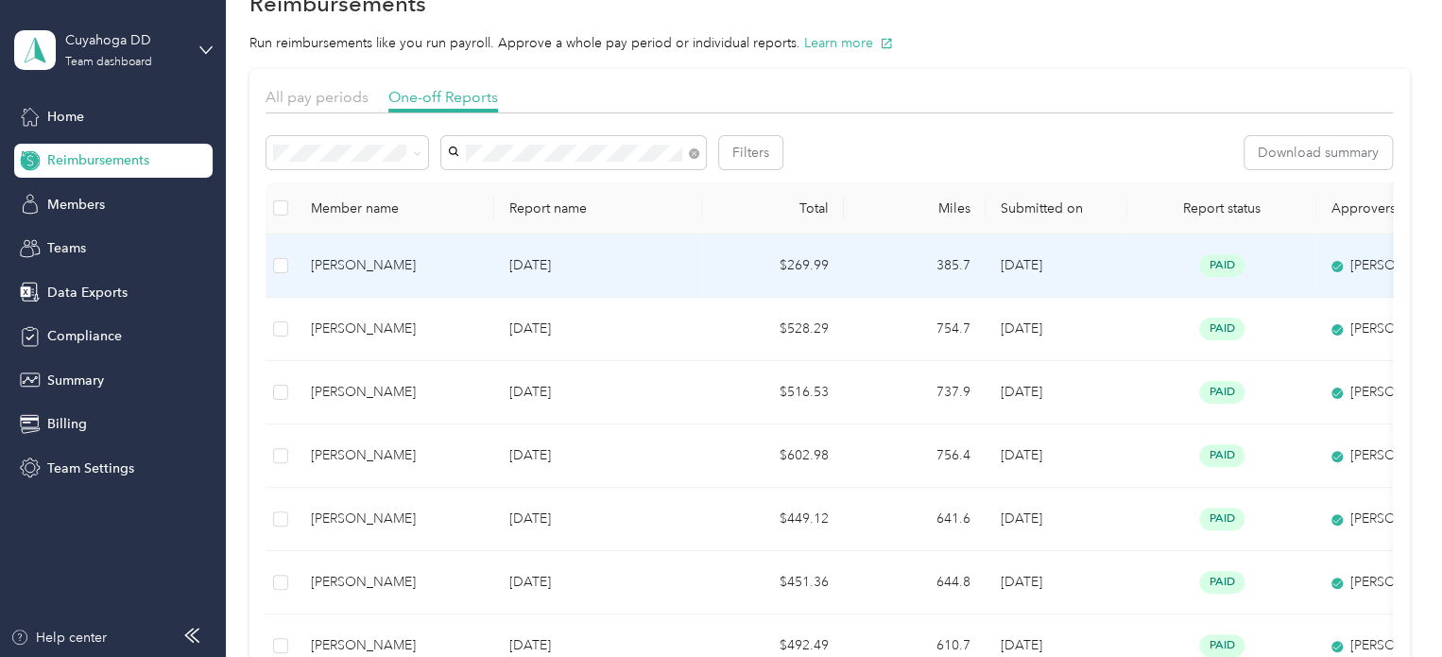
click at [680, 272] on p "[DATE]" at bounding box center [598, 265] width 178 height 21
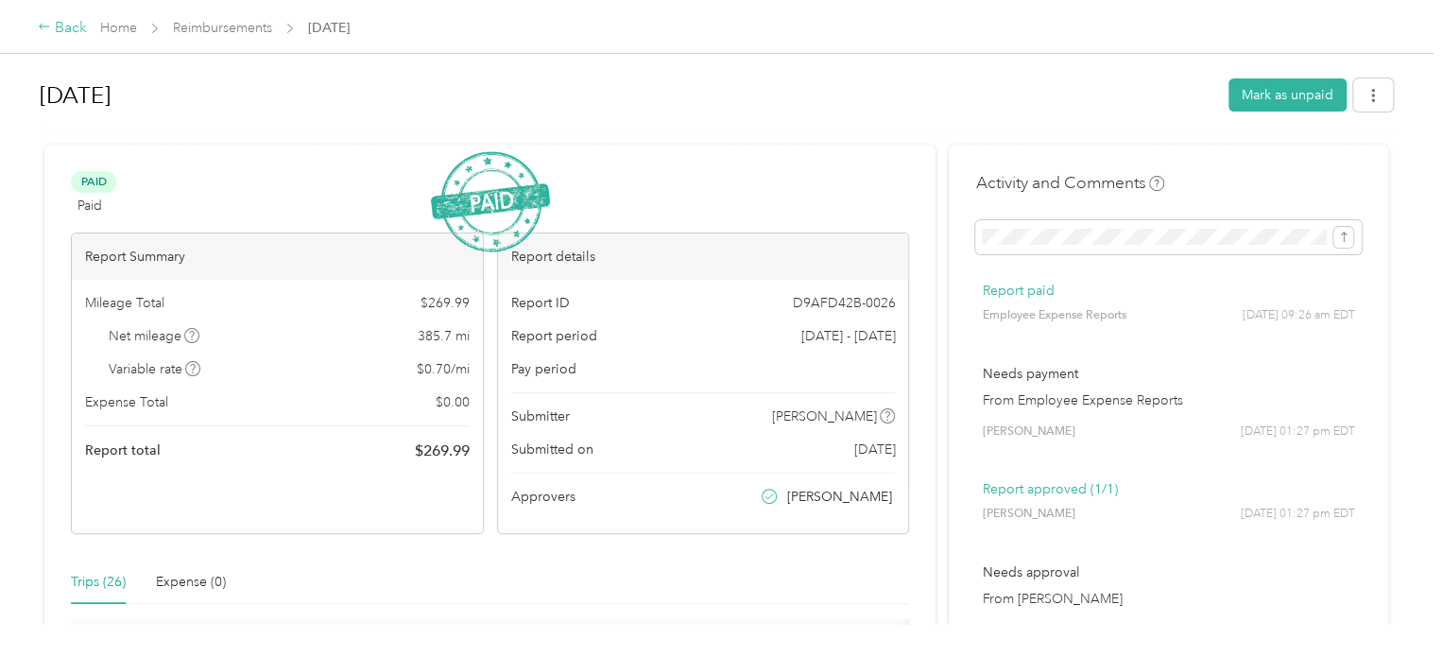
click at [63, 26] on div "Back" at bounding box center [62, 28] width 49 height 23
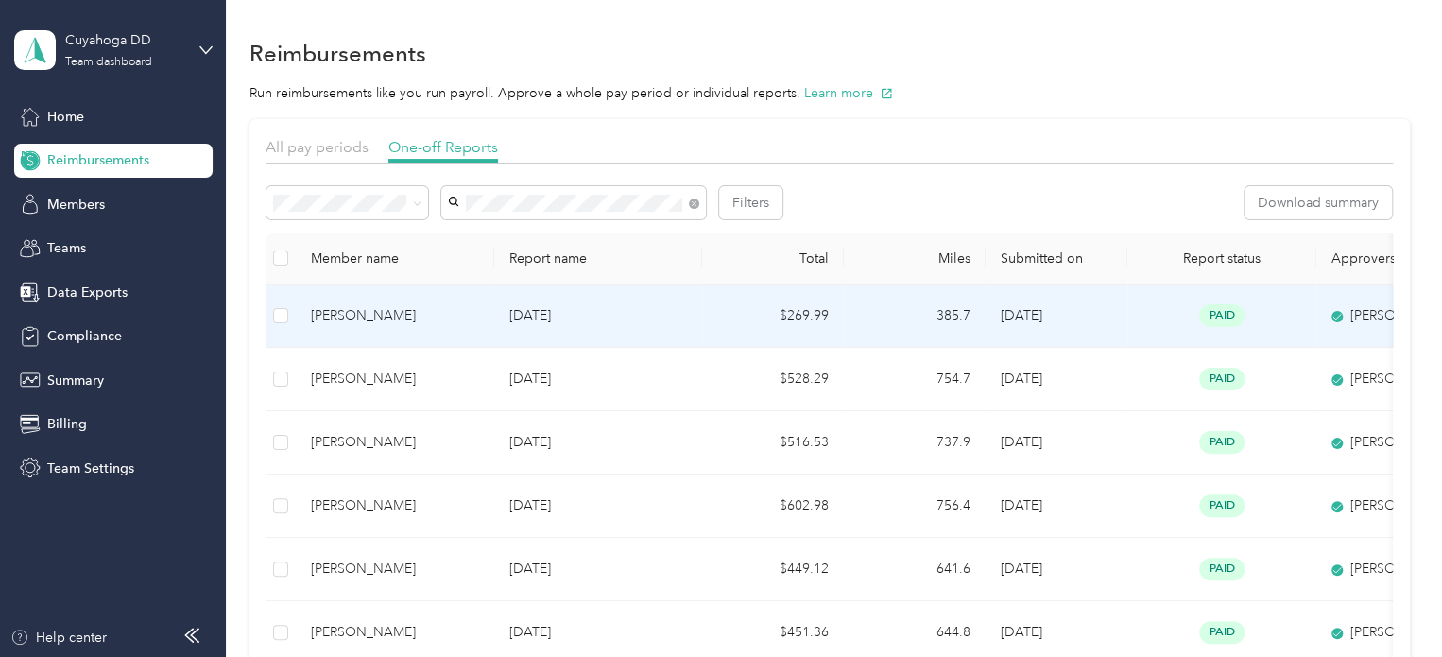
click at [684, 295] on td "[DATE]" at bounding box center [598, 315] width 208 height 63
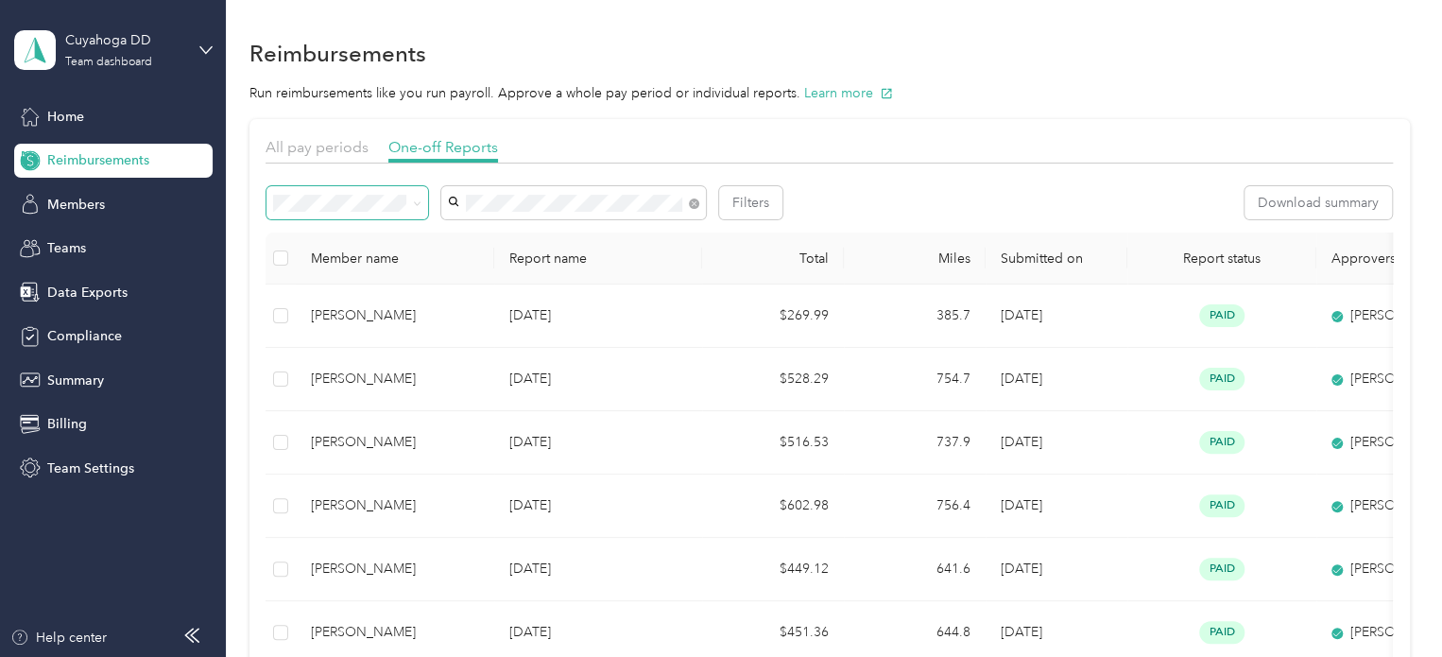
click at [390, 193] on span at bounding box center [347, 202] width 162 height 33
click at [329, 366] on span "Rejected" at bounding box center [306, 364] width 52 height 16
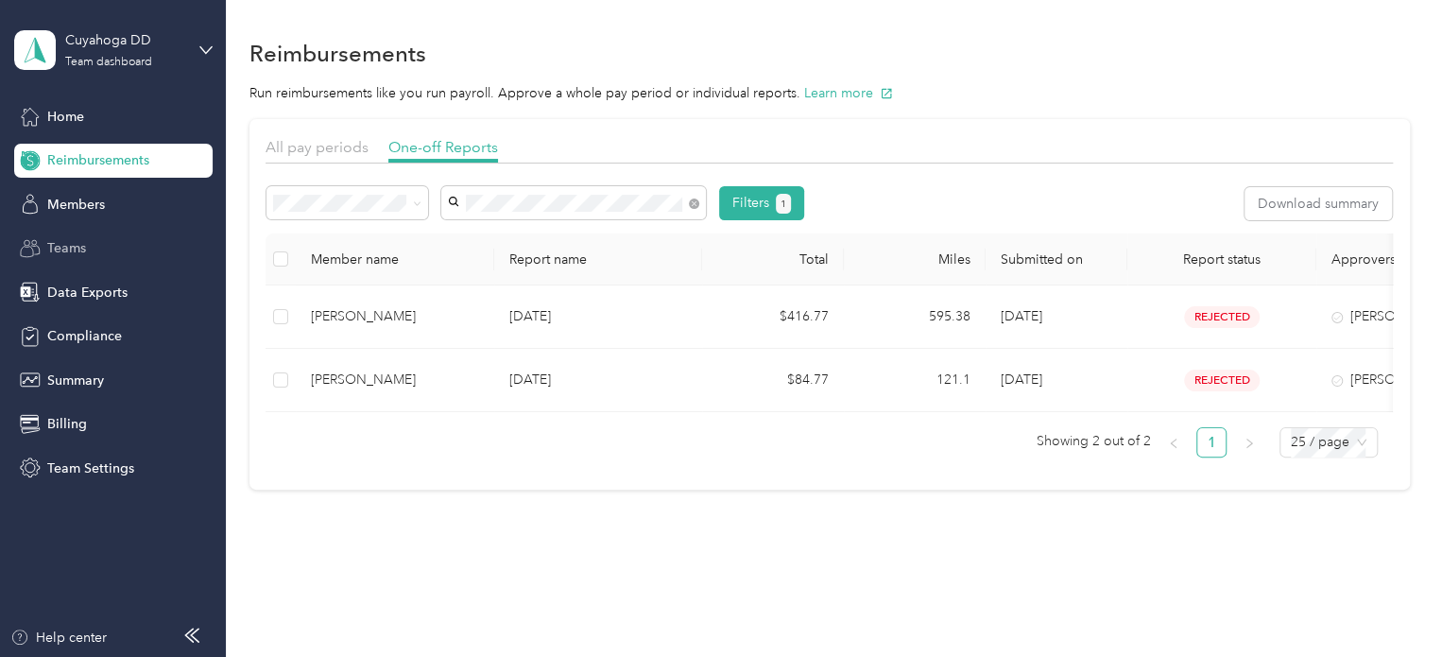
click at [60, 247] on span "Teams" at bounding box center [66, 248] width 39 height 20
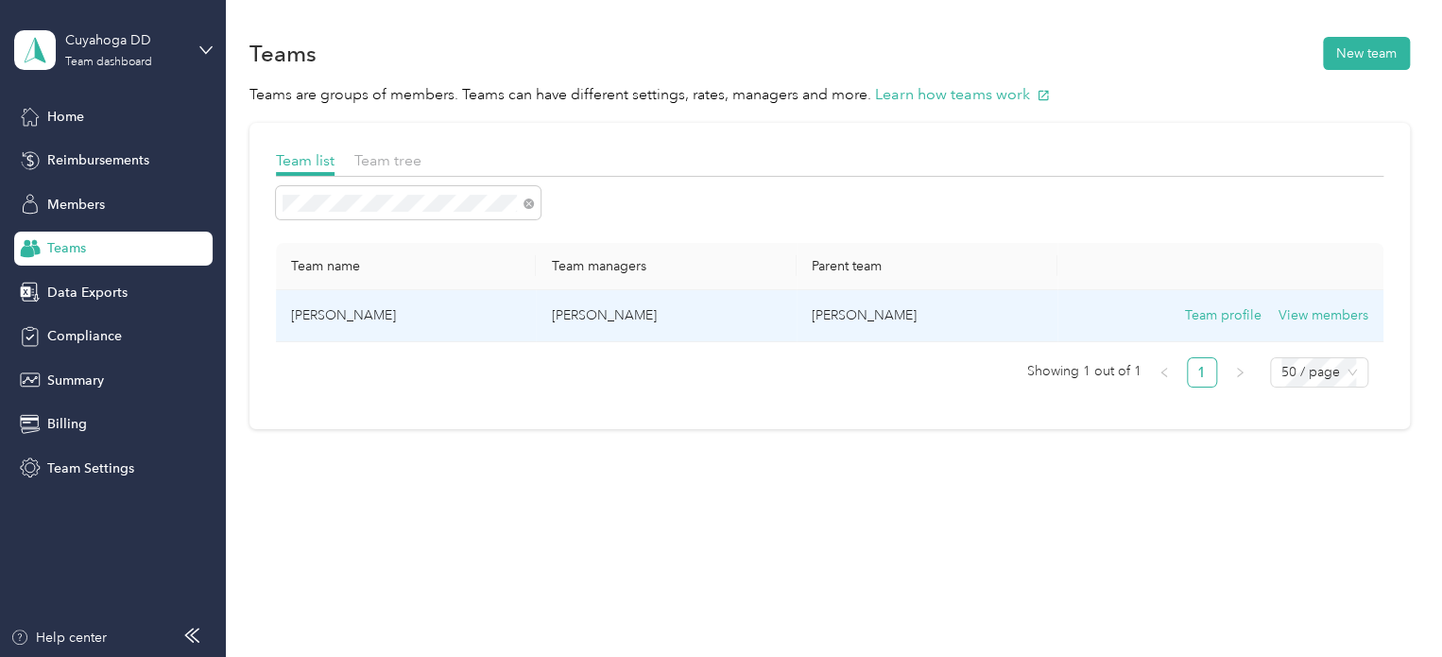
click at [1311, 301] on td "Team profile View members" at bounding box center [1220, 316] width 326 height 52
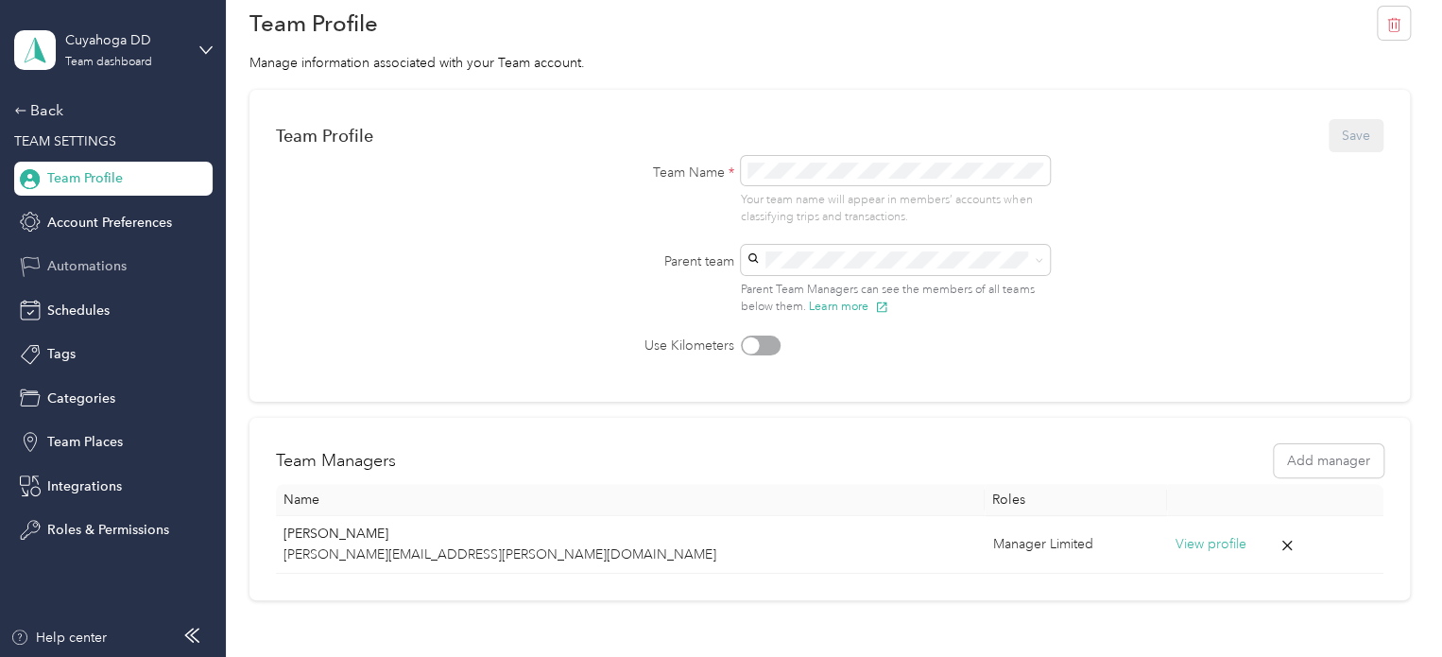
scroll to position [13, 0]
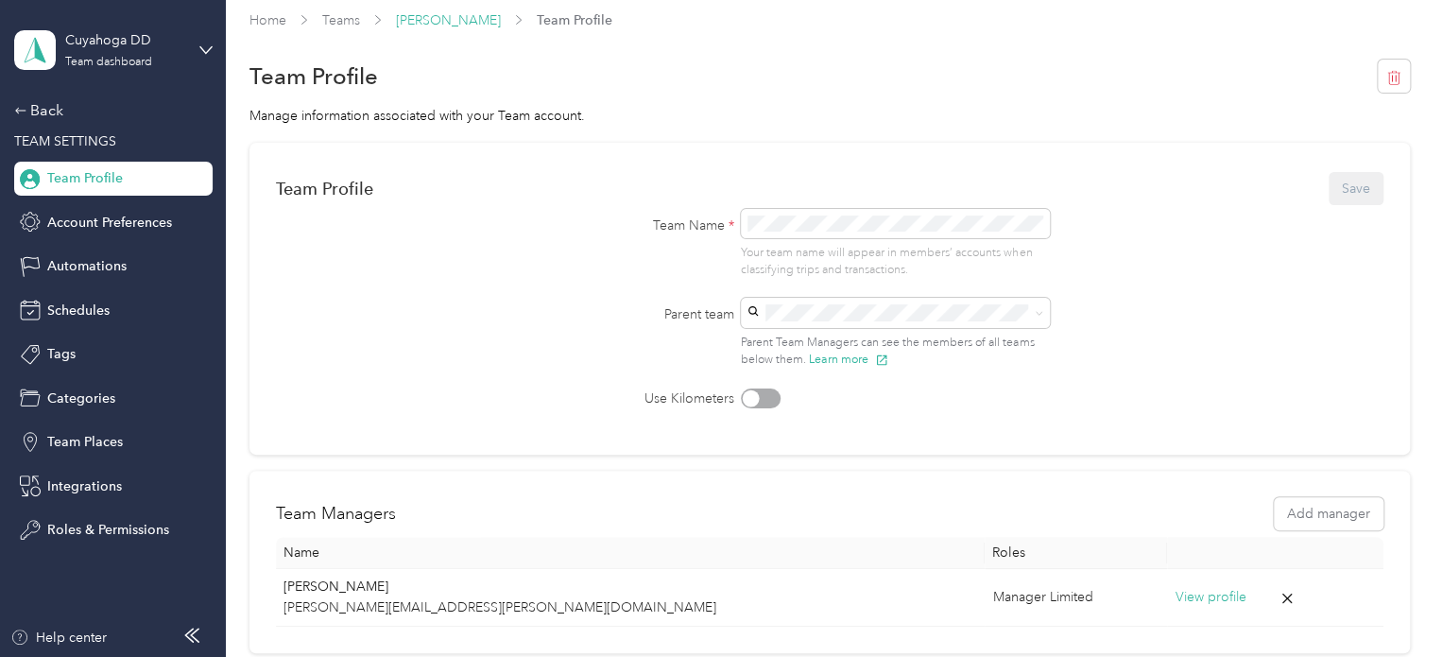
click at [420, 15] on link "[PERSON_NAME]" at bounding box center [448, 20] width 105 height 16
click at [419, 16] on link "[PERSON_NAME]" at bounding box center [448, 20] width 105 height 16
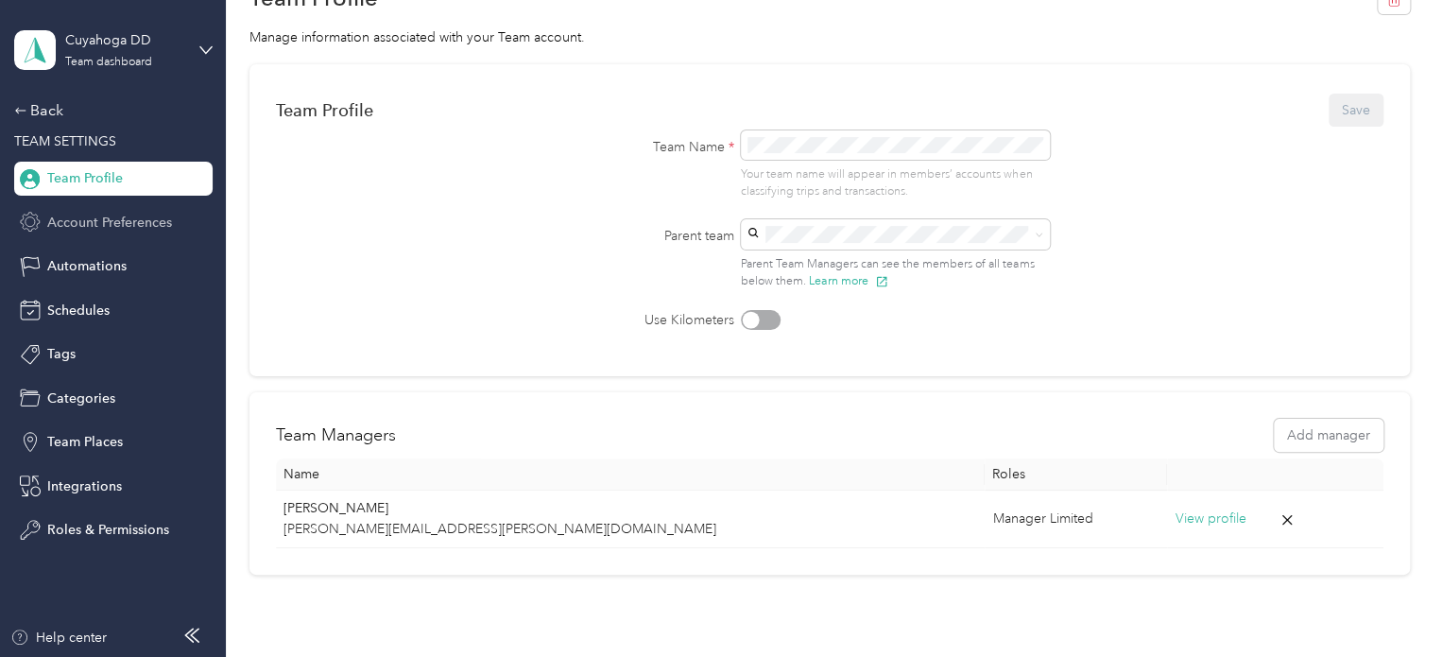
scroll to position [0, 0]
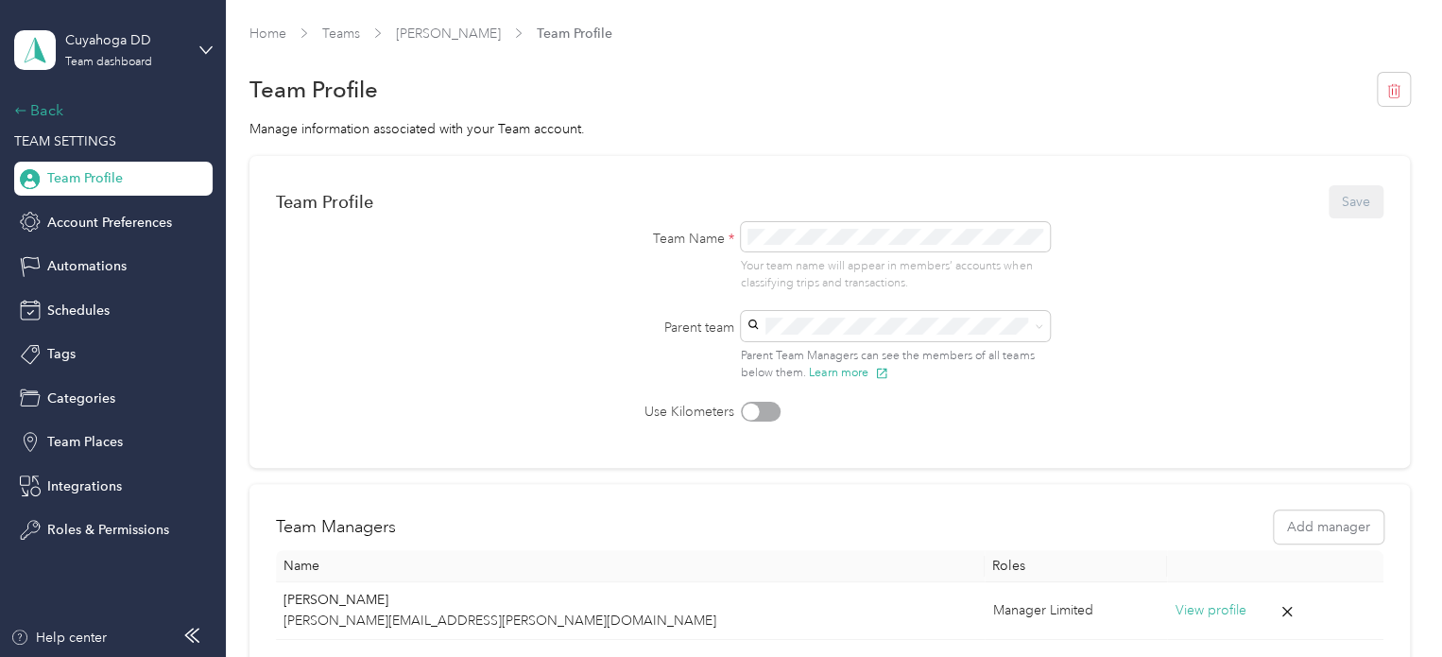
click at [20, 107] on icon at bounding box center [20, 110] width 13 height 13
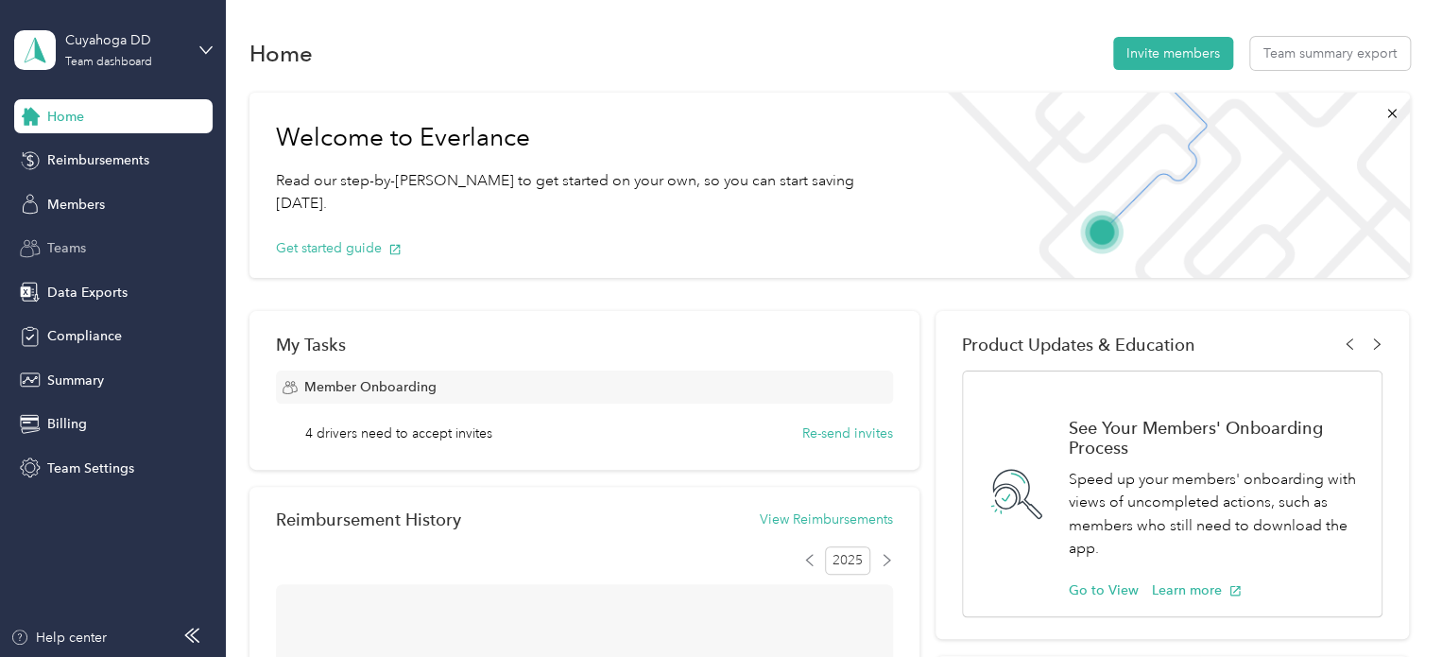
click at [72, 238] on span "Teams" at bounding box center [66, 248] width 39 height 20
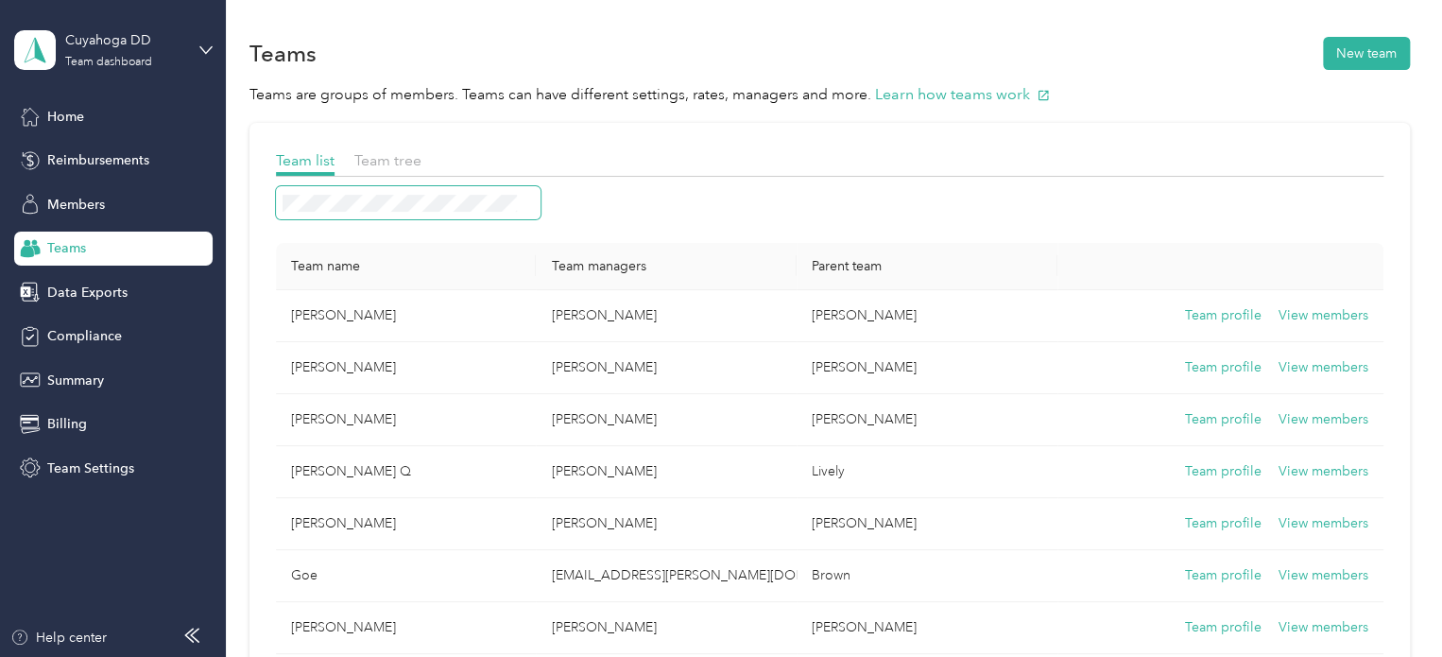
click at [413, 211] on span at bounding box center [408, 202] width 265 height 33
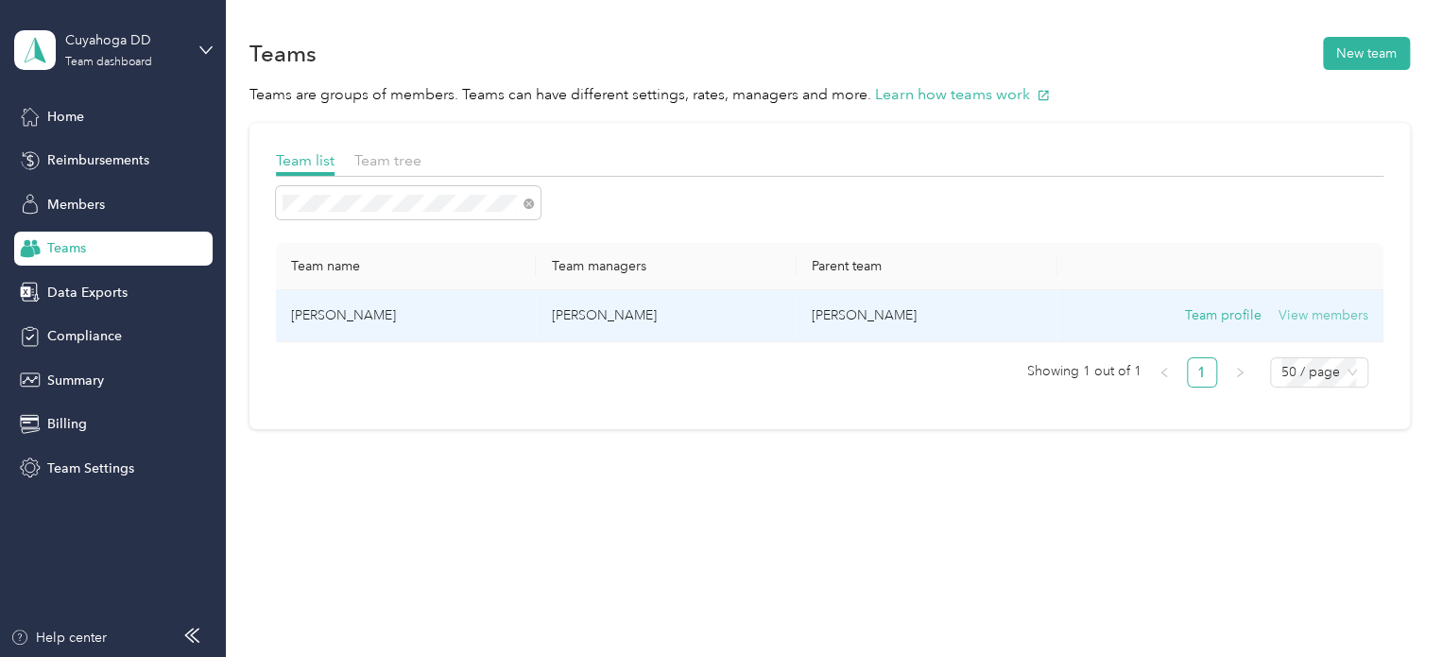
click at [1352, 313] on button "View members" at bounding box center [1323, 315] width 90 height 21
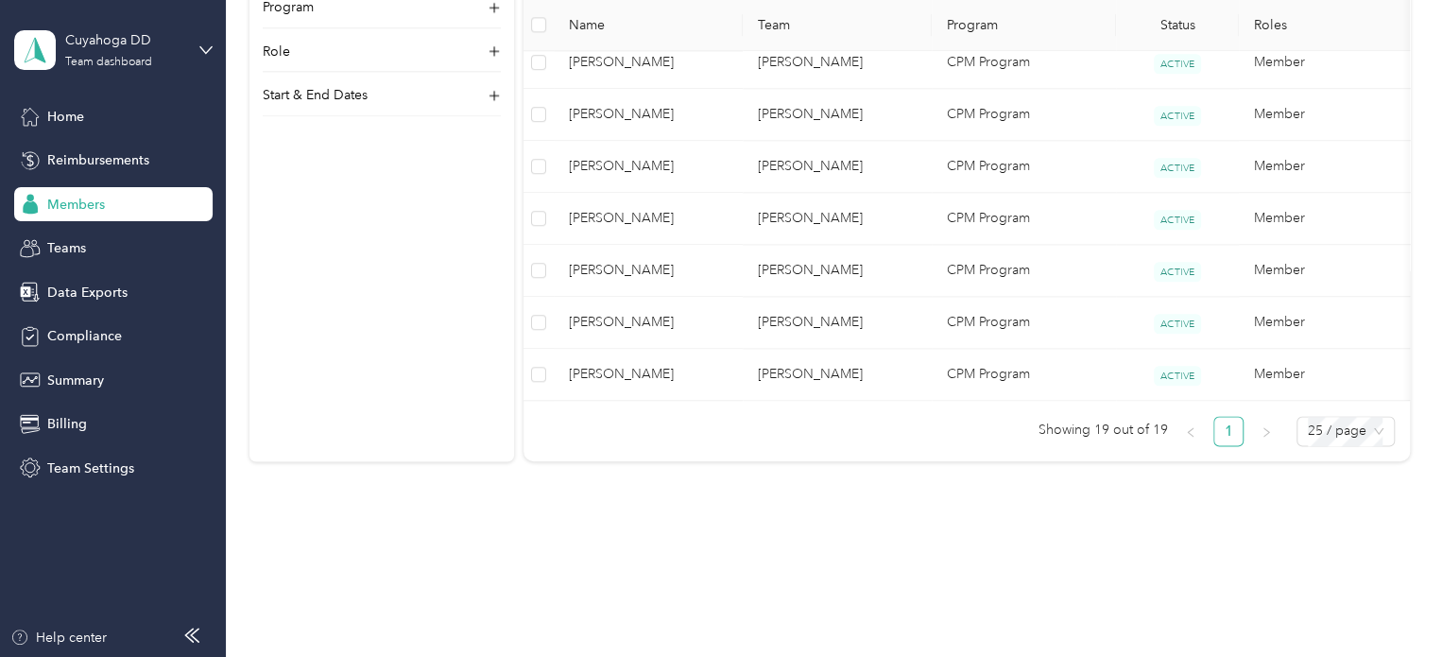
scroll to position [1168, 0]
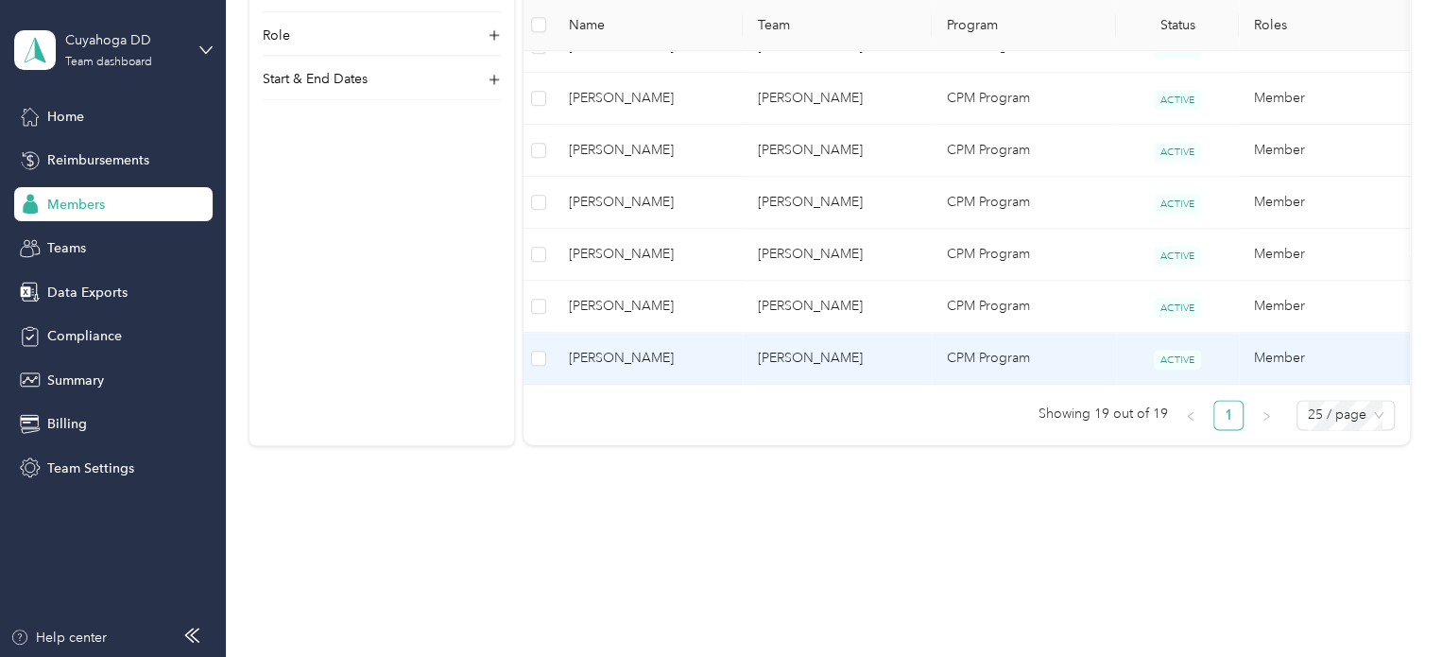
click at [669, 333] on td "[PERSON_NAME]" at bounding box center [648, 359] width 189 height 52
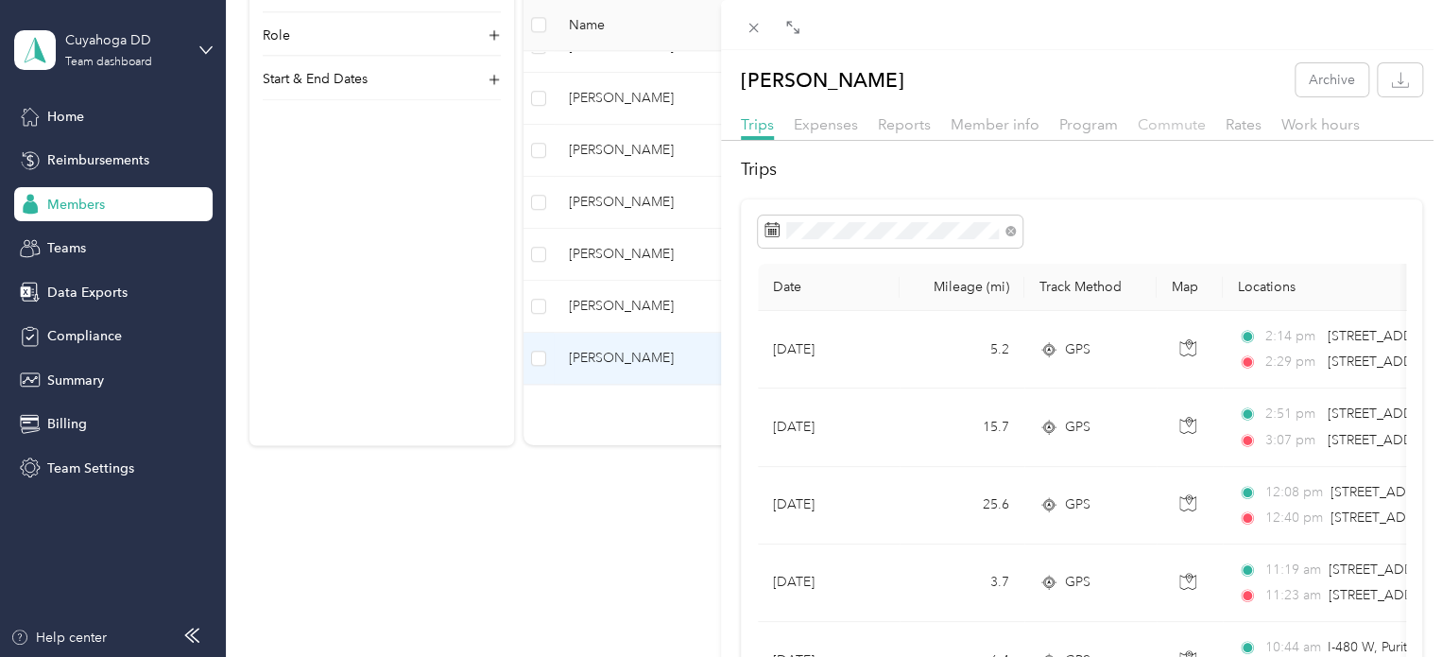
click at [1140, 122] on span "Commute" at bounding box center [1171, 124] width 68 height 18
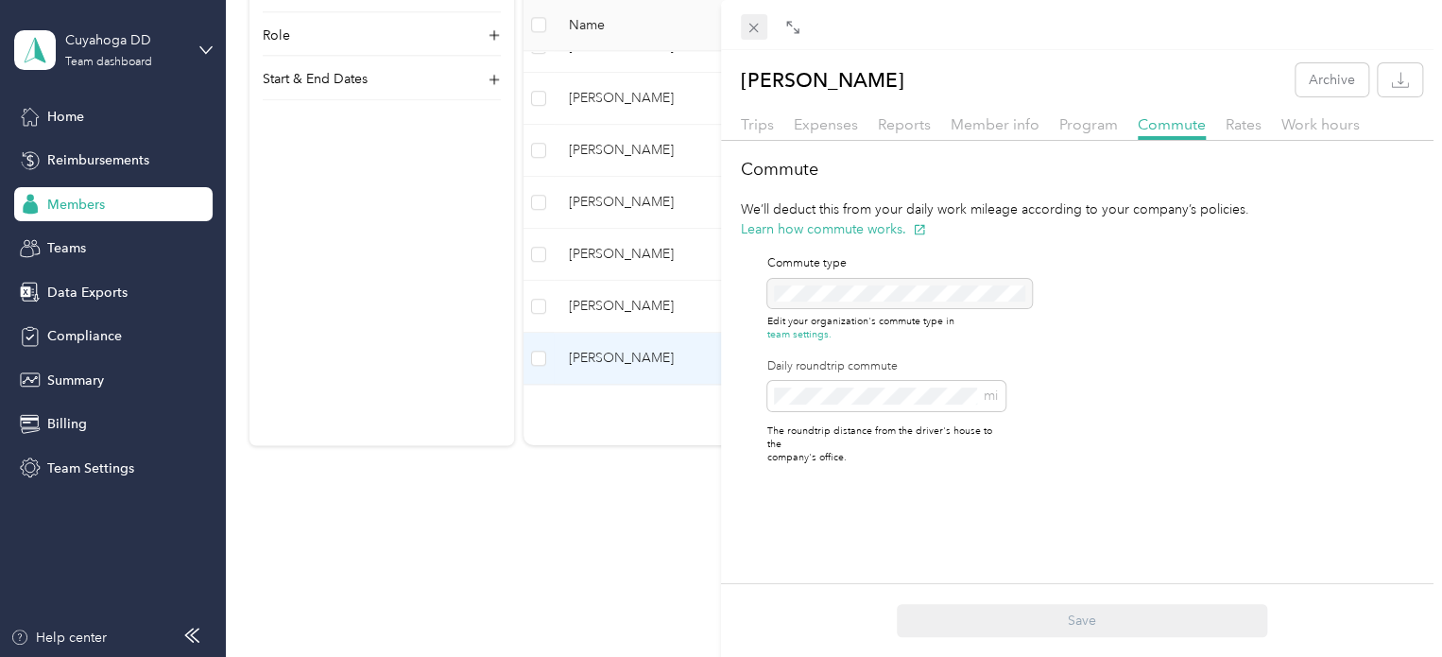
click at [750, 26] on icon at bounding box center [753, 28] width 9 height 9
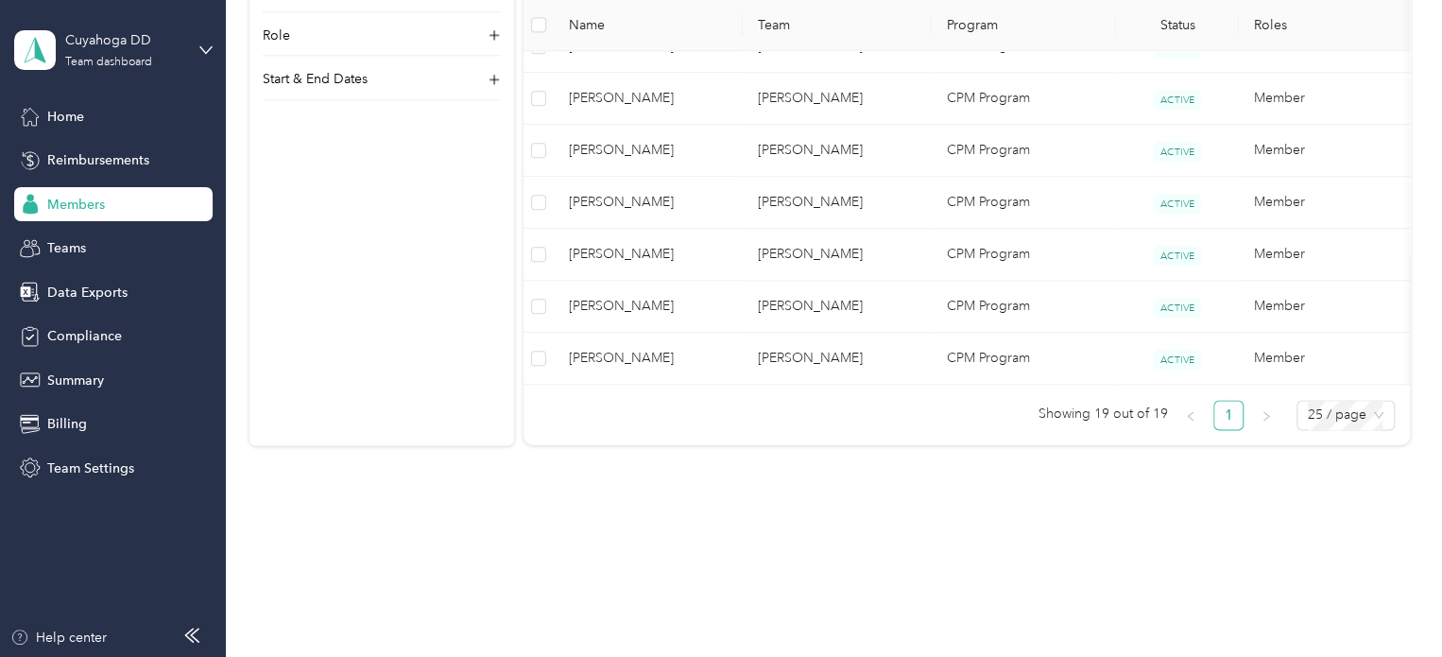
click at [687, 296] on span "[PERSON_NAME]" at bounding box center [648, 306] width 159 height 21
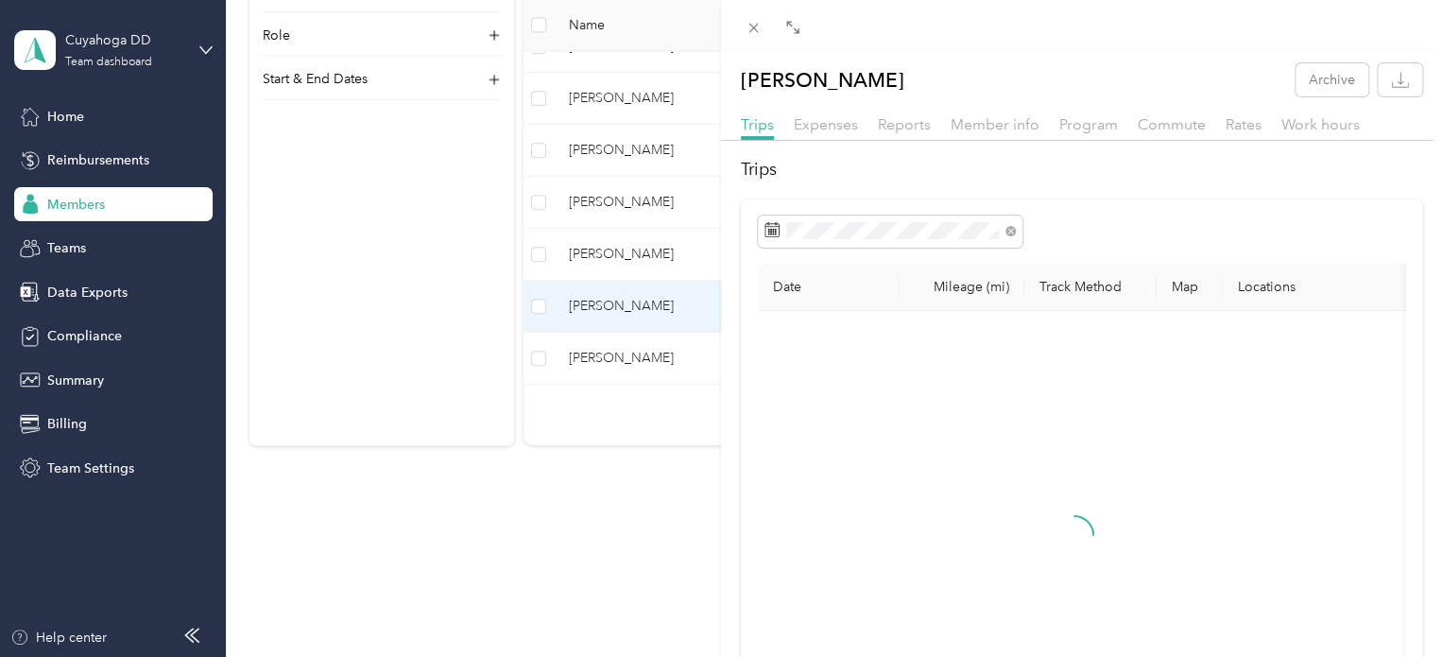
click at [1181, 111] on div "[PERSON_NAME] Archive Trips Expenses Reports Member info Program Commute Rates …" at bounding box center [1081, 468] width 721 height 811
click at [1172, 128] on span "Commute" at bounding box center [1171, 124] width 68 height 18
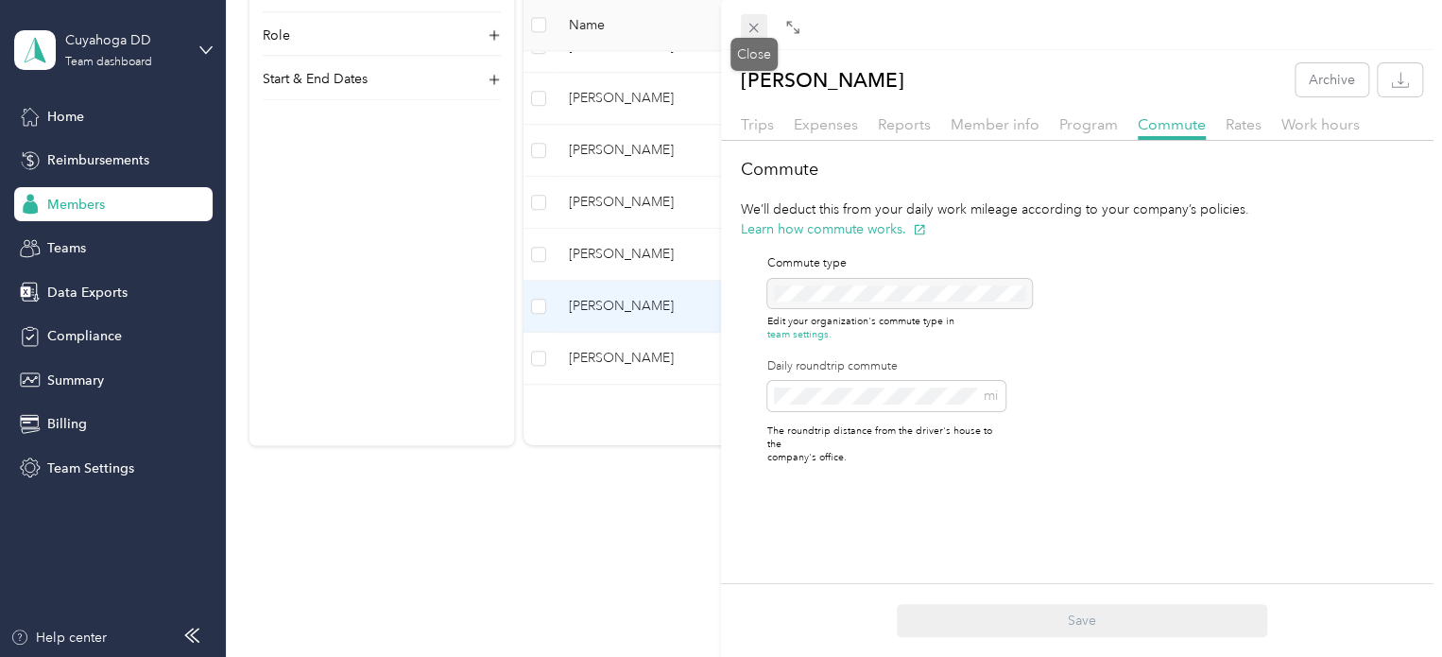
click at [758, 22] on icon at bounding box center [753, 28] width 16 height 16
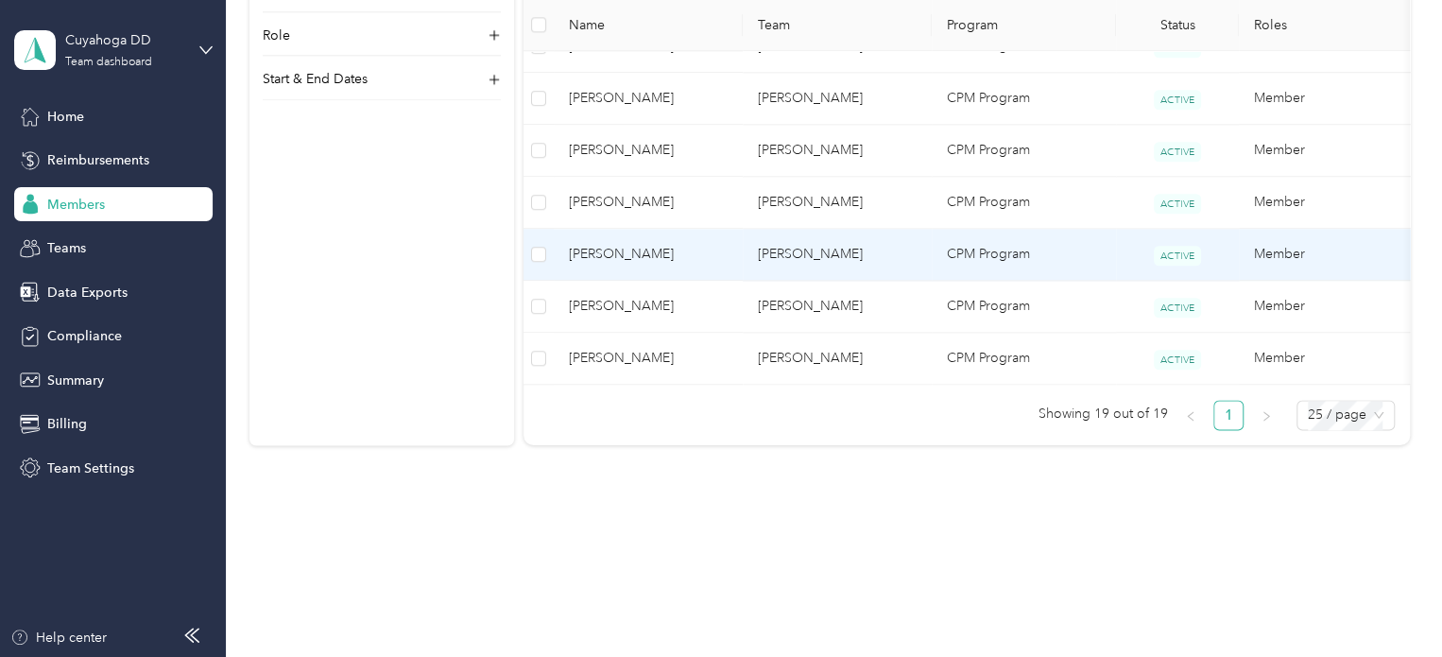
click at [687, 248] on span "[PERSON_NAME]" at bounding box center [648, 254] width 159 height 21
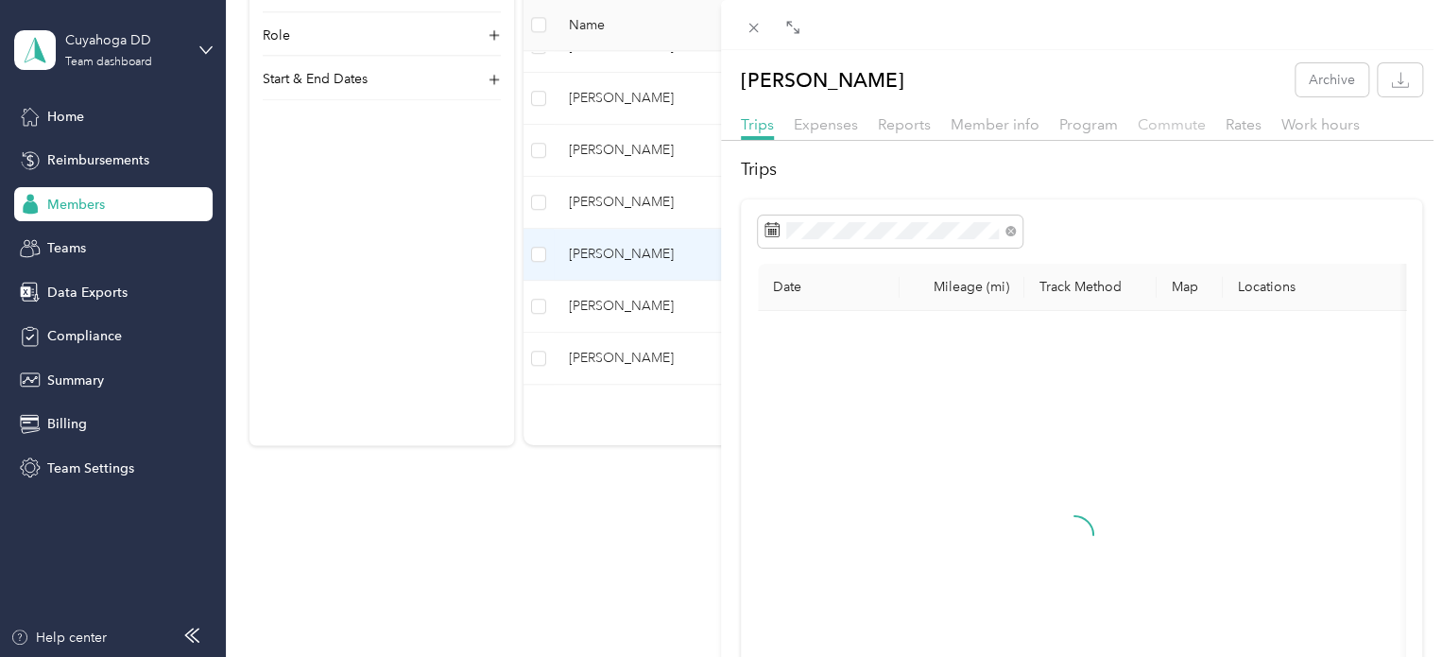
click at [1183, 128] on span "Commute" at bounding box center [1171, 124] width 68 height 18
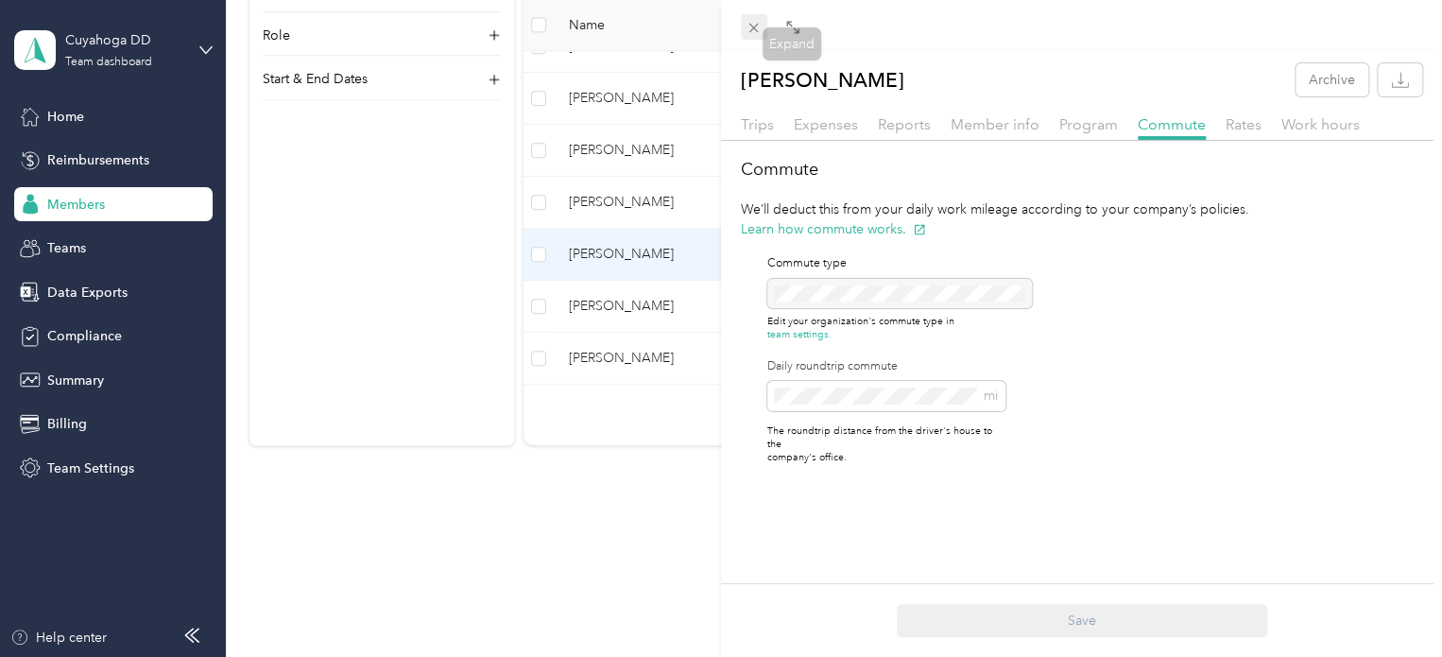
click at [751, 33] on icon at bounding box center [753, 28] width 16 height 16
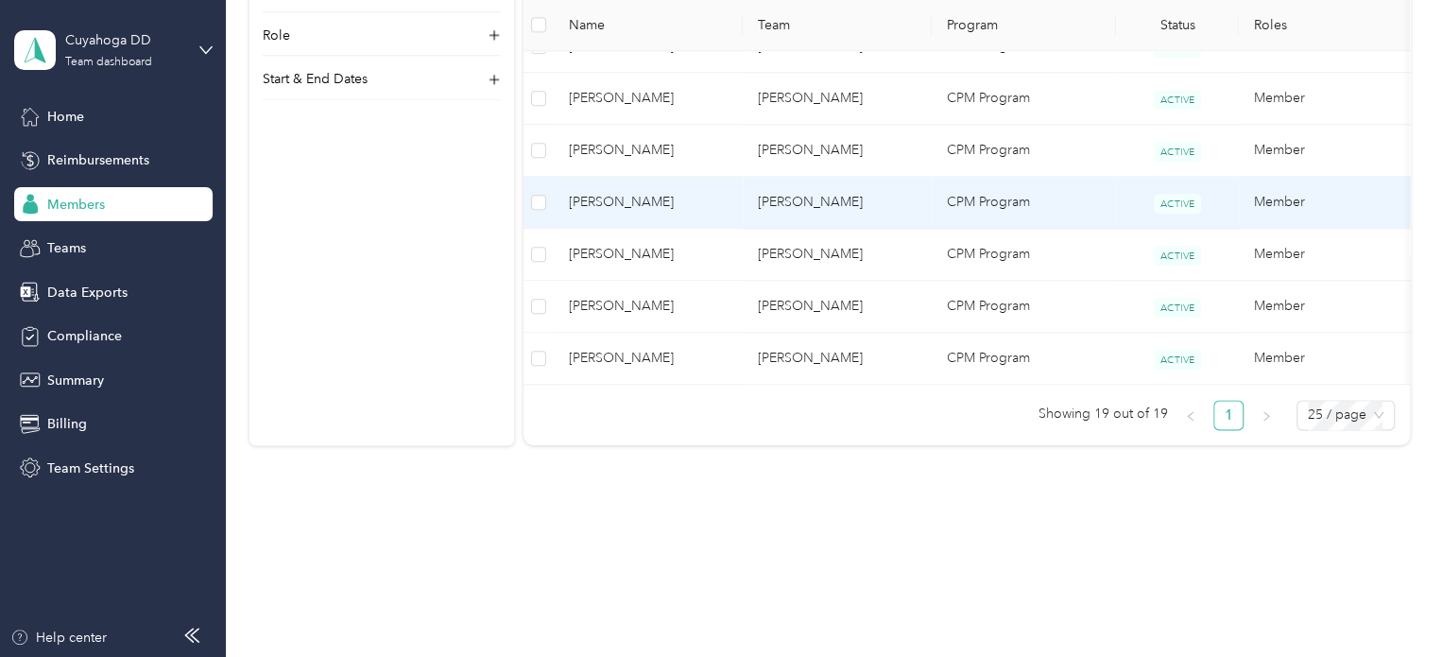
click at [856, 177] on td "[PERSON_NAME]" at bounding box center [836, 203] width 189 height 52
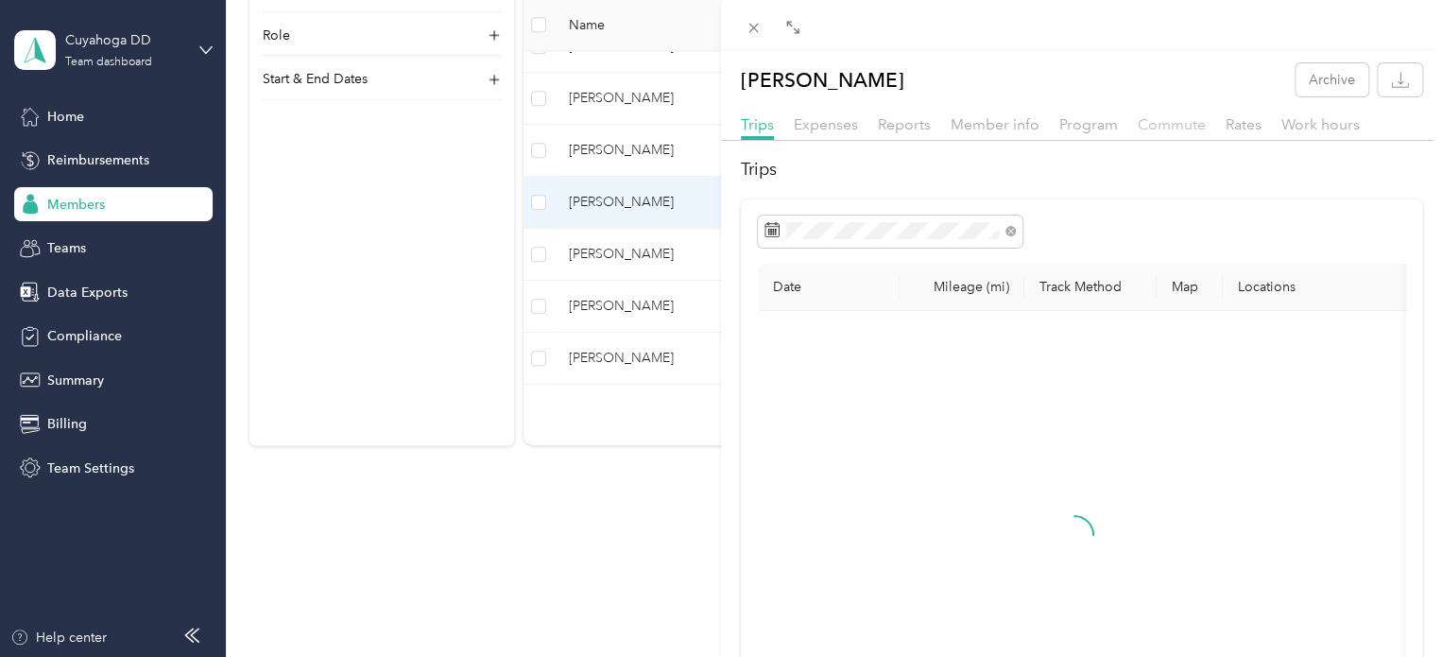
click at [1176, 128] on span "Commute" at bounding box center [1171, 124] width 68 height 18
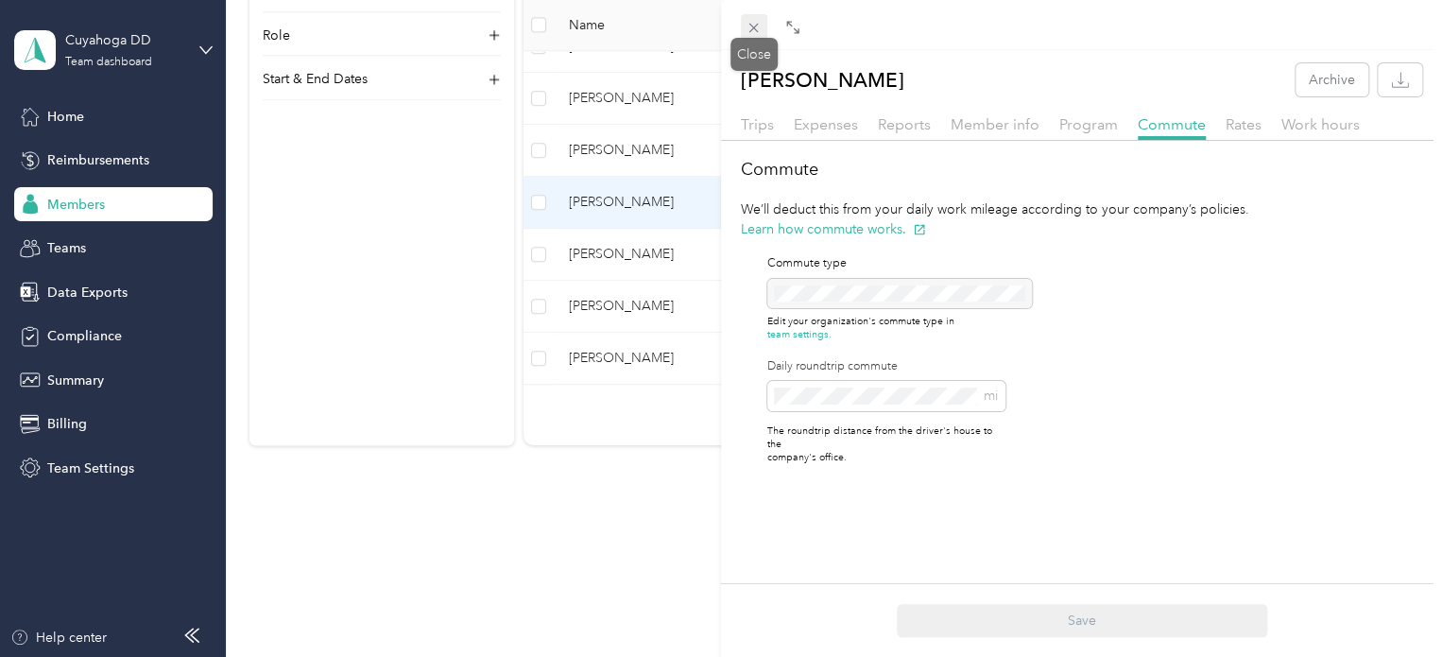
click at [763, 28] on span at bounding box center [754, 27] width 26 height 26
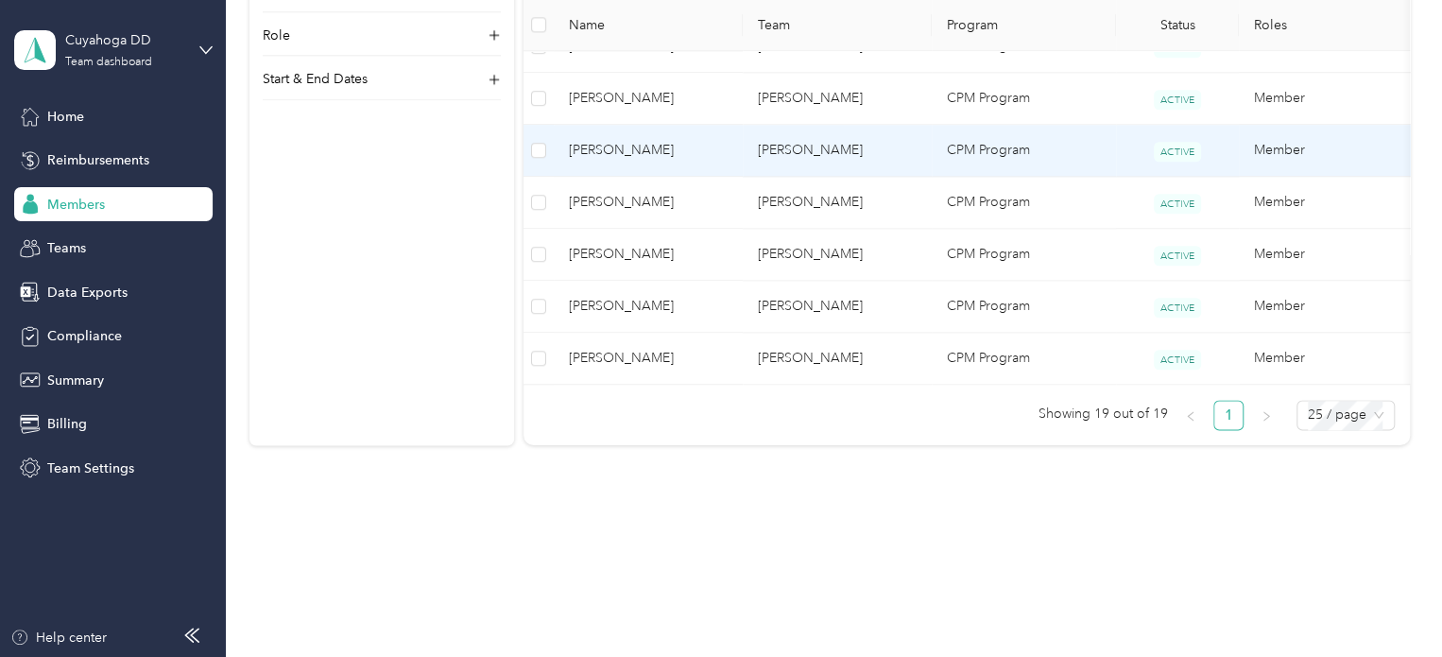
click at [885, 141] on td "[PERSON_NAME]" at bounding box center [836, 151] width 189 height 52
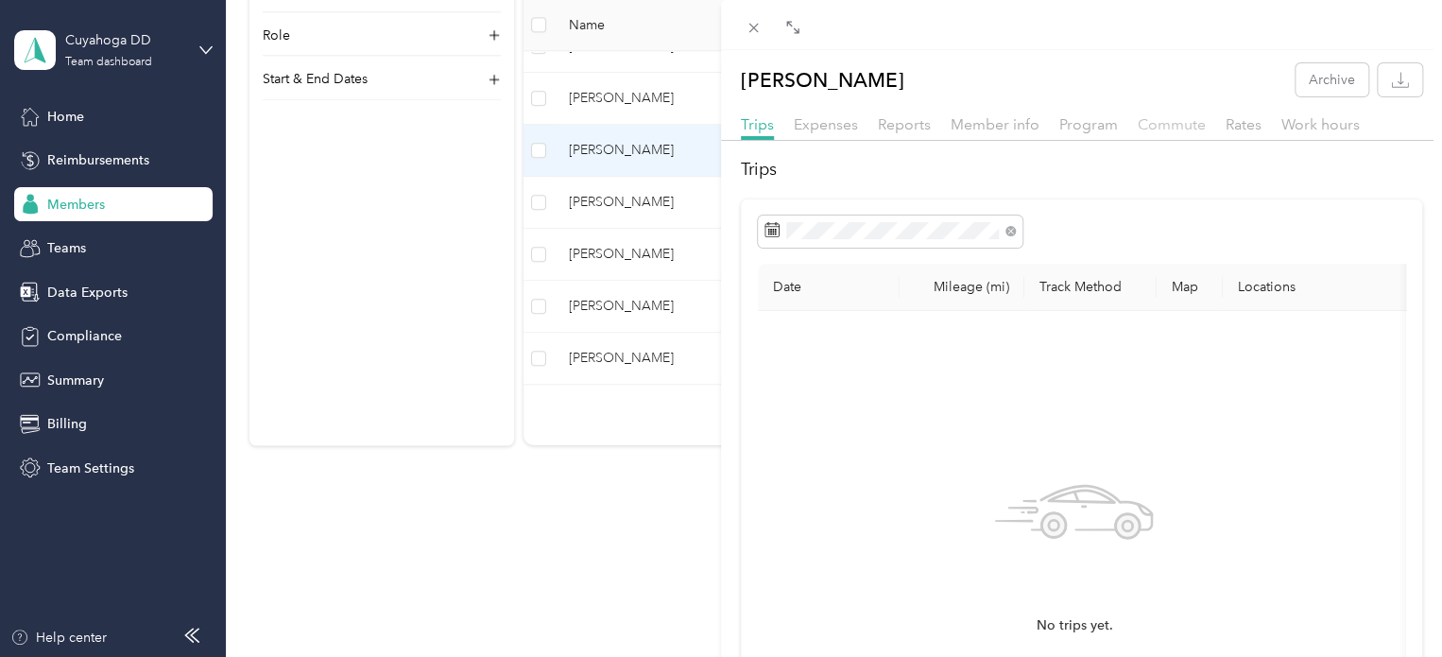
click at [1168, 126] on span "Commute" at bounding box center [1171, 124] width 68 height 18
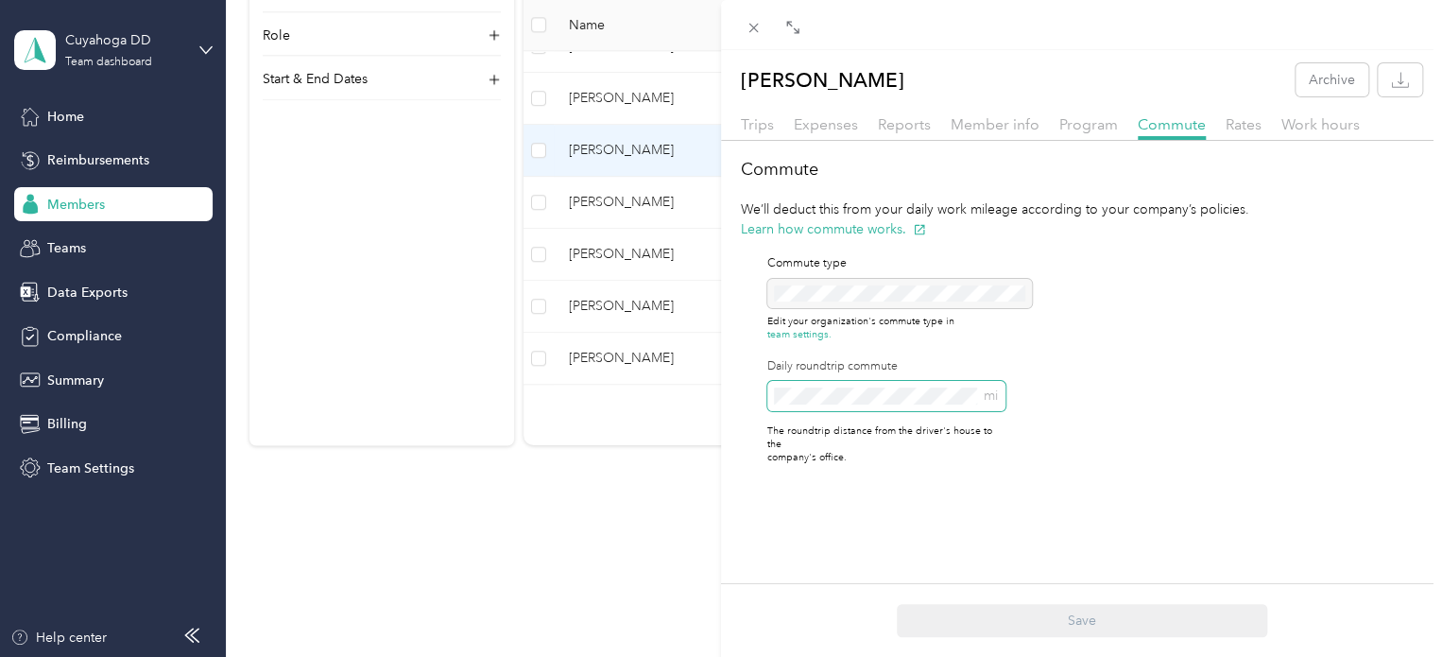
click at [705, 396] on div "[PERSON_NAME] Archive Trips Expenses Reports Member info Program Commute Rates …" at bounding box center [721, 328] width 1442 height 657
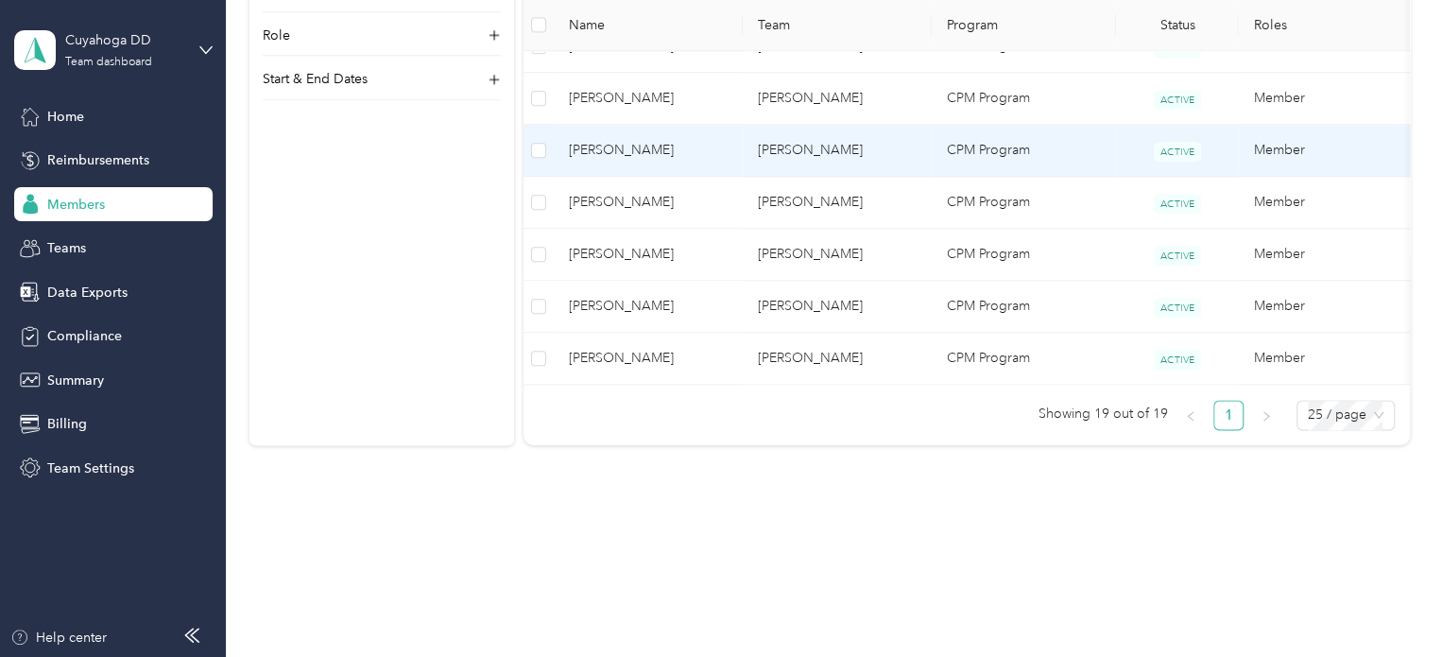
click at [780, 154] on td "[PERSON_NAME]" at bounding box center [836, 151] width 189 height 52
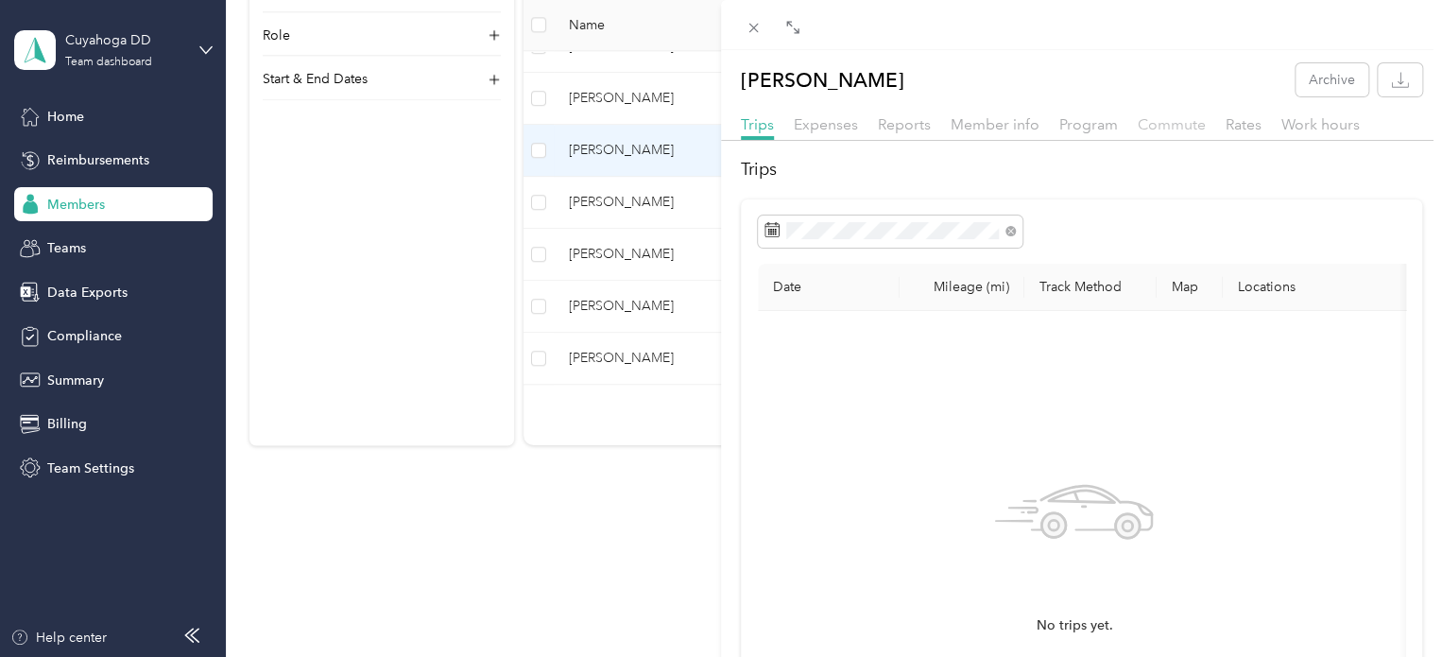
click at [1156, 128] on span "Commute" at bounding box center [1171, 124] width 68 height 18
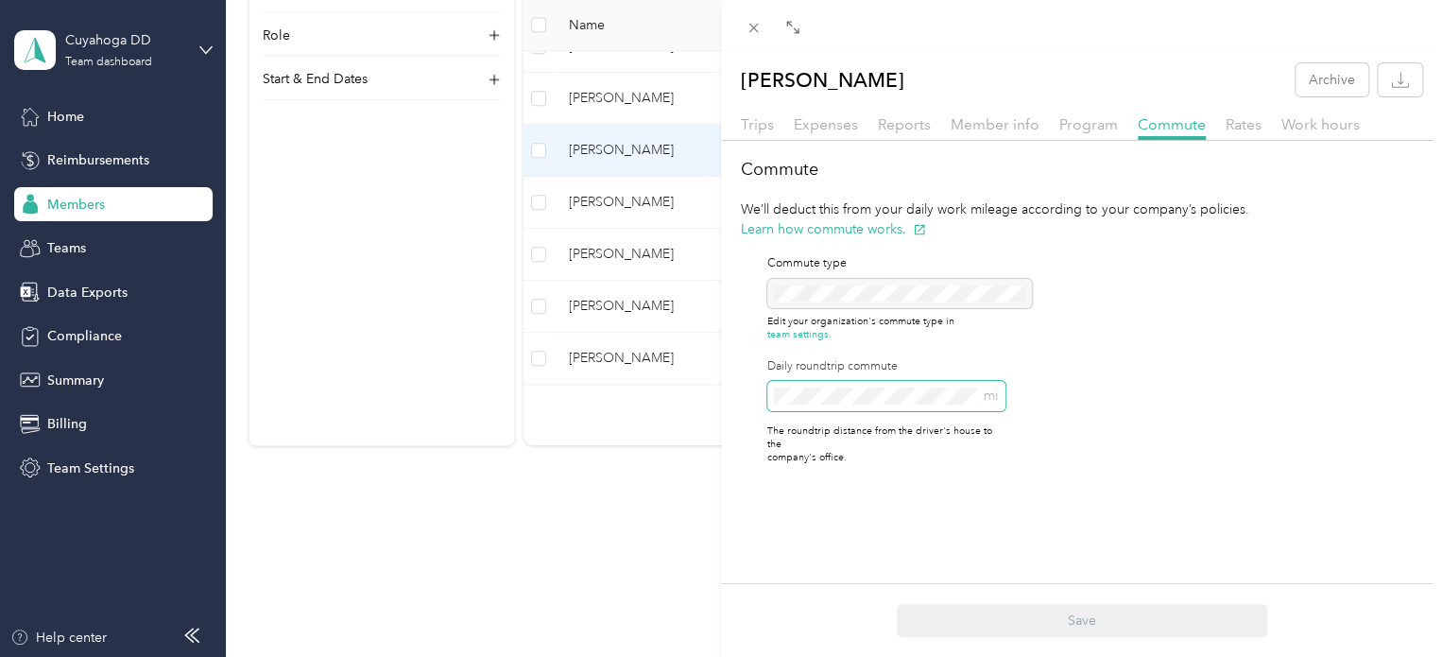
click at [658, 390] on div "[PERSON_NAME] Archive Trips Expenses Reports Member info Program Commute Rates …" at bounding box center [721, 328] width 1442 height 657
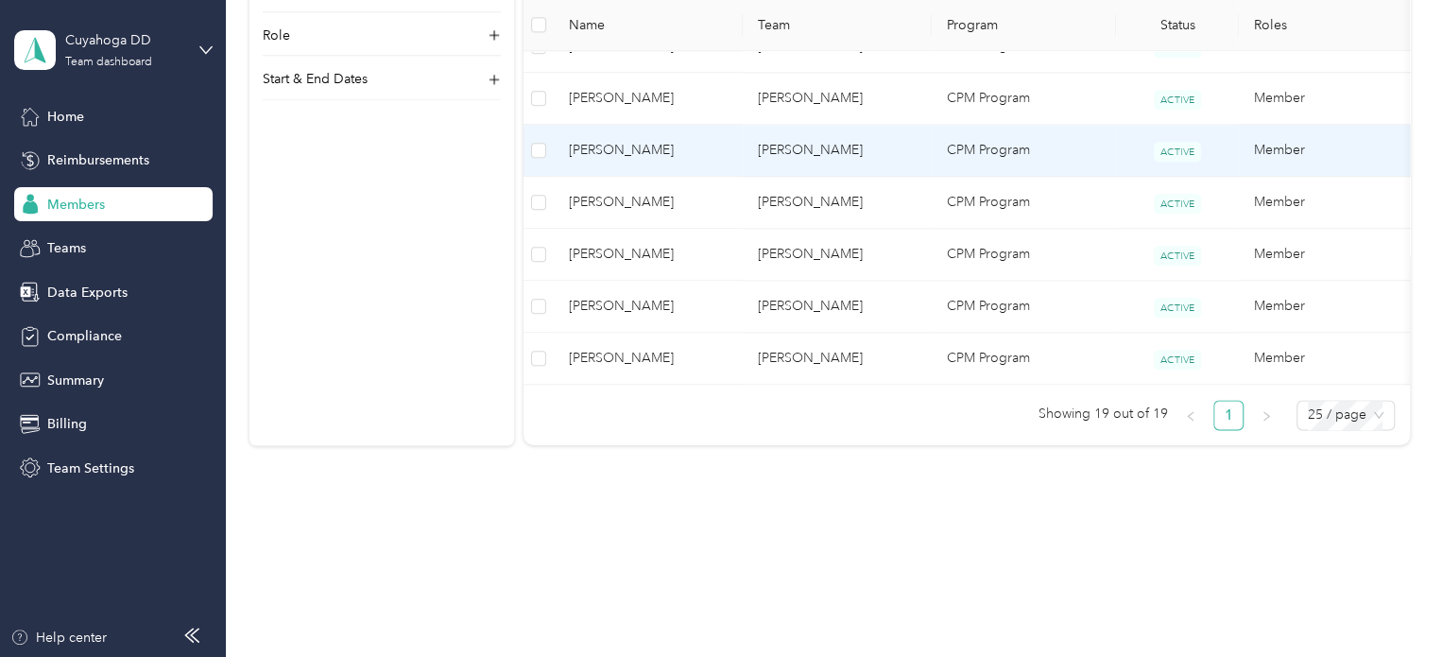
click at [833, 125] on td "[PERSON_NAME]" at bounding box center [836, 151] width 189 height 52
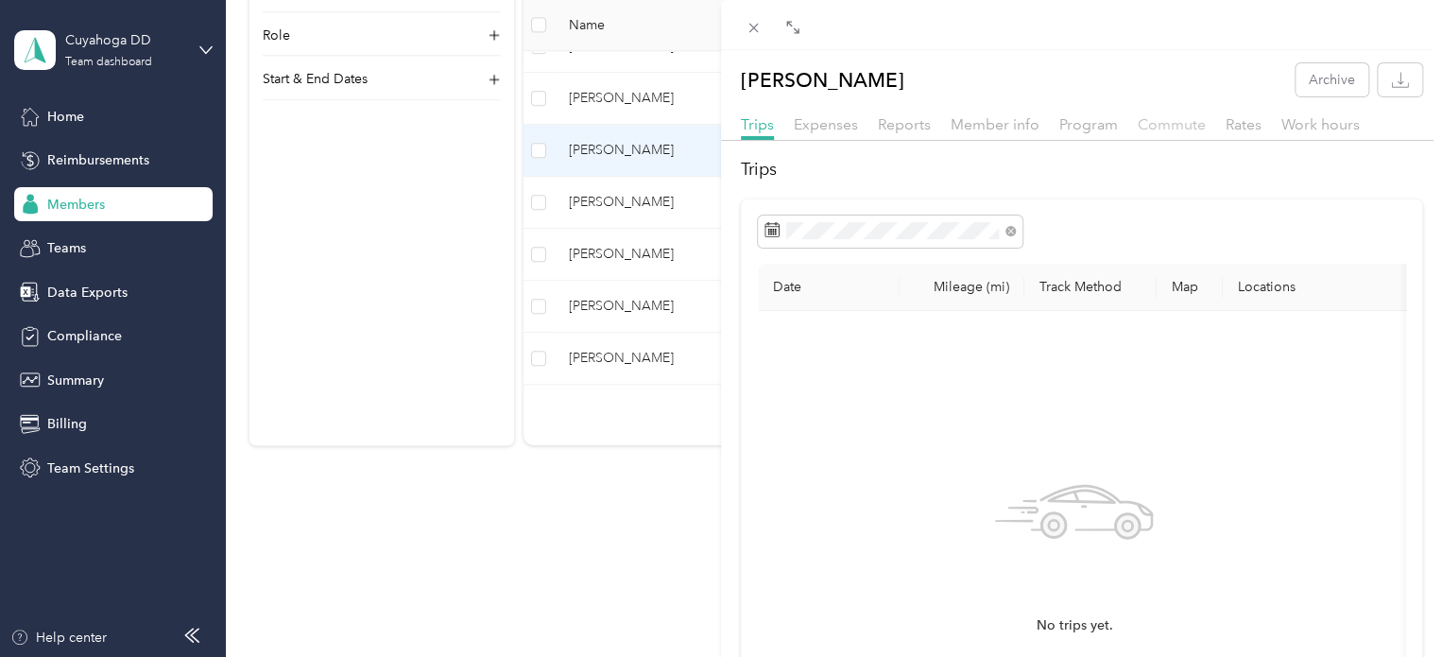
click at [1158, 122] on span "Commute" at bounding box center [1171, 124] width 68 height 18
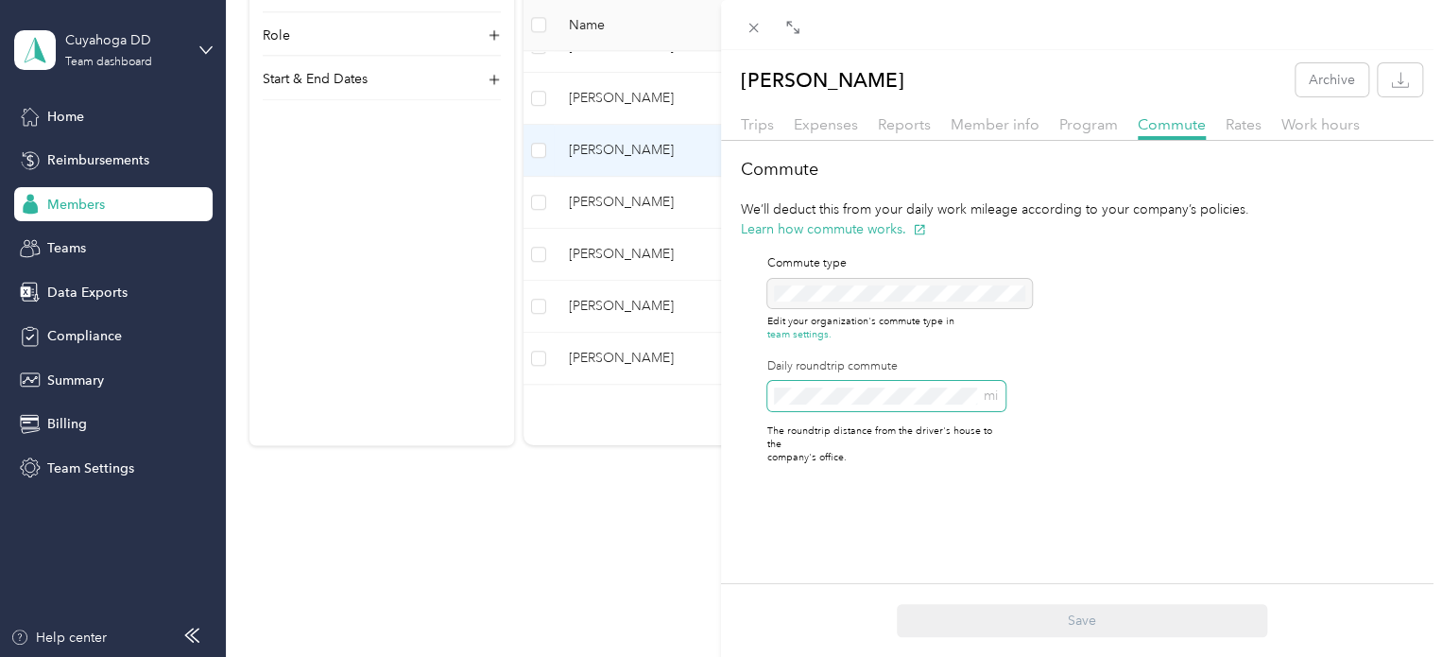
click at [725, 395] on div "Commute We’ll deduct this from your daily work mileage according to your compan…" at bounding box center [1081, 318] width 721 height 323
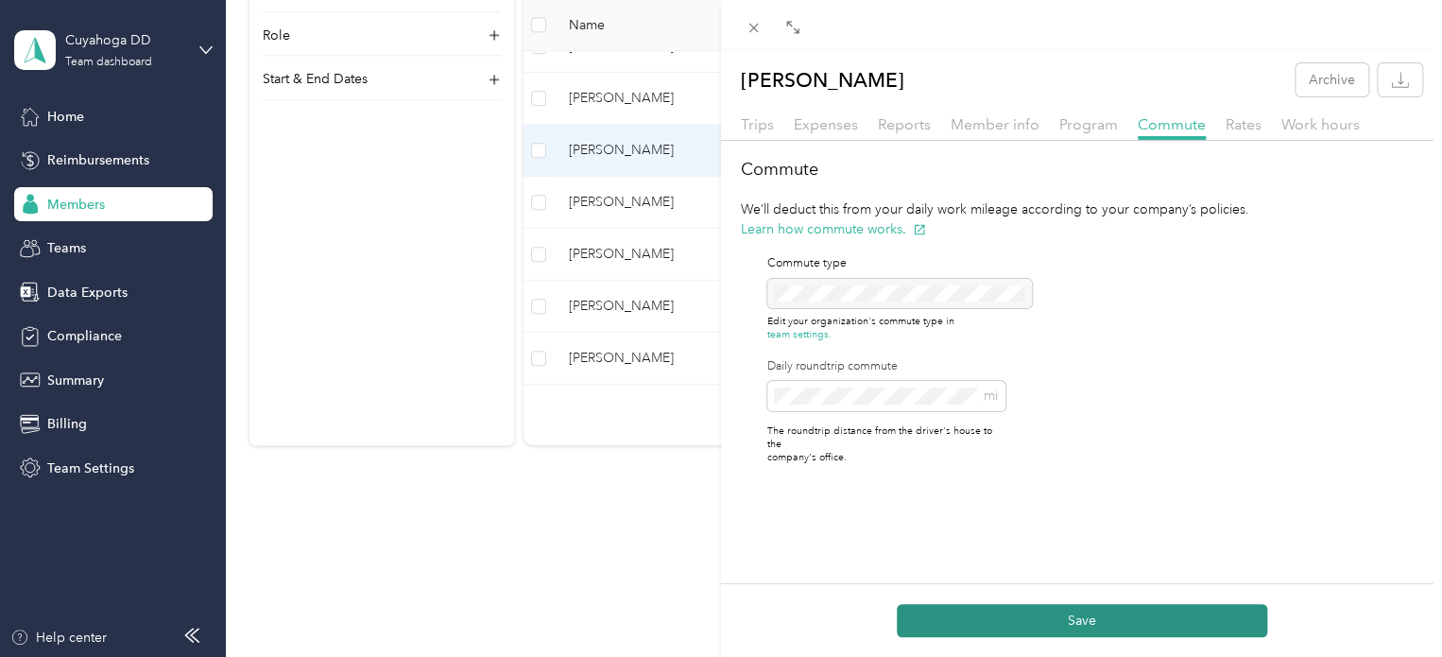
drag, startPoint x: 1091, startPoint y: 610, endPoint x: 916, endPoint y: 600, distance: 175.1
click at [1088, 610] on button "Save" at bounding box center [1081, 620] width 370 height 33
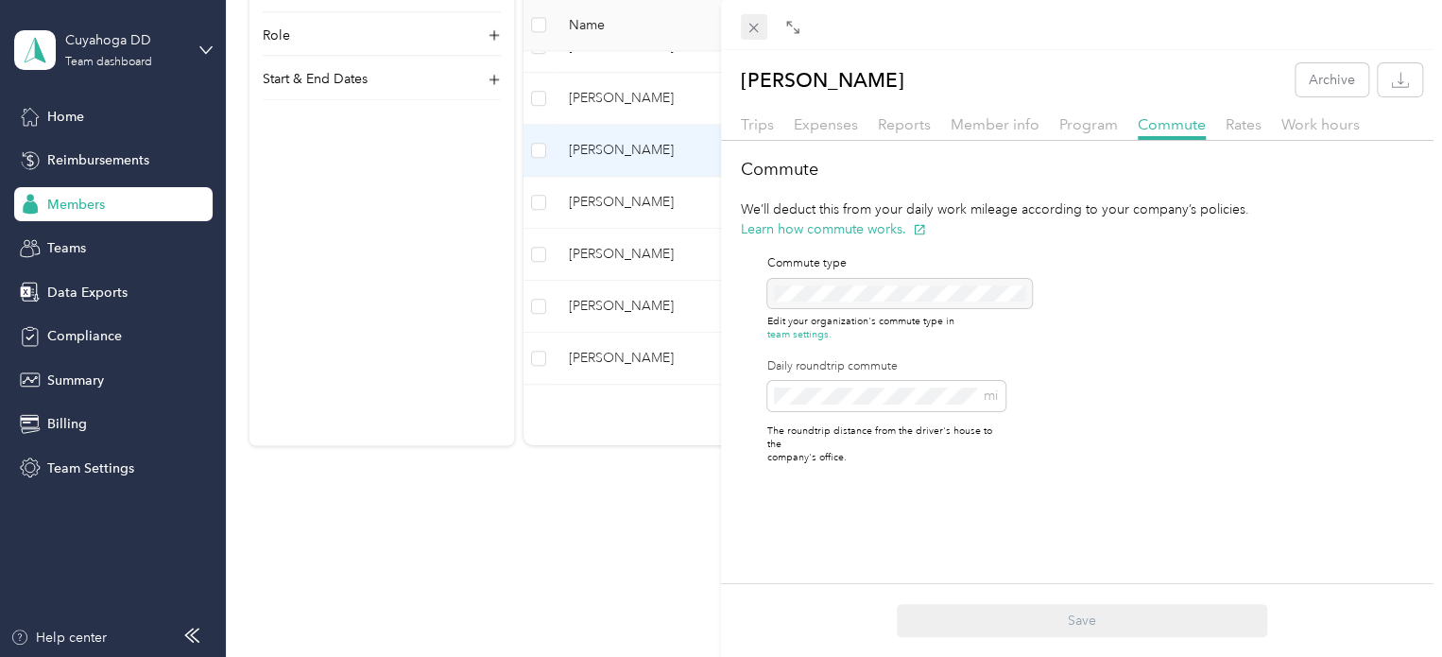
click at [751, 26] on icon at bounding box center [753, 28] width 9 height 9
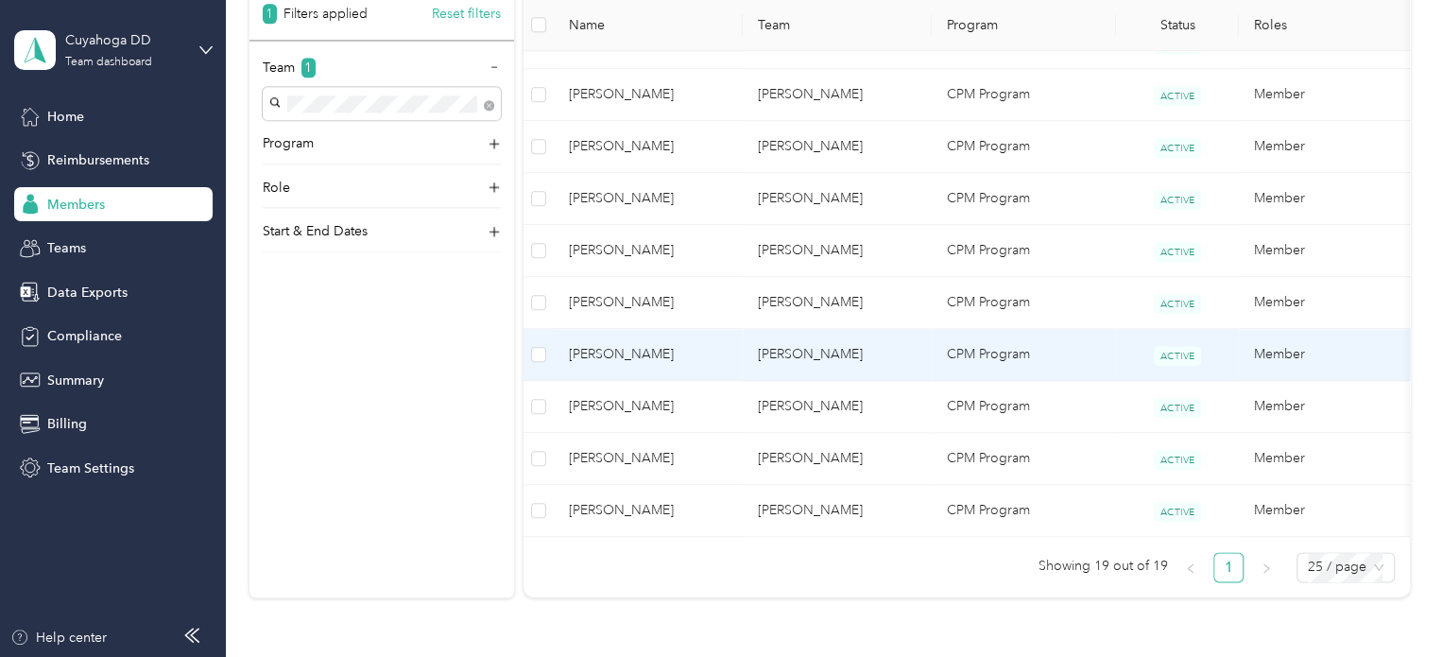
scroll to position [979, 0]
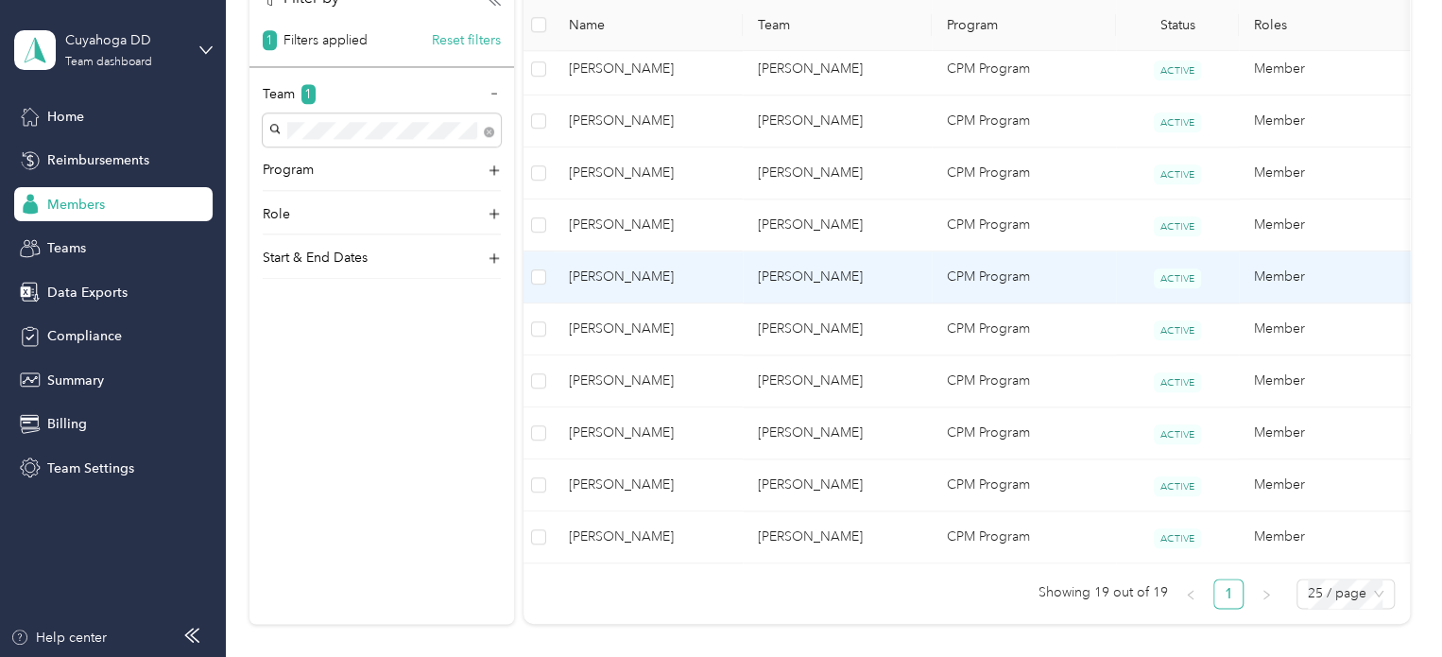
click at [834, 274] on td "[PERSON_NAME]" at bounding box center [836, 277] width 189 height 52
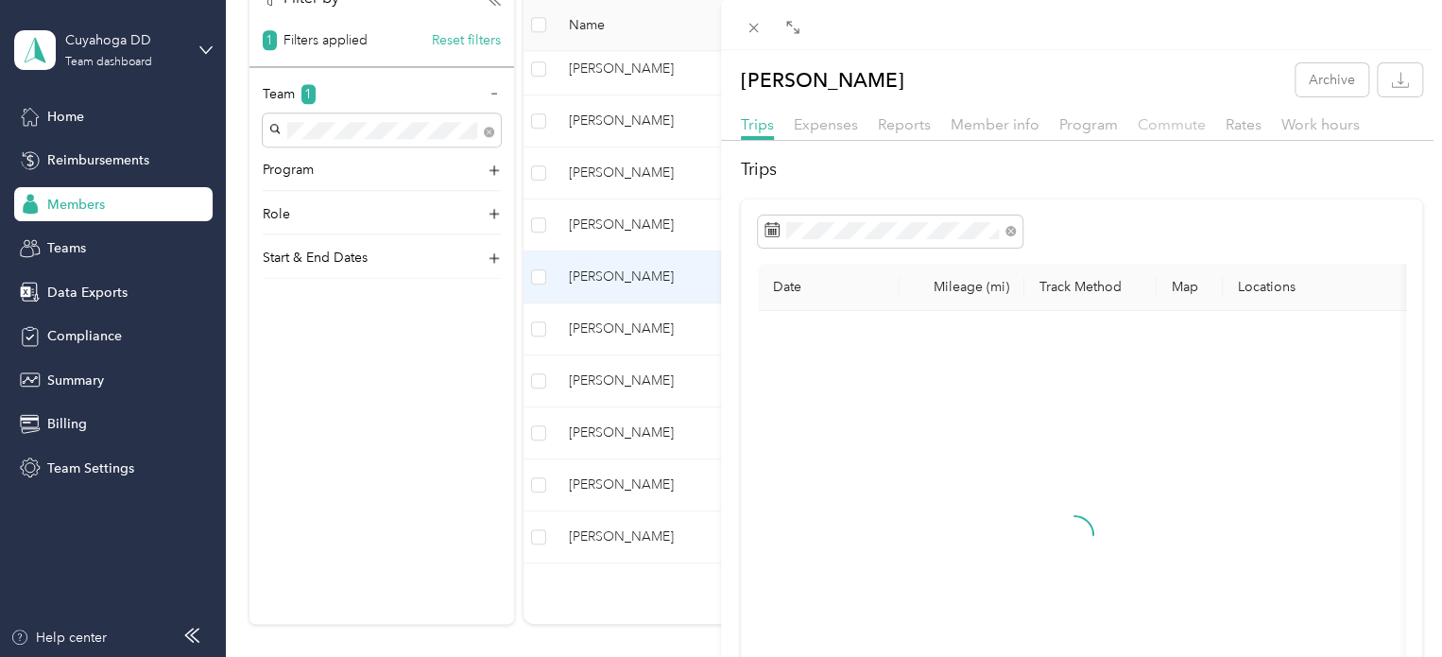
click at [1169, 124] on span "Commute" at bounding box center [1171, 124] width 68 height 18
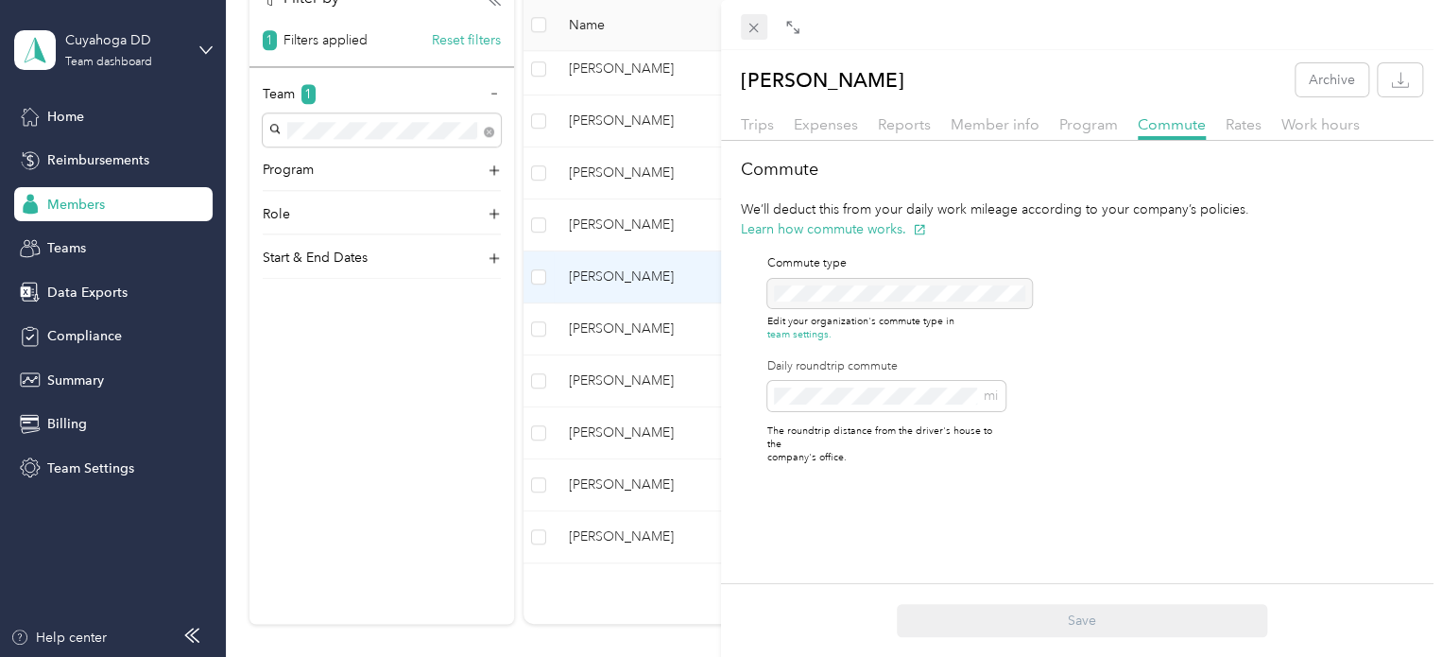
click at [752, 27] on icon at bounding box center [753, 28] width 9 height 9
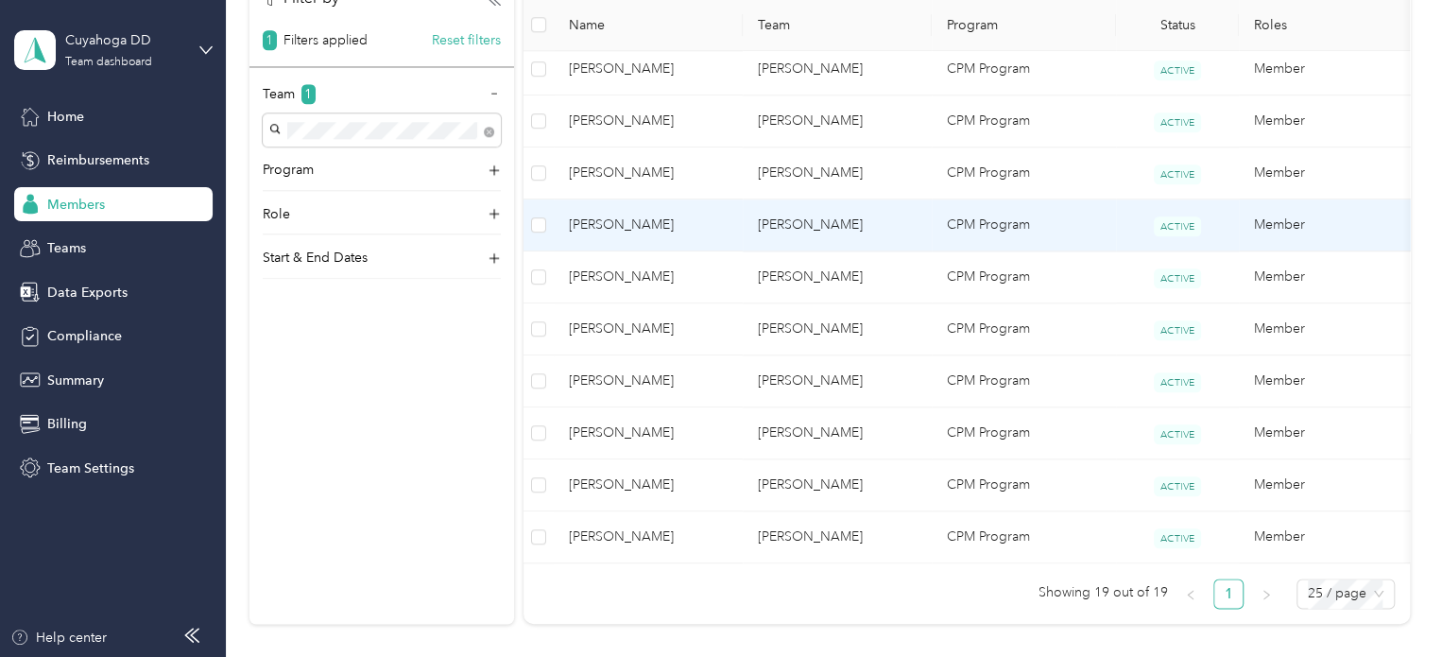
click at [745, 220] on td "[PERSON_NAME]" at bounding box center [836, 225] width 189 height 52
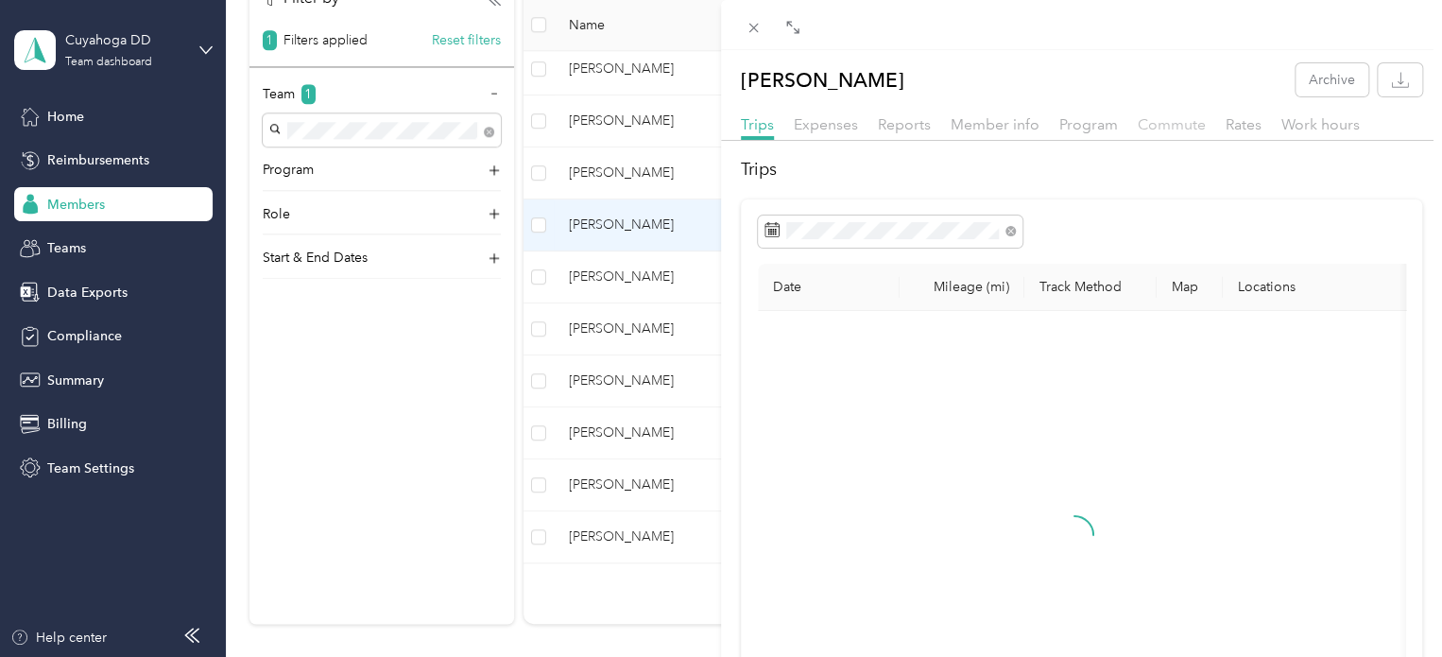
click at [1153, 124] on span "Commute" at bounding box center [1171, 124] width 68 height 18
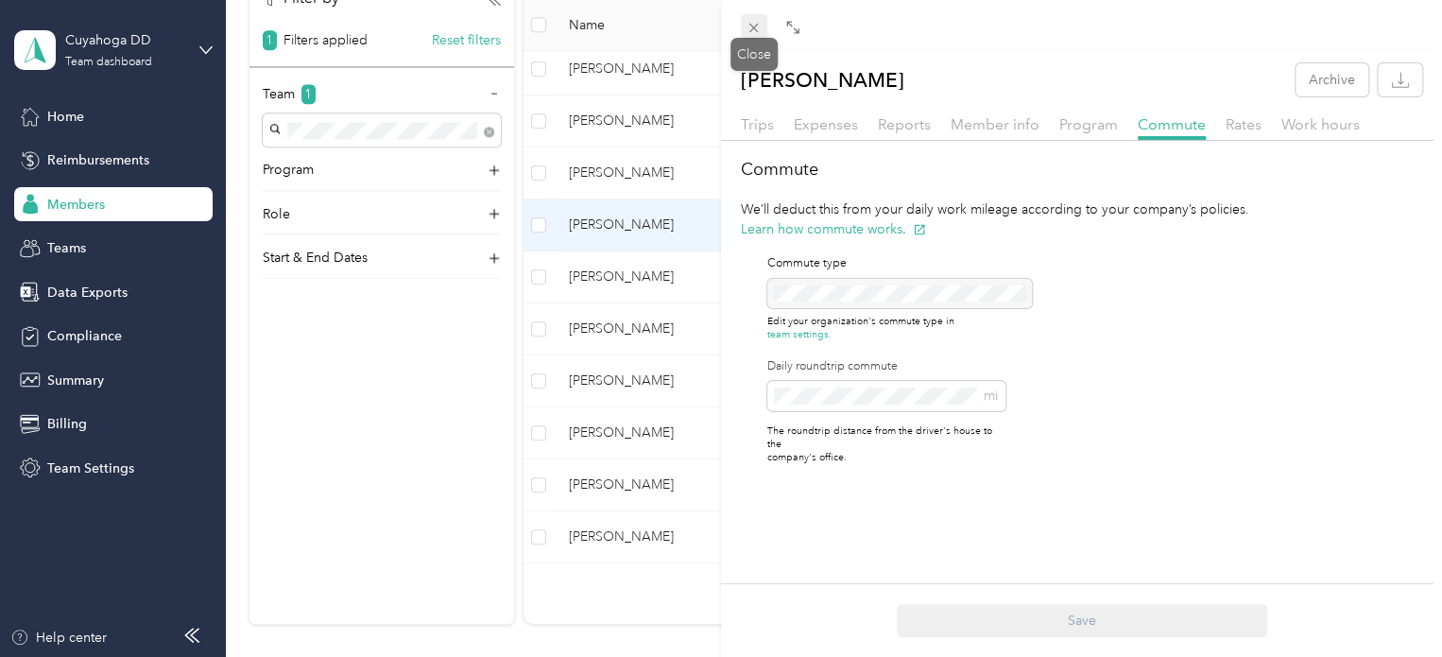
click at [763, 17] on span at bounding box center [754, 27] width 26 height 26
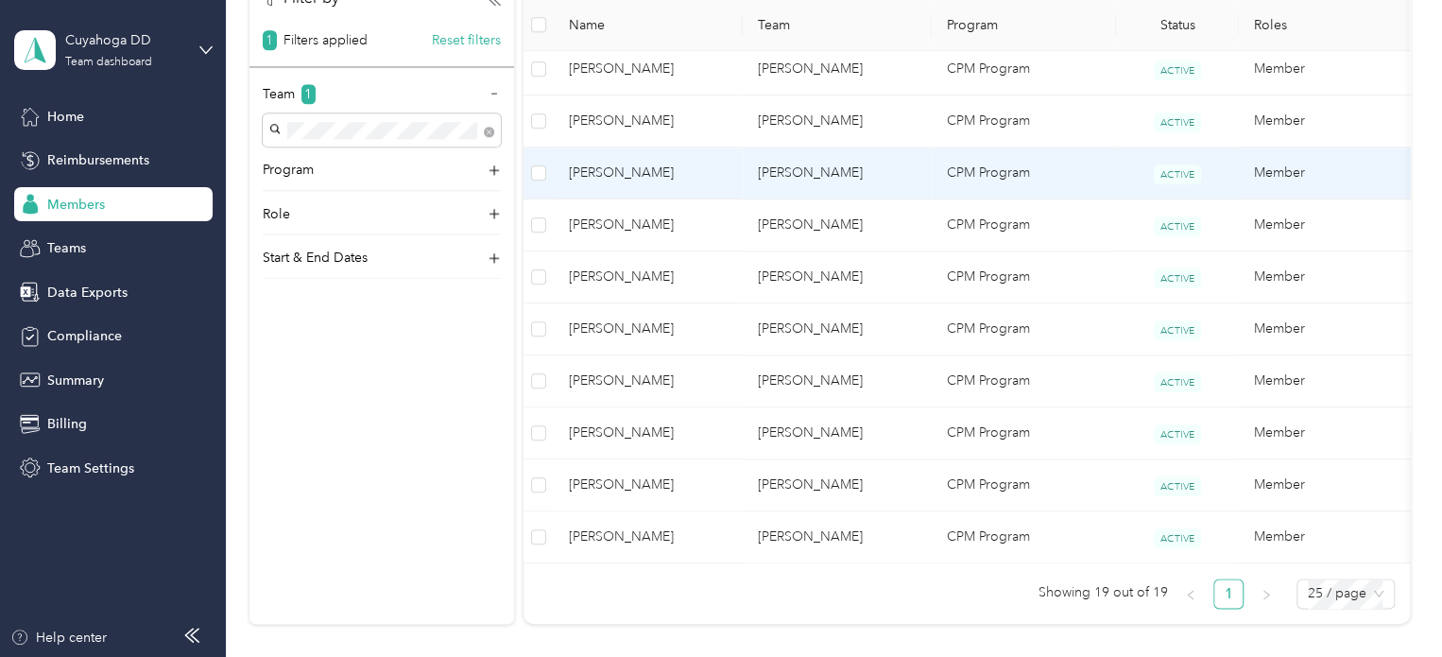
click at [782, 179] on td "[PERSON_NAME]" at bounding box center [836, 173] width 189 height 52
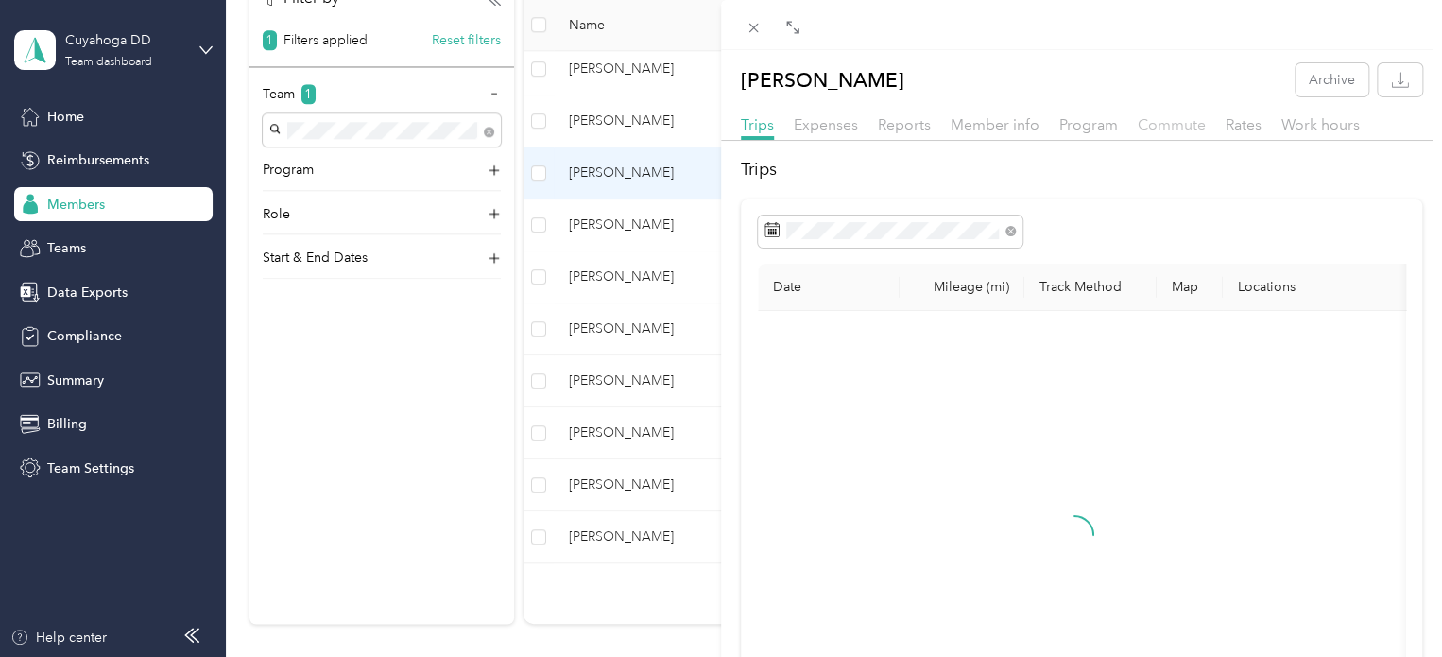
click at [1182, 124] on span "Commute" at bounding box center [1171, 124] width 68 height 18
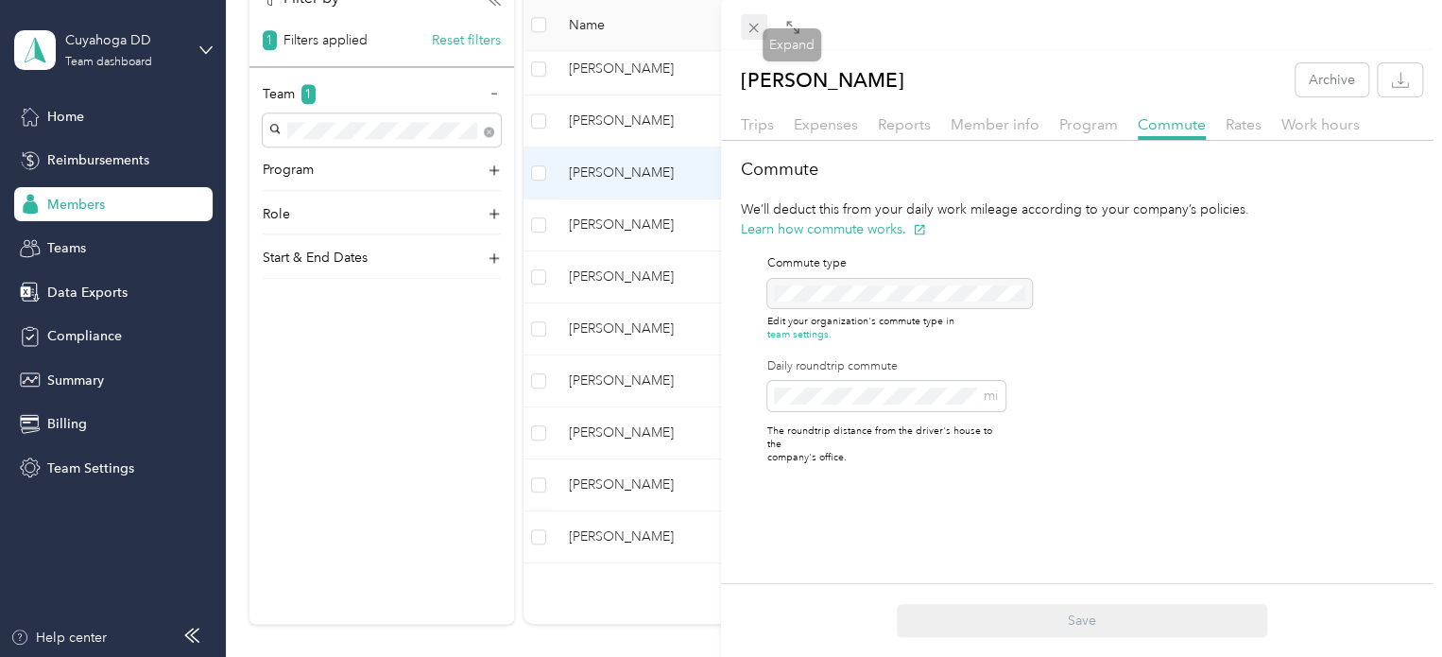
click at [754, 29] on icon at bounding box center [753, 28] width 16 height 16
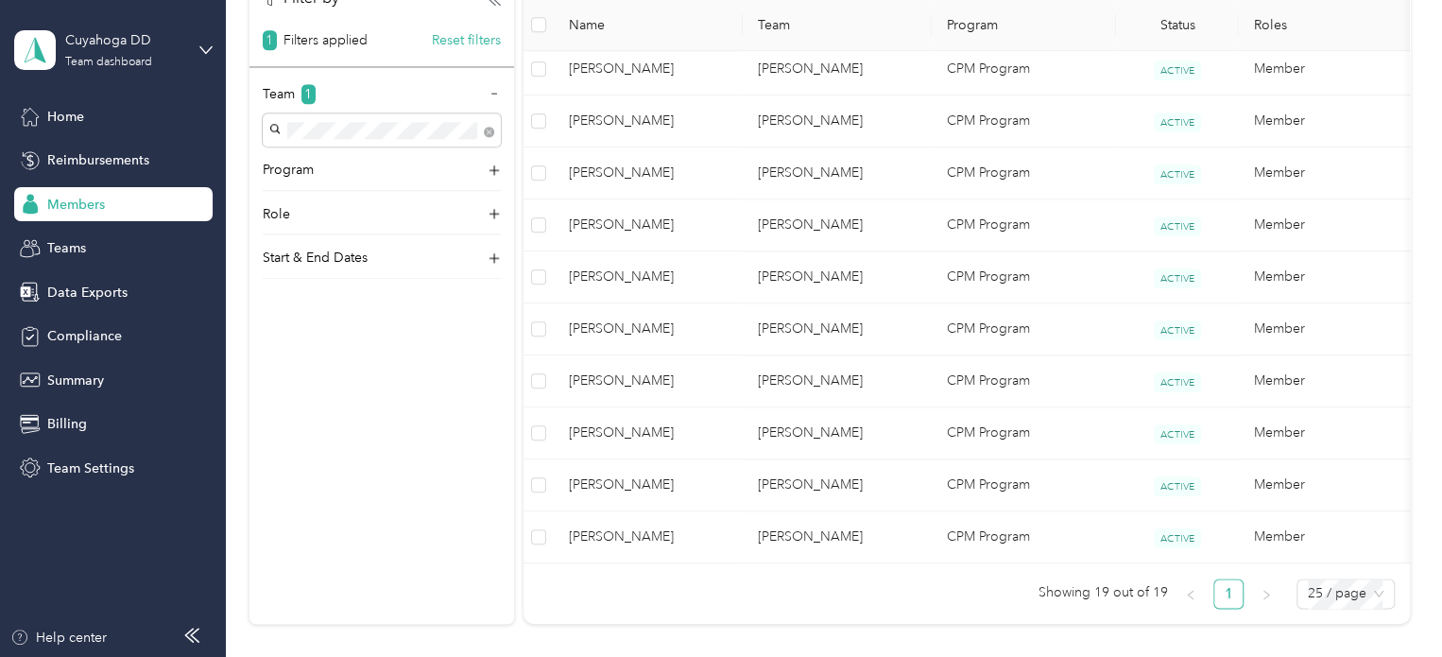
click at [849, 110] on td "[PERSON_NAME]" at bounding box center [836, 121] width 189 height 52
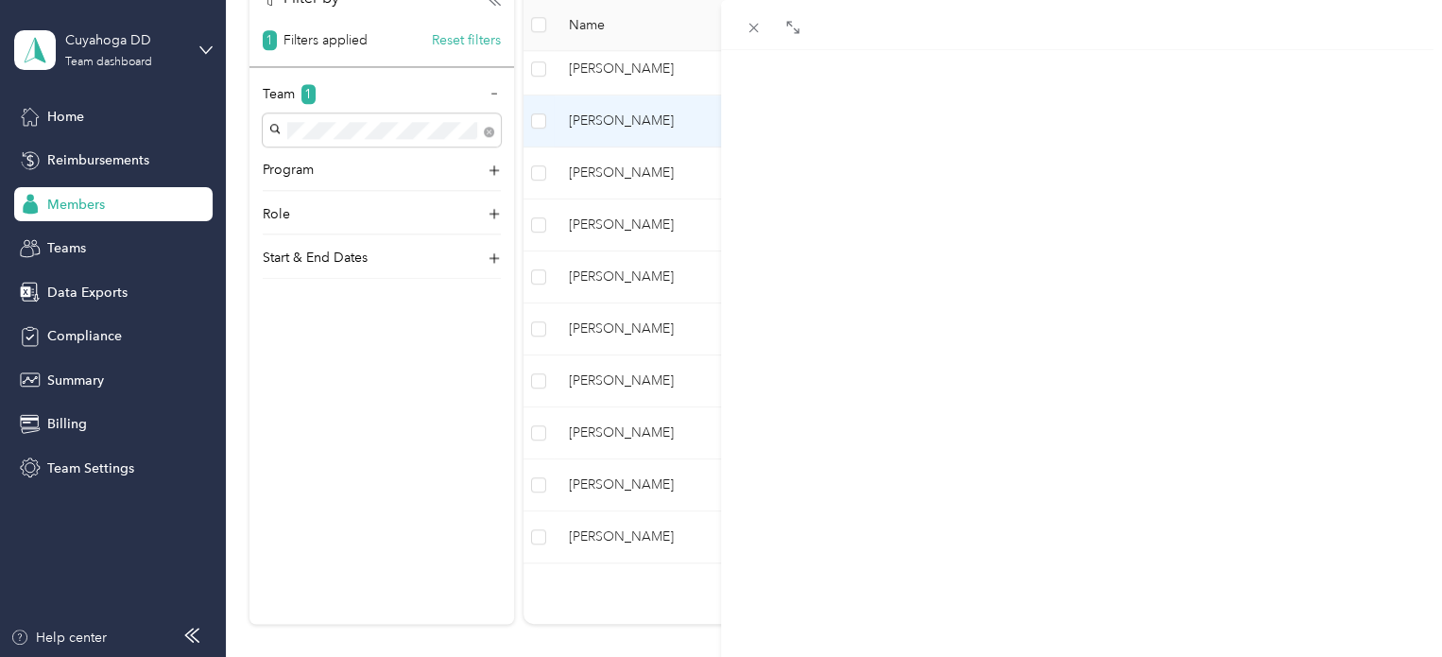
click at [1137, 124] on span "Commute" at bounding box center [1171, 124] width 68 height 18
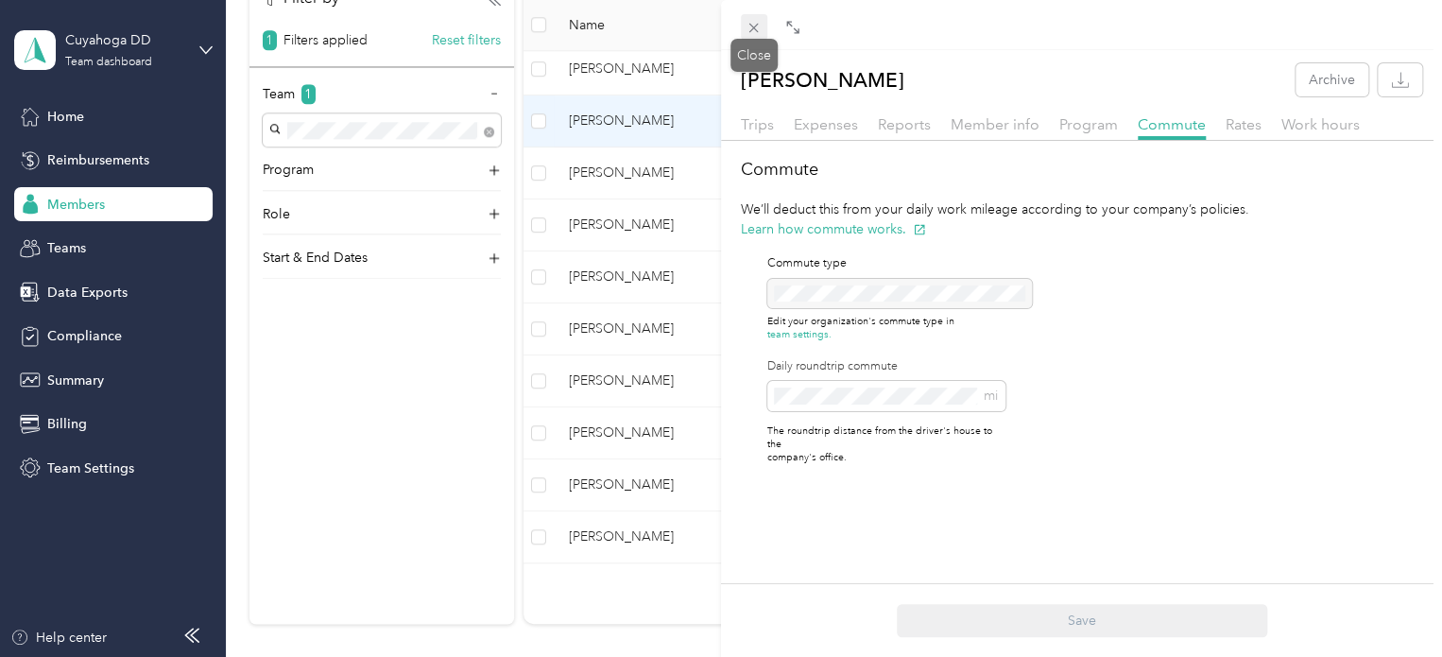
click at [758, 37] on span at bounding box center [754, 27] width 26 height 26
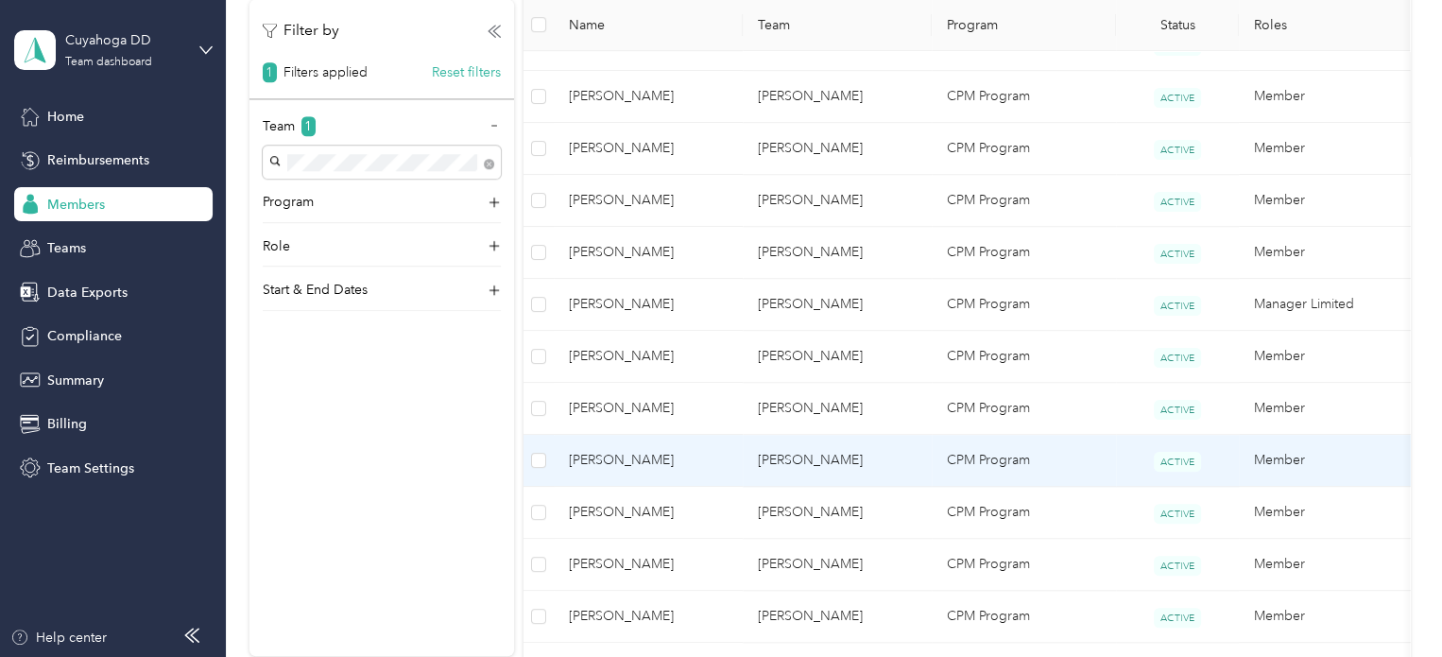
scroll to position [506, 0]
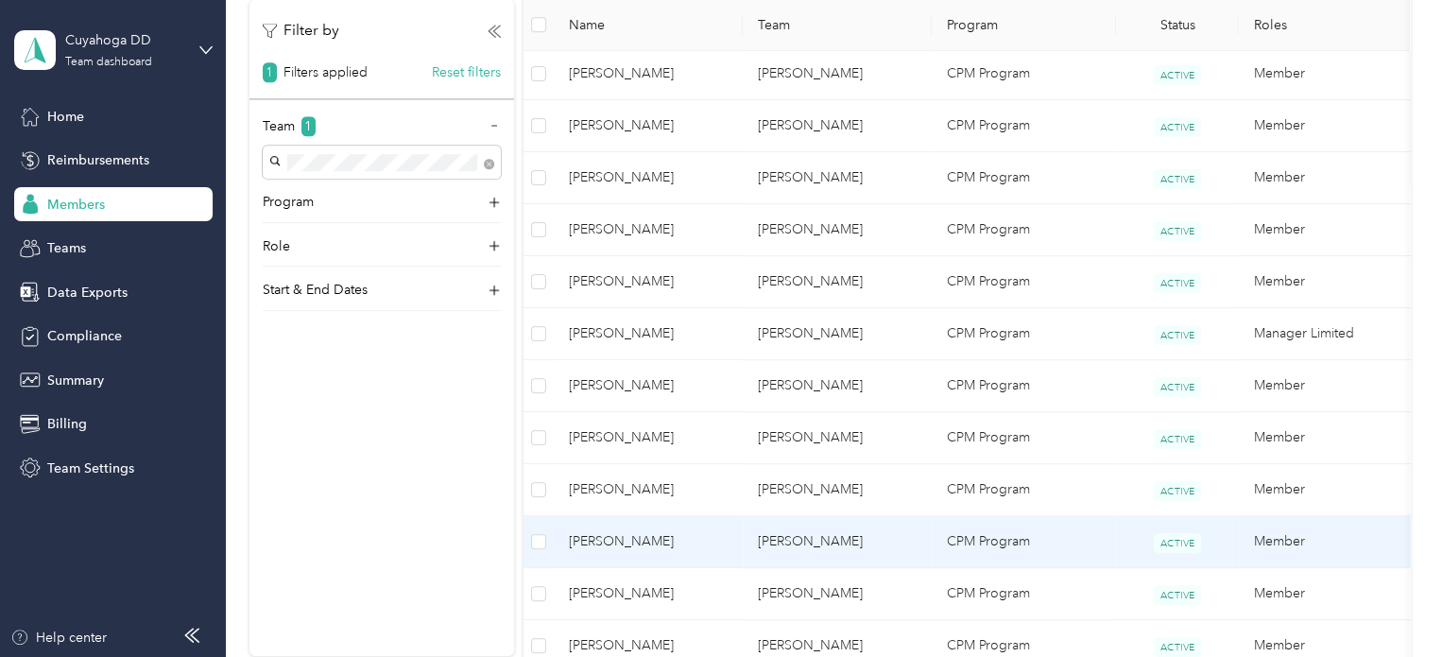
click at [839, 529] on td "[PERSON_NAME]" at bounding box center [836, 542] width 189 height 52
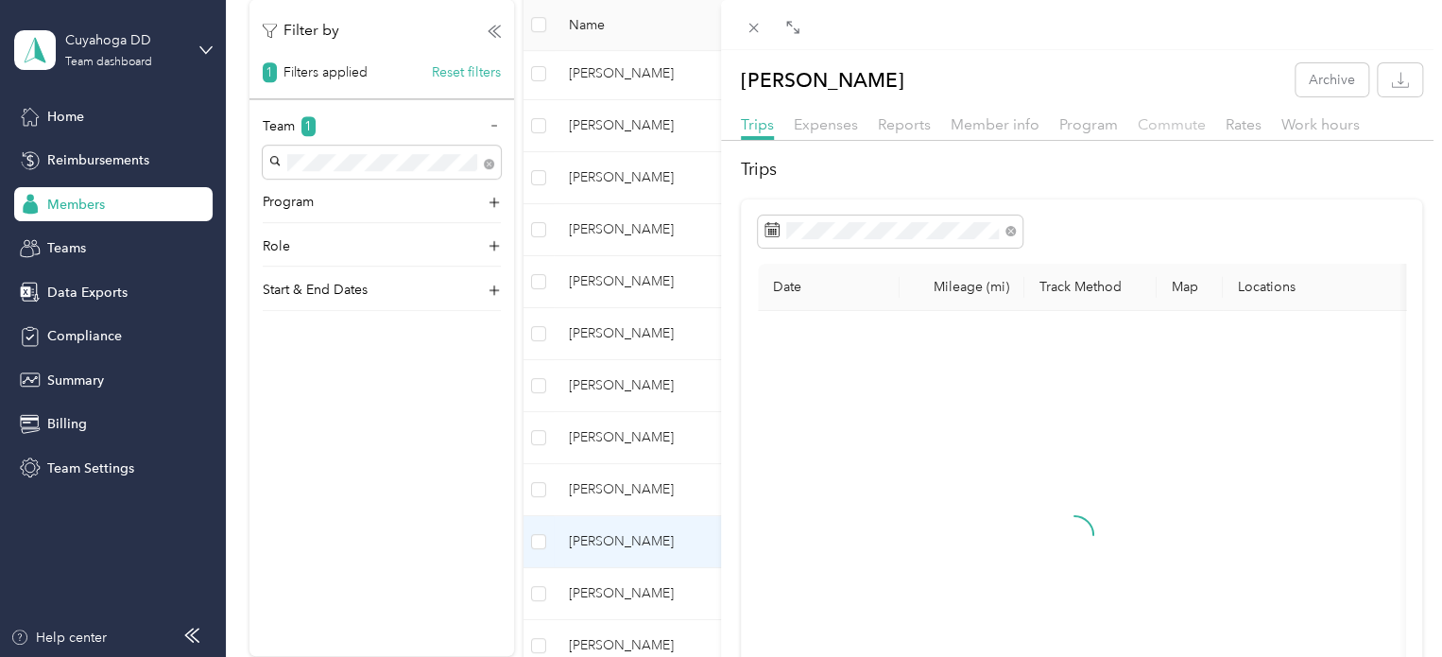
click at [1189, 128] on span "Commute" at bounding box center [1171, 124] width 68 height 18
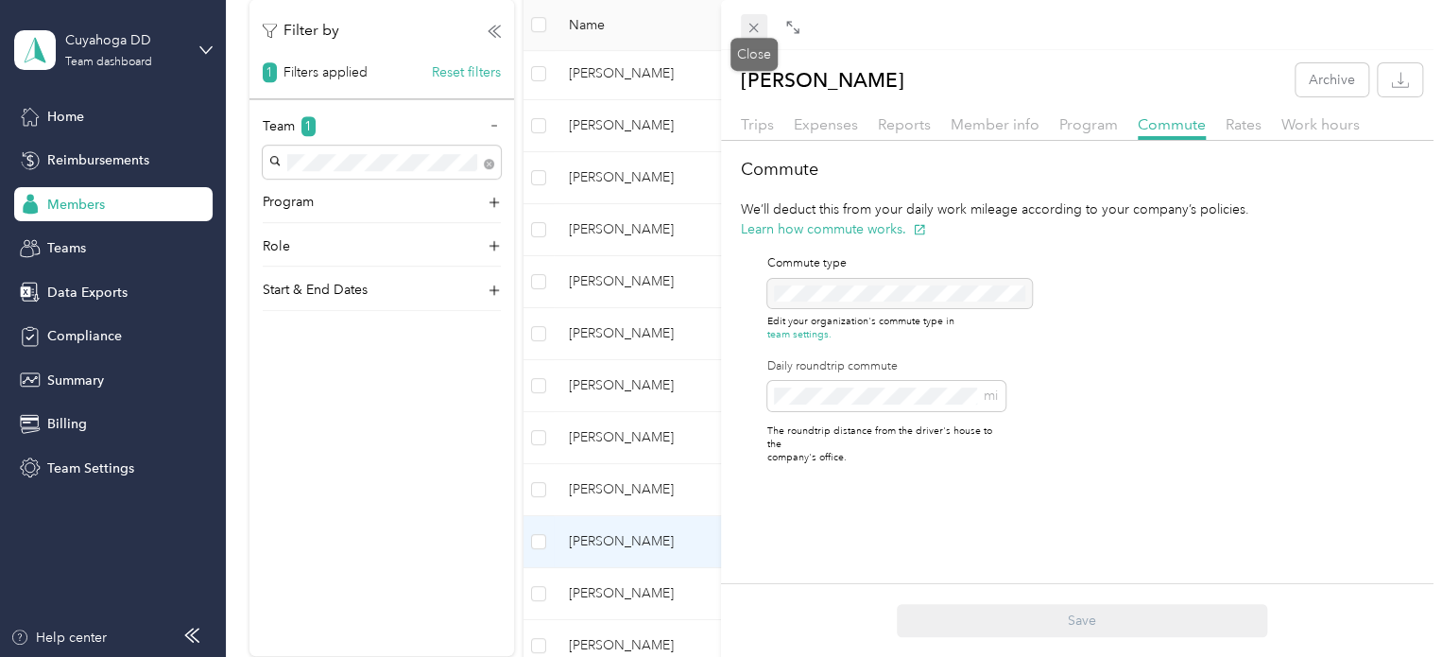
click at [748, 30] on icon at bounding box center [753, 28] width 16 height 16
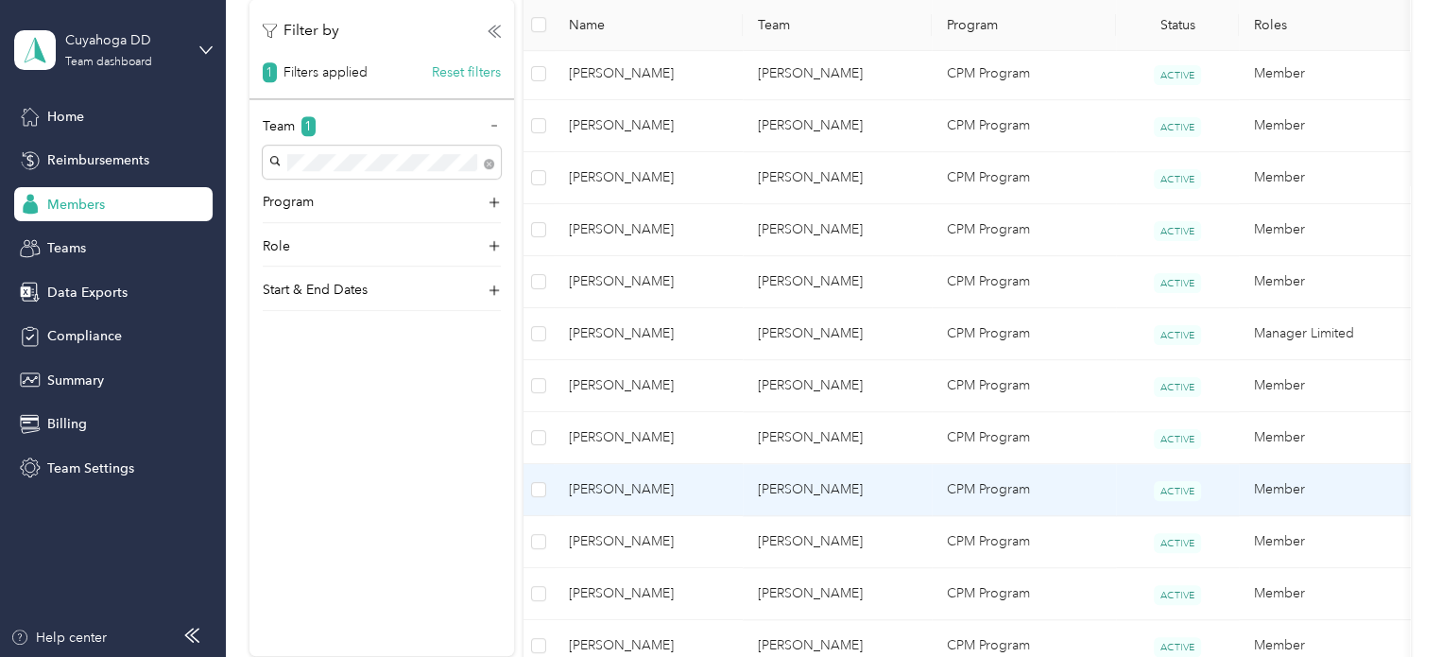
click at [831, 493] on td "[PERSON_NAME]" at bounding box center [836, 490] width 189 height 52
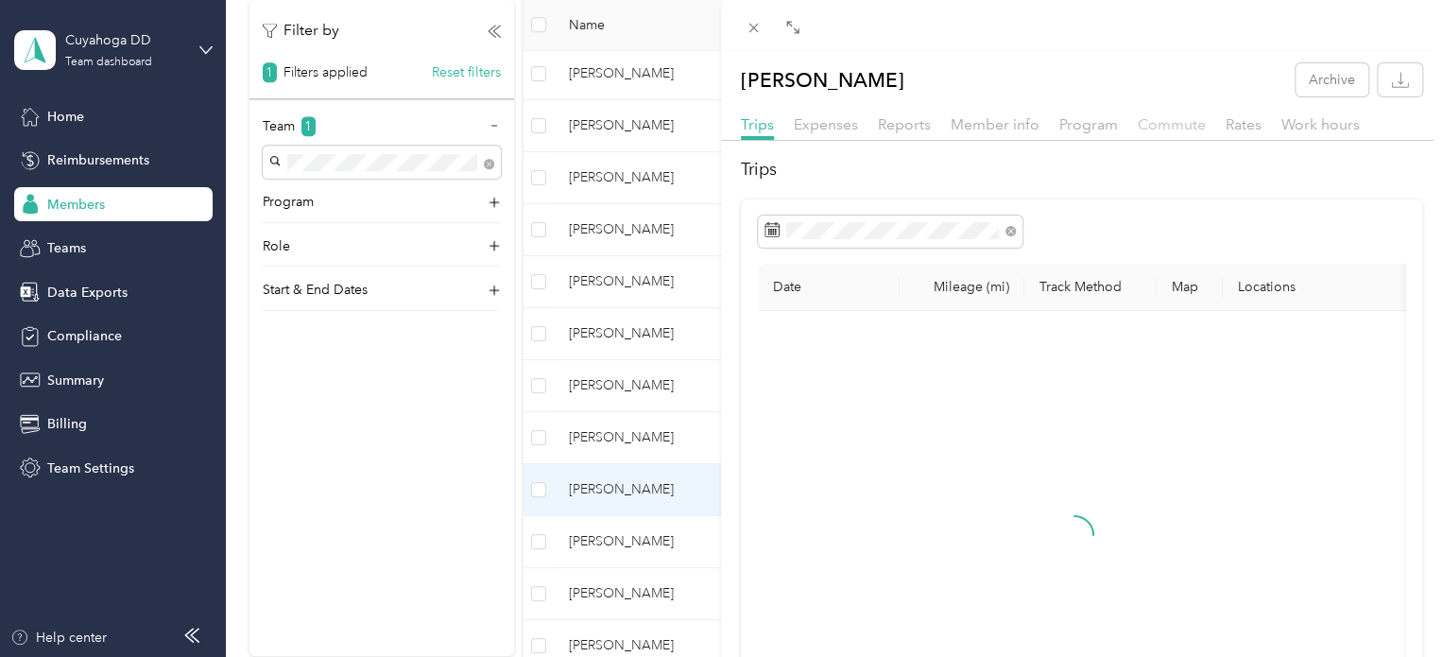
click at [1173, 116] on span "Commute" at bounding box center [1171, 124] width 68 height 18
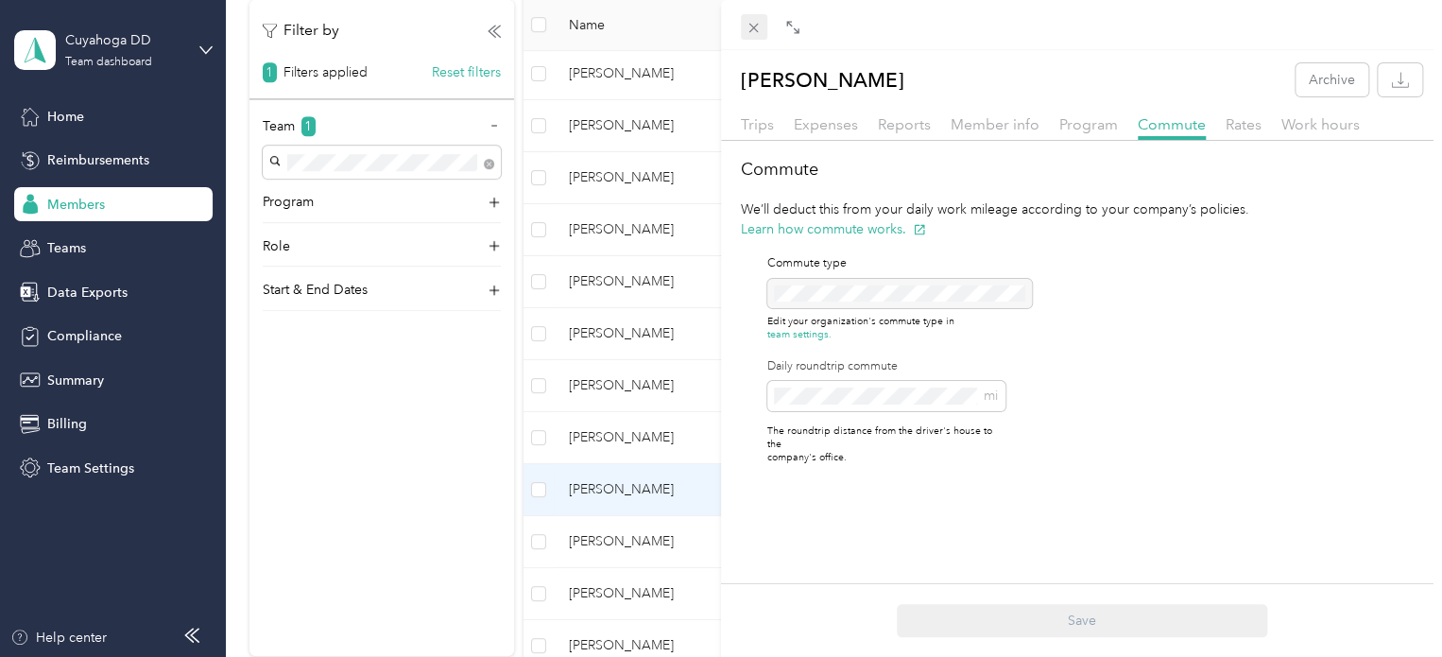
click at [757, 24] on icon at bounding box center [753, 28] width 9 height 9
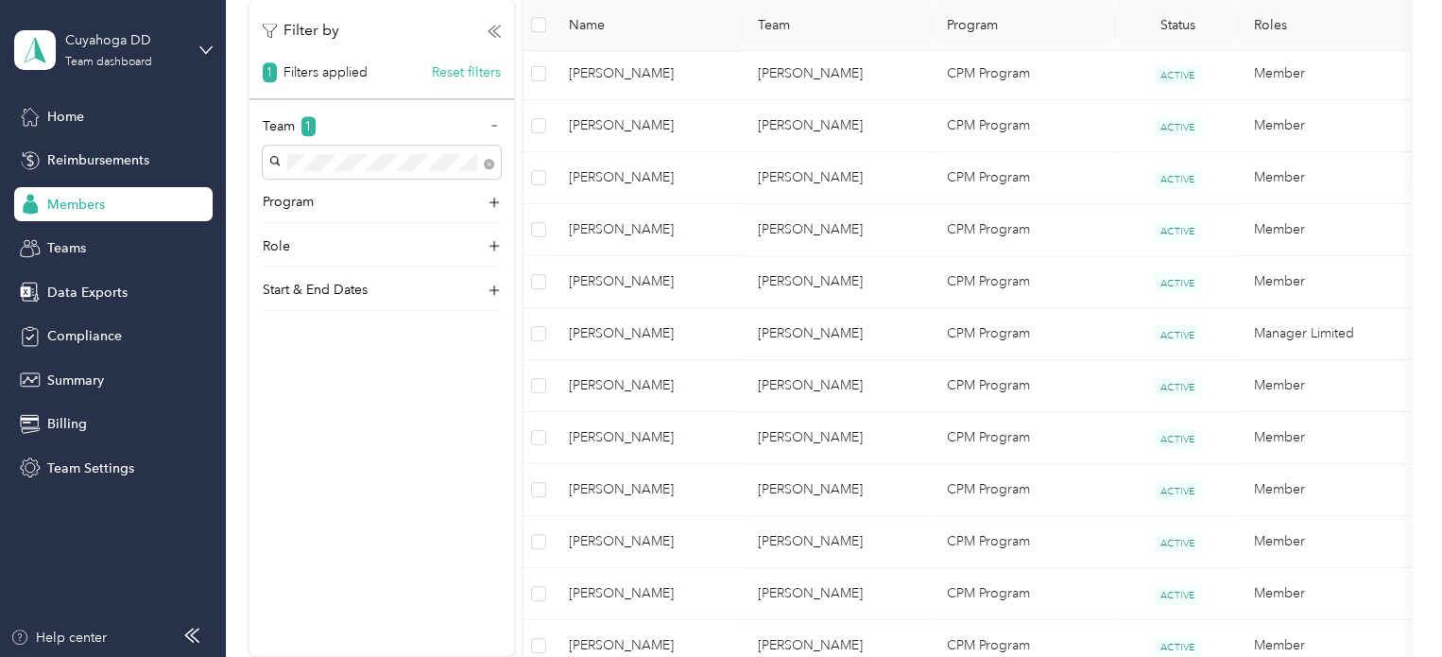
click at [848, 430] on td "[PERSON_NAME]" at bounding box center [836, 438] width 189 height 52
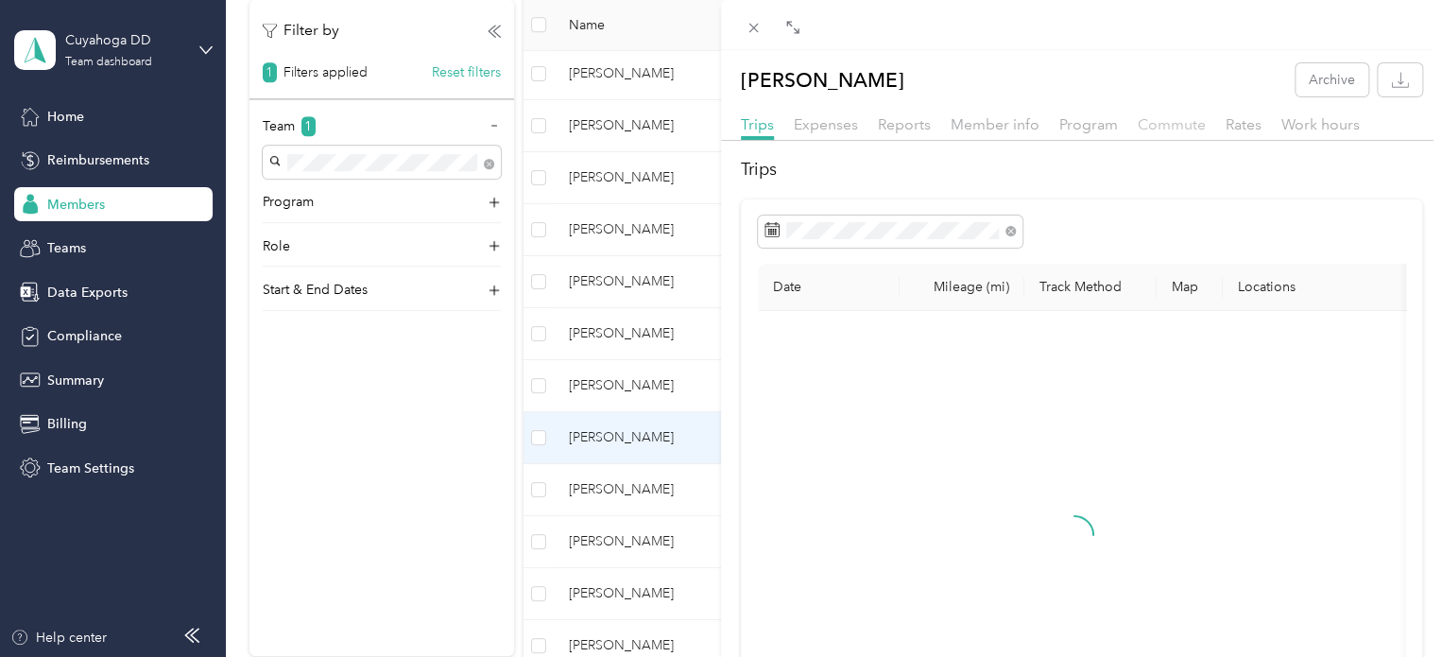
click at [1164, 126] on span "Commute" at bounding box center [1171, 124] width 68 height 18
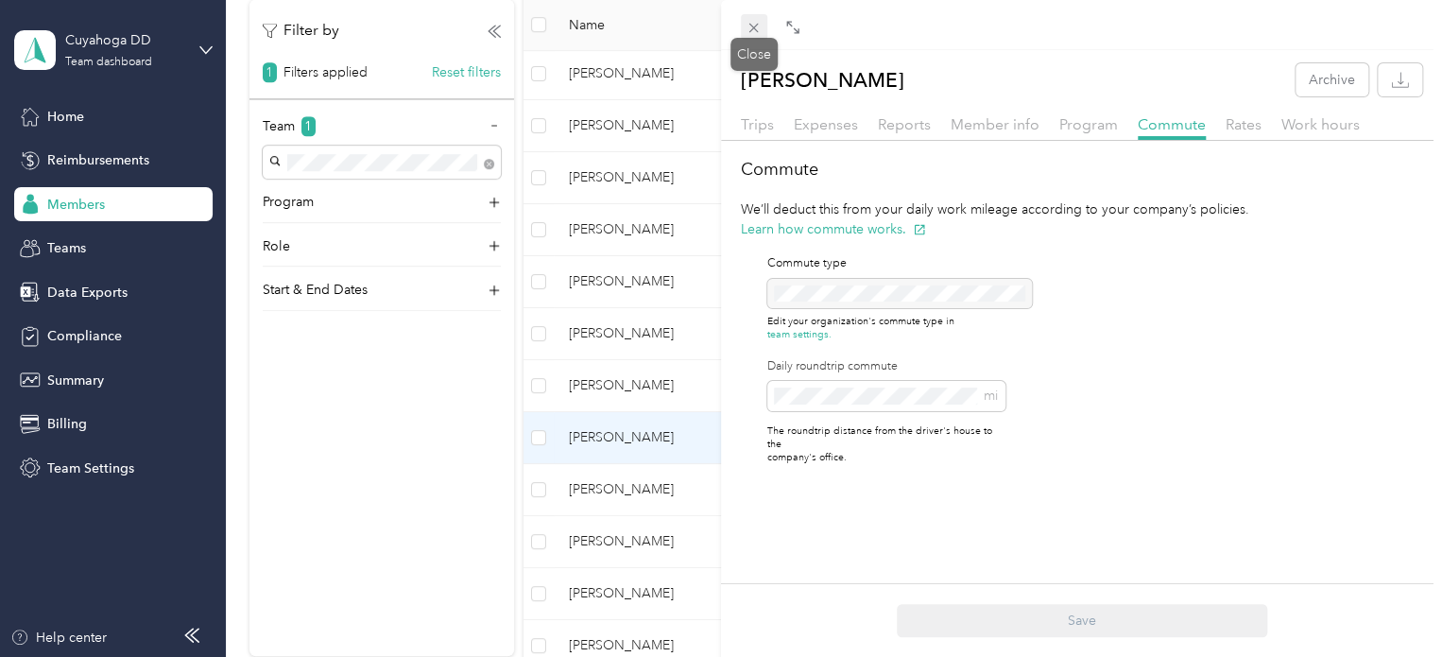
click at [749, 32] on icon at bounding box center [753, 28] width 9 height 9
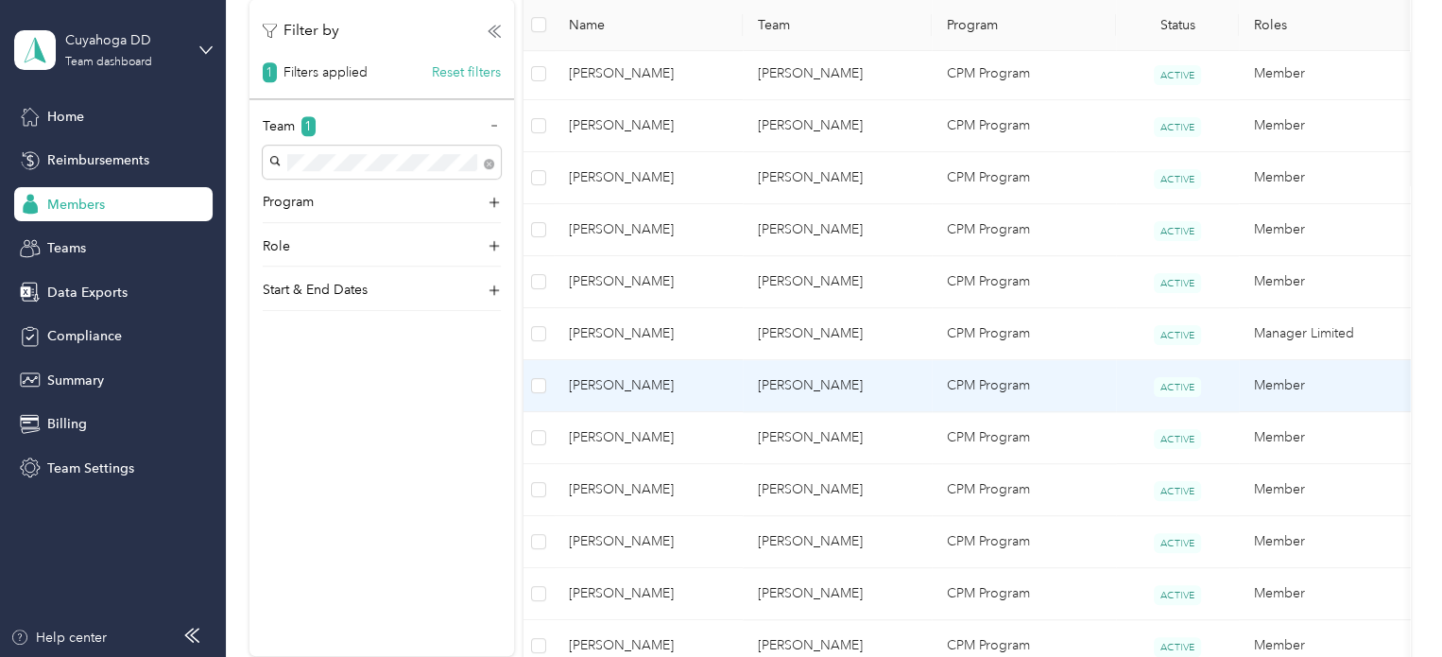
click at [799, 381] on td "[PERSON_NAME]" at bounding box center [836, 386] width 189 height 52
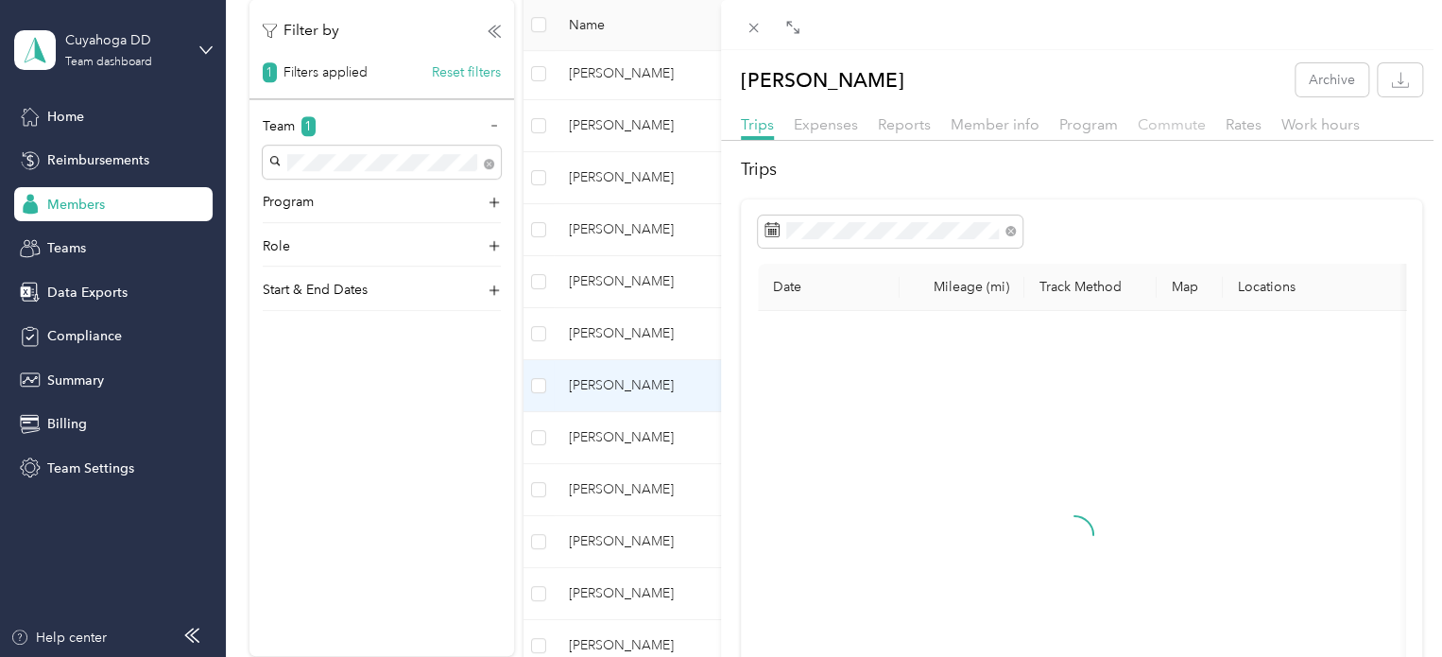
click at [1156, 128] on span "Commute" at bounding box center [1171, 124] width 68 height 18
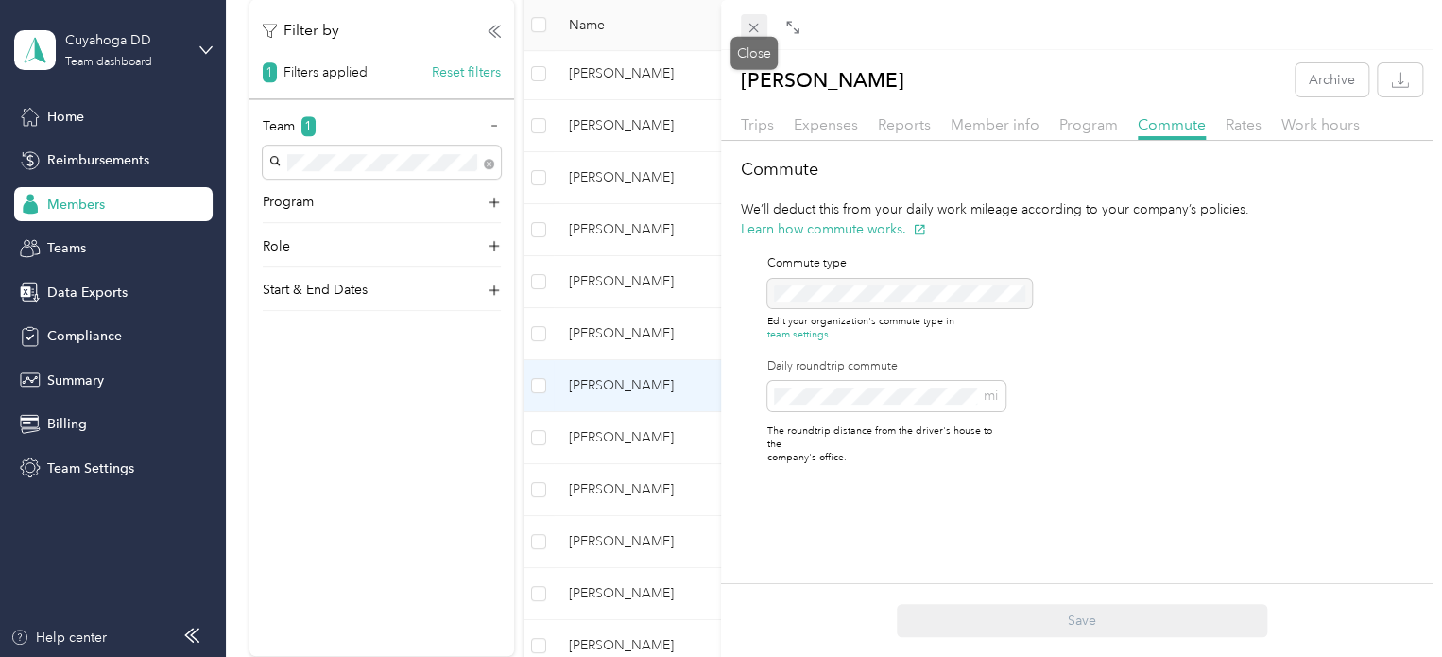
click at [751, 36] on icon at bounding box center [753, 28] width 16 height 16
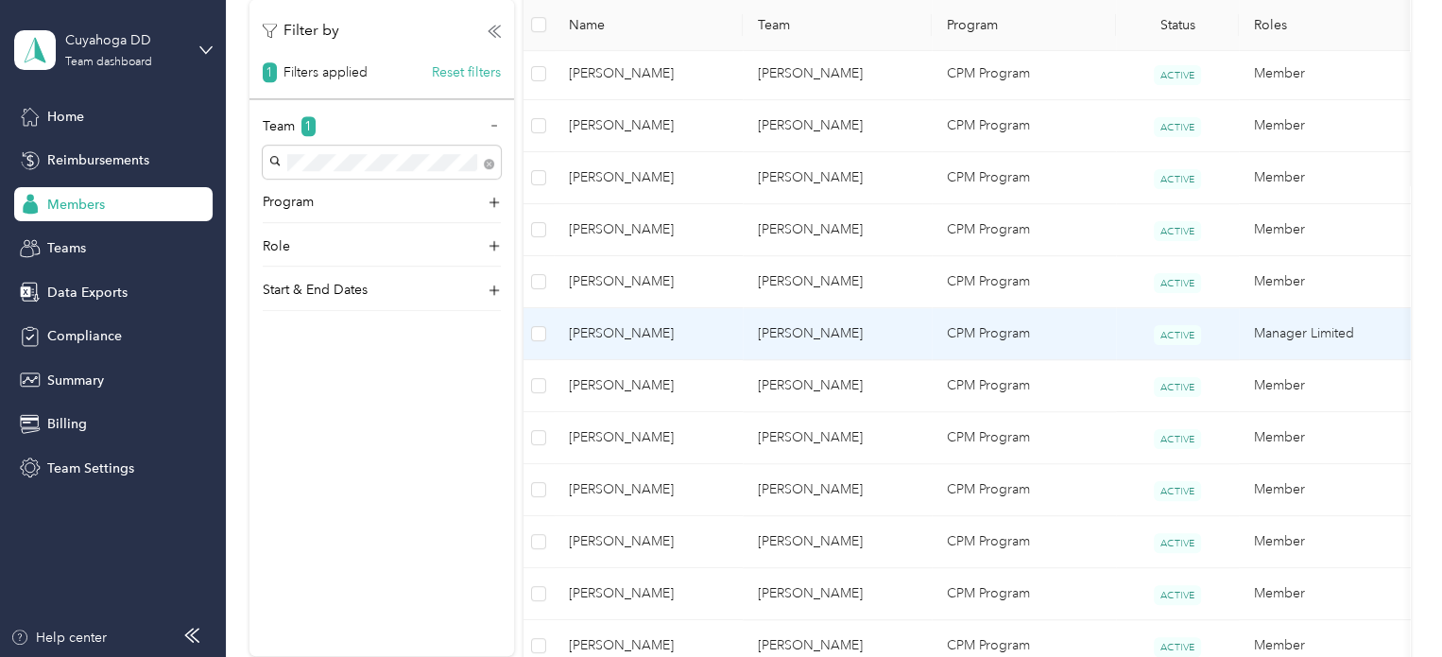
click at [787, 344] on td "[PERSON_NAME]" at bounding box center [836, 334] width 189 height 52
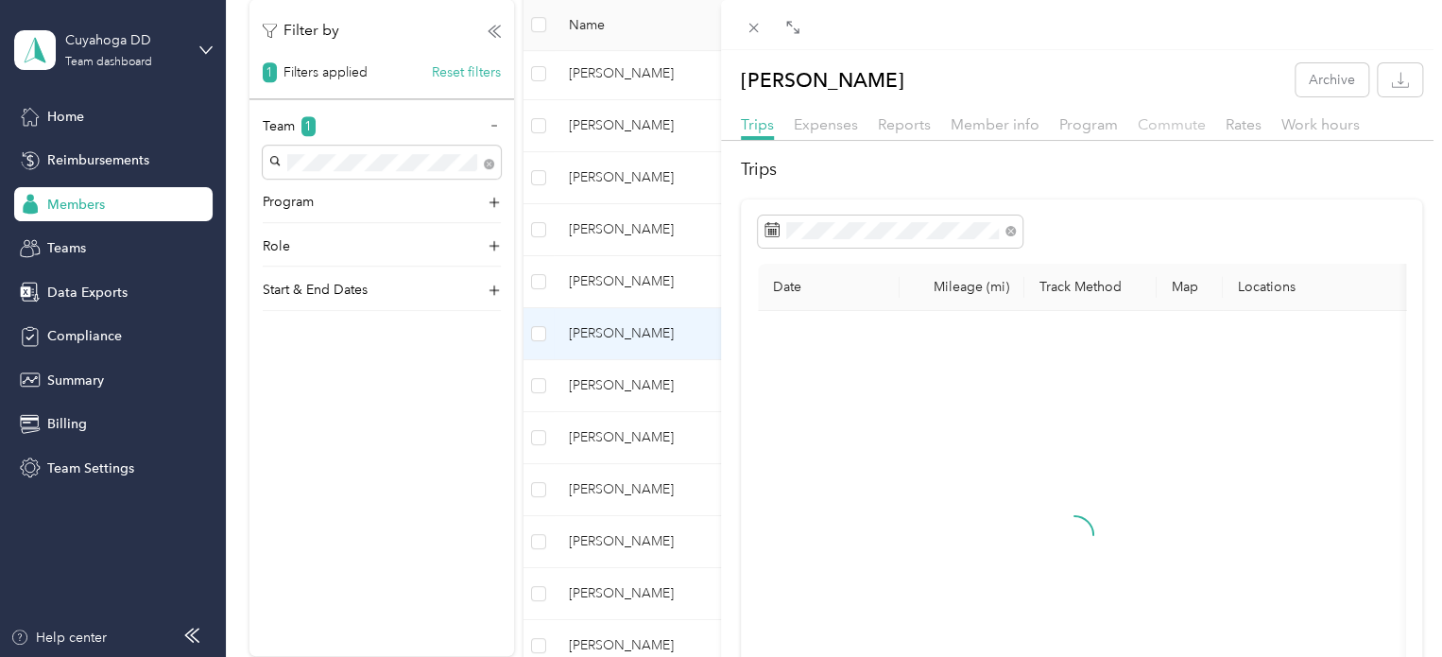
click at [1169, 123] on span "Commute" at bounding box center [1171, 124] width 68 height 18
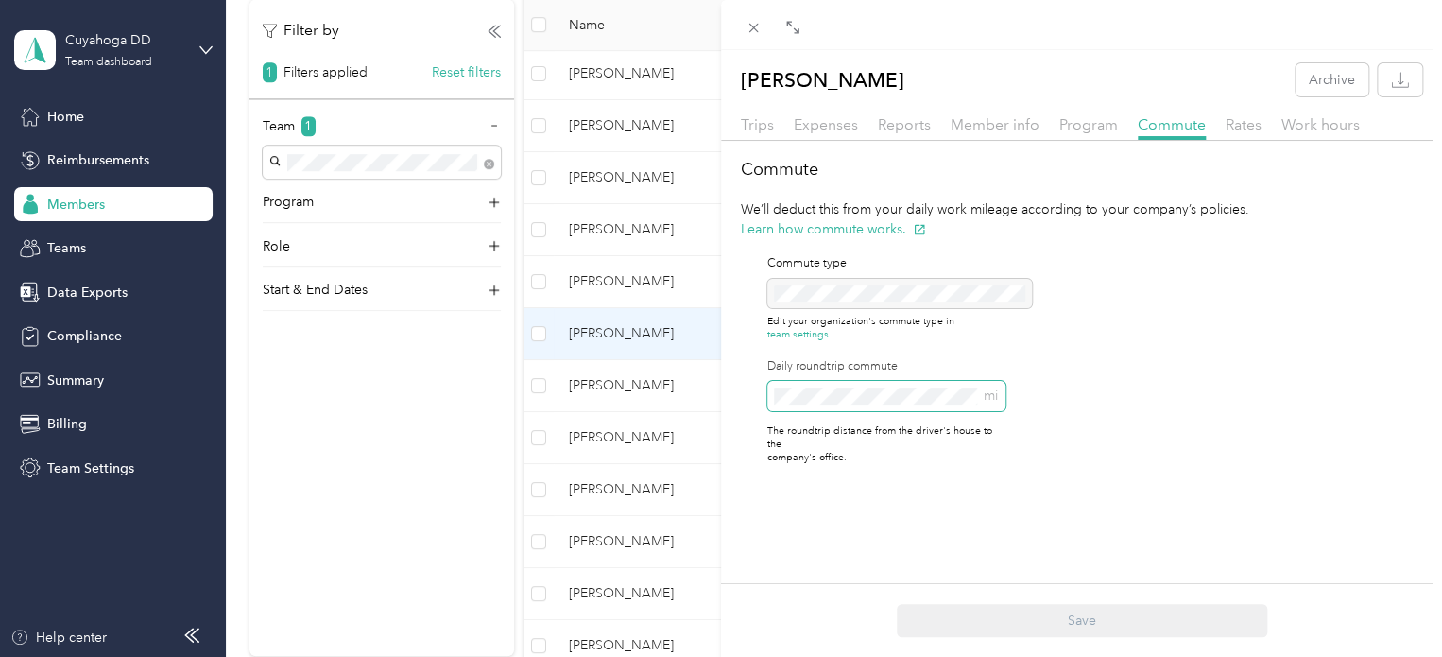
click at [606, 394] on div "[PERSON_NAME] Archive Trips Expenses Reports Member info Program Commute Rates …" at bounding box center [721, 328] width 1442 height 657
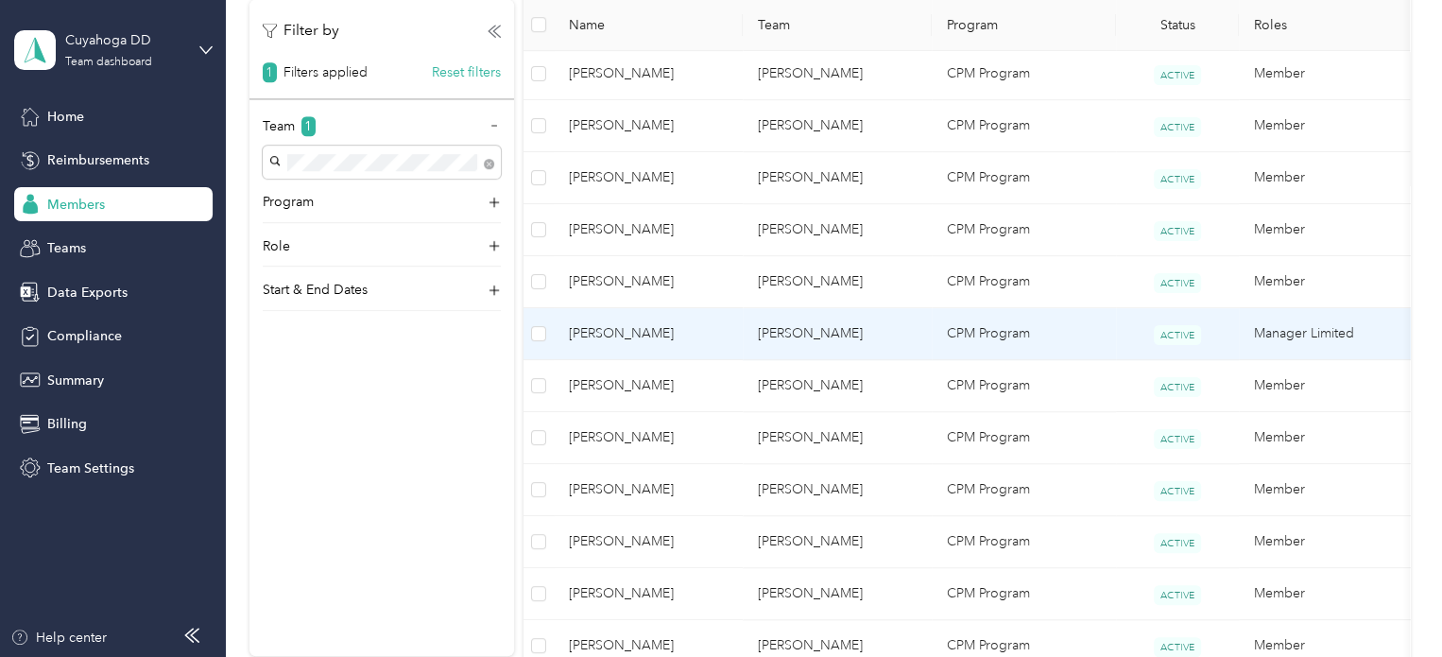
click at [688, 326] on span "[PERSON_NAME]" at bounding box center [648, 333] width 159 height 21
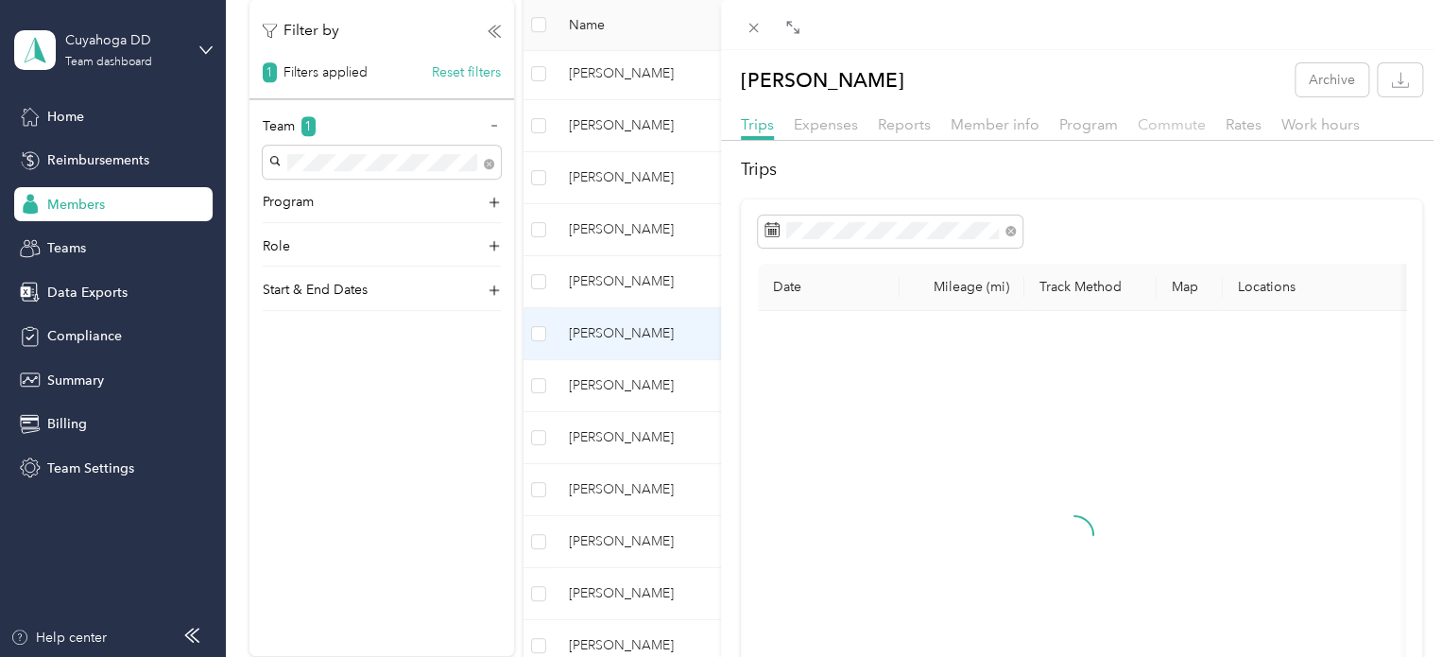
click at [1168, 125] on span "Commute" at bounding box center [1171, 124] width 68 height 18
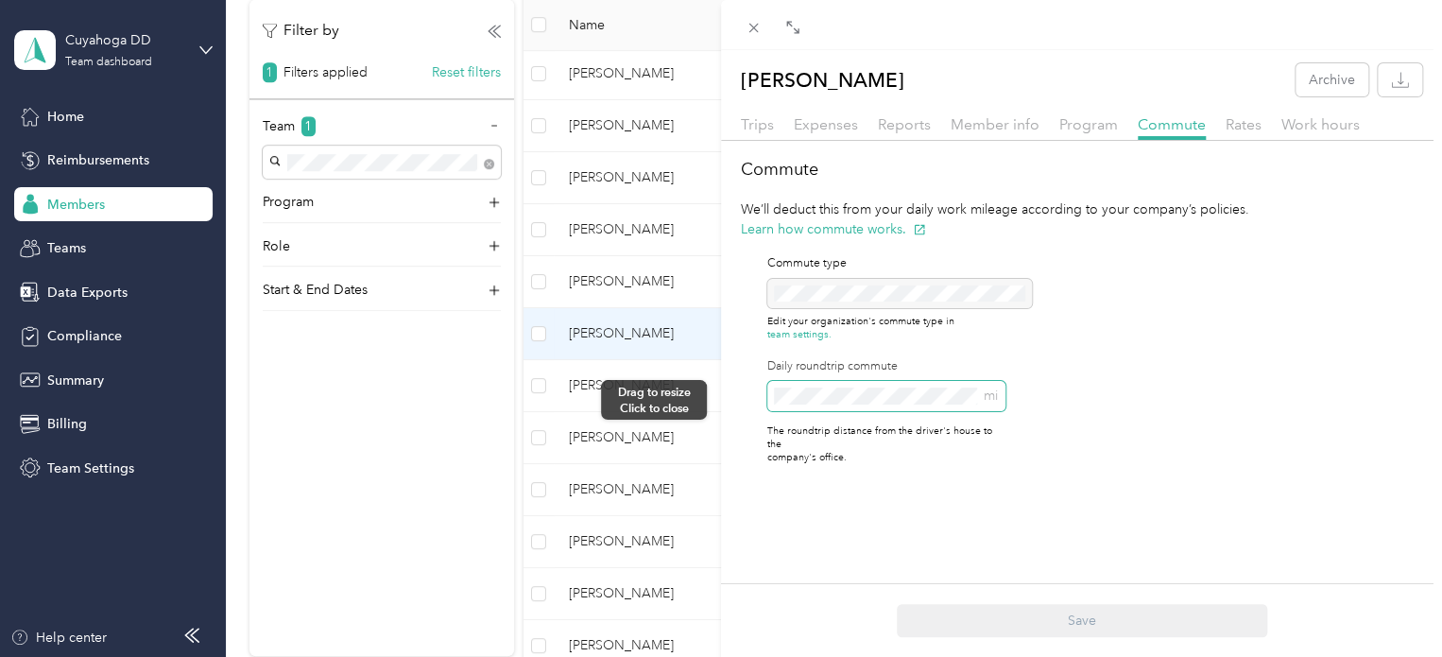
click at [711, 399] on div "[PERSON_NAME] Archive Trips Expenses Reports Member info Program Commute Rates …" at bounding box center [721, 328] width 1442 height 657
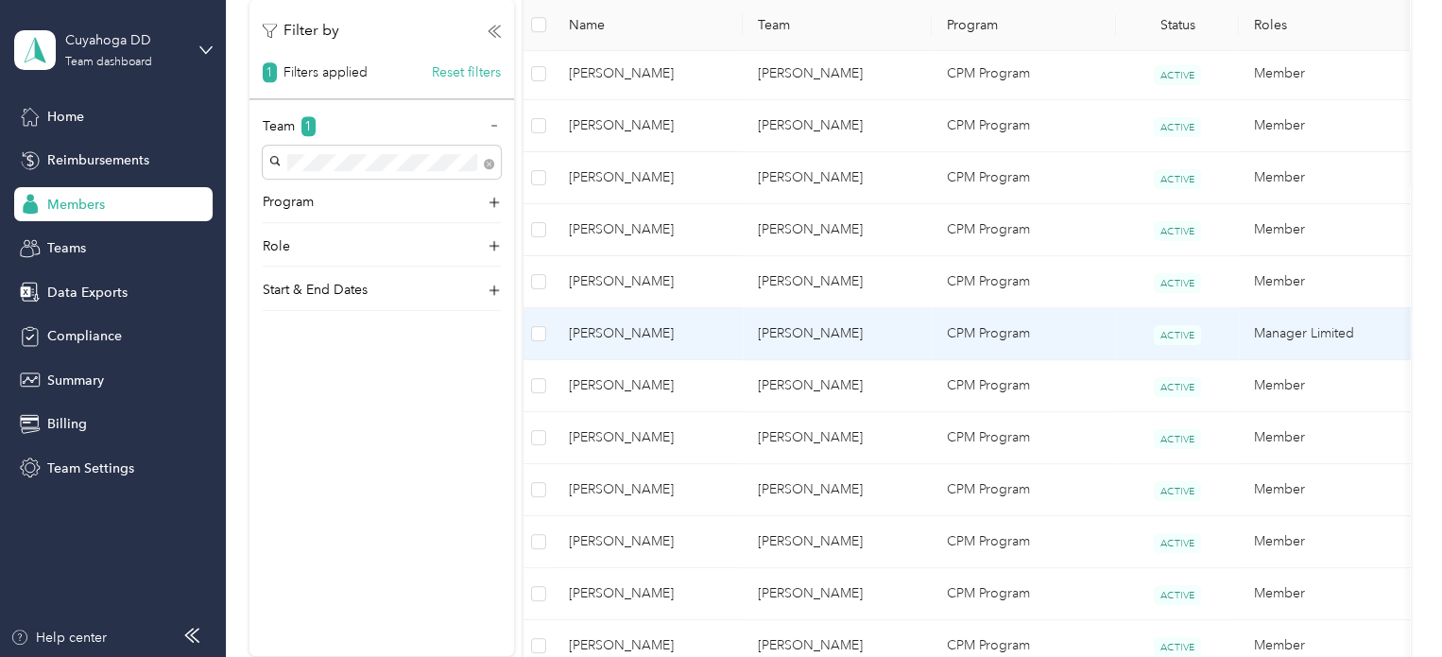
click at [751, 326] on td "[PERSON_NAME]" at bounding box center [836, 334] width 189 height 52
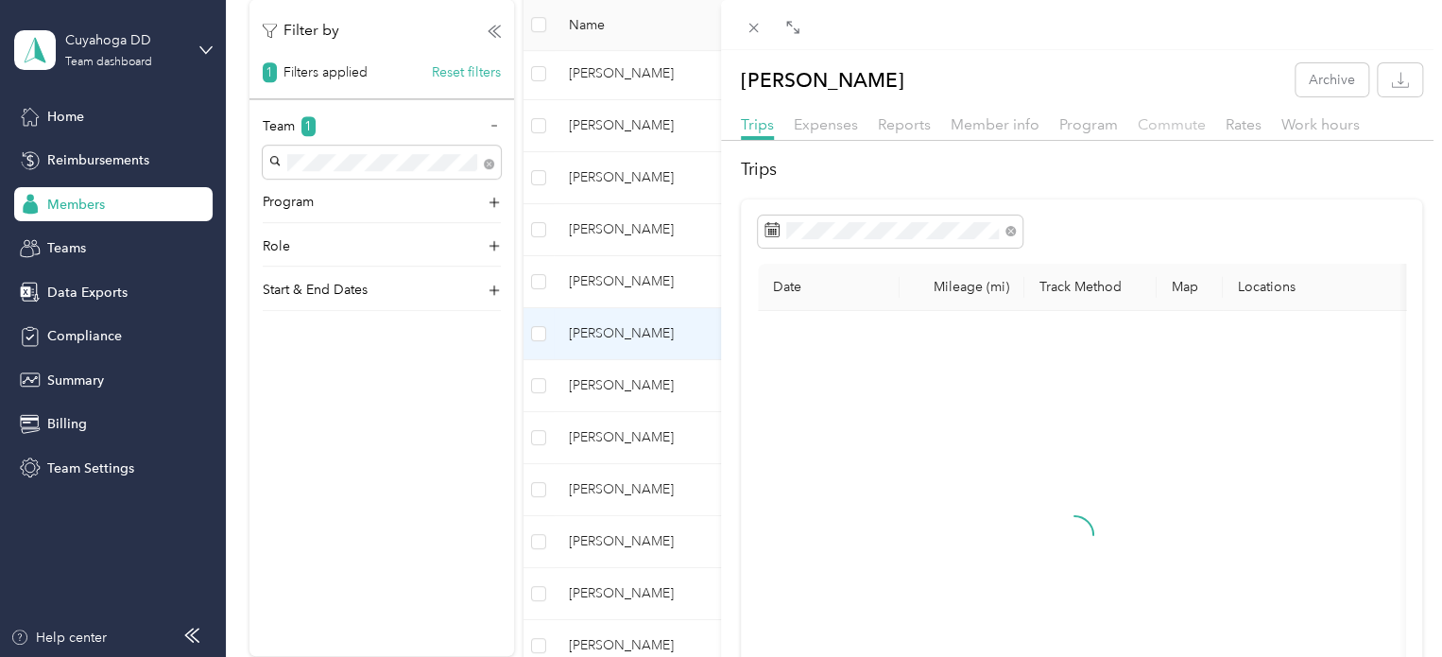
click at [1192, 122] on span "Commute" at bounding box center [1171, 124] width 68 height 18
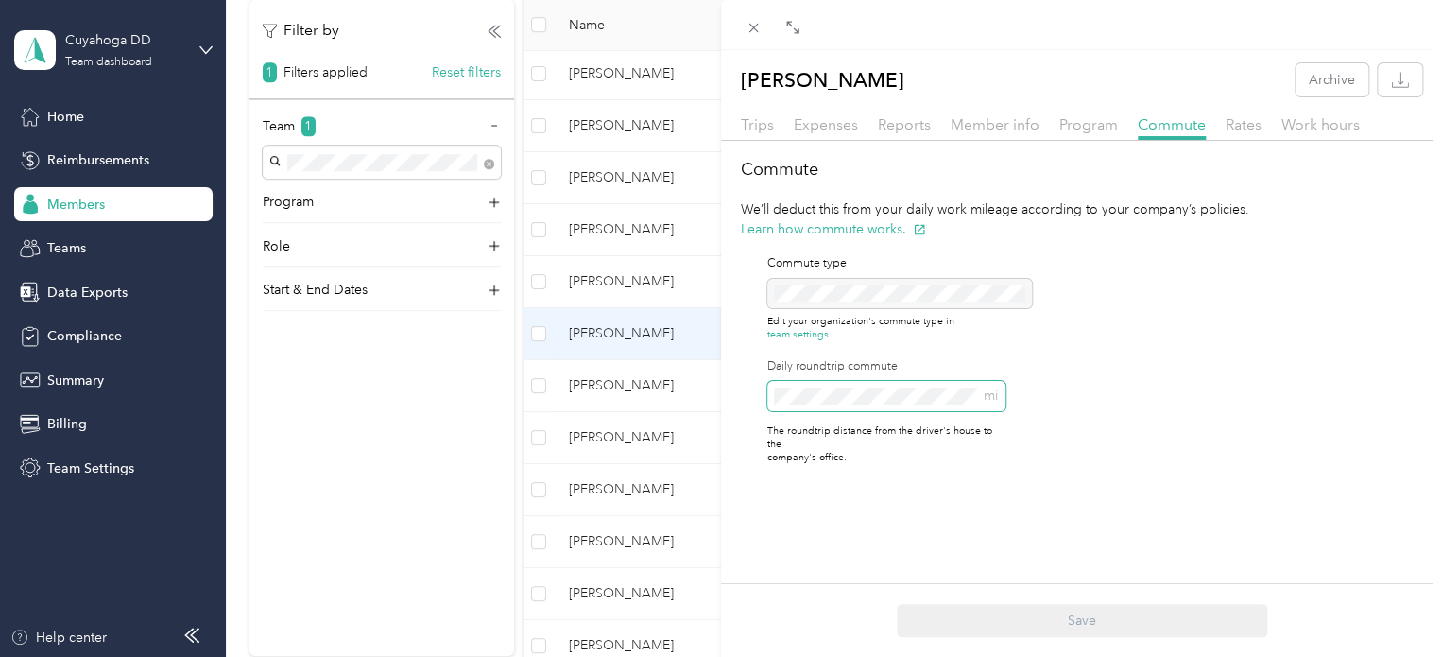
click at [772, 389] on span "mi" at bounding box center [886, 396] width 238 height 30
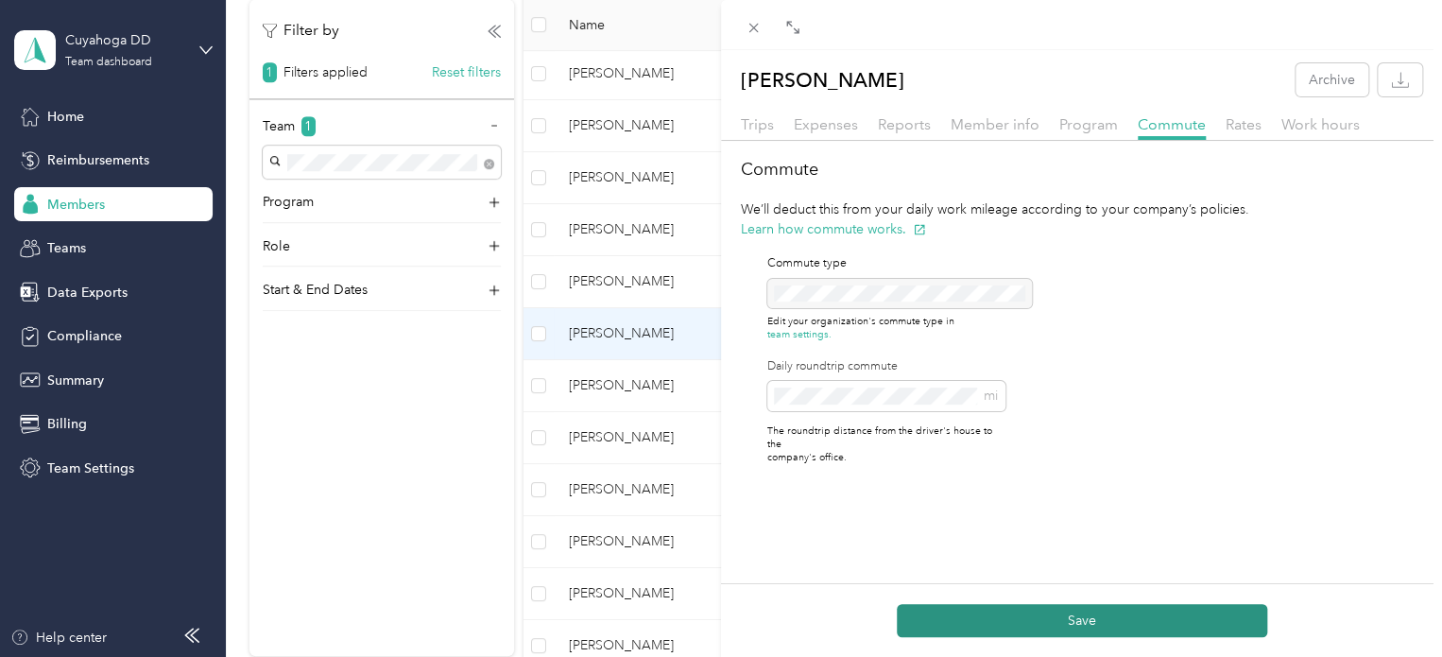
click at [1031, 619] on button "Save" at bounding box center [1081, 620] width 370 height 33
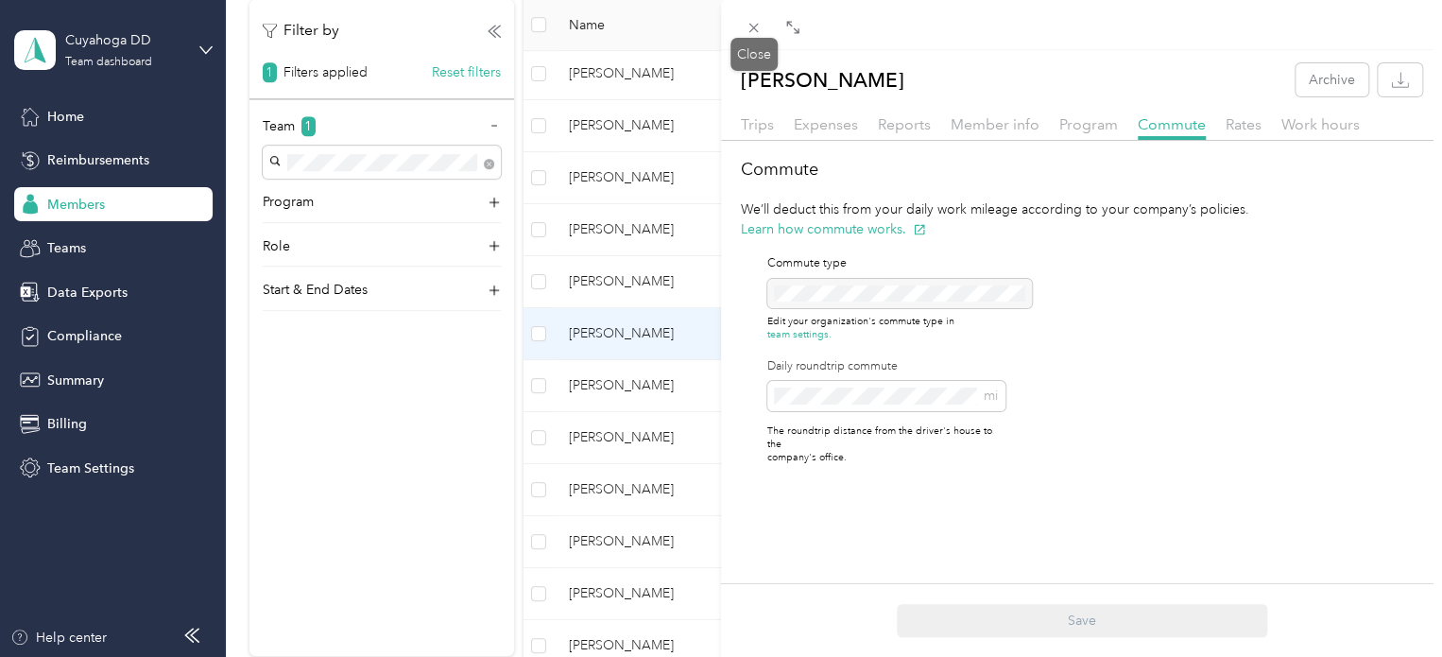
click at [762, 36] on span at bounding box center [754, 27] width 26 height 26
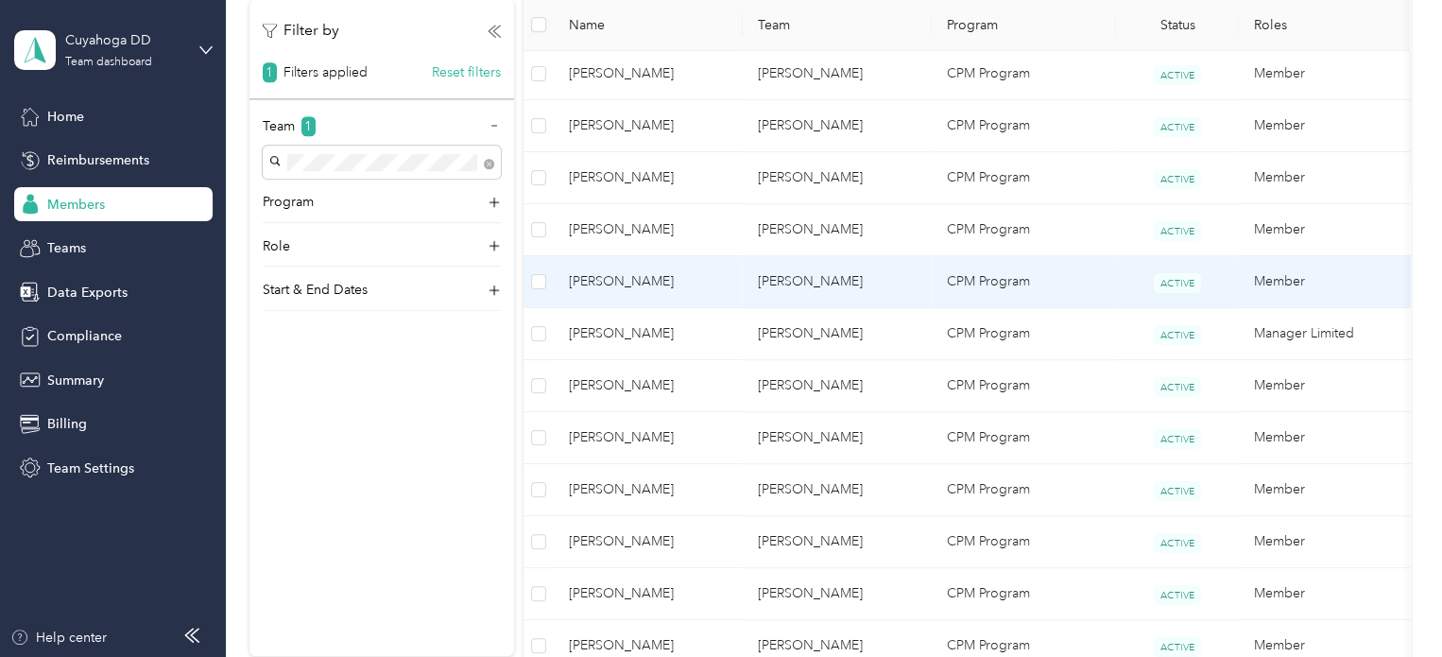
click at [873, 274] on td "[PERSON_NAME]" at bounding box center [836, 282] width 189 height 52
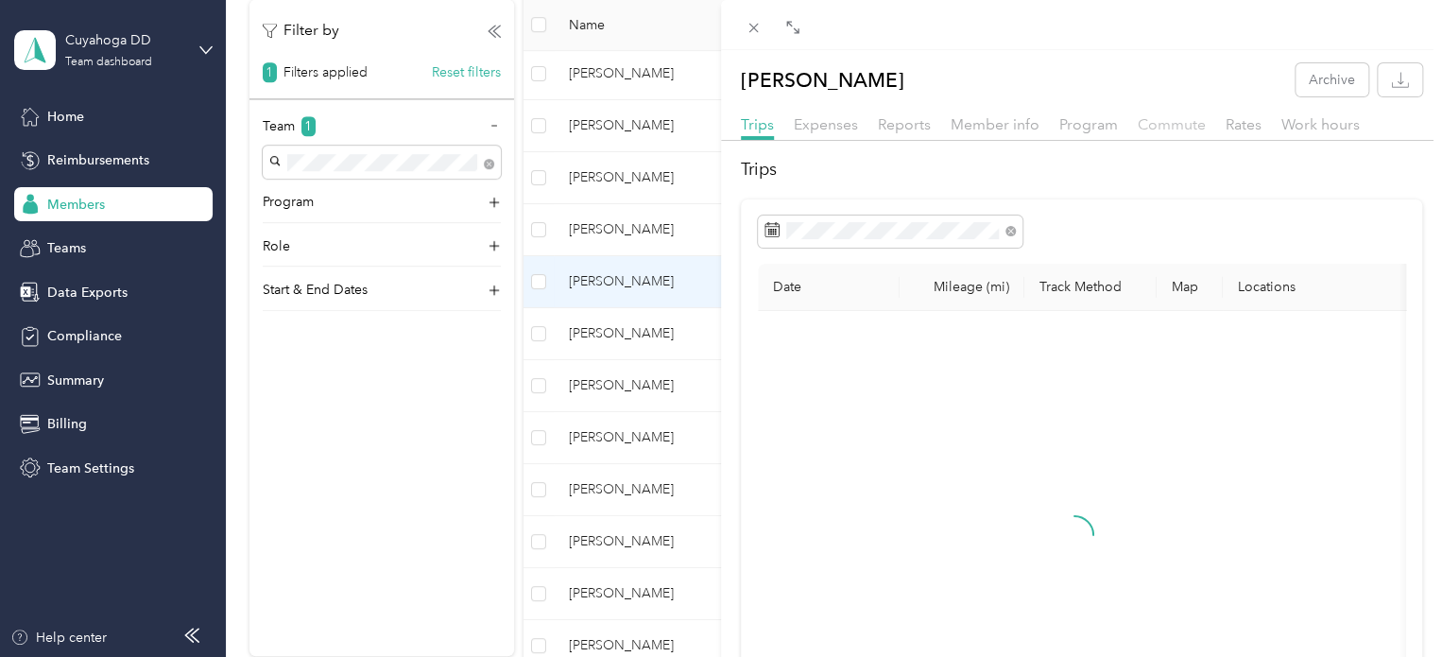
click at [1156, 128] on span "Commute" at bounding box center [1171, 124] width 68 height 18
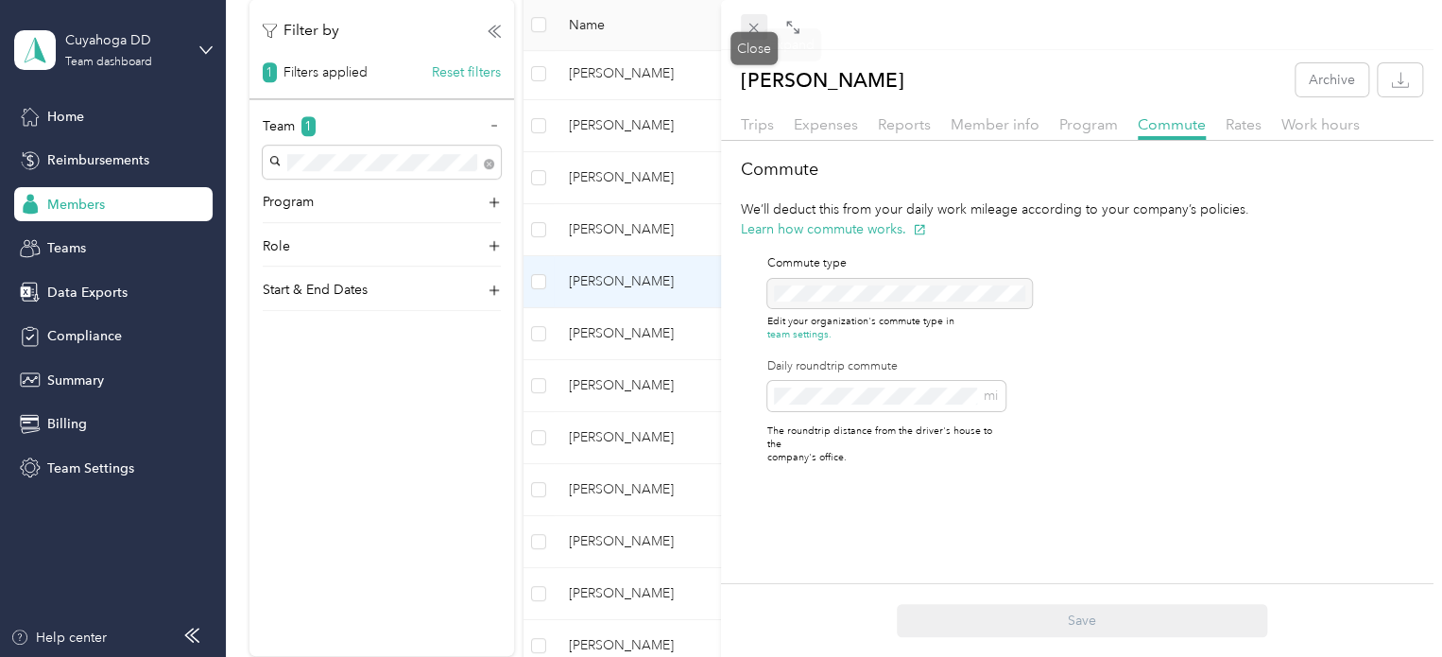
click at [759, 21] on icon at bounding box center [753, 28] width 16 height 16
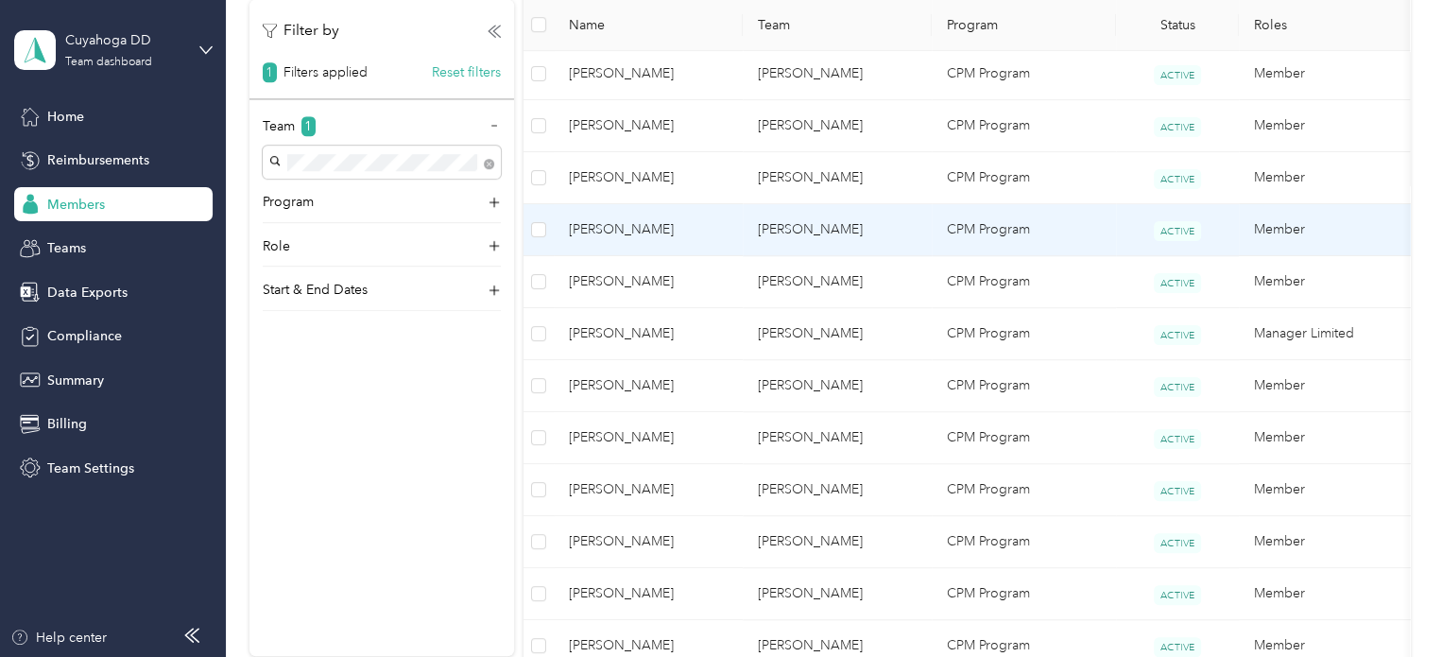
click at [884, 215] on td "[PERSON_NAME]" at bounding box center [836, 230] width 189 height 52
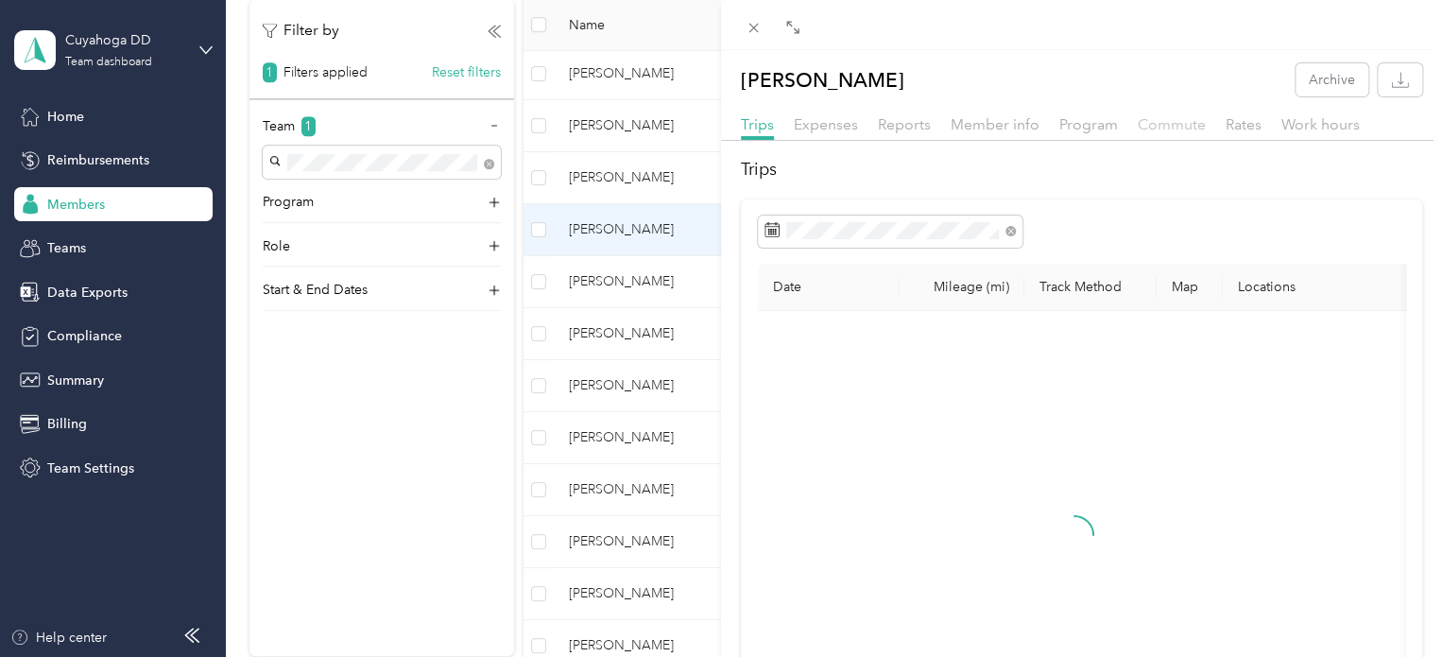
click at [1147, 126] on span "Commute" at bounding box center [1171, 124] width 68 height 18
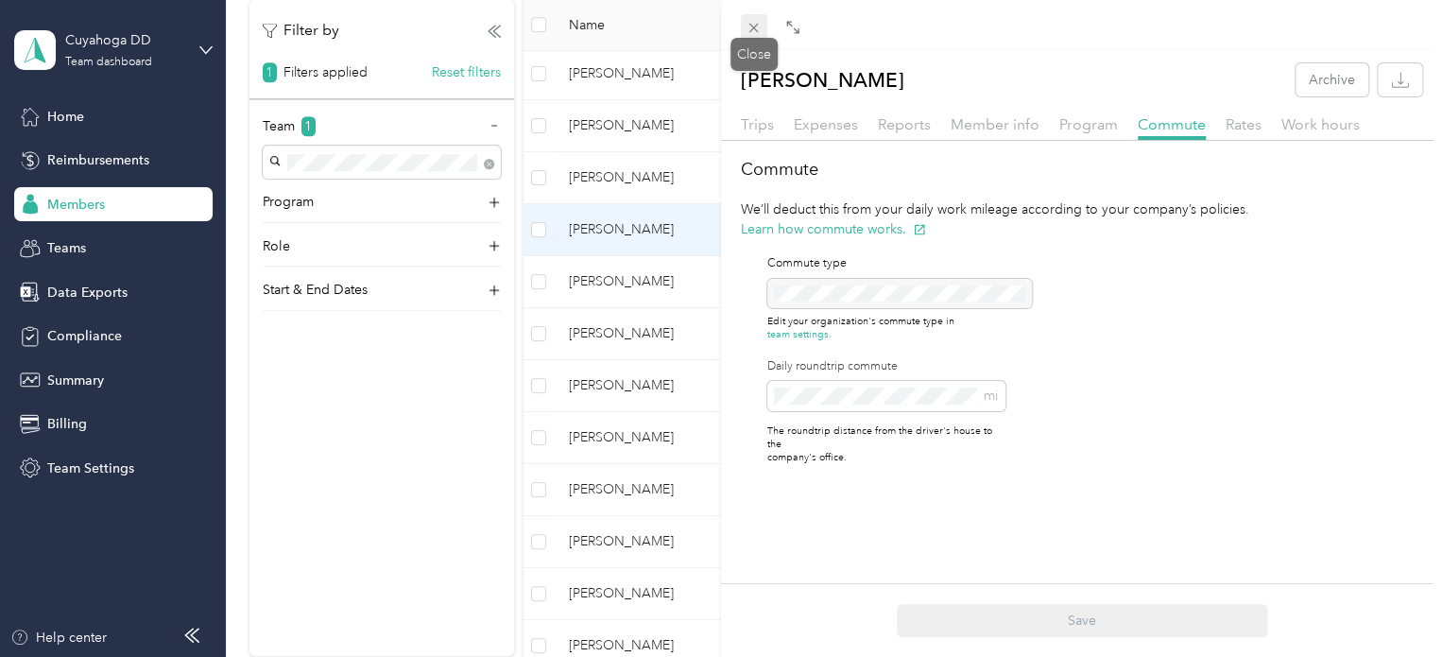
click at [746, 21] on icon at bounding box center [753, 28] width 16 height 16
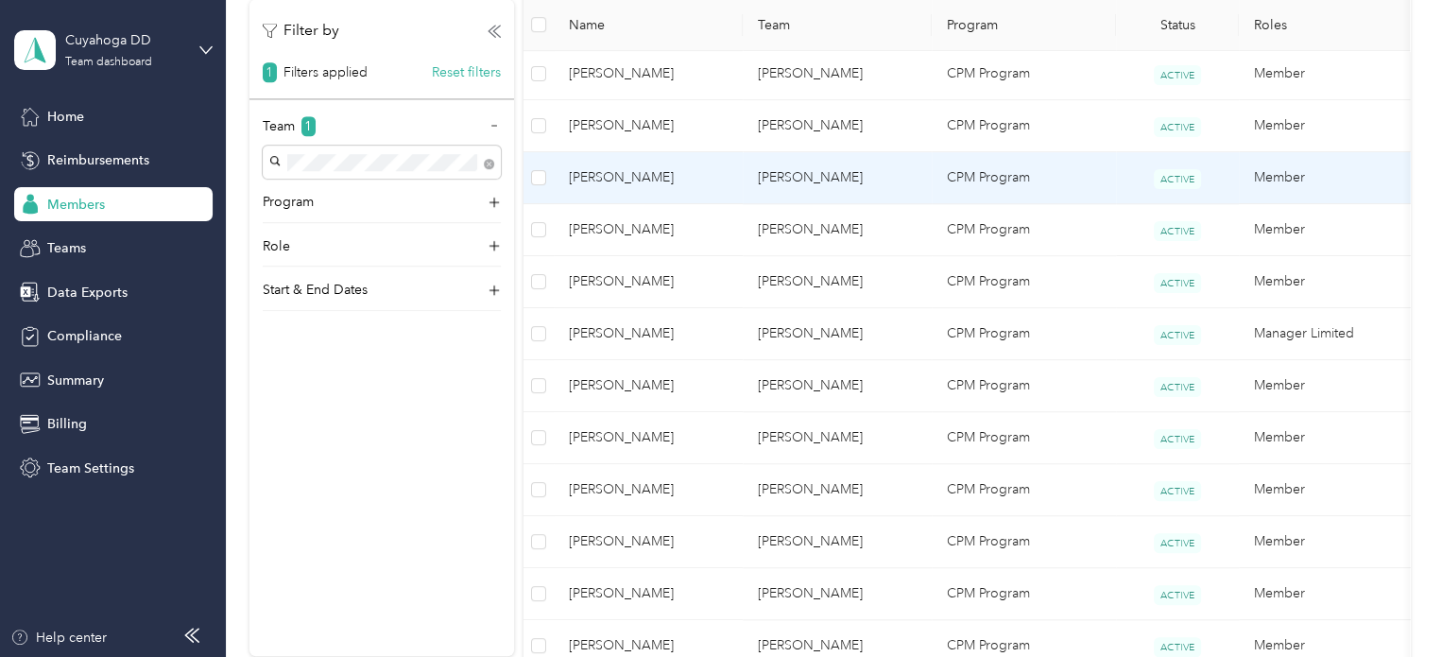
click at [822, 184] on td "[PERSON_NAME]" at bounding box center [836, 178] width 189 height 52
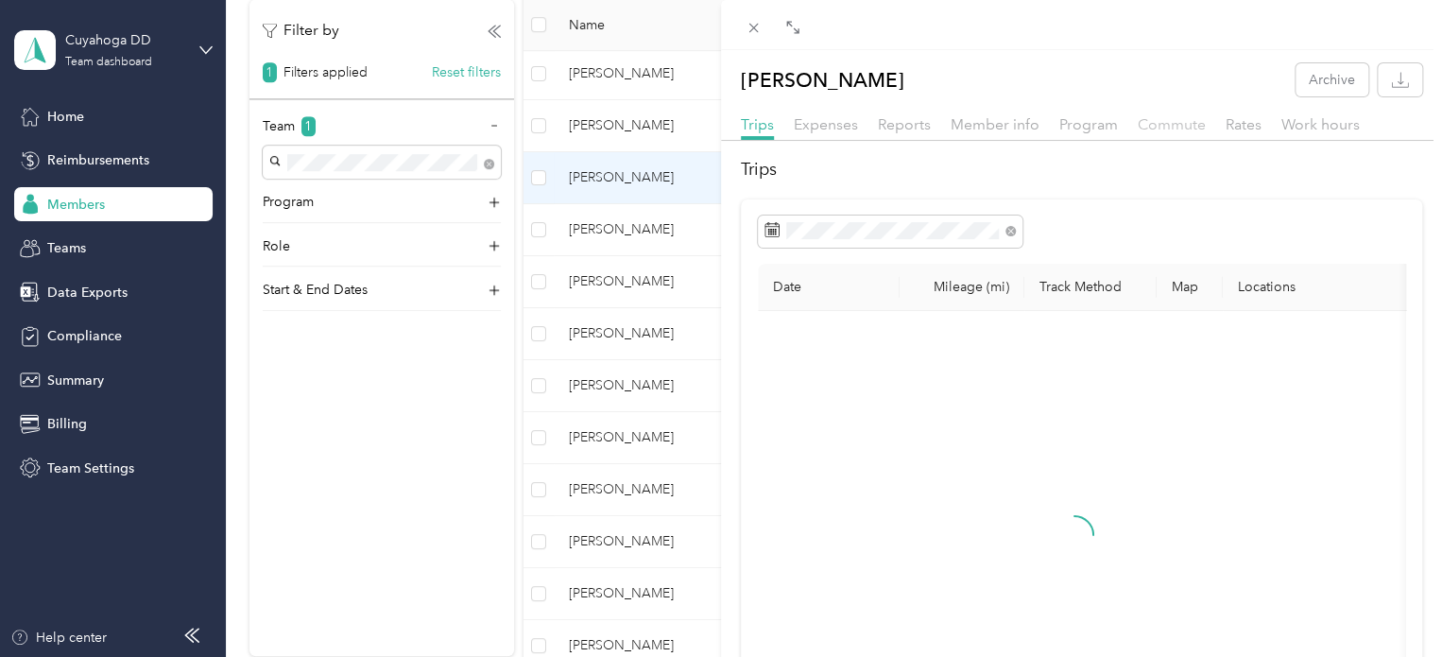
click at [1177, 129] on span "Commute" at bounding box center [1171, 124] width 68 height 18
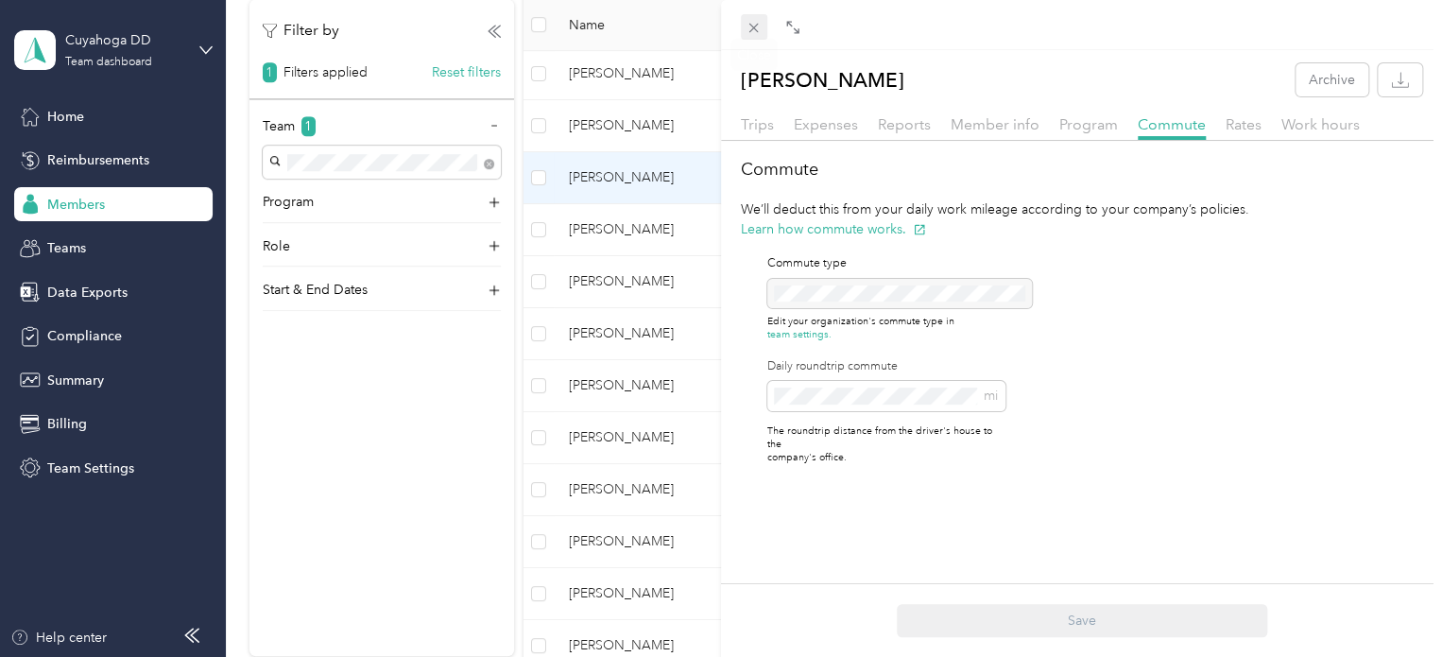
click at [742, 26] on span at bounding box center [754, 27] width 26 height 26
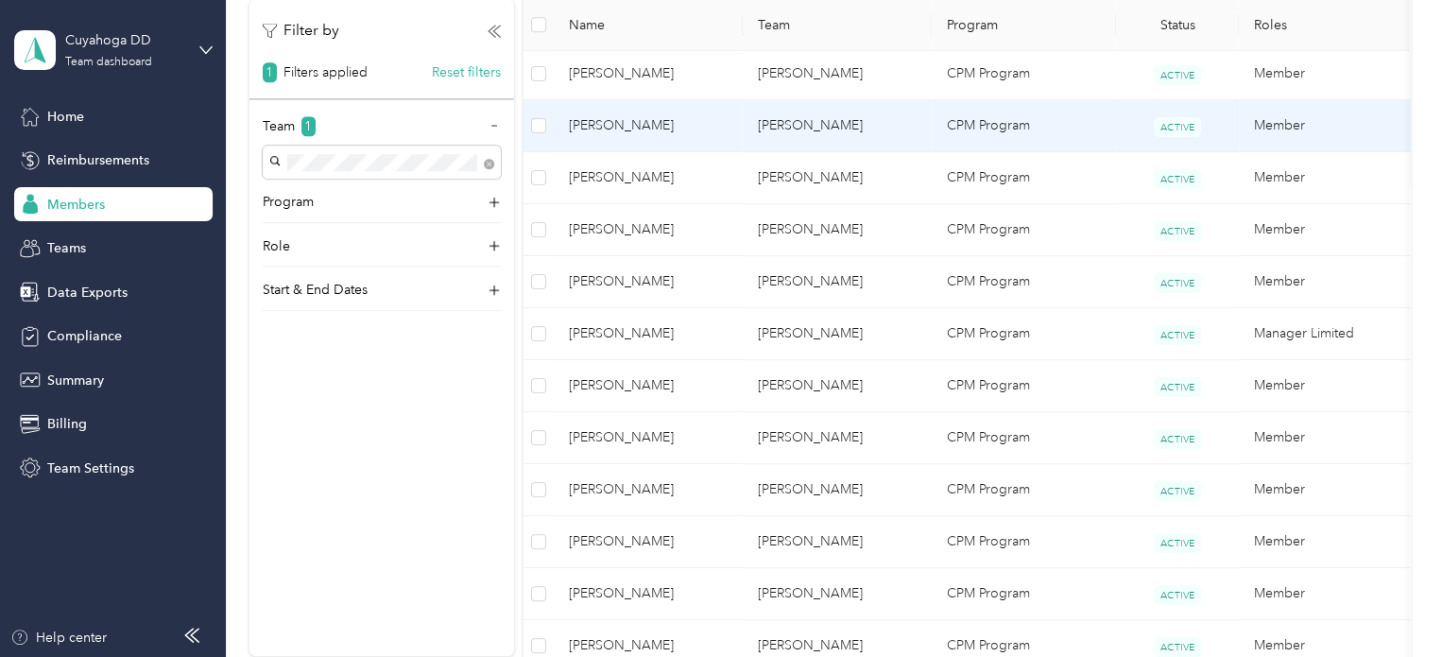
click at [907, 132] on td "[PERSON_NAME]" at bounding box center [836, 126] width 189 height 52
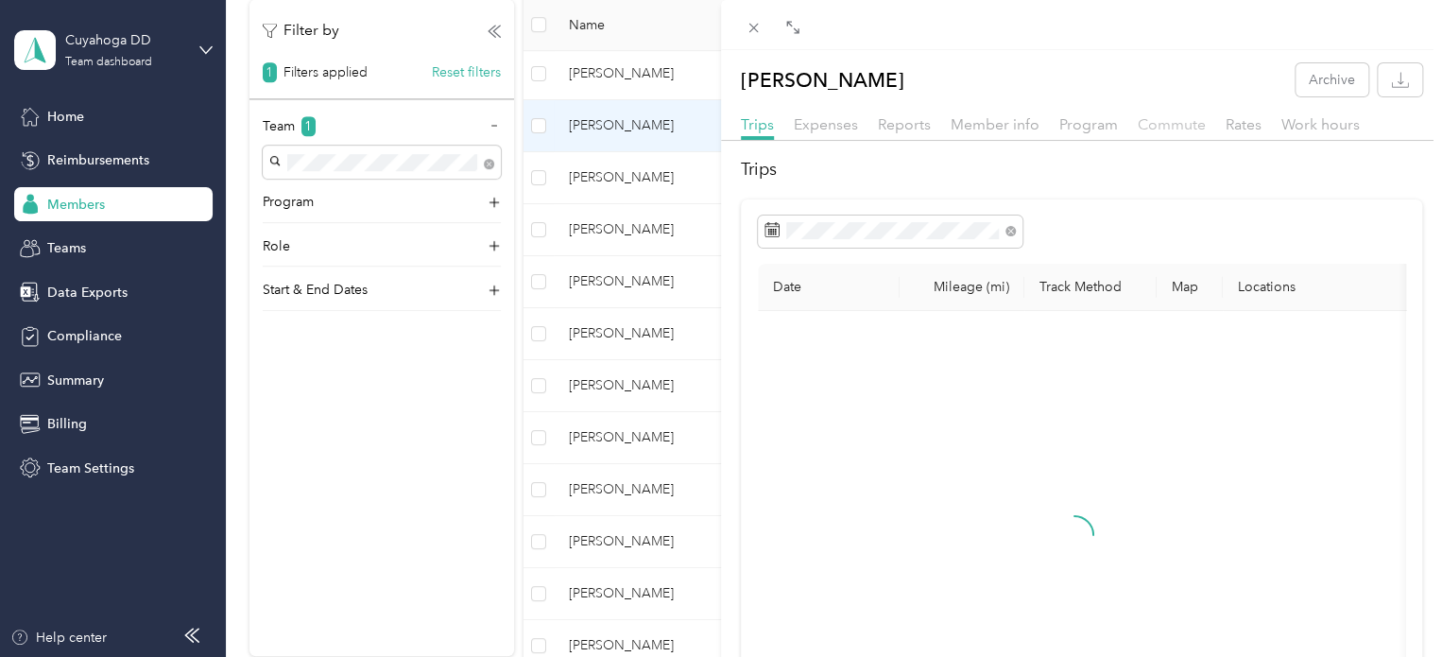
click at [1176, 128] on span "Commute" at bounding box center [1171, 124] width 68 height 18
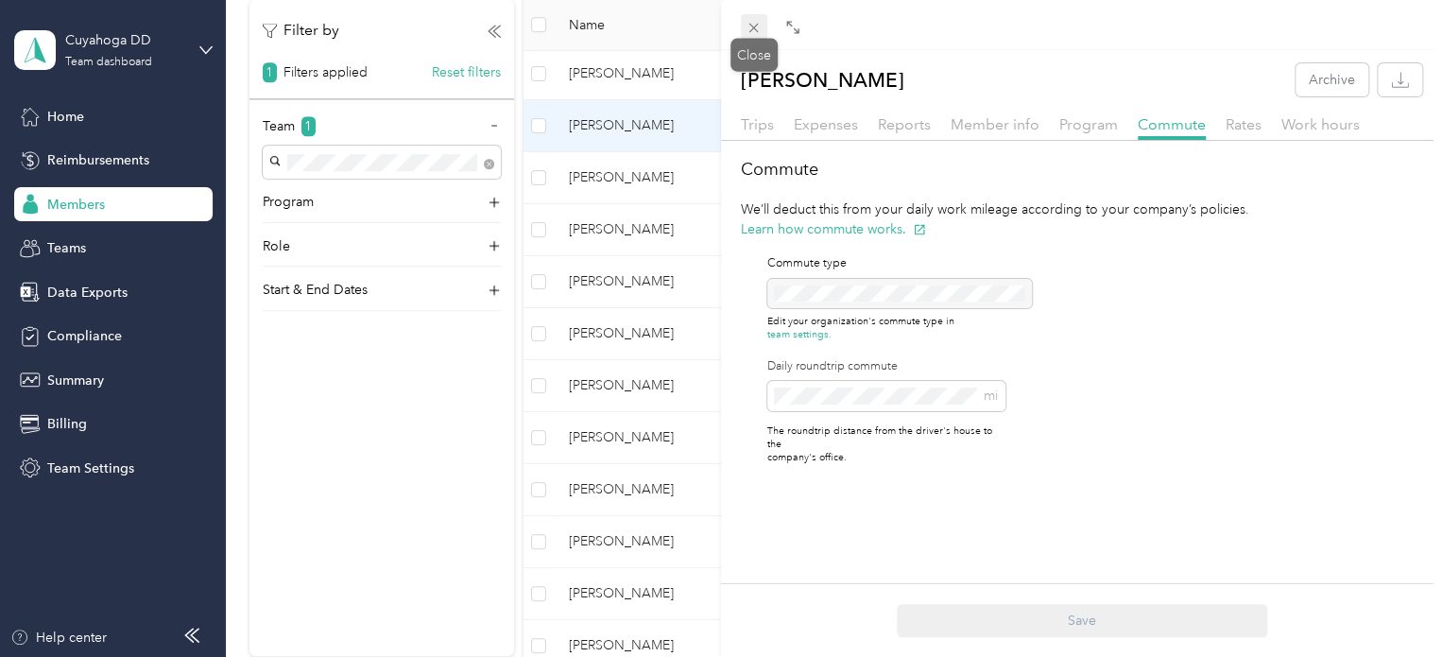
click at [755, 29] on icon at bounding box center [753, 28] width 9 height 9
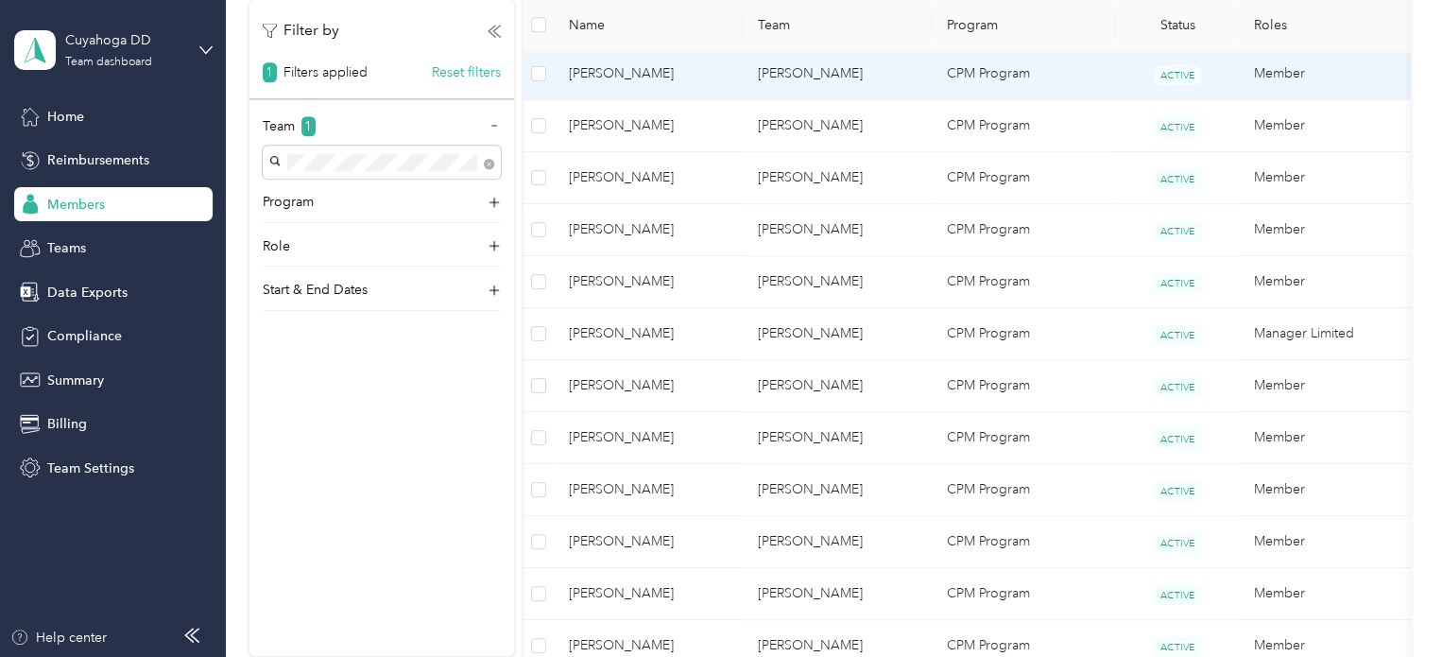
click at [853, 81] on td "[PERSON_NAME]" at bounding box center [836, 74] width 189 height 52
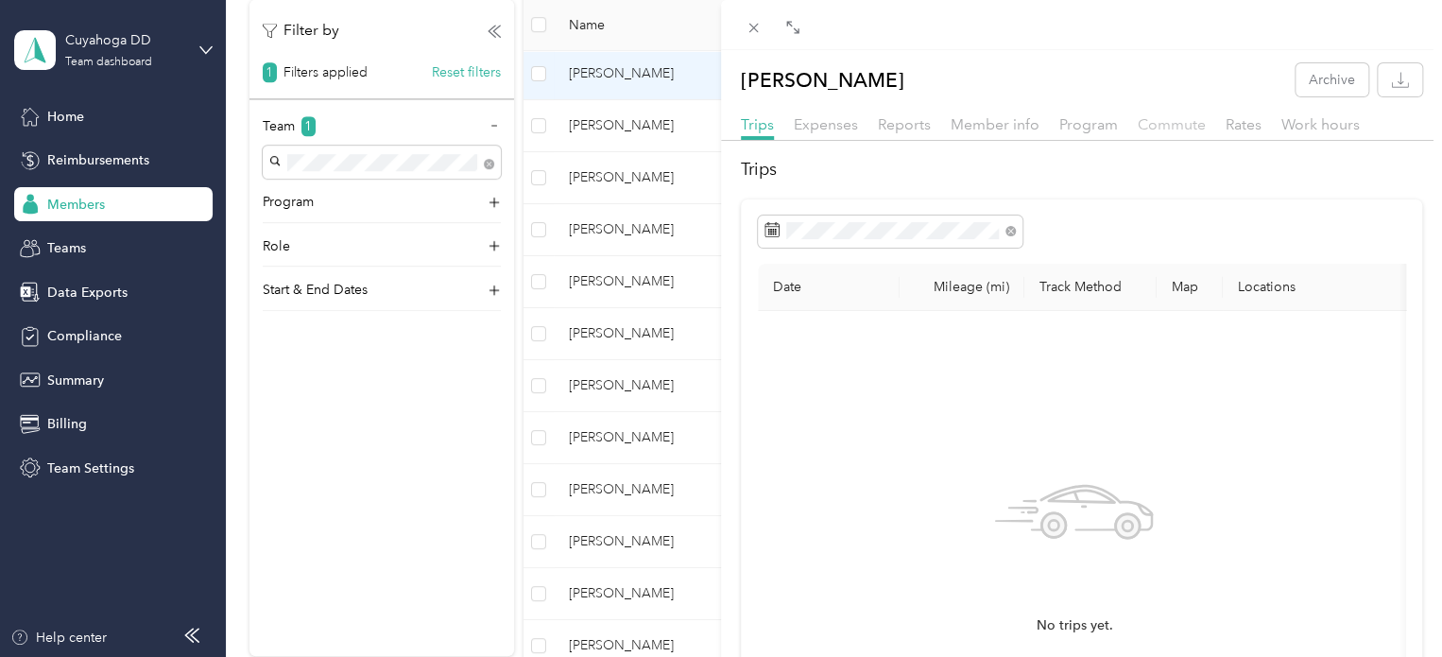
click at [1175, 125] on span "Commute" at bounding box center [1171, 124] width 68 height 18
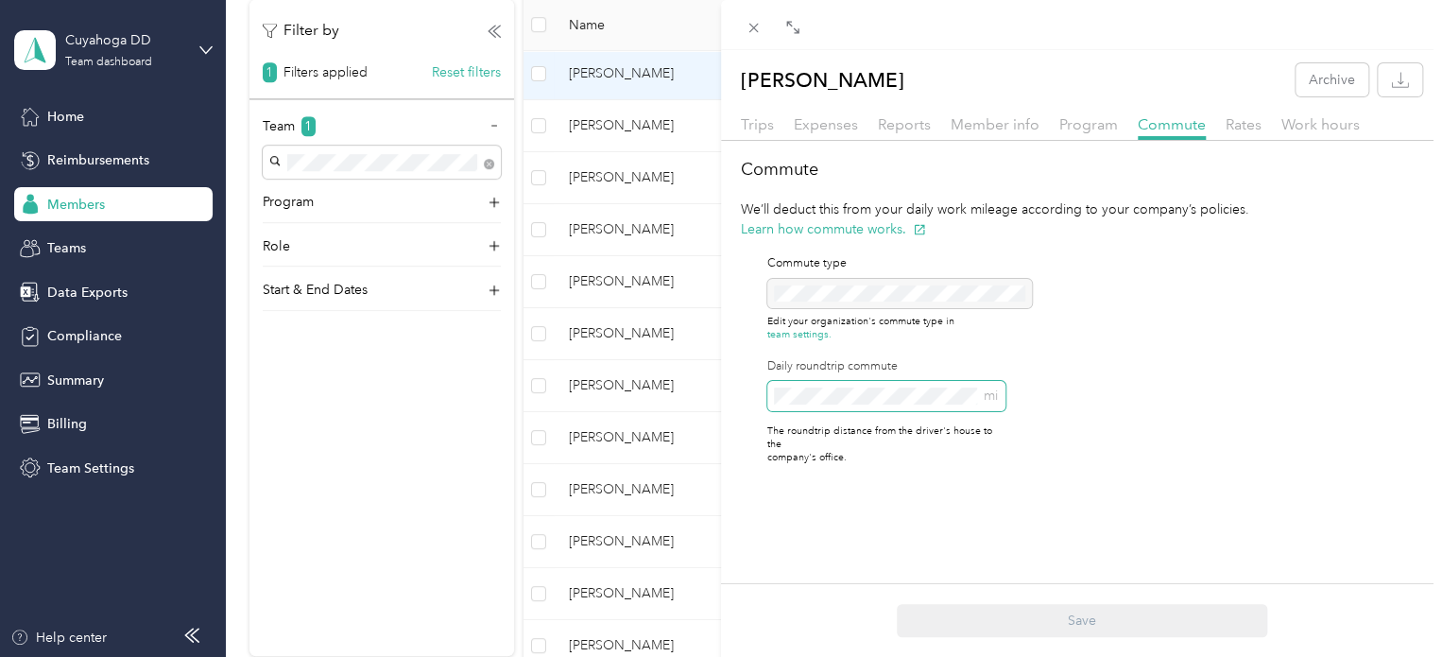
click at [688, 383] on div "[PERSON_NAME] Archive Trips Expenses Reports Member info Program Commute Rates …" at bounding box center [721, 328] width 1442 height 657
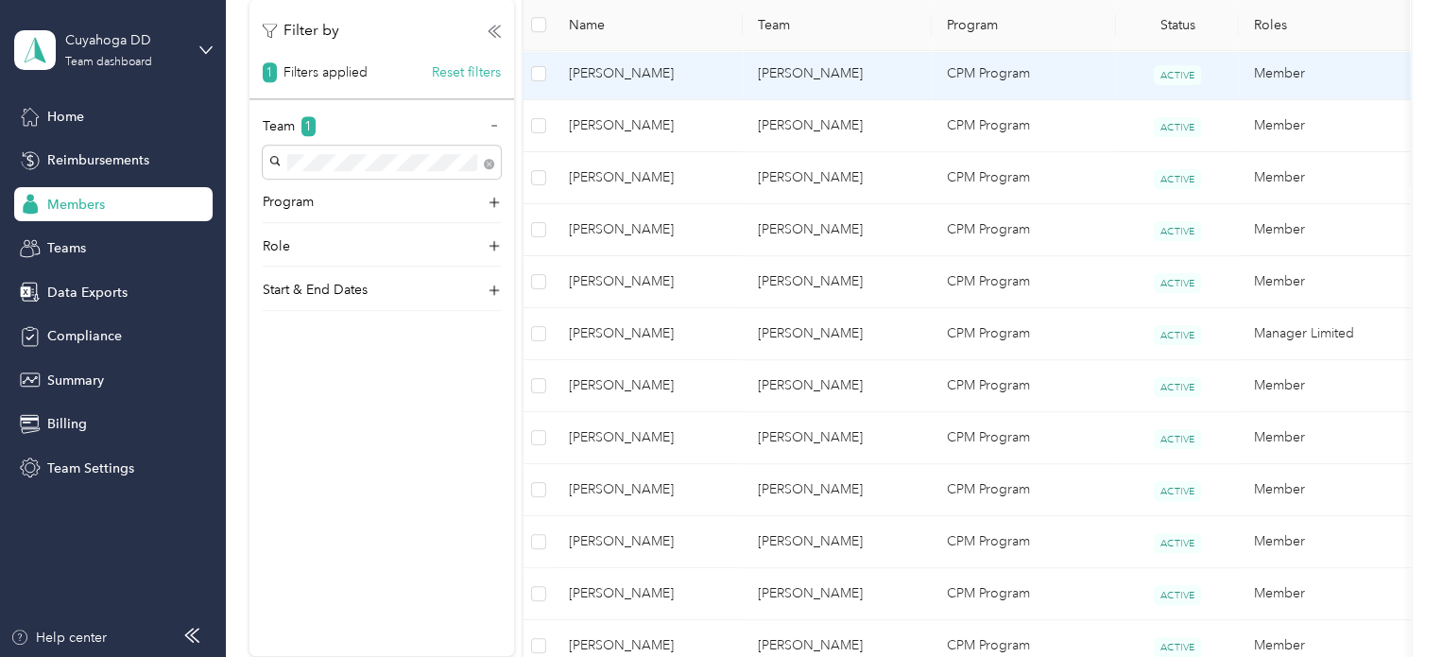
click at [846, 61] on td "[PERSON_NAME]" at bounding box center [836, 74] width 189 height 52
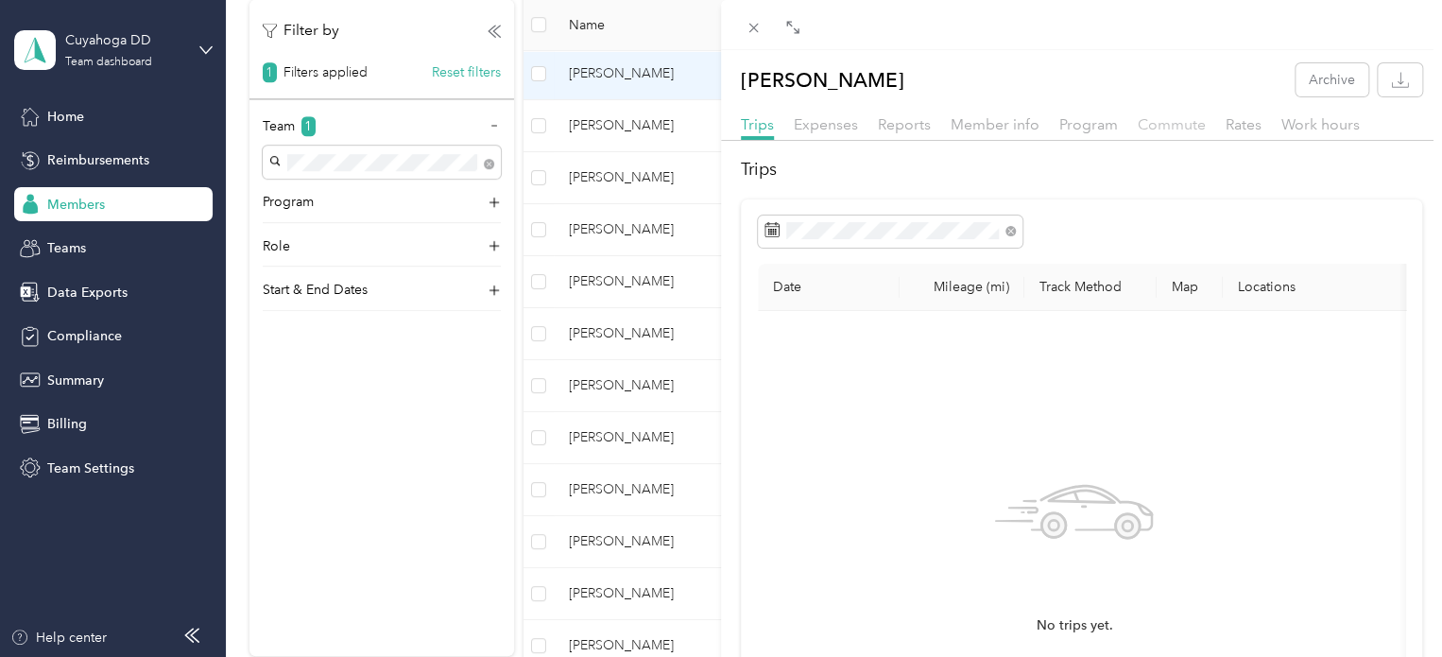
click at [1157, 118] on span "Commute" at bounding box center [1171, 124] width 68 height 18
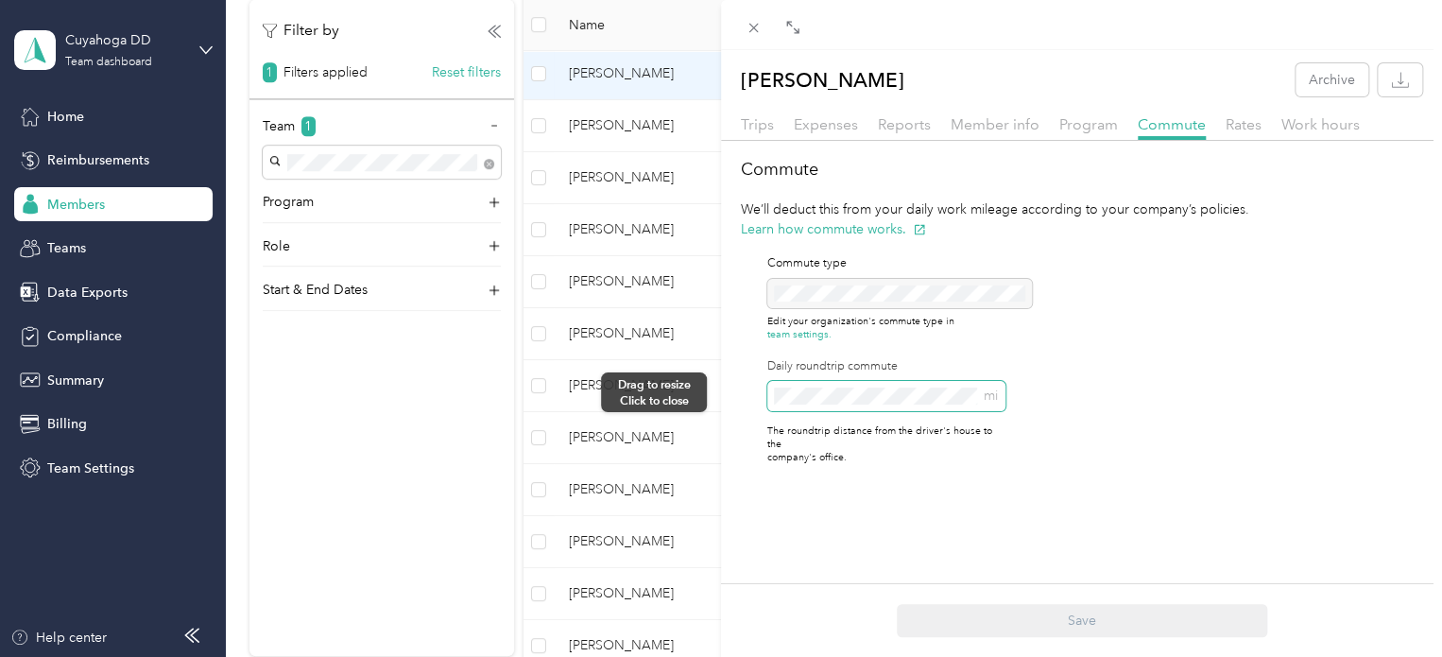
click at [718, 392] on div "[PERSON_NAME] Archive Trips Expenses Reports Member info Program Commute Rates …" at bounding box center [721, 328] width 1442 height 657
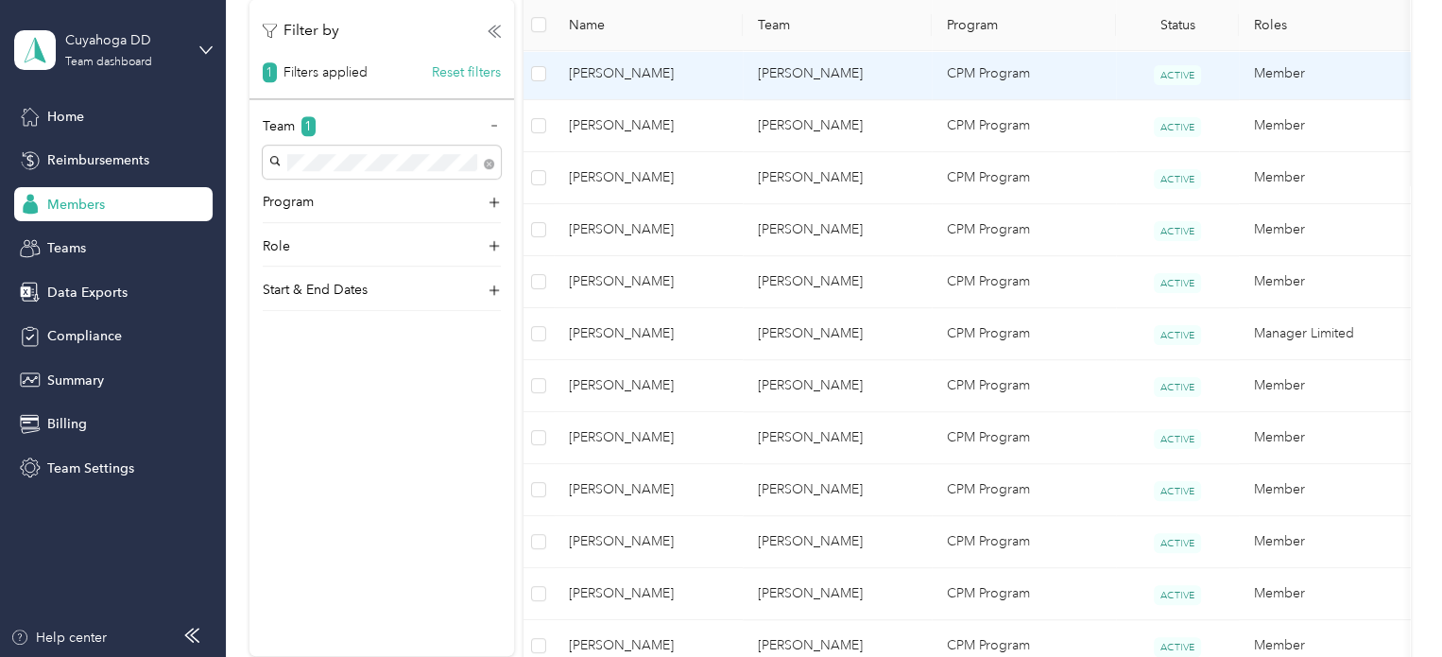
click at [1031, 84] on td "CPM Program" at bounding box center [1023, 74] width 184 height 52
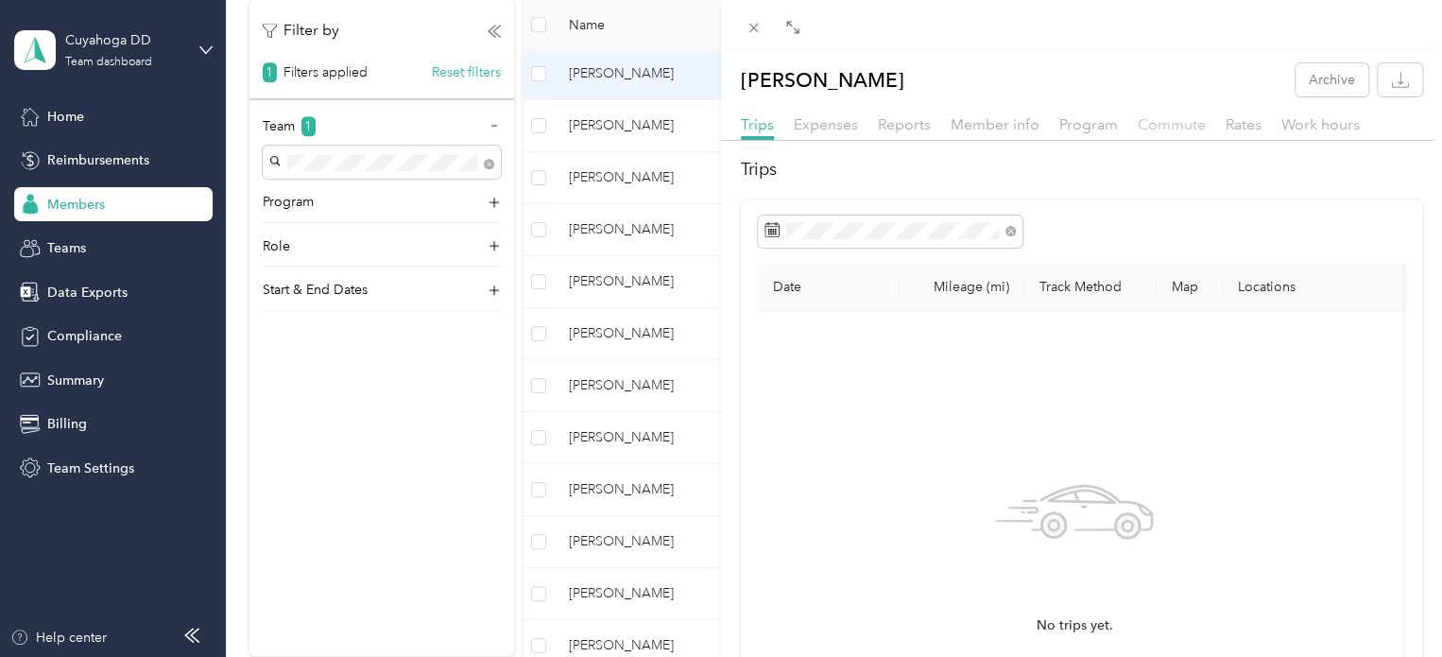
click at [1188, 124] on span "Commute" at bounding box center [1171, 124] width 68 height 18
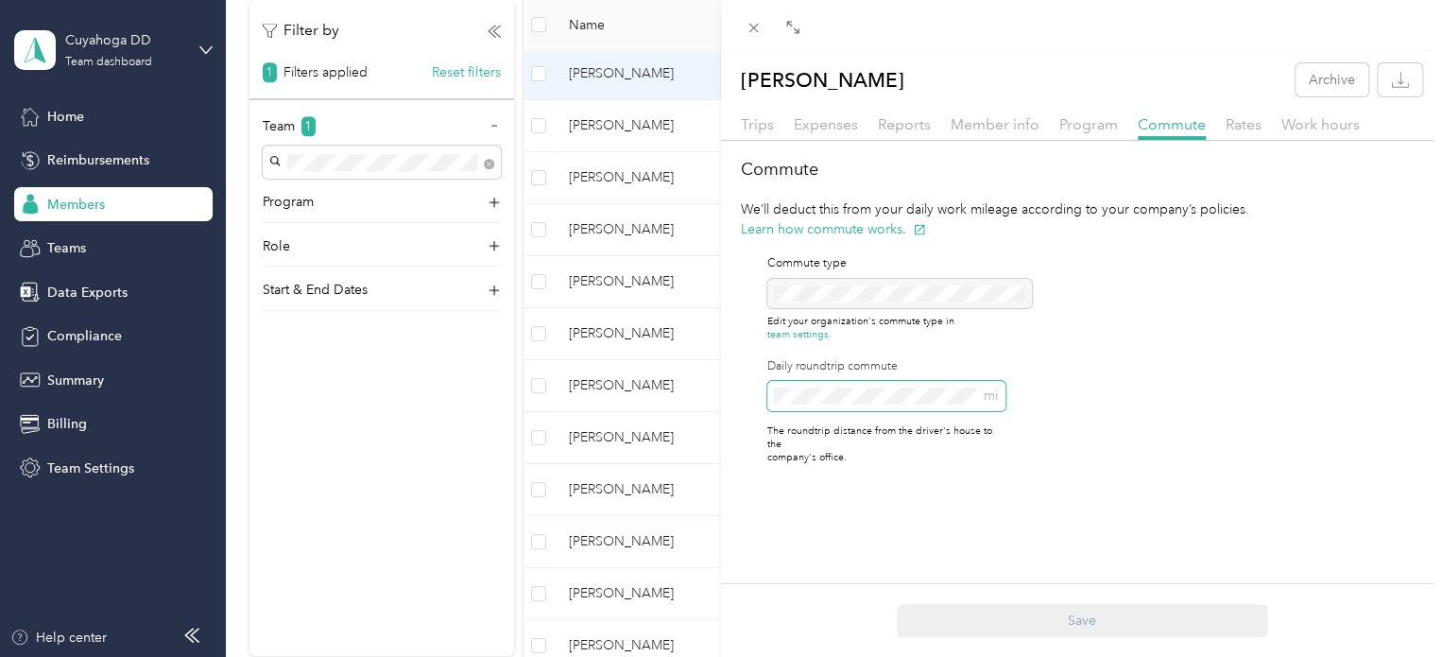
click at [544, 383] on div "[PERSON_NAME] Archive Trips Expenses Reports Member info Program Commute Rates …" at bounding box center [721, 328] width 1442 height 657
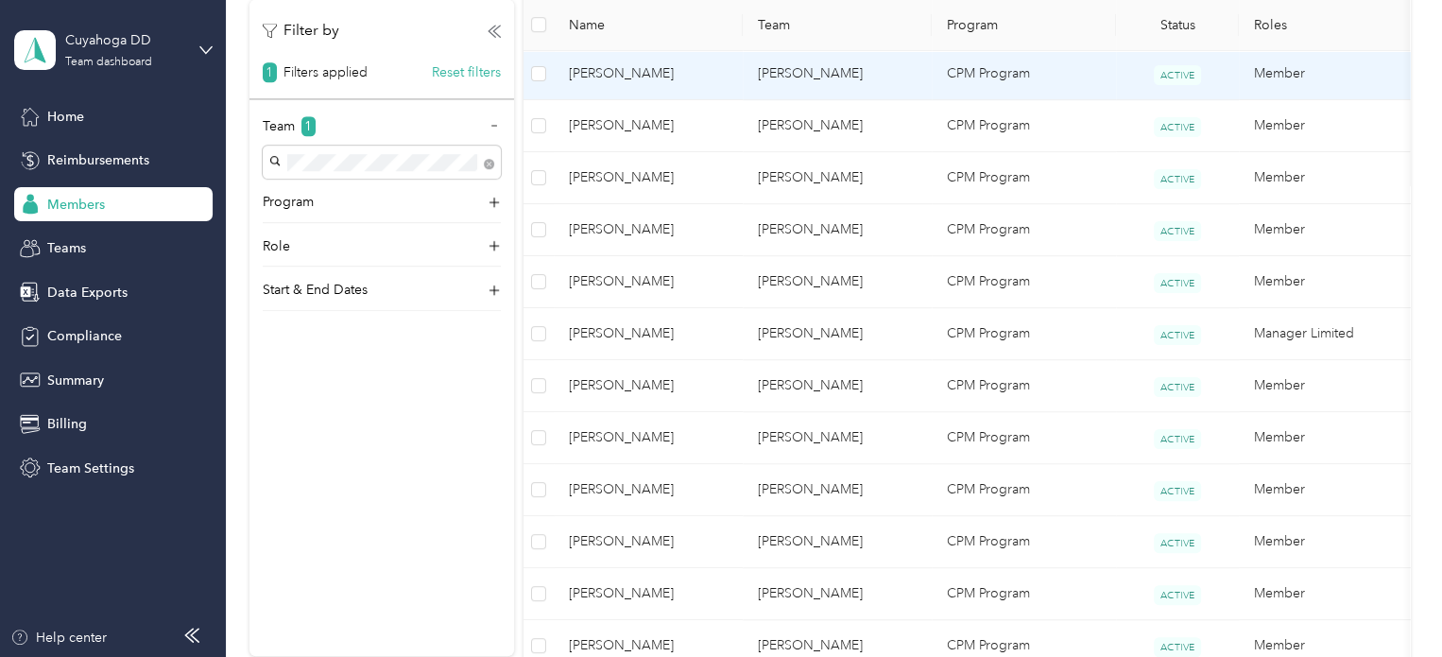
click at [841, 82] on td "[PERSON_NAME]" at bounding box center [836, 74] width 189 height 52
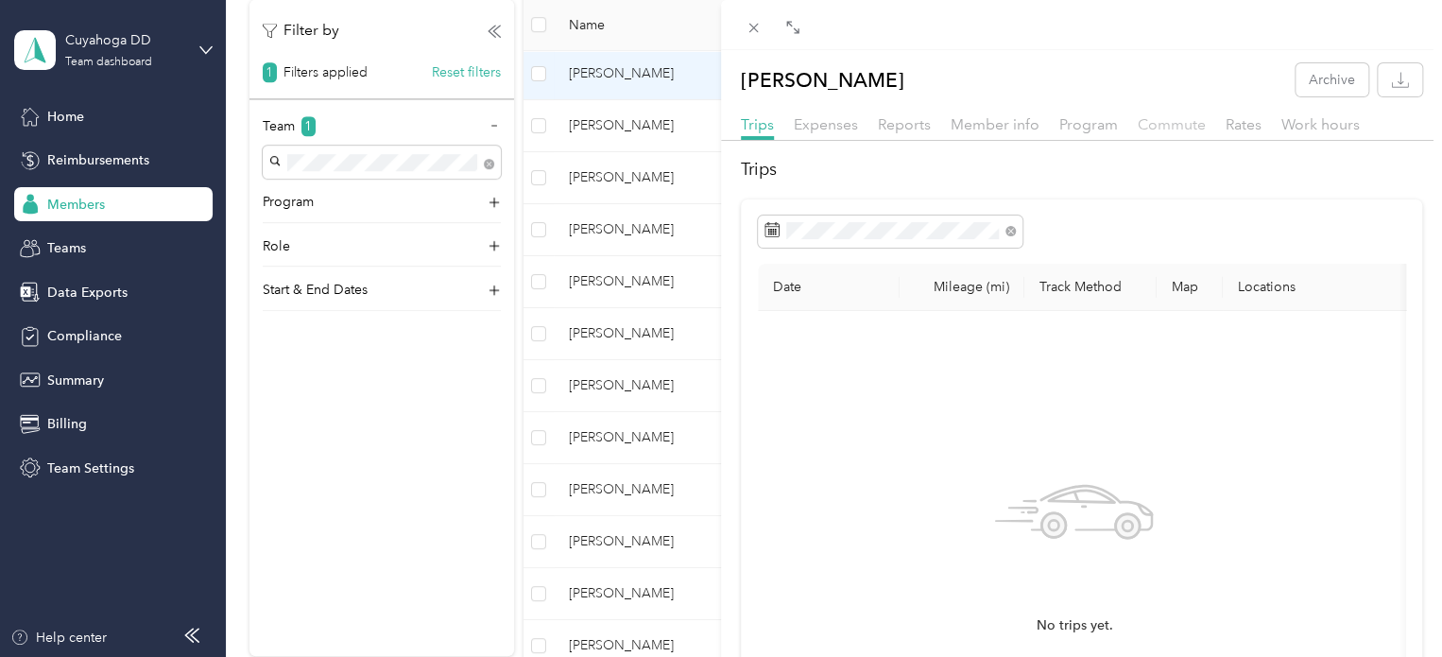
click at [1184, 127] on span "Commute" at bounding box center [1171, 124] width 68 height 18
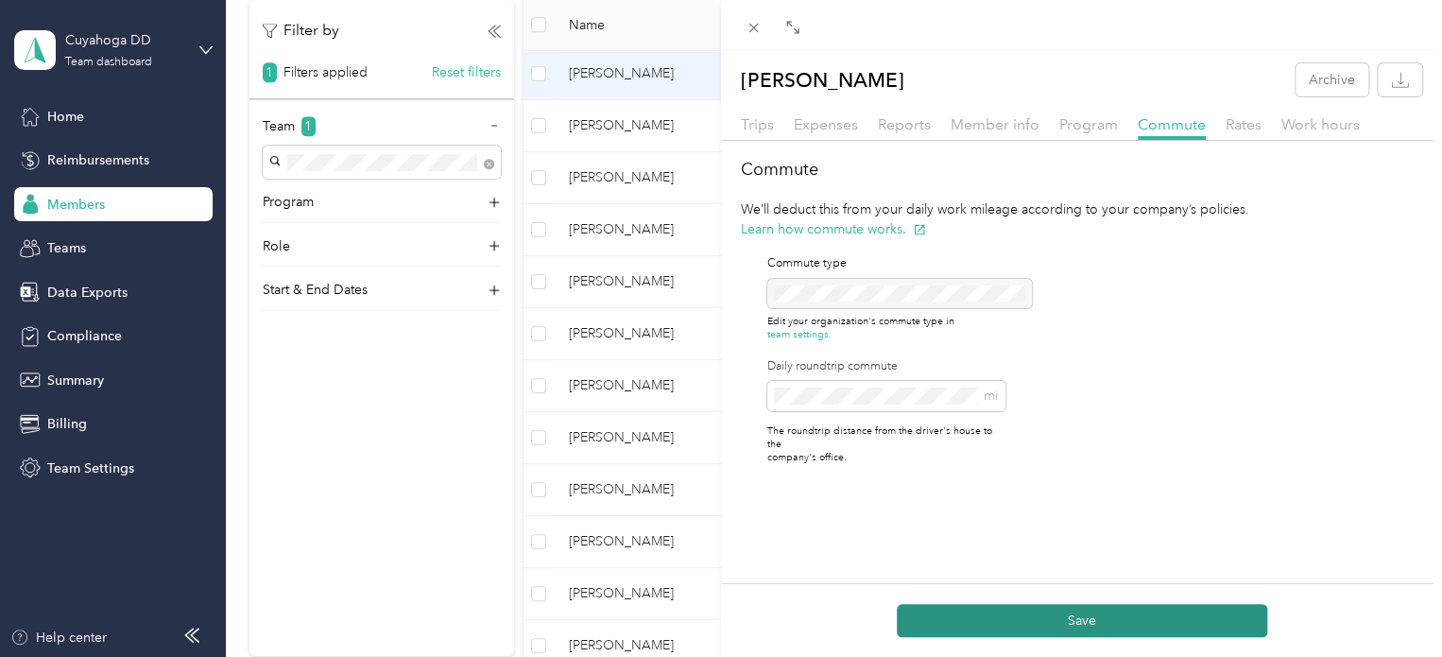
click at [1096, 626] on button "Save" at bounding box center [1081, 620] width 370 height 33
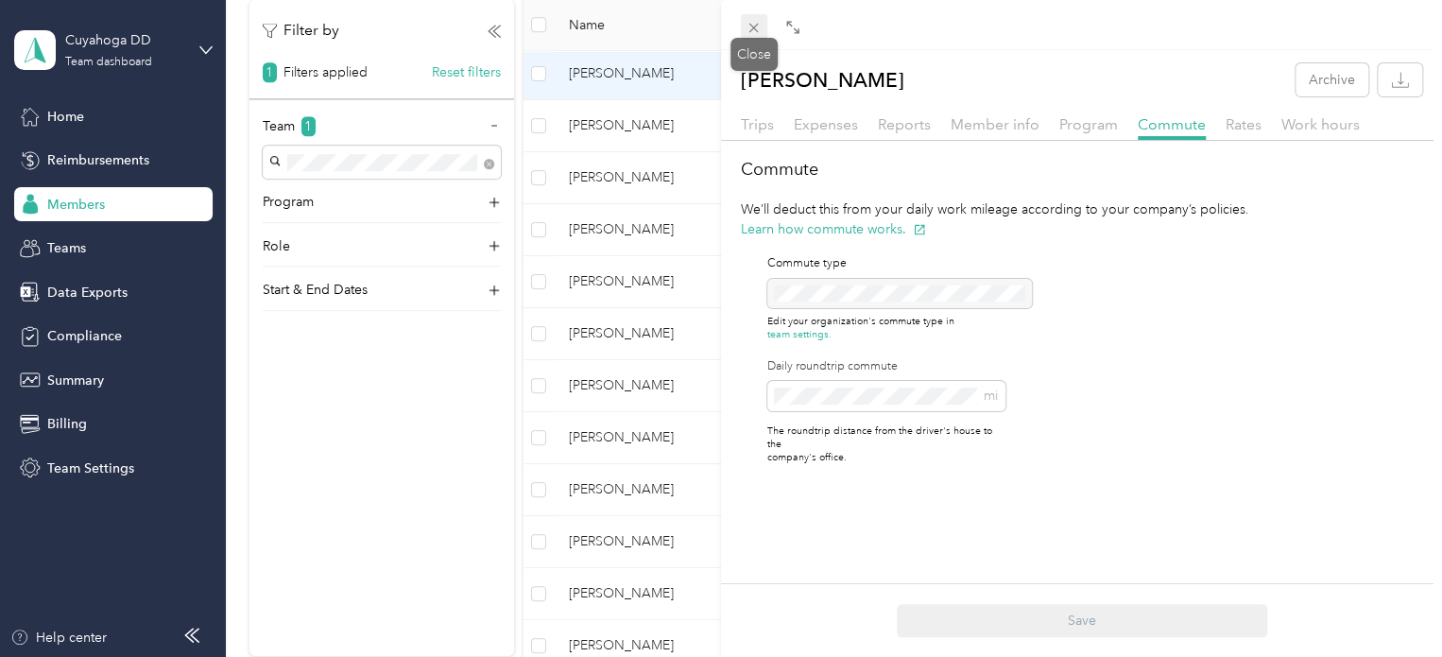
click at [757, 26] on icon at bounding box center [753, 28] width 16 height 16
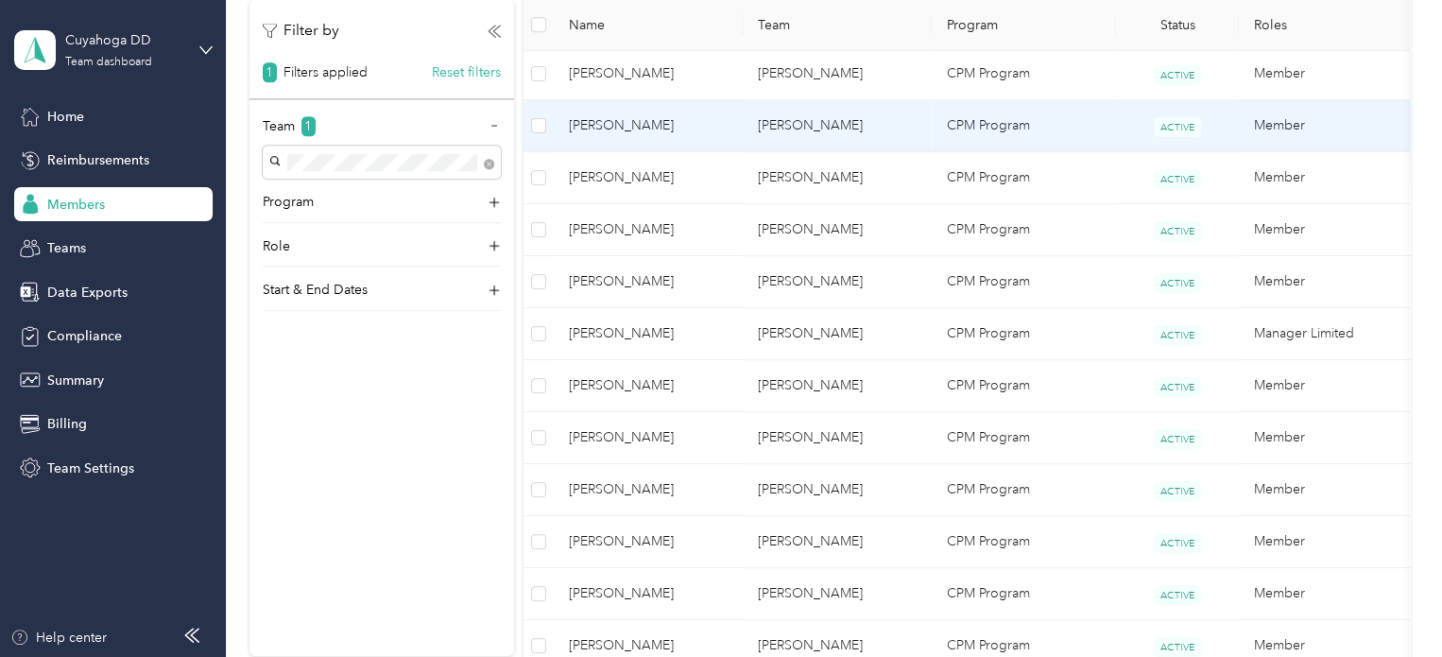
scroll to position [317, 0]
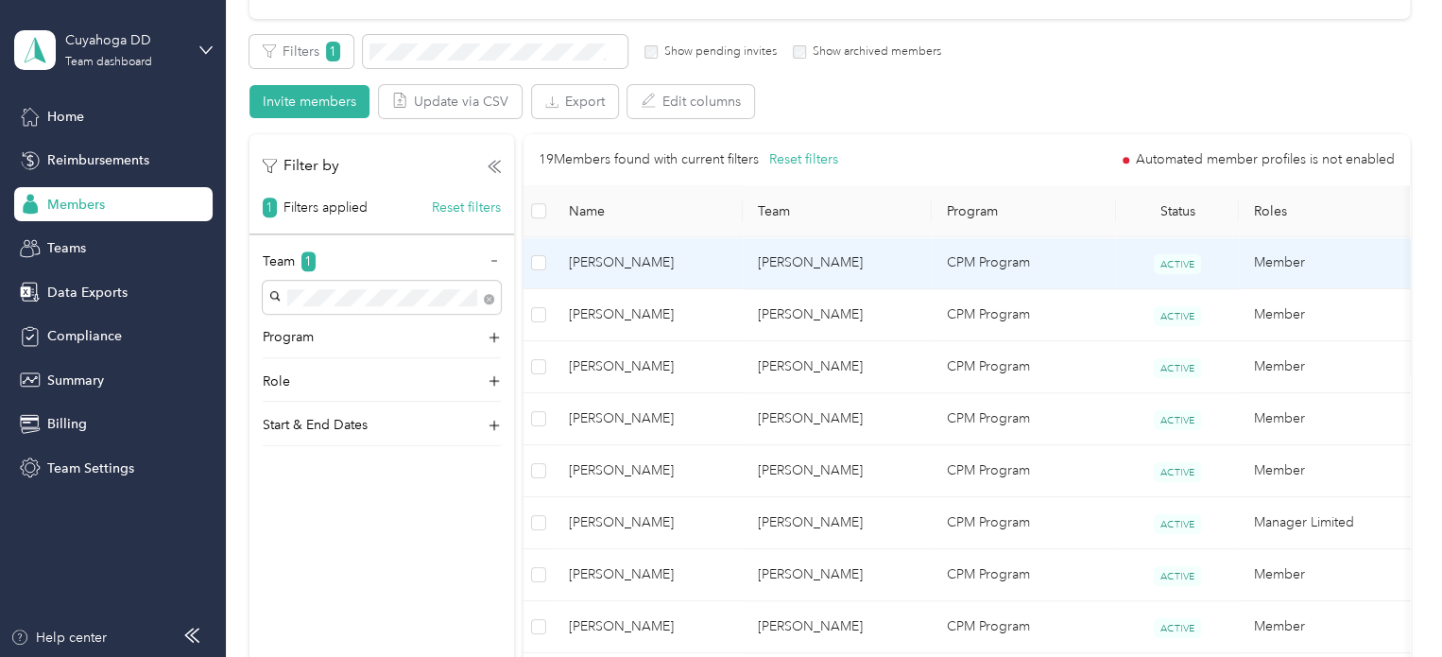
click at [855, 265] on td "[PERSON_NAME]" at bounding box center [836, 263] width 189 height 52
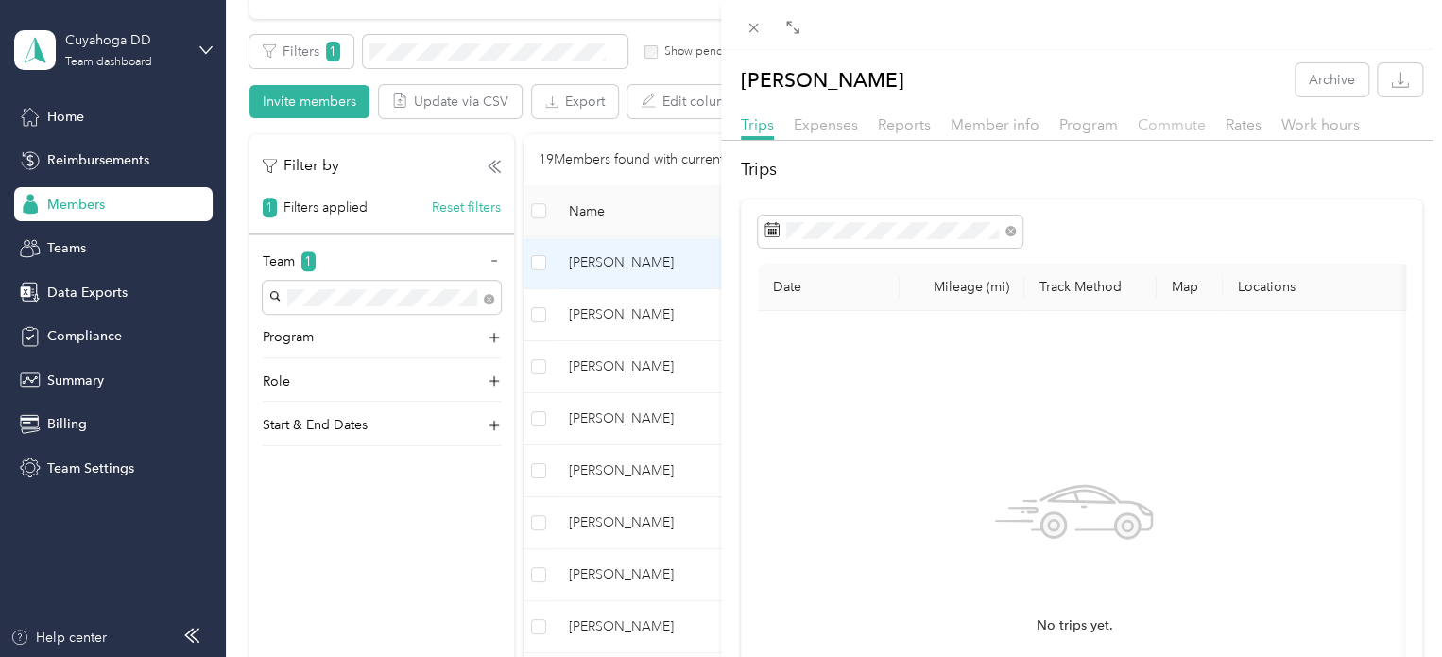
click at [1149, 128] on span "Commute" at bounding box center [1171, 124] width 68 height 18
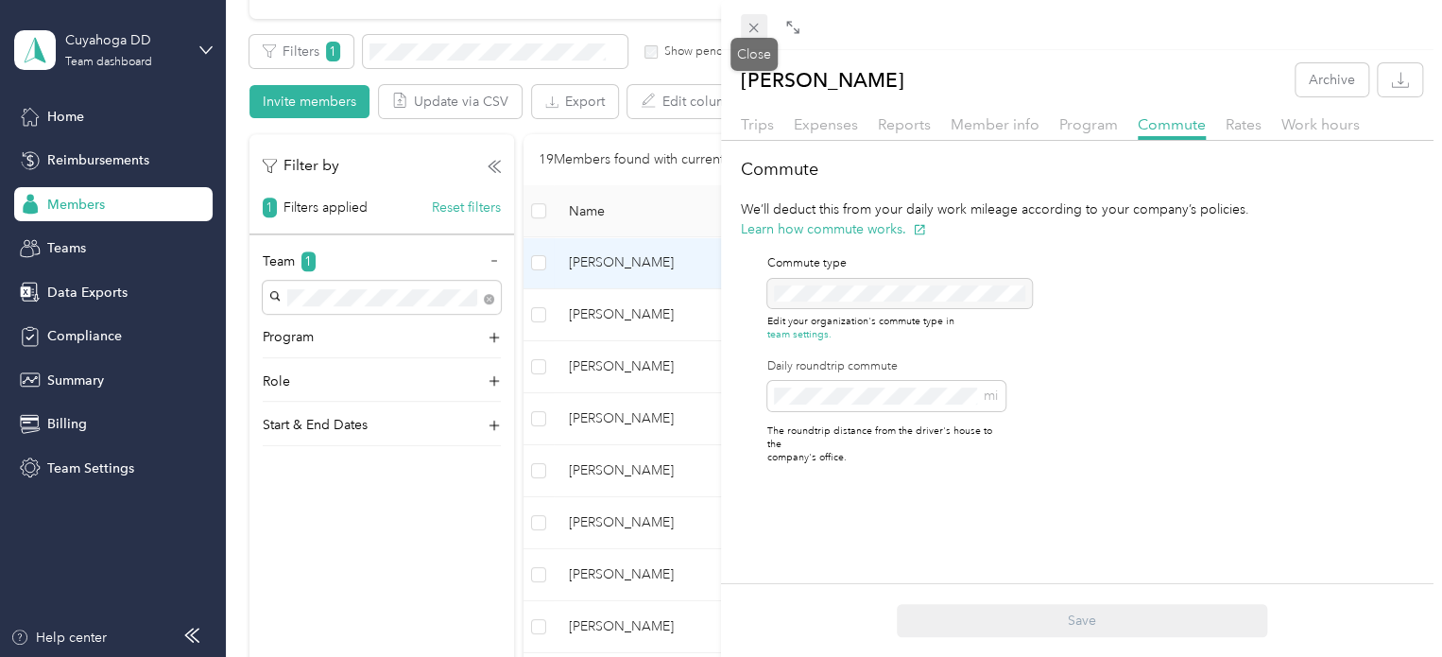
click at [759, 27] on icon at bounding box center [753, 28] width 16 height 16
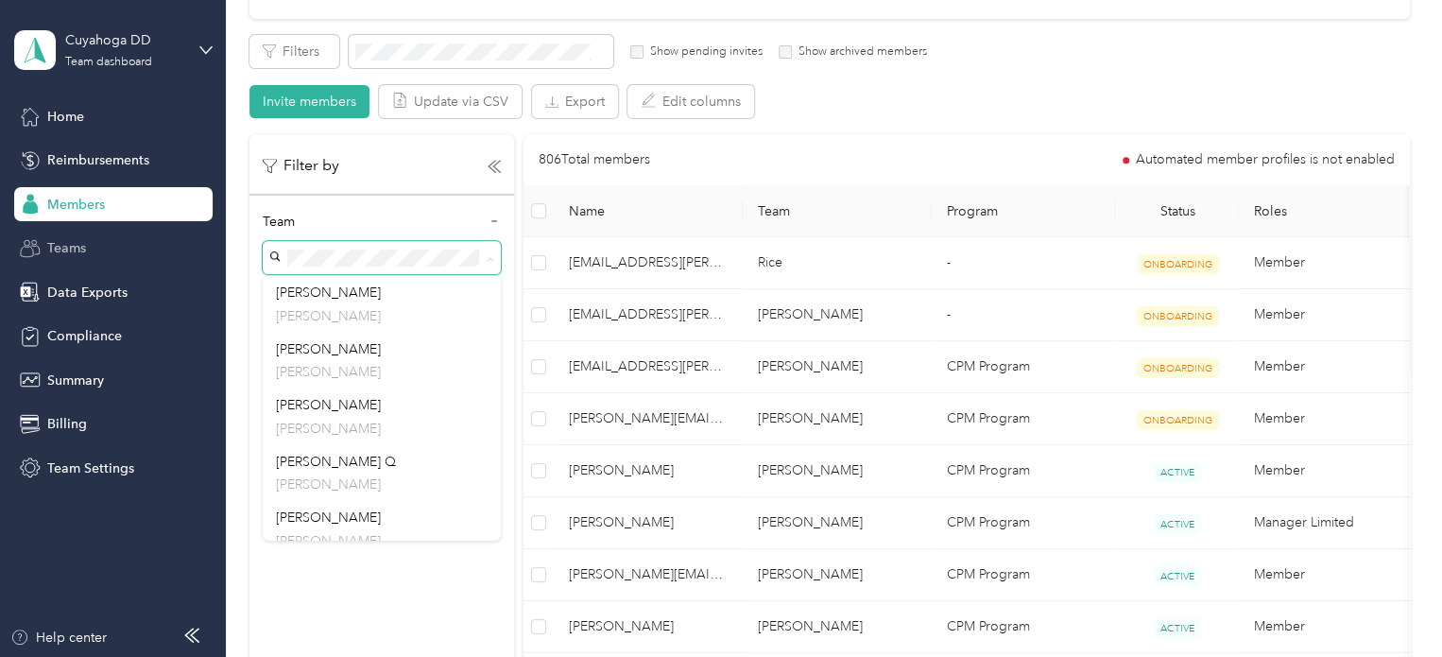
click at [79, 239] on span "Teams" at bounding box center [66, 248] width 39 height 20
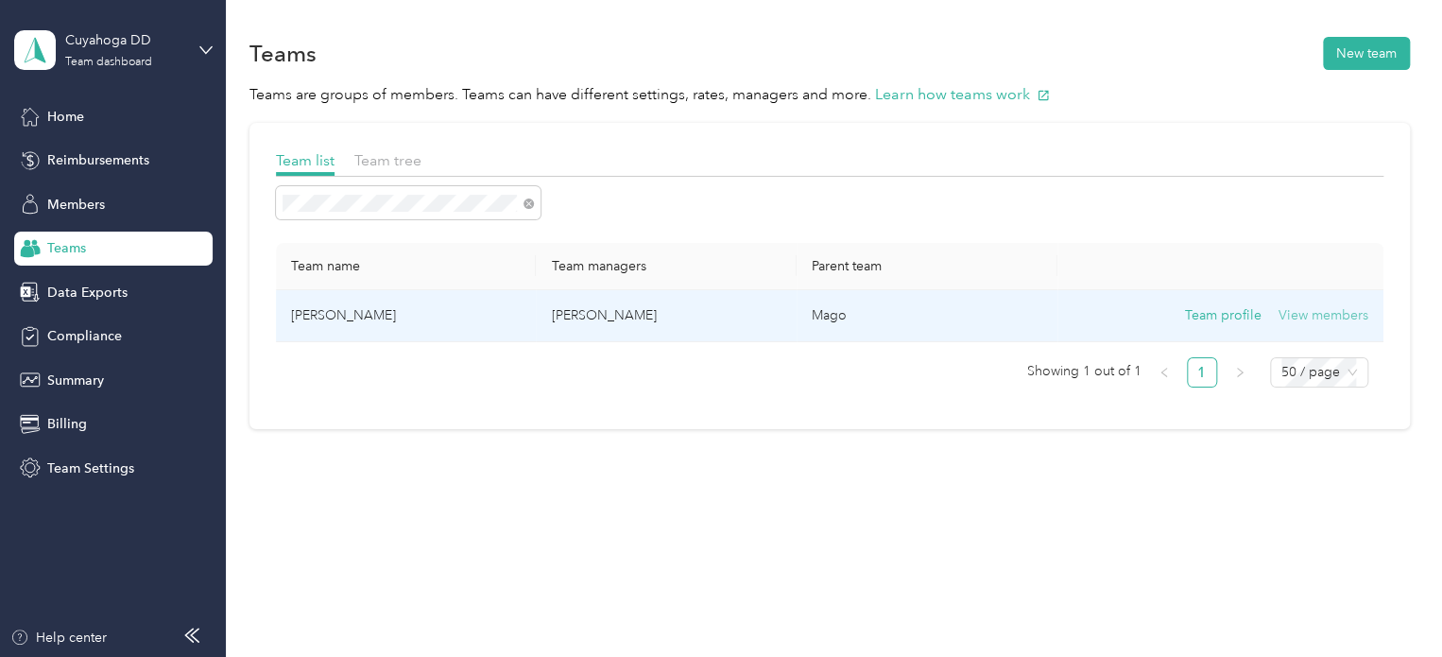
click at [1312, 320] on button "View members" at bounding box center [1323, 315] width 90 height 21
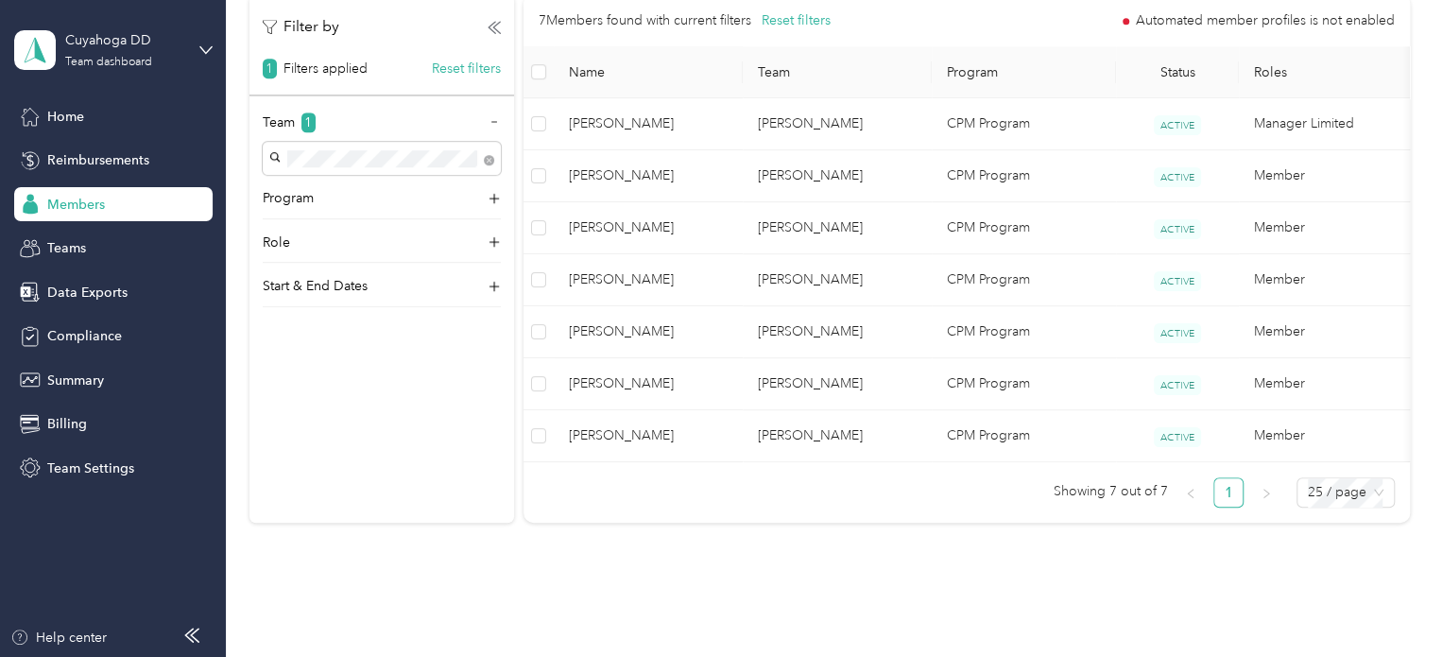
scroll to position [472, 0]
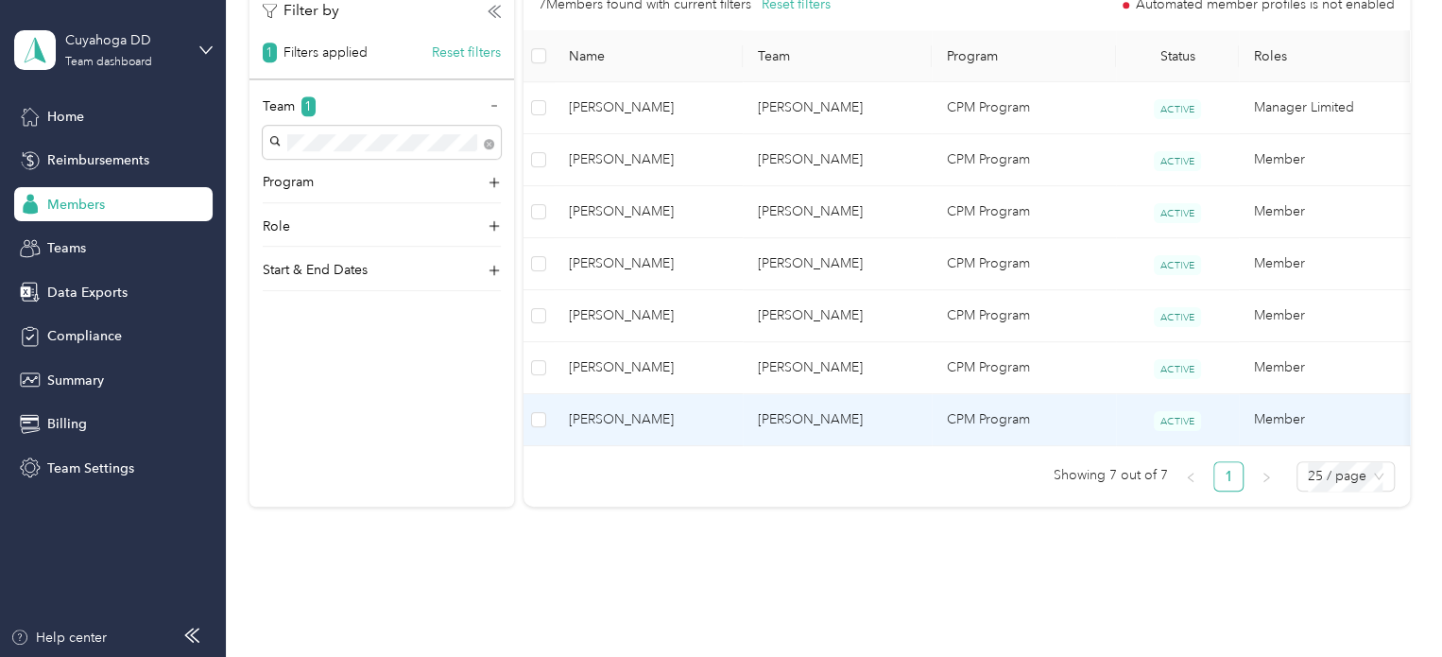
click at [892, 406] on td "[PERSON_NAME]" at bounding box center [836, 420] width 189 height 52
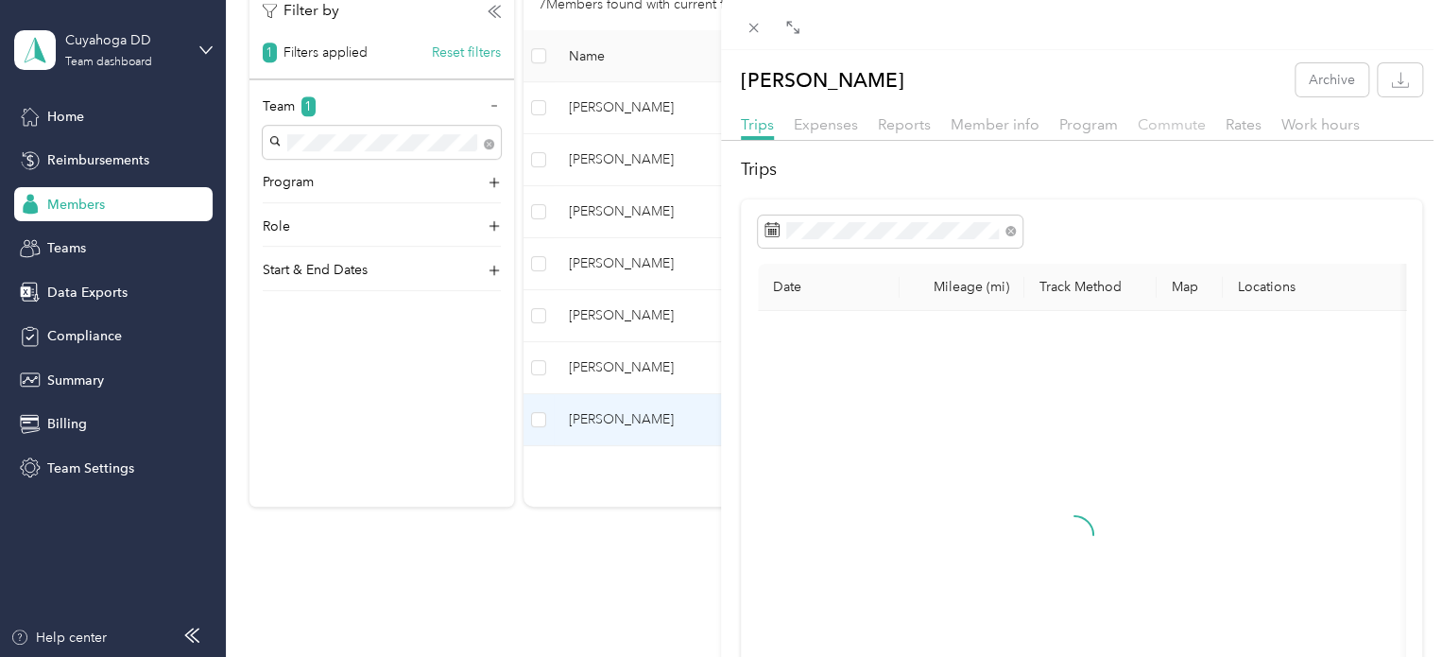
click at [1158, 122] on span "Commute" at bounding box center [1171, 124] width 68 height 18
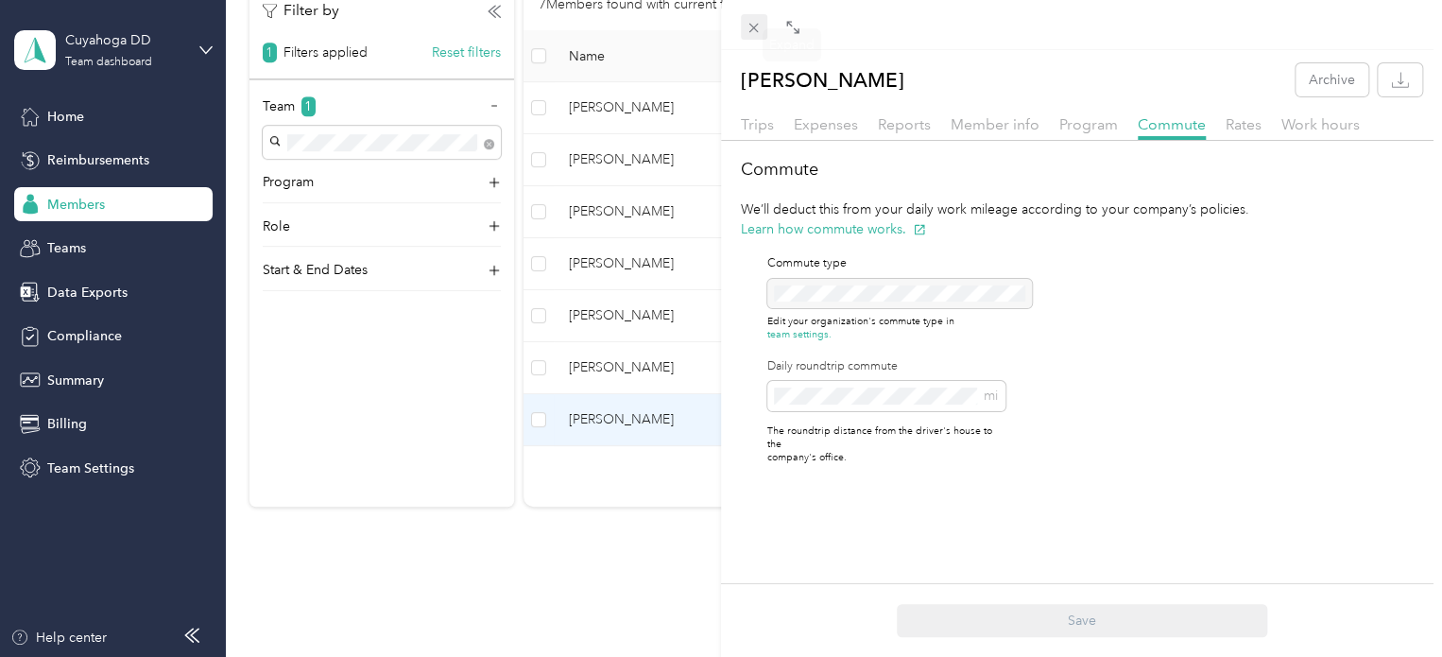
click at [760, 26] on icon at bounding box center [753, 28] width 16 height 16
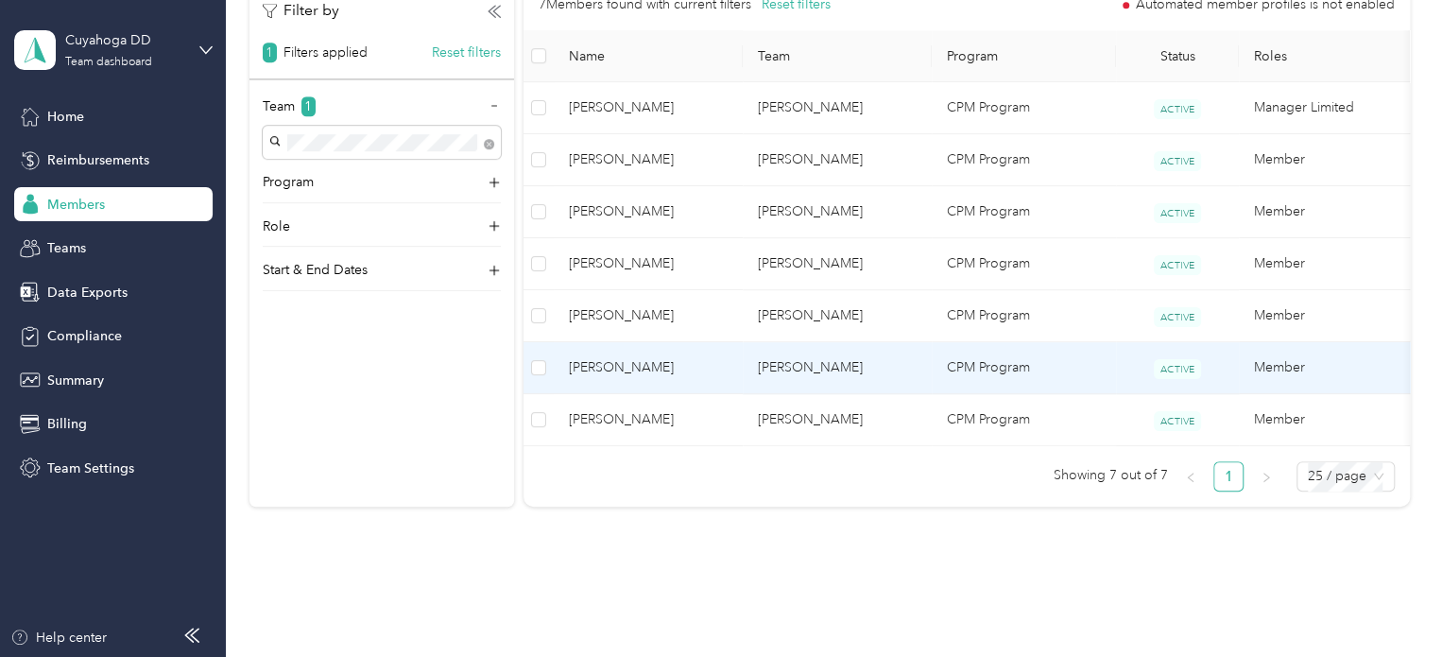
click at [869, 362] on td "[PERSON_NAME]" at bounding box center [836, 368] width 189 height 52
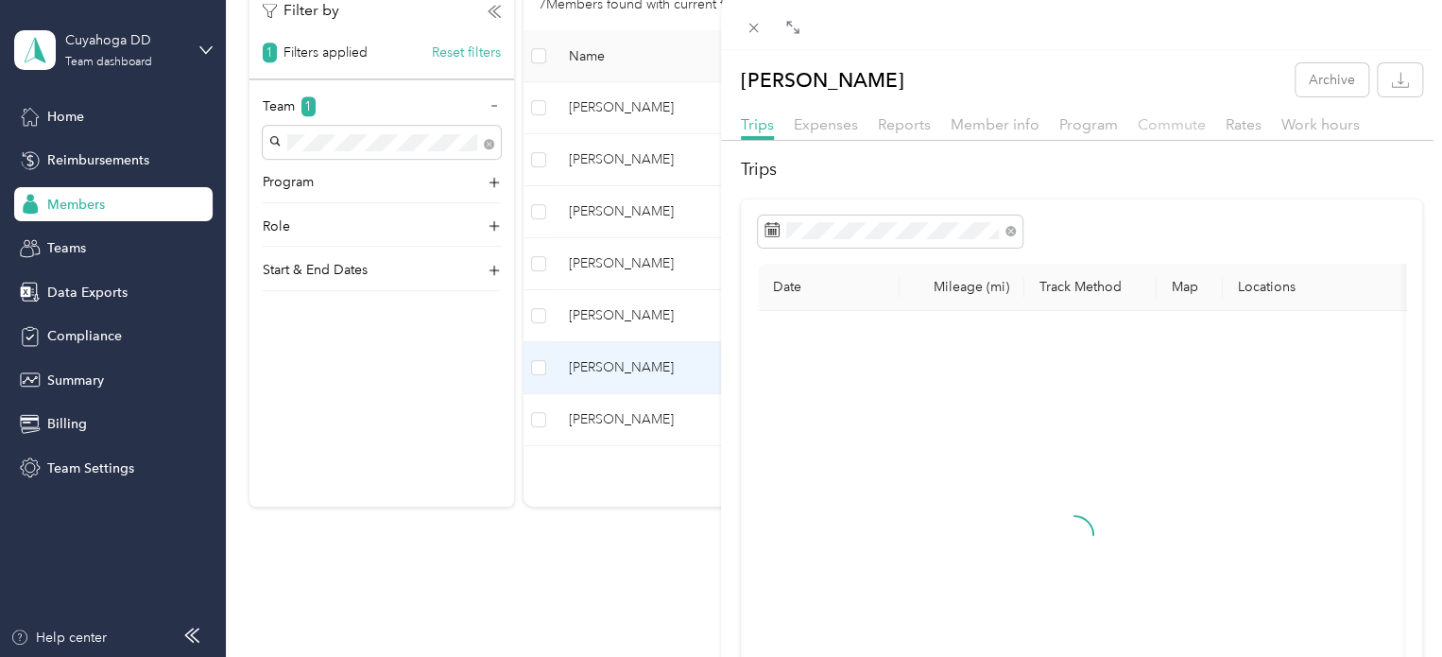
click at [1158, 120] on span "Commute" at bounding box center [1171, 124] width 68 height 18
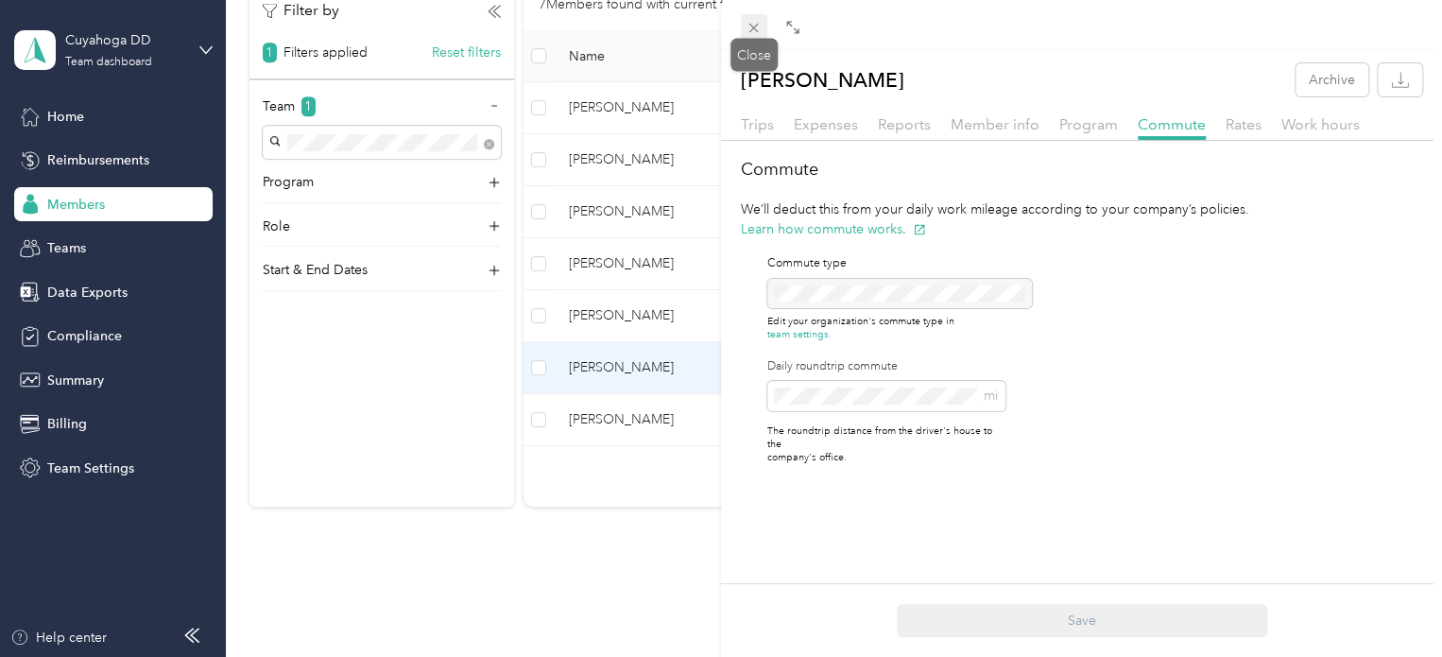
click at [752, 26] on icon at bounding box center [753, 28] width 9 height 9
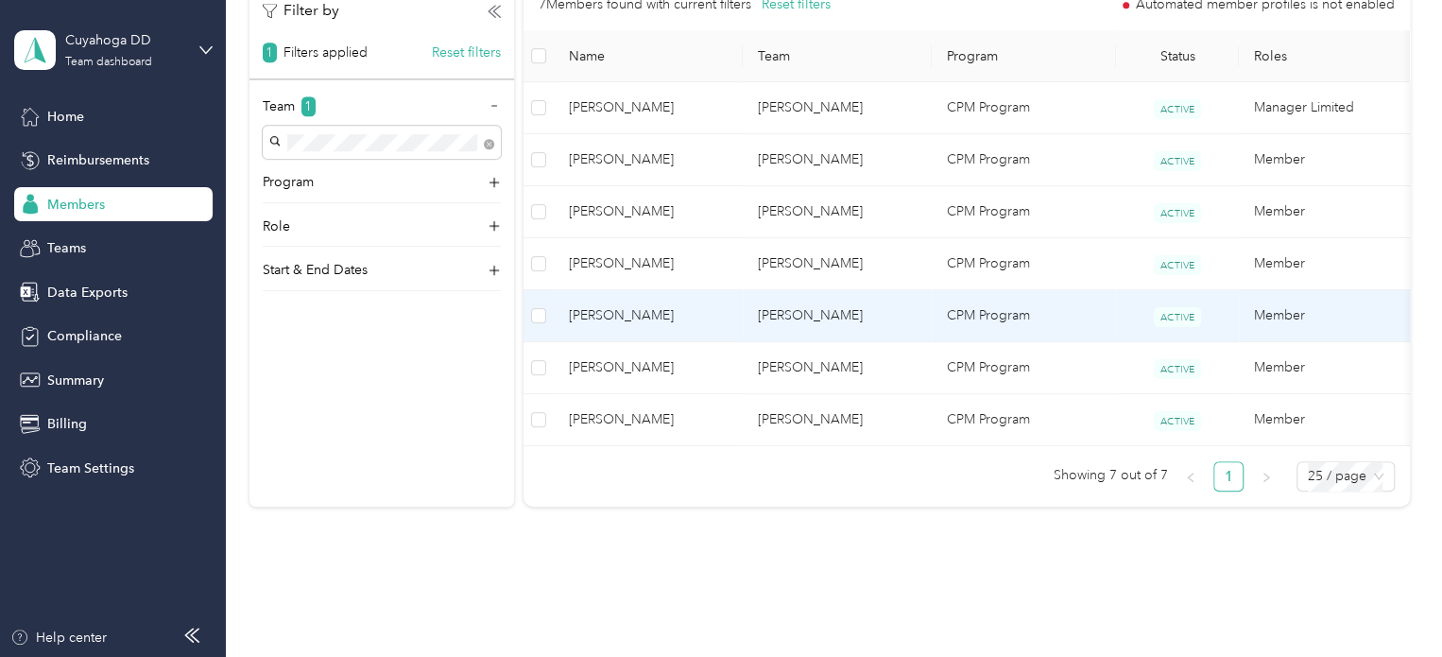
click at [817, 313] on td "[PERSON_NAME]" at bounding box center [836, 316] width 189 height 52
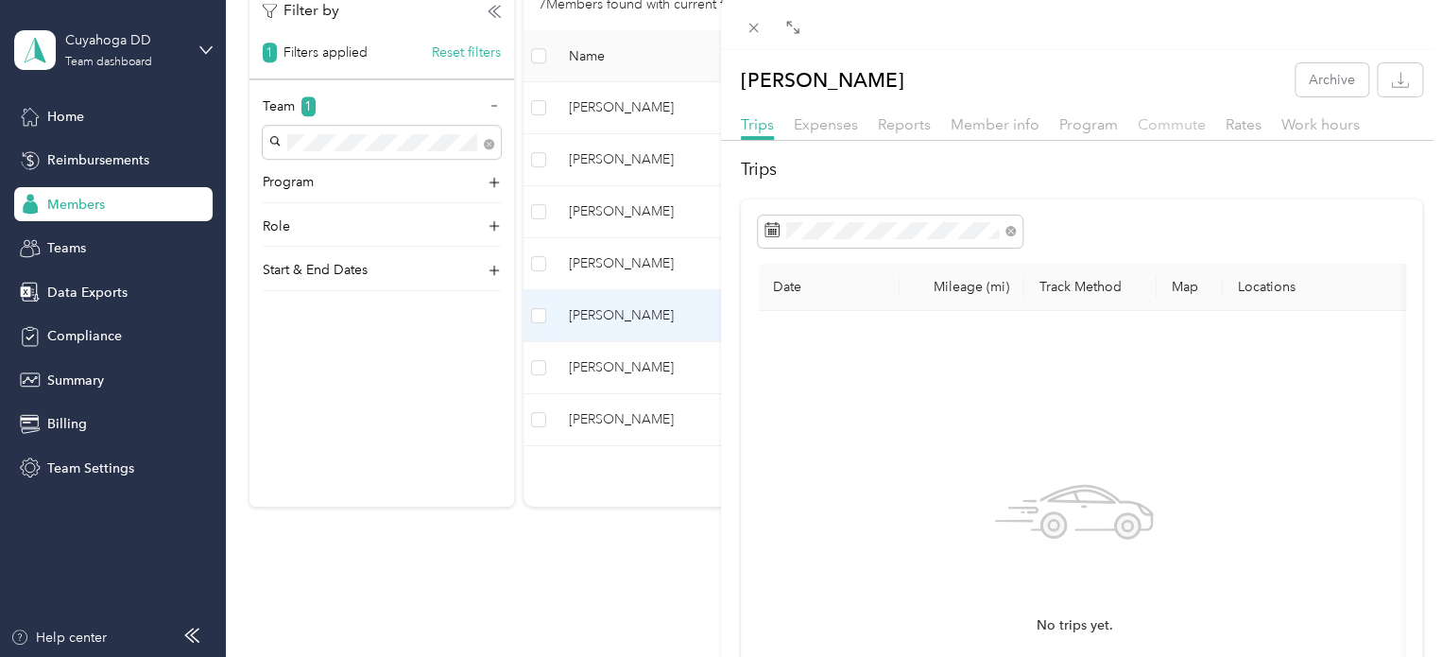
click at [1177, 120] on span "Commute" at bounding box center [1171, 124] width 68 height 18
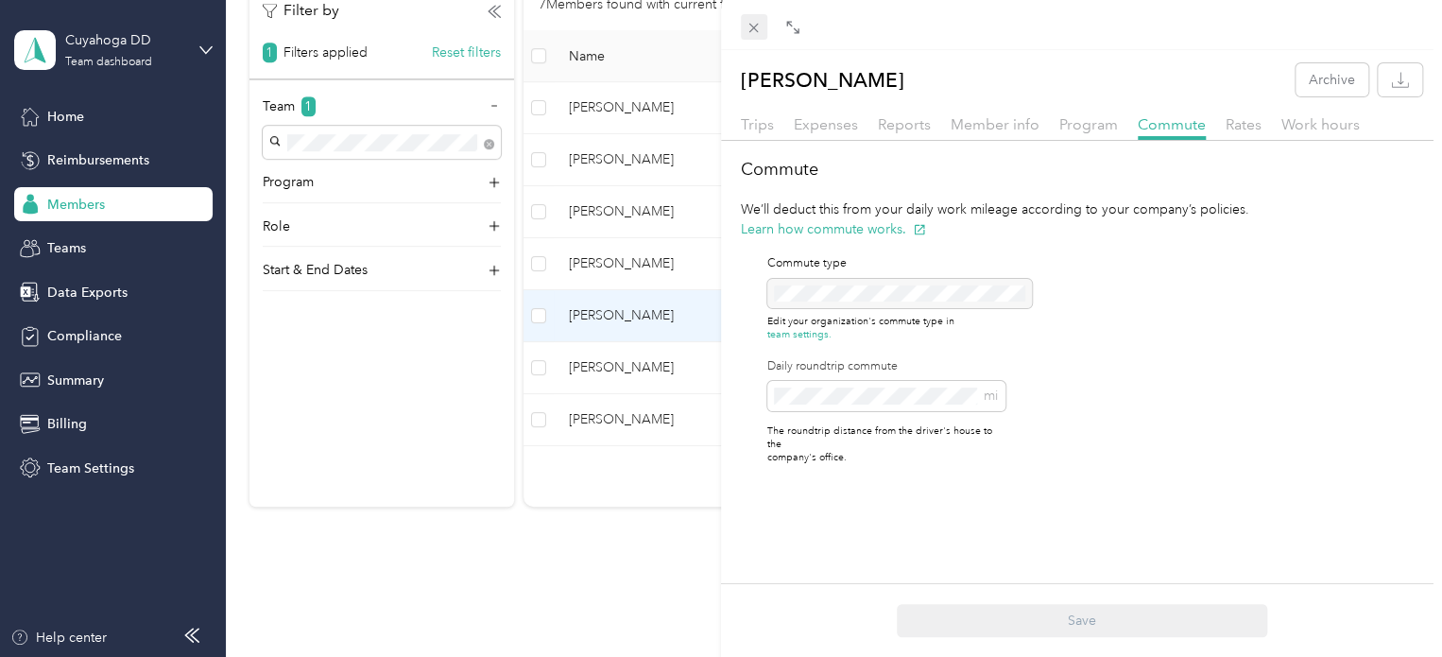
click at [745, 26] on icon at bounding box center [753, 28] width 16 height 16
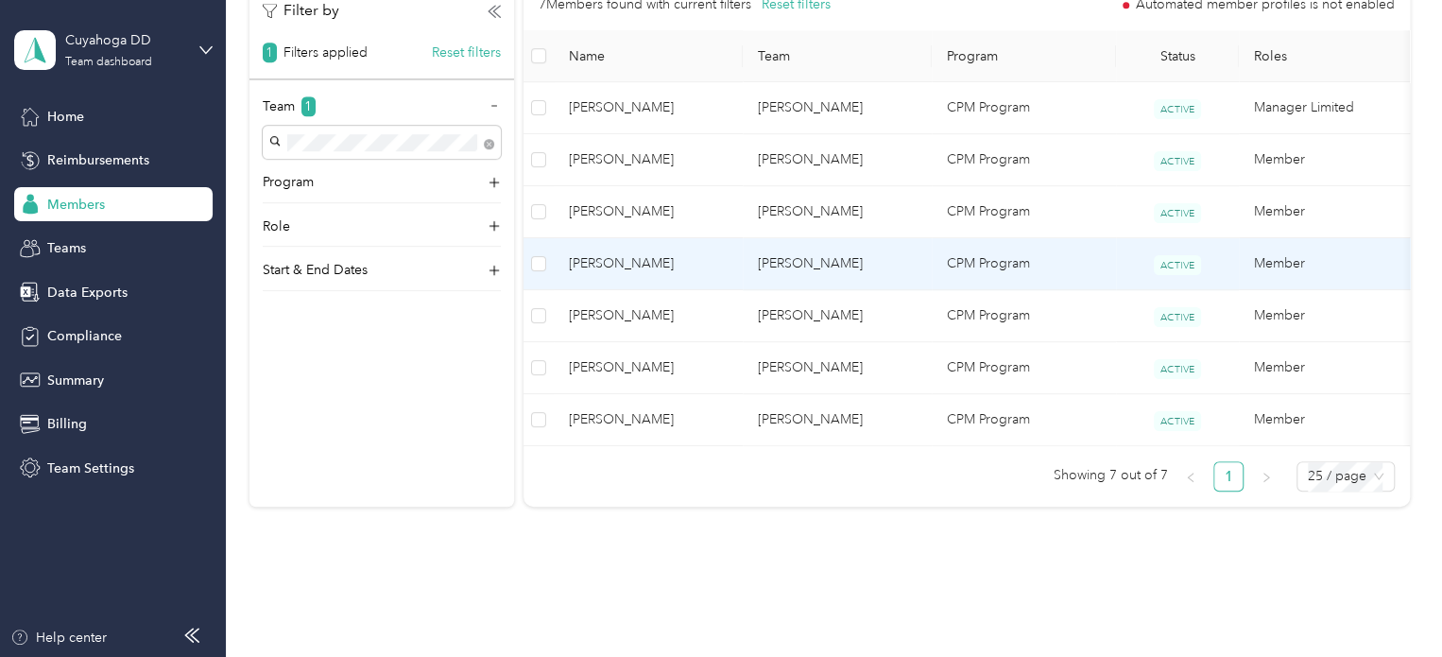
click at [843, 252] on td "[PERSON_NAME]" at bounding box center [836, 264] width 189 height 52
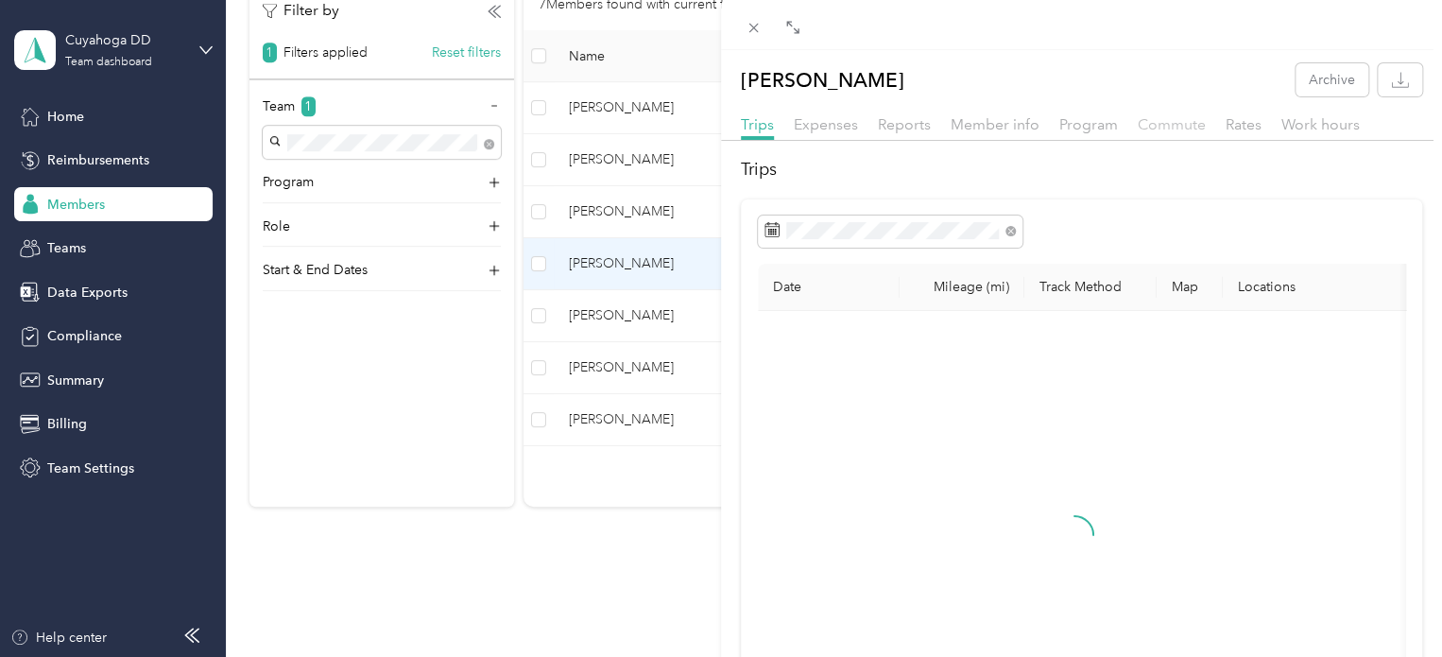
click at [1187, 119] on span "Commute" at bounding box center [1171, 124] width 68 height 18
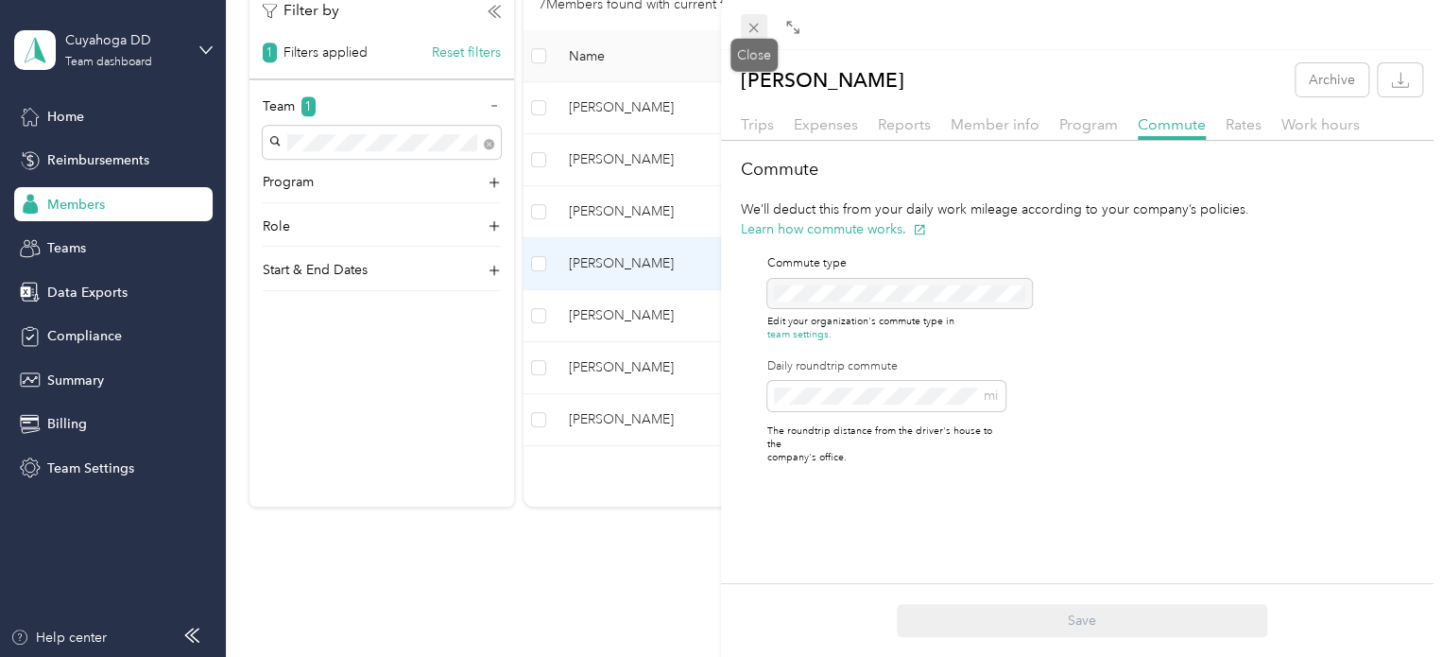
click at [741, 18] on span at bounding box center [754, 27] width 26 height 26
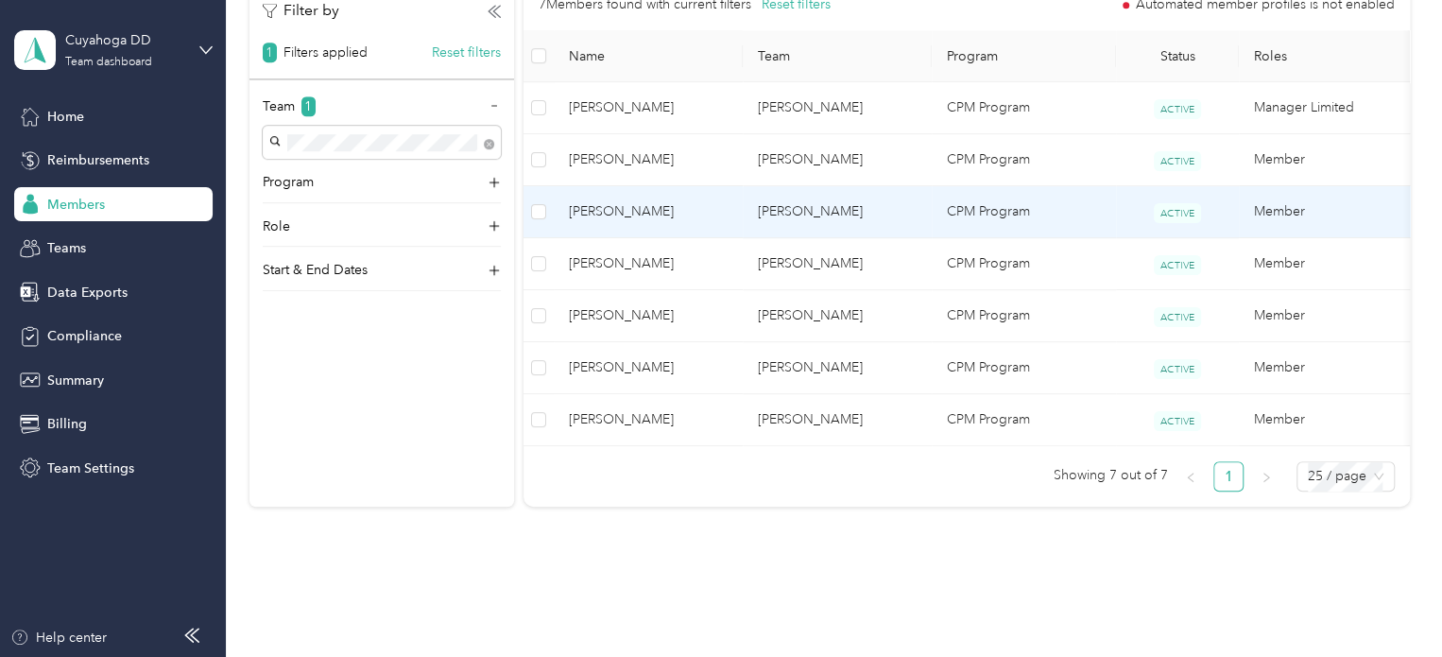
click at [841, 195] on td "[PERSON_NAME]" at bounding box center [836, 212] width 189 height 52
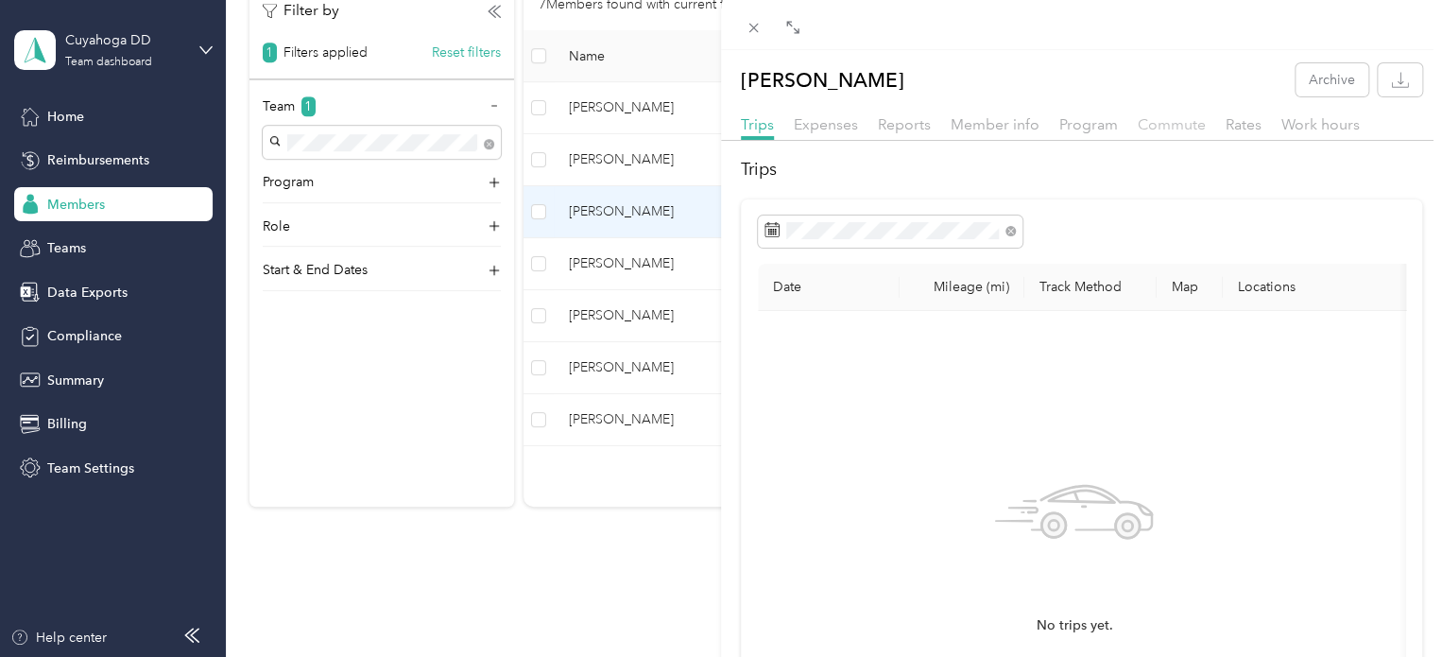
click at [1171, 128] on span "Commute" at bounding box center [1171, 124] width 68 height 18
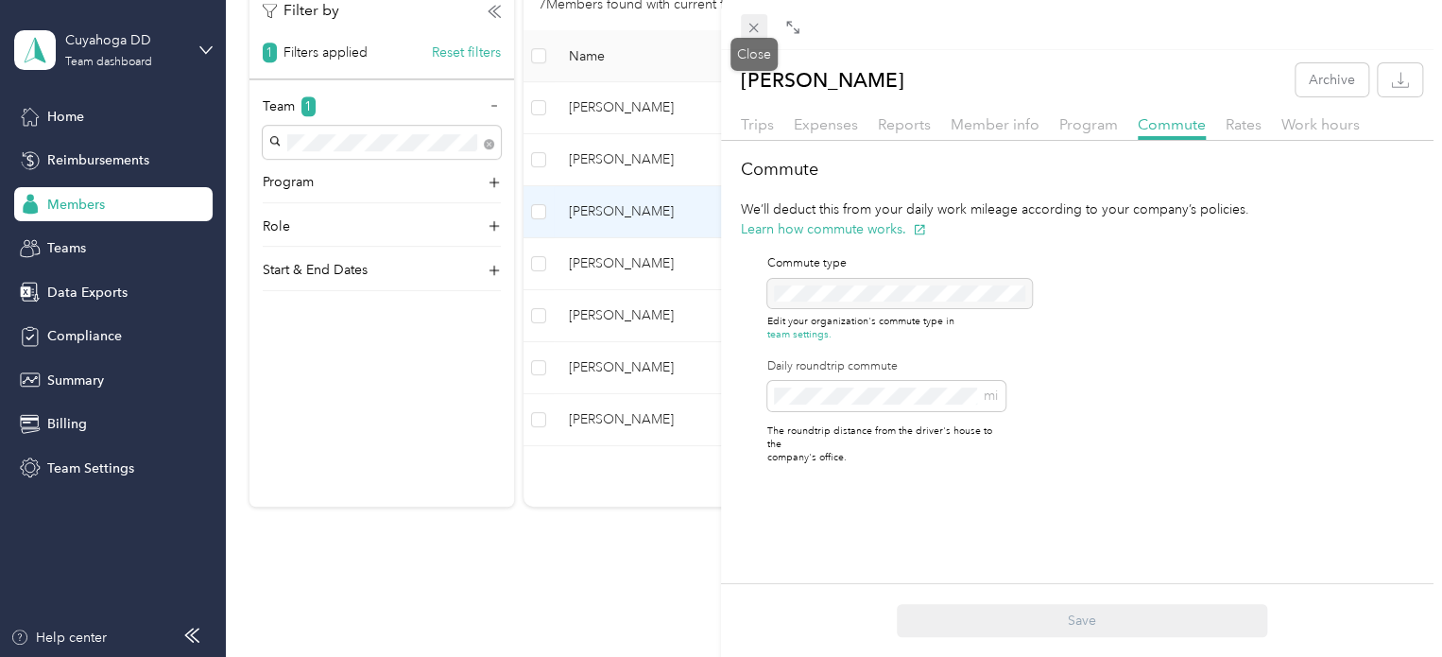
click at [747, 26] on icon at bounding box center [753, 28] width 16 height 16
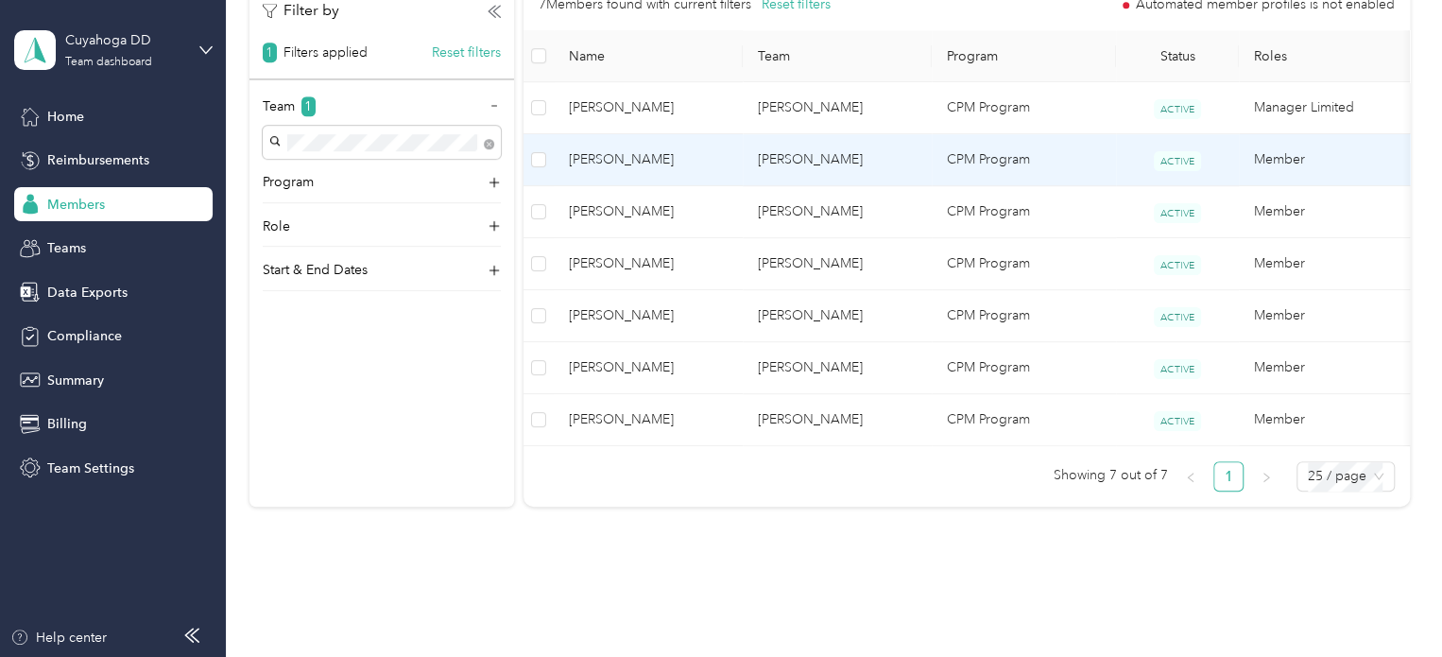
click at [903, 154] on td "[PERSON_NAME]" at bounding box center [836, 160] width 189 height 52
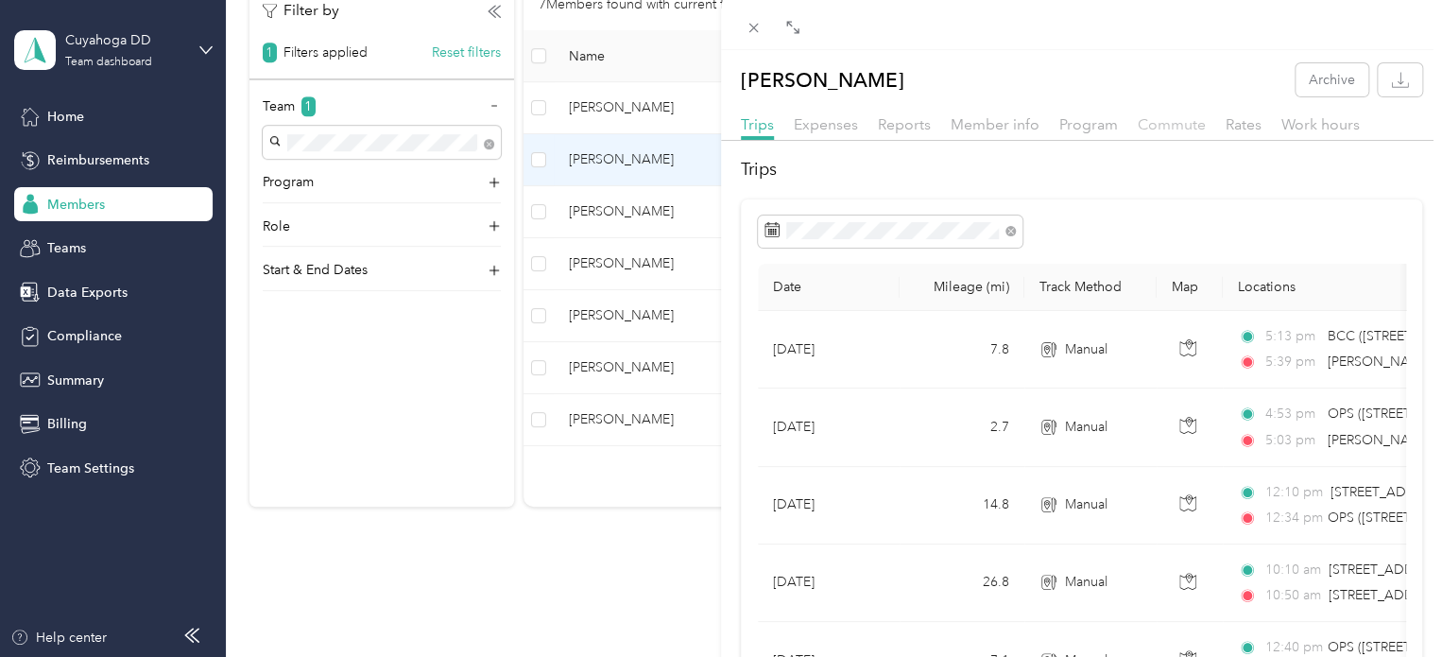
click at [1159, 127] on span "Commute" at bounding box center [1171, 124] width 68 height 18
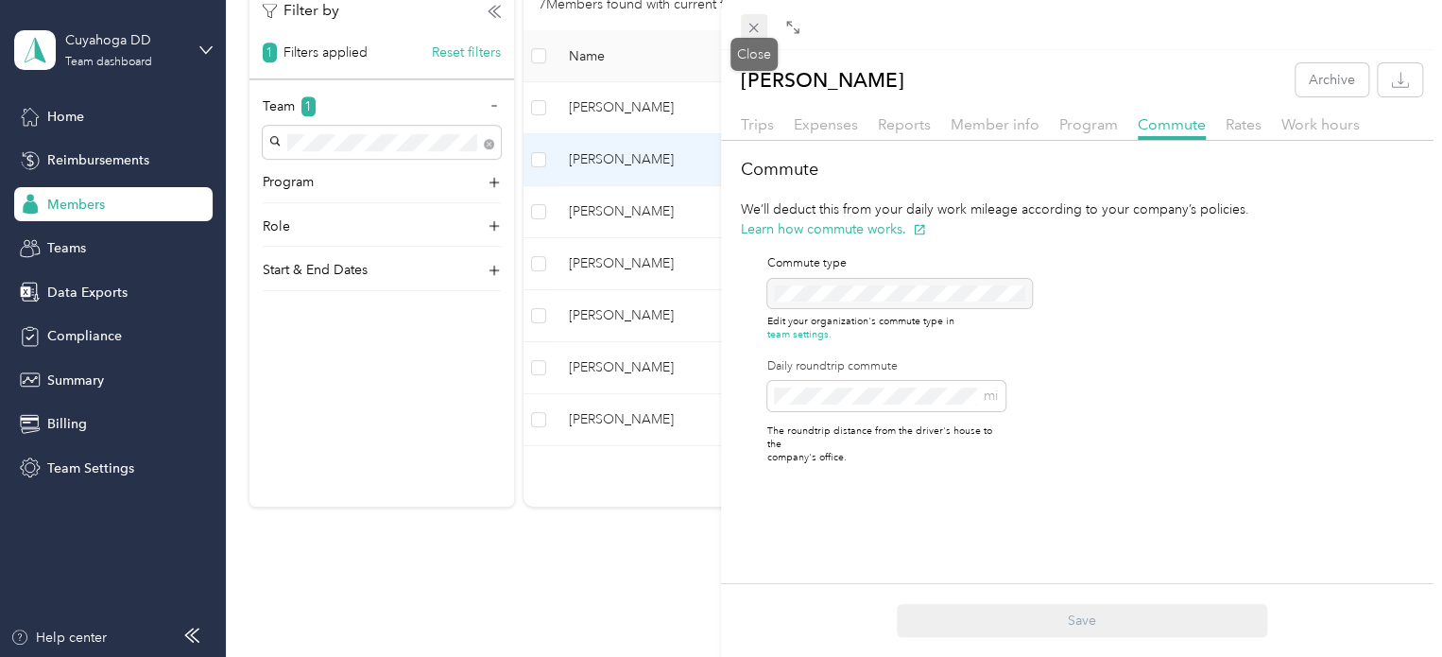
click at [748, 28] on icon at bounding box center [753, 28] width 16 height 16
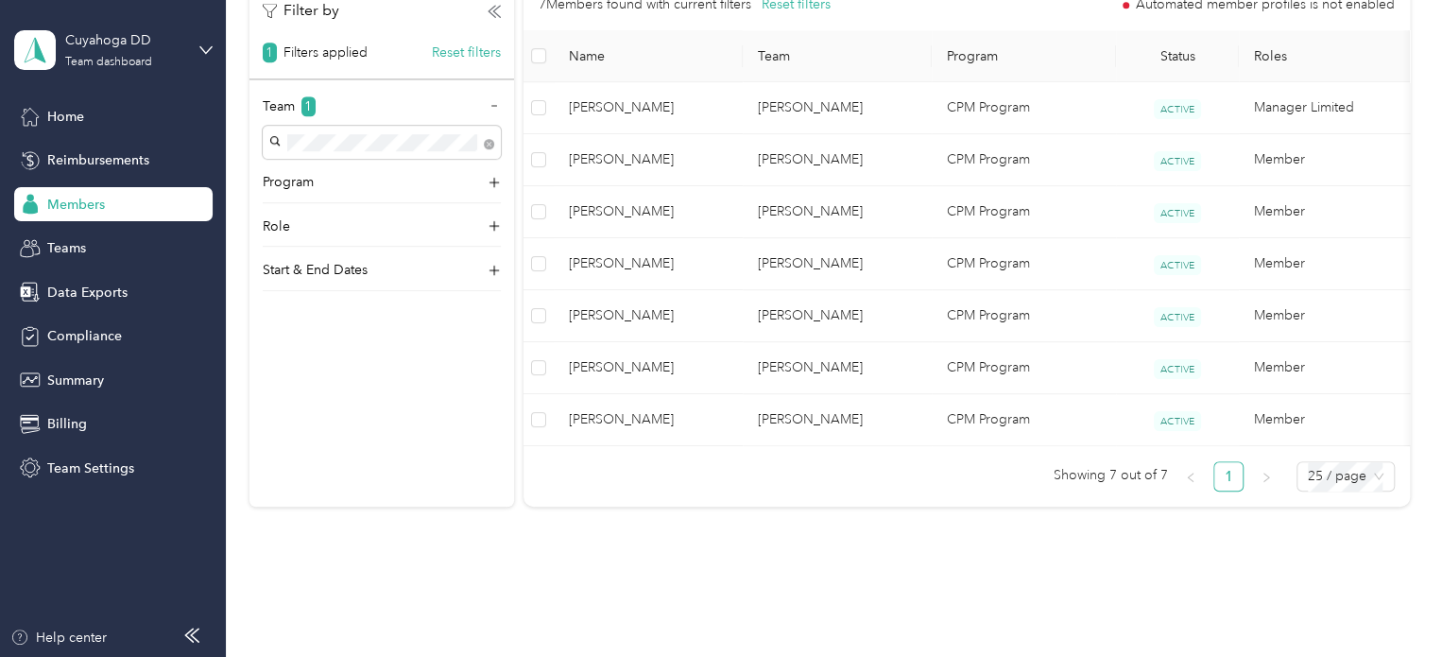
click at [864, 112] on td "[PERSON_NAME]" at bounding box center [836, 108] width 189 height 52
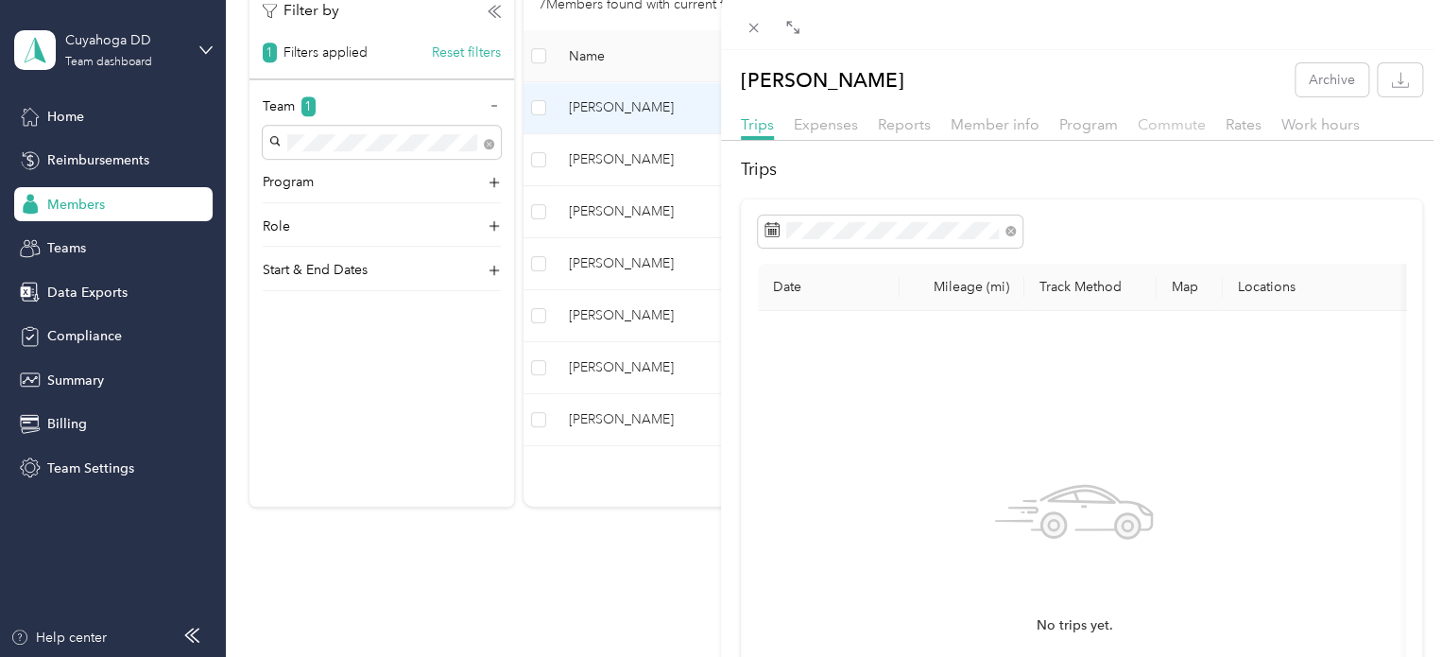
click at [1186, 124] on span "Commute" at bounding box center [1171, 124] width 68 height 18
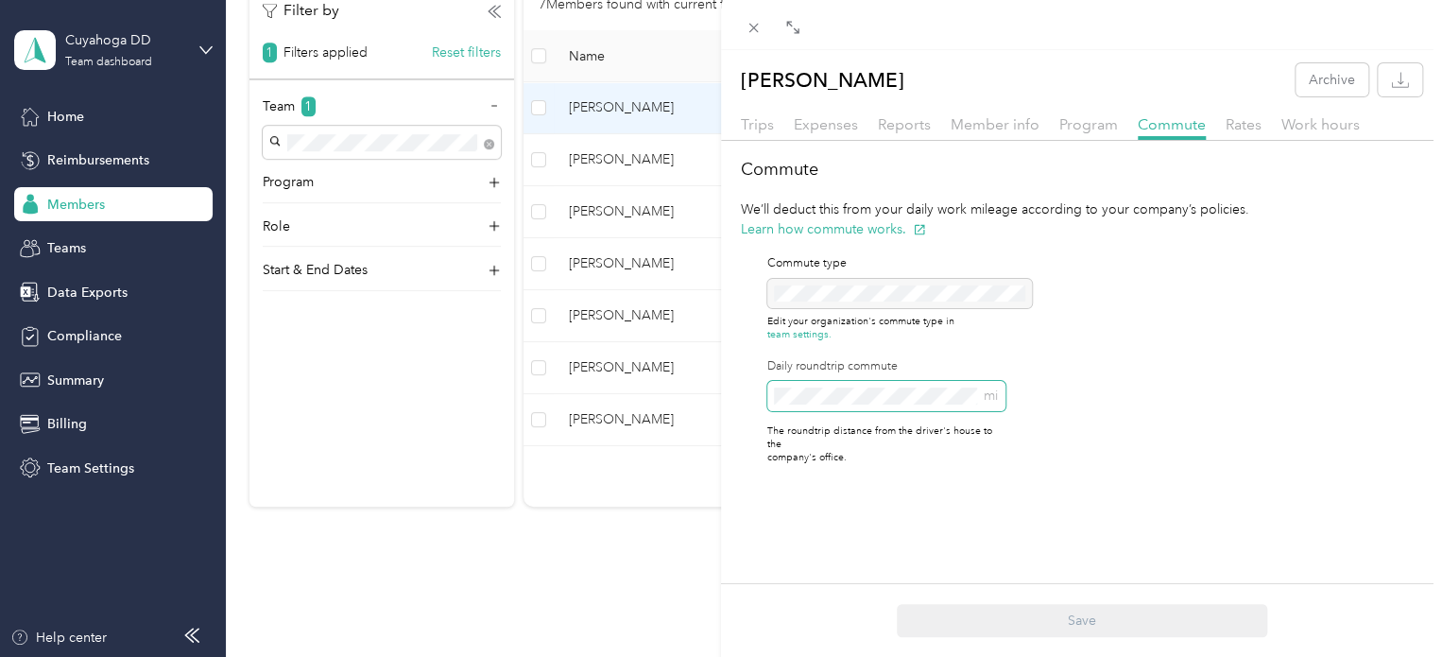
click at [898, 377] on div "Daily roundtrip commute mi" at bounding box center [886, 384] width 238 height 53
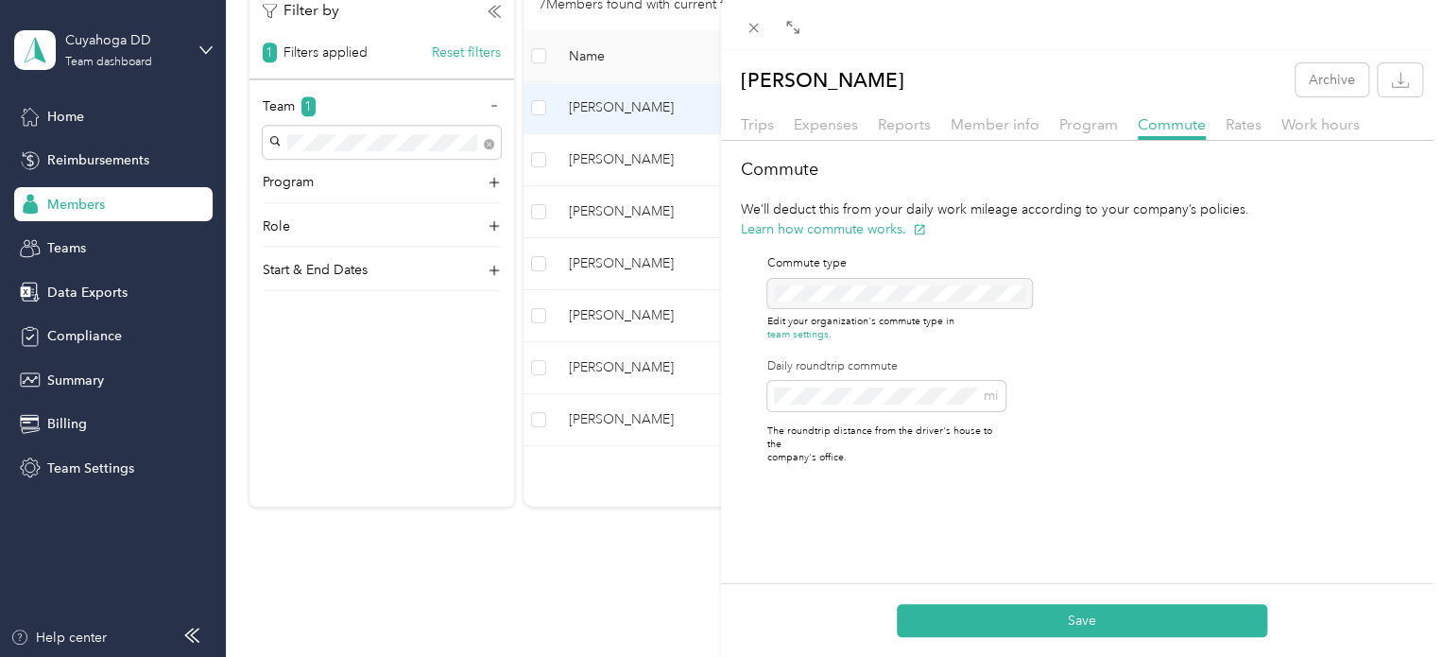
click at [1038, 628] on button "Save" at bounding box center [1081, 620] width 370 height 33
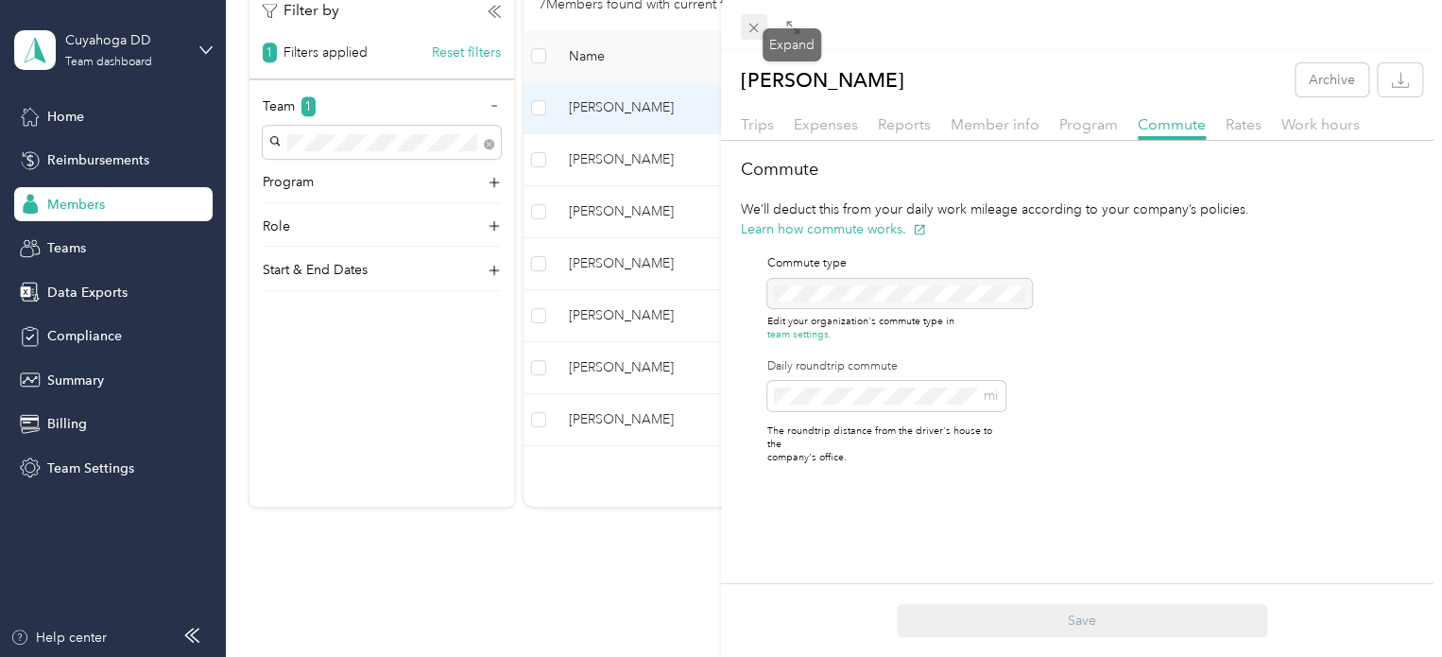
click at [757, 28] on icon at bounding box center [753, 28] width 16 height 16
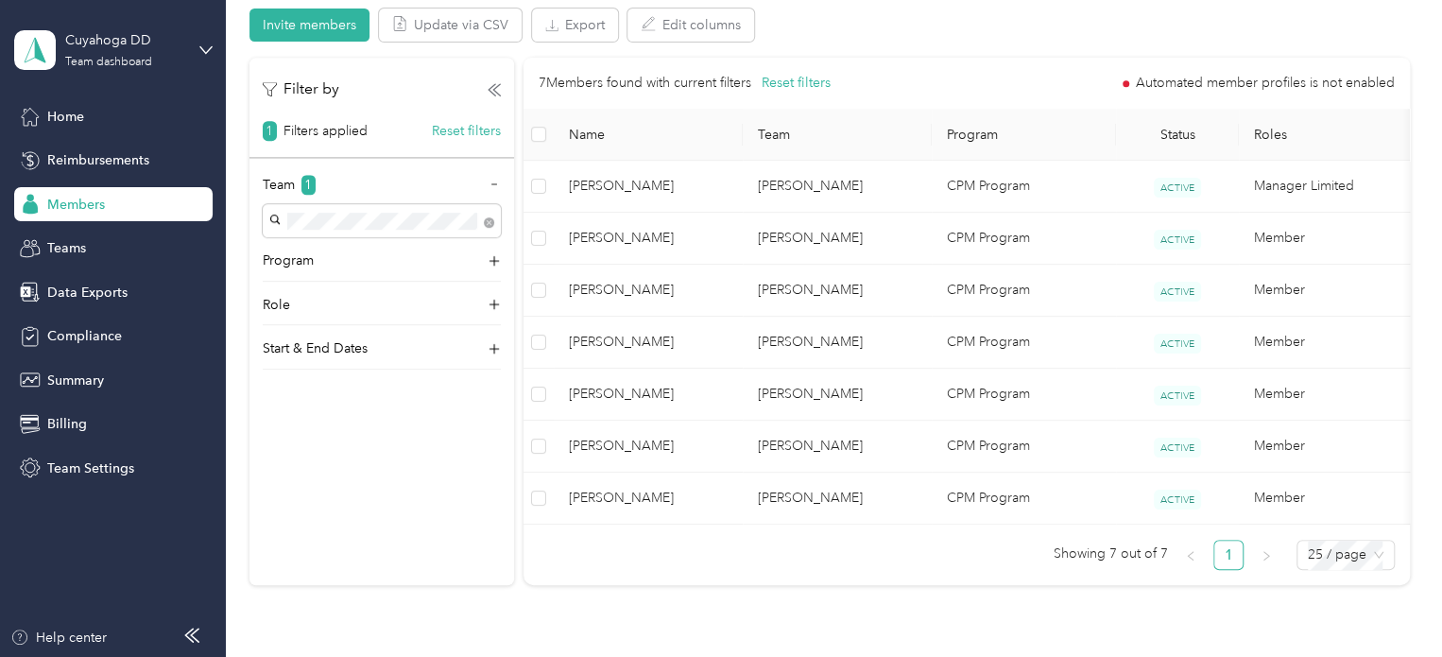
scroll to position [472, 0]
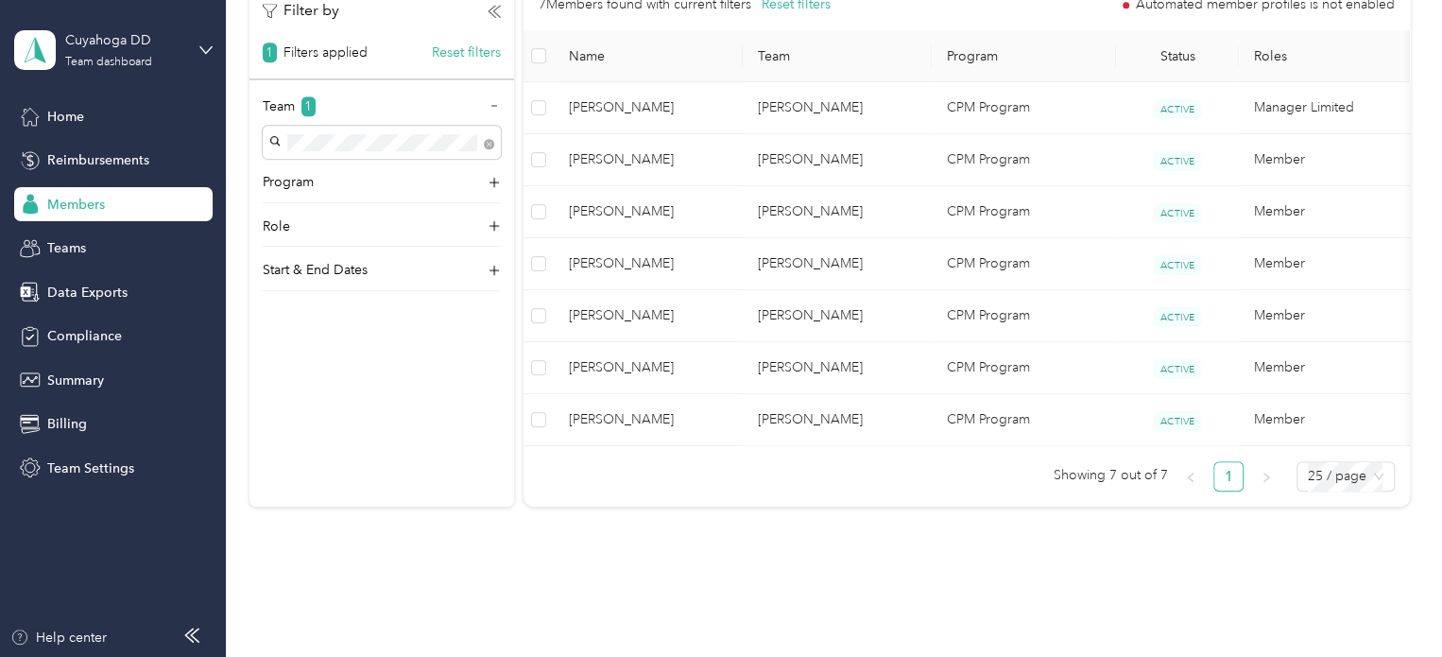
click at [77, 201] on span "Members" at bounding box center [76, 205] width 58 height 20
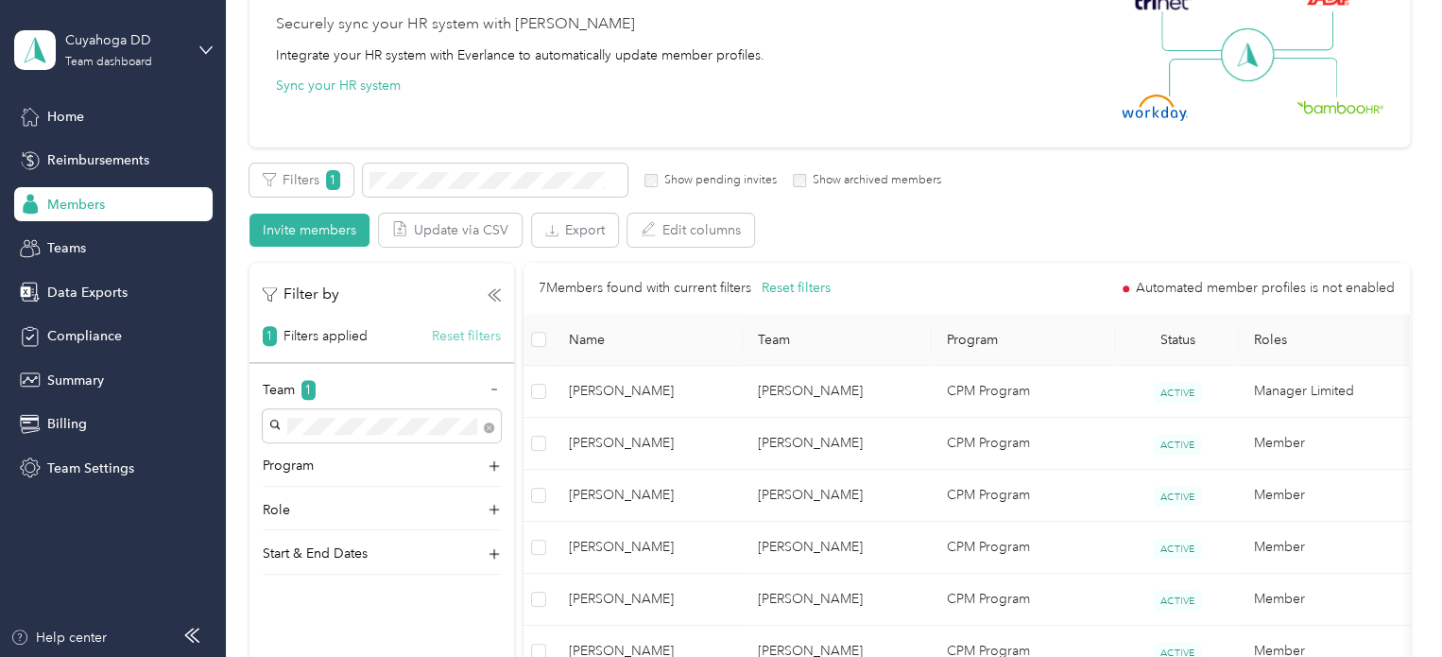
click at [443, 333] on button "Reset filters" at bounding box center [466, 336] width 69 height 20
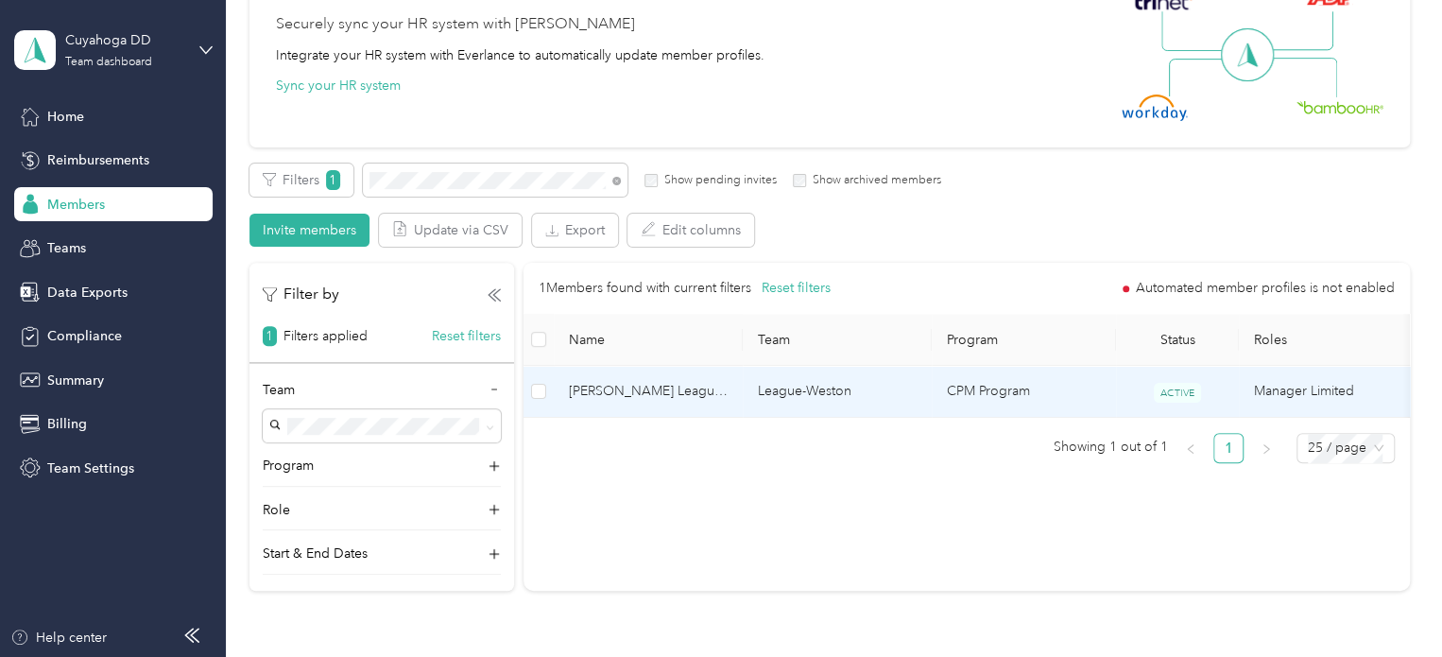
click at [1104, 396] on td "CPM Program" at bounding box center [1023, 392] width 184 height 52
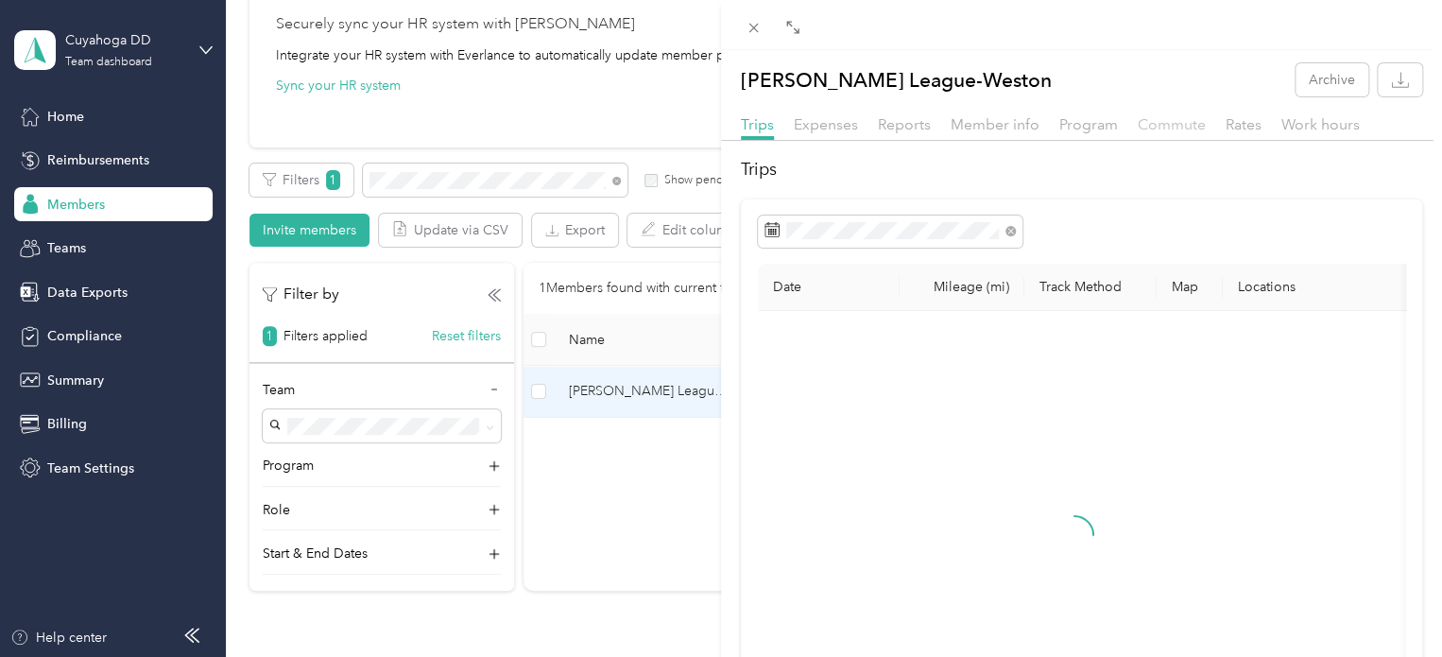
click at [1169, 120] on span "Commute" at bounding box center [1171, 124] width 68 height 18
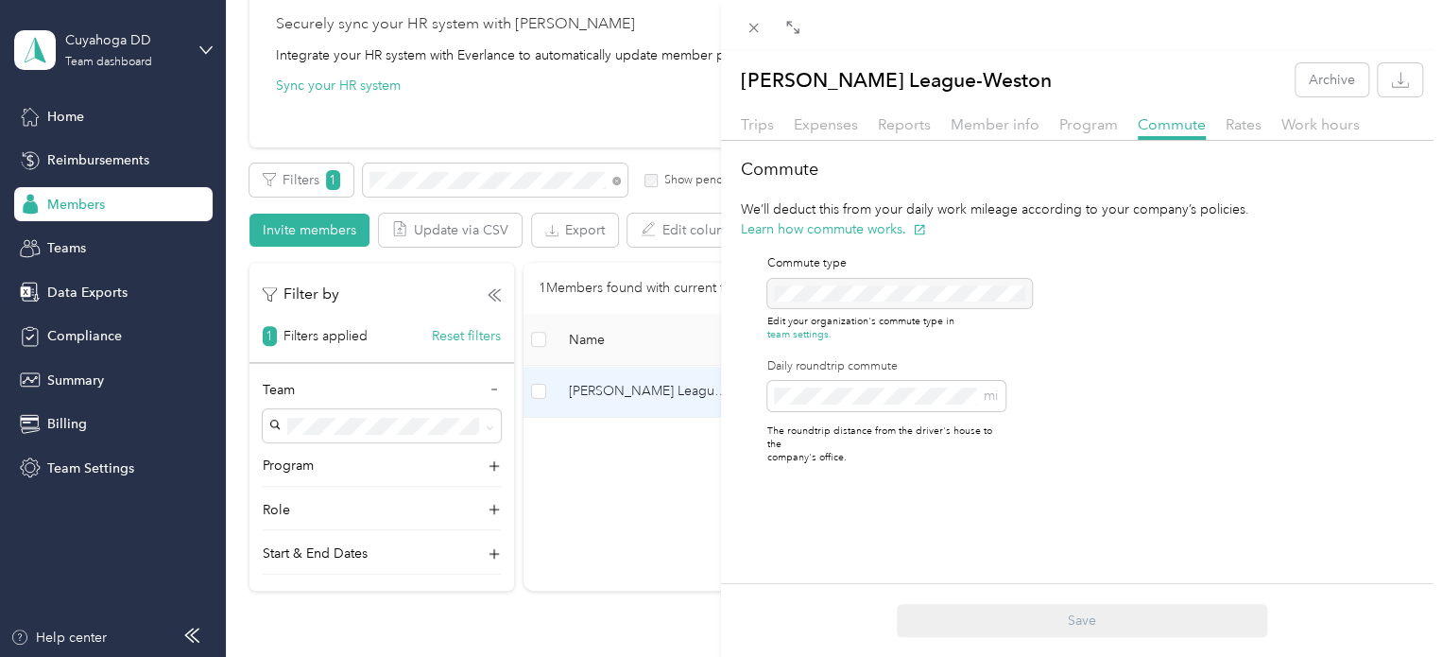
click at [408, 606] on div "[PERSON_NAME] League-Weston Archive Trips Expenses Reports Member info Program …" at bounding box center [721, 328] width 1442 height 657
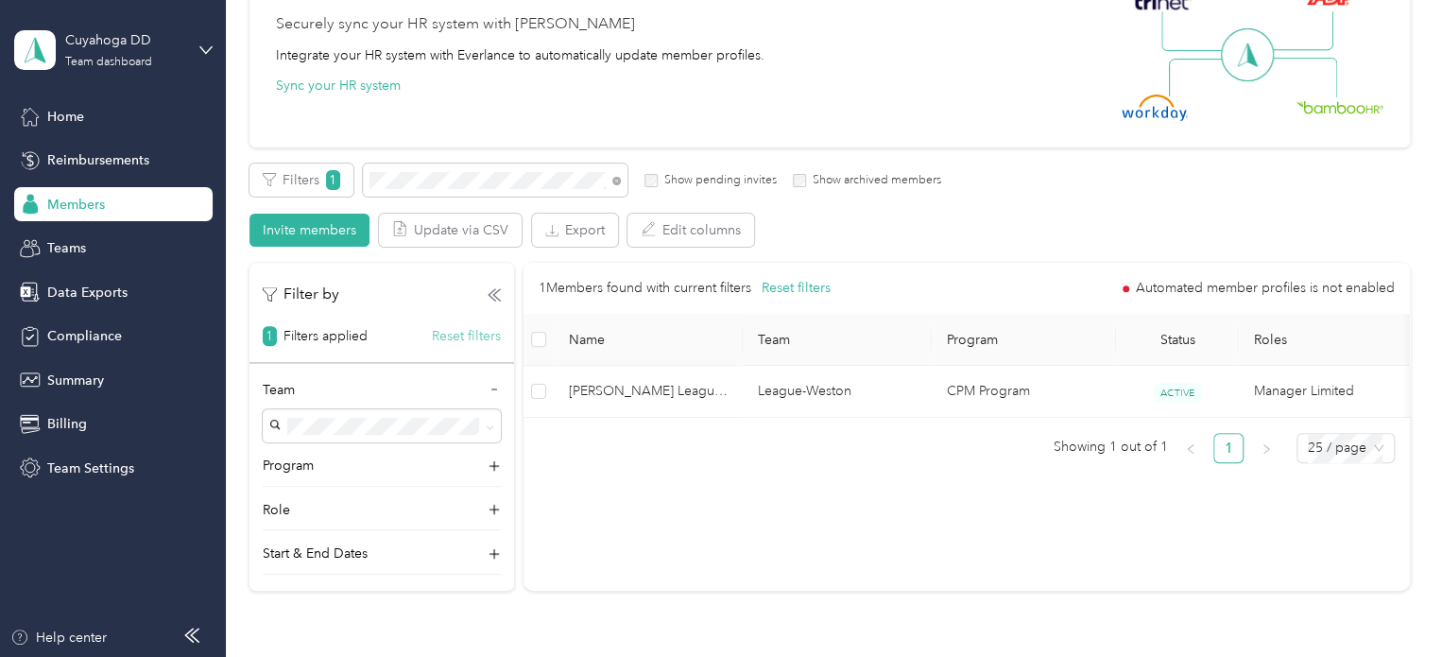
click at [469, 331] on button "Reset filters" at bounding box center [466, 336] width 69 height 20
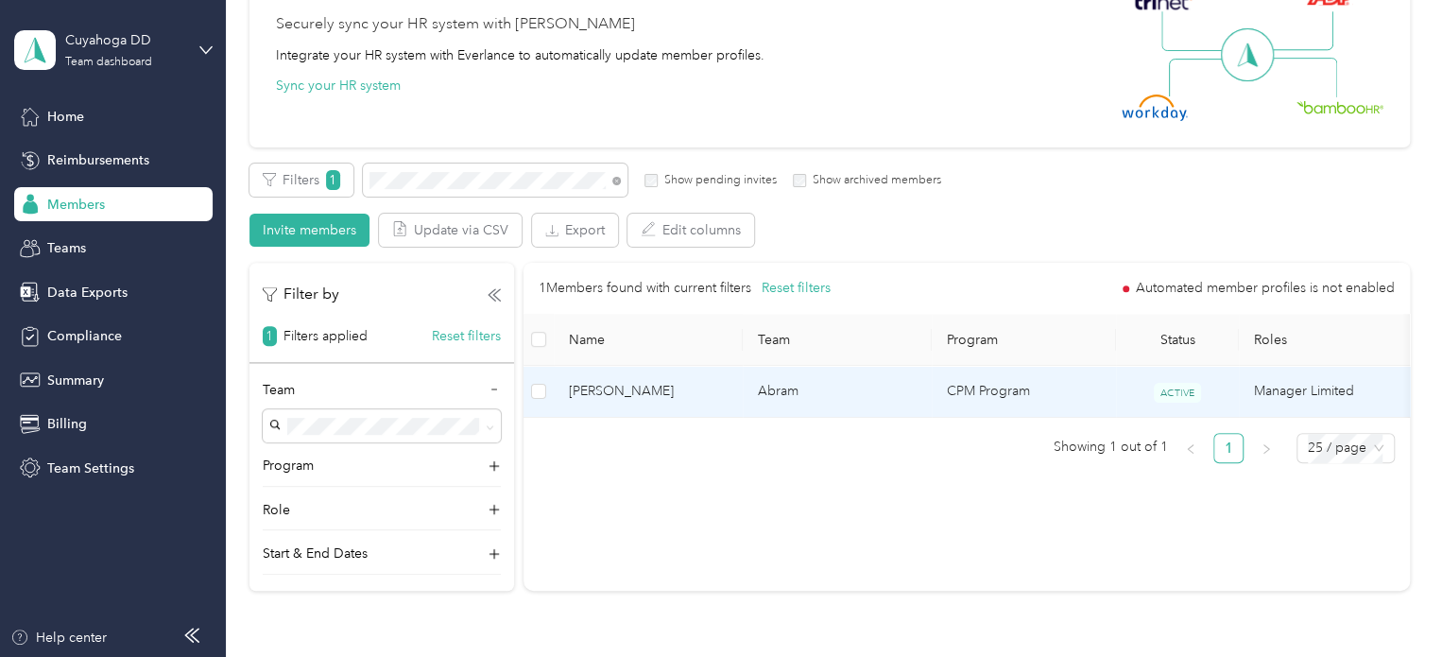
click at [846, 401] on td "Abram" at bounding box center [836, 392] width 189 height 52
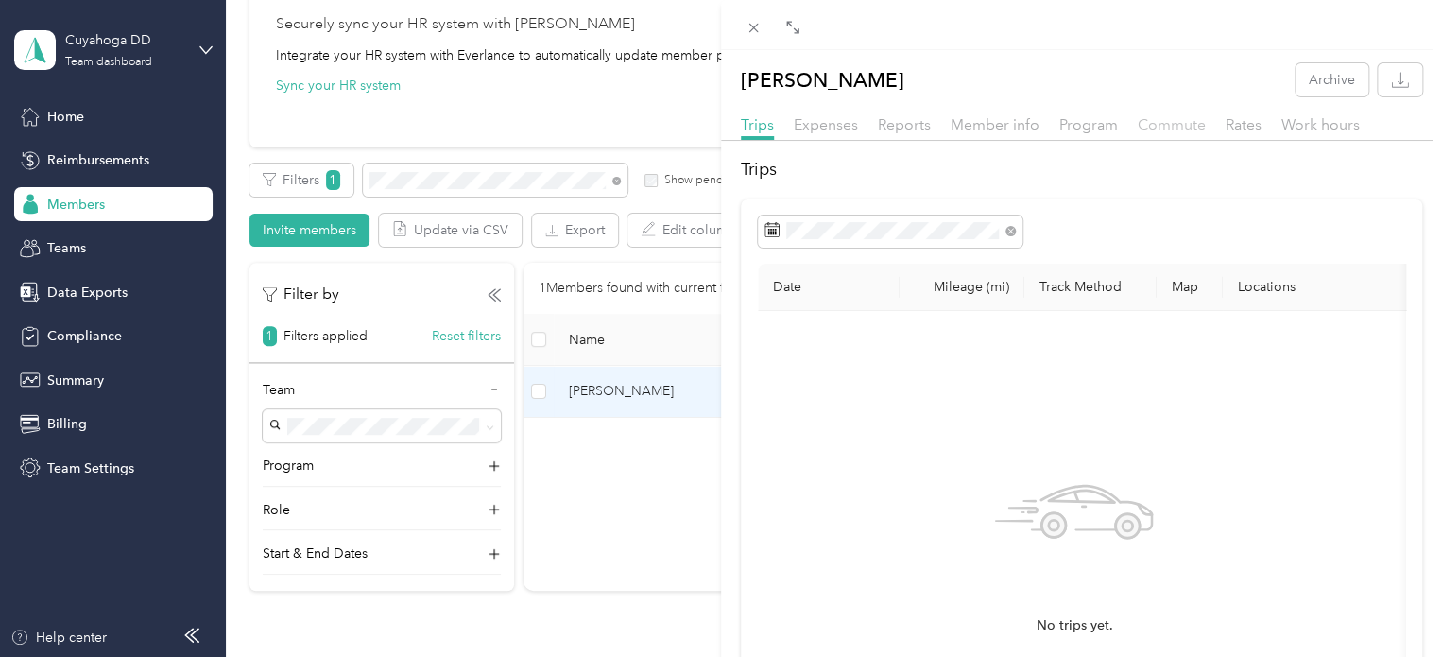
click at [1189, 116] on span "Commute" at bounding box center [1171, 124] width 68 height 18
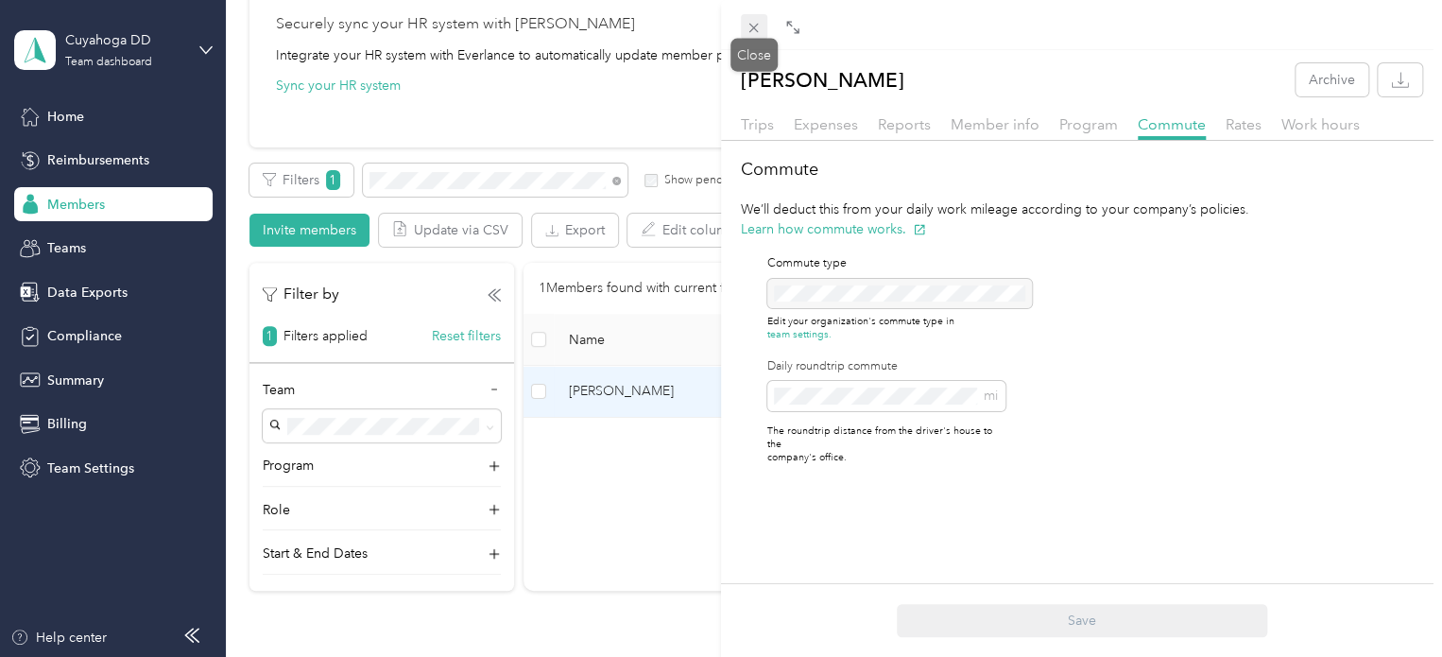
click at [756, 22] on icon at bounding box center [753, 28] width 16 height 16
